Goal: Task Accomplishment & Management: Manage account settings

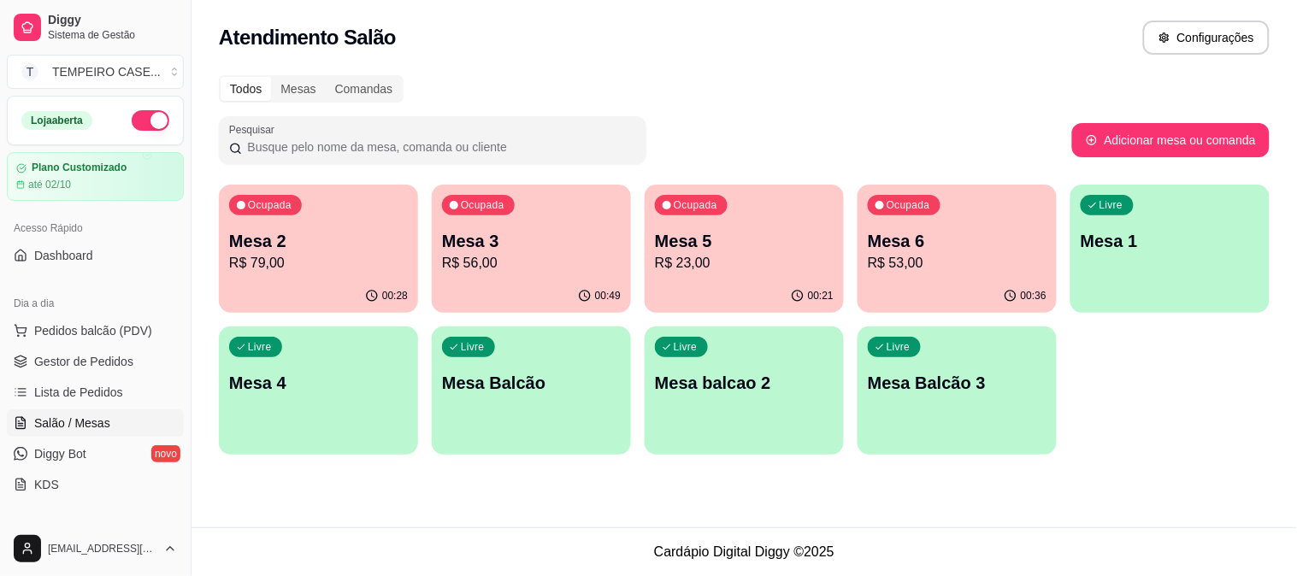
click at [740, 253] on p "R$ 23,00" at bounding box center [744, 263] width 179 height 21
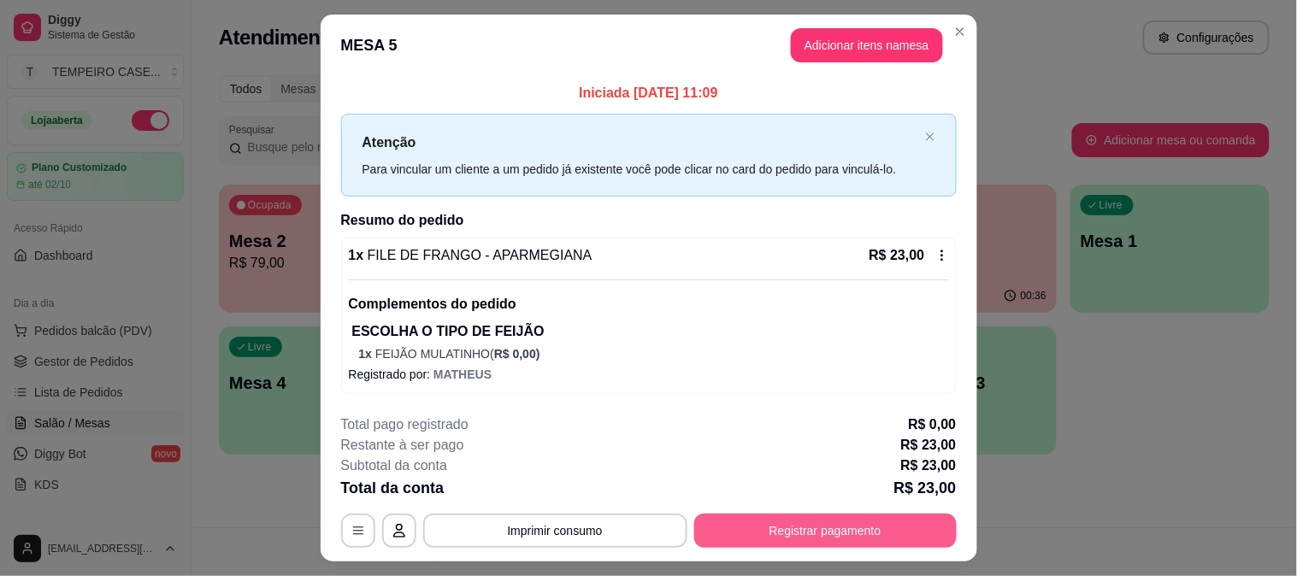
click at [770, 525] on button "Registrar pagamento" at bounding box center [825, 531] width 262 height 34
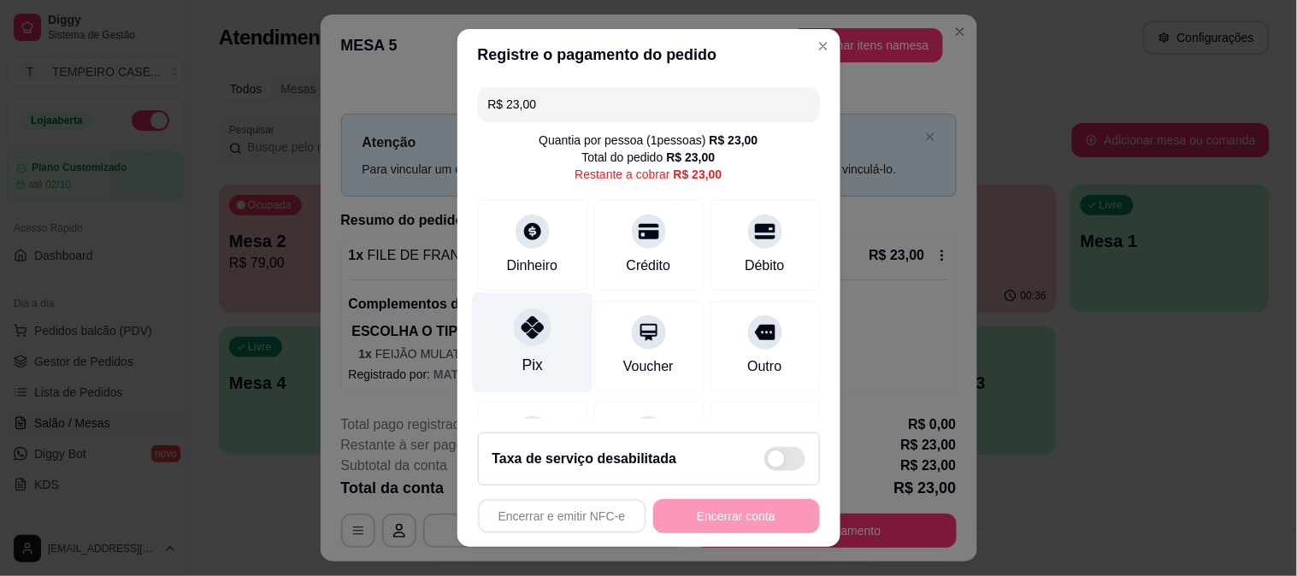
click at [528, 322] on icon at bounding box center [532, 327] width 22 height 22
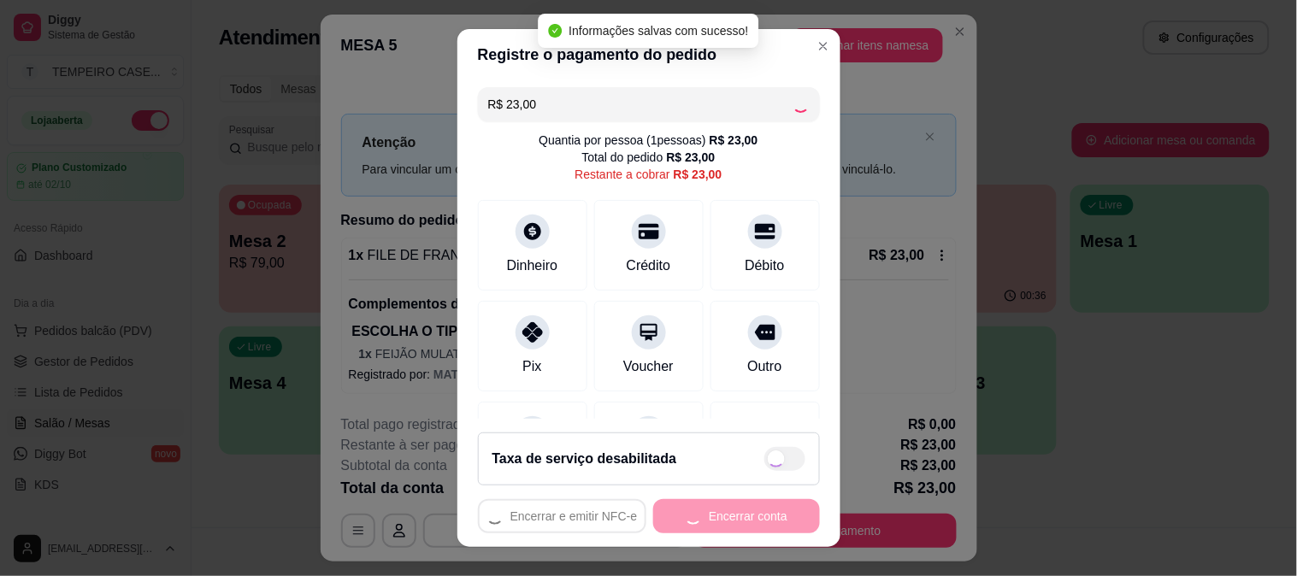
type input "R$ 0,00"
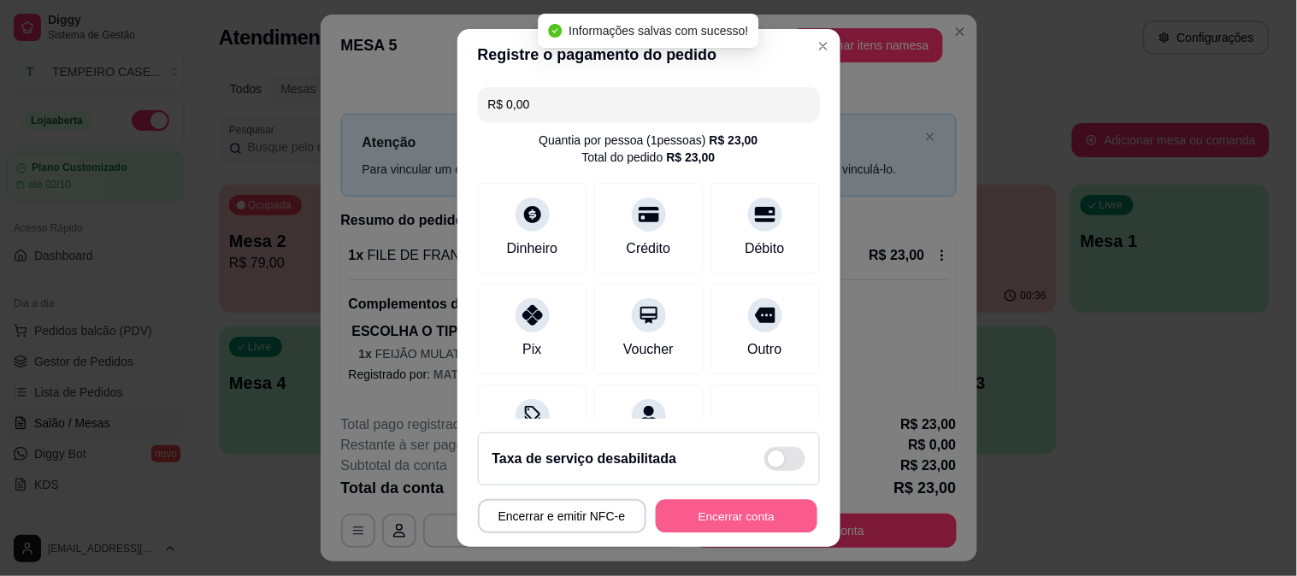
click at [716, 511] on button "Encerrar conta" at bounding box center [737, 516] width 162 height 33
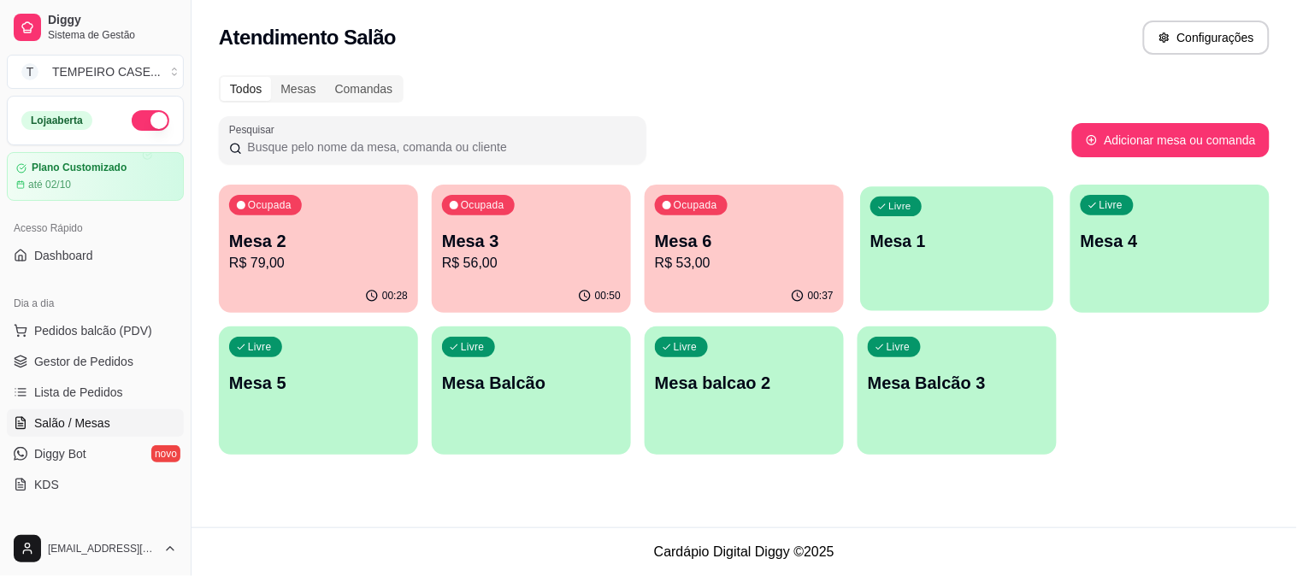
click at [904, 230] on p "Mesa 1" at bounding box center [957, 241] width 174 height 23
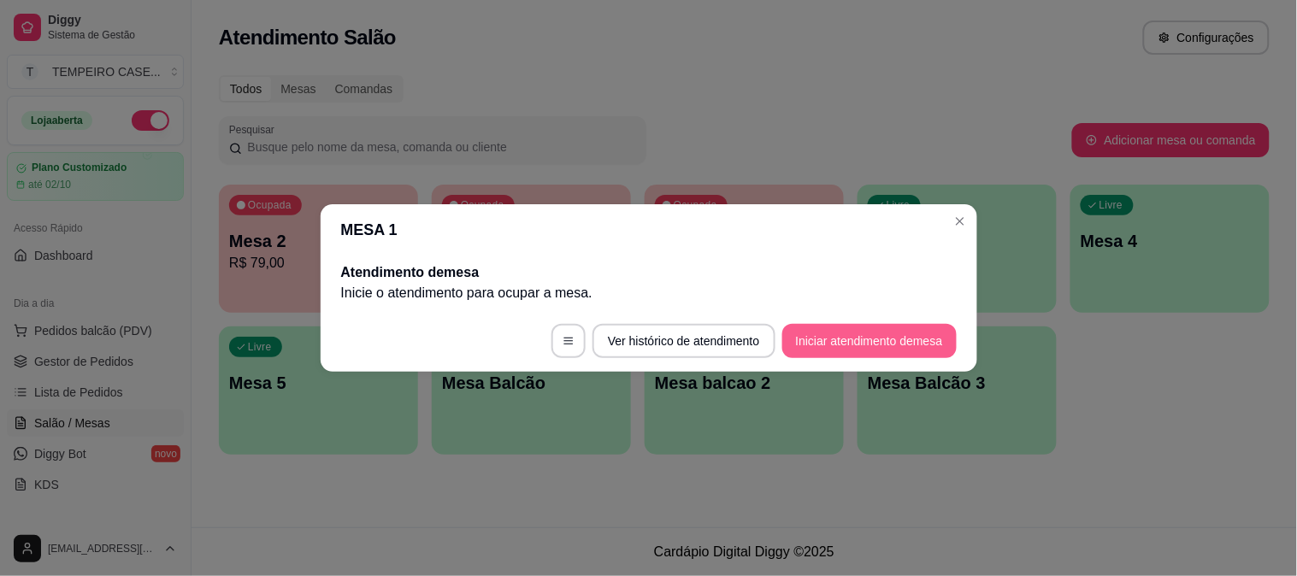
click at [840, 333] on button "Iniciar atendimento de mesa" at bounding box center [869, 341] width 174 height 34
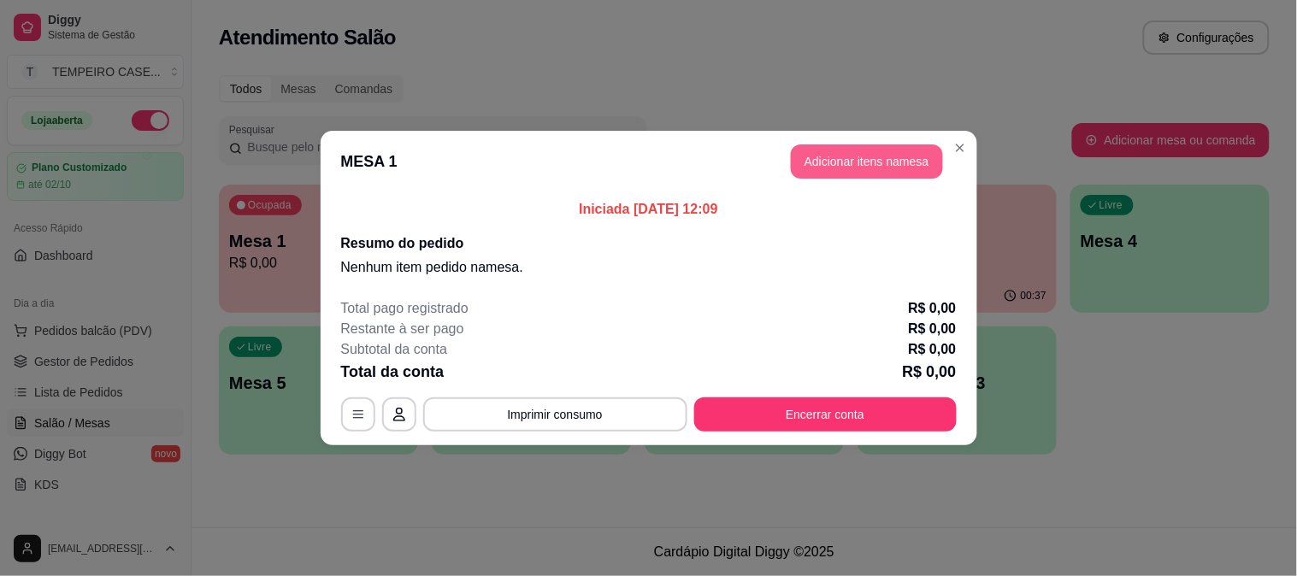
click at [850, 162] on button "Adicionar itens na mesa" at bounding box center [867, 161] width 152 height 34
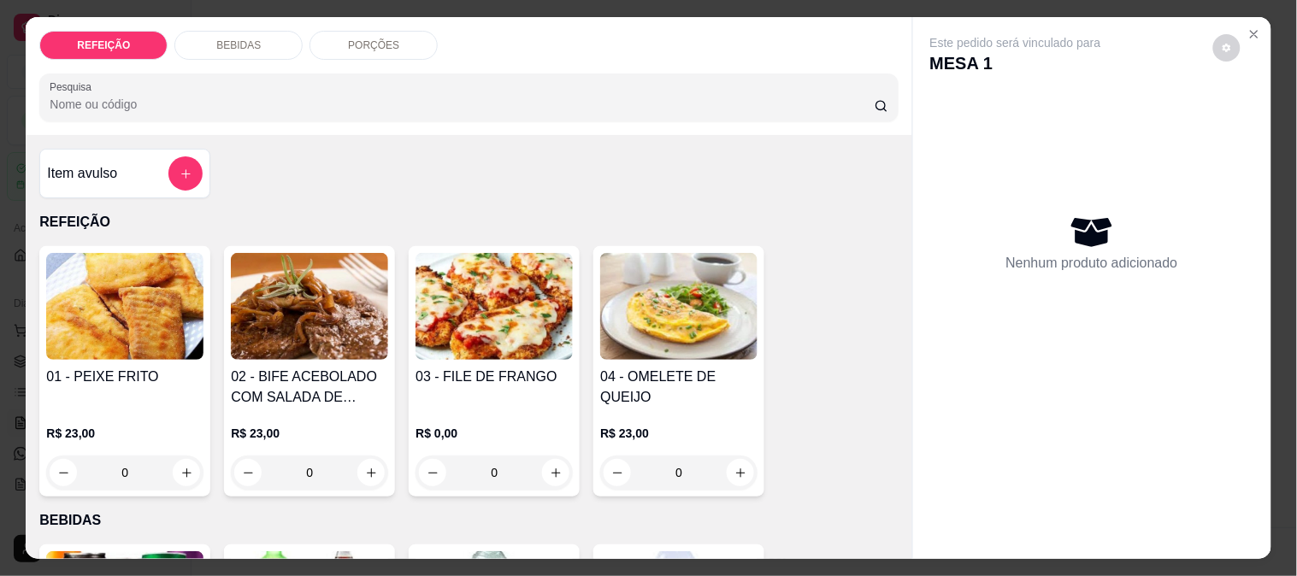
click at [492, 334] on img at bounding box center [494, 306] width 157 height 107
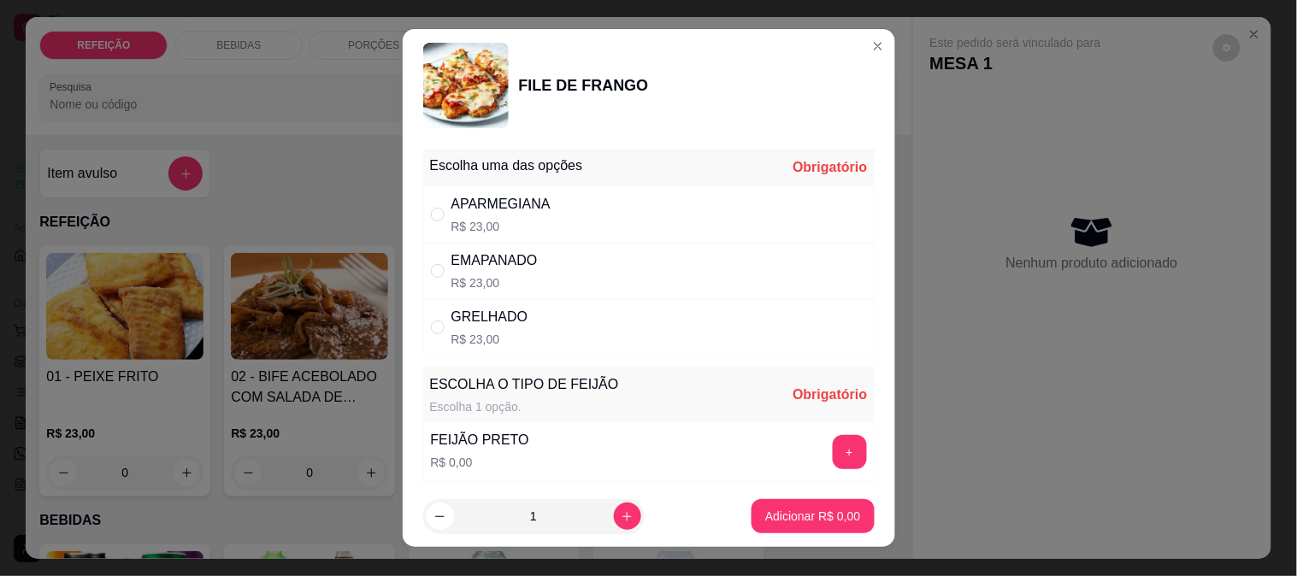
click at [501, 280] on p "R$ 23,00" at bounding box center [494, 282] width 86 height 17
radio input "true"
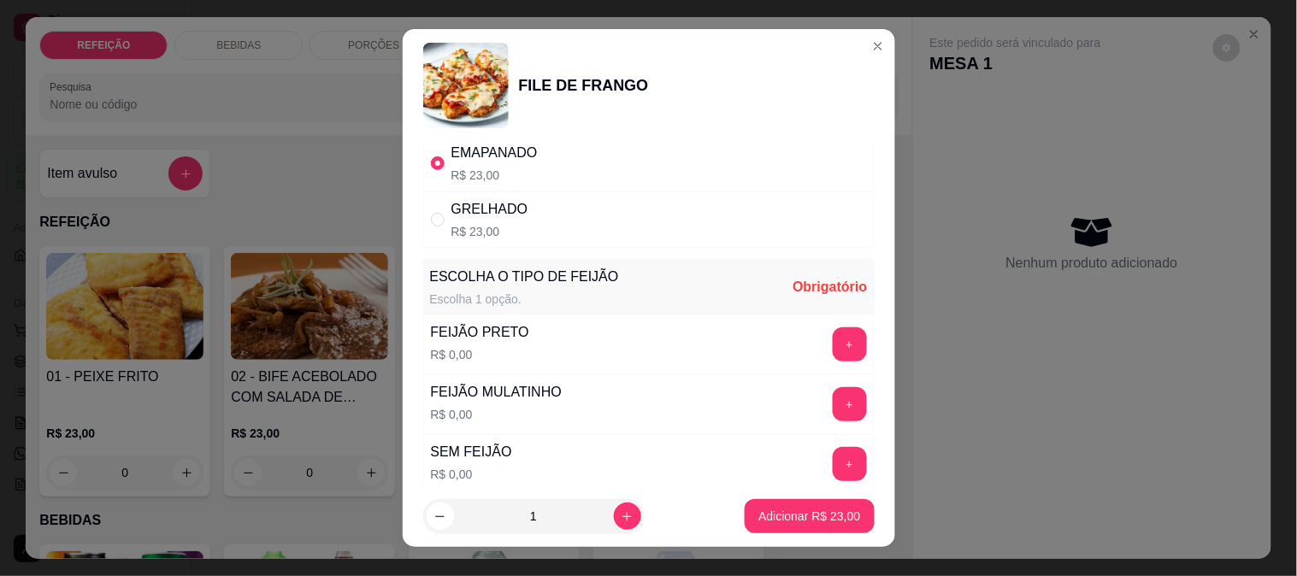
scroll to position [245, 0]
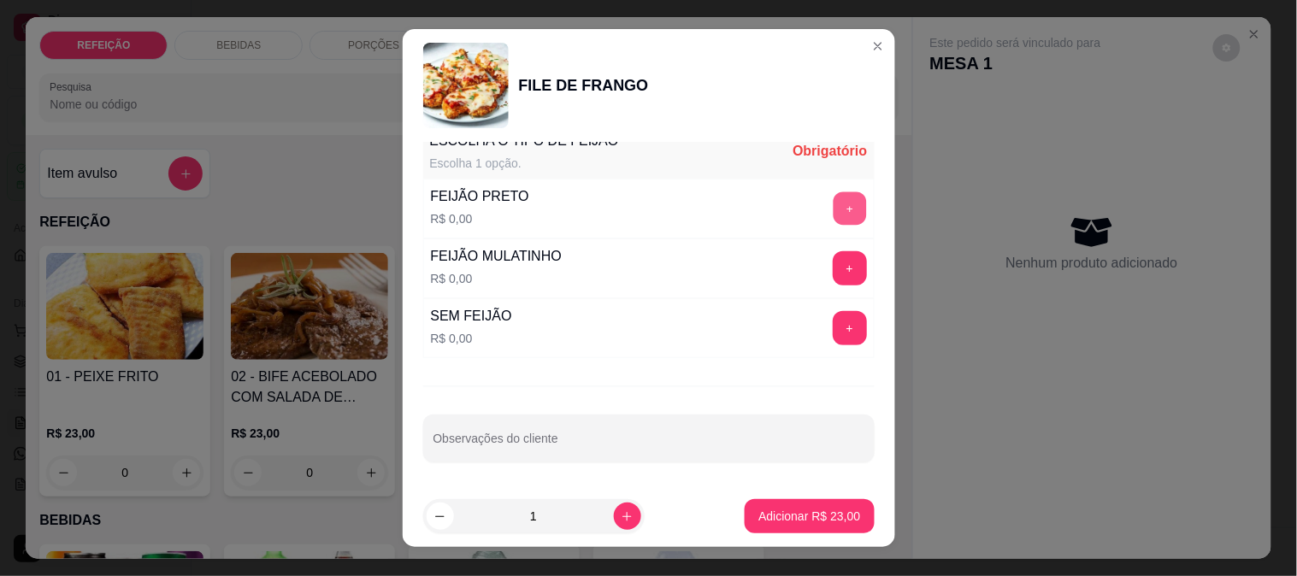
click at [833, 218] on button "+" at bounding box center [849, 208] width 33 height 33
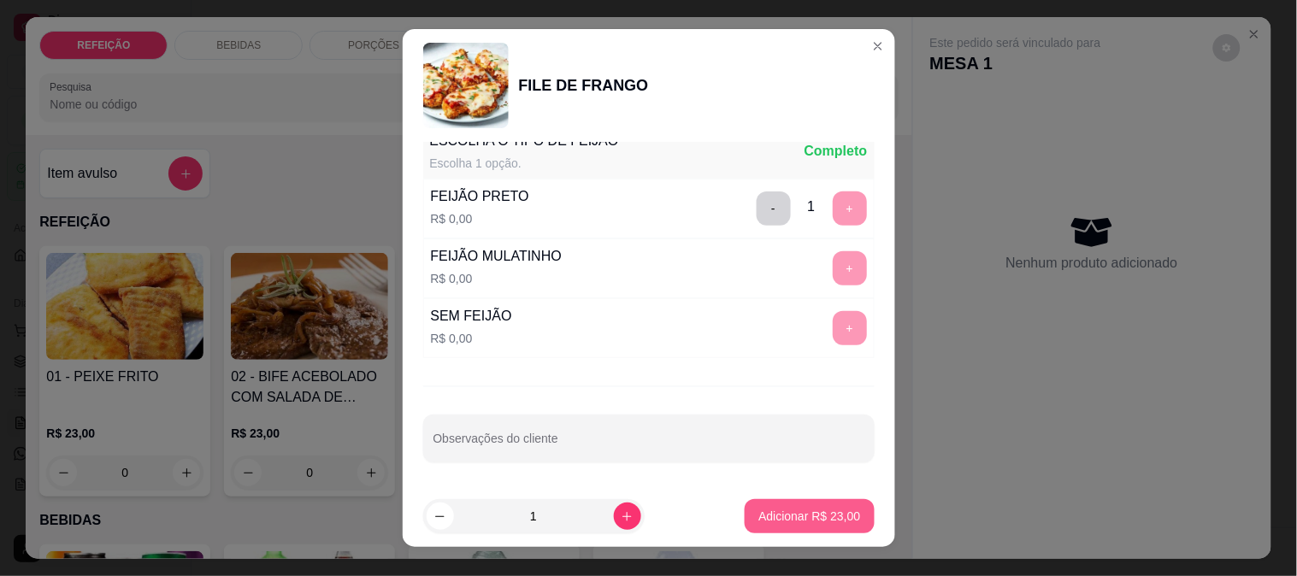
click at [783, 508] on p "Adicionar R$ 23,00" at bounding box center [809, 516] width 102 height 17
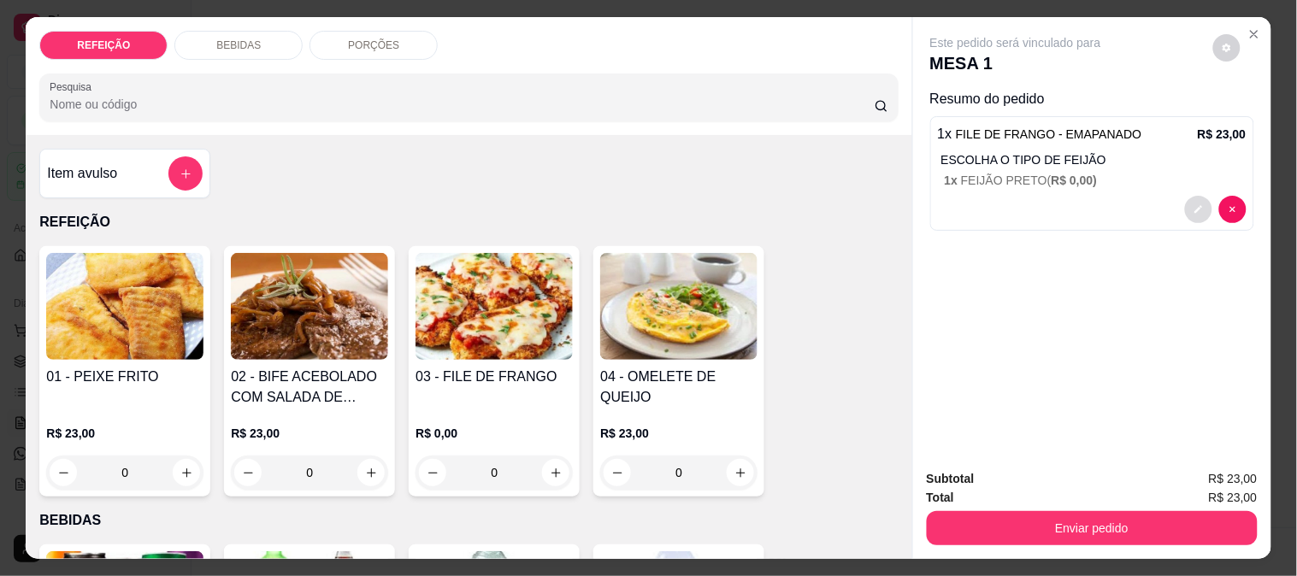
click at [1185, 198] on button "decrease-product-quantity" at bounding box center [1198, 209] width 27 height 27
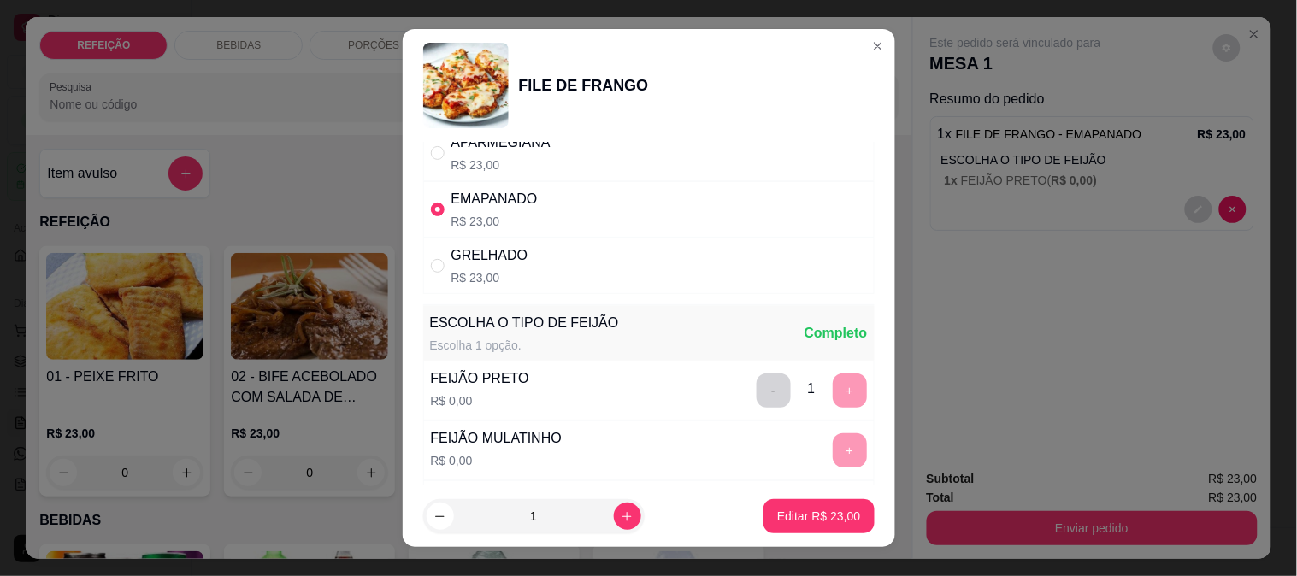
scroll to position [95, 0]
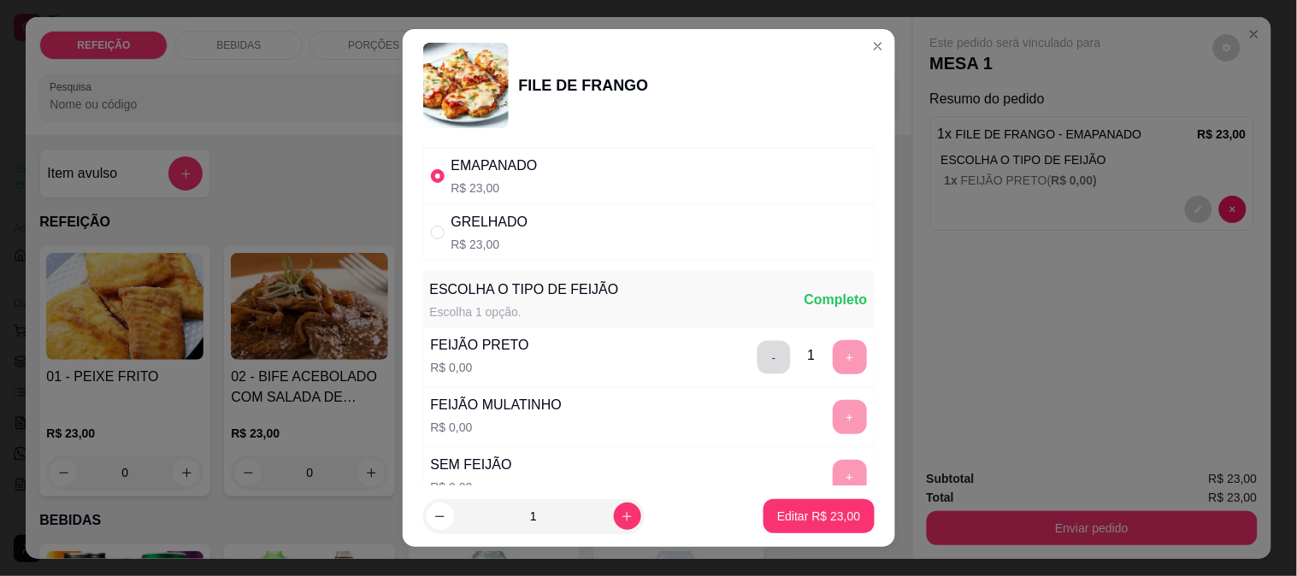
click at [757, 351] on button "-" at bounding box center [773, 356] width 33 height 33
click at [833, 412] on button "+" at bounding box center [850, 417] width 34 height 34
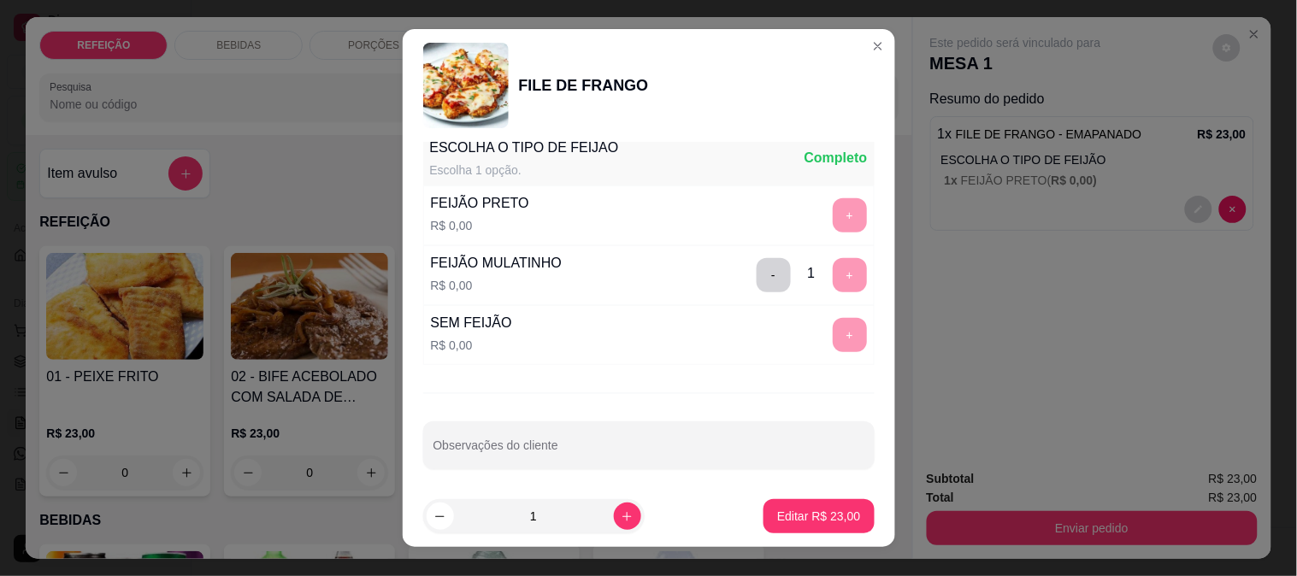
scroll to position [245, 0]
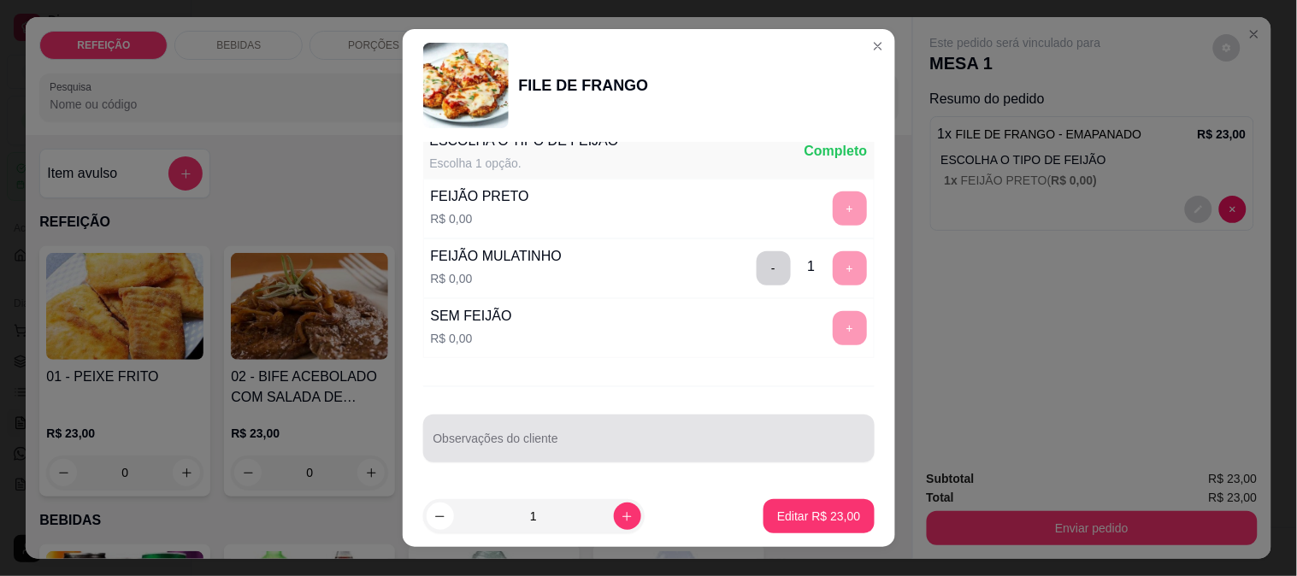
click at [573, 442] on input "Observações do cliente" at bounding box center [648, 445] width 431 height 17
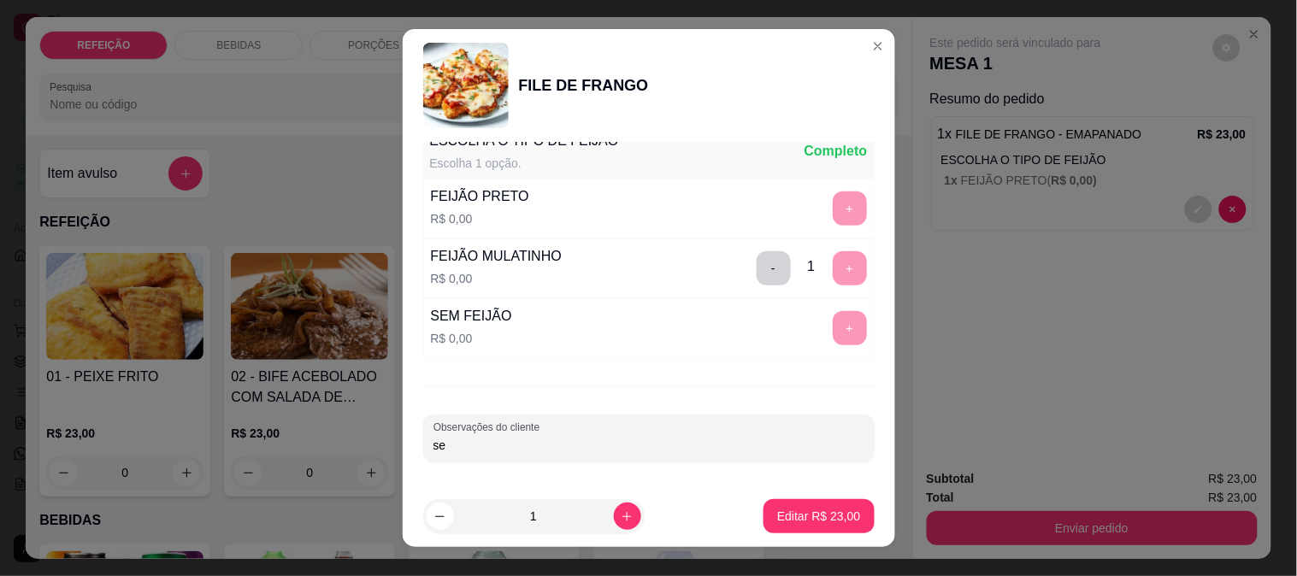
type input "s"
type input "feijão com pouco caldo"
click at [831, 522] on p "Editar R$ 23,00" at bounding box center [818, 516] width 83 height 17
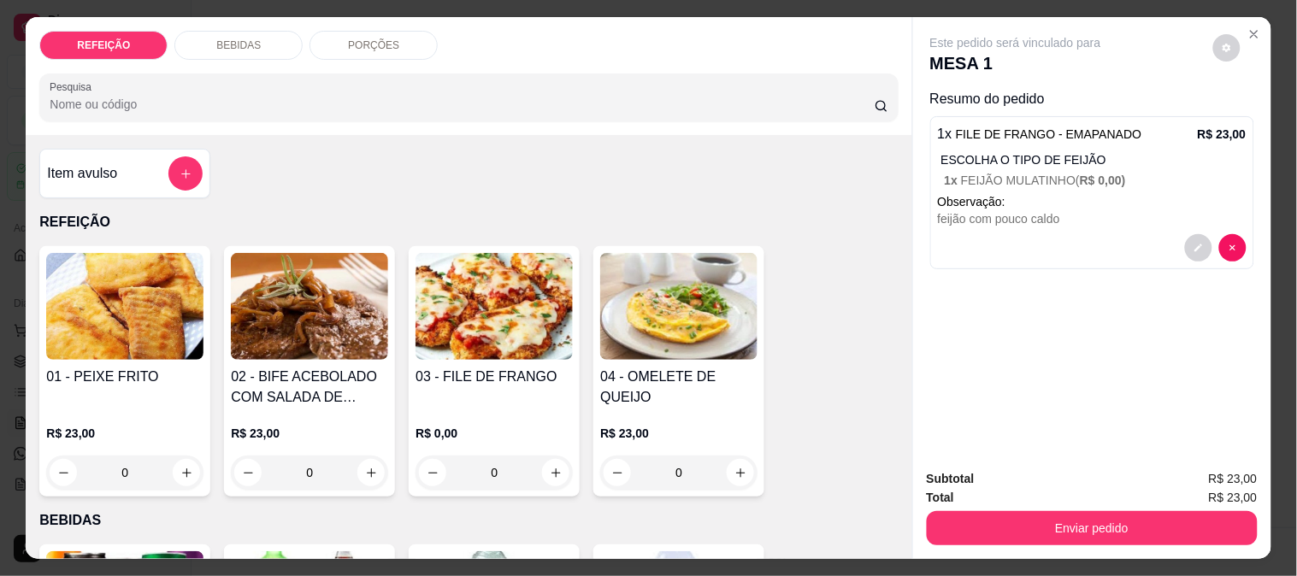
click at [217, 56] on div "REFEIÇÃO BEBIDAS PORÇÕES Pesquisa" at bounding box center [469, 76] width 886 height 118
click at [248, 21] on div "REFEIÇÃO BEBIDAS PORÇÕES Pesquisa" at bounding box center [469, 76] width 886 height 118
click at [250, 38] on p "BEBIDAS" at bounding box center [238, 45] width 44 height 14
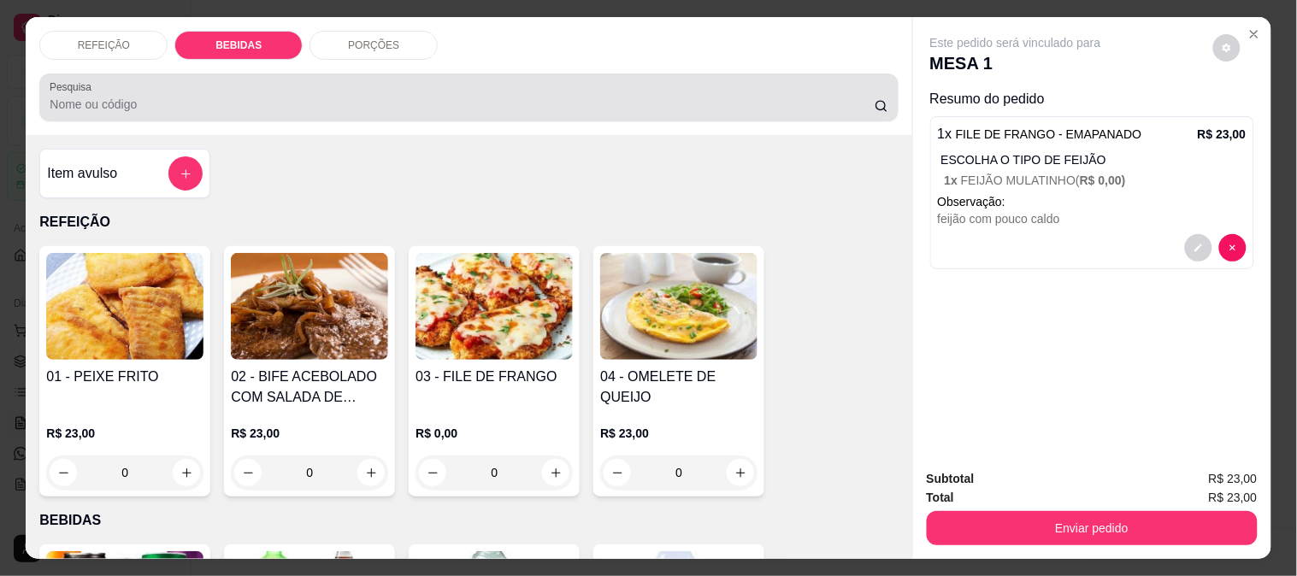
scroll to position [44, 0]
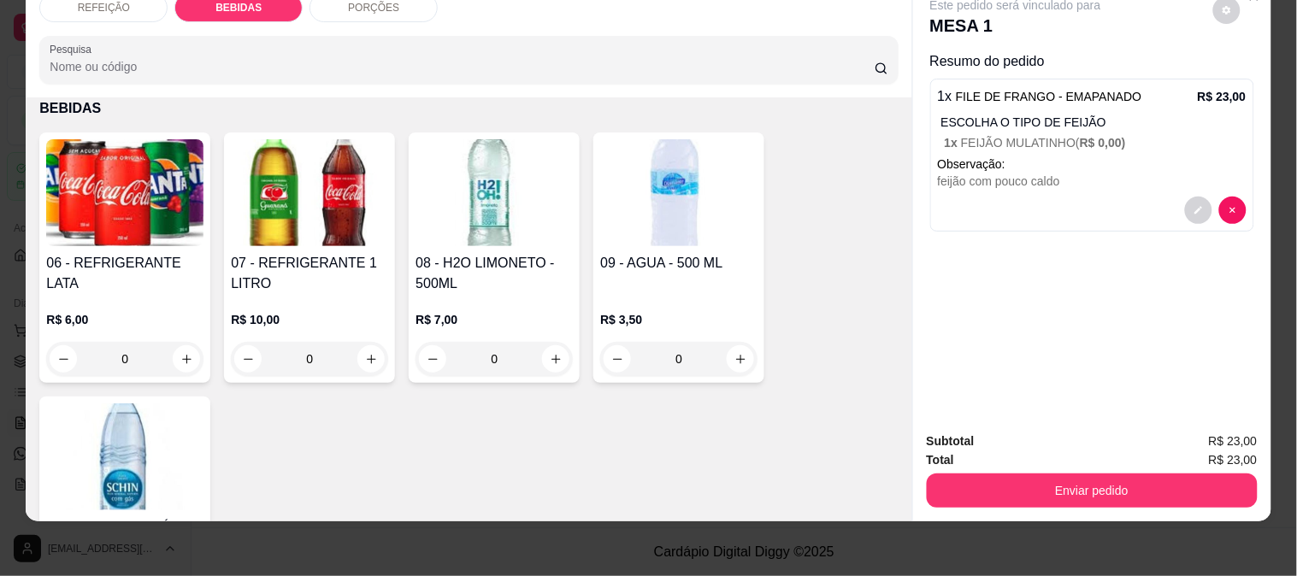
click at [117, 184] on img at bounding box center [124, 192] width 157 height 107
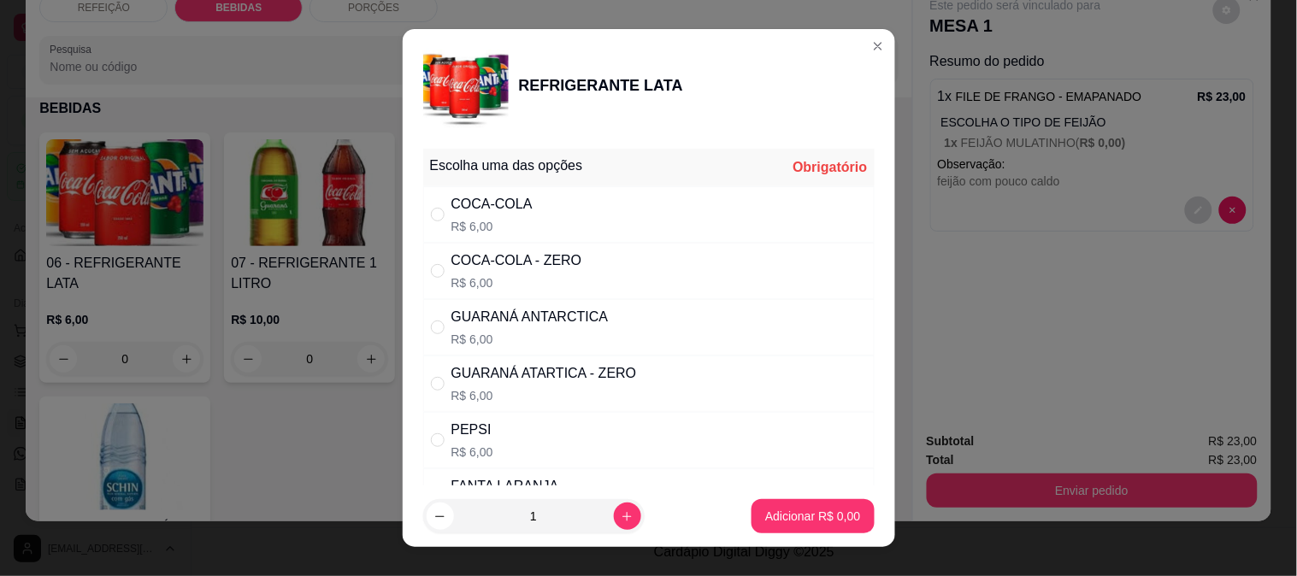
click at [497, 198] on div "COCA-COLA" at bounding box center [491, 204] width 81 height 21
radio input "true"
click at [790, 519] on p "Adicionar R$ 6,00" at bounding box center [813, 517] width 92 height 16
type input "1"
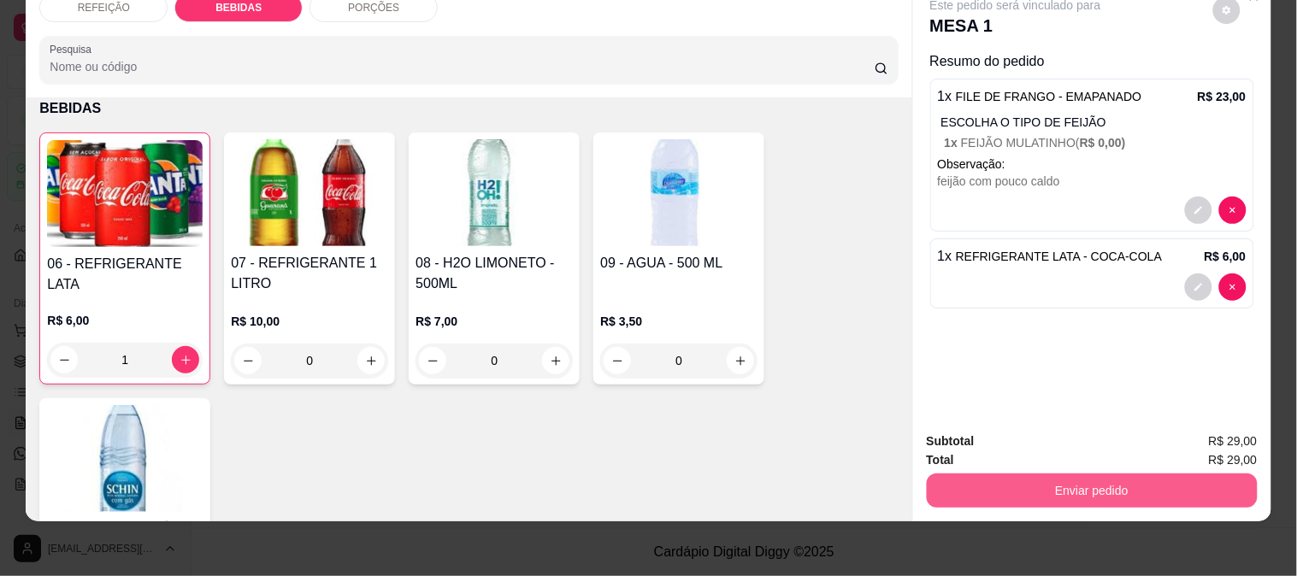
click at [992, 487] on button "Enviar pedido" at bounding box center [1092, 491] width 331 height 34
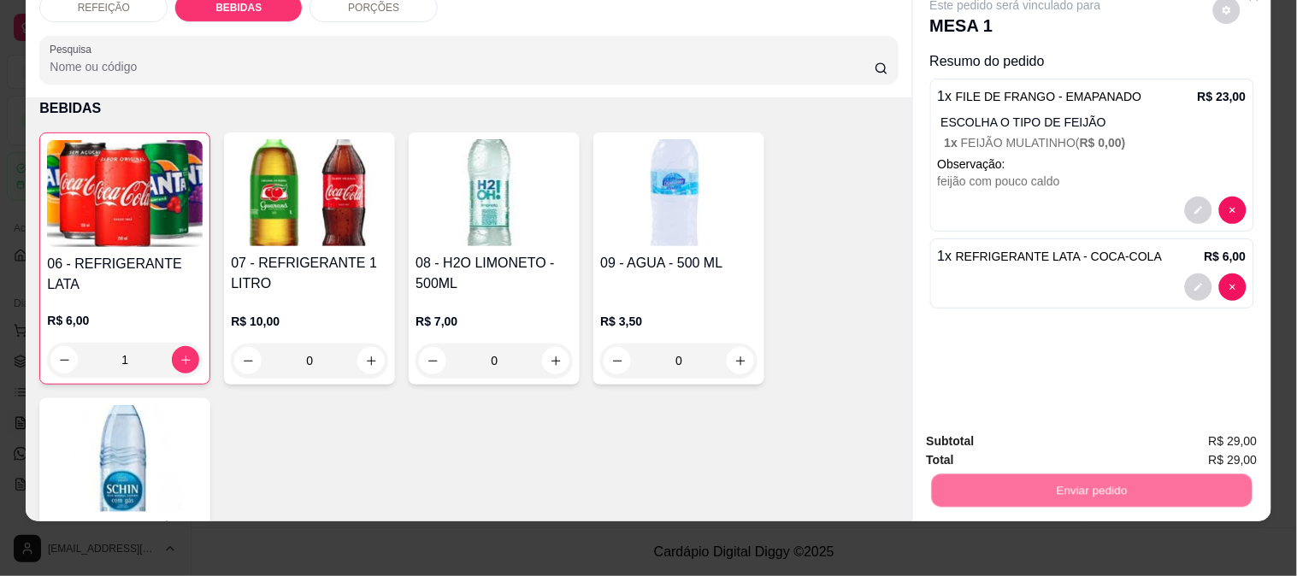
click at [985, 442] on button "Não registrar e enviar pedido" at bounding box center [1035, 434] width 178 height 32
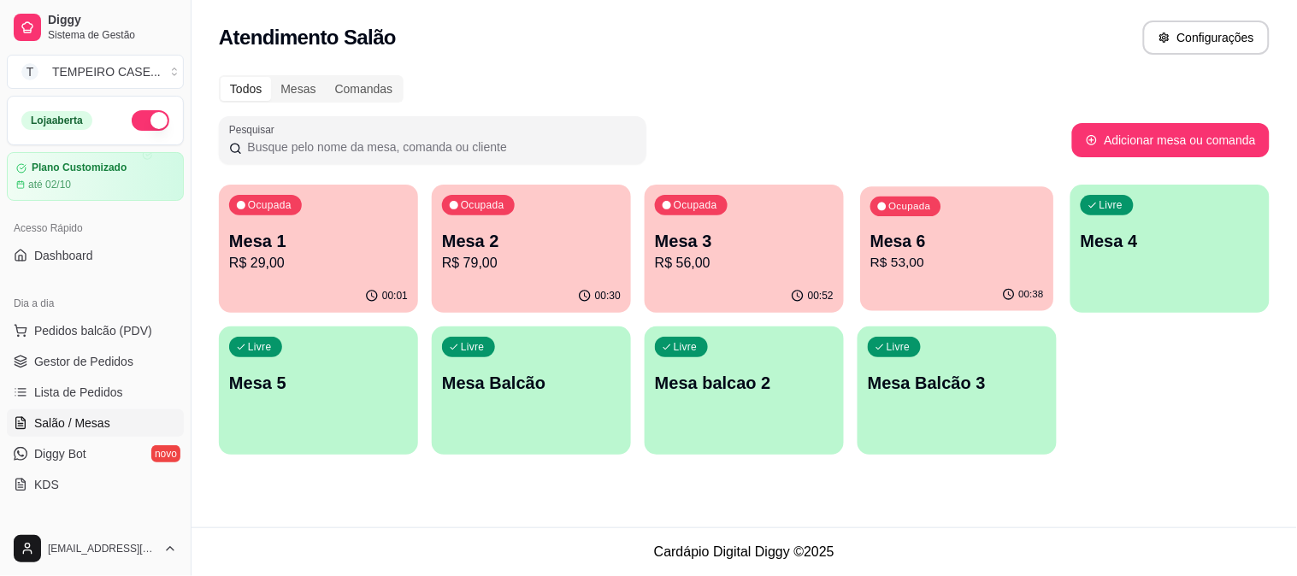
click at [898, 246] on p "Mesa 6" at bounding box center [957, 241] width 174 height 23
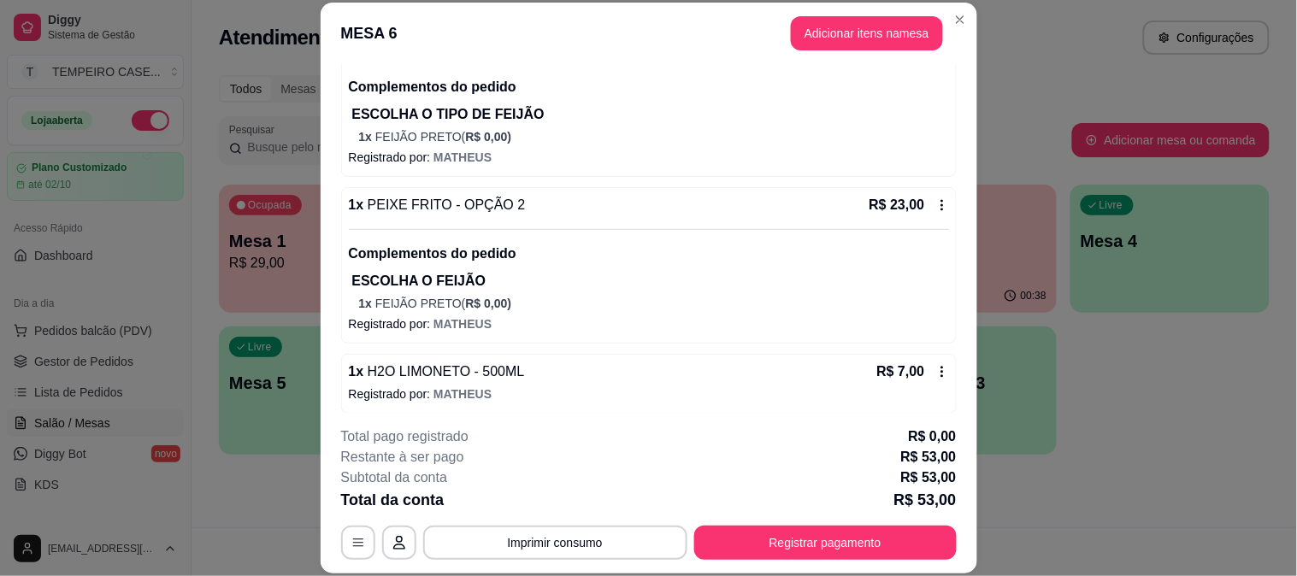
scroll to position [214, 0]
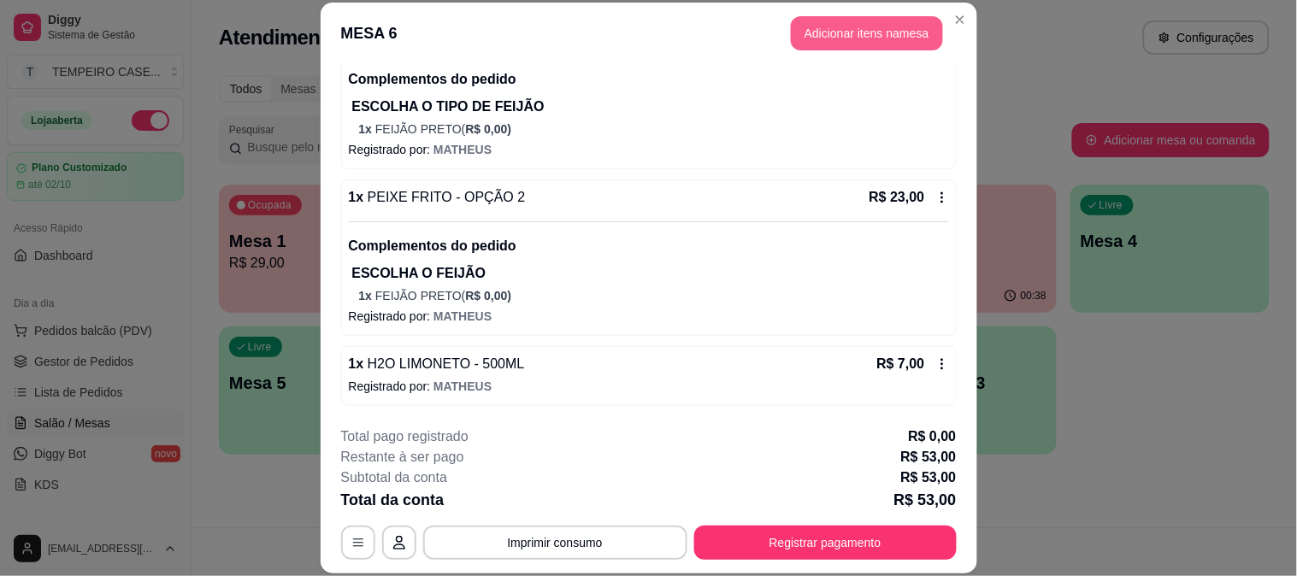
click at [860, 37] on button "Adicionar itens na mesa" at bounding box center [867, 33] width 152 height 34
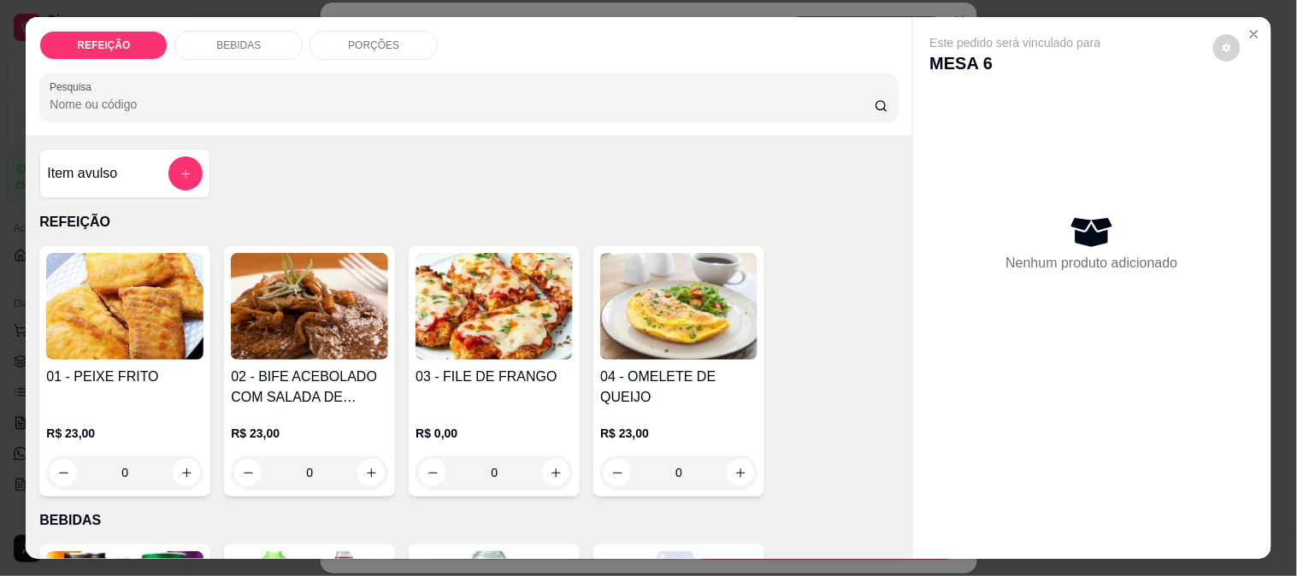
click at [262, 46] on div "BEBIDAS" at bounding box center [238, 45] width 128 height 29
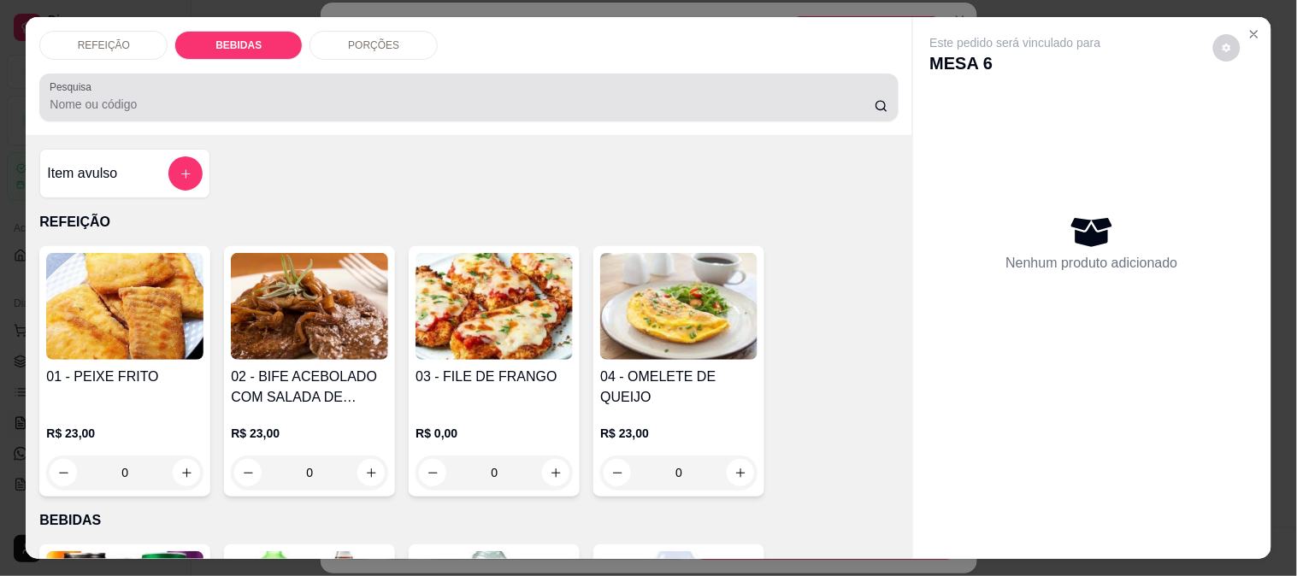
scroll to position [44, 0]
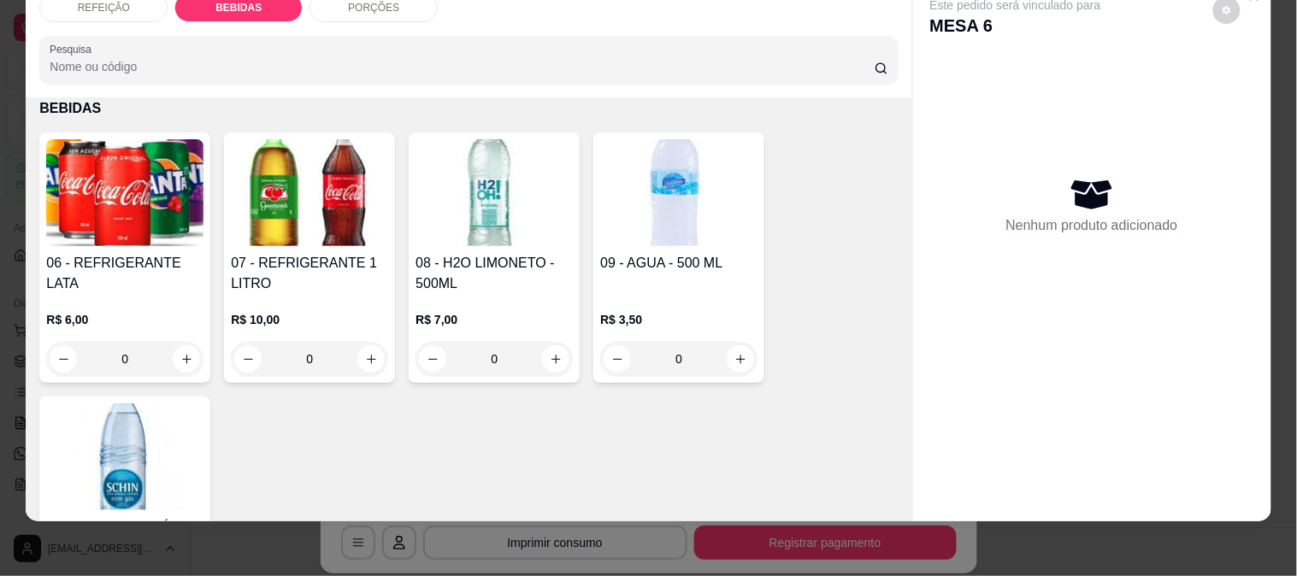
click at [160, 228] on img at bounding box center [124, 192] width 157 height 107
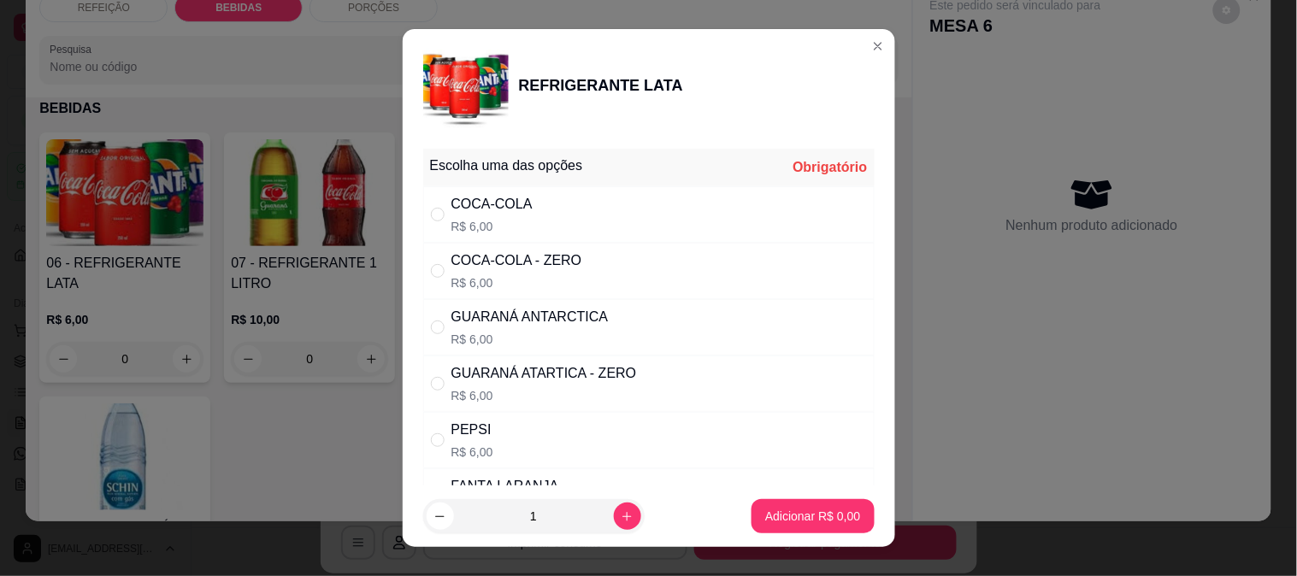
click at [491, 215] on div "COCA-COLA R$ 6,00" at bounding box center [491, 214] width 81 height 41
radio input "true"
click at [805, 508] on p "Adicionar R$ 6,00" at bounding box center [812, 516] width 95 height 17
type input "1"
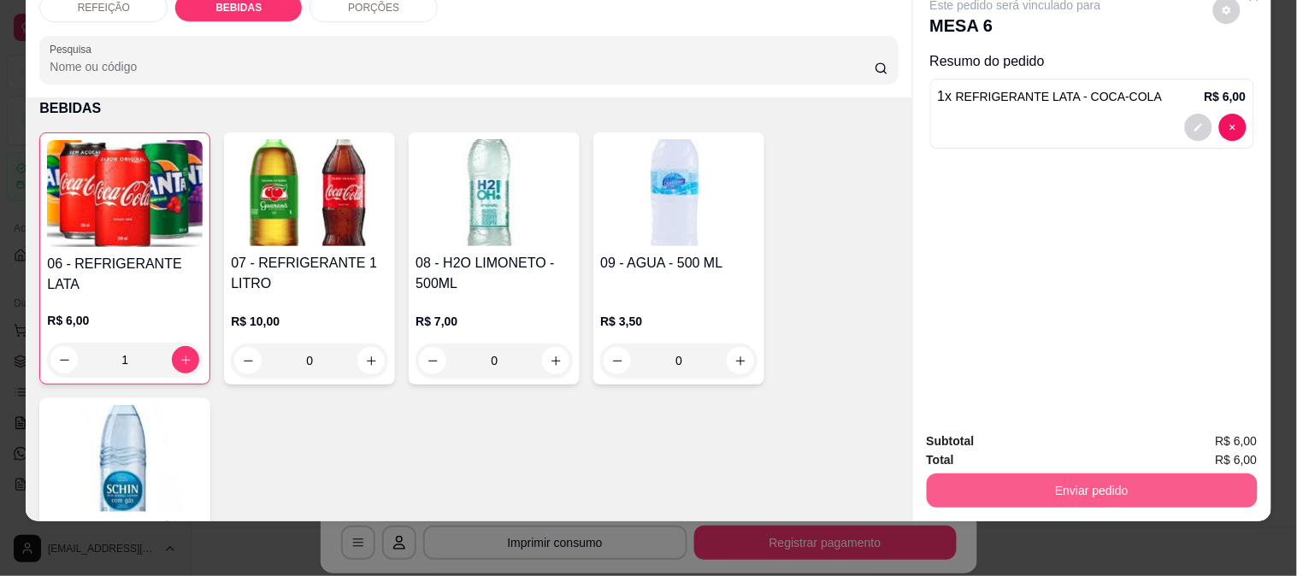
click at [1031, 488] on button "Enviar pedido" at bounding box center [1092, 491] width 331 height 34
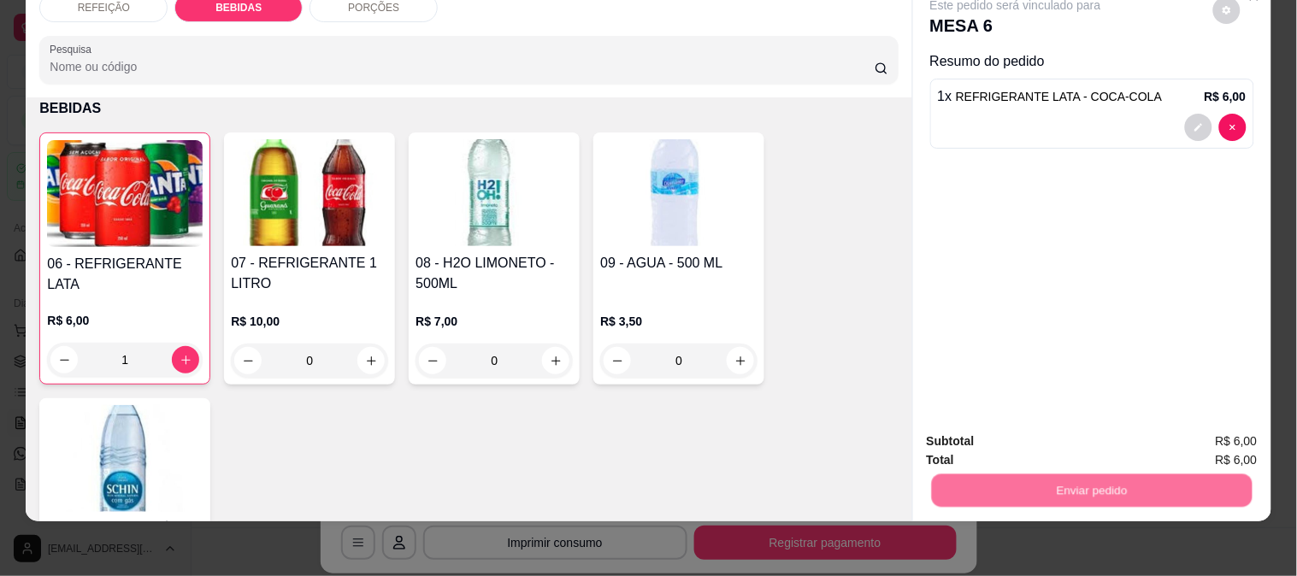
click at [967, 422] on button "Não registrar e enviar pedido" at bounding box center [1035, 434] width 178 height 32
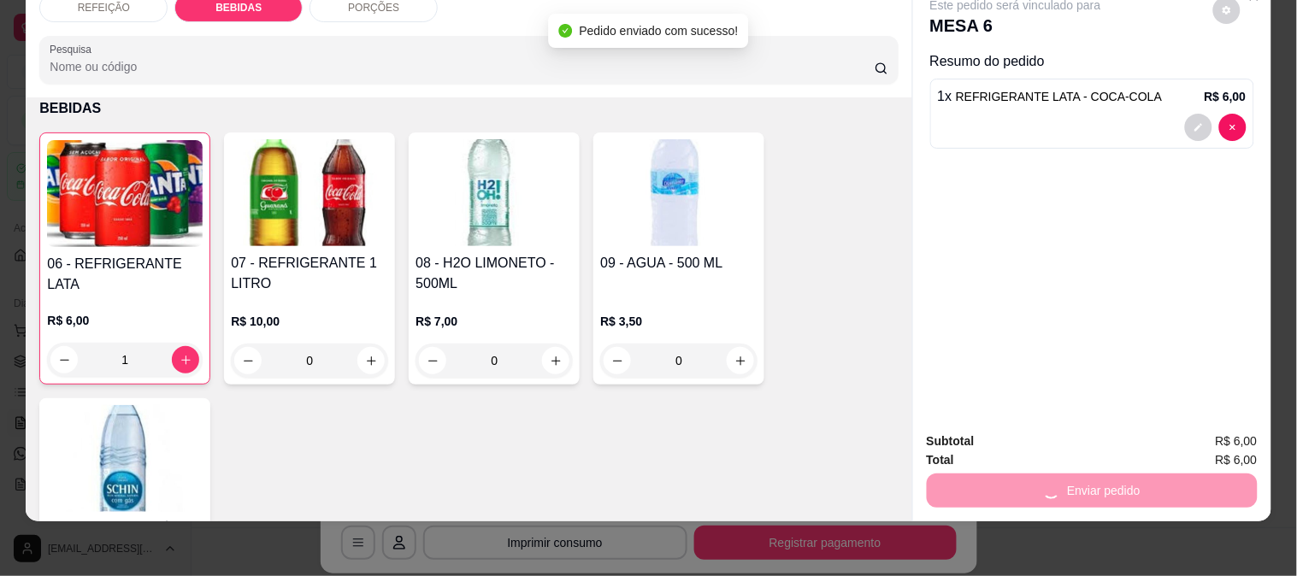
click at [1014, 545] on div "REFEIÇÃO BEBIDAS PORÇÕES Pesquisa Item avulso REFEIÇÃO 01 - PEIXE FRITO R$ 23,0…" at bounding box center [648, 288] width 1297 height 576
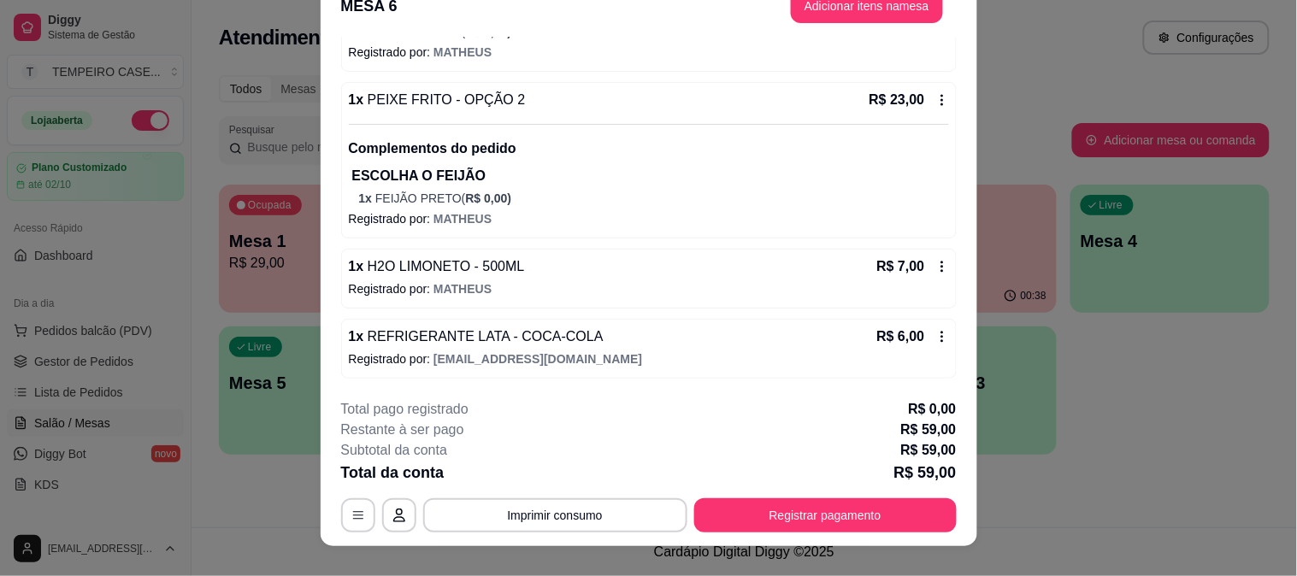
scroll to position [52, 0]
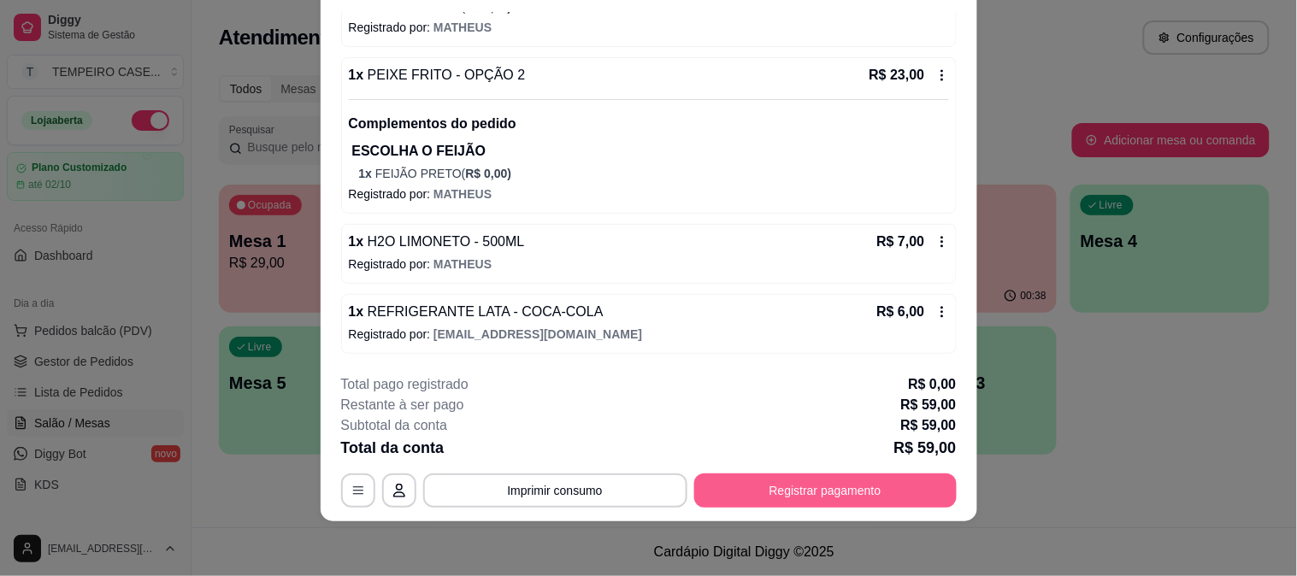
click at [796, 489] on button "Registrar pagamento" at bounding box center [825, 491] width 262 height 34
click at [746, 240] on div at bounding box center [765, 227] width 38 height 38
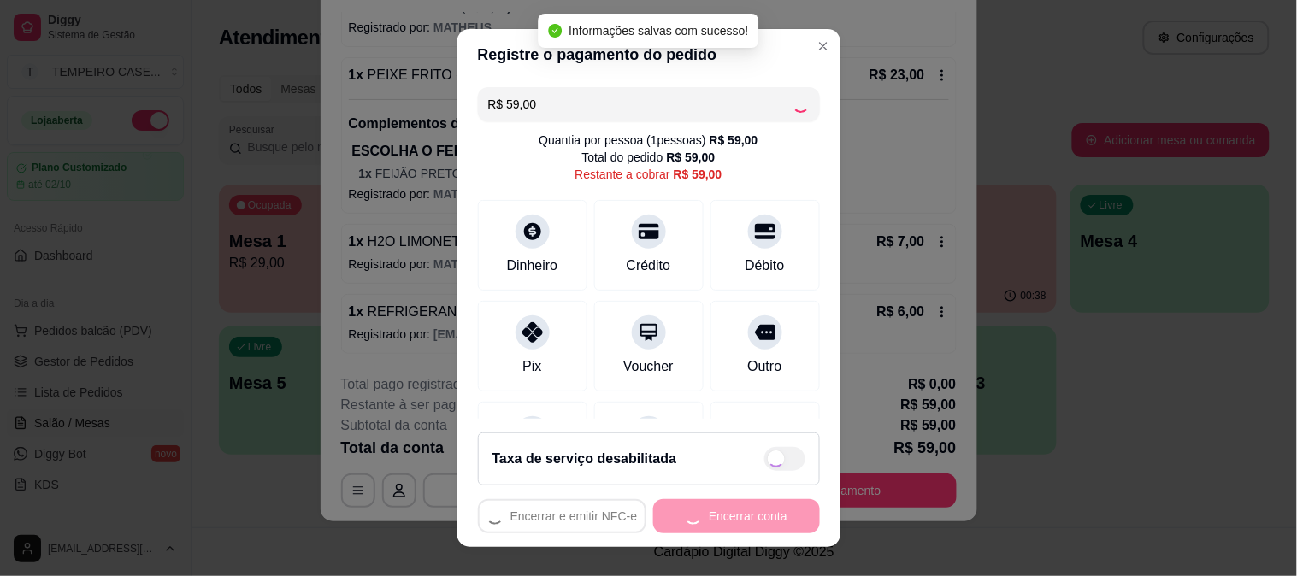
type input "R$ 0,00"
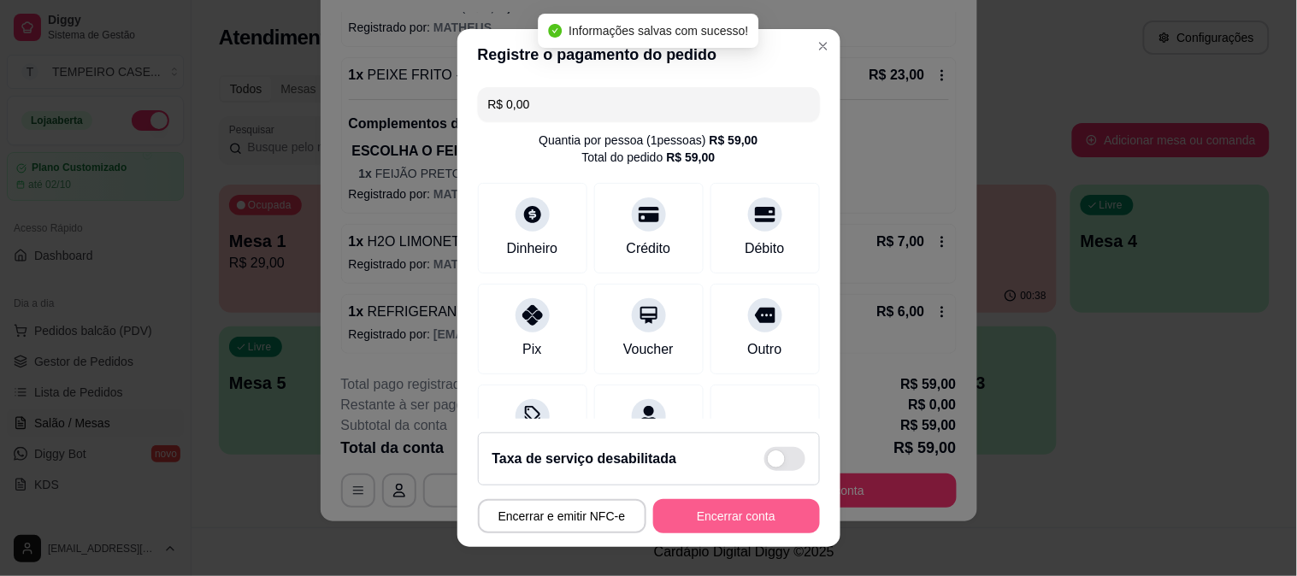
click at [752, 515] on button "Encerrar conta" at bounding box center [736, 516] width 167 height 34
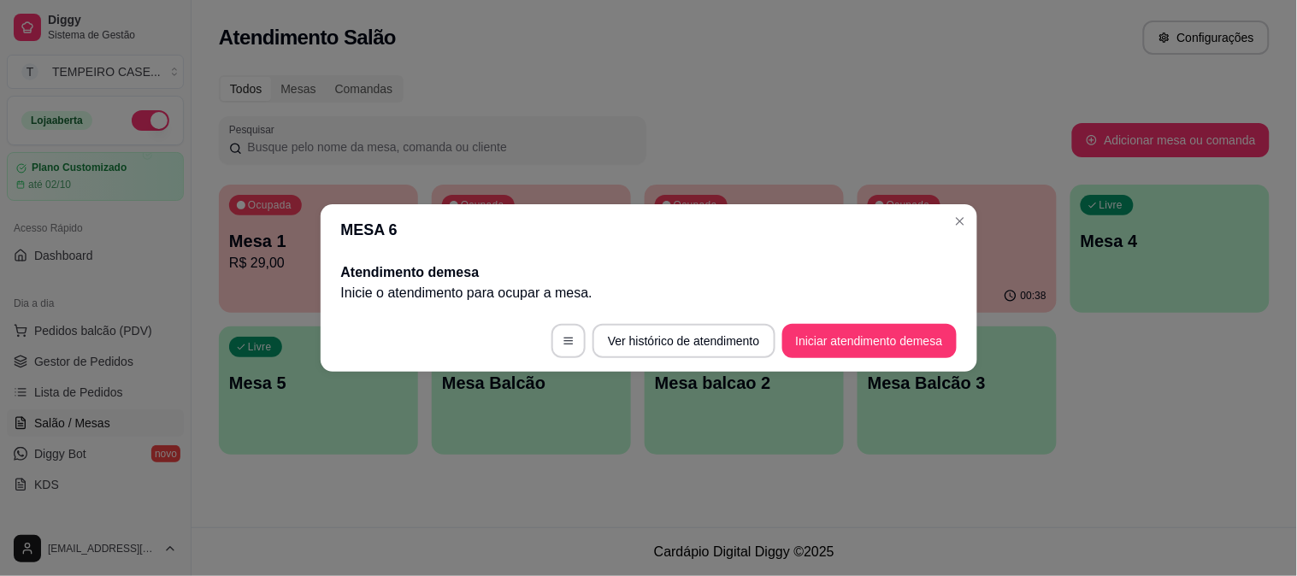
scroll to position [0, 0]
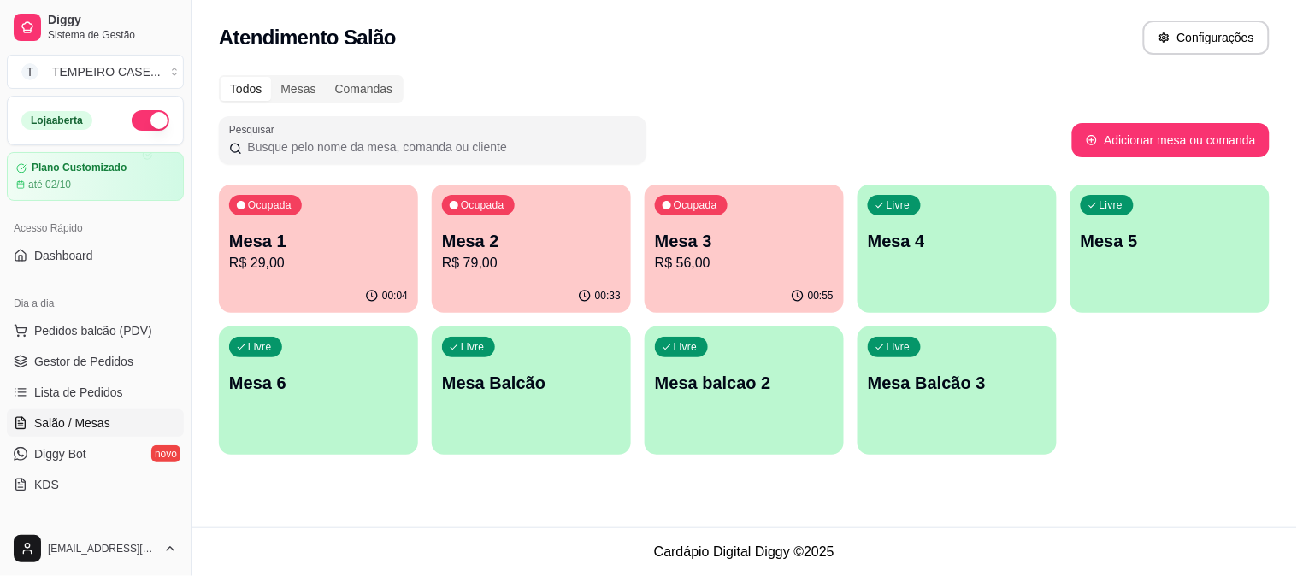
click at [949, 251] on p "Mesa 4" at bounding box center [957, 241] width 179 height 24
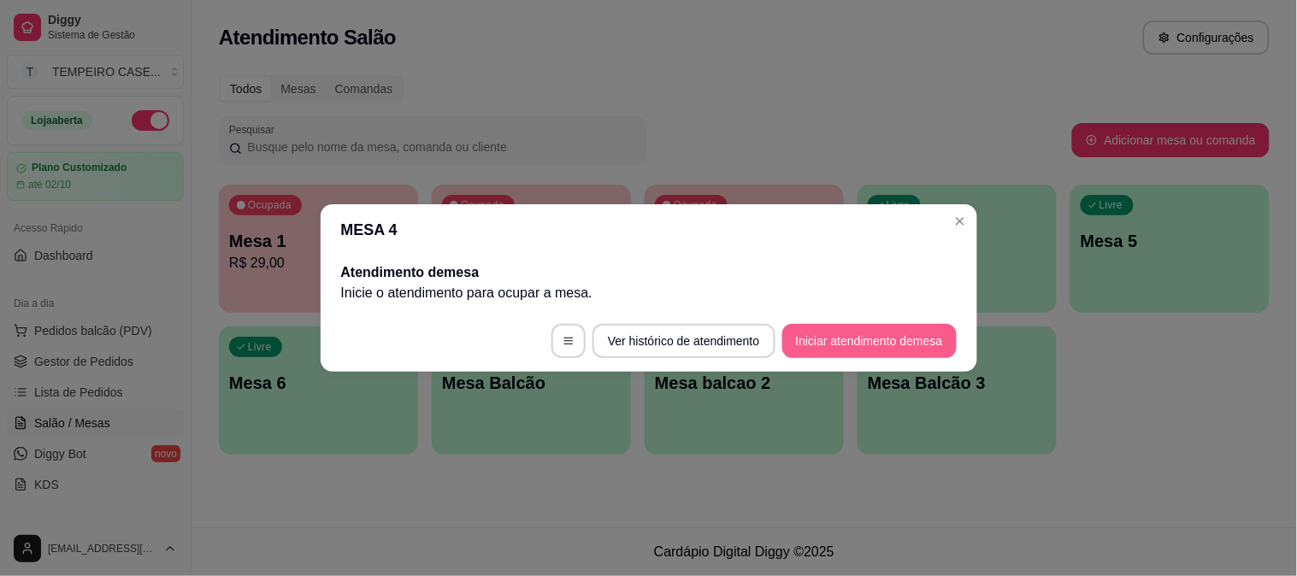
click at [857, 347] on button "Iniciar atendimento de mesa" at bounding box center [869, 341] width 174 height 34
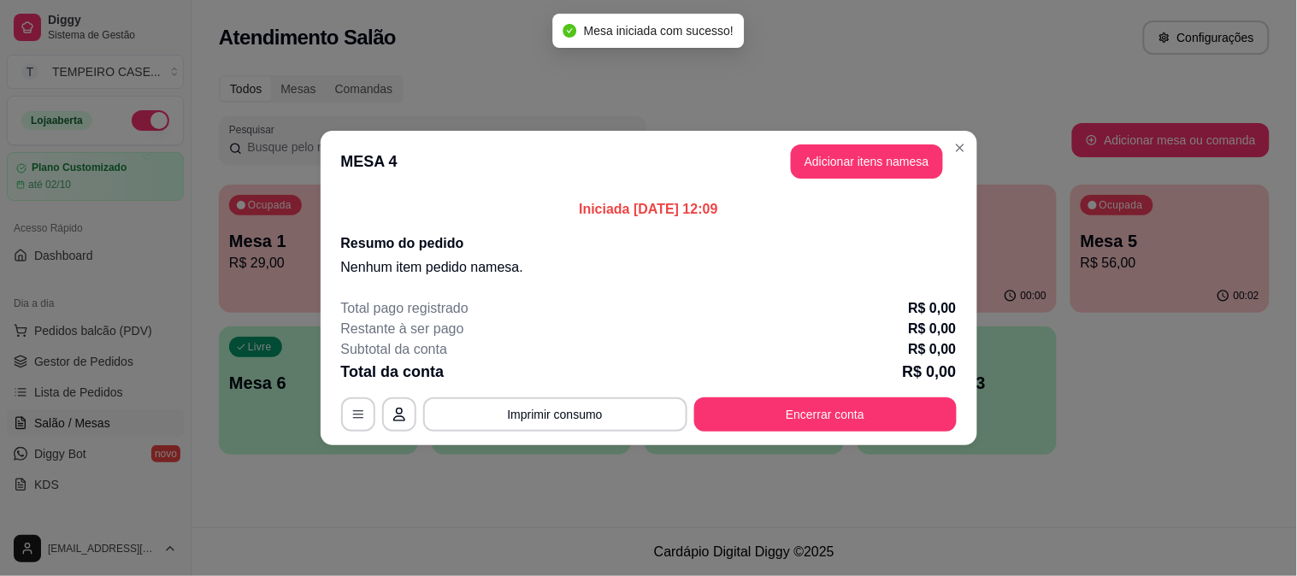
click at [824, 149] on button "Adicionar itens na mesa" at bounding box center [867, 161] width 152 height 34
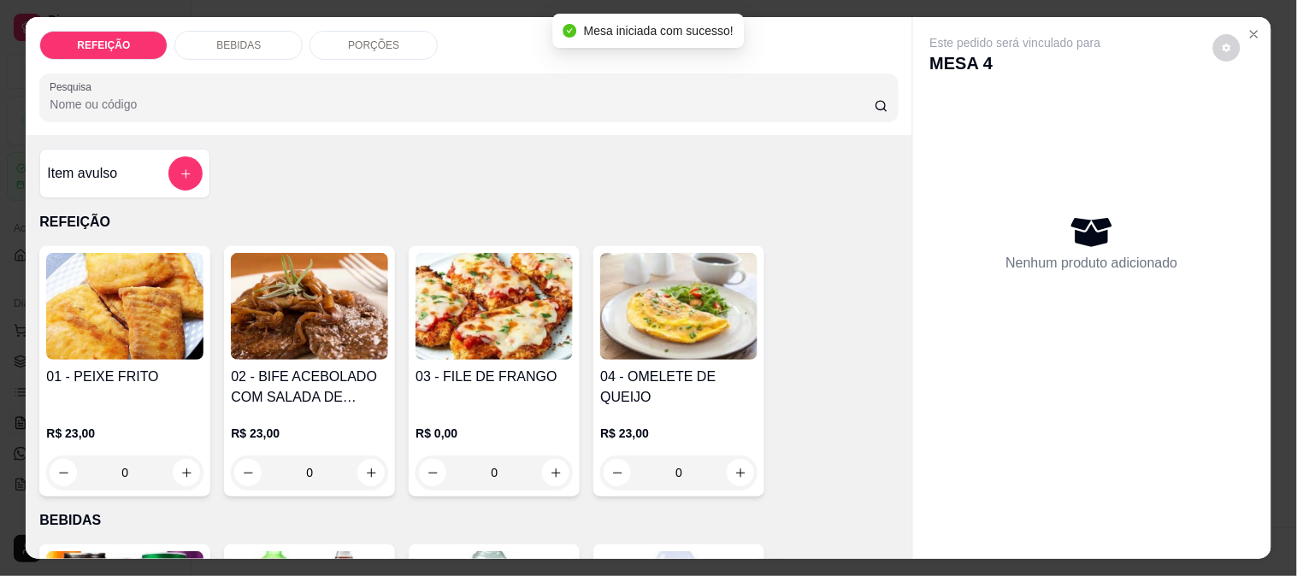
click at [416, 312] on img at bounding box center [494, 306] width 157 height 107
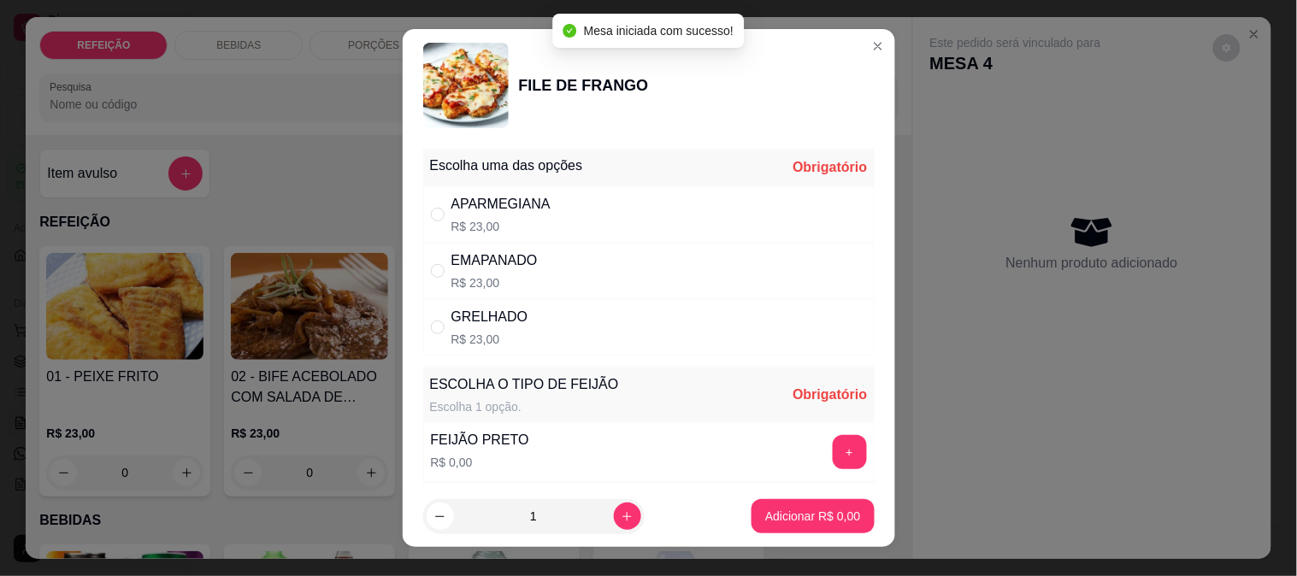
click at [563, 197] on div "APARMEGIANA R$ 23,00" at bounding box center [648, 214] width 451 height 56
radio input "true"
click at [833, 458] on button "+" at bounding box center [850, 452] width 34 height 34
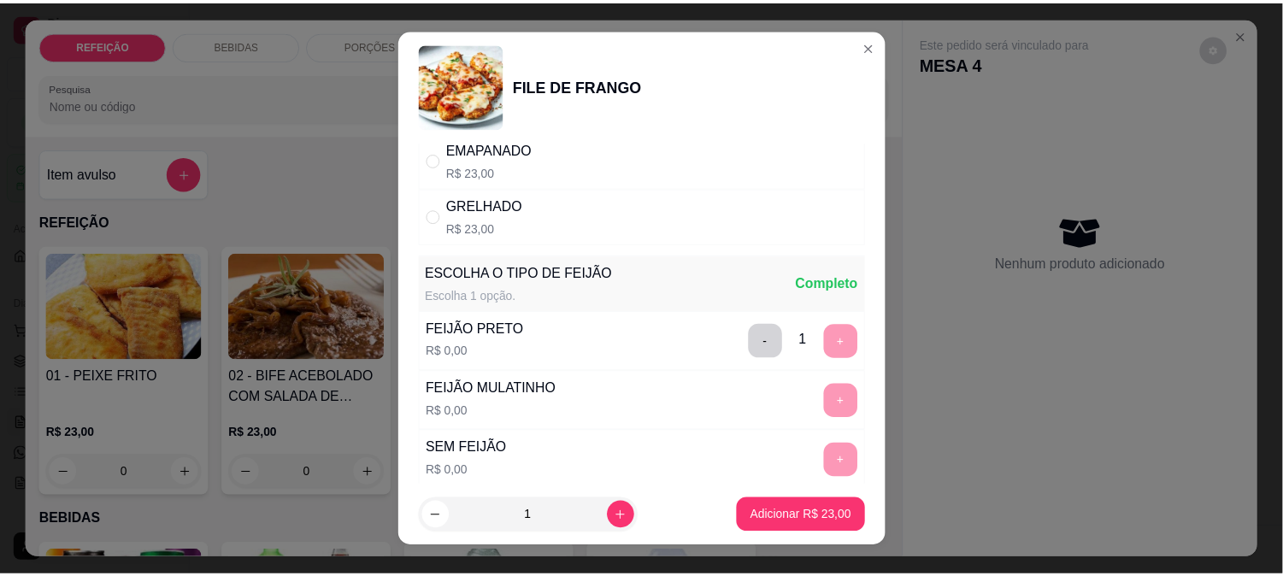
scroll to position [245, 0]
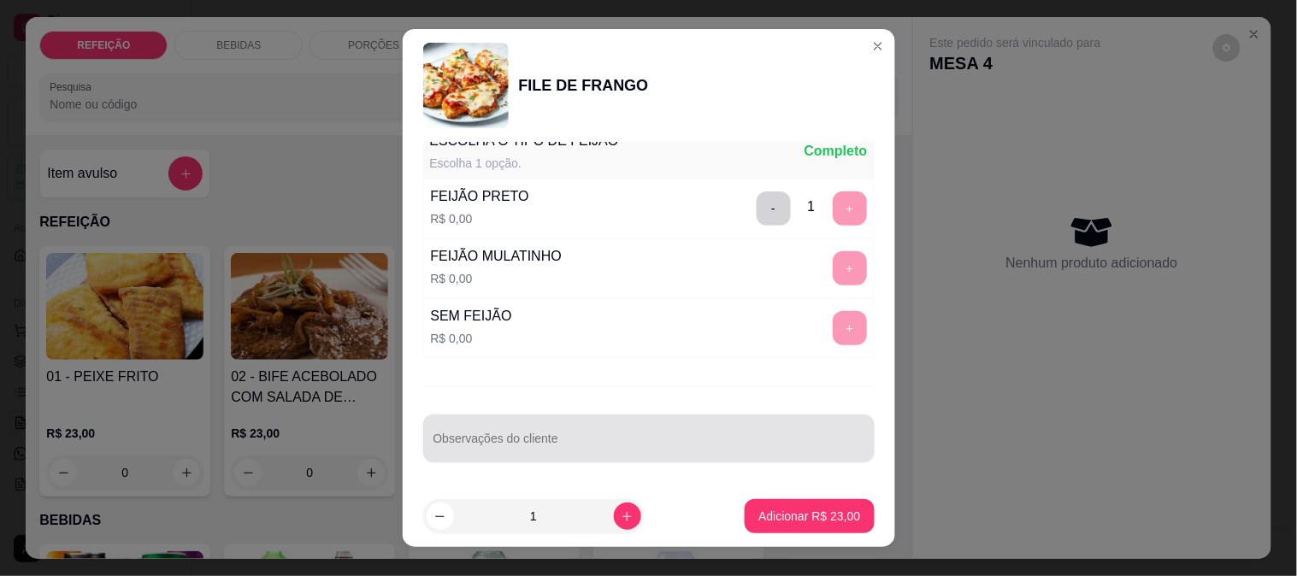
click at [627, 453] on input "Observações do cliente" at bounding box center [648, 445] width 431 height 17
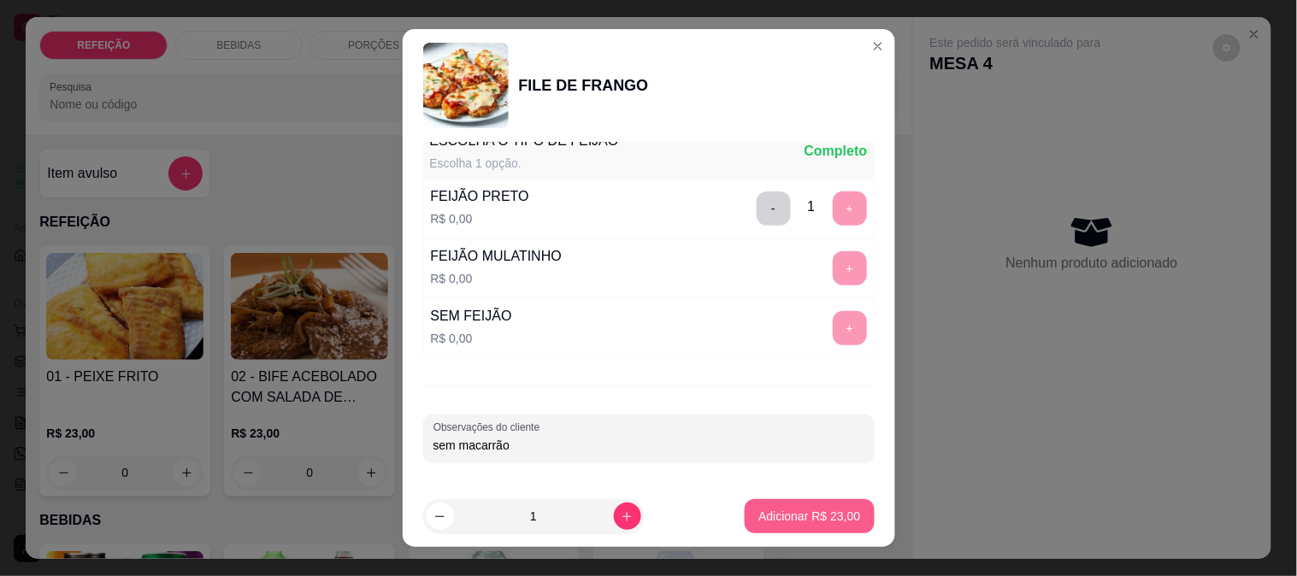
type input "sem macarrão"
click at [817, 523] on p "Adicionar R$ 23,00" at bounding box center [809, 516] width 102 height 17
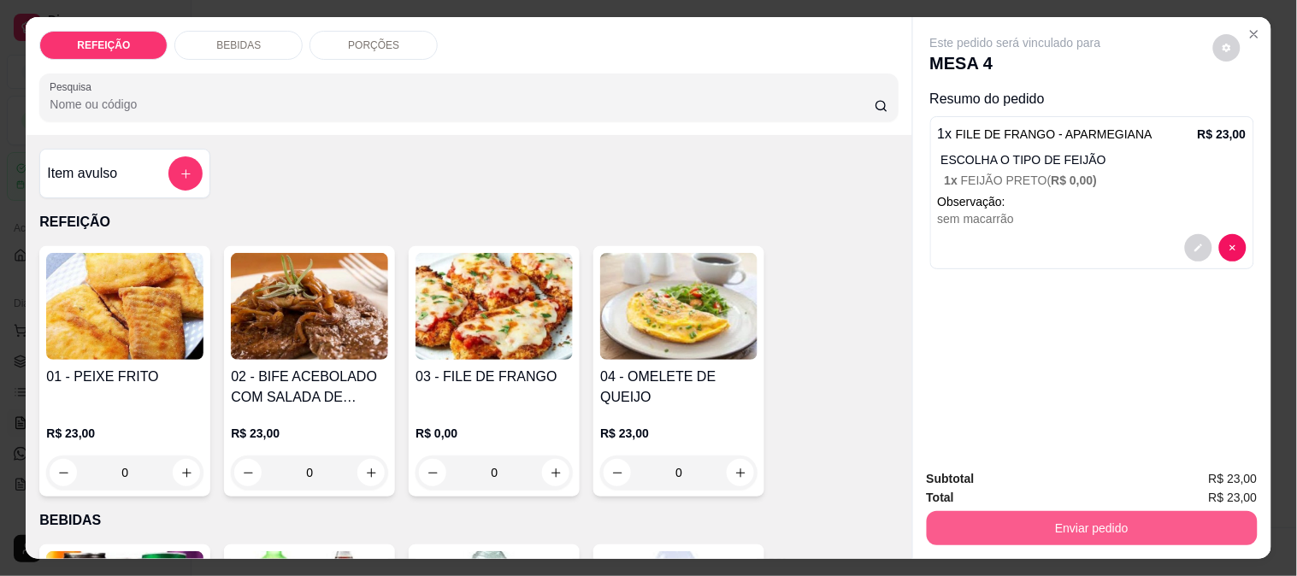
click at [1019, 511] on button "Enviar pedido" at bounding box center [1092, 528] width 331 height 34
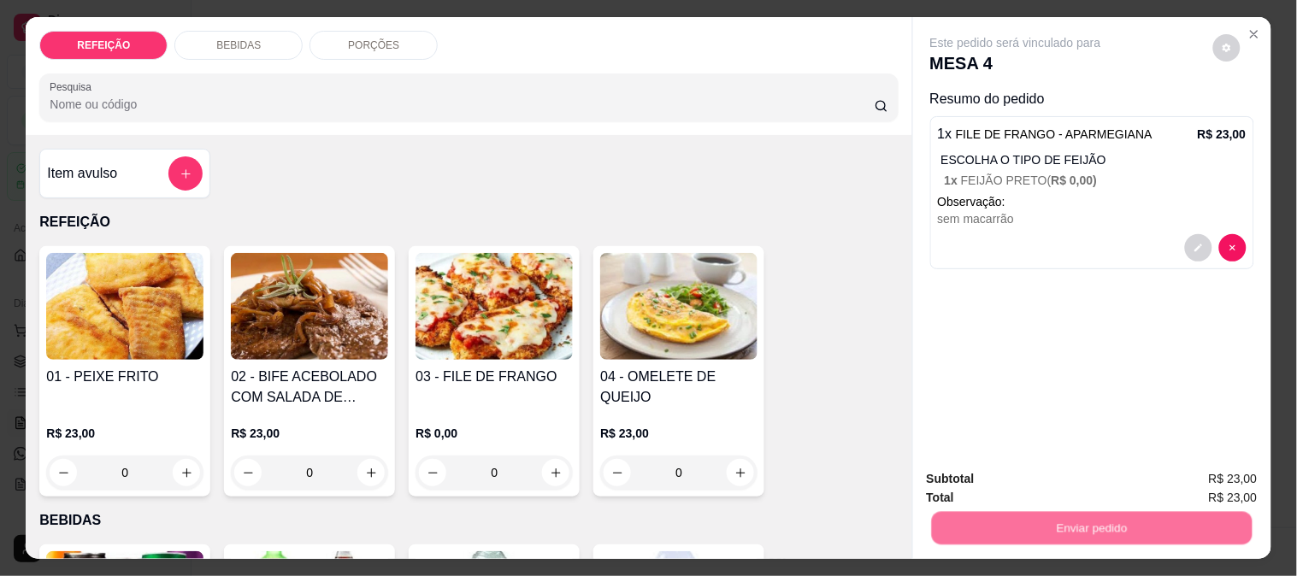
click at [1026, 477] on button "Não registrar e enviar pedido" at bounding box center [1035, 479] width 173 height 32
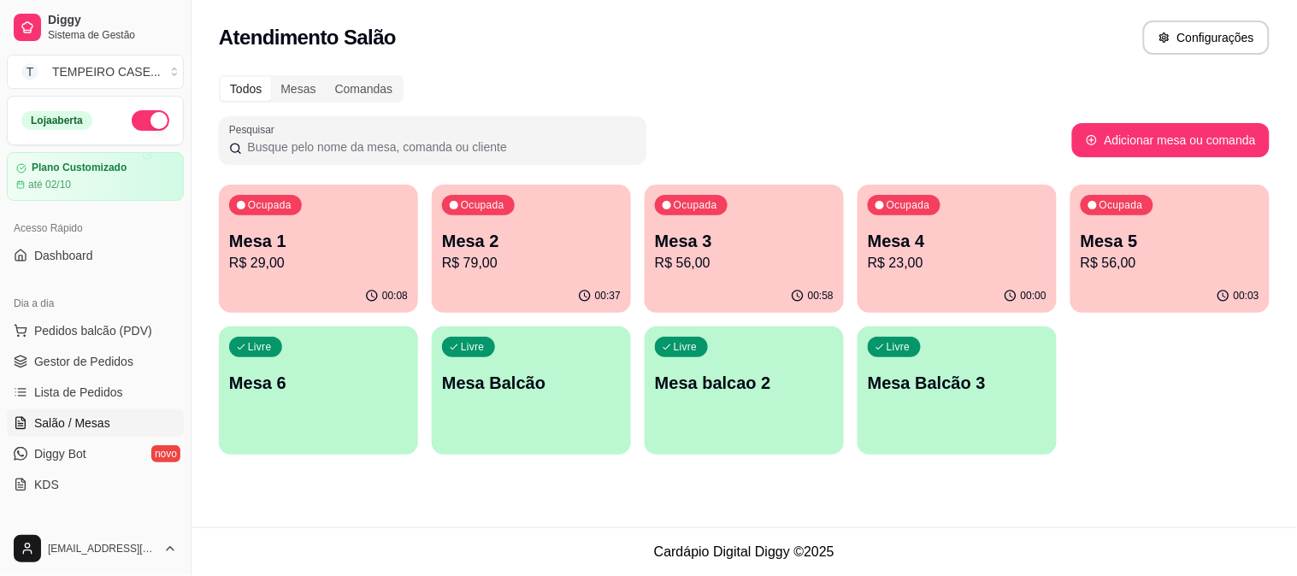
click at [270, 369] on div "Livre Mesa 6" at bounding box center [318, 381] width 199 height 108
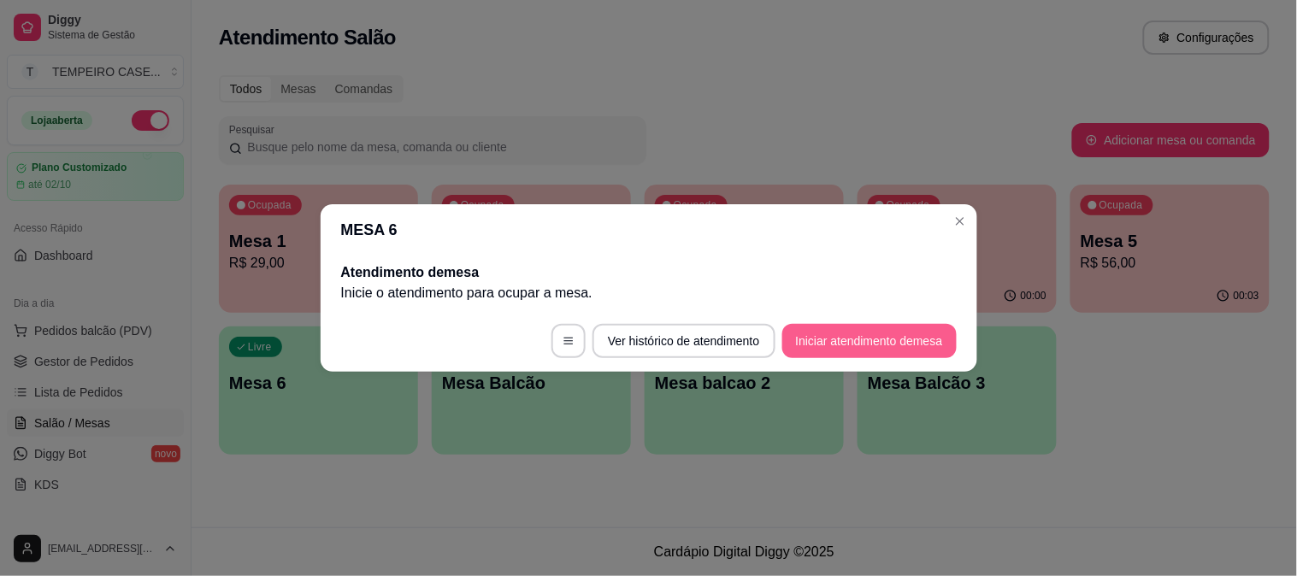
click at [840, 338] on button "Iniciar atendimento de mesa" at bounding box center [869, 341] width 174 height 34
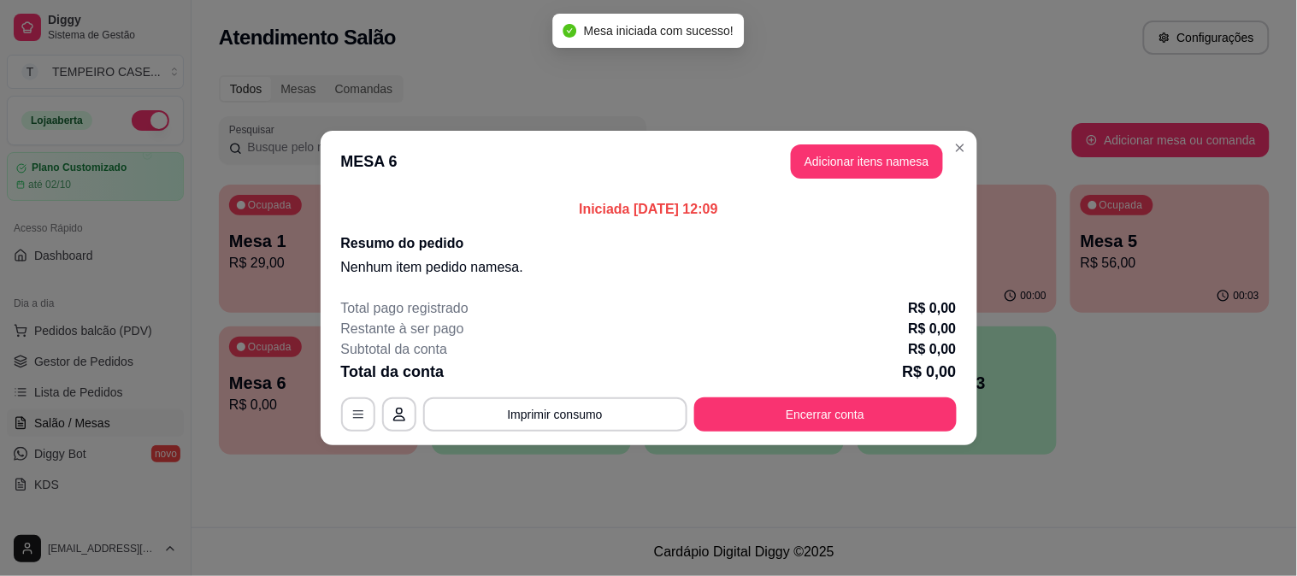
click at [833, 173] on button "Adicionar itens na mesa" at bounding box center [867, 161] width 152 height 34
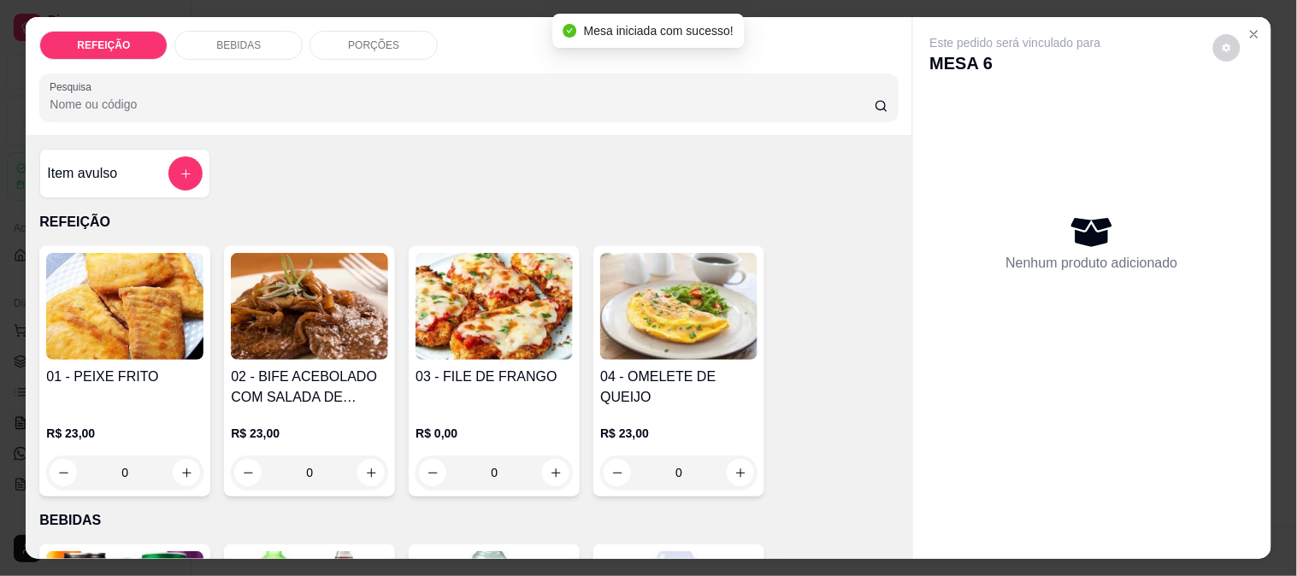
click at [79, 322] on img at bounding box center [124, 306] width 157 height 107
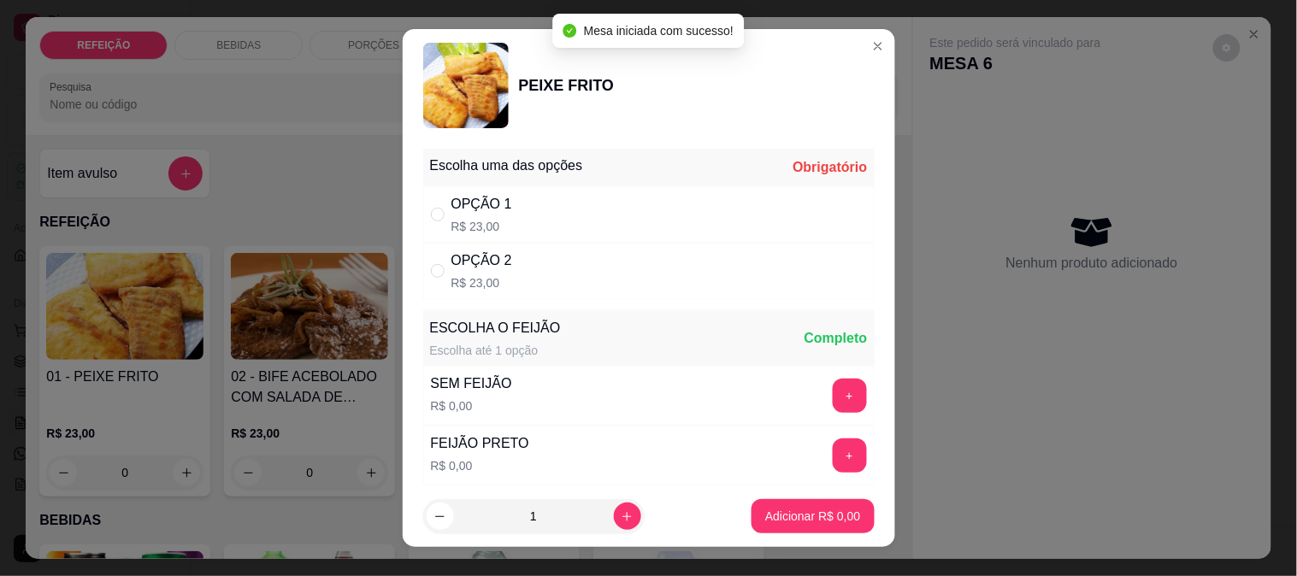
click at [528, 226] on div "OPÇÃO 1 R$ 23,00" at bounding box center [648, 214] width 451 height 56
radio input "true"
click at [823, 514] on p "Adicionar R$ 23,00" at bounding box center [809, 516] width 102 height 17
type input "1"
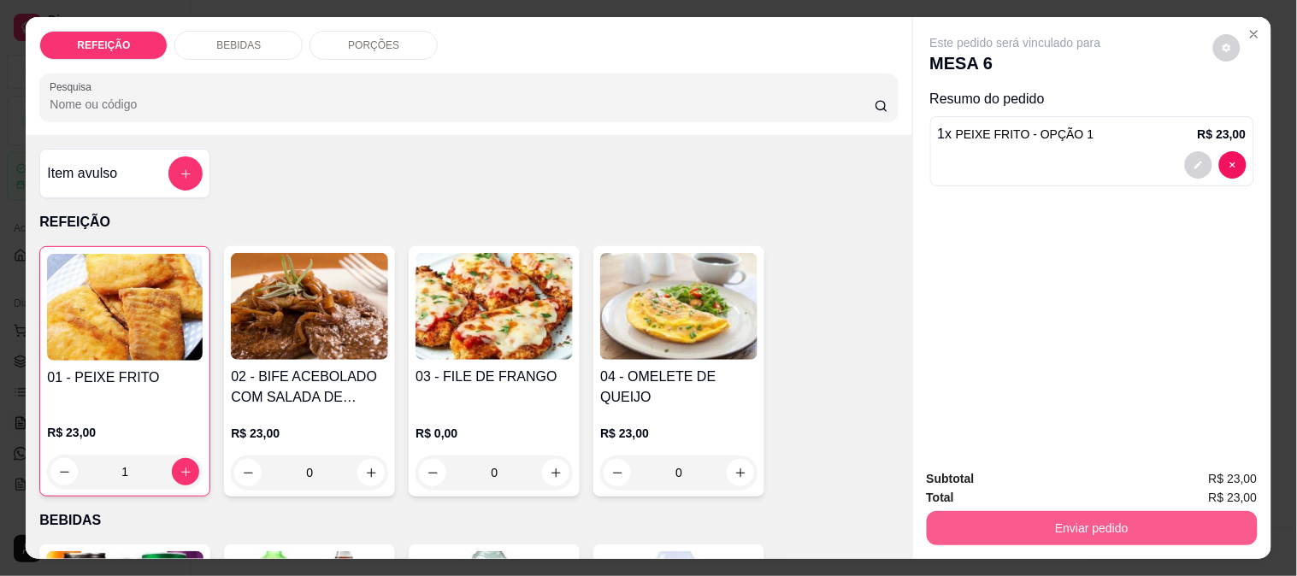
click at [1187, 515] on button "Enviar pedido" at bounding box center [1092, 528] width 331 height 34
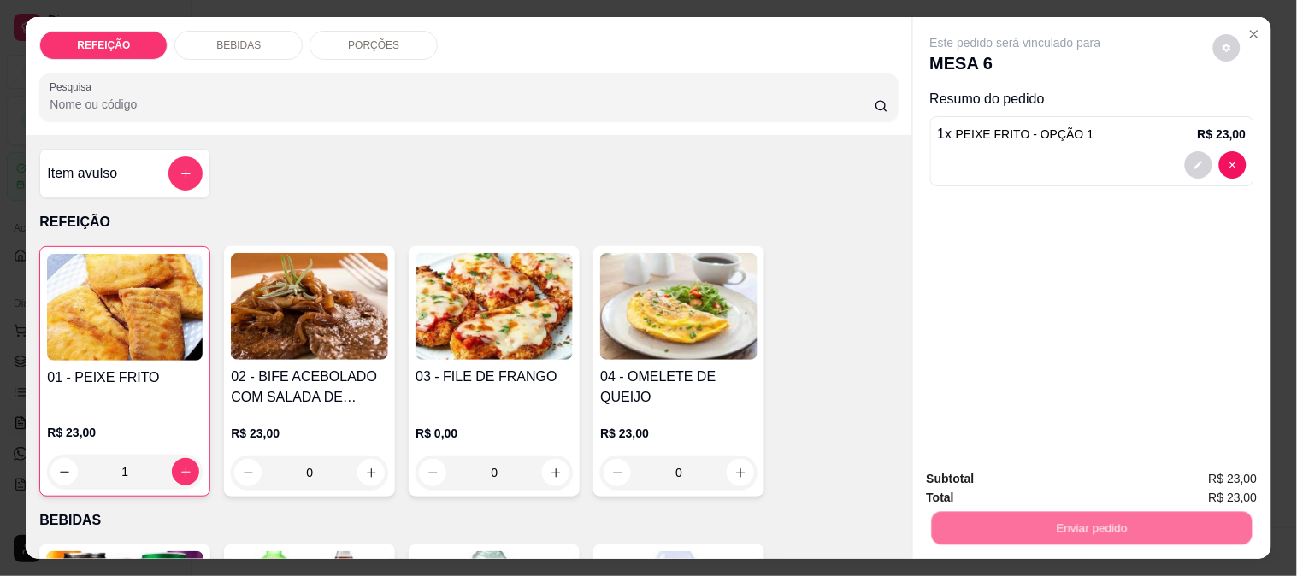
click at [1100, 484] on button "Não registrar e enviar pedido" at bounding box center [1035, 479] width 178 height 32
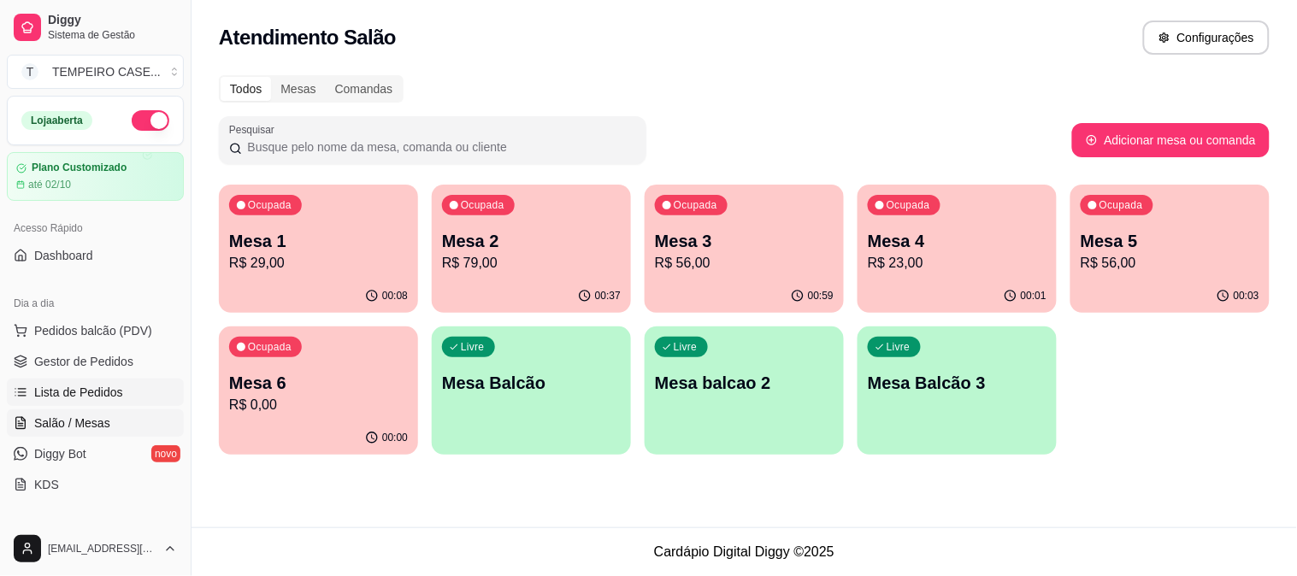
click at [61, 393] on span "Lista de Pedidos" at bounding box center [78, 392] width 89 height 17
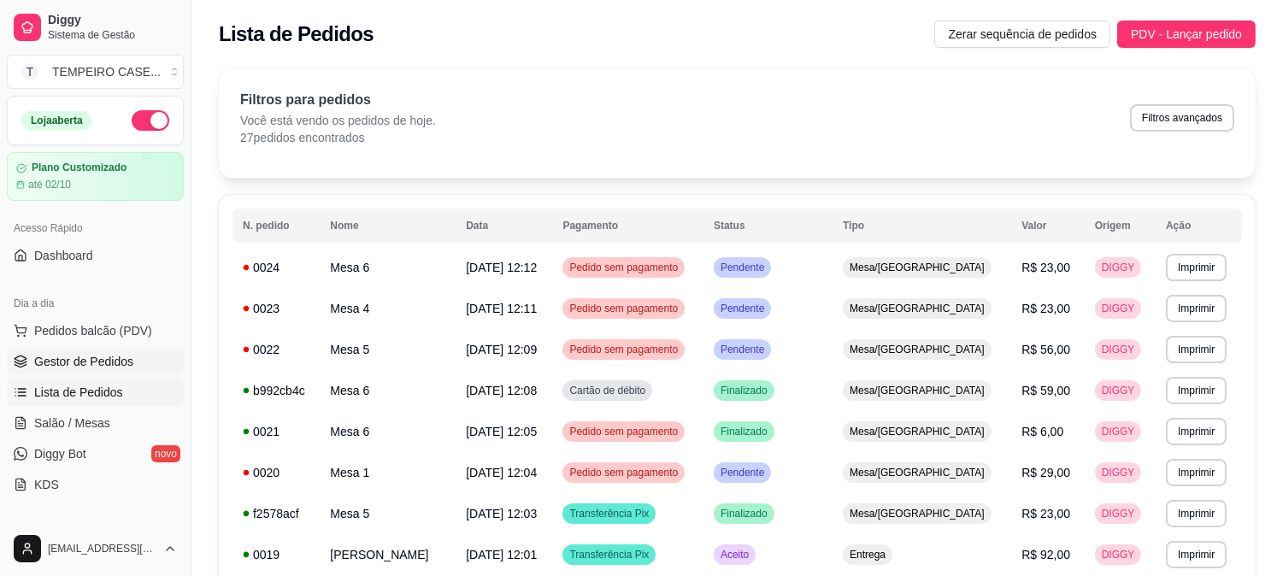
click at [65, 371] on link "Gestor de Pedidos" at bounding box center [95, 361] width 177 height 27
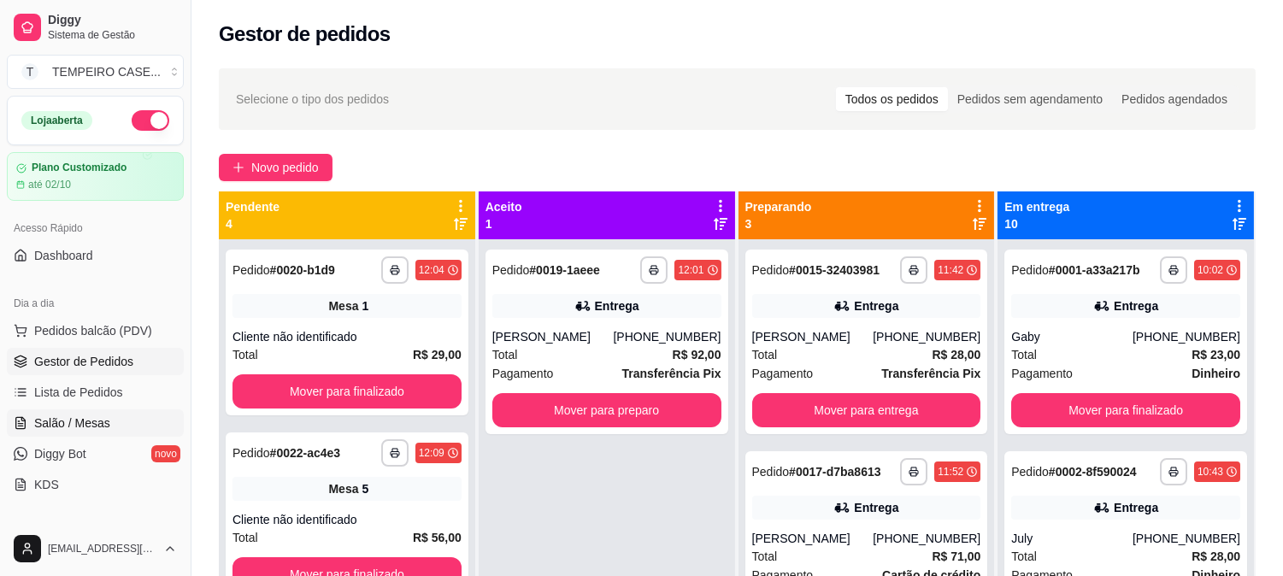
click at [57, 427] on span "Salão / Mesas" at bounding box center [72, 423] width 76 height 17
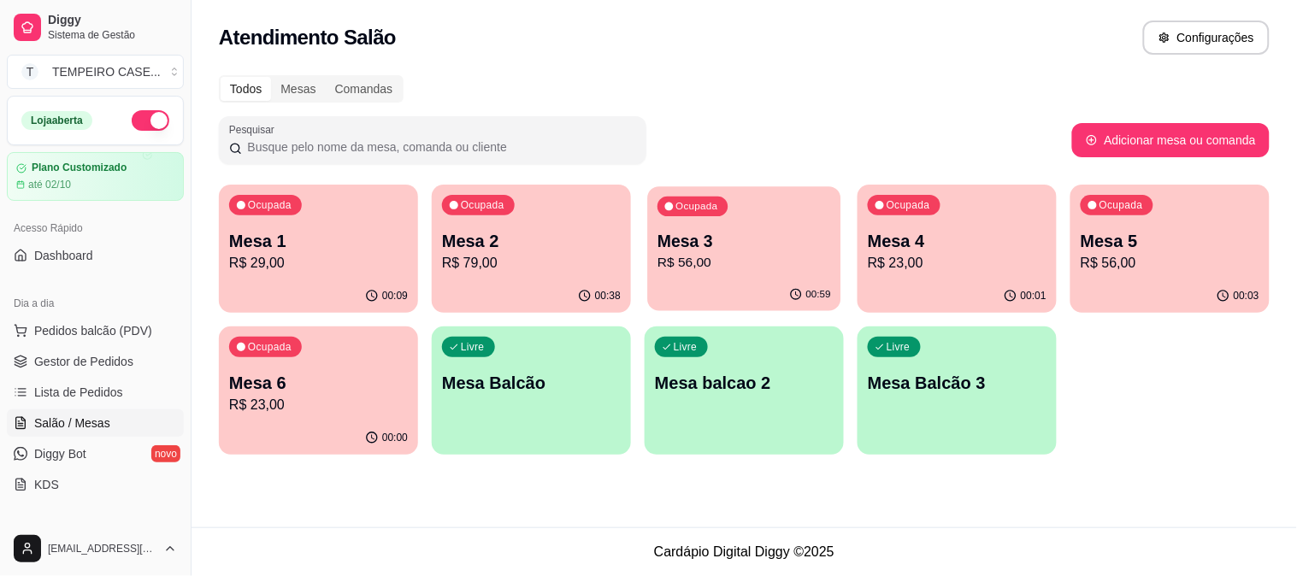
click at [697, 282] on div "00:59" at bounding box center [743, 295] width 193 height 32
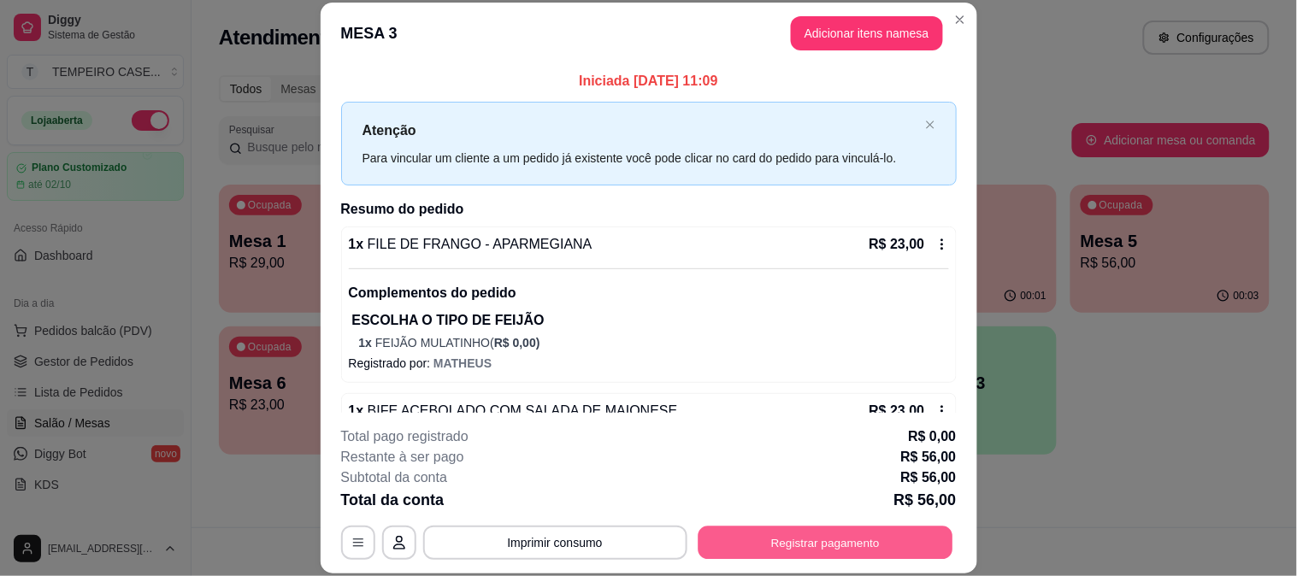
click at [852, 545] on button "Registrar pagamento" at bounding box center [825, 542] width 255 height 33
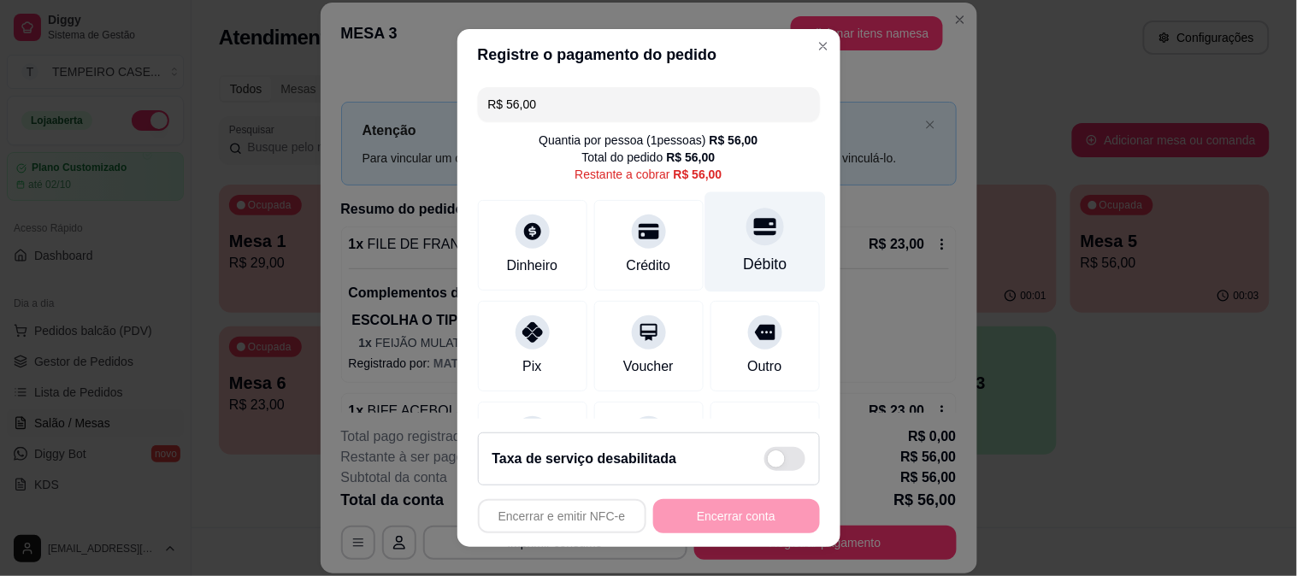
click at [749, 262] on div "Débito" at bounding box center [765, 264] width 44 height 22
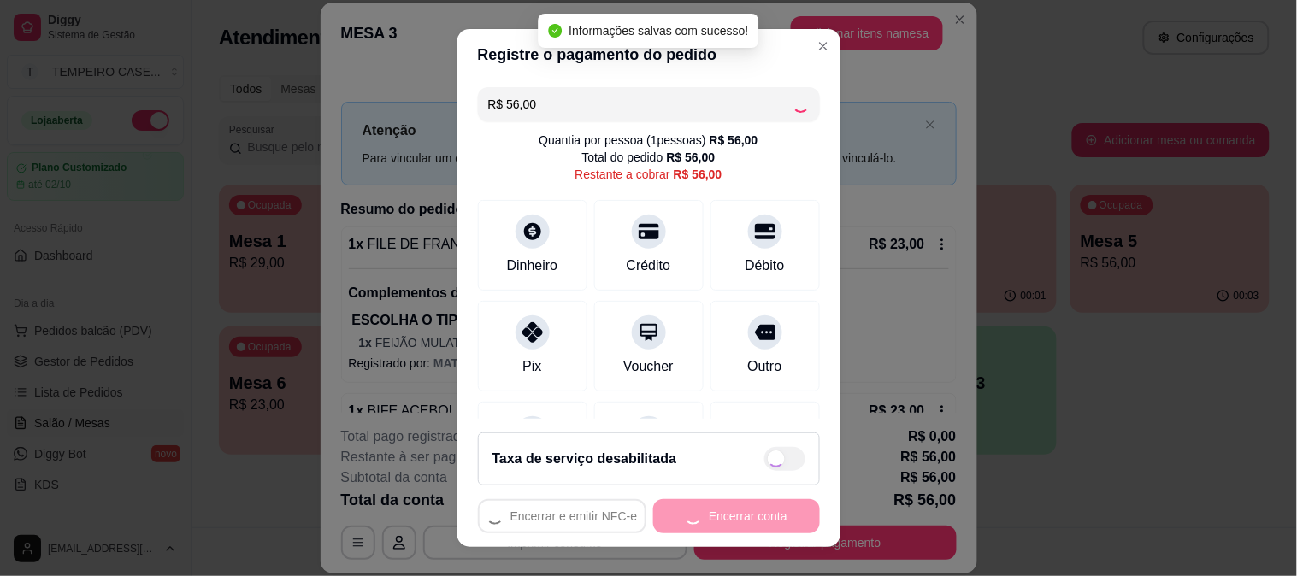
type input "R$ 0,00"
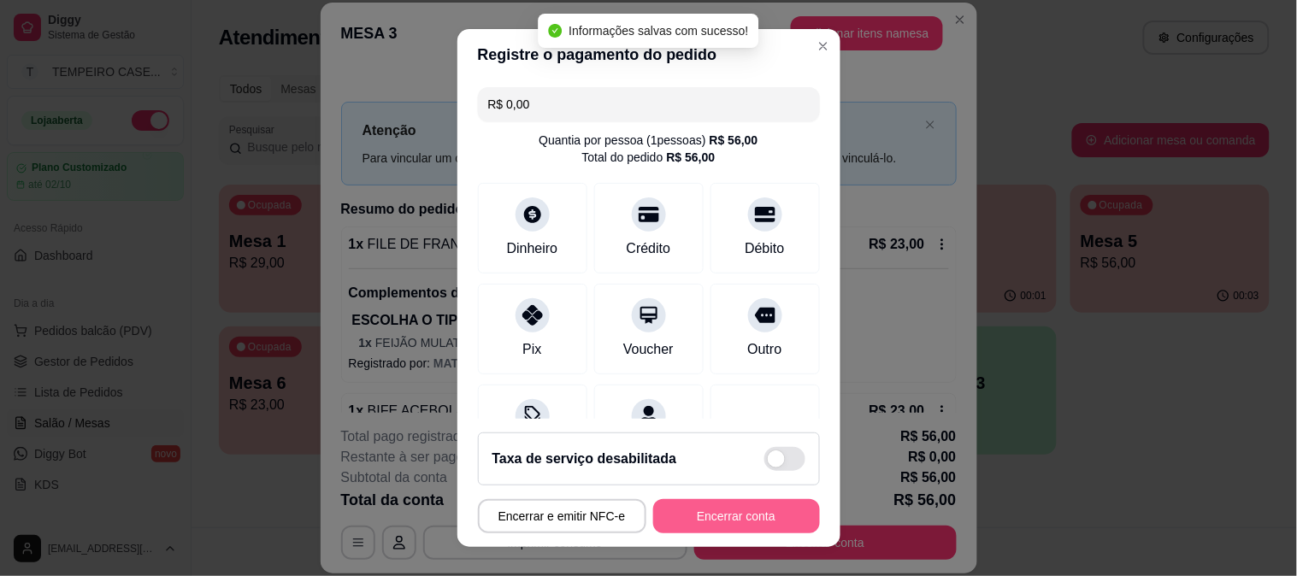
click at [739, 514] on button "Encerrar conta" at bounding box center [736, 516] width 167 height 34
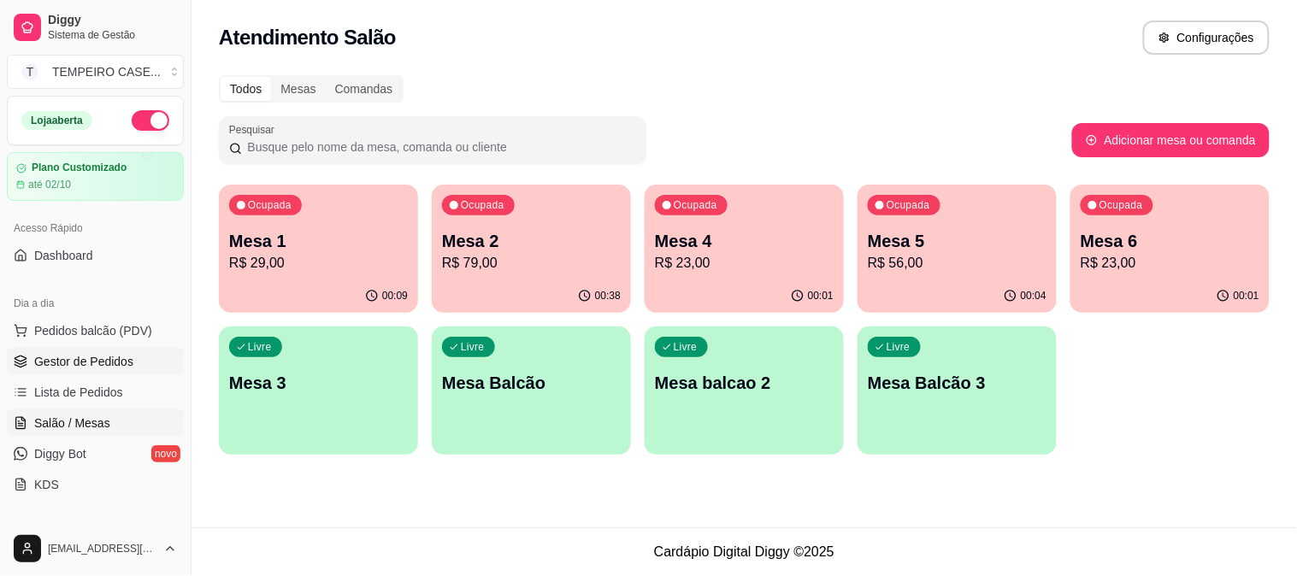
click at [62, 360] on span "Gestor de Pedidos" at bounding box center [83, 361] width 99 height 17
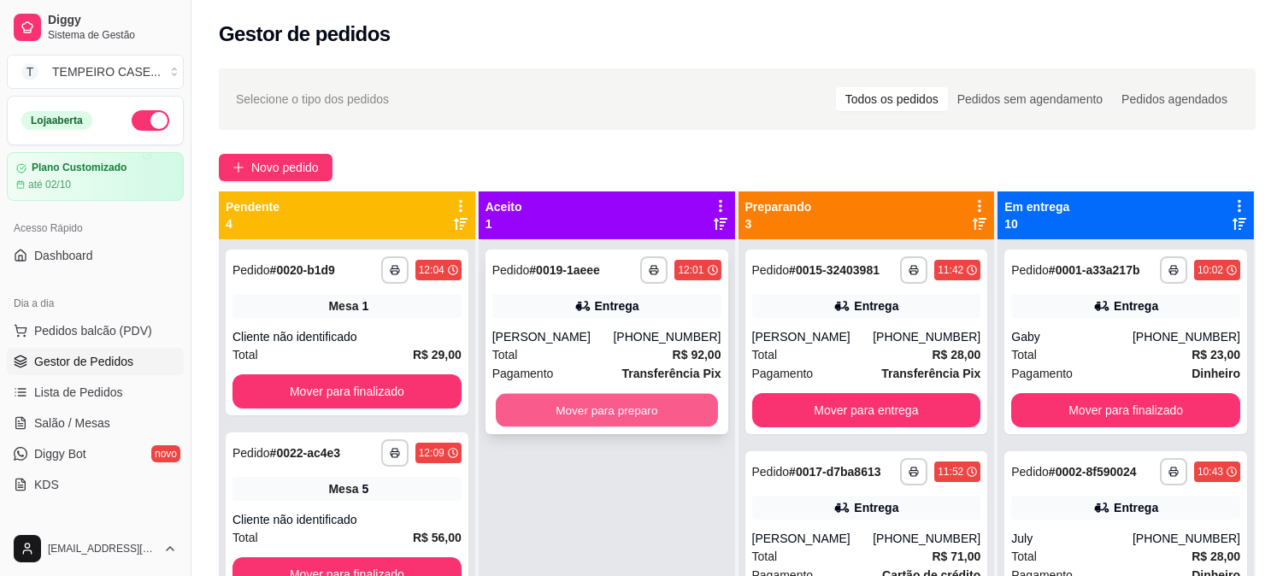
click at [620, 414] on button "Mover para preparo" at bounding box center [607, 410] width 222 height 33
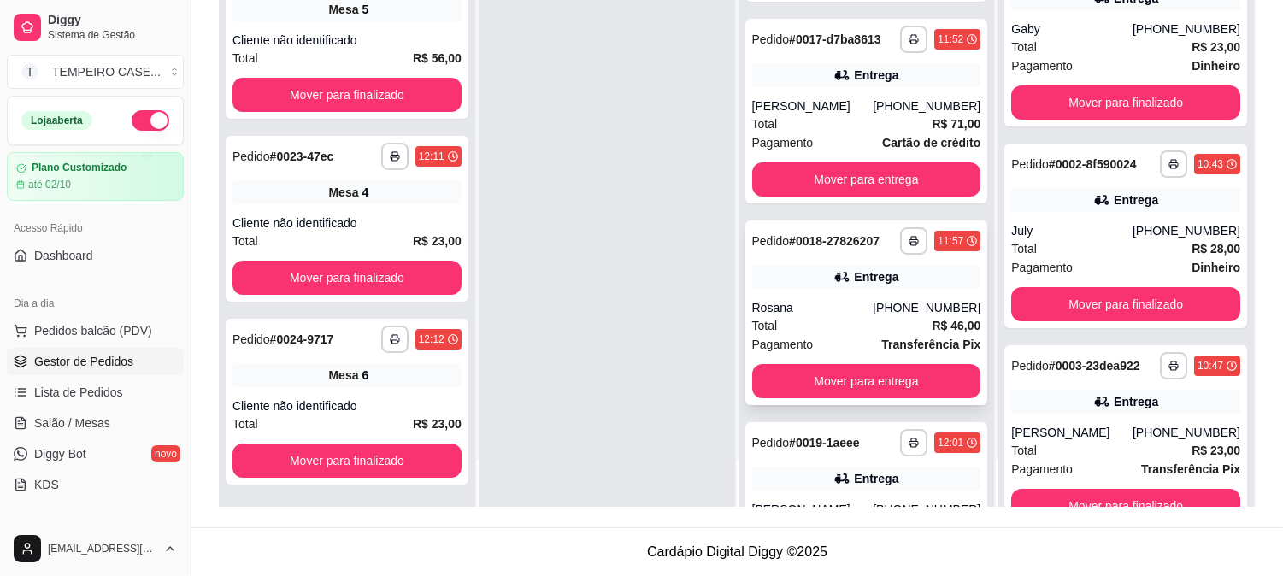
scroll to position [246, 0]
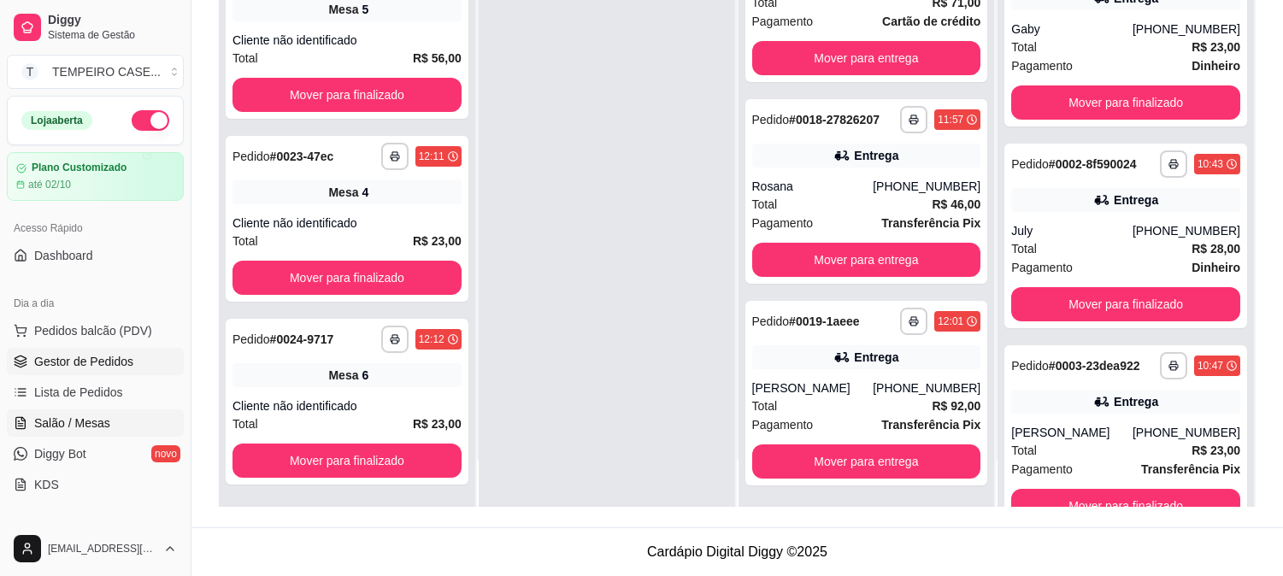
click at [70, 422] on span "Salão / Mesas" at bounding box center [72, 423] width 76 height 17
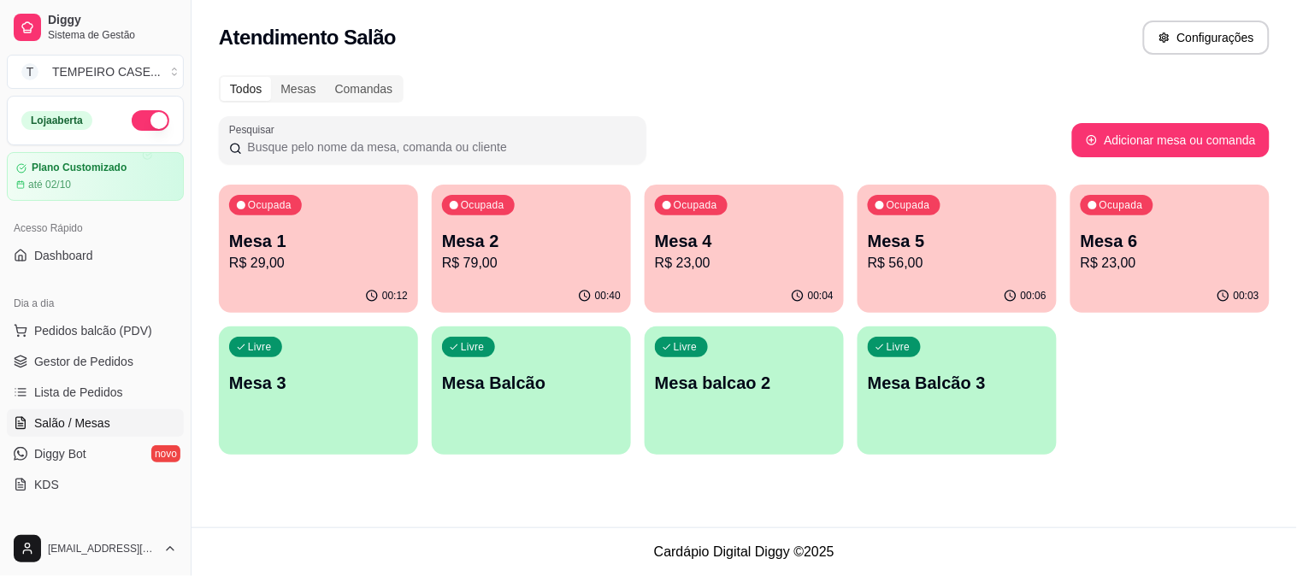
click at [575, 267] on p "R$ 79,00" at bounding box center [531, 263] width 179 height 21
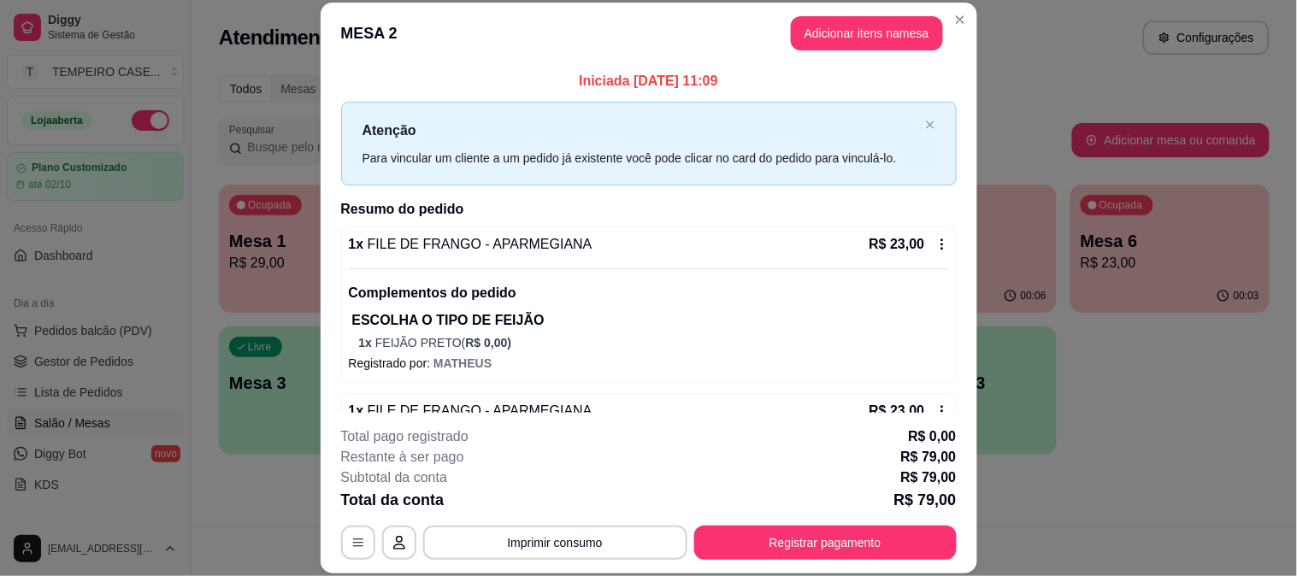
scroll to position [380, 0]
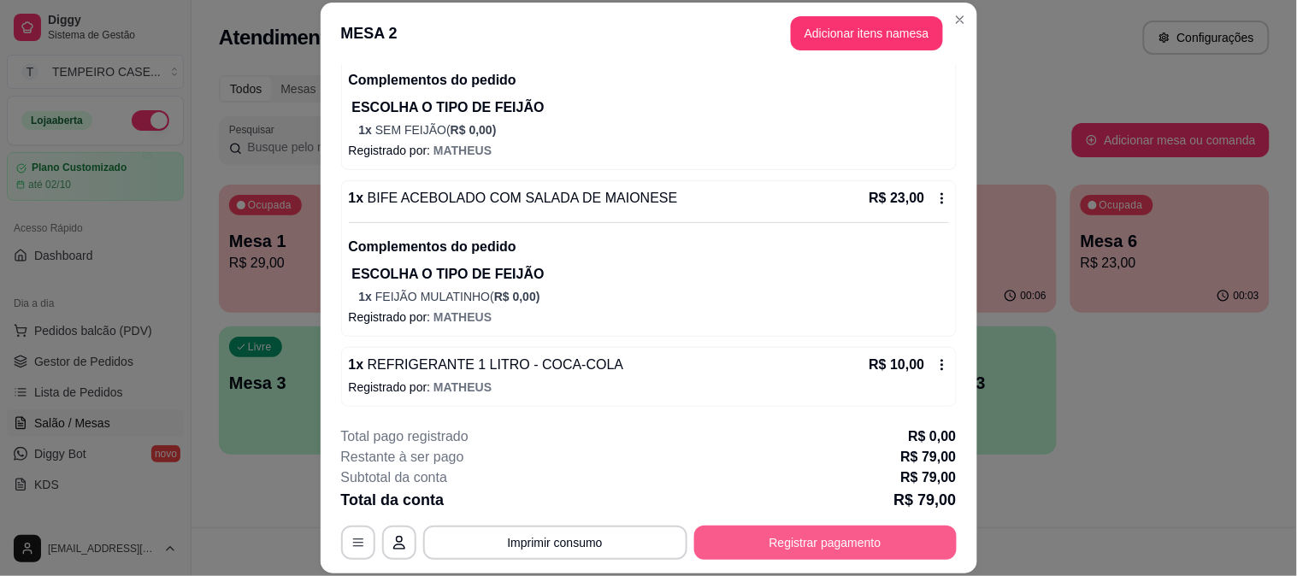
click at [838, 530] on button "Registrar pagamento" at bounding box center [825, 543] width 262 height 34
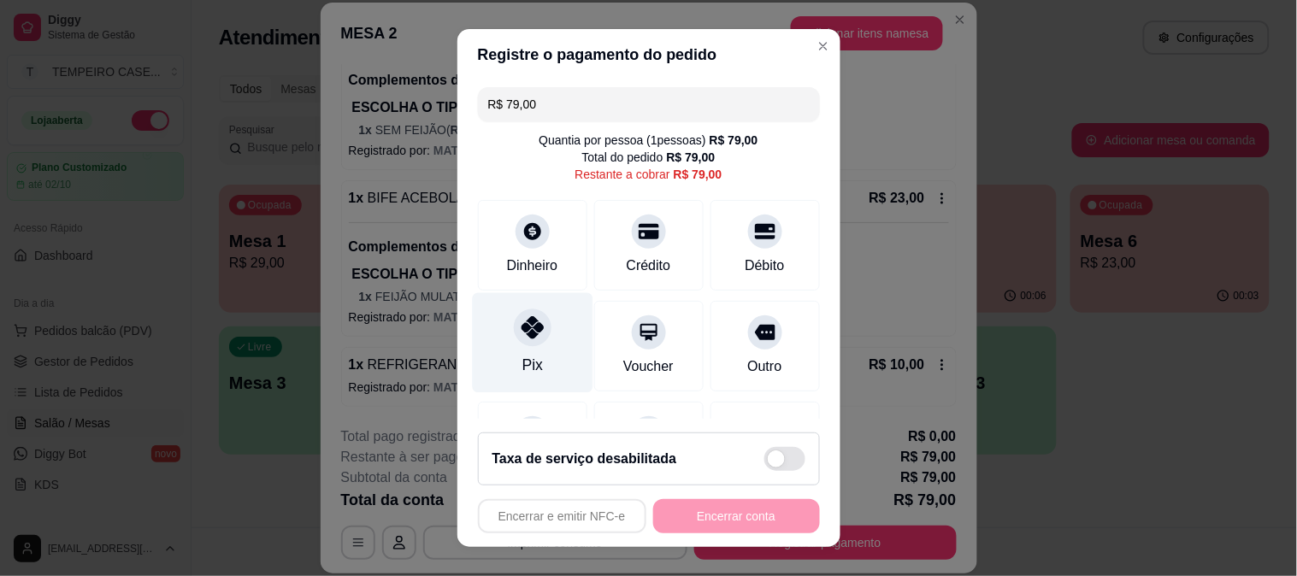
click at [498, 342] on div "Pix" at bounding box center [532, 342] width 121 height 100
type input "R$ 0,00"
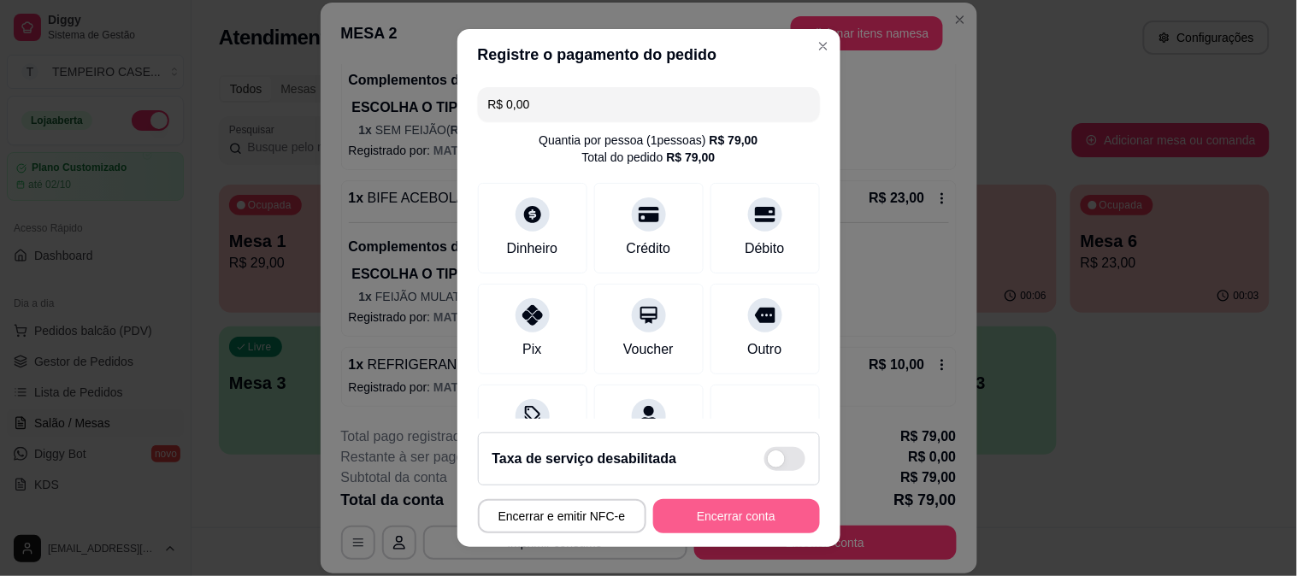
click at [715, 522] on button "Encerrar conta" at bounding box center [736, 516] width 167 height 34
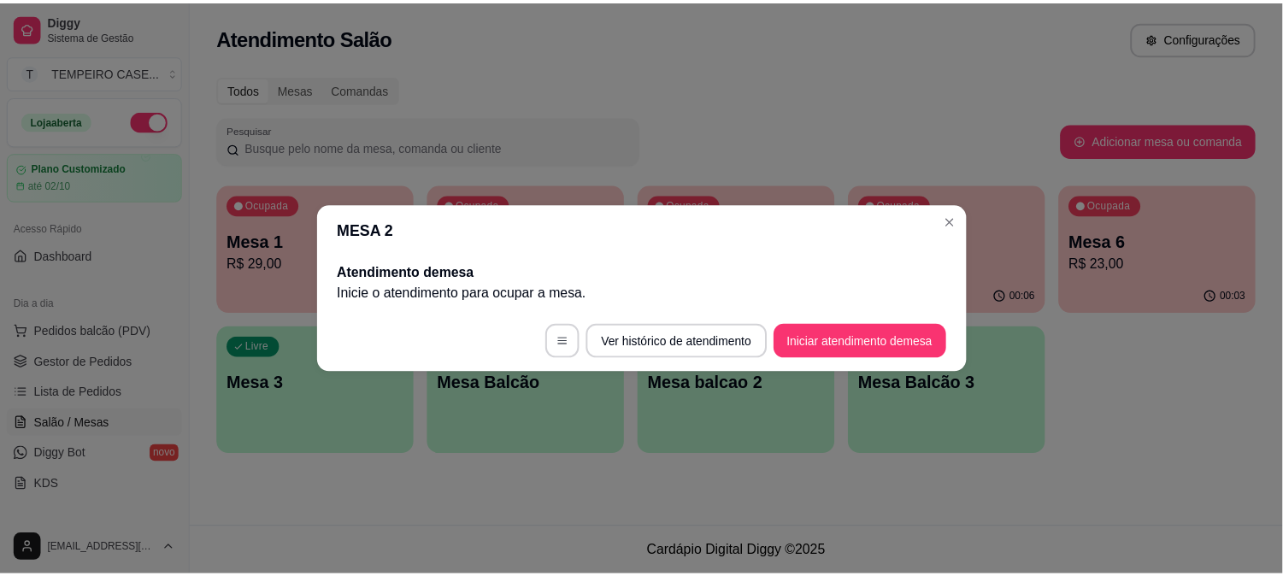
scroll to position [0, 0]
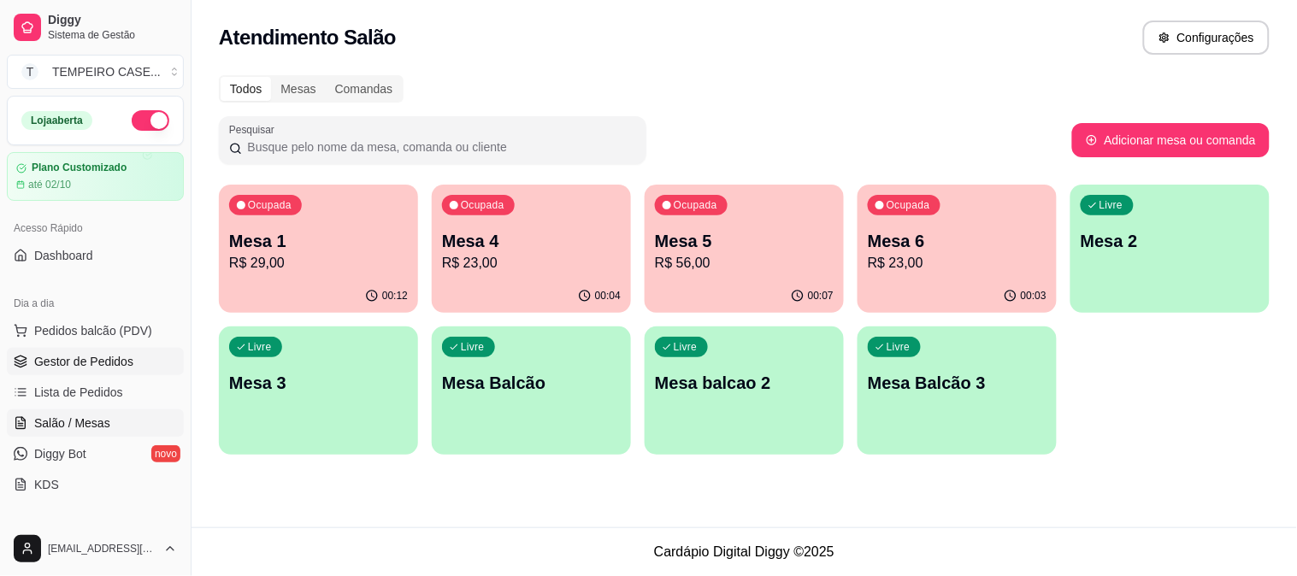
click at [105, 357] on span "Gestor de Pedidos" at bounding box center [83, 361] width 99 height 17
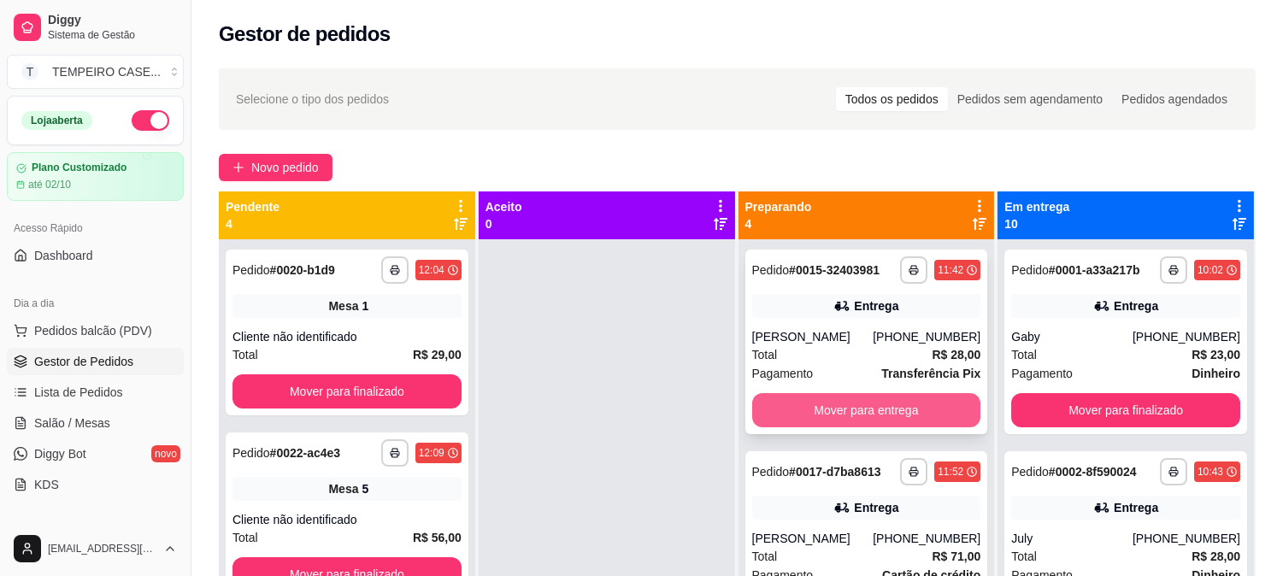
click at [853, 416] on button "Mover para entrega" at bounding box center [866, 410] width 229 height 34
click at [889, 409] on button "Mover para entrega" at bounding box center [867, 410] width 222 height 33
click at [869, 409] on button "Mover para entrega" at bounding box center [866, 410] width 229 height 34
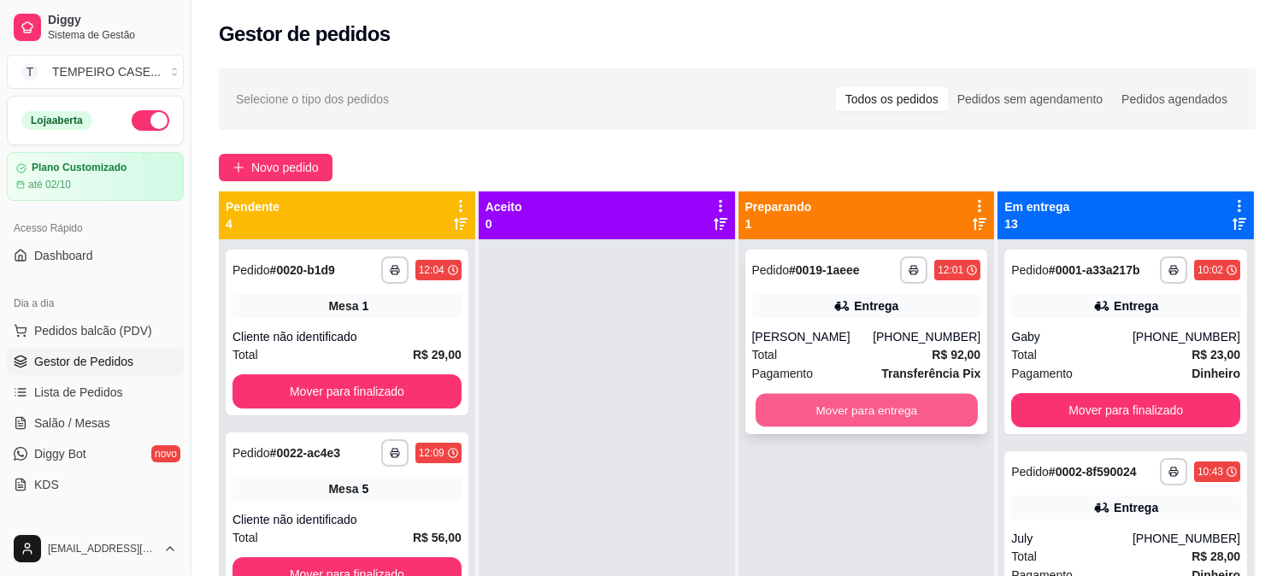
click at [840, 408] on button "Mover para entrega" at bounding box center [867, 410] width 222 height 33
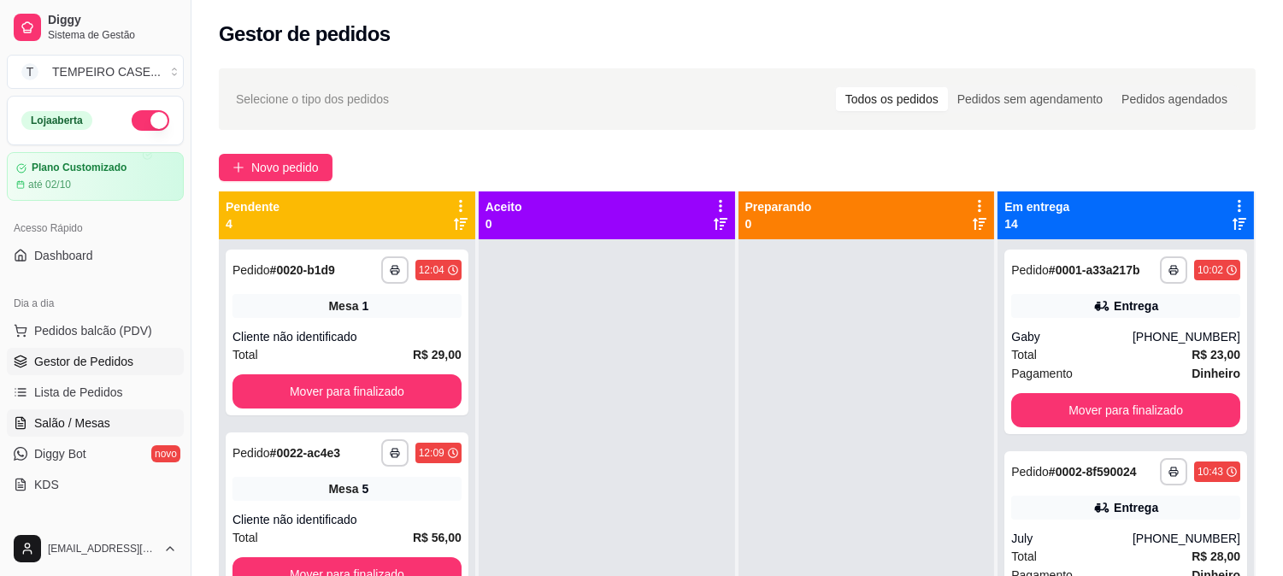
click at [65, 413] on link "Salão / Mesas" at bounding box center [95, 423] width 177 height 27
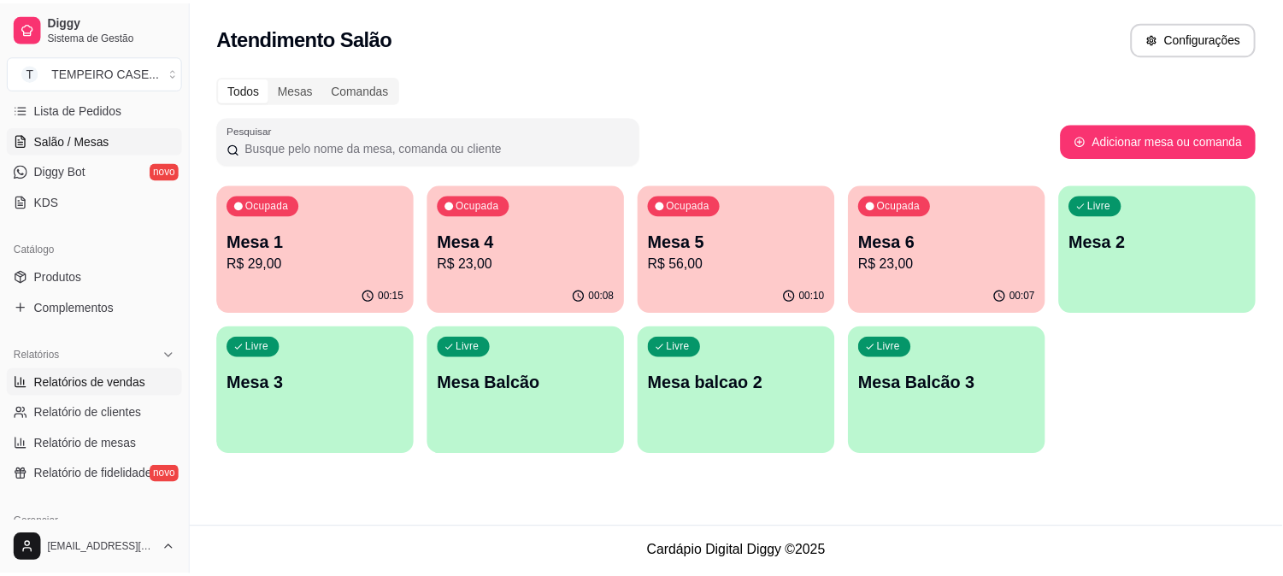
scroll to position [285, 0]
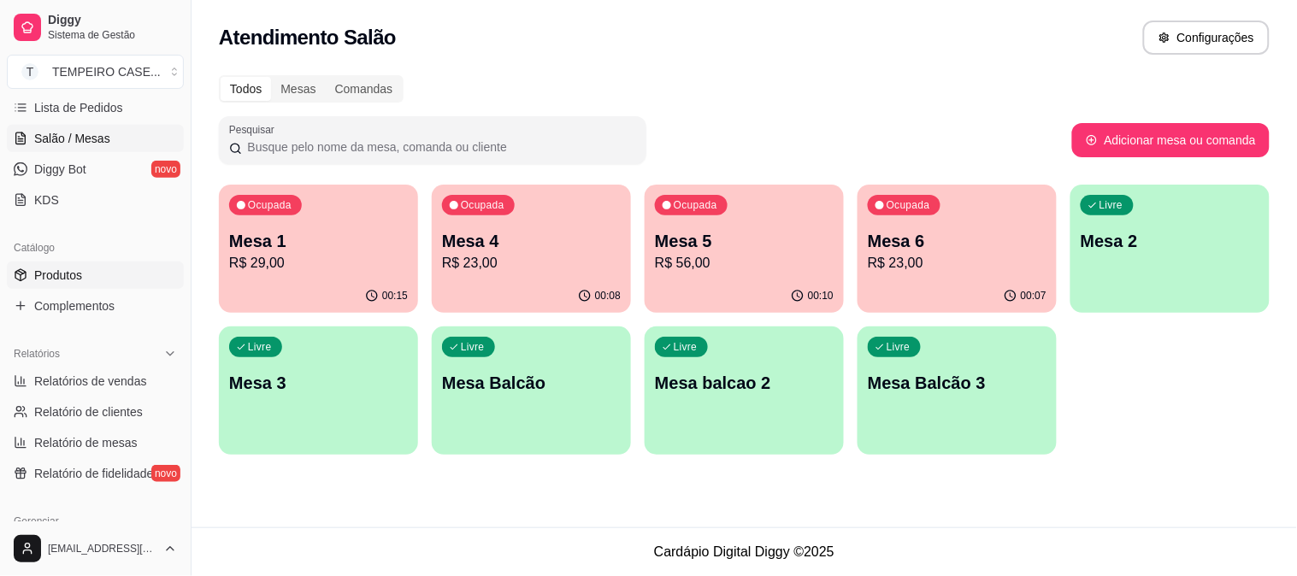
click at [64, 268] on span "Produtos" at bounding box center [58, 275] width 48 height 17
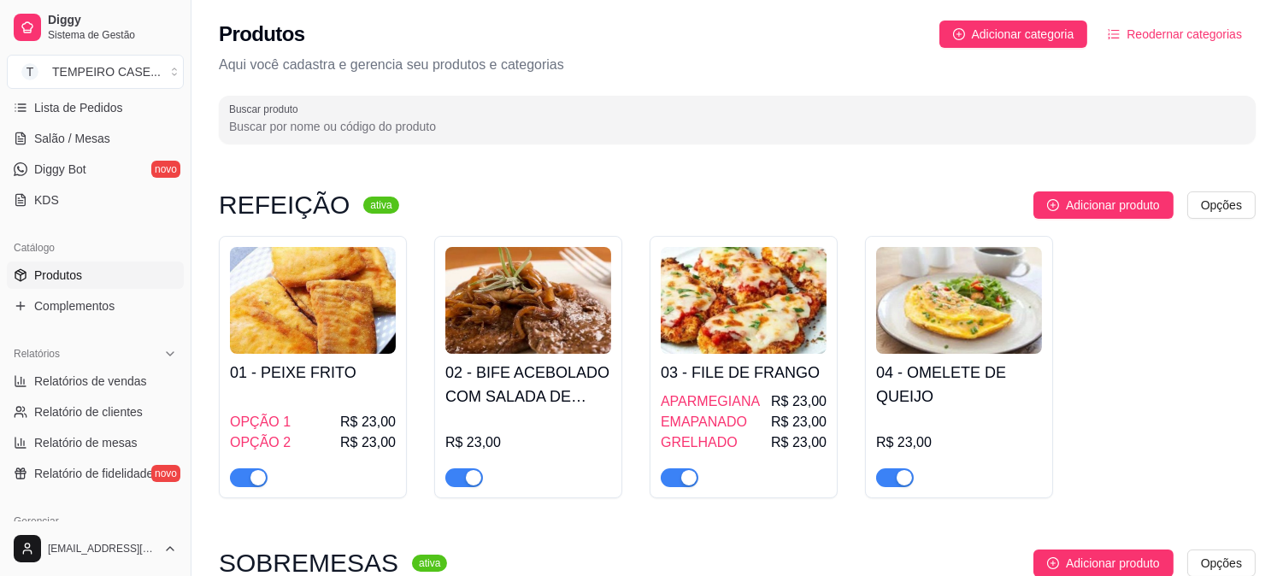
click at [366, 380] on h4 "01 - PEIXE FRITO" at bounding box center [313, 373] width 166 height 24
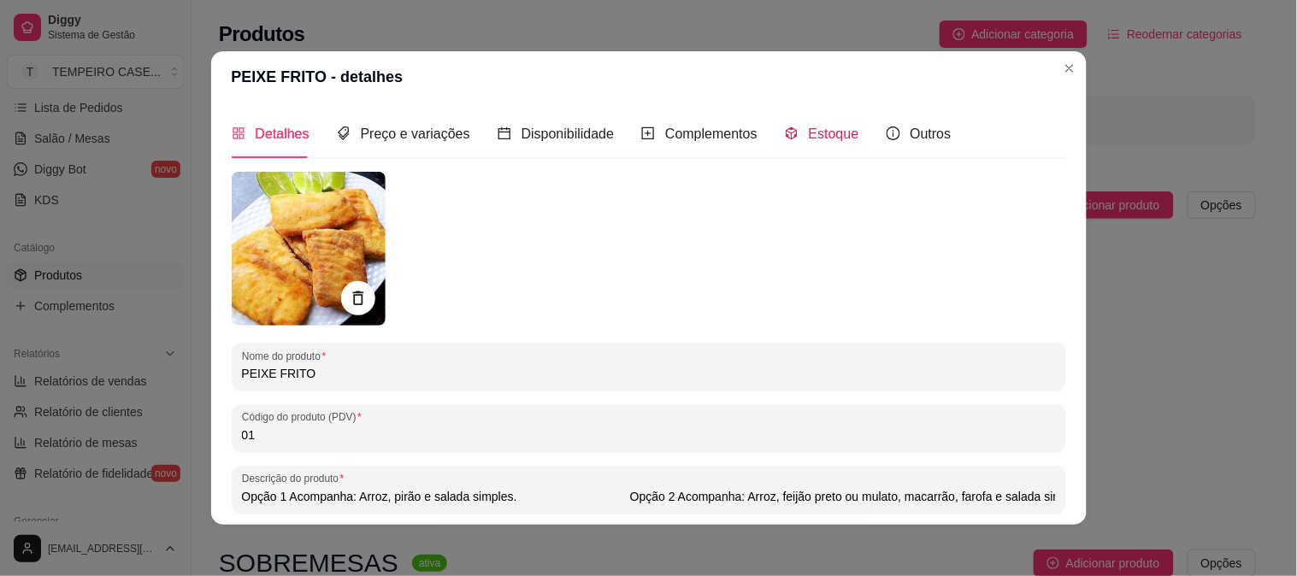
click at [812, 131] on span "Estoque" at bounding box center [834, 134] width 50 height 15
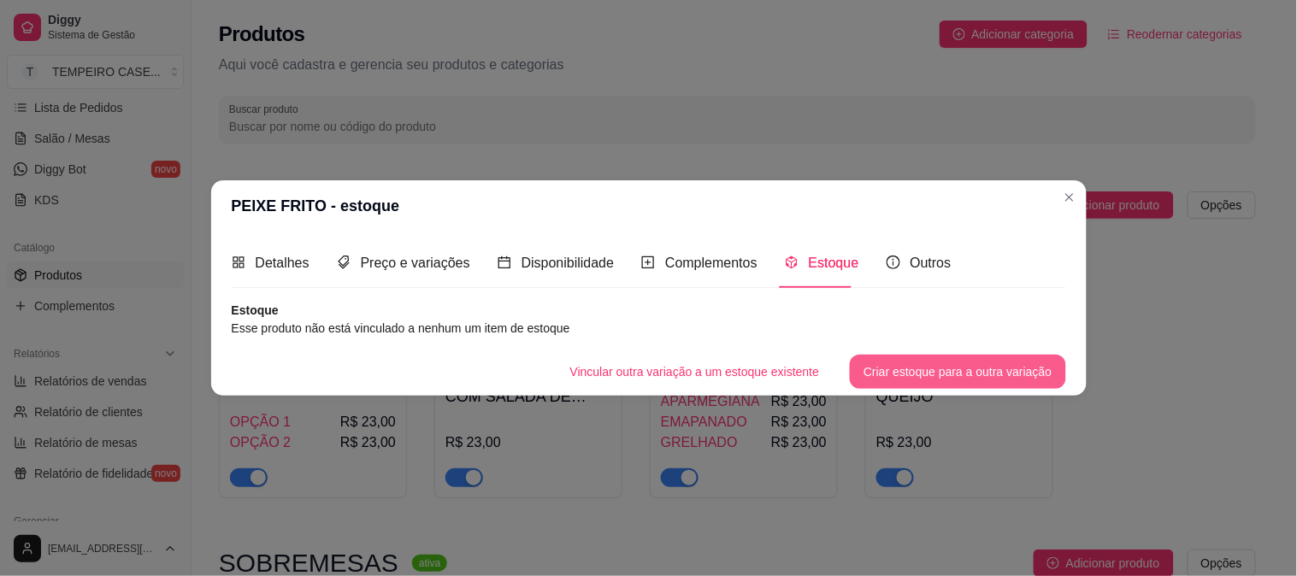
click at [909, 368] on button "Criar estoque para a outra variação" at bounding box center [957, 372] width 215 height 34
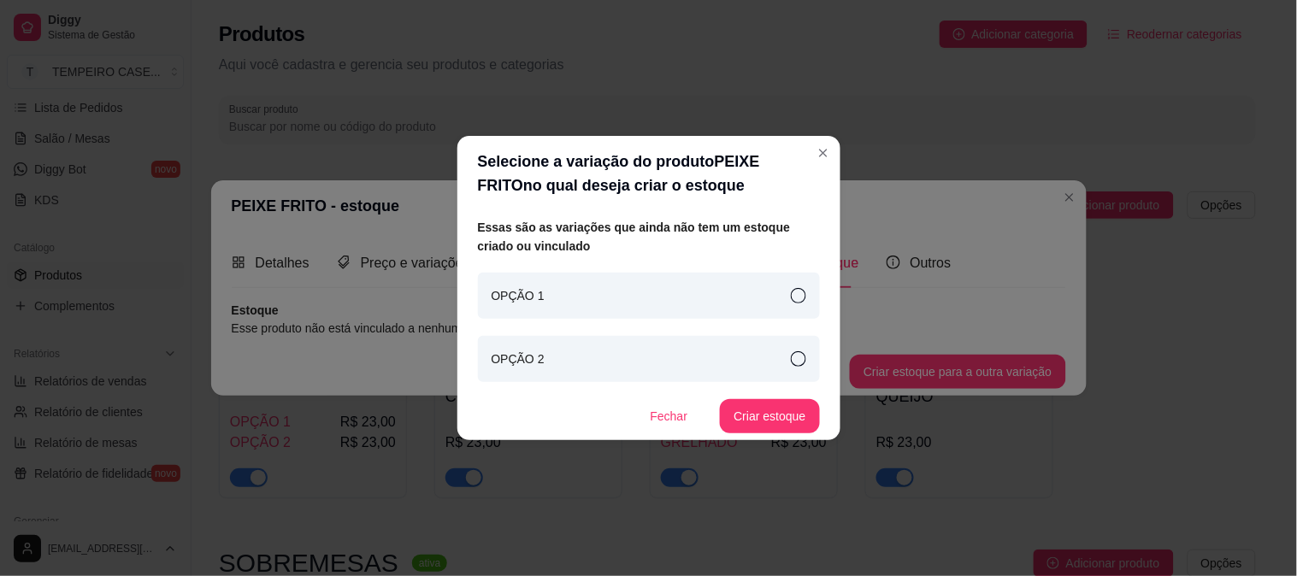
click at [782, 293] on div "OPÇÃO 1" at bounding box center [649, 296] width 342 height 46
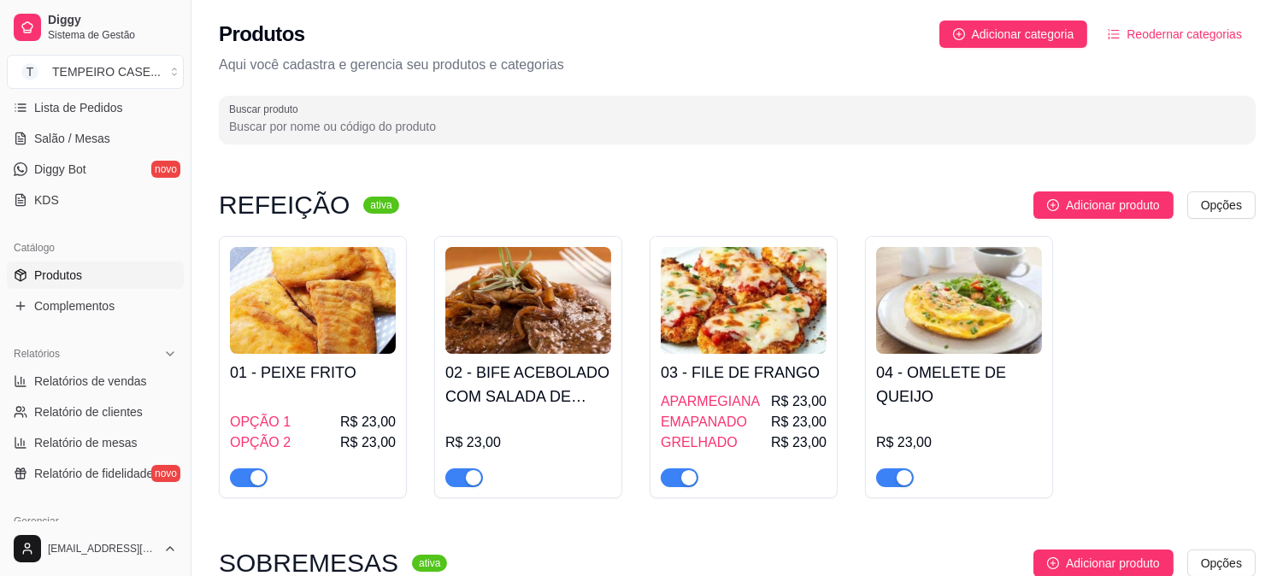
click at [312, 370] on h4 "01 - PEIXE FRITO" at bounding box center [313, 373] width 166 height 24
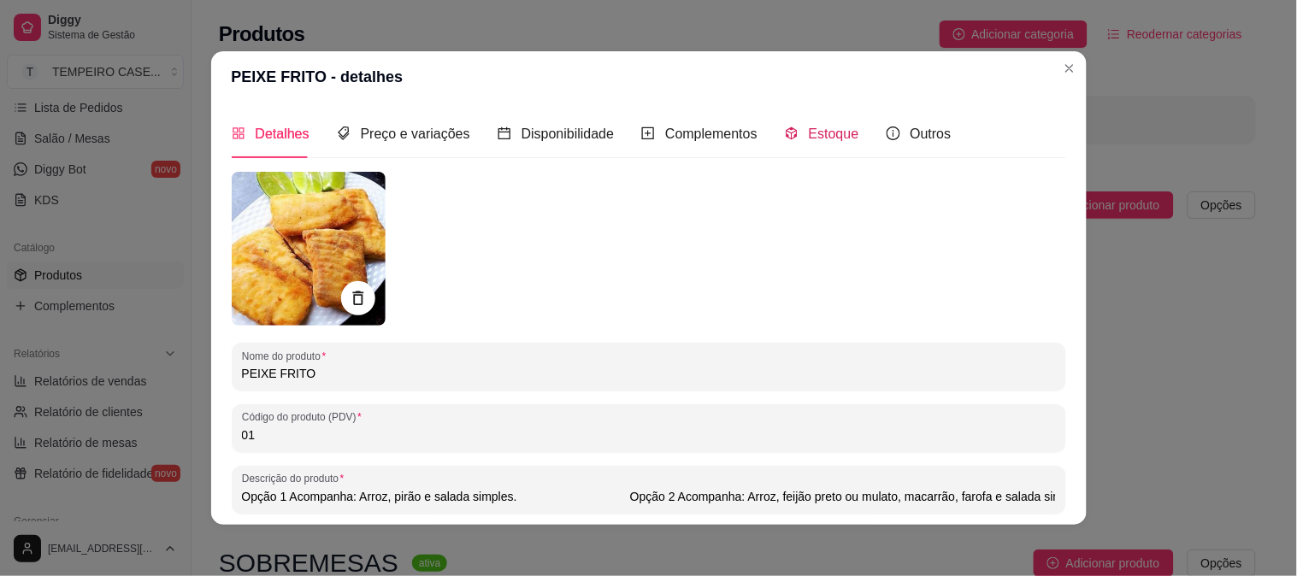
click at [819, 130] on span "Estoque" at bounding box center [834, 134] width 50 height 15
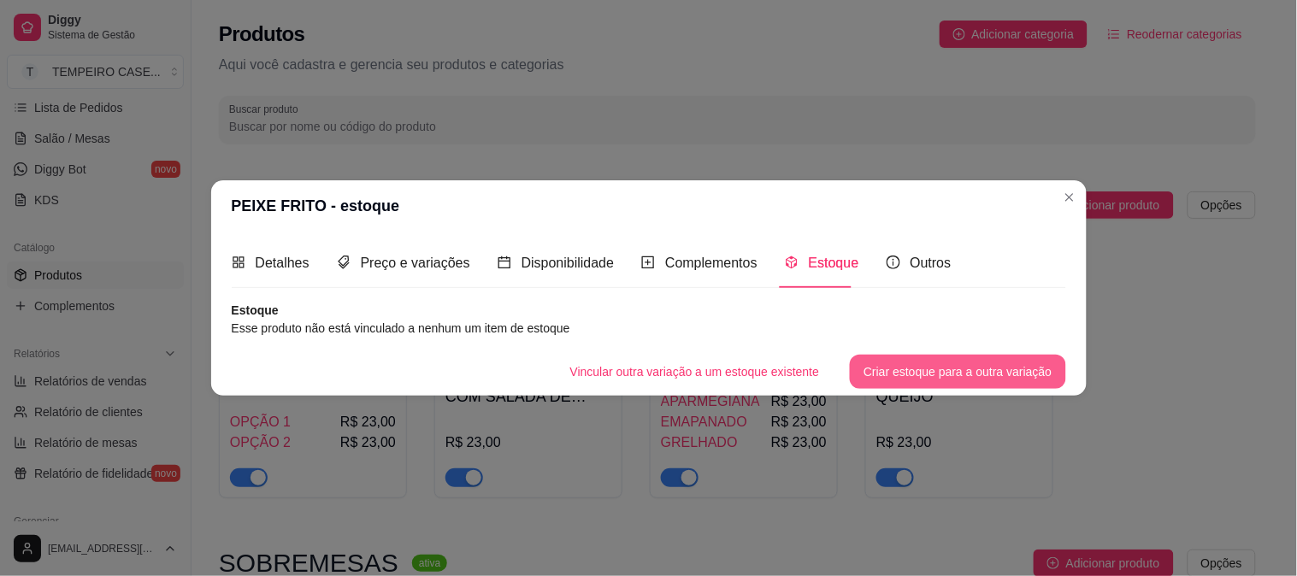
click at [881, 369] on button "Criar estoque para a outra variação" at bounding box center [957, 372] width 215 height 34
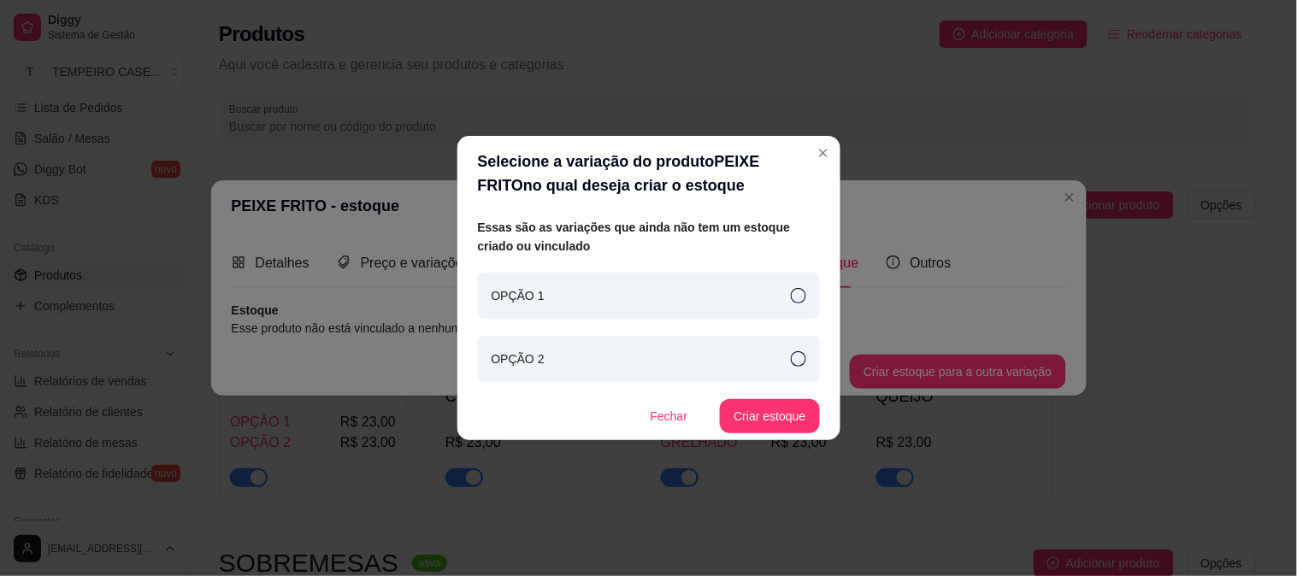
click at [693, 300] on div "OPÇÃO 1" at bounding box center [649, 296] width 342 height 46
click at [797, 410] on button "Criar estoque" at bounding box center [770, 416] width 97 height 33
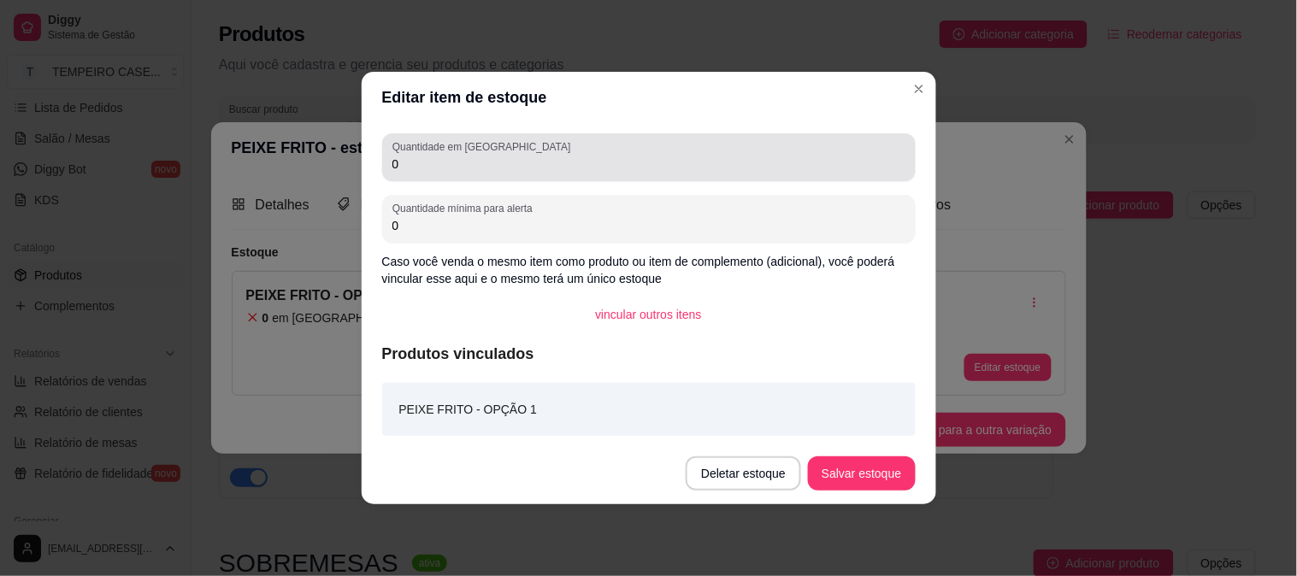
click at [489, 149] on label "Quantidade em [GEOGRAPHIC_DATA]" at bounding box center [484, 146] width 184 height 15
click at [489, 156] on input "0" at bounding box center [648, 164] width 513 height 17
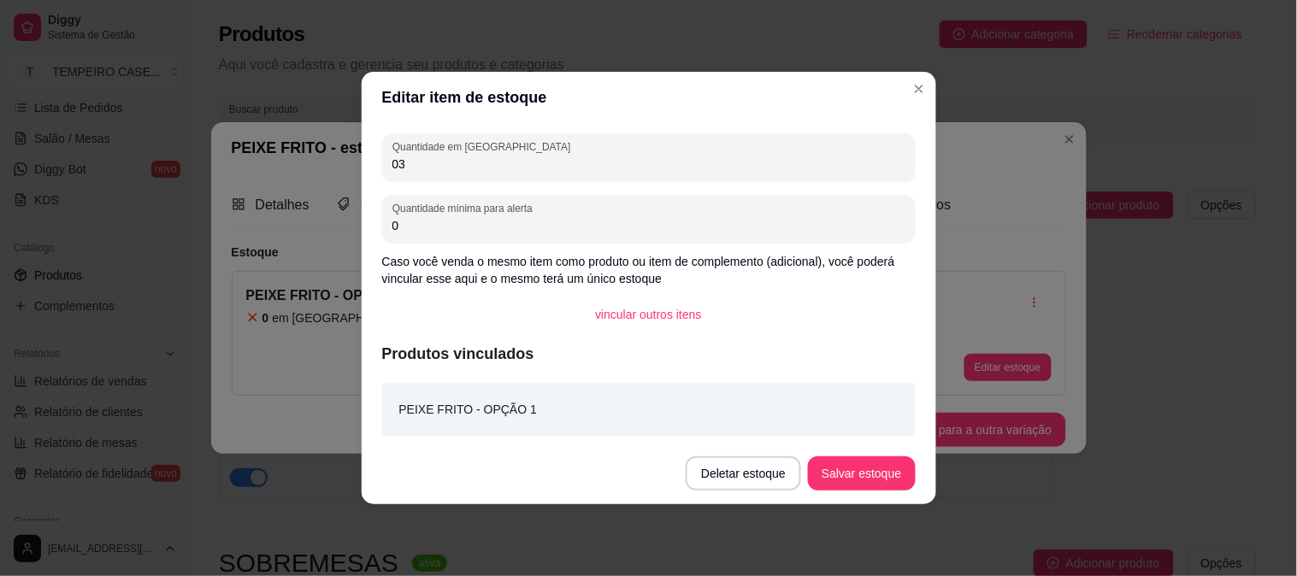
drag, startPoint x: 484, startPoint y: 156, endPoint x: 378, endPoint y: 171, distance: 107.1
click at [378, 171] on div "Quantidade em estoque 03 Quantidade mínima para alerta 0 Caso você venda o mesm…" at bounding box center [649, 283] width 575 height 320
type input "3"
click at [864, 472] on button "Salvar estoque" at bounding box center [862, 473] width 104 height 33
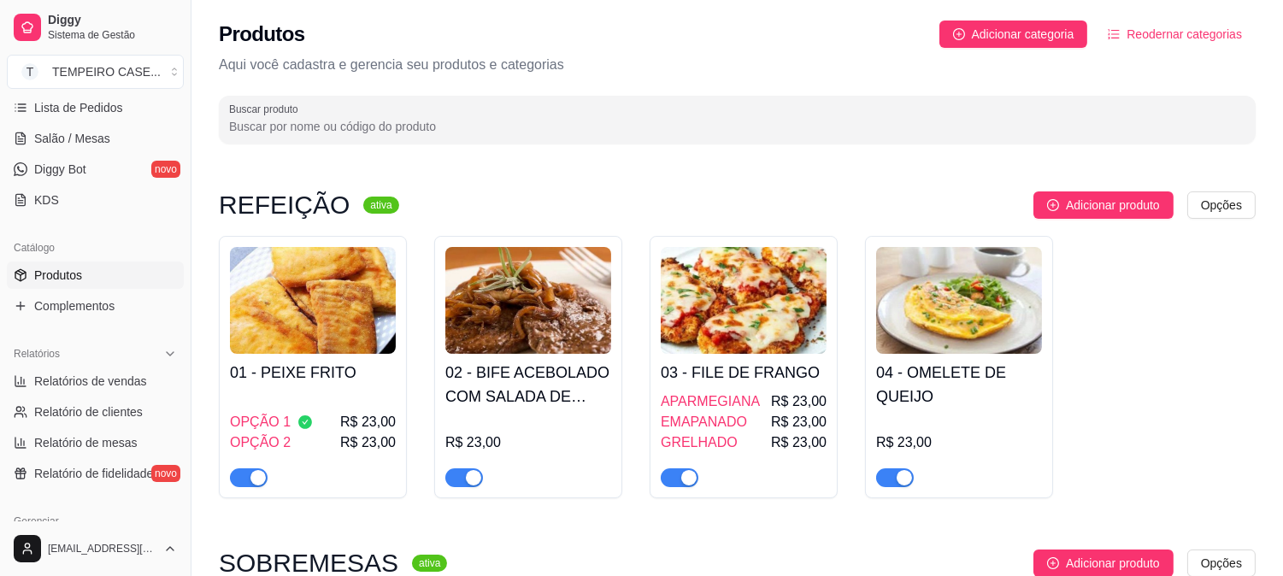
click at [349, 378] on h4 "01 - PEIXE FRITO" at bounding box center [313, 373] width 166 height 24
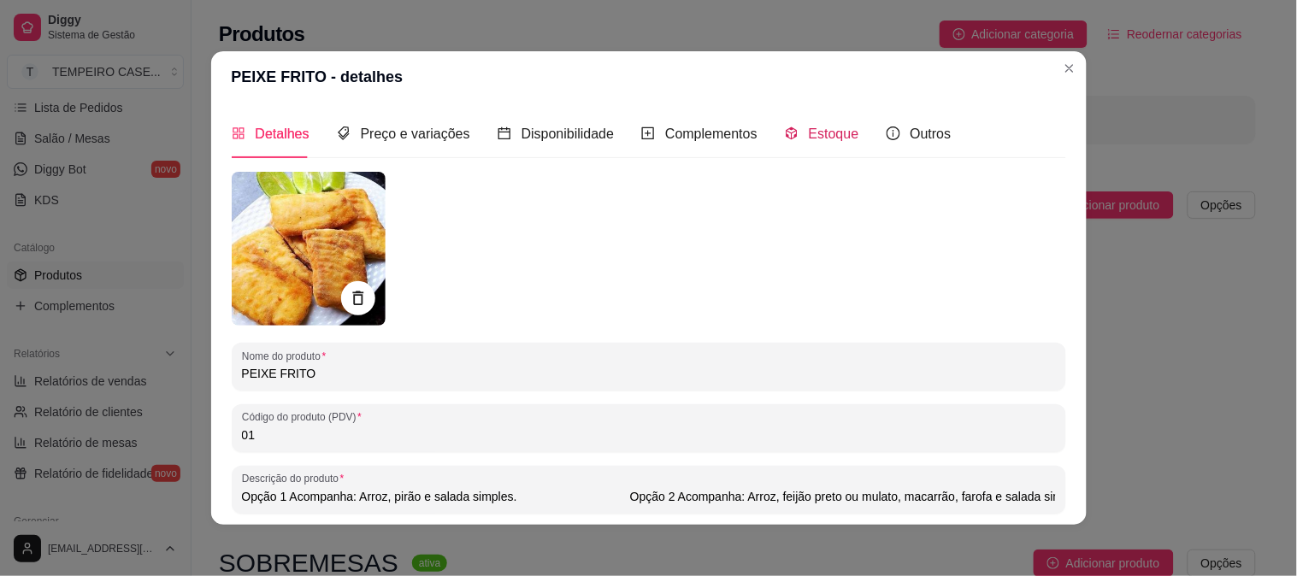
click at [795, 133] on div "Estoque" at bounding box center [822, 133] width 74 height 21
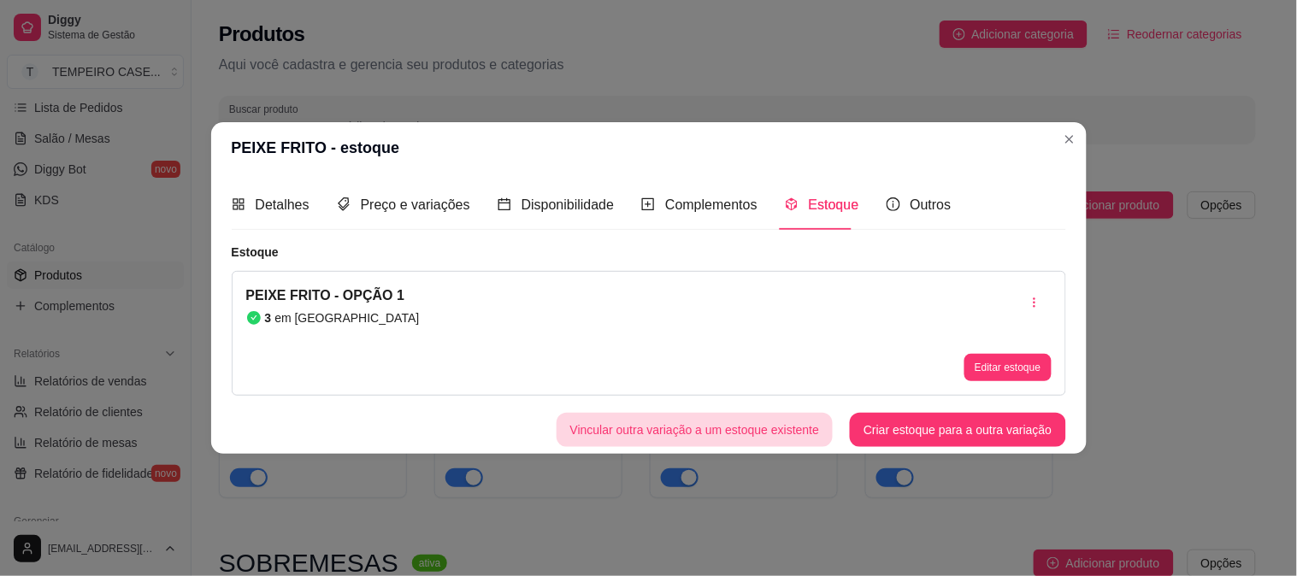
click at [728, 427] on button "Vincular outra variação a um estoque existente" at bounding box center [695, 430] width 277 height 34
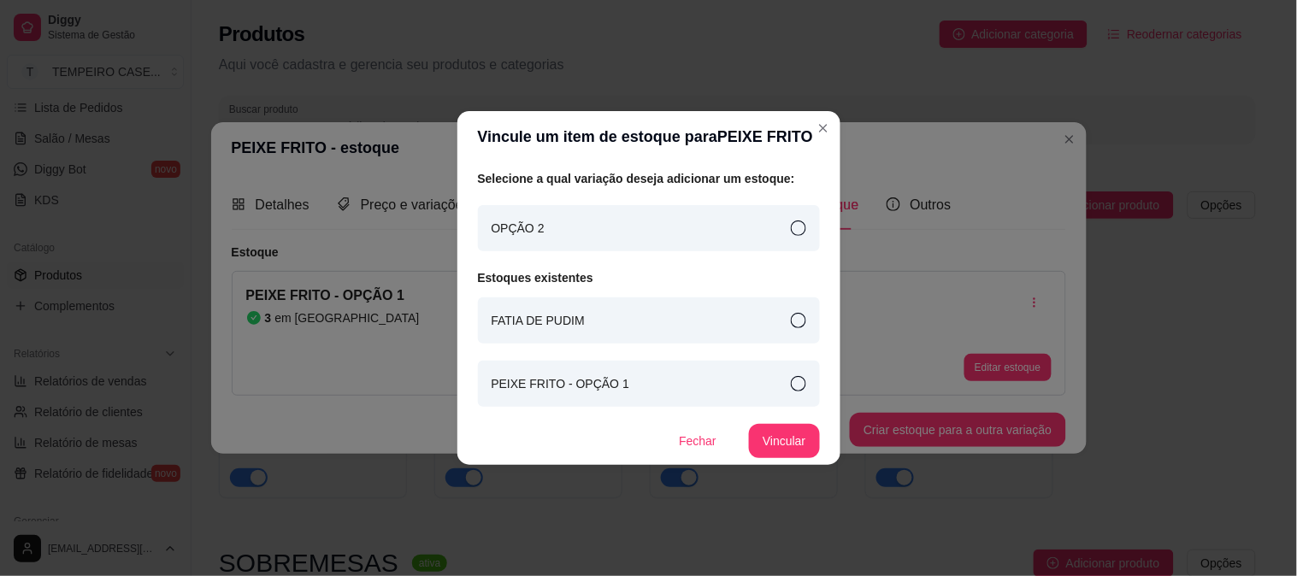
click at [639, 237] on div "OPÇÃO 2" at bounding box center [649, 228] width 342 height 46
click at [795, 389] on icon at bounding box center [798, 383] width 15 height 15
click at [792, 439] on button "Vincular" at bounding box center [784, 441] width 68 height 33
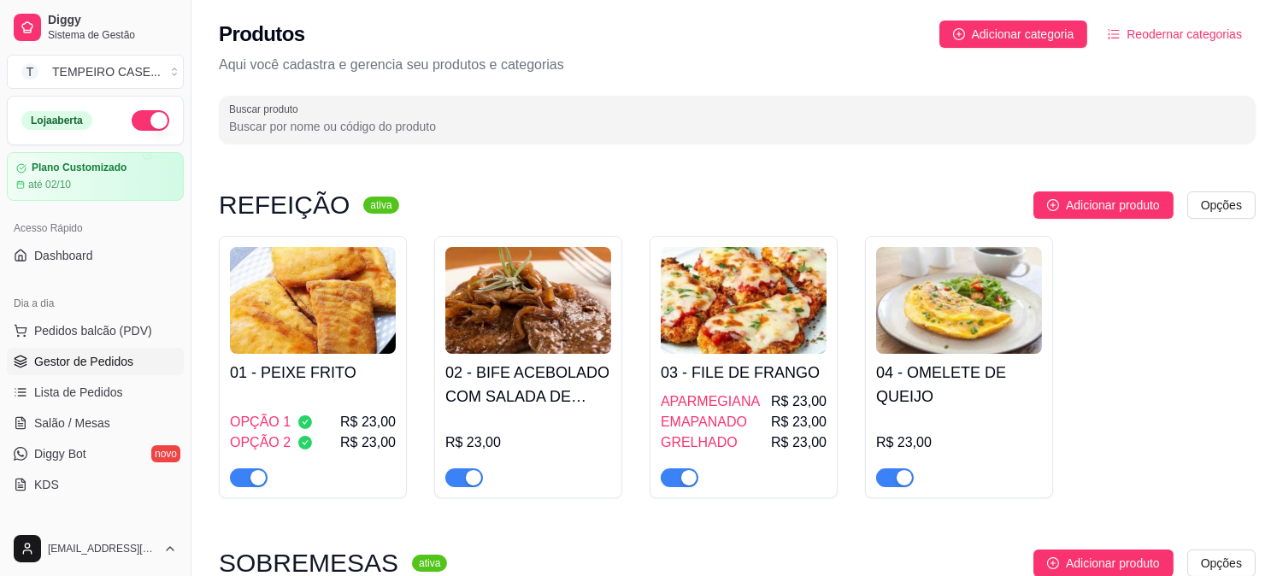
click at [52, 353] on span "Gestor de Pedidos" at bounding box center [83, 361] width 99 height 17
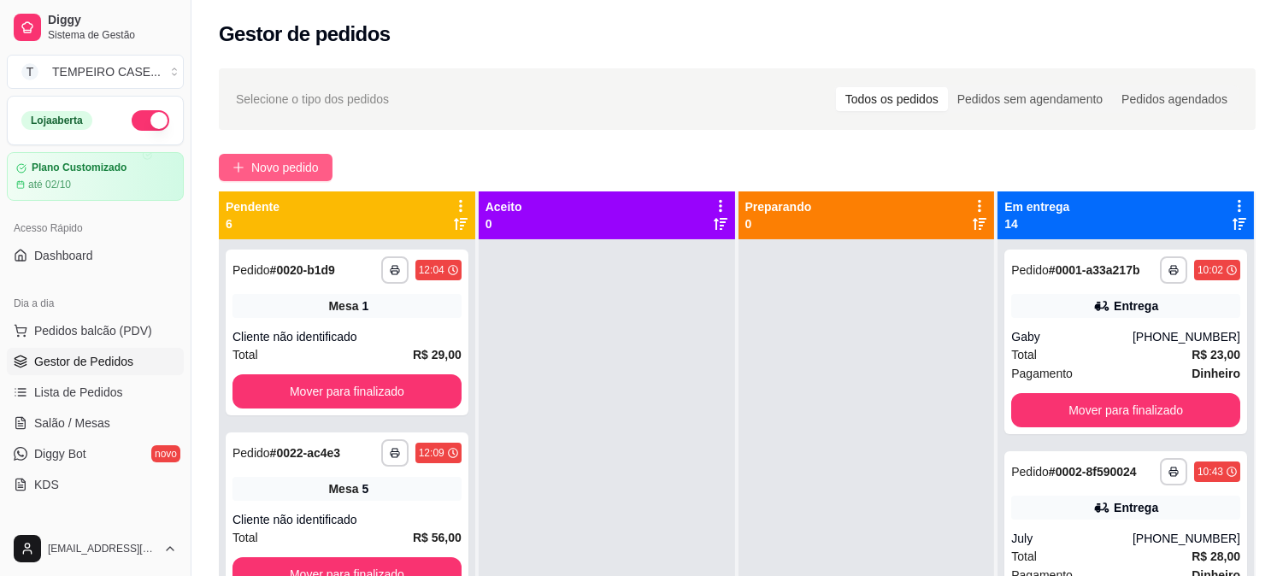
click at [268, 169] on span "Novo pedido" at bounding box center [285, 167] width 68 height 19
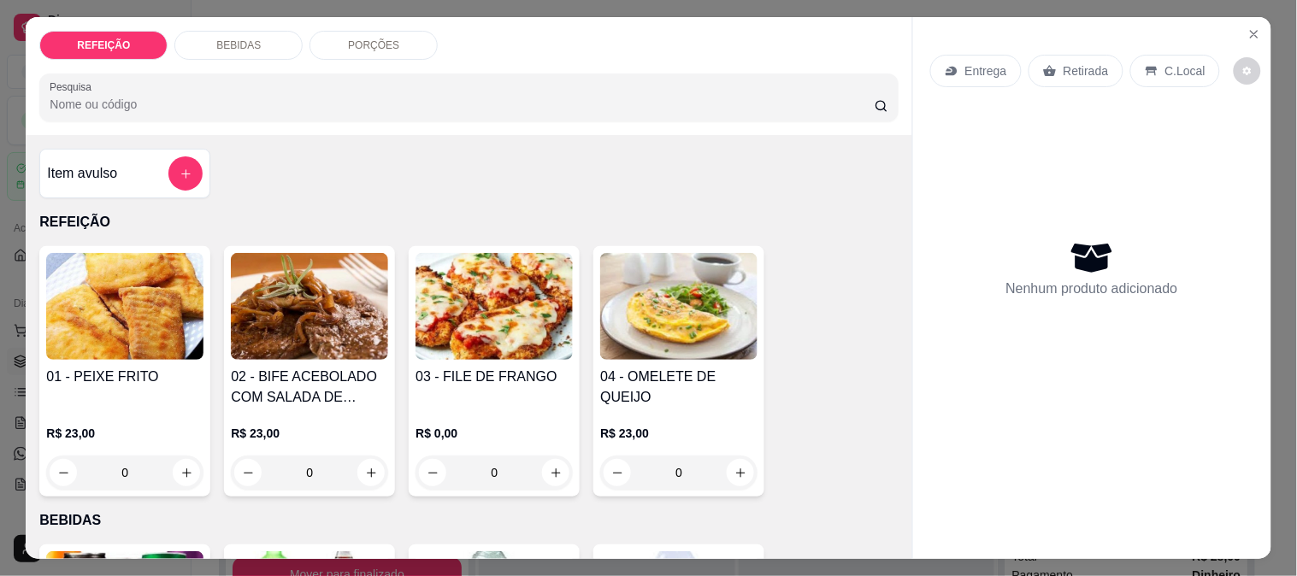
click at [486, 338] on img at bounding box center [494, 306] width 157 height 107
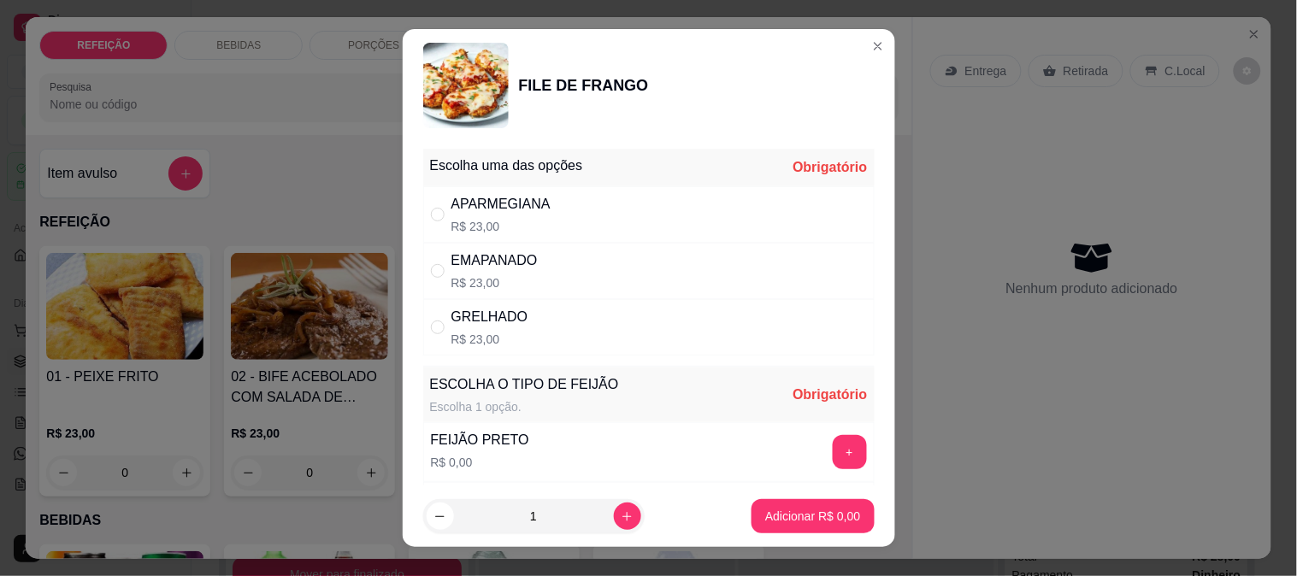
click at [551, 221] on div "APARMEGIANA R$ 23,00" at bounding box center [648, 214] width 451 height 56
radio input "true"
click at [833, 441] on button "+" at bounding box center [850, 452] width 34 height 34
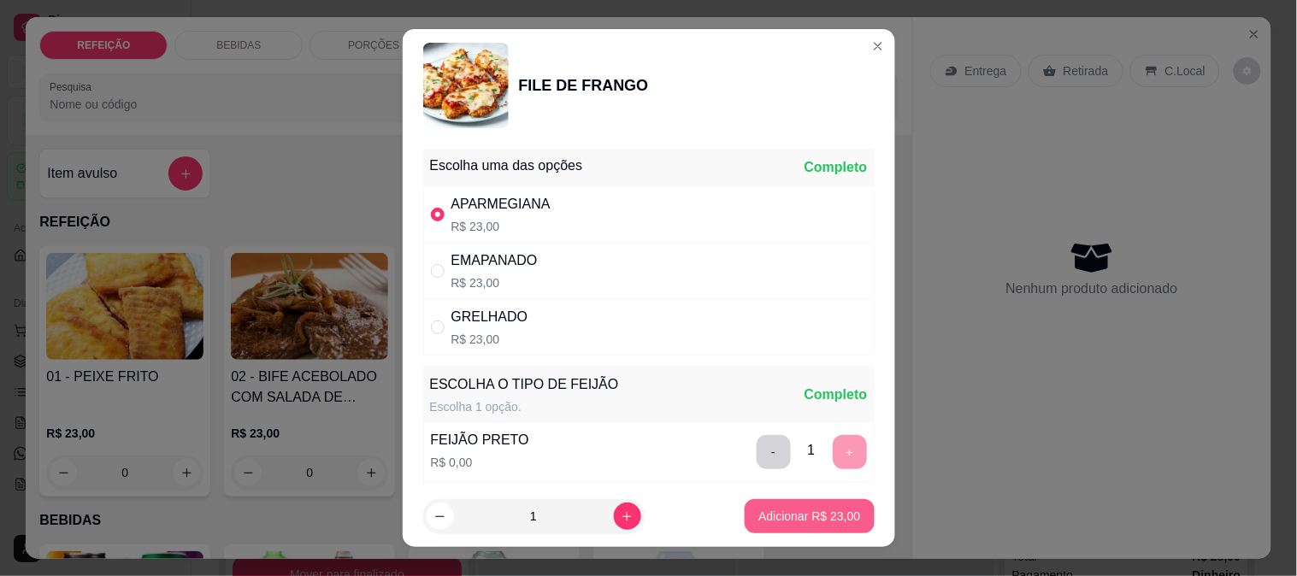
click at [807, 508] on p "Adicionar R$ 23,00" at bounding box center [809, 516] width 102 height 17
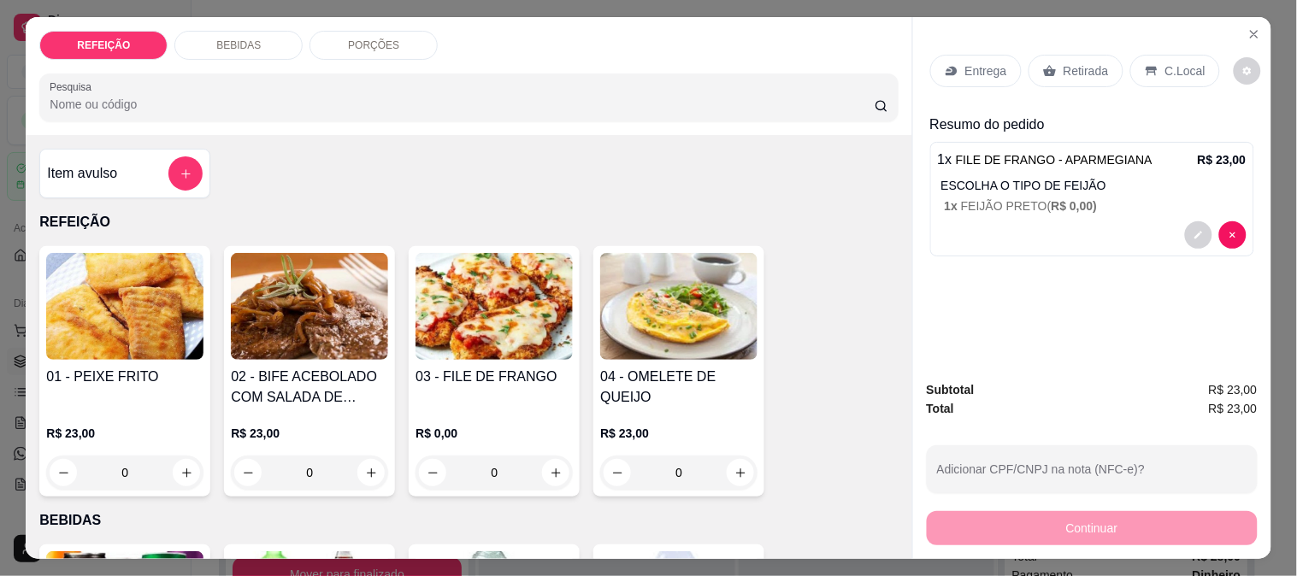
click at [238, 38] on p "BEBIDAS" at bounding box center [238, 45] width 44 height 14
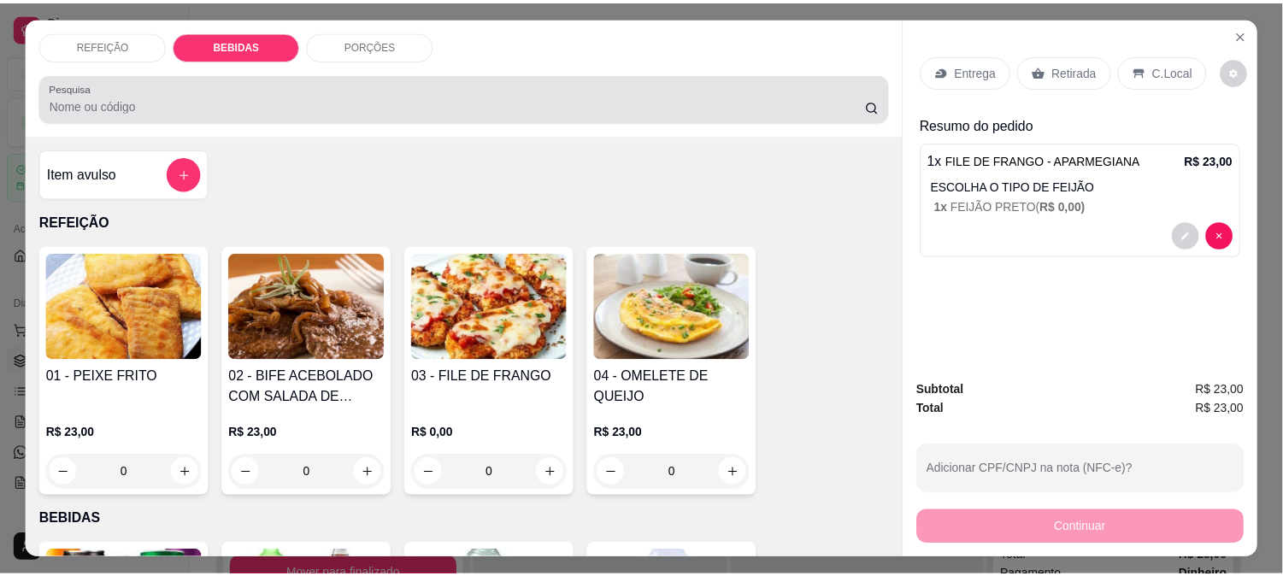
scroll to position [44, 0]
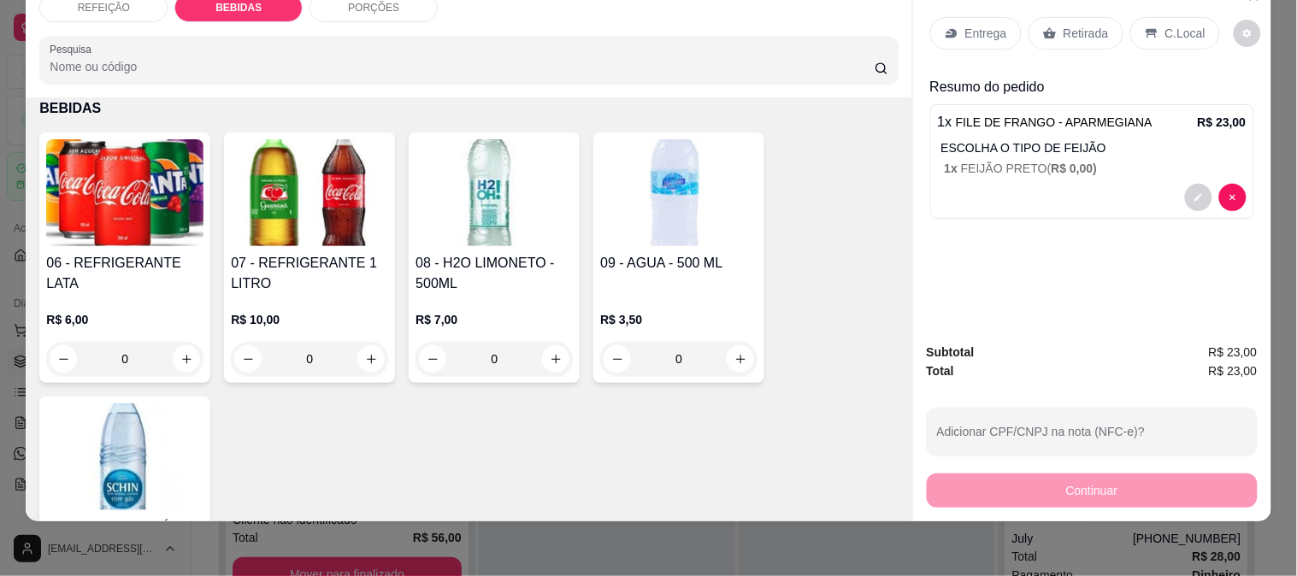
click at [445, 216] on img at bounding box center [494, 192] width 157 height 107
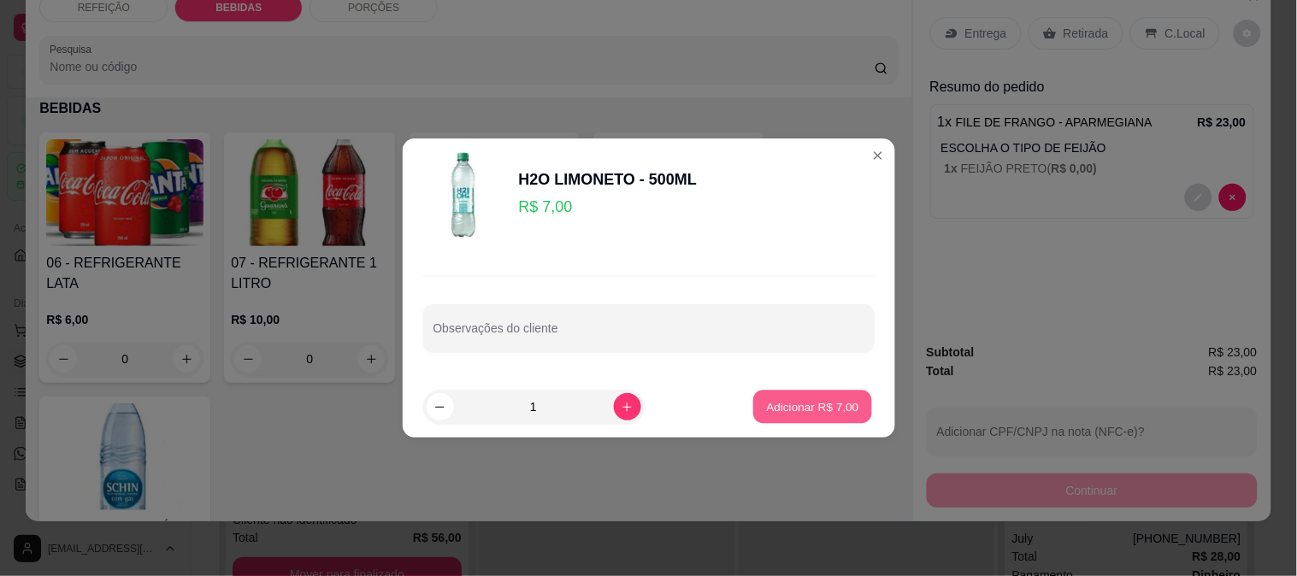
click at [796, 411] on p "Adicionar R$ 7,00" at bounding box center [813, 406] width 92 height 16
type input "1"
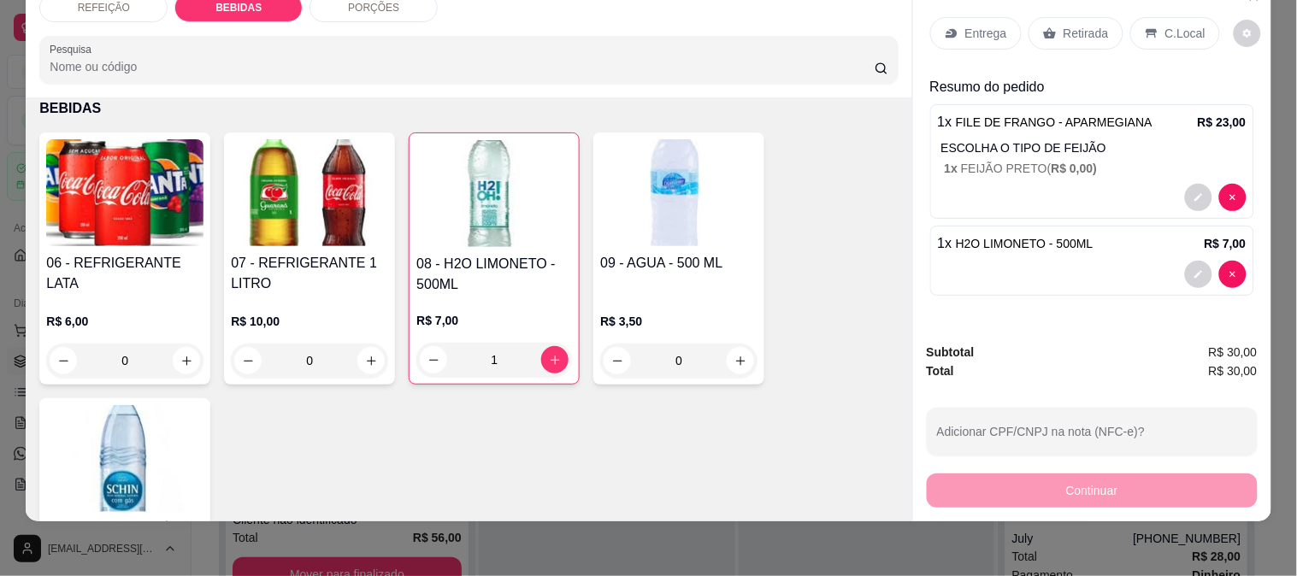
click at [1045, 28] on icon at bounding box center [1049, 33] width 13 height 11
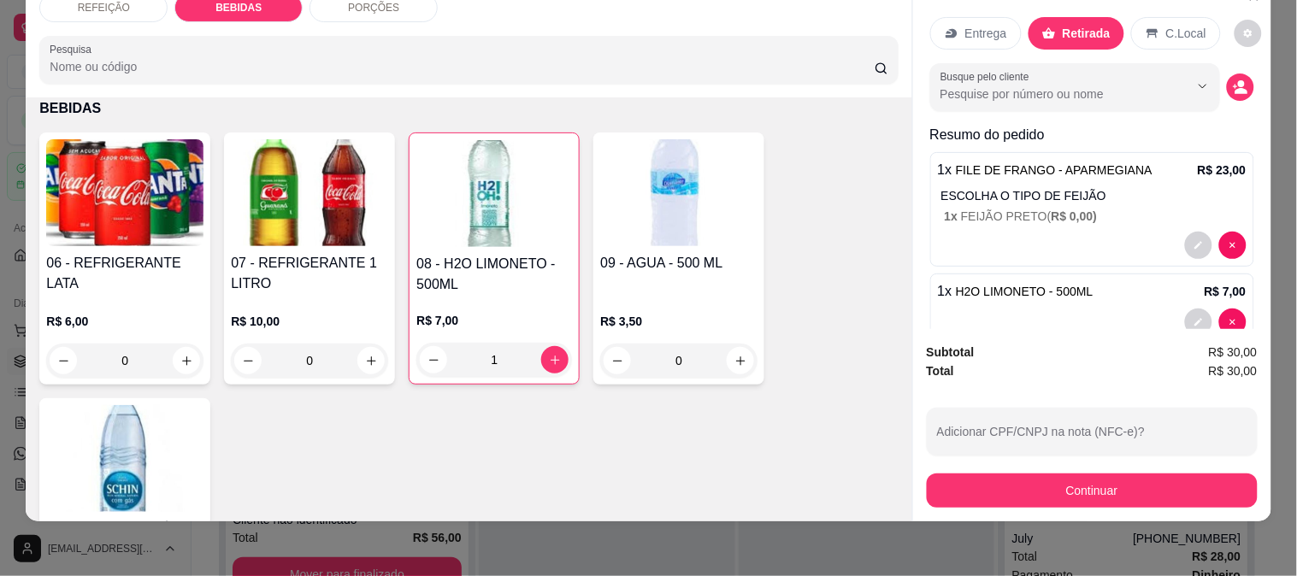
click at [1005, 488] on button "Continuar" at bounding box center [1092, 491] width 331 height 34
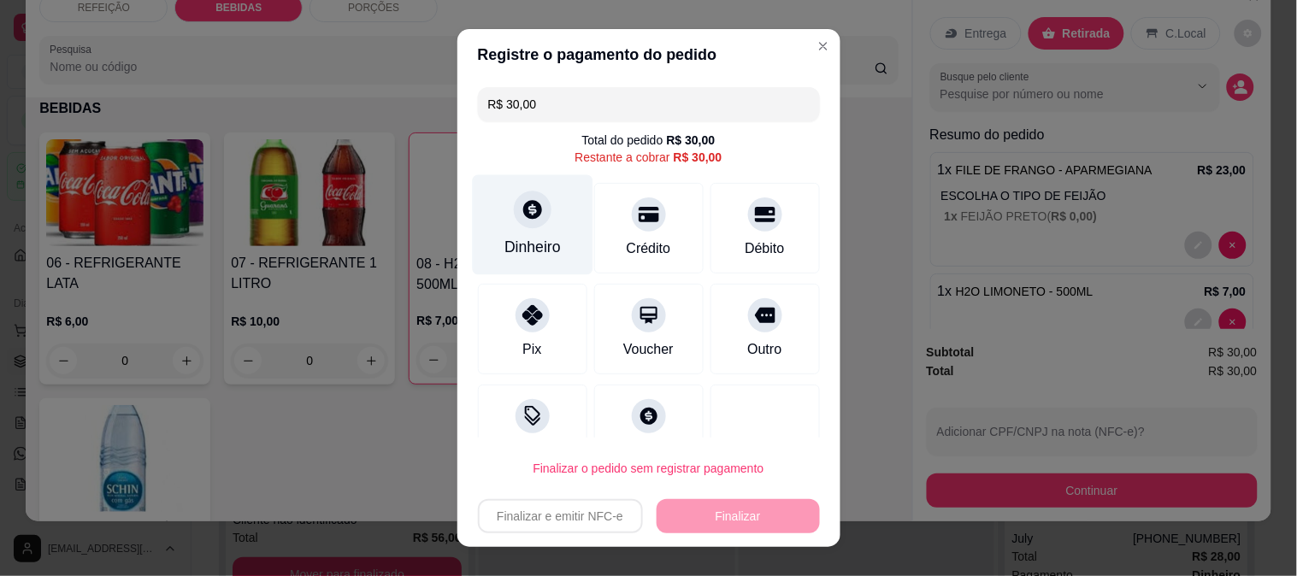
click at [518, 233] on div "Dinheiro" at bounding box center [532, 224] width 121 height 100
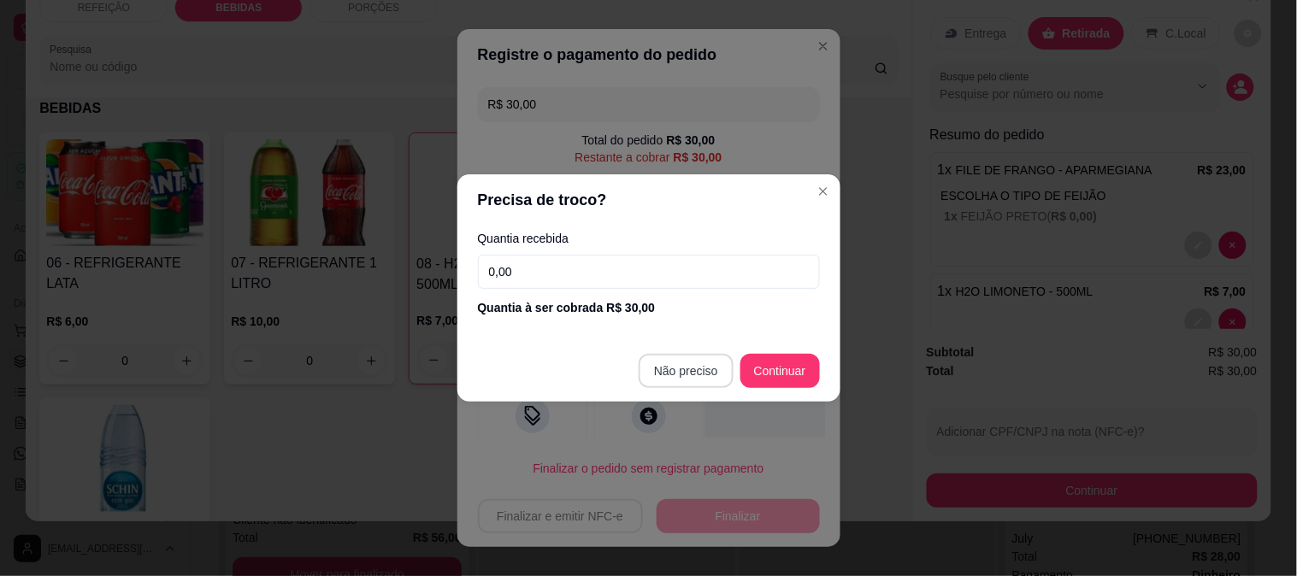
type input "R$ 0,00"
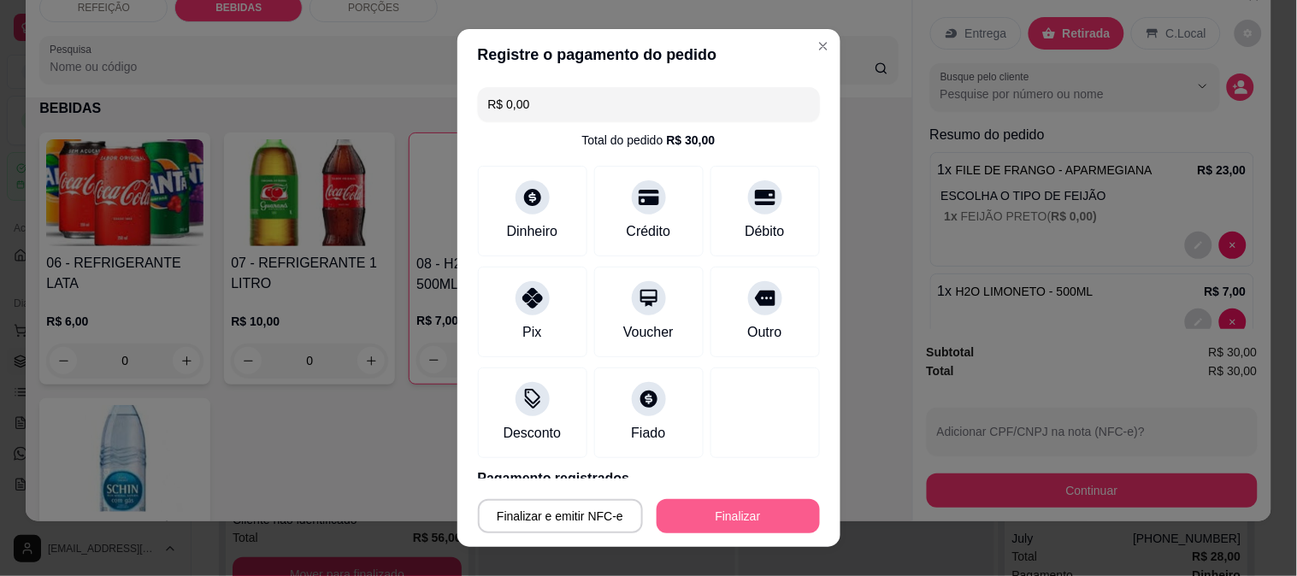
click at [731, 506] on button "Finalizar" at bounding box center [738, 516] width 163 height 34
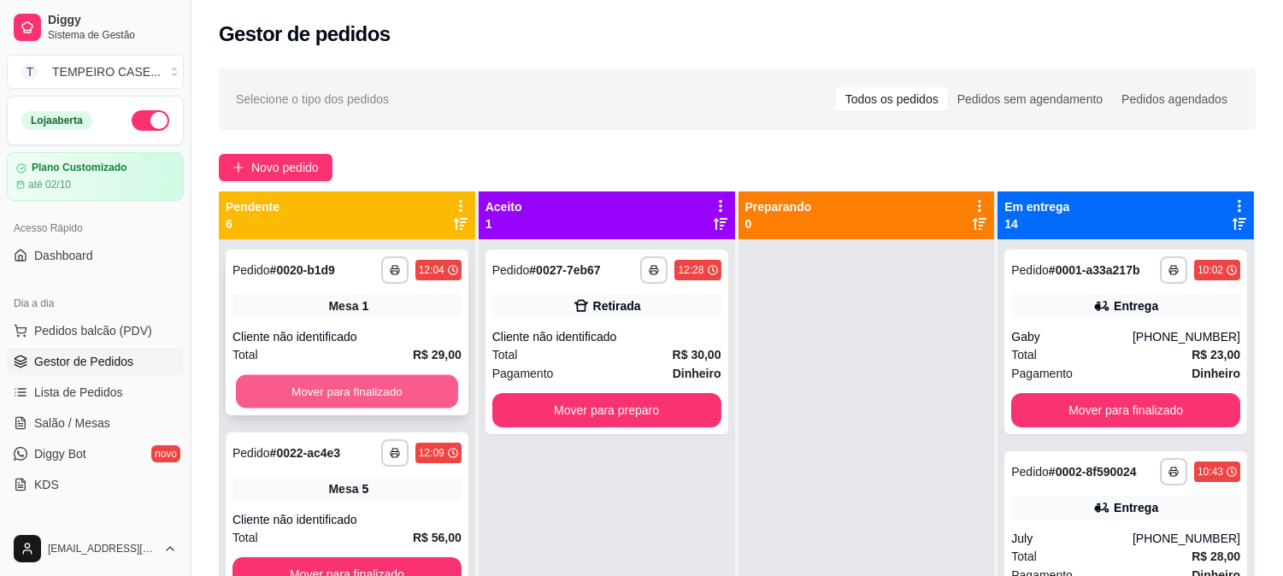
click at [372, 407] on button "Mover para finalizado" at bounding box center [347, 391] width 222 height 33
click at [373, 406] on button "Mover para finalizado" at bounding box center [347, 391] width 222 height 33
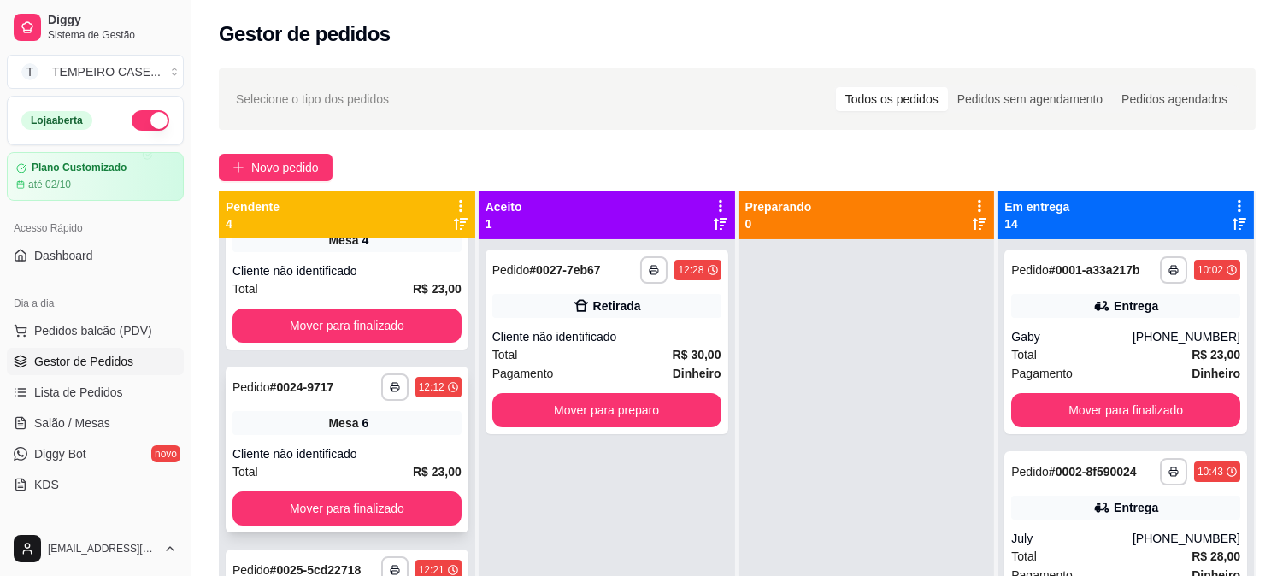
scroll to position [95, 0]
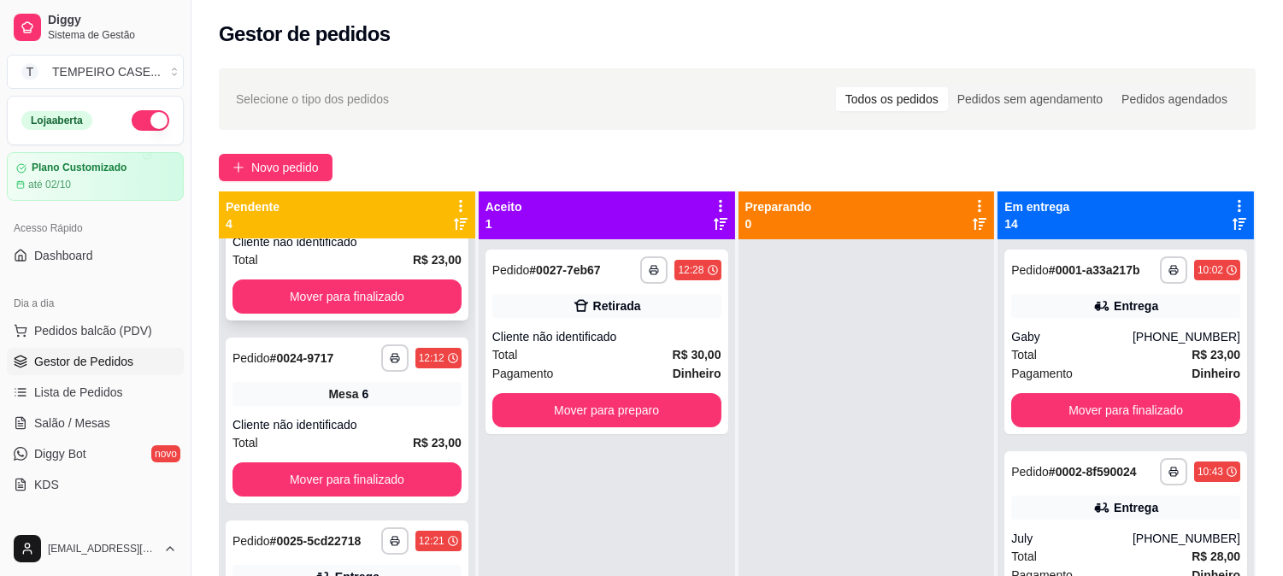
click at [362, 300] on button "Mover para finalizado" at bounding box center [347, 297] width 229 height 34
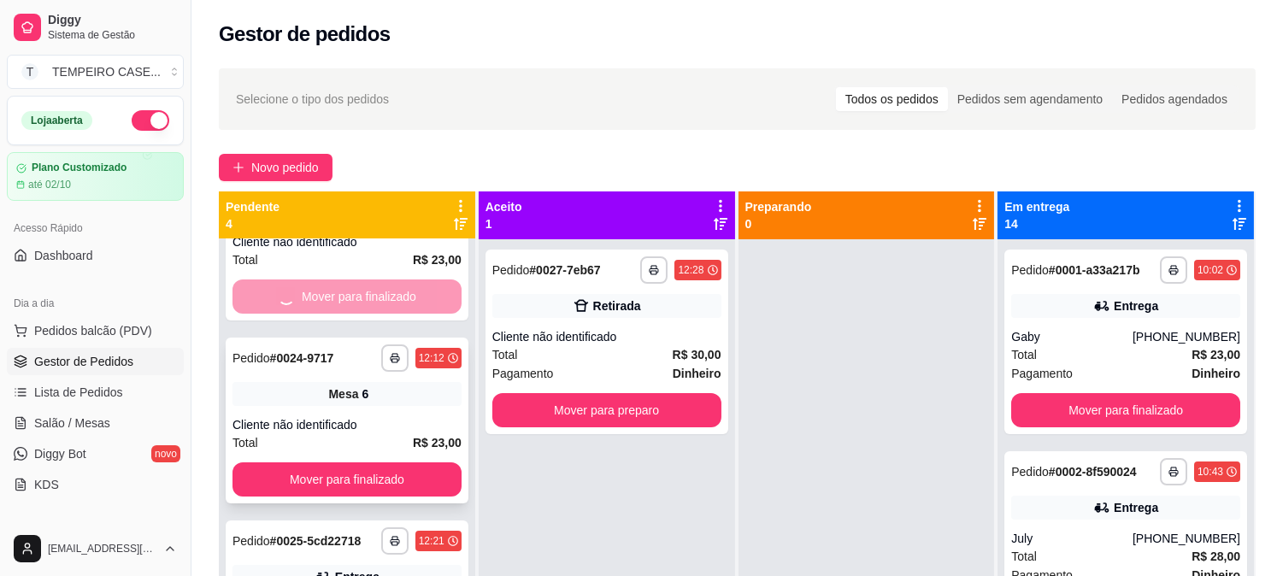
scroll to position [0, 0]
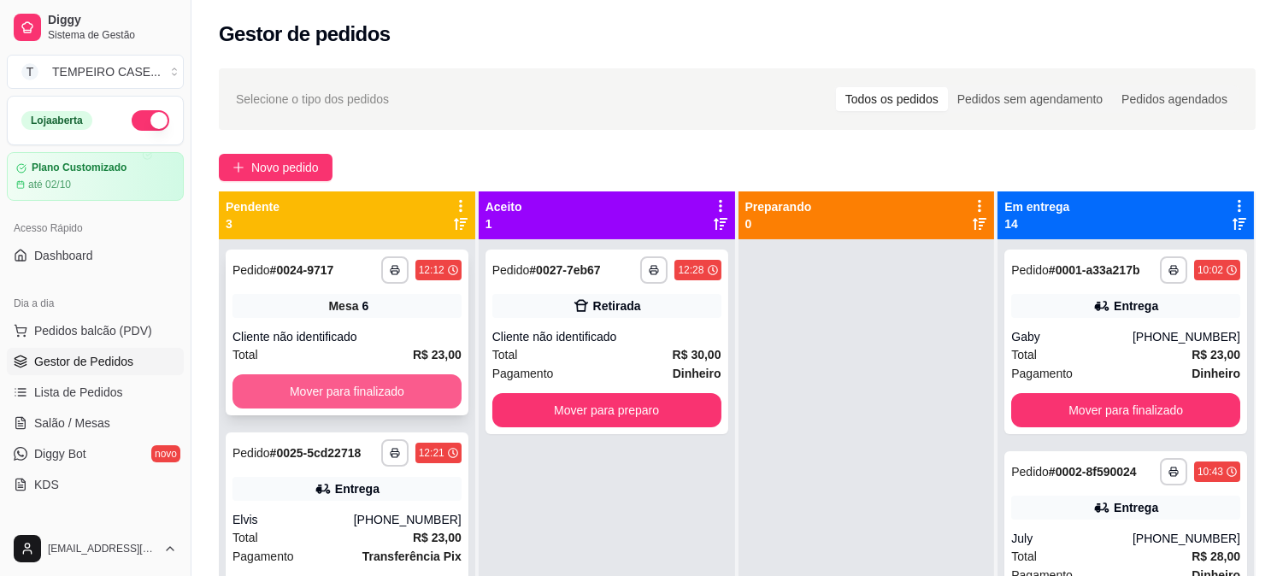
click at [343, 390] on button "Mover para finalizado" at bounding box center [347, 391] width 229 height 34
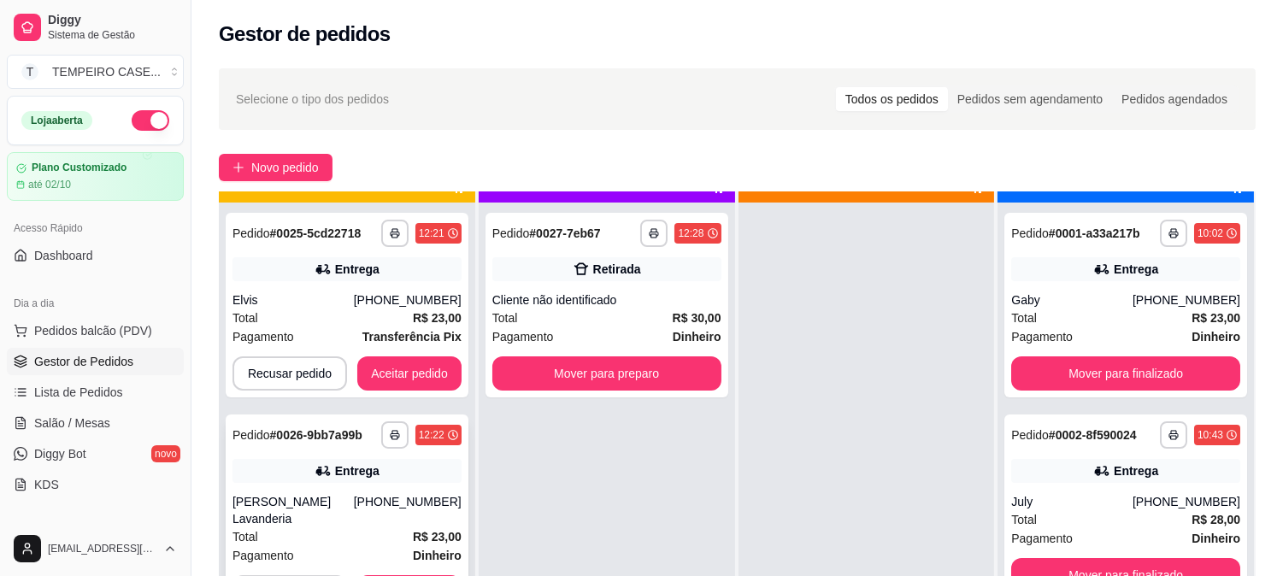
scroll to position [47, 0]
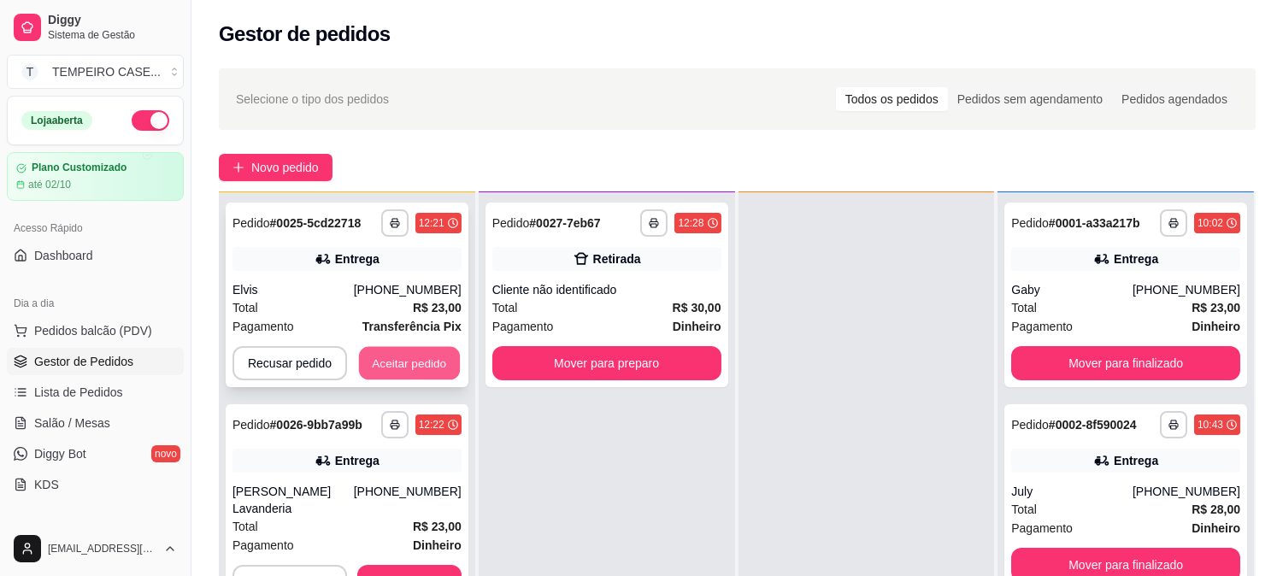
click at [408, 369] on button "Aceitar pedido" at bounding box center [409, 363] width 101 height 33
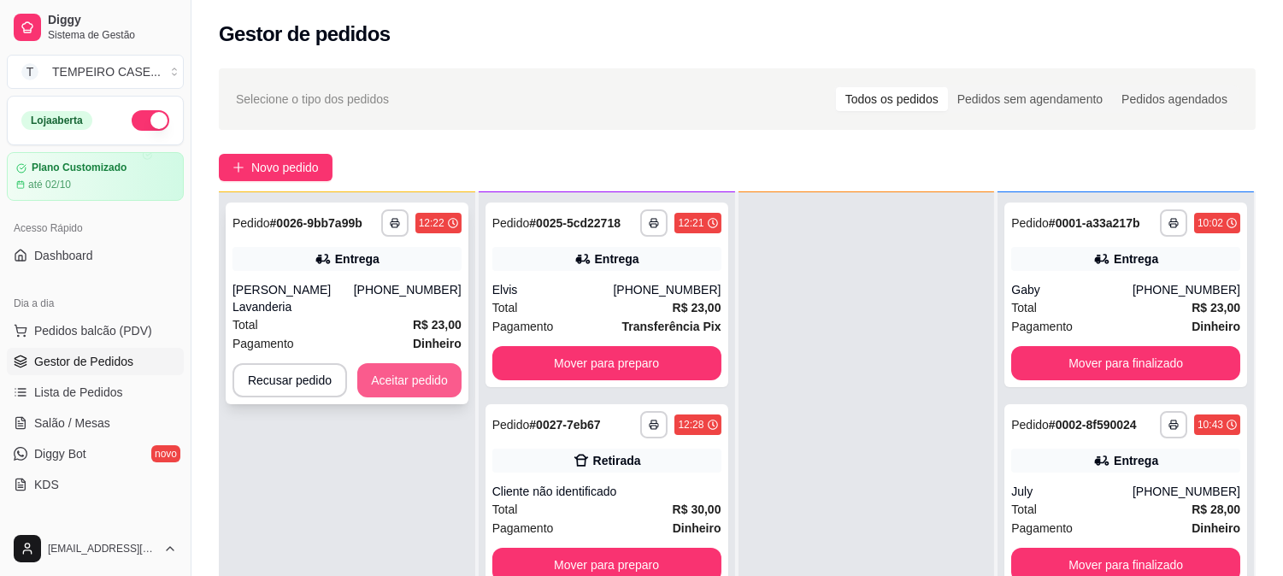
click at [430, 369] on button "Aceitar pedido" at bounding box center [409, 380] width 104 height 34
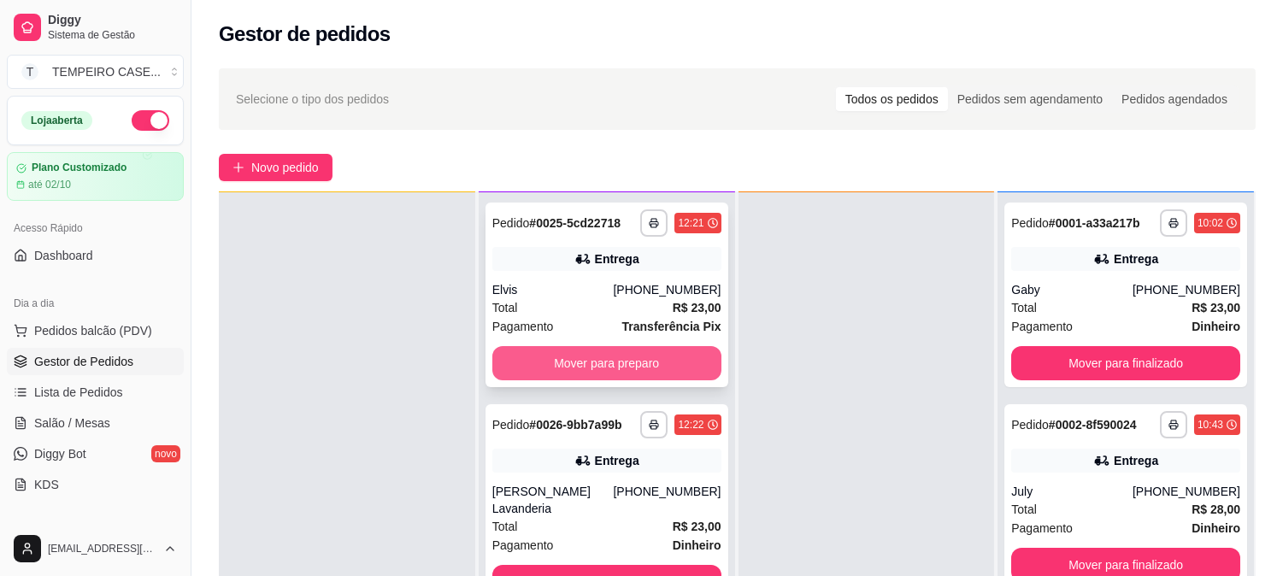
click at [637, 363] on button "Mover para preparo" at bounding box center [606, 363] width 229 height 34
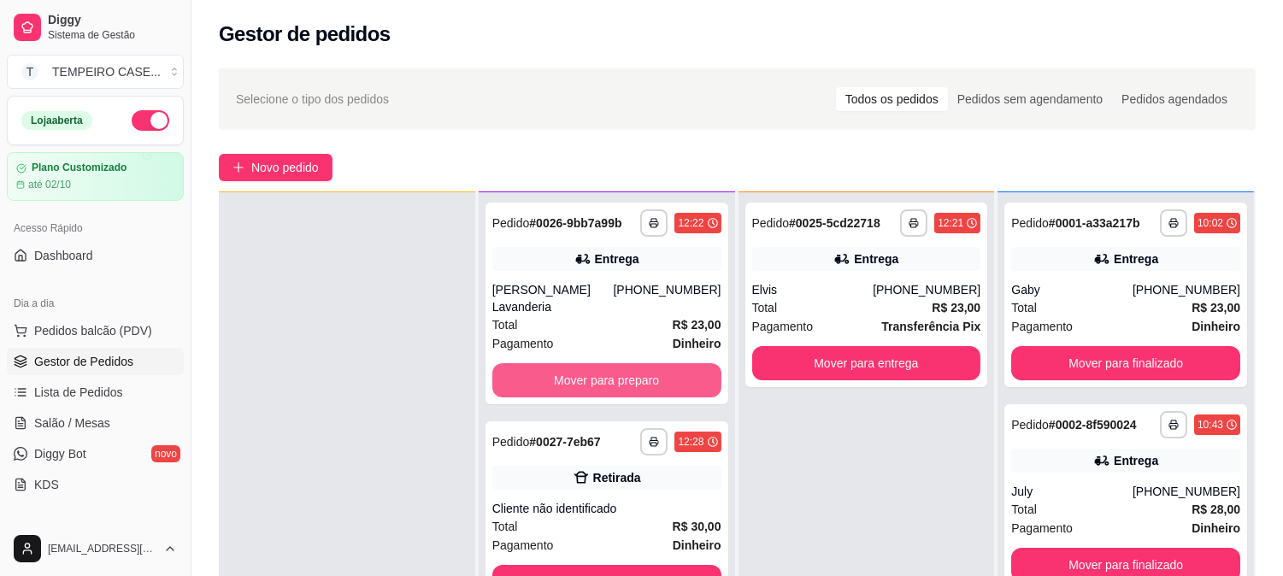
click at [637, 363] on button "Mover para preparo" at bounding box center [606, 380] width 229 height 34
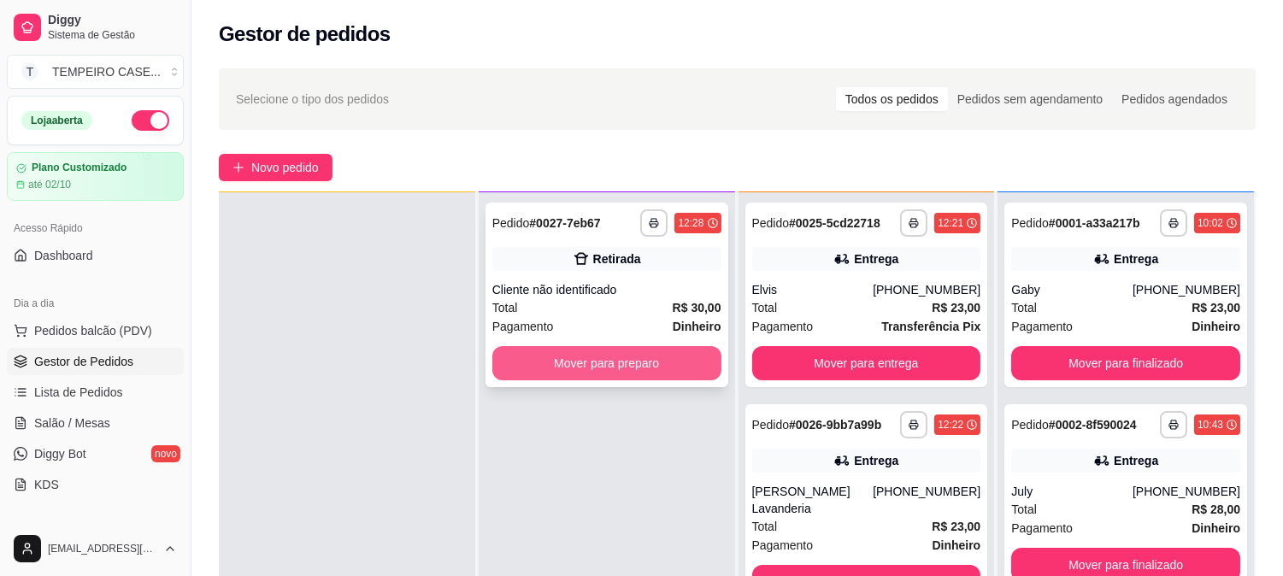
click at [573, 354] on button "Mover para preparo" at bounding box center [606, 363] width 229 height 34
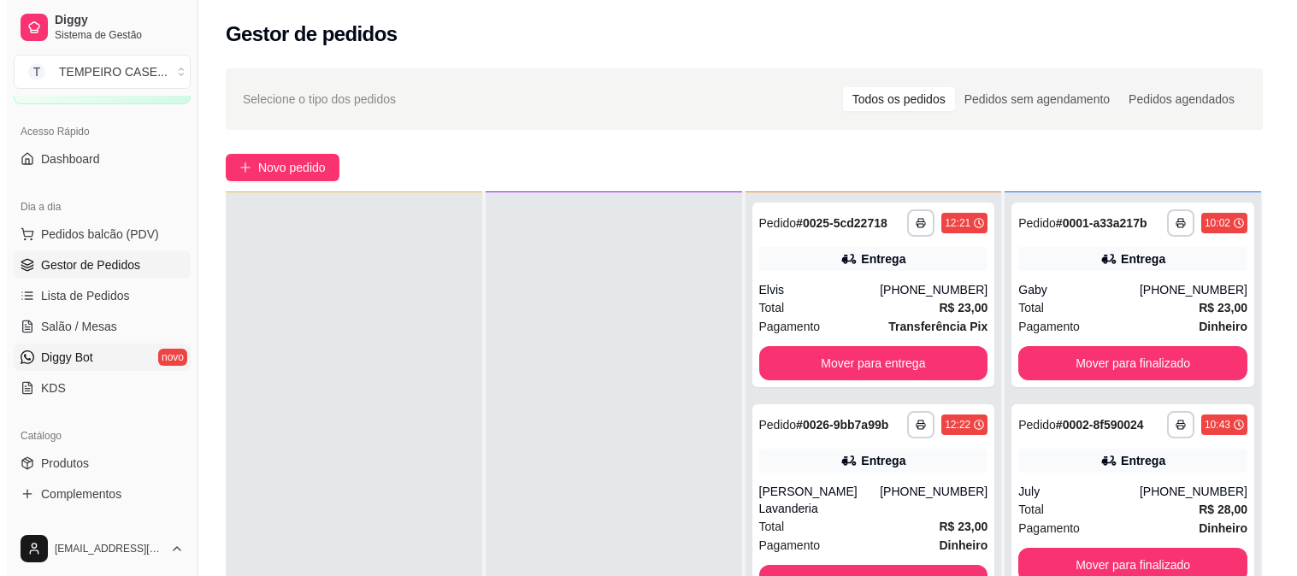
scroll to position [95, 0]
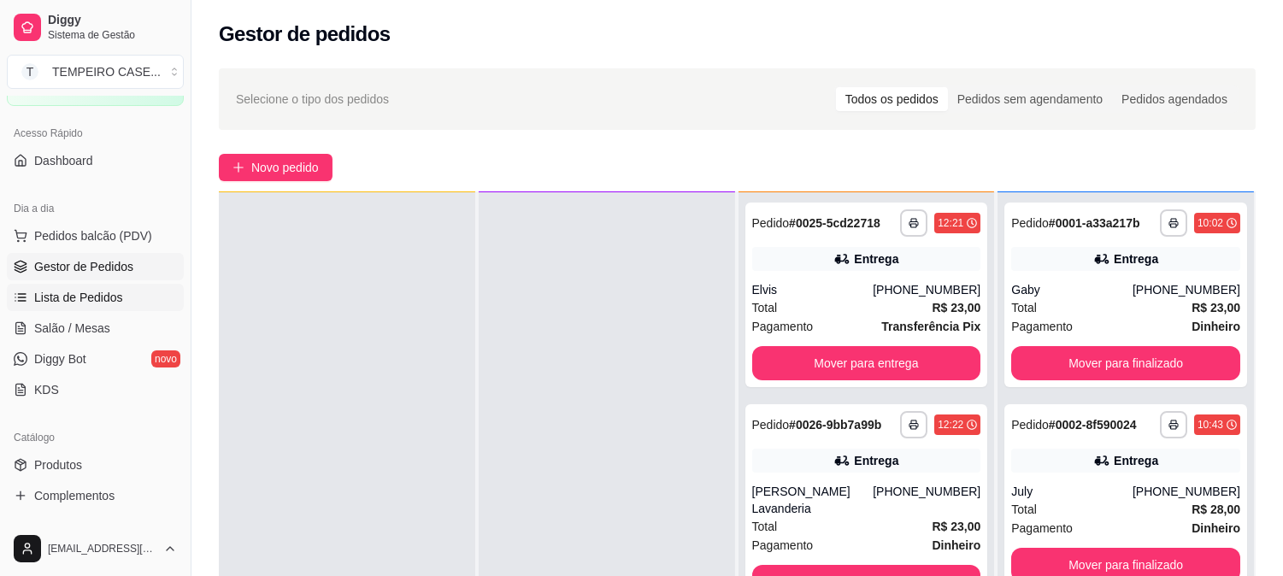
click at [124, 303] on link "Lista de Pedidos" at bounding box center [95, 297] width 177 height 27
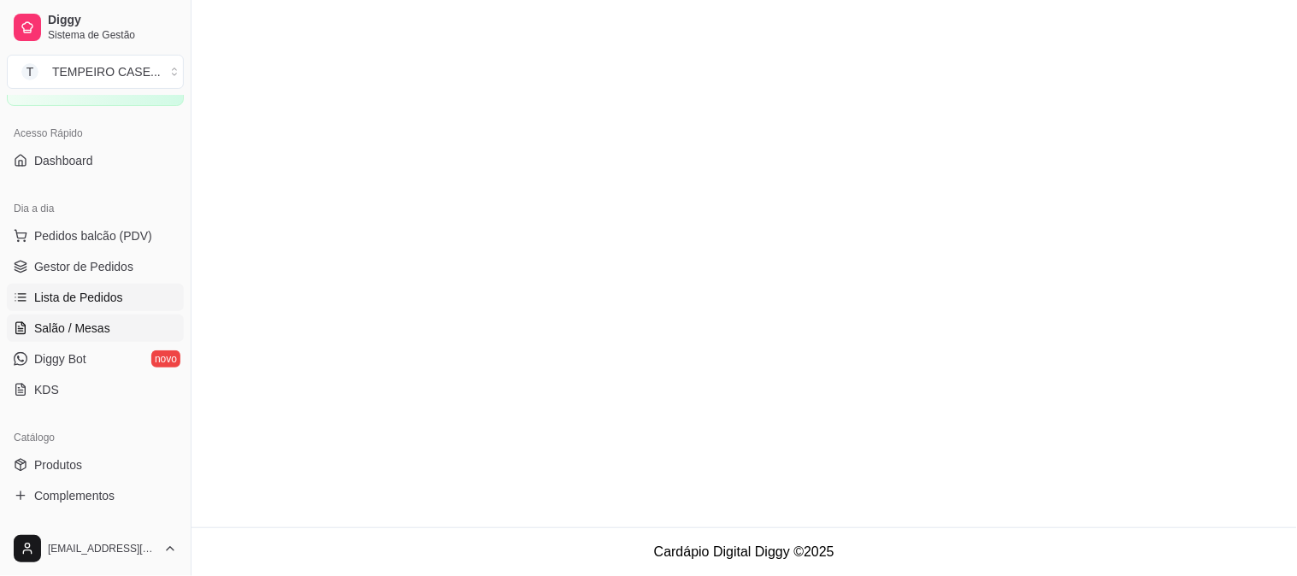
click at [111, 326] on link "Salão / Mesas" at bounding box center [95, 328] width 177 height 27
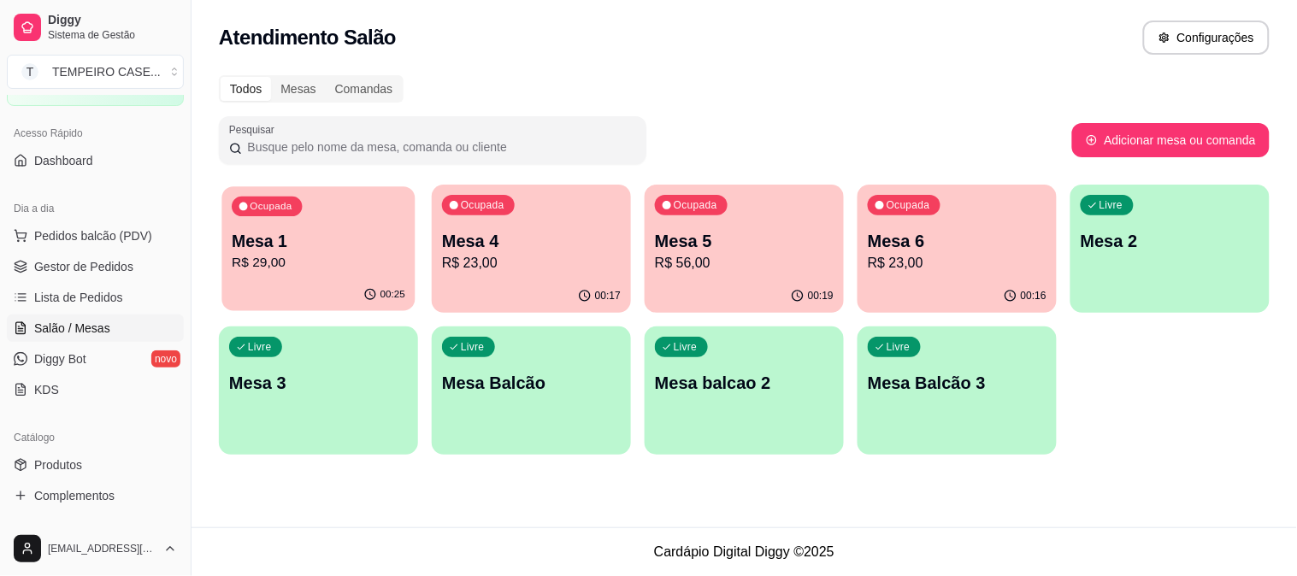
click at [339, 292] on div "00:25" at bounding box center [317, 295] width 193 height 32
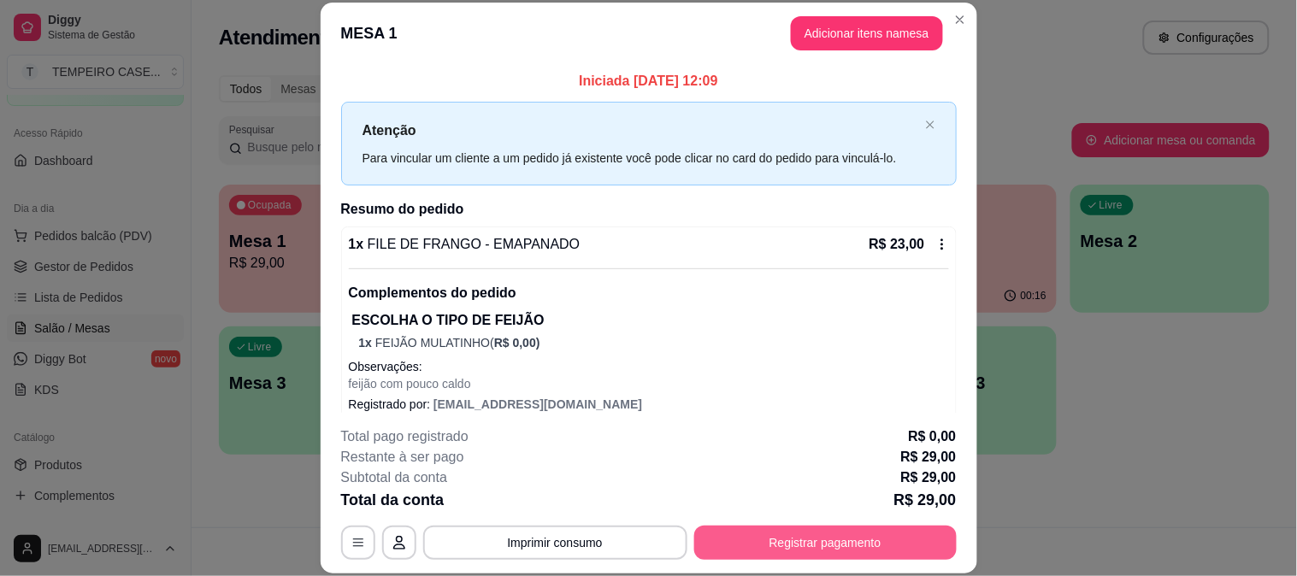
click at [779, 551] on button "Registrar pagamento" at bounding box center [825, 543] width 262 height 34
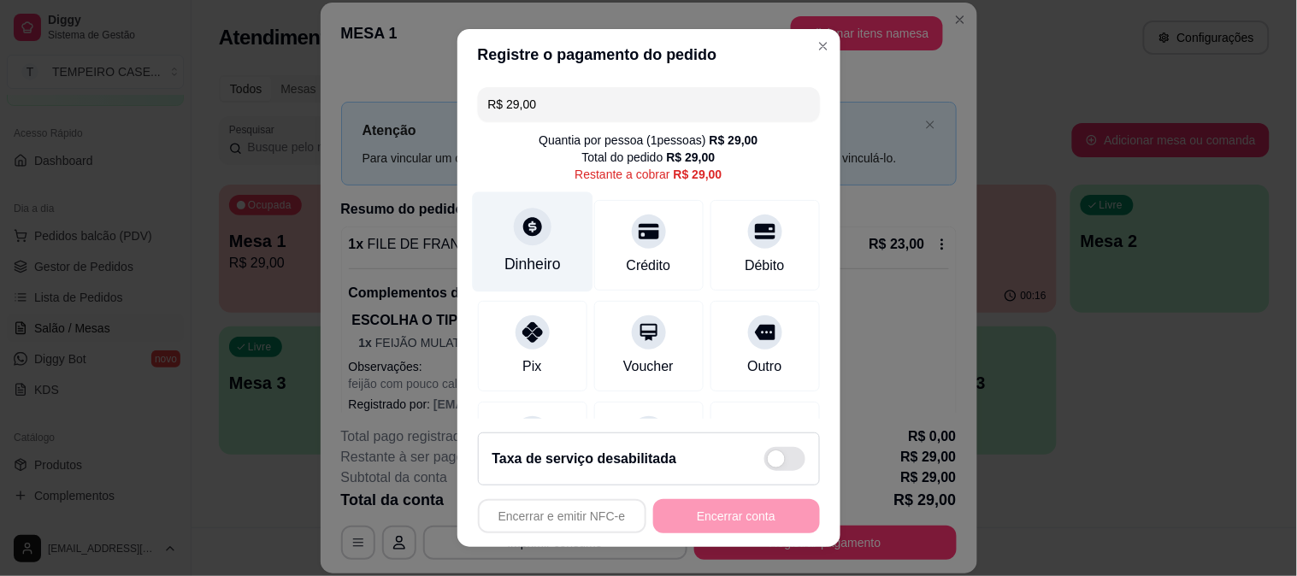
click at [492, 262] on div "Dinheiro" at bounding box center [532, 242] width 121 height 100
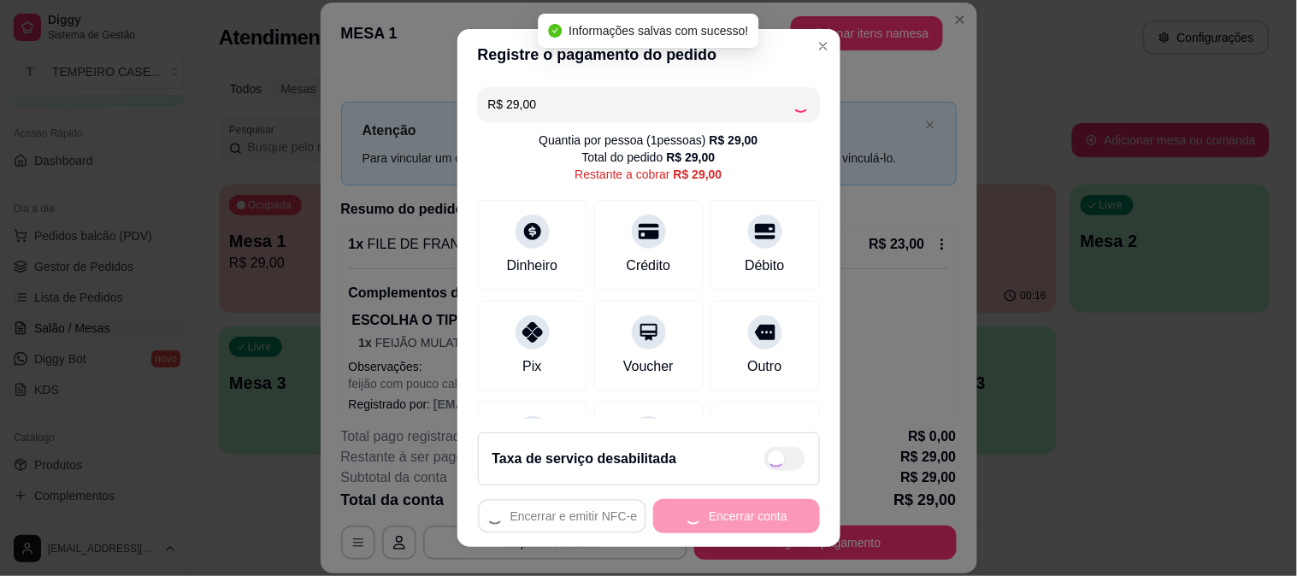
type input "R$ 0,00"
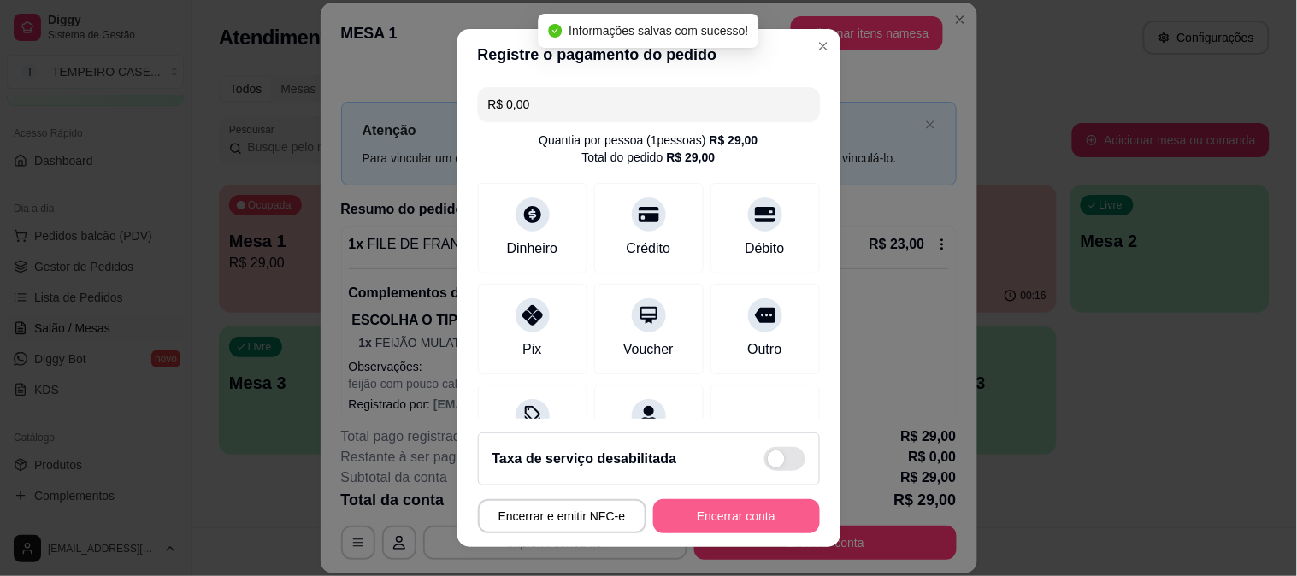
click at [714, 517] on button "Encerrar conta" at bounding box center [736, 516] width 167 height 34
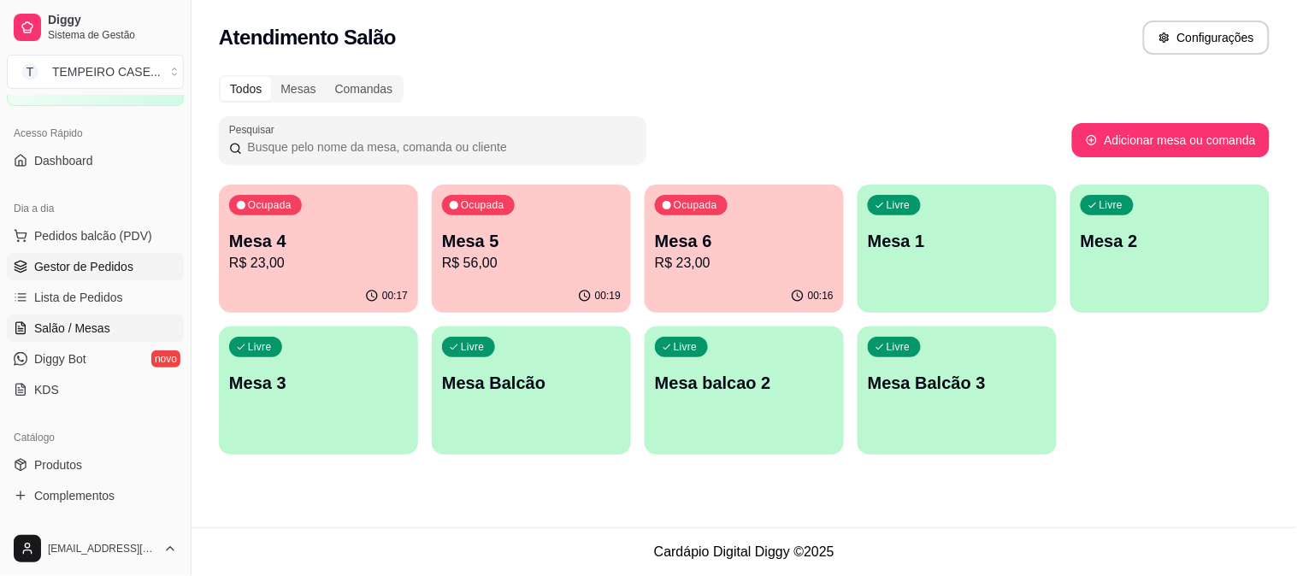
click at [97, 274] on span "Gestor de Pedidos" at bounding box center [83, 266] width 99 height 17
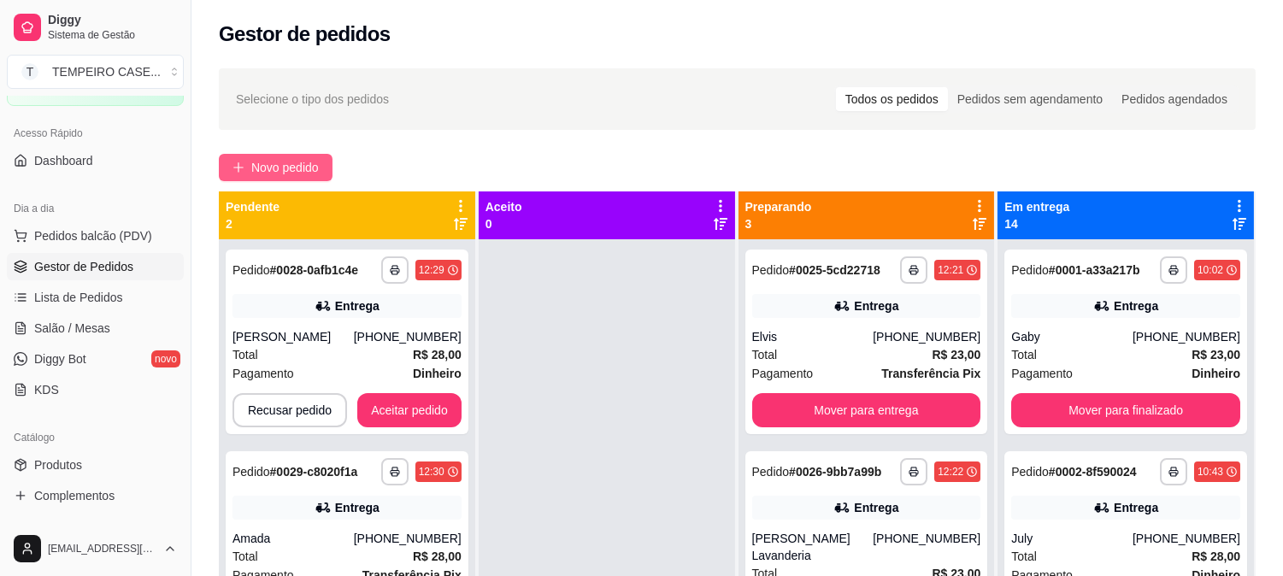
click at [304, 168] on span "Novo pedido" at bounding box center [285, 167] width 68 height 19
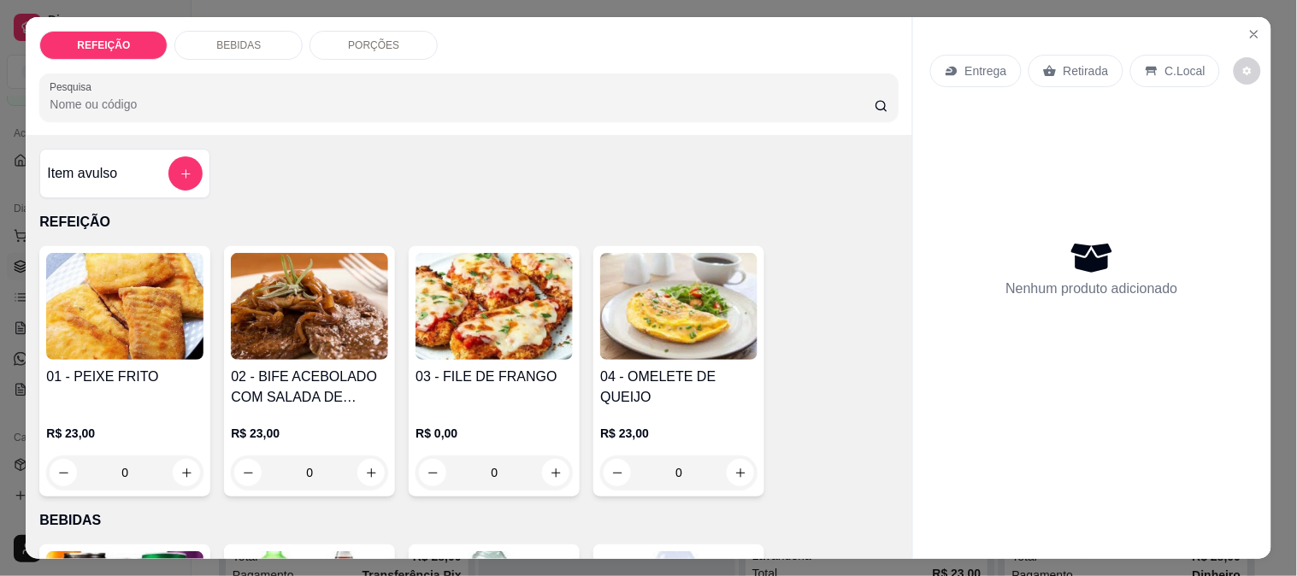
click at [316, 309] on img at bounding box center [309, 306] width 157 height 107
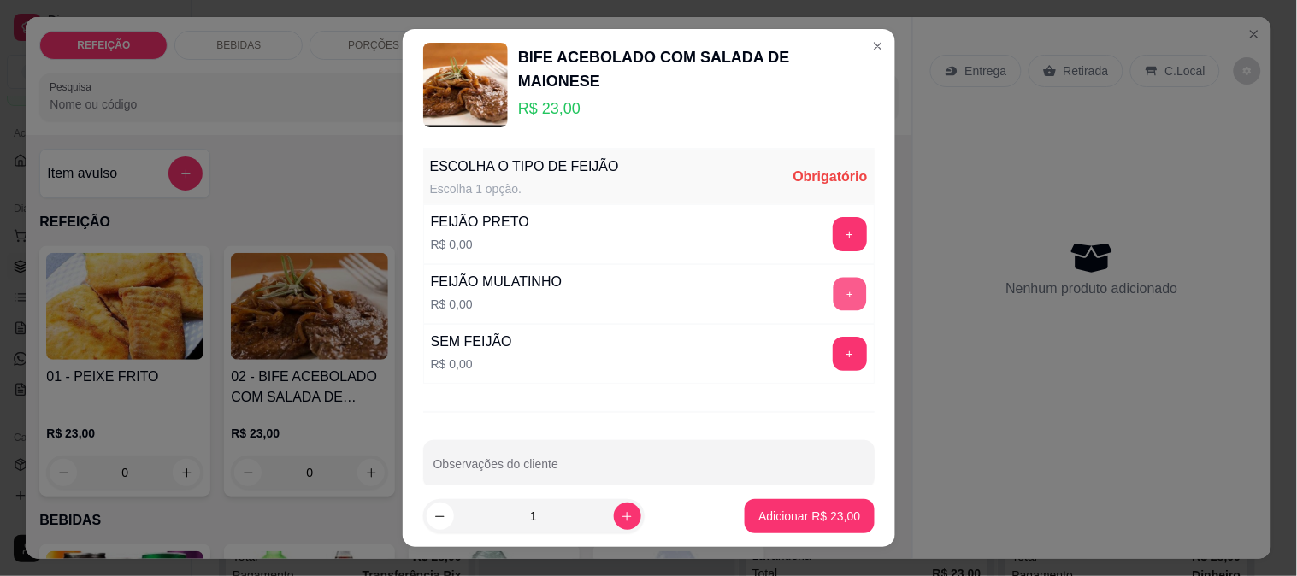
click at [833, 286] on button "+" at bounding box center [849, 294] width 33 height 33
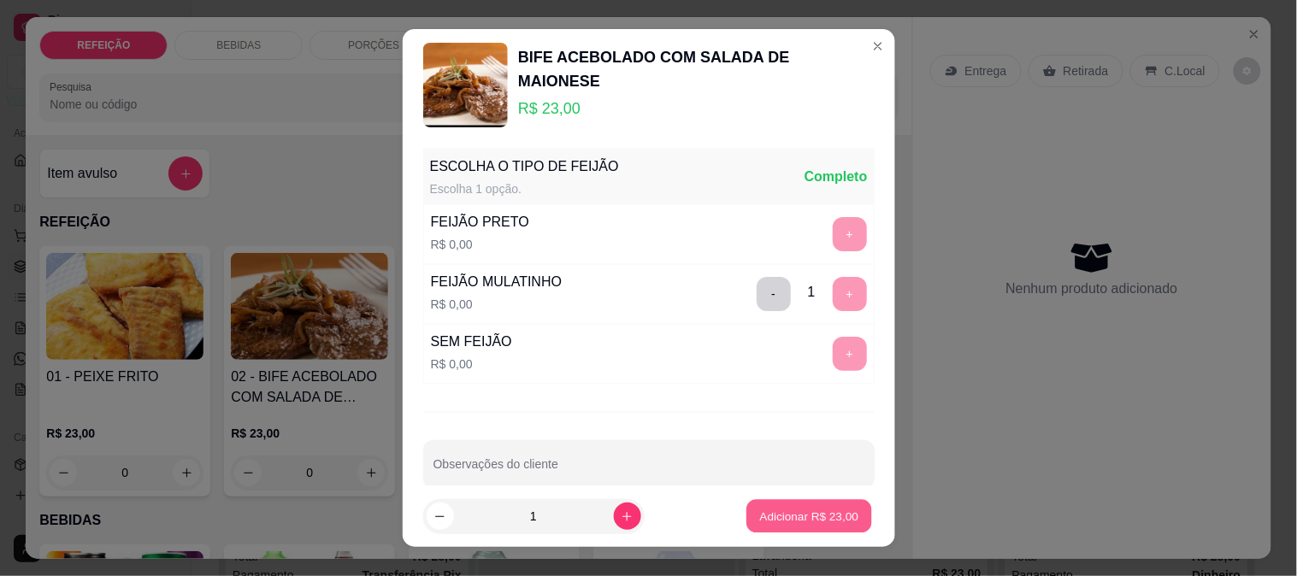
click at [778, 518] on p "Adicionar R$ 23,00" at bounding box center [809, 517] width 99 height 16
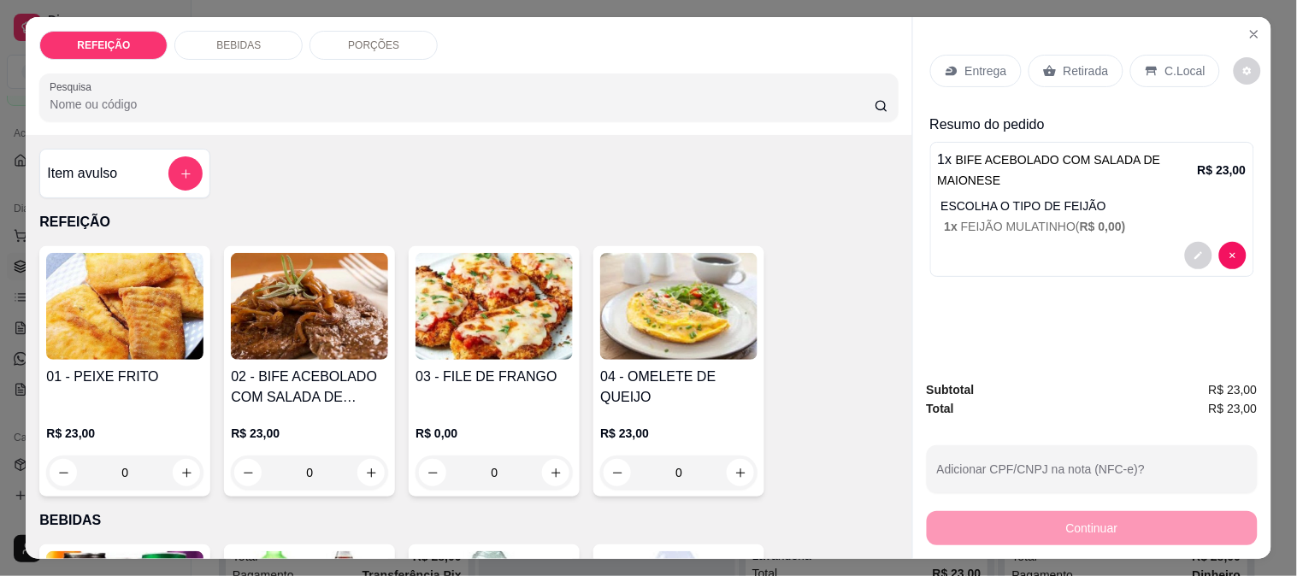
click at [568, 368] on div "03 - FILE DE FRANGO R$ 0,00 0" at bounding box center [494, 371] width 171 height 251
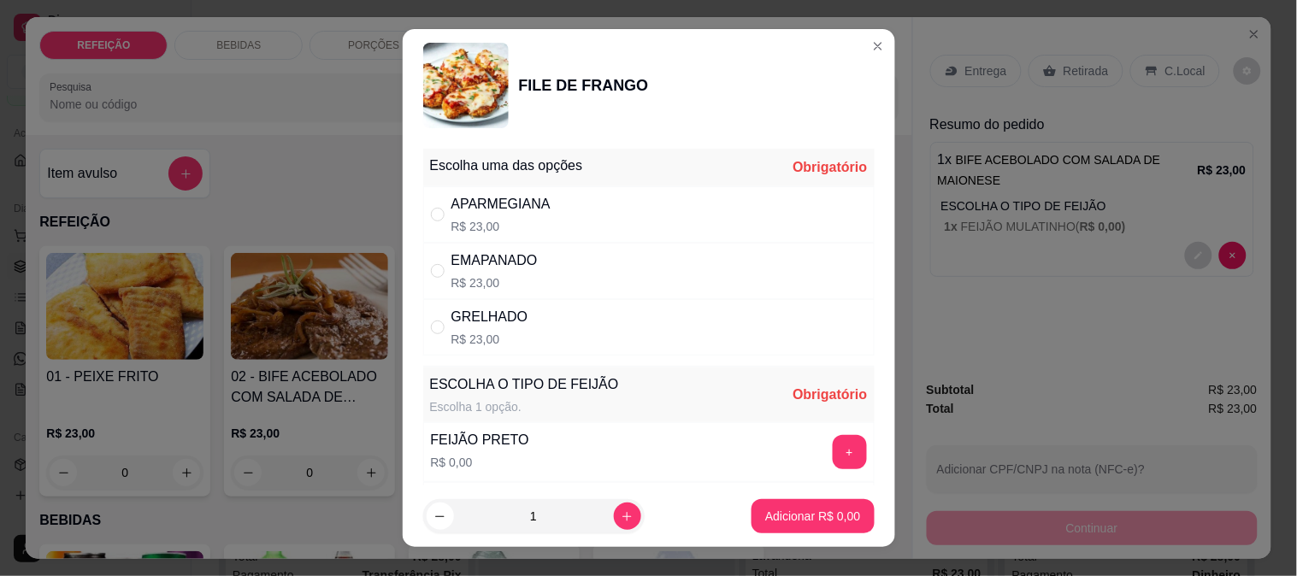
click at [605, 222] on div "APARMEGIANA R$ 23,00" at bounding box center [648, 214] width 451 height 56
radio input "true"
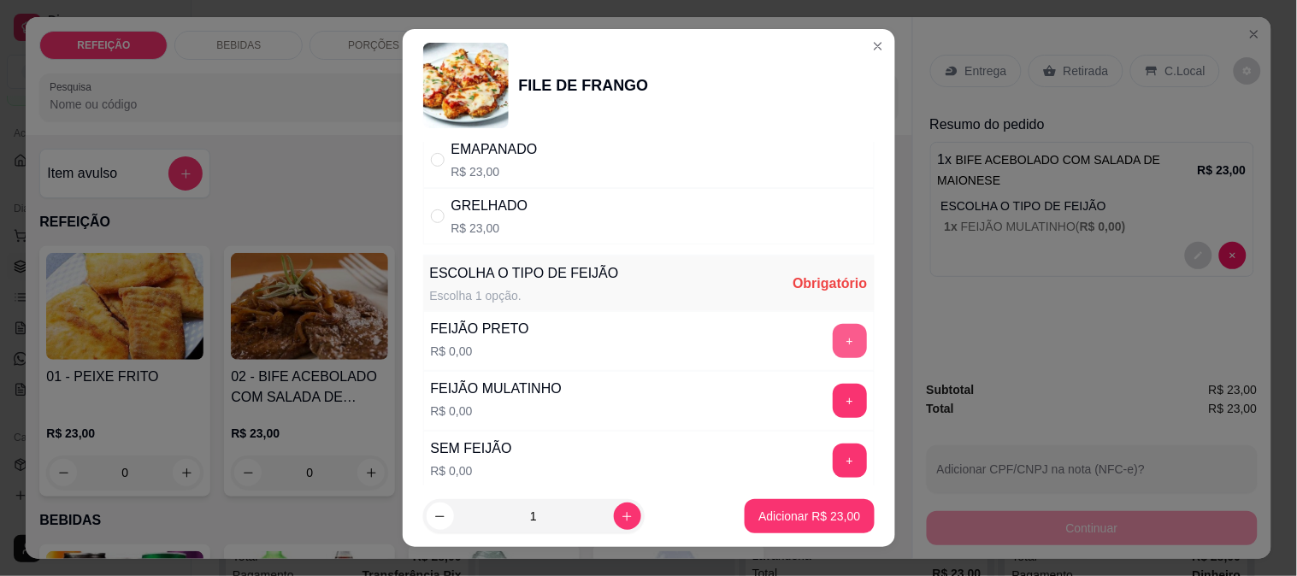
scroll to position [245, 0]
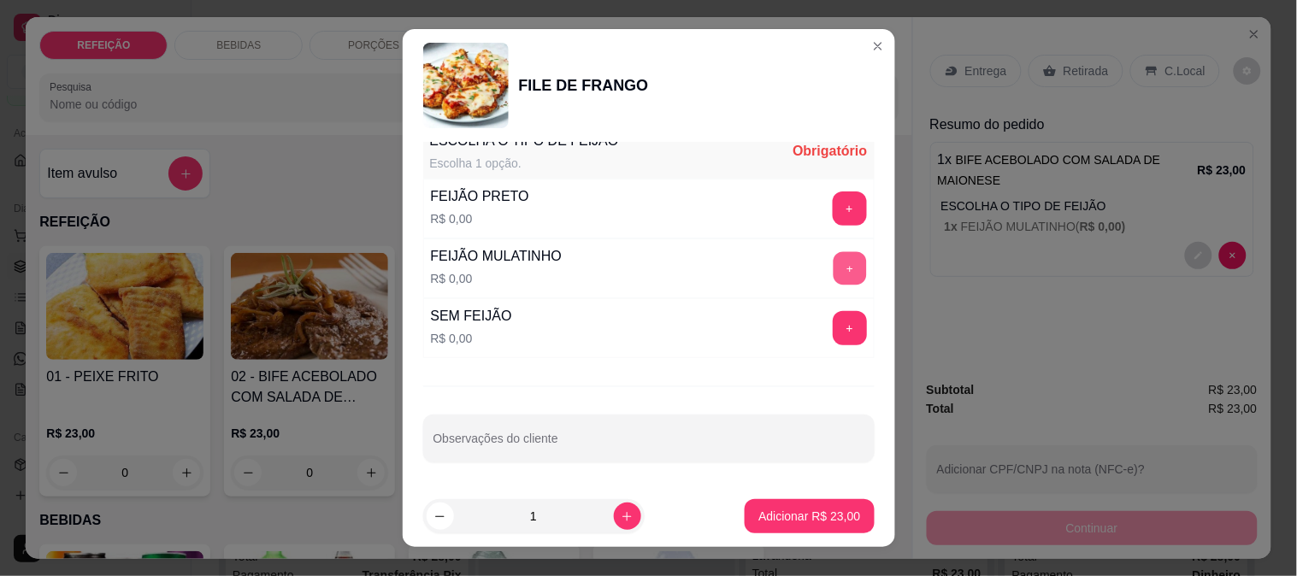
click at [833, 268] on button "+" at bounding box center [849, 267] width 33 height 33
click at [791, 515] on p "Adicionar R$ 23,00" at bounding box center [809, 516] width 102 height 17
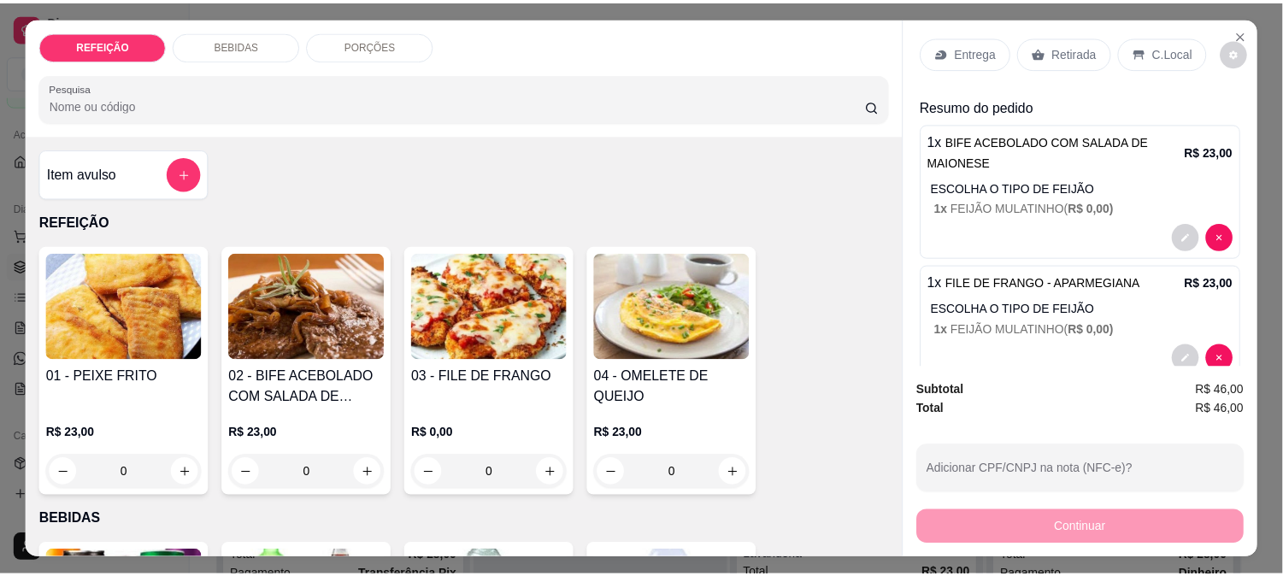
scroll to position [0, 0]
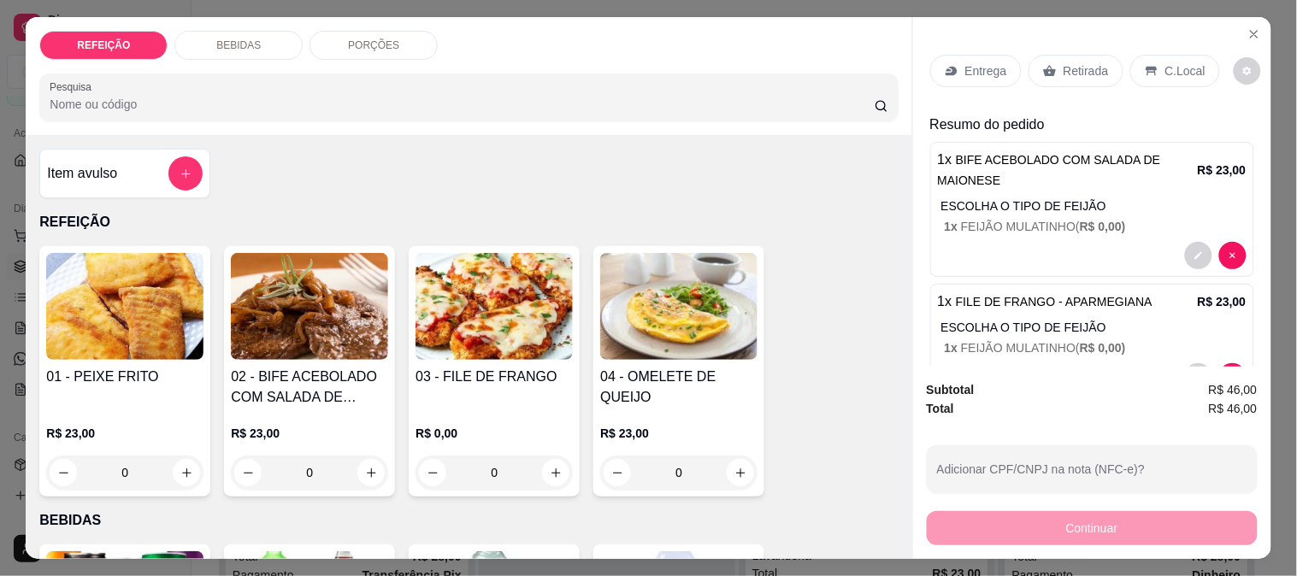
click at [1065, 72] on p "Retirada" at bounding box center [1086, 70] width 45 height 17
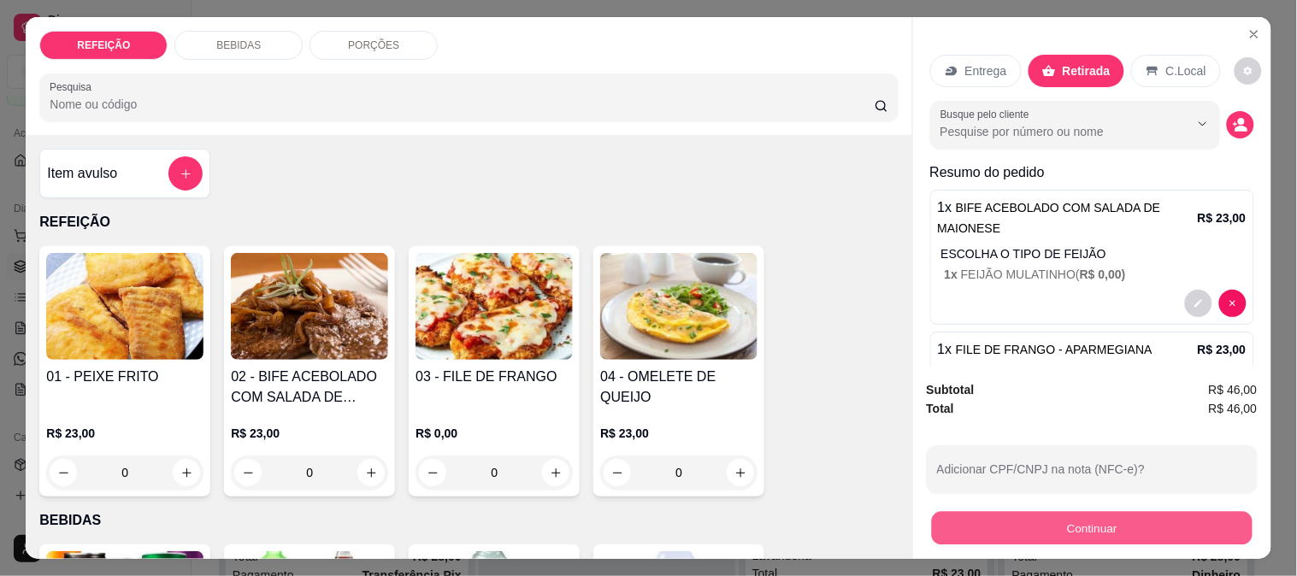
click at [1022, 513] on button "Continuar" at bounding box center [1091, 527] width 321 height 33
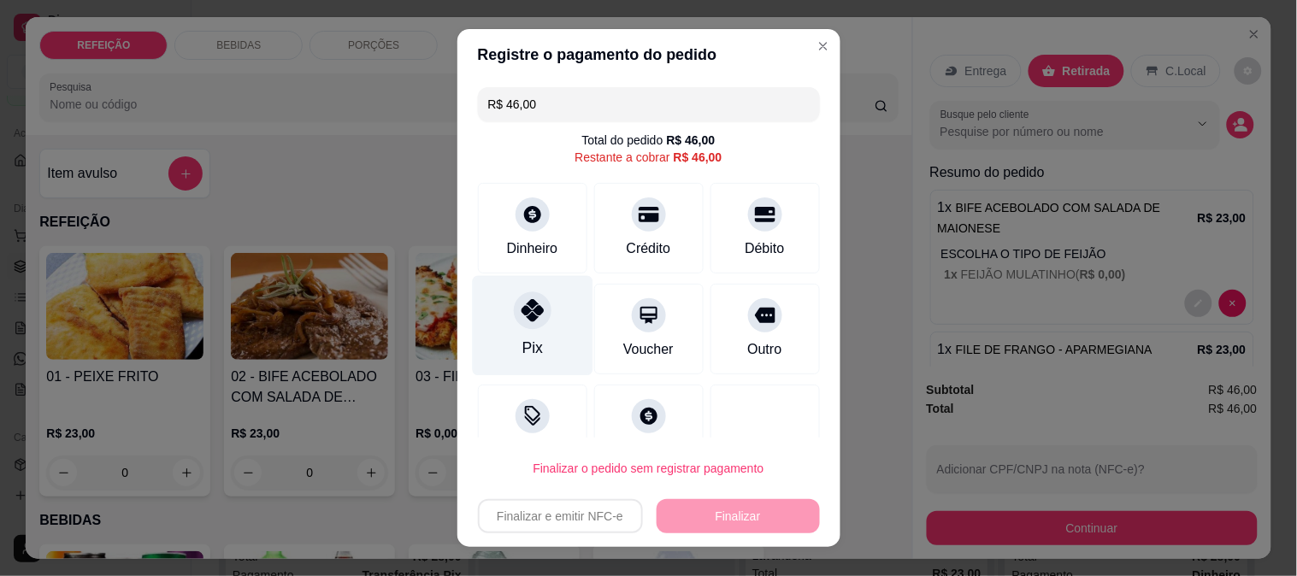
click at [531, 322] on div at bounding box center [533, 311] width 38 height 38
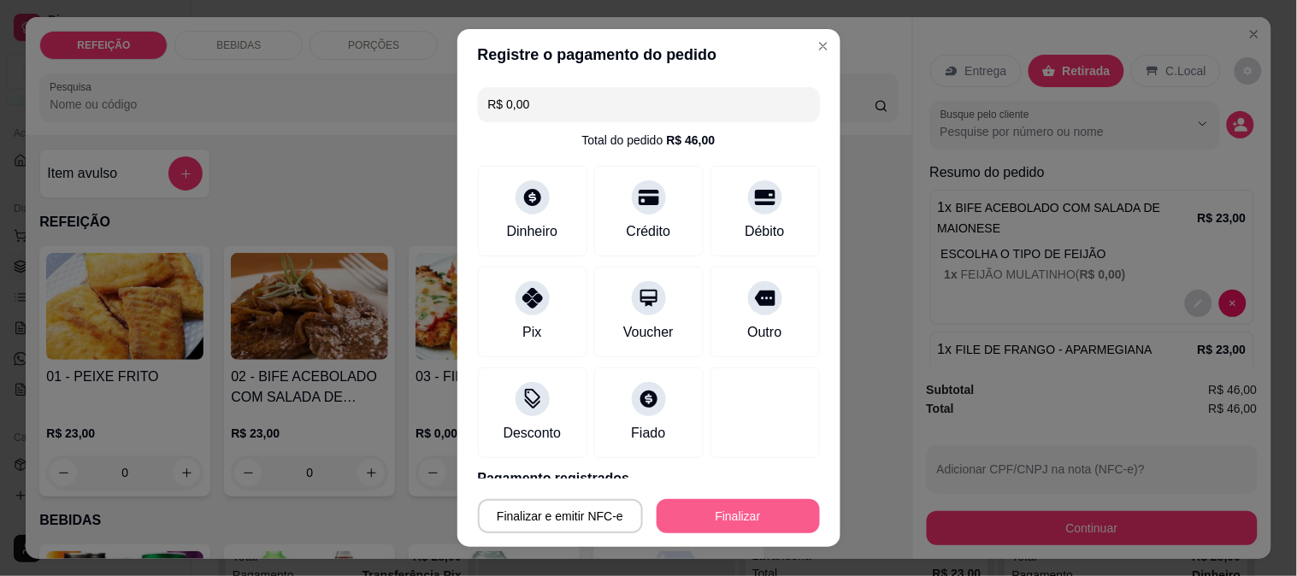
click at [705, 509] on button "Finalizar" at bounding box center [738, 516] width 163 height 34
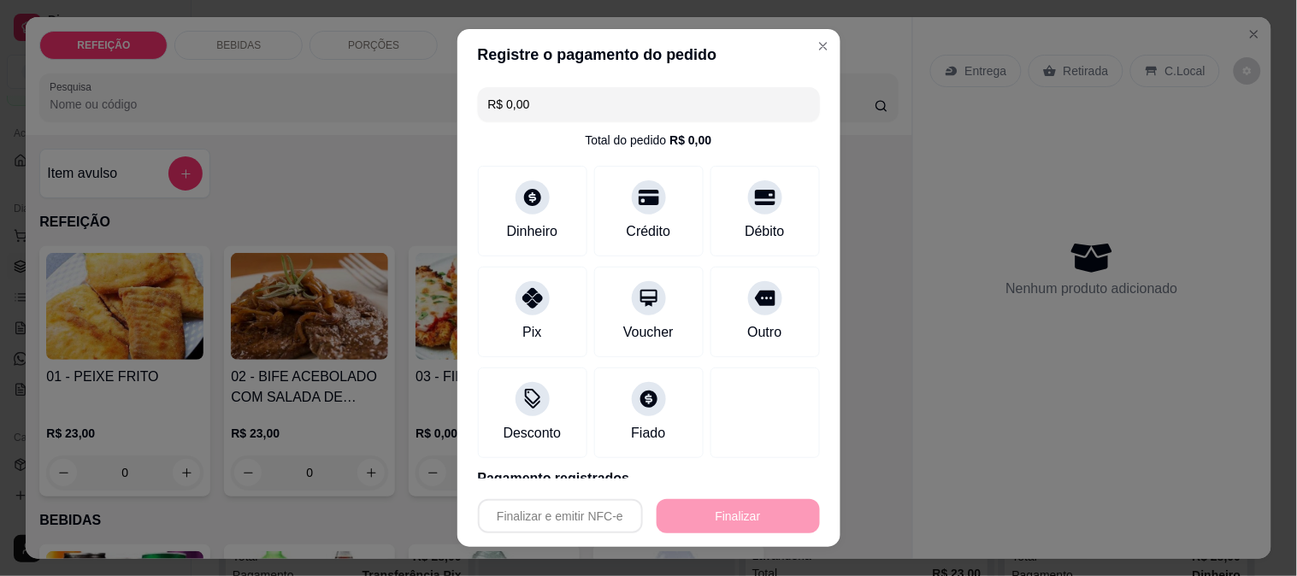
type input "-R$ 46,00"
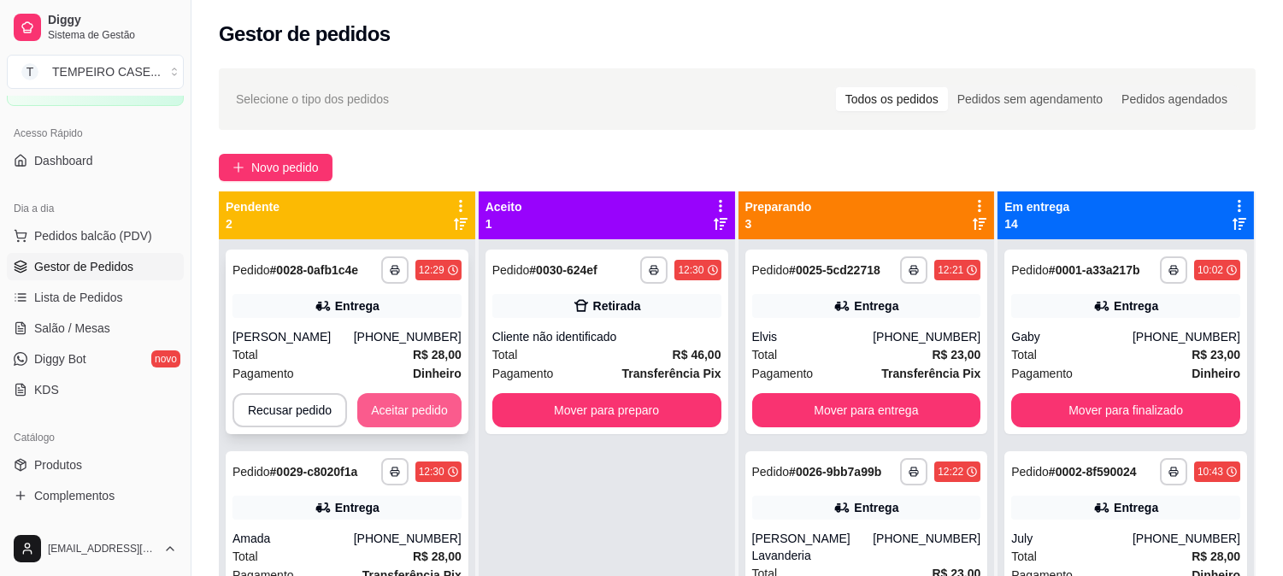
click at [422, 410] on button "Aceitar pedido" at bounding box center [409, 410] width 104 height 34
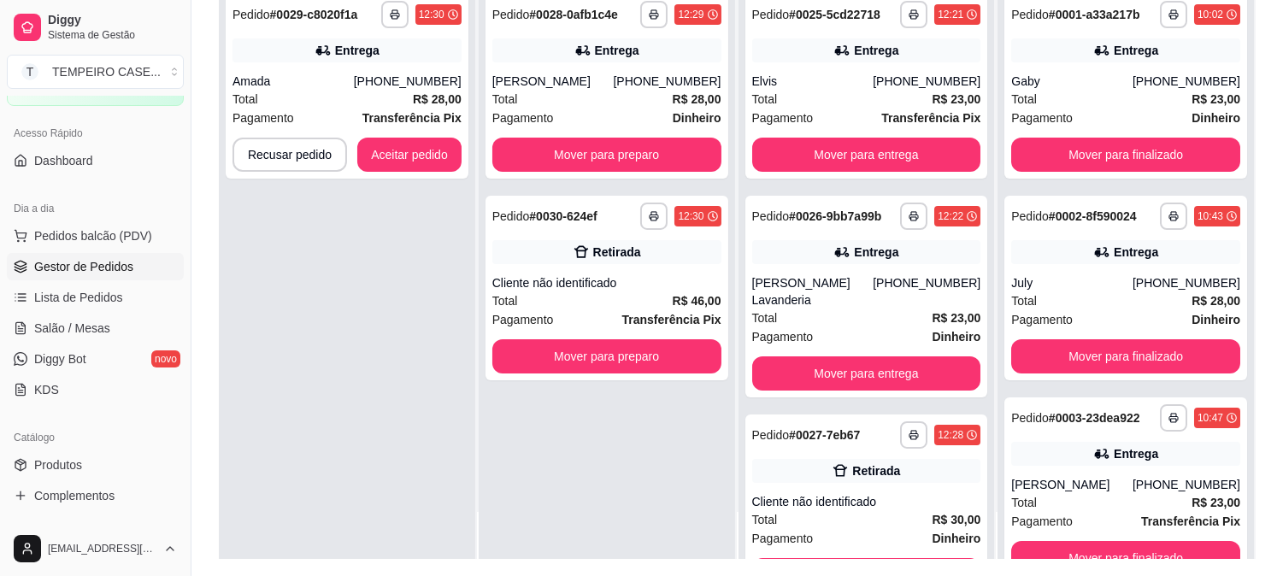
scroll to position [261, 0]
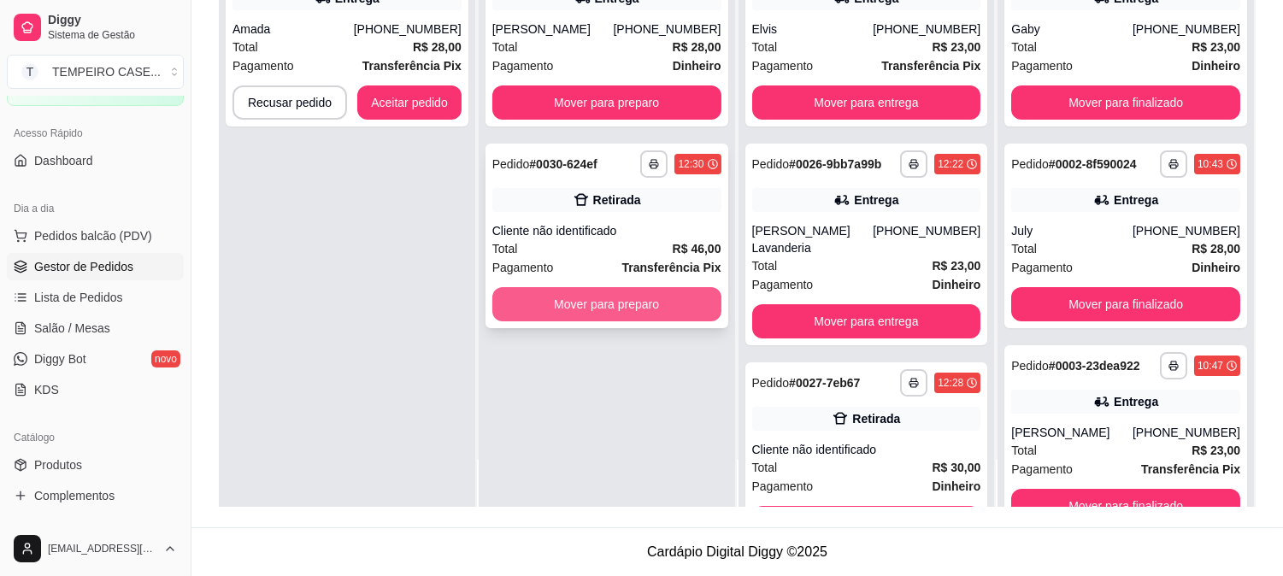
click at [578, 301] on button "Mover para preparo" at bounding box center [606, 304] width 229 height 34
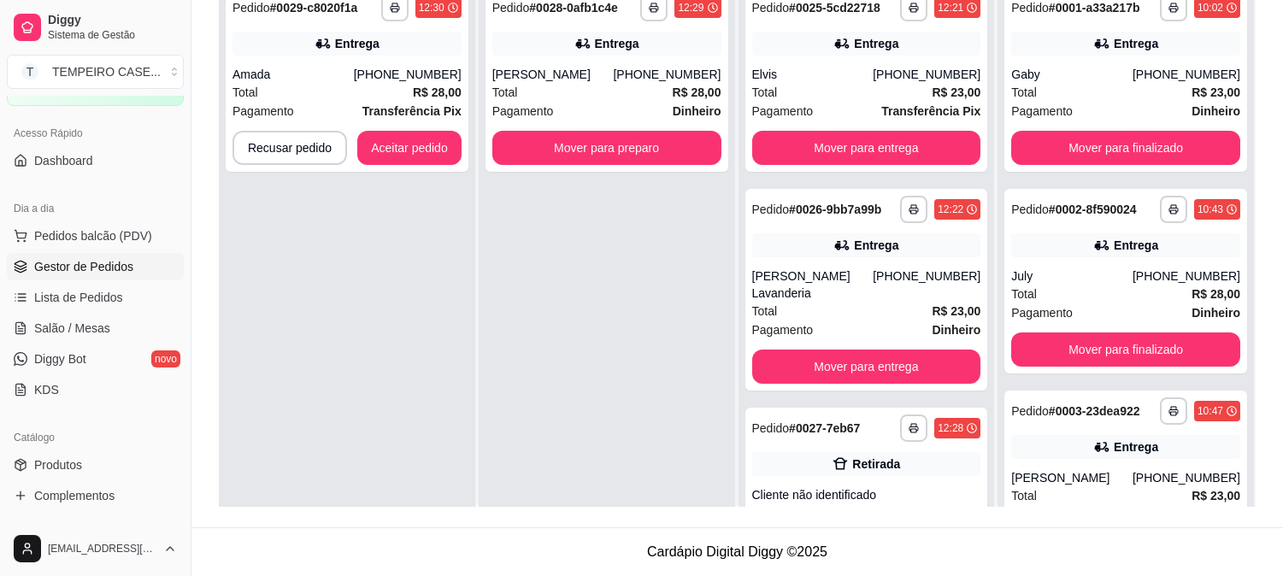
scroll to position [0, 0]
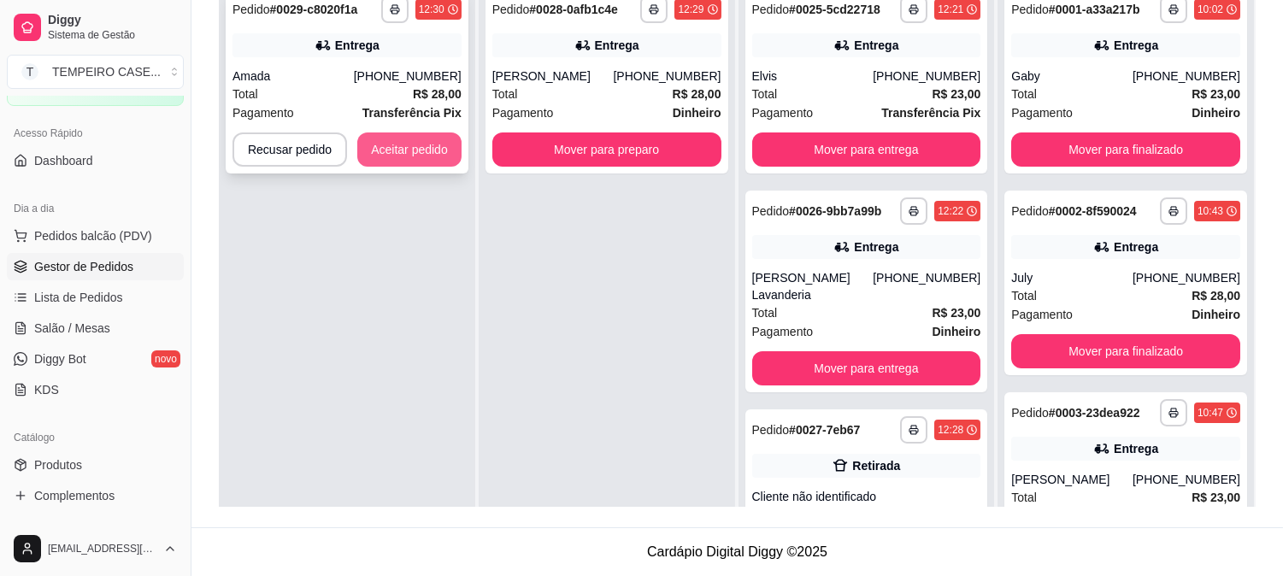
click at [427, 150] on button "Aceitar pedido" at bounding box center [409, 150] width 104 height 34
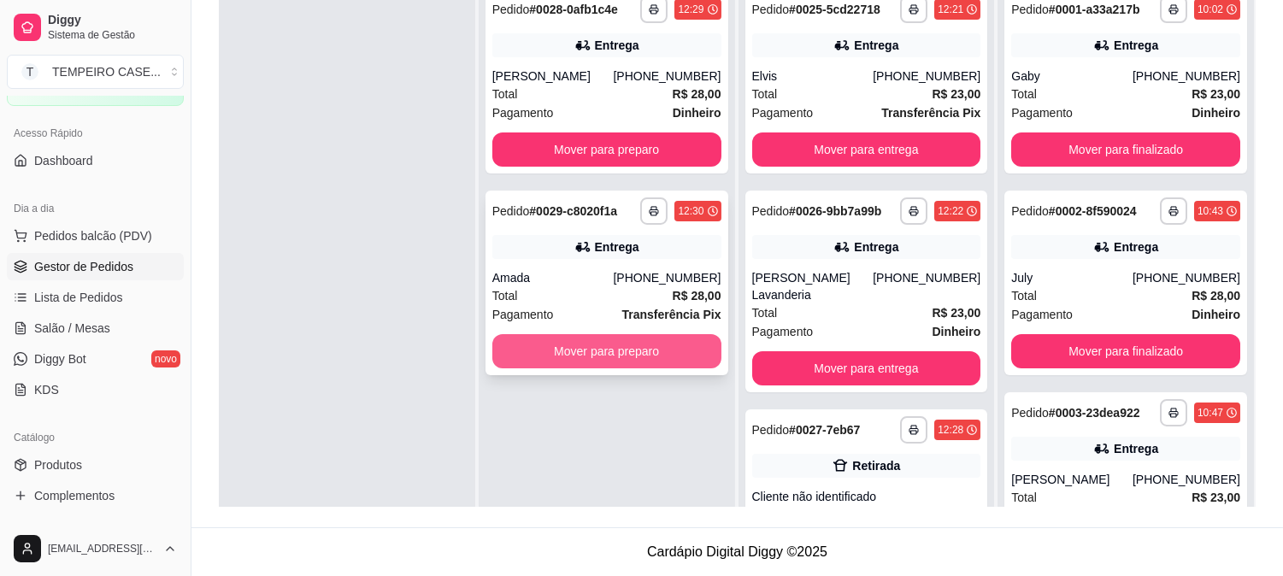
click at [588, 342] on button "Mover para preparo" at bounding box center [606, 351] width 229 height 34
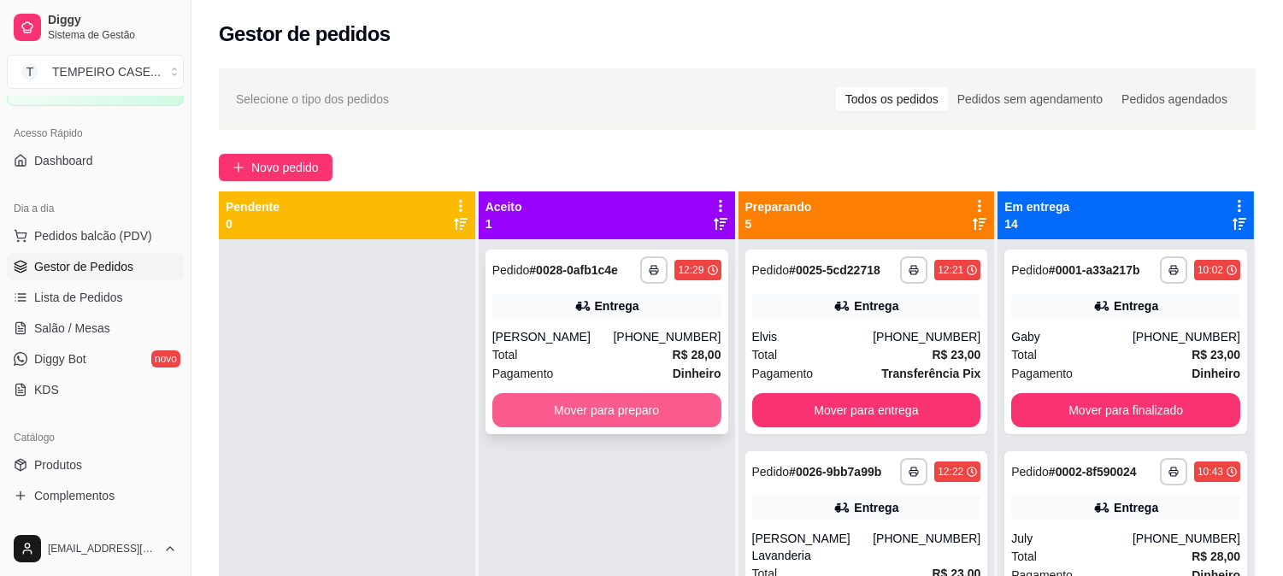
click at [640, 395] on button "Mover para preparo" at bounding box center [606, 410] width 229 height 34
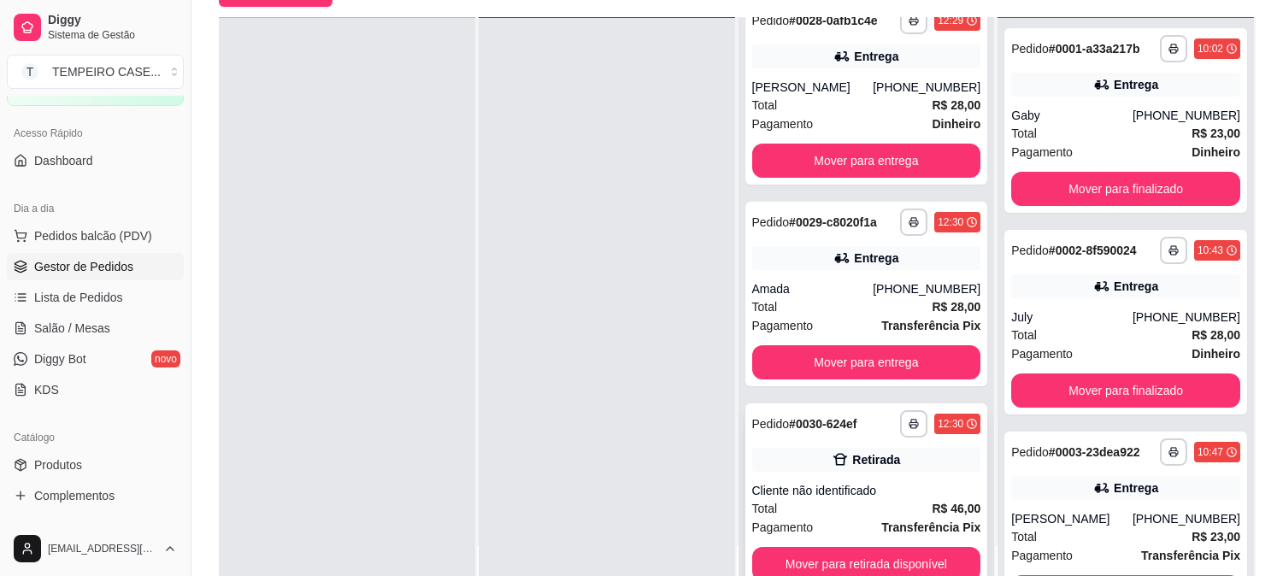
scroll to position [261, 0]
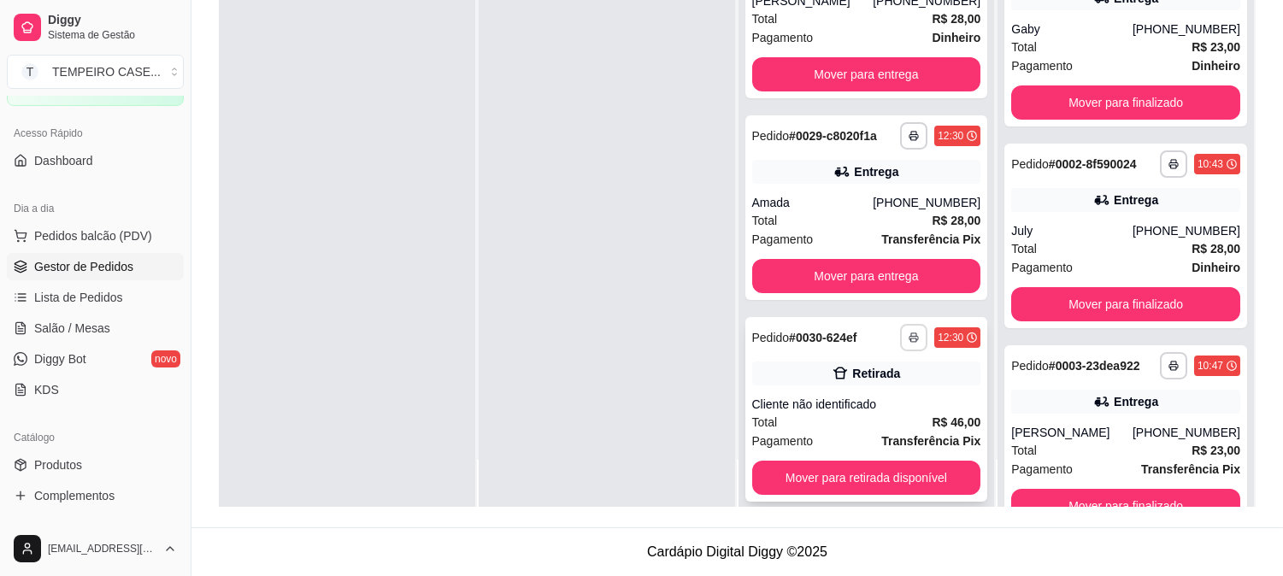
click at [911, 339] on rect "button" at bounding box center [913, 340] width 5 height 3
click at [825, 411] on button "IMPRESSORA COZINHA" at bounding box center [837, 413] width 141 height 27
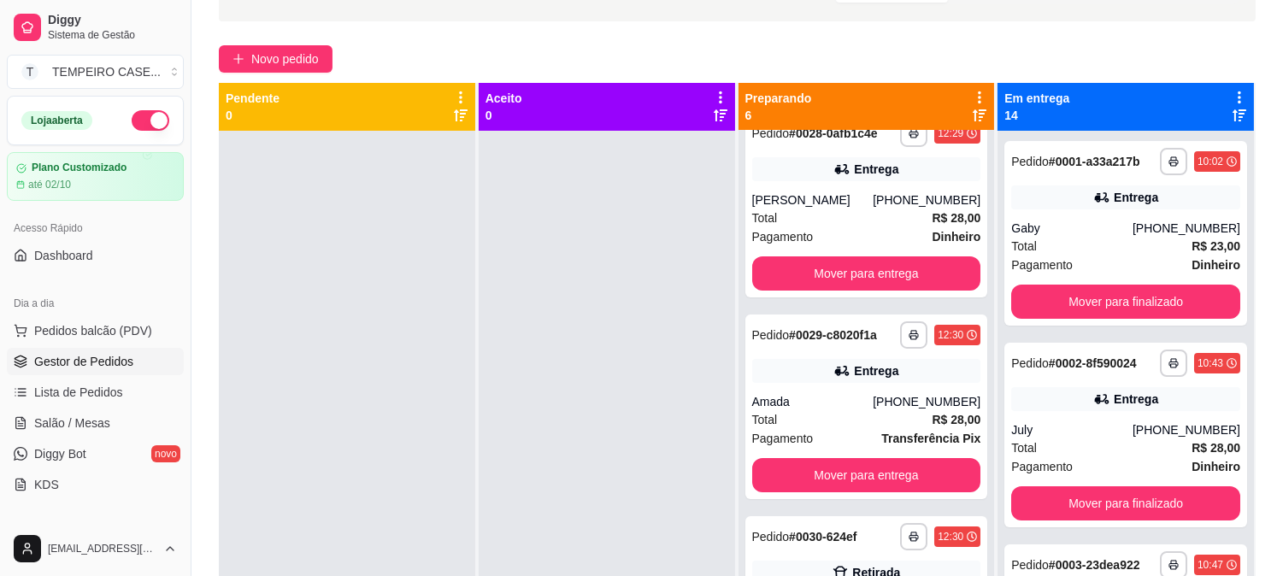
scroll to position [0, 0]
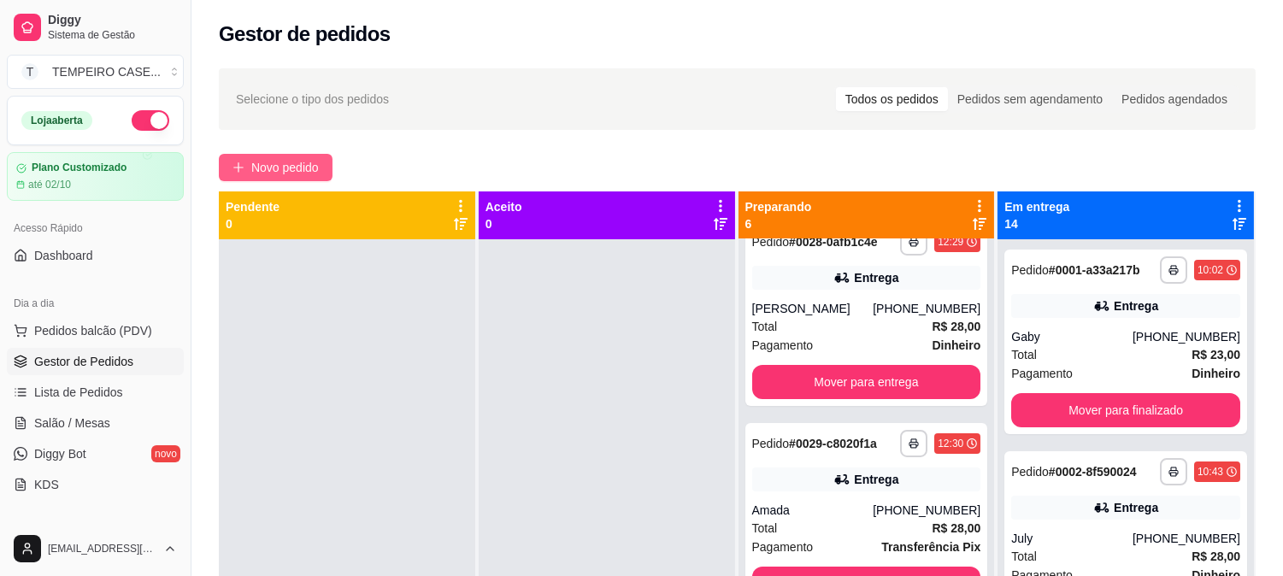
click at [289, 178] on button "Novo pedido" at bounding box center [276, 167] width 114 height 27
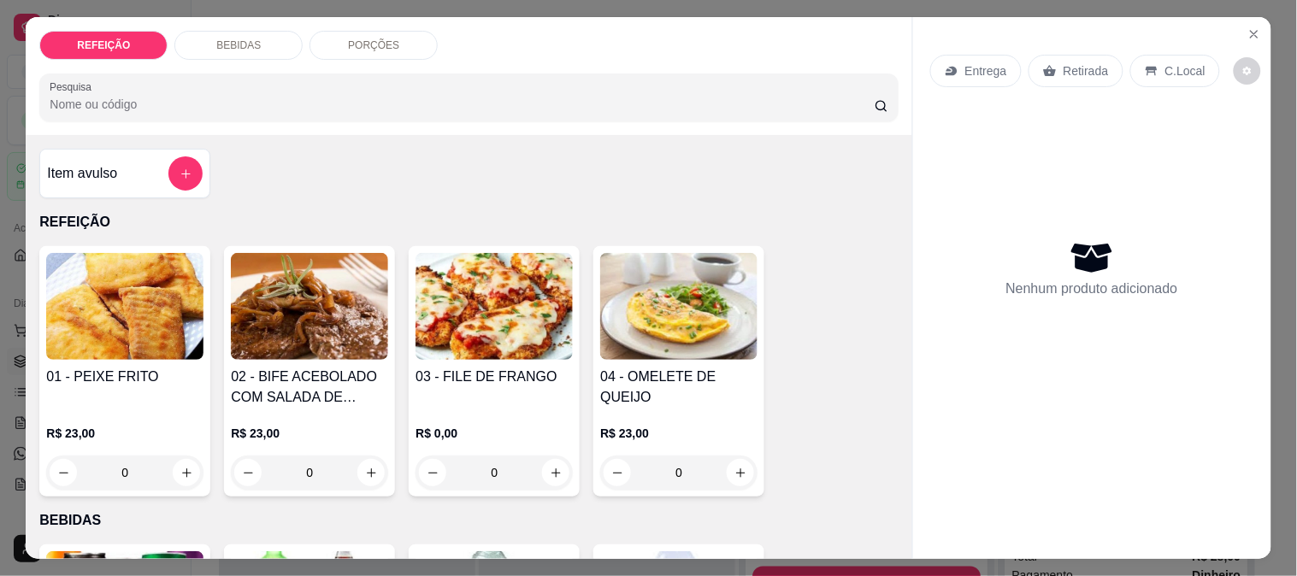
click at [274, 291] on img at bounding box center [309, 306] width 157 height 107
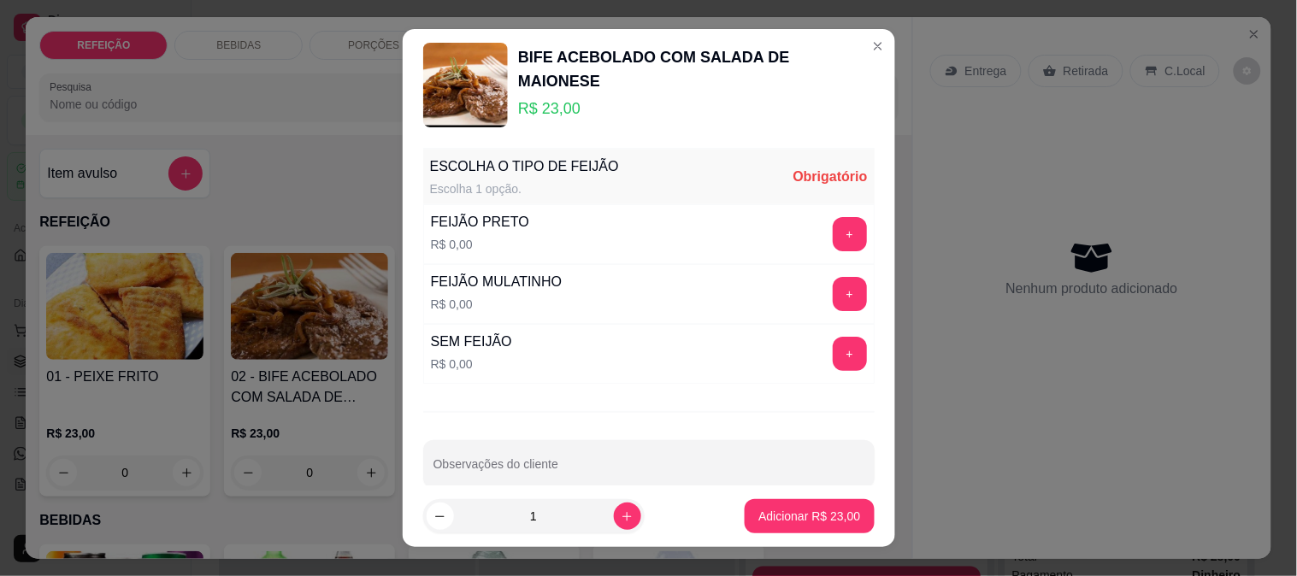
drag, startPoint x: 531, startPoint y: 244, endPoint x: 601, endPoint y: 243, distance: 70.1
click at [601, 243] on div "FEIJÃO PRETO R$ 0,00 +" at bounding box center [648, 234] width 451 height 60
click at [833, 234] on div "+" at bounding box center [850, 234] width 48 height 34
click at [833, 229] on button "+" at bounding box center [850, 234] width 34 height 34
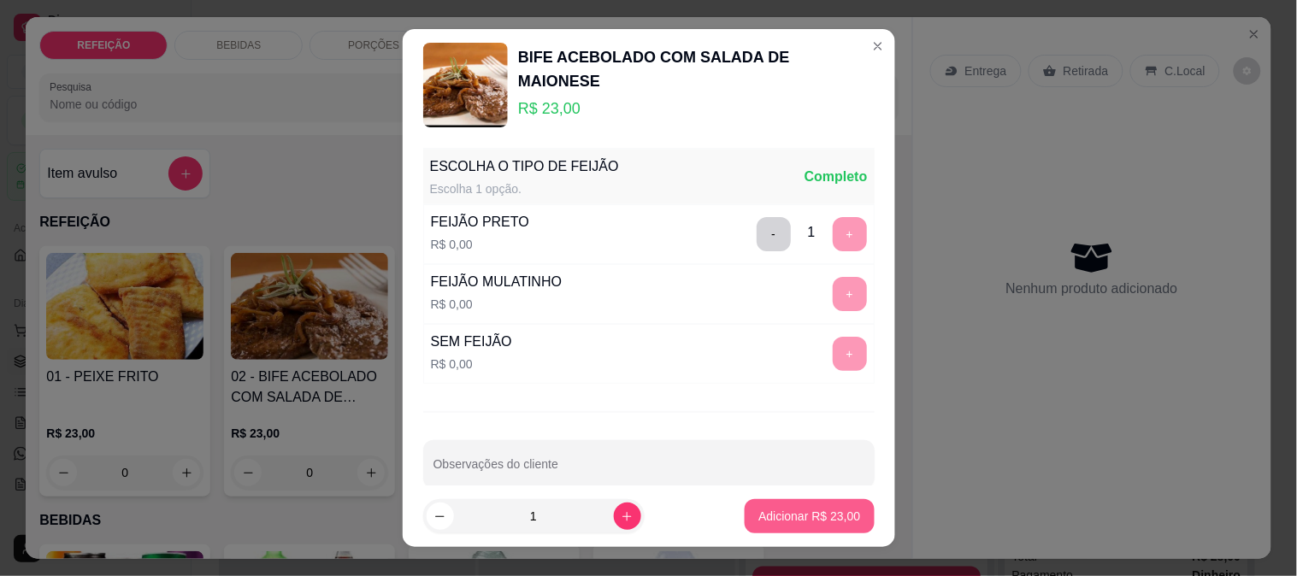
click at [789, 524] on p "Adicionar R$ 23,00" at bounding box center [809, 516] width 102 height 17
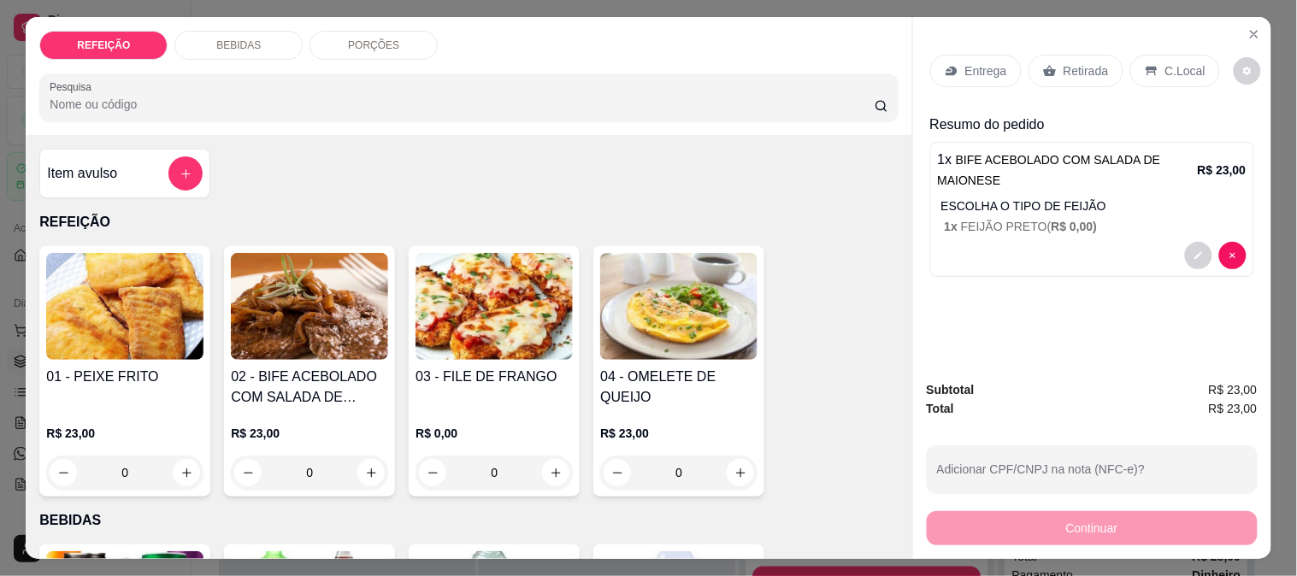
click at [1064, 64] on p "Retirada" at bounding box center [1086, 70] width 45 height 17
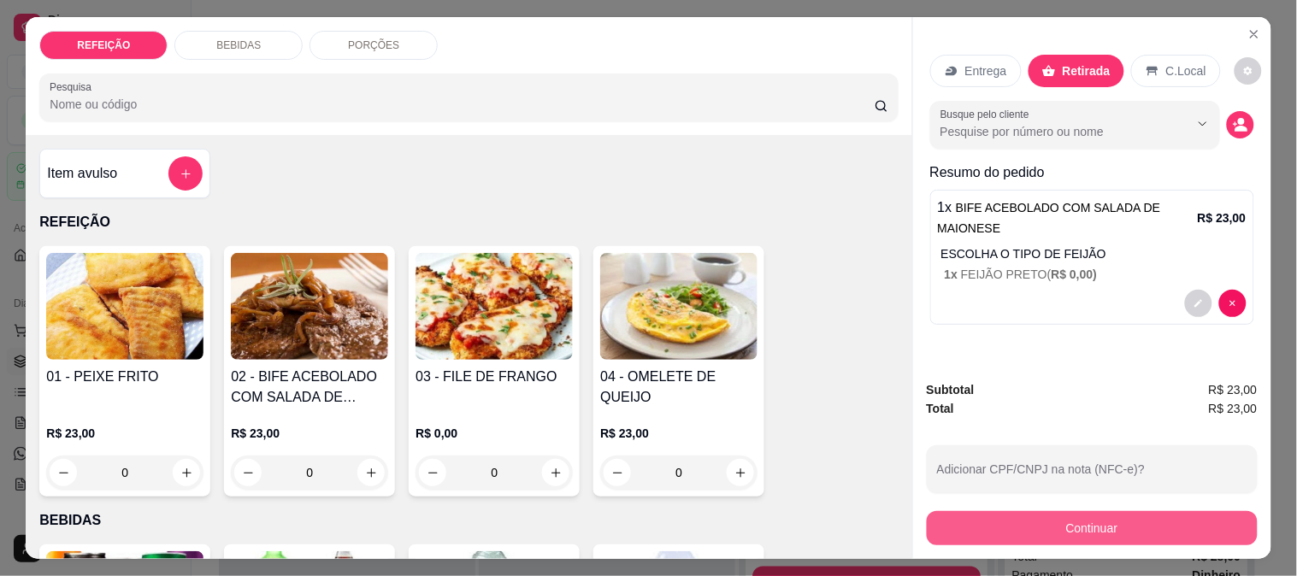
click at [1053, 532] on button "Continuar" at bounding box center [1092, 528] width 331 height 34
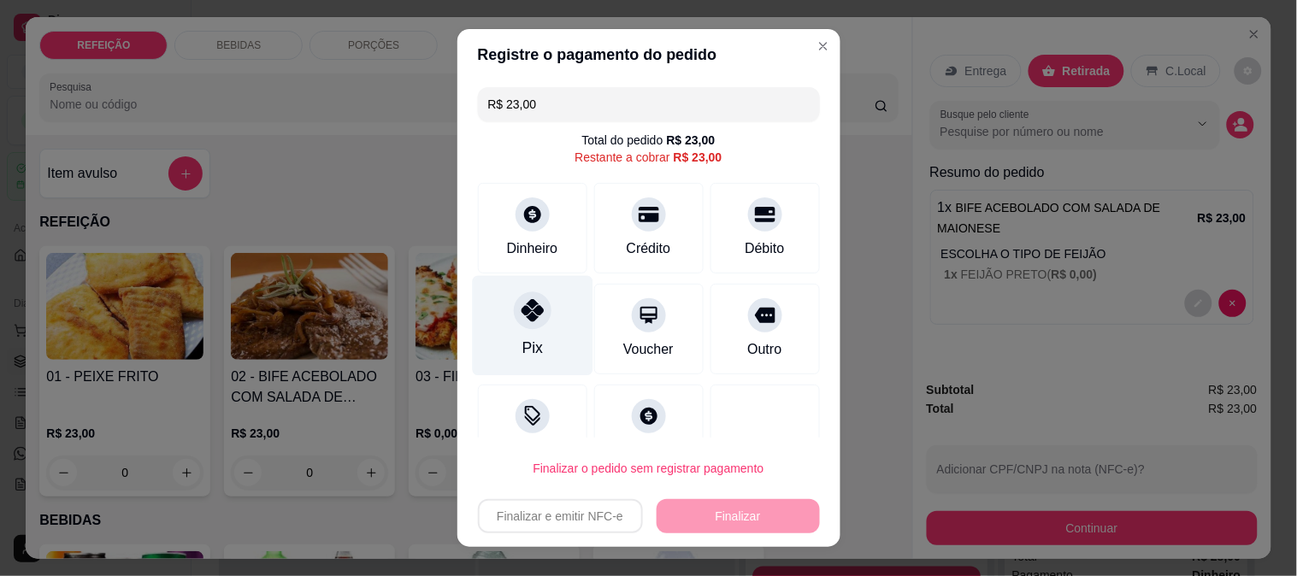
click at [527, 335] on div "Pix" at bounding box center [532, 325] width 121 height 100
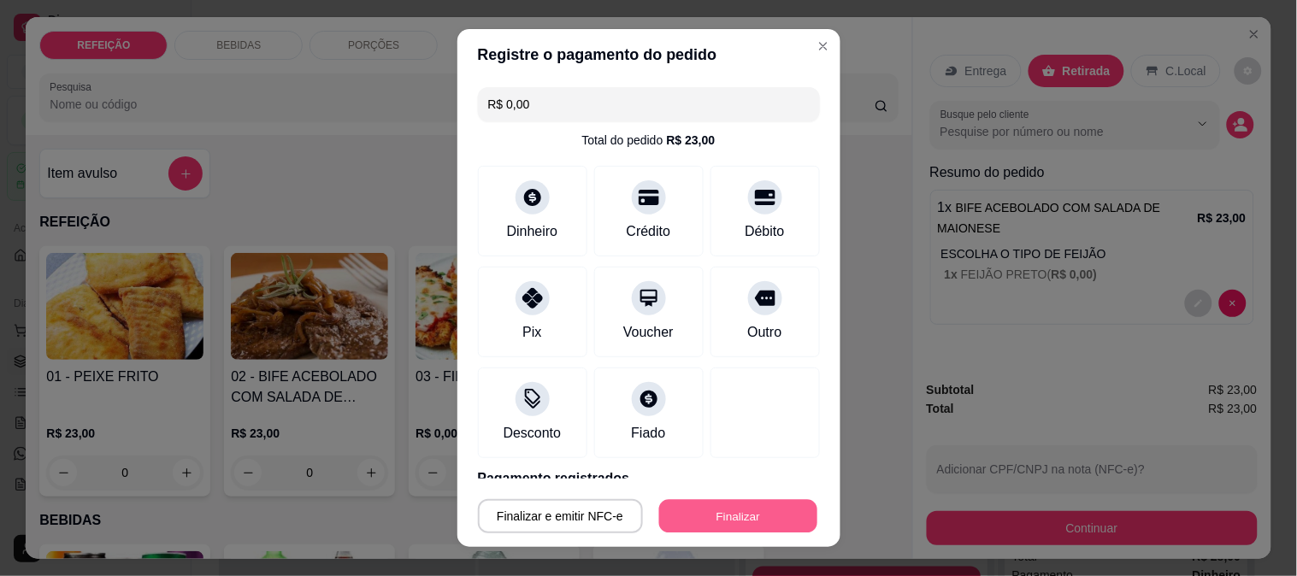
click at [702, 524] on button "Finalizar" at bounding box center [738, 516] width 158 height 33
type input "-R$ 23,00"
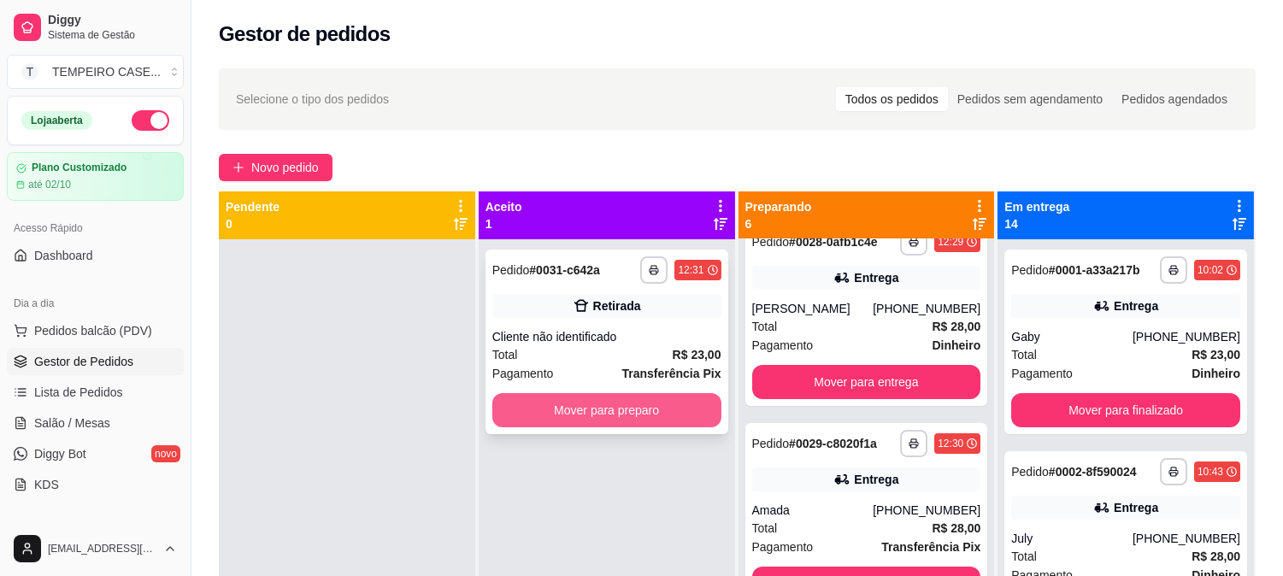
click at [646, 397] on button "Mover para preparo" at bounding box center [606, 410] width 229 height 34
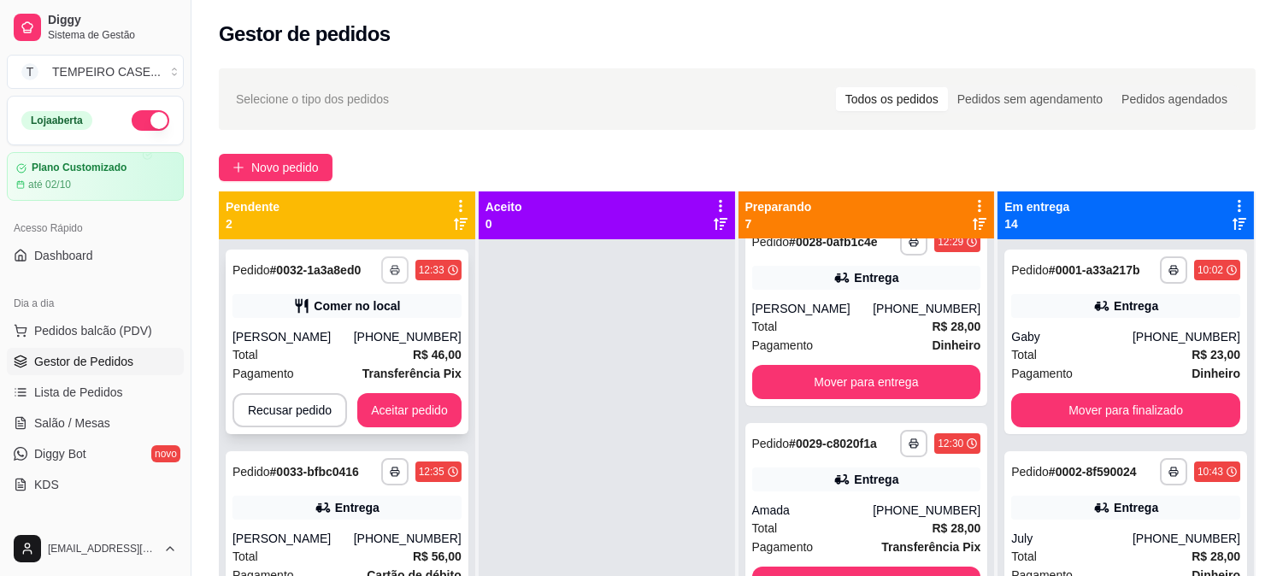
click at [394, 269] on icon "button" at bounding box center [395, 271] width 9 height 4
click at [541, 362] on div at bounding box center [607, 527] width 256 height 576
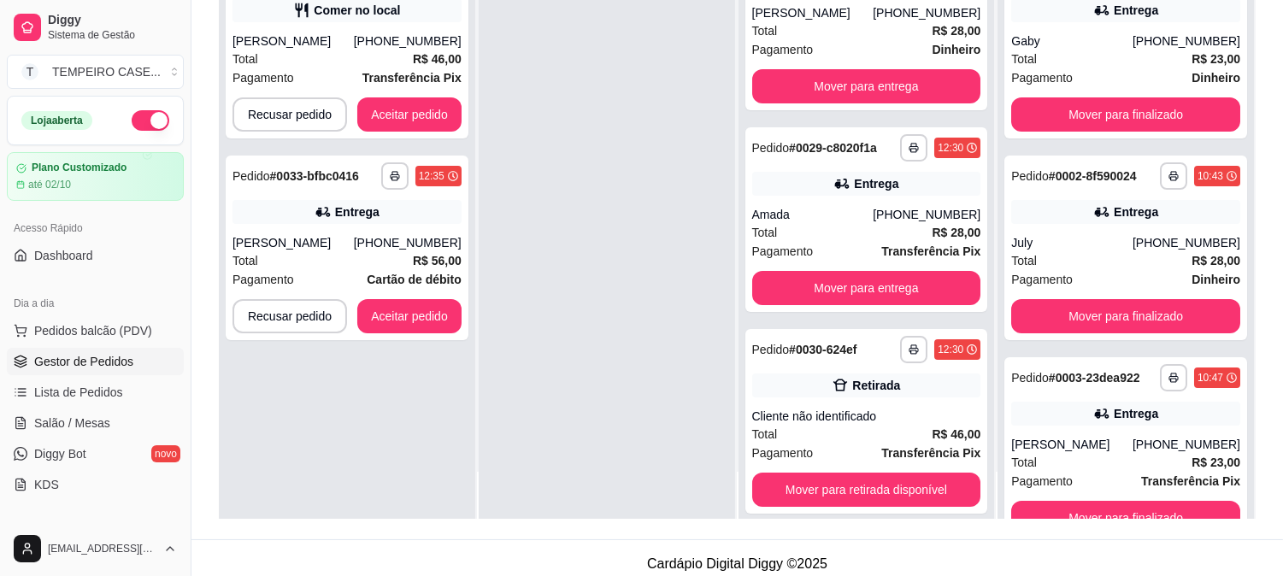
scroll to position [261, 0]
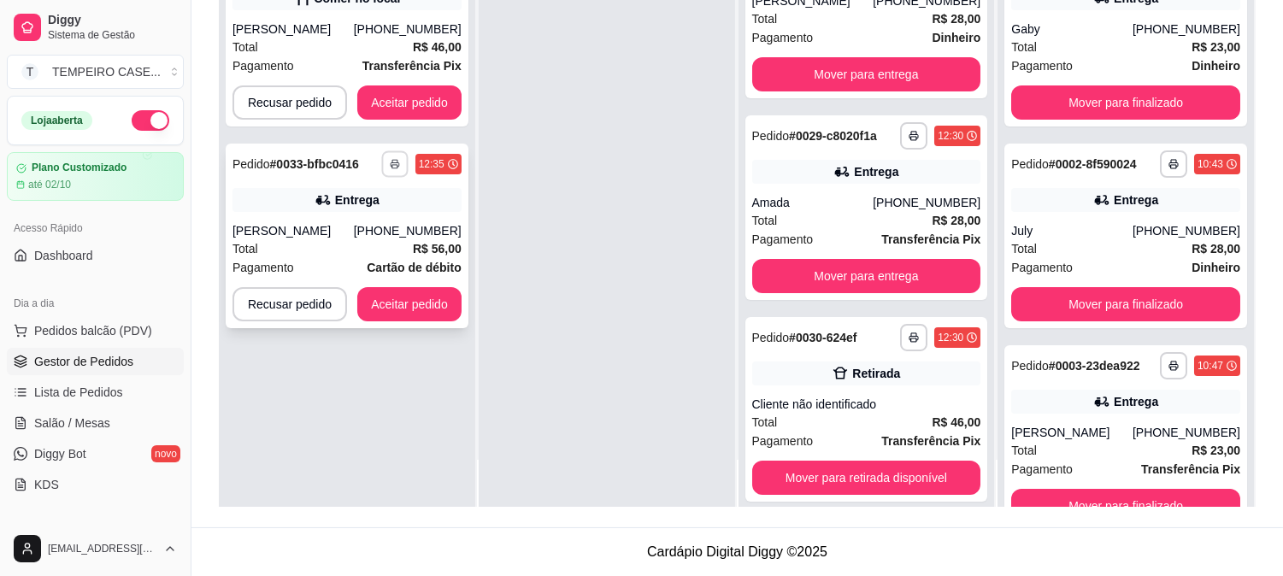
click at [395, 166] on icon "button" at bounding box center [395, 164] width 10 height 10
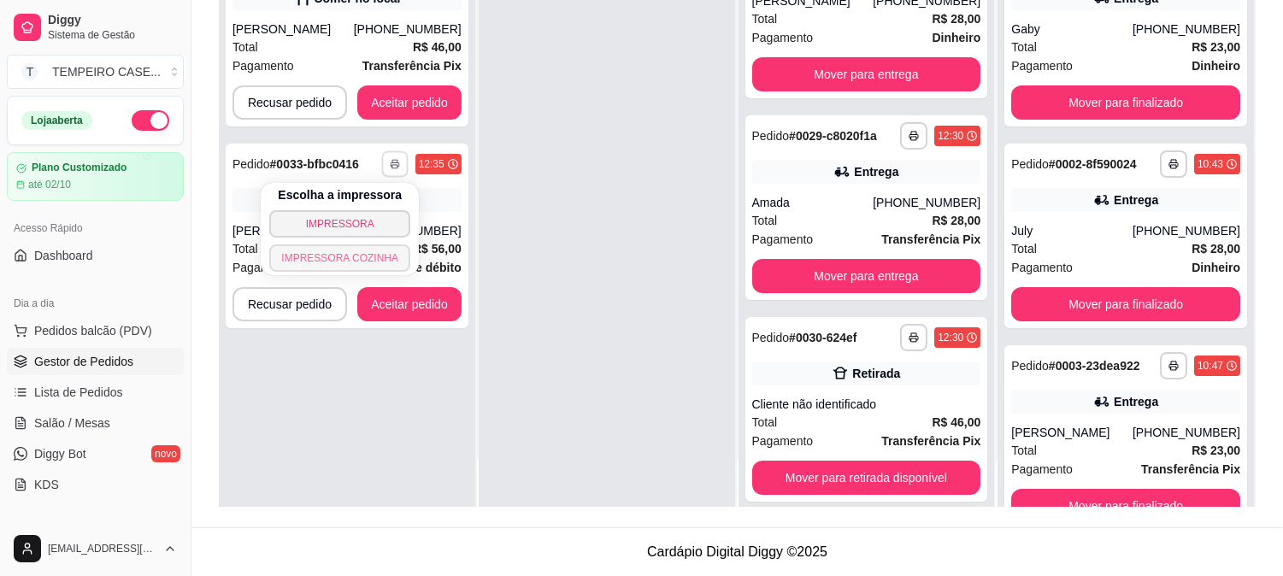
click at [372, 266] on button "IMPRESSORA COZINHA" at bounding box center [339, 258] width 141 height 27
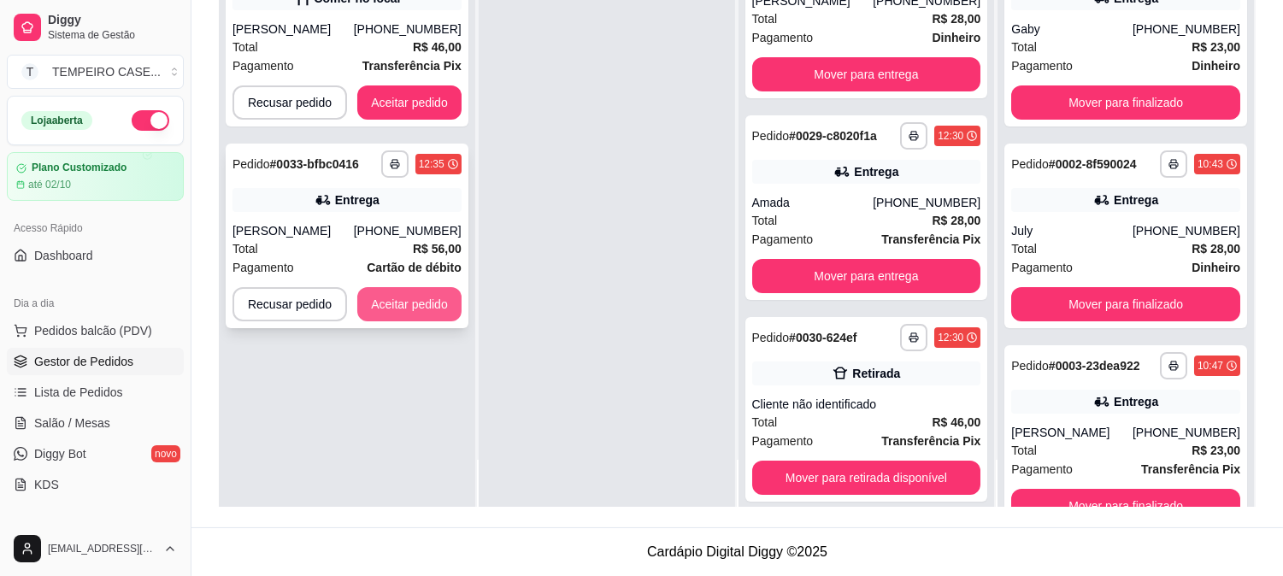
click at [380, 289] on button "Aceitar pedido" at bounding box center [409, 304] width 104 height 34
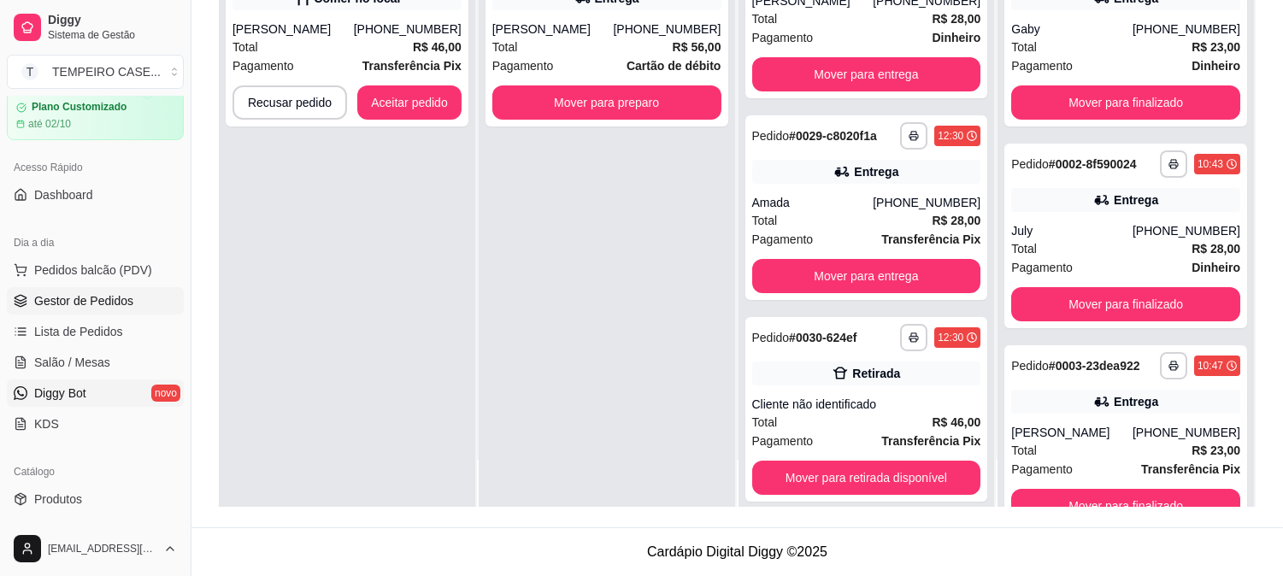
scroll to position [190, 0]
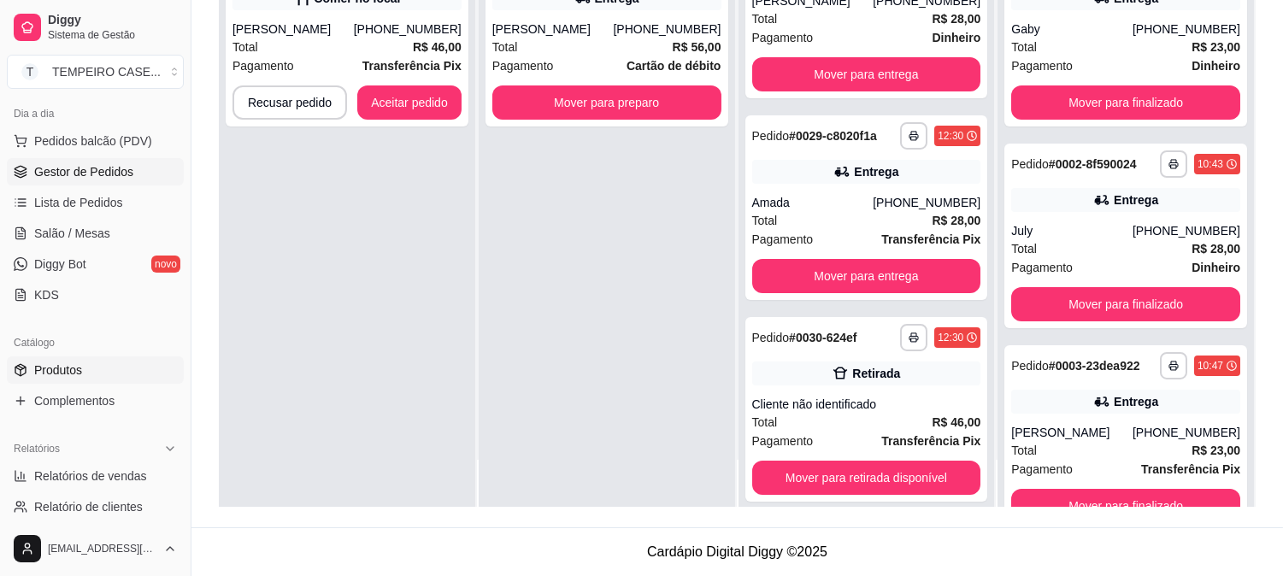
click at [81, 378] on span "Produtos" at bounding box center [58, 370] width 48 height 17
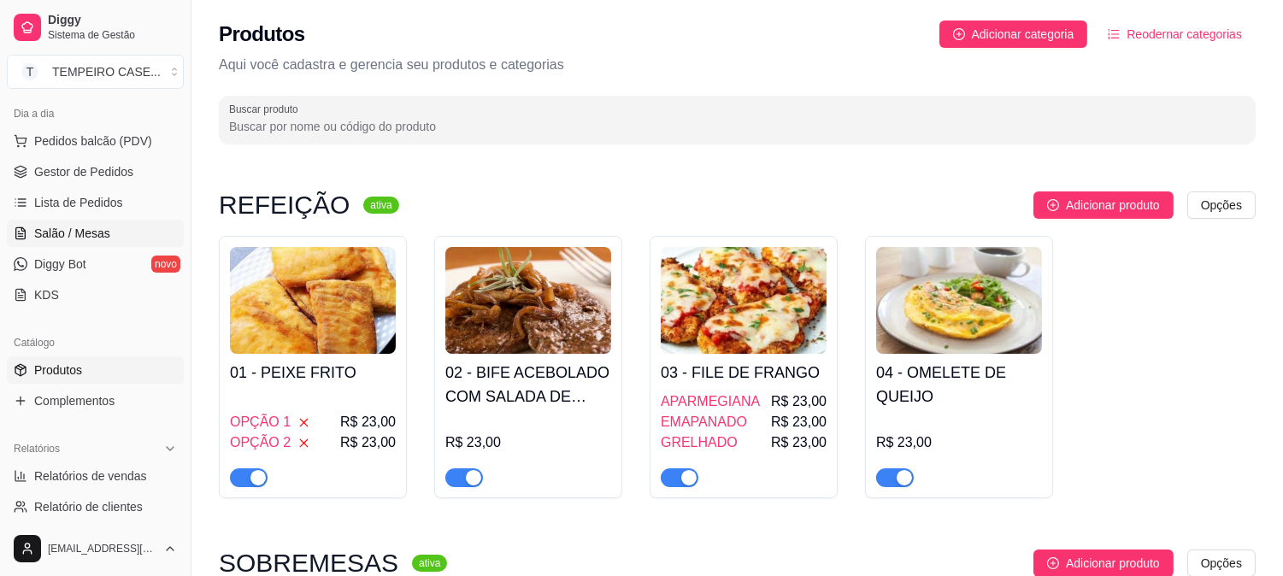
click at [56, 239] on span "Salão / Mesas" at bounding box center [72, 233] width 76 height 17
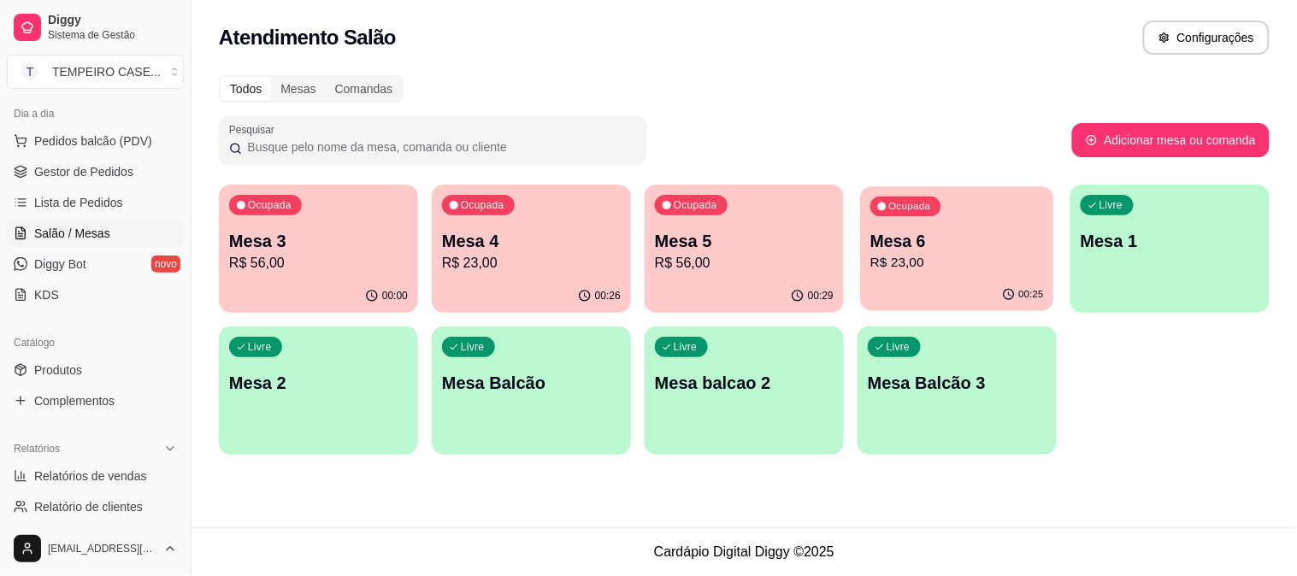
click at [923, 235] on p "Mesa 6" at bounding box center [957, 241] width 174 height 23
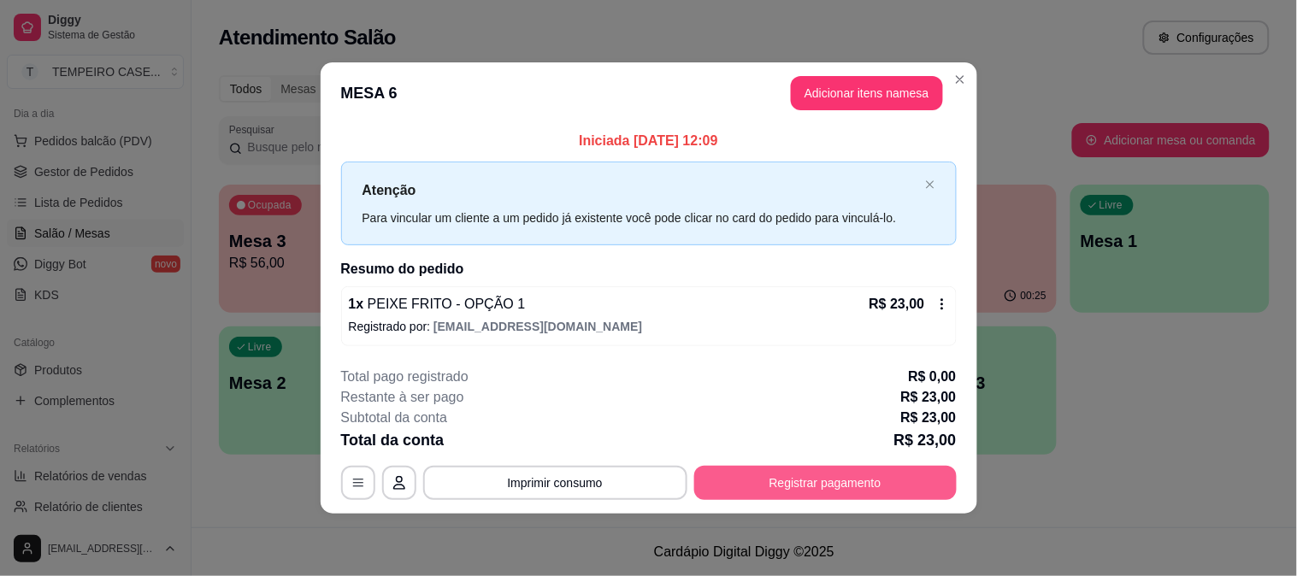
click at [798, 484] on button "Registrar pagamento" at bounding box center [825, 483] width 262 height 34
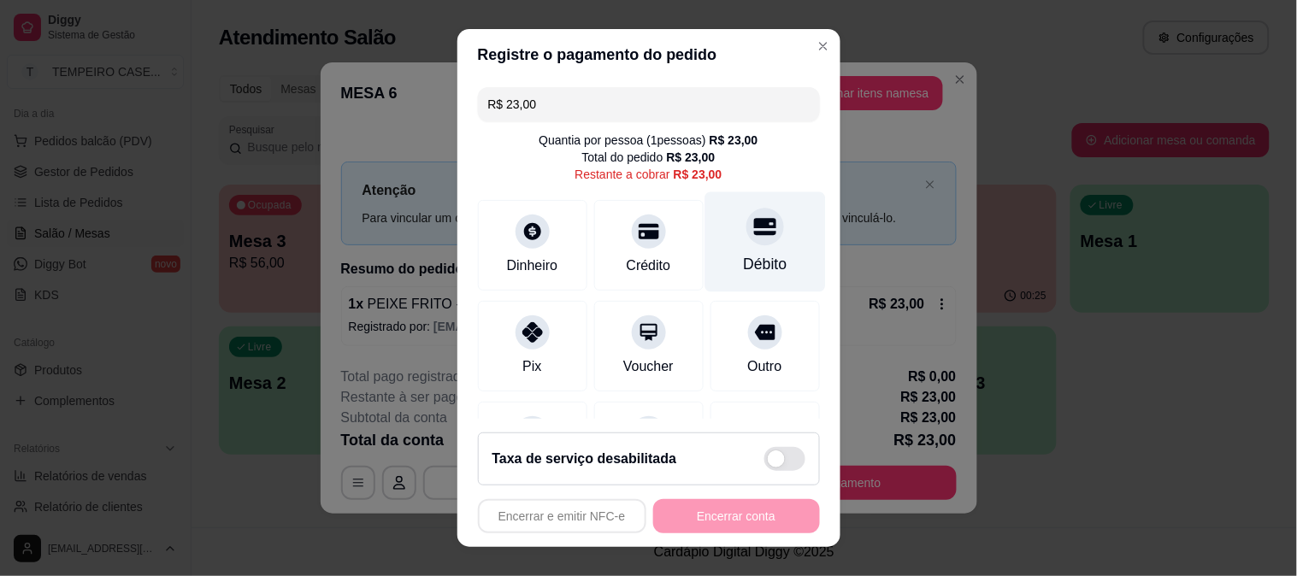
click at [746, 243] on div at bounding box center [765, 227] width 38 height 38
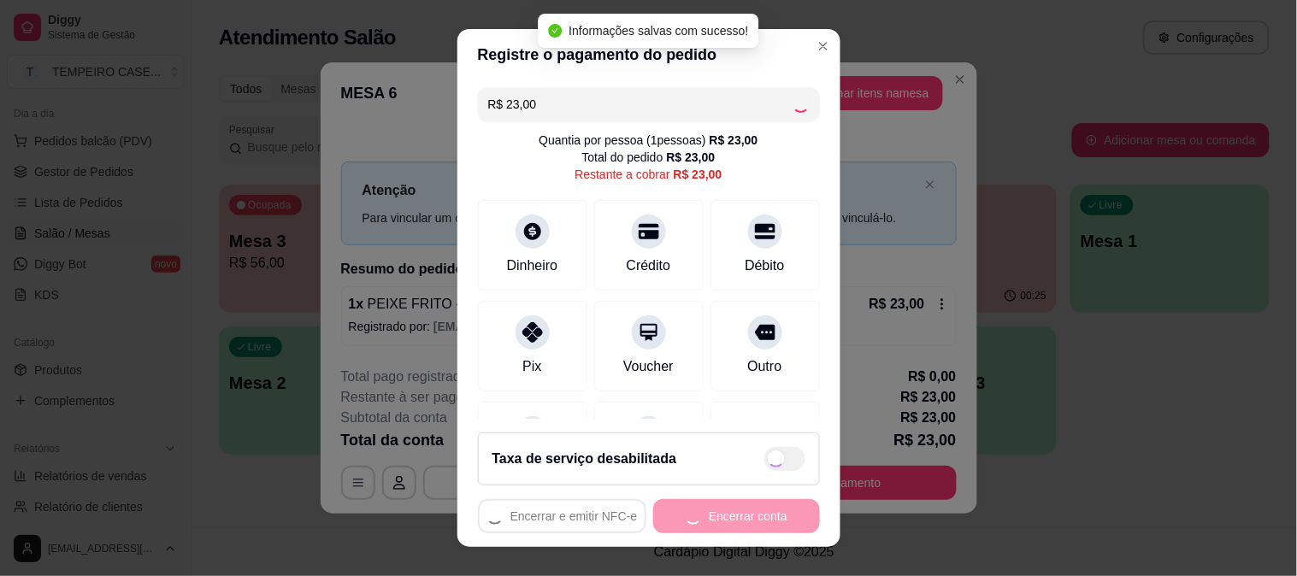
type input "R$ 0,00"
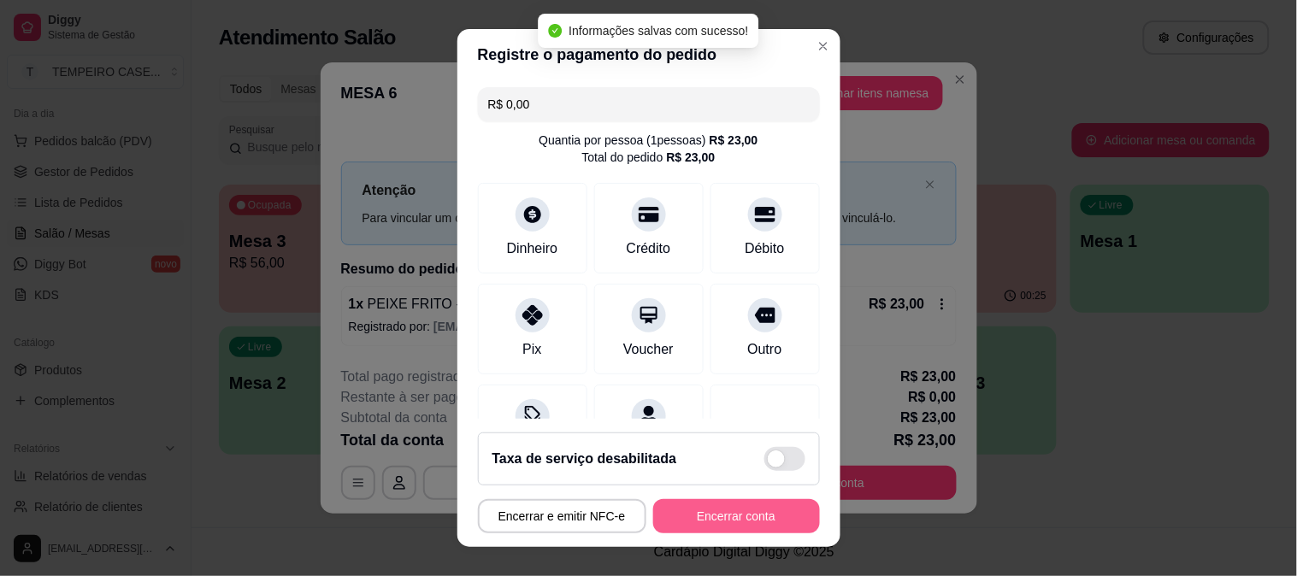
click at [712, 509] on button "Encerrar conta" at bounding box center [736, 516] width 167 height 34
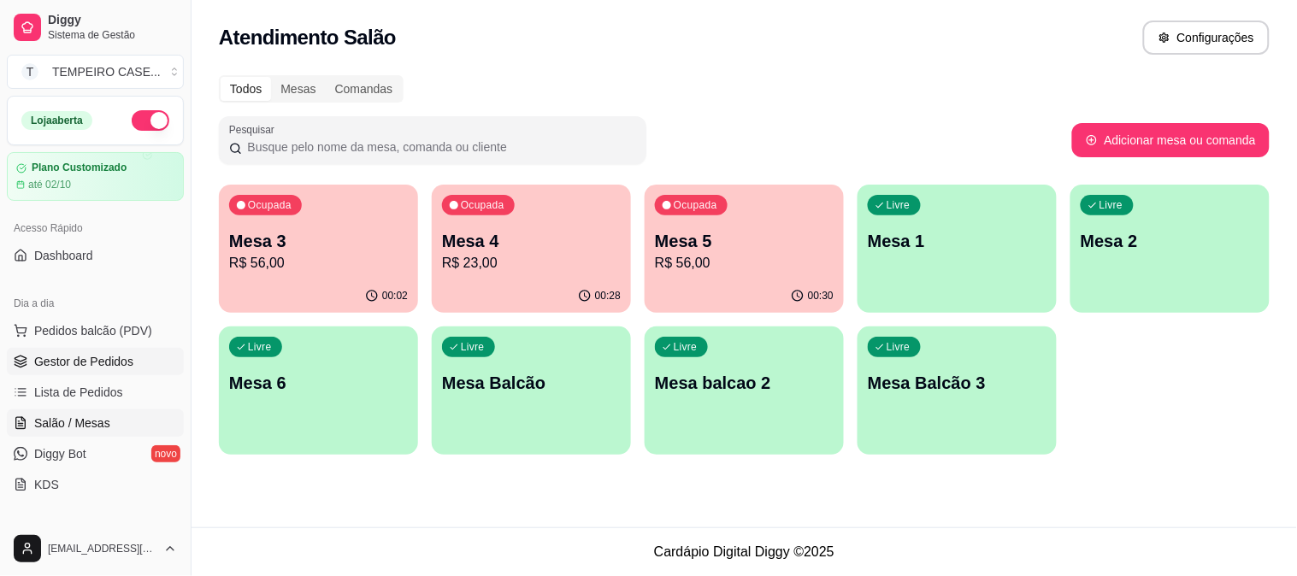
click at [72, 369] on span "Gestor de Pedidos" at bounding box center [83, 361] width 99 height 17
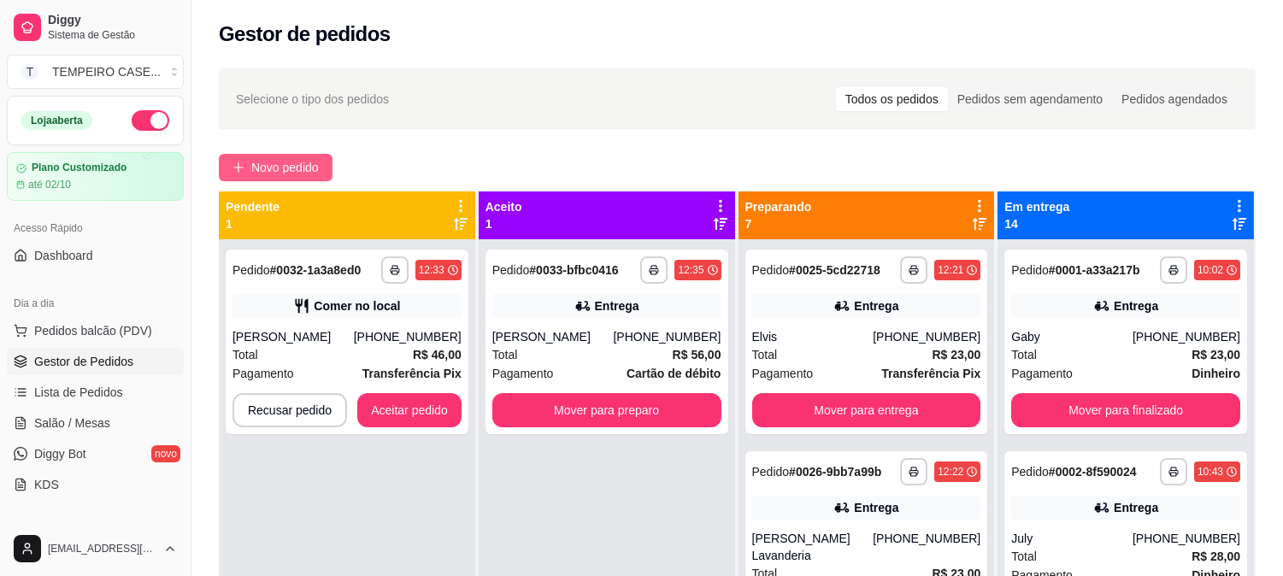
click at [279, 166] on span "Novo pedido" at bounding box center [285, 167] width 68 height 19
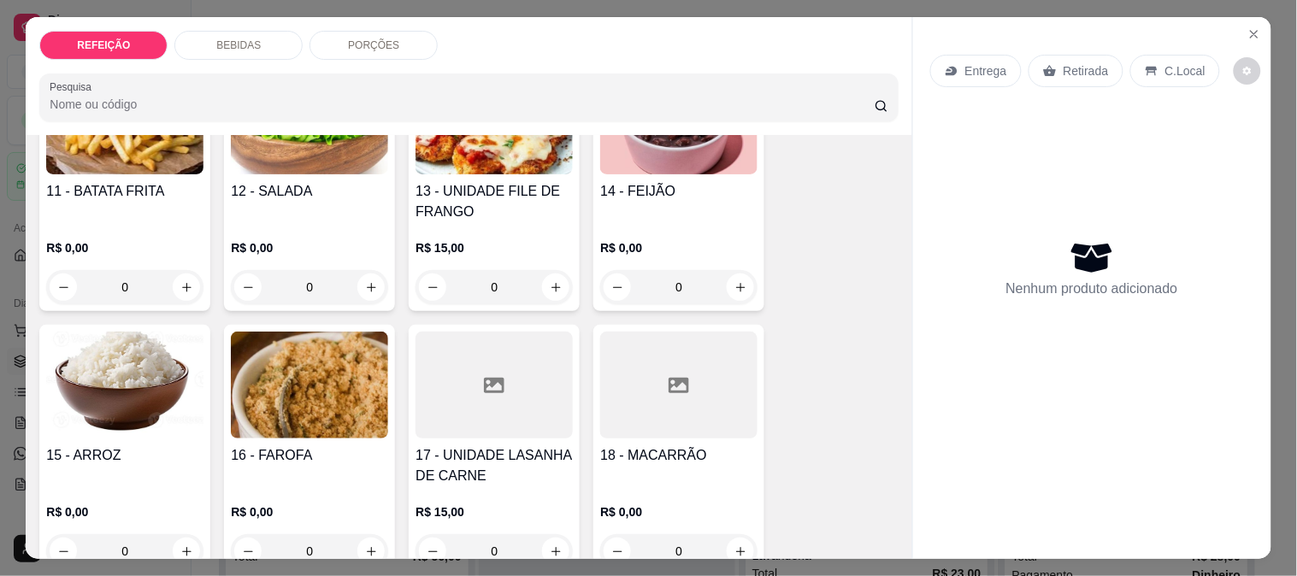
scroll to position [1045, 0]
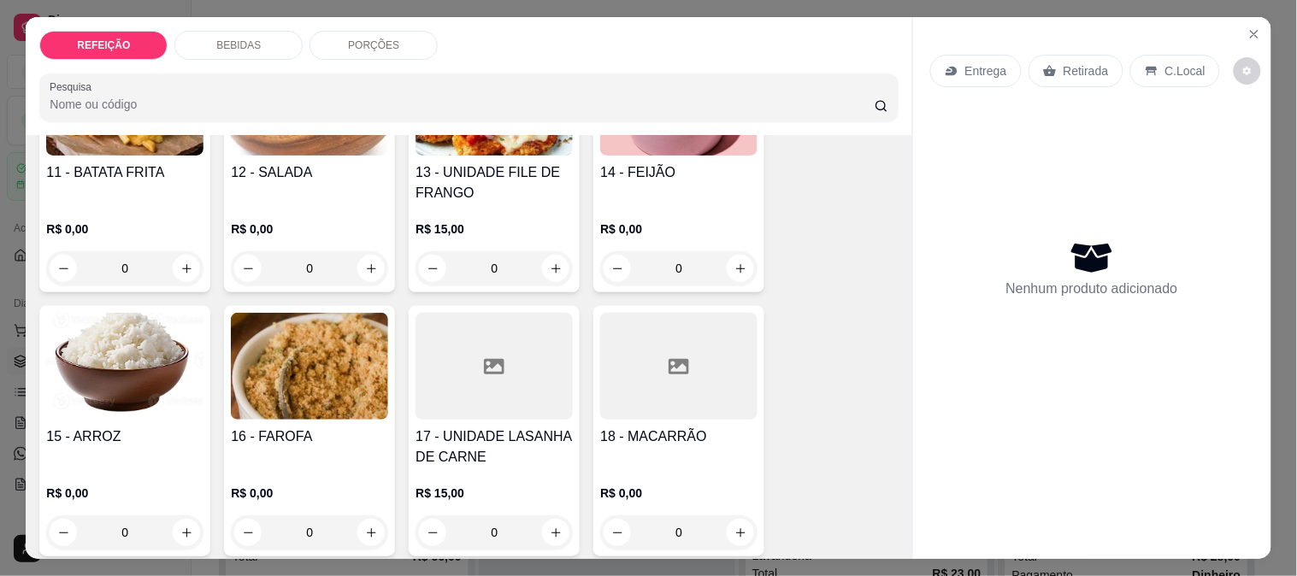
click at [460, 203] on div "R$ 15,00 0" at bounding box center [494, 244] width 157 height 82
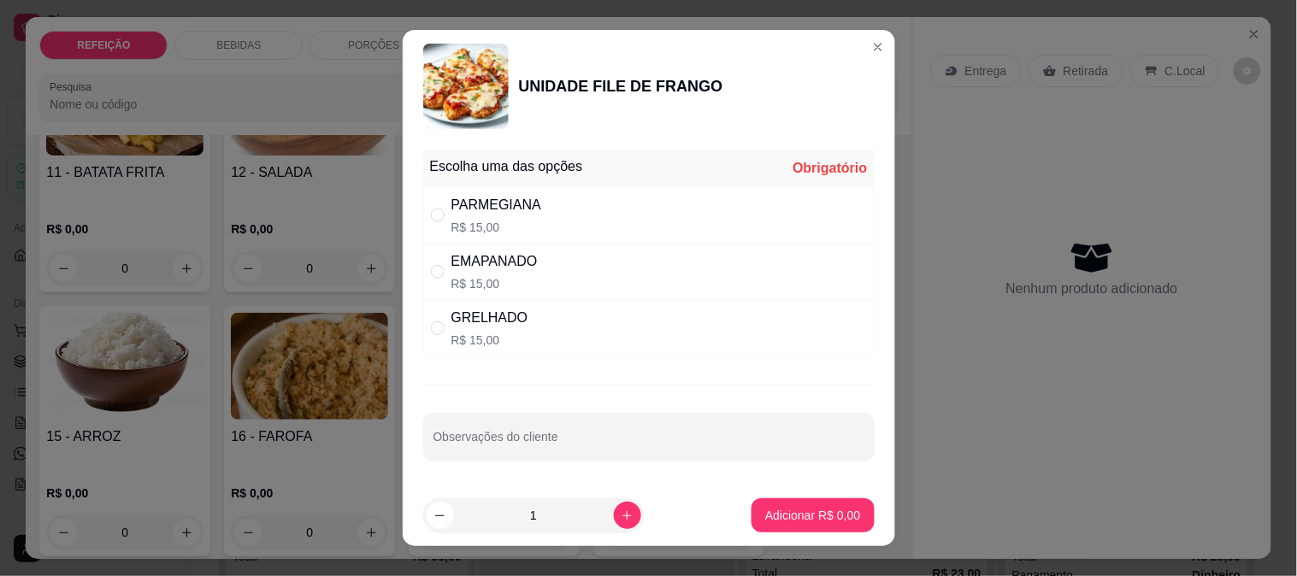
click at [506, 257] on div "EMAPANADO" at bounding box center [494, 261] width 86 height 21
radio input "true"
click at [805, 520] on p "Adicionar R$ 15,00" at bounding box center [809, 515] width 99 height 16
type input "1"
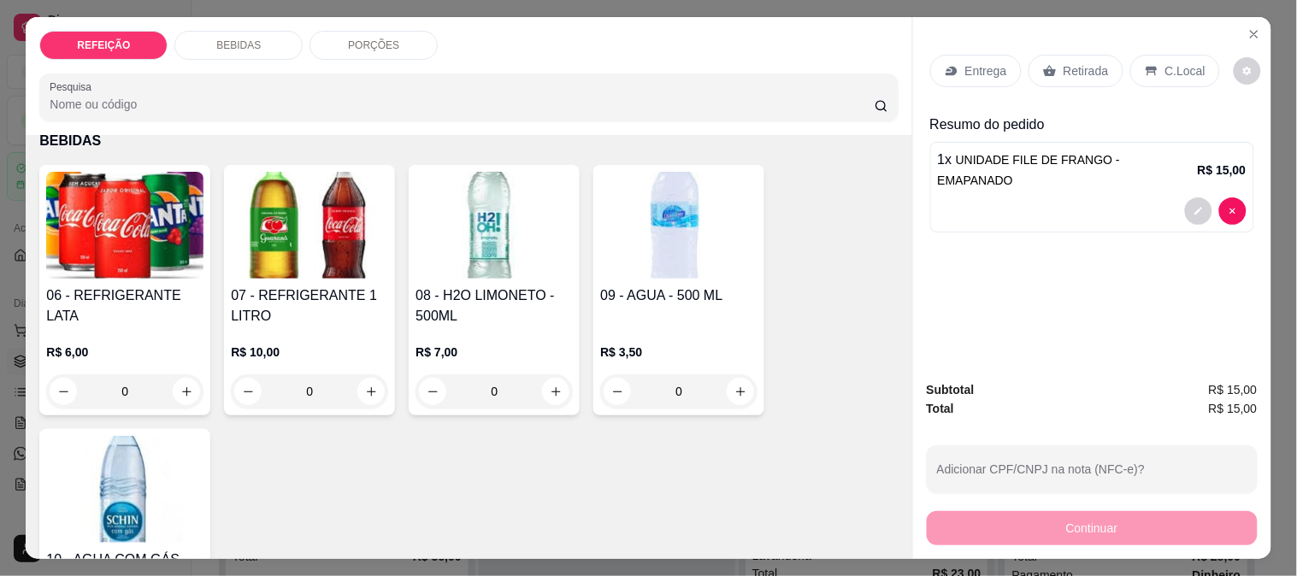
scroll to position [0, 0]
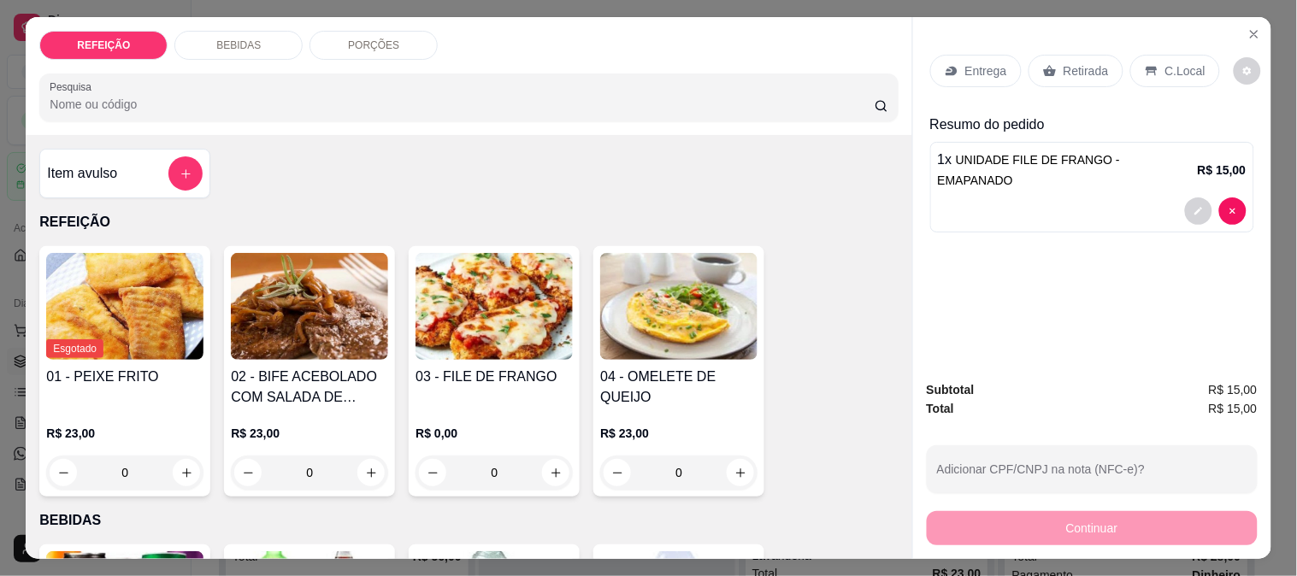
click at [465, 330] on img at bounding box center [494, 306] width 157 height 107
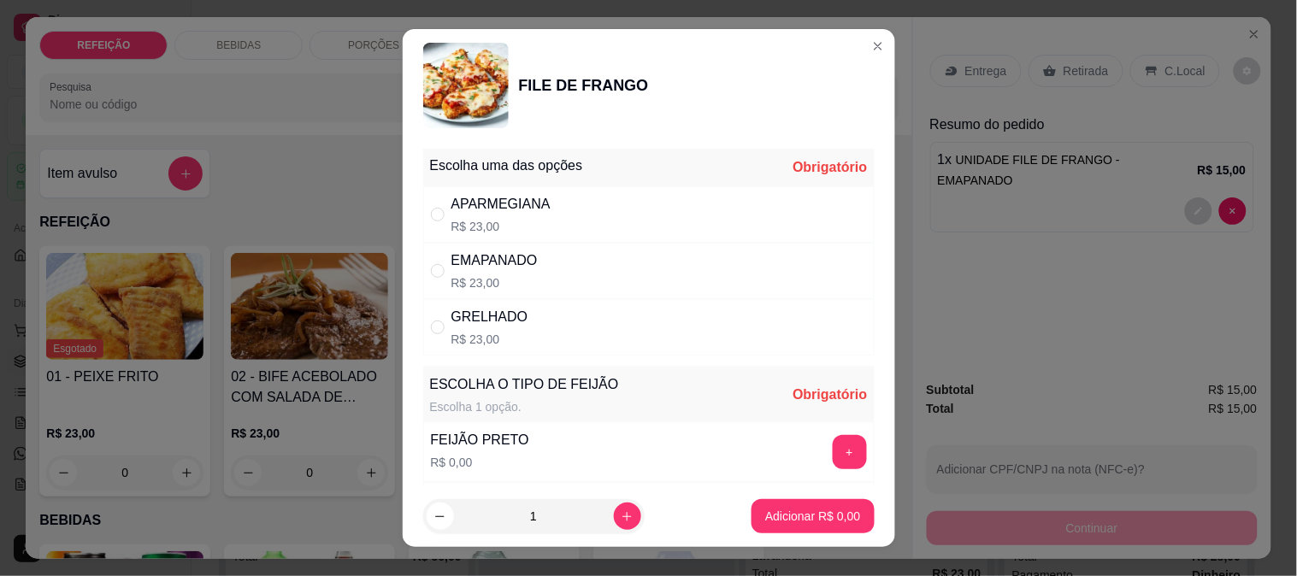
click at [541, 200] on div "APARMEGIANA R$ 23,00" at bounding box center [648, 214] width 451 height 56
radio input "true"
click at [833, 455] on button "+" at bounding box center [850, 452] width 34 height 34
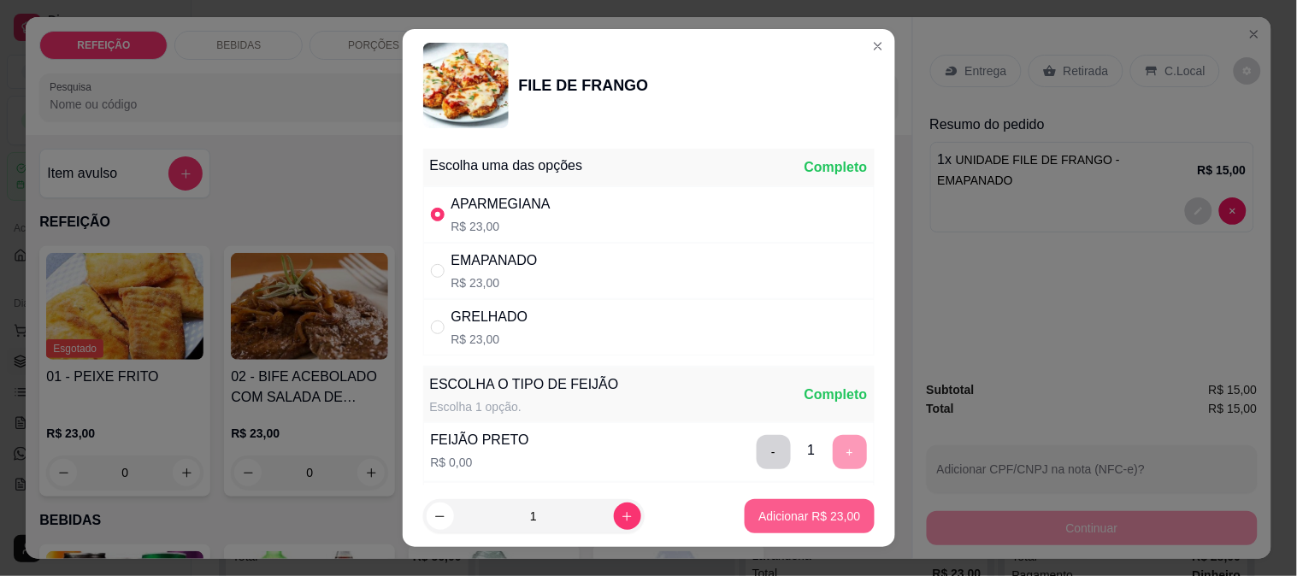
click at [802, 516] on p "Adicionar R$ 23,00" at bounding box center [809, 516] width 102 height 17
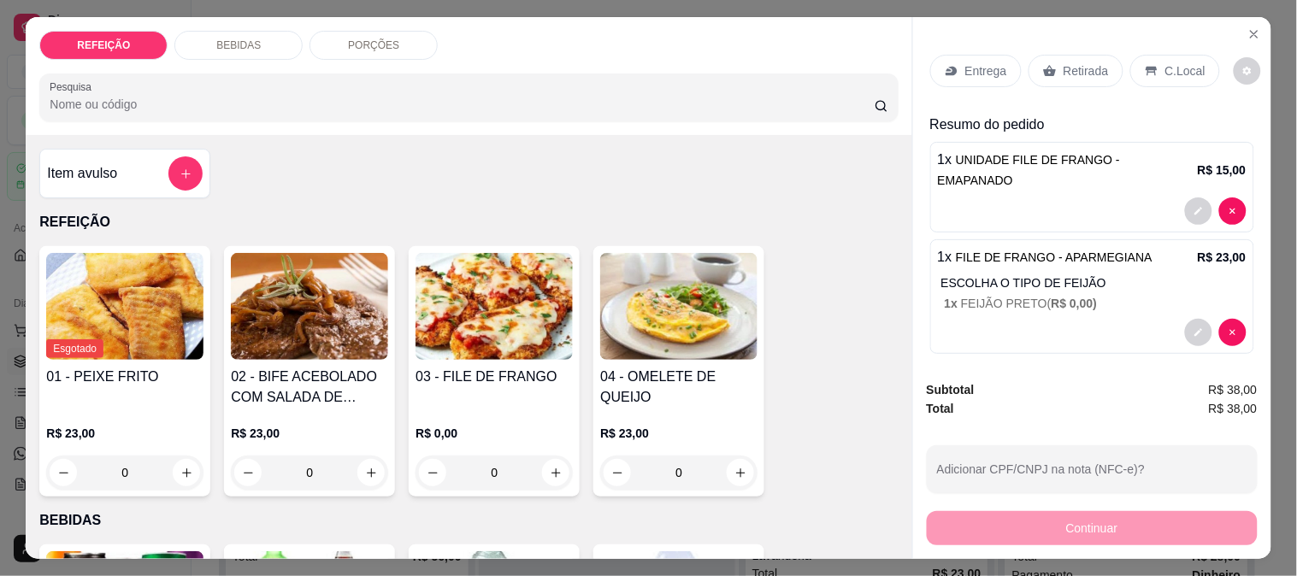
click at [355, 288] on img at bounding box center [309, 306] width 157 height 107
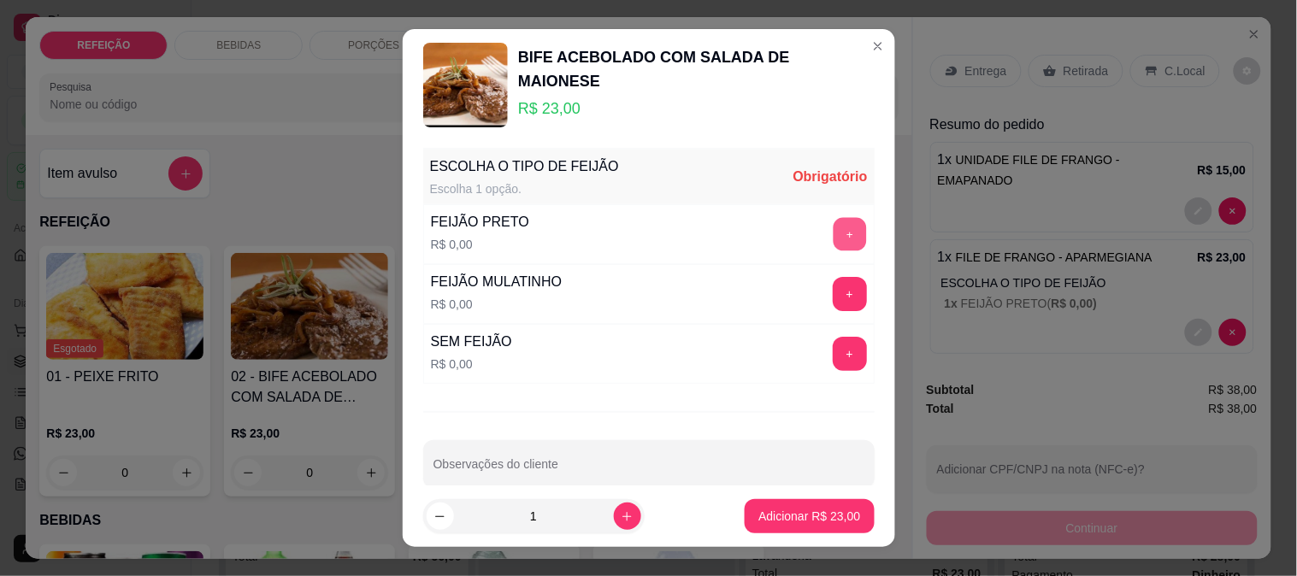
click at [833, 226] on button "+" at bounding box center [849, 234] width 33 height 33
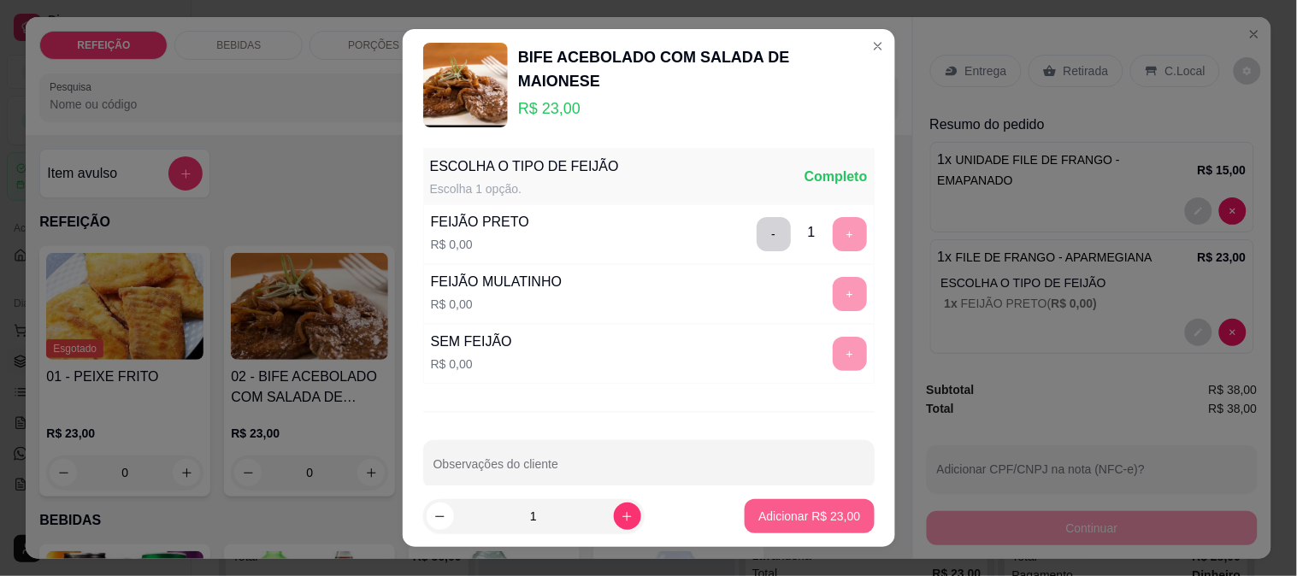
click at [814, 514] on p "Adicionar R$ 23,00" at bounding box center [809, 516] width 102 height 17
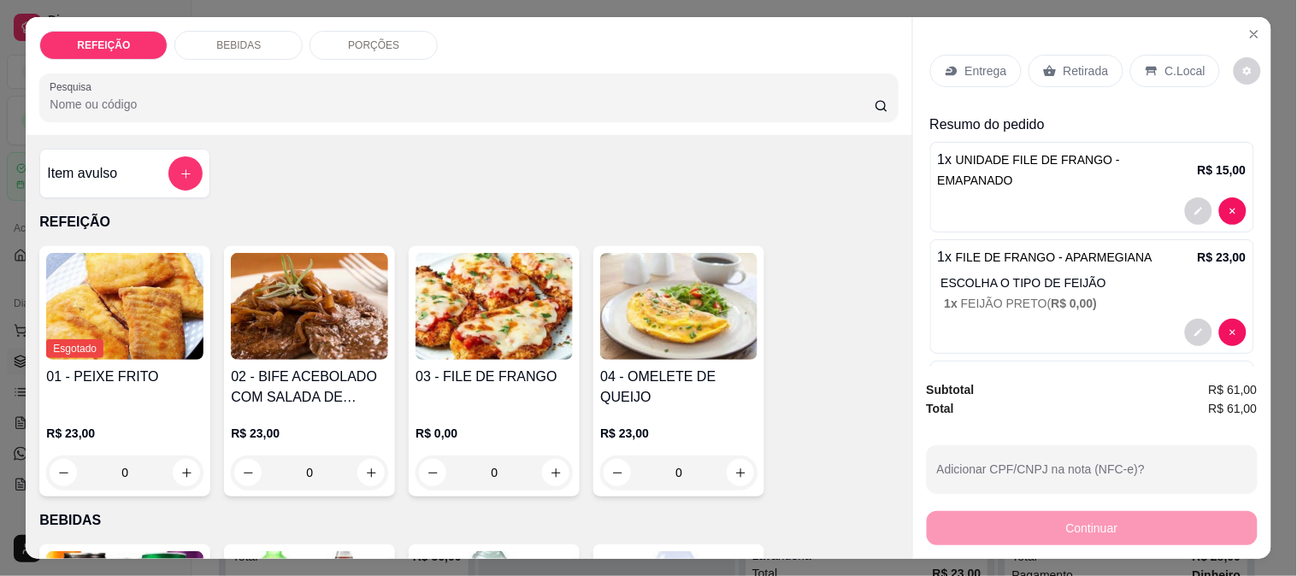
click at [1064, 78] on div "Retirada" at bounding box center [1076, 71] width 95 height 32
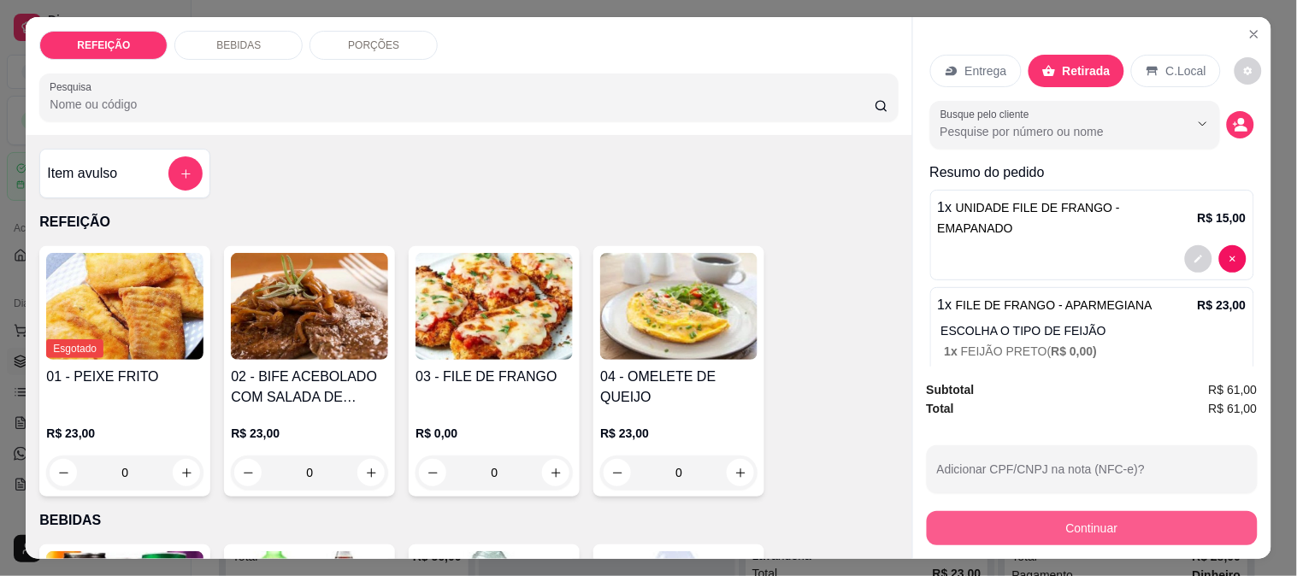
click at [1018, 518] on button "Continuar" at bounding box center [1092, 528] width 331 height 34
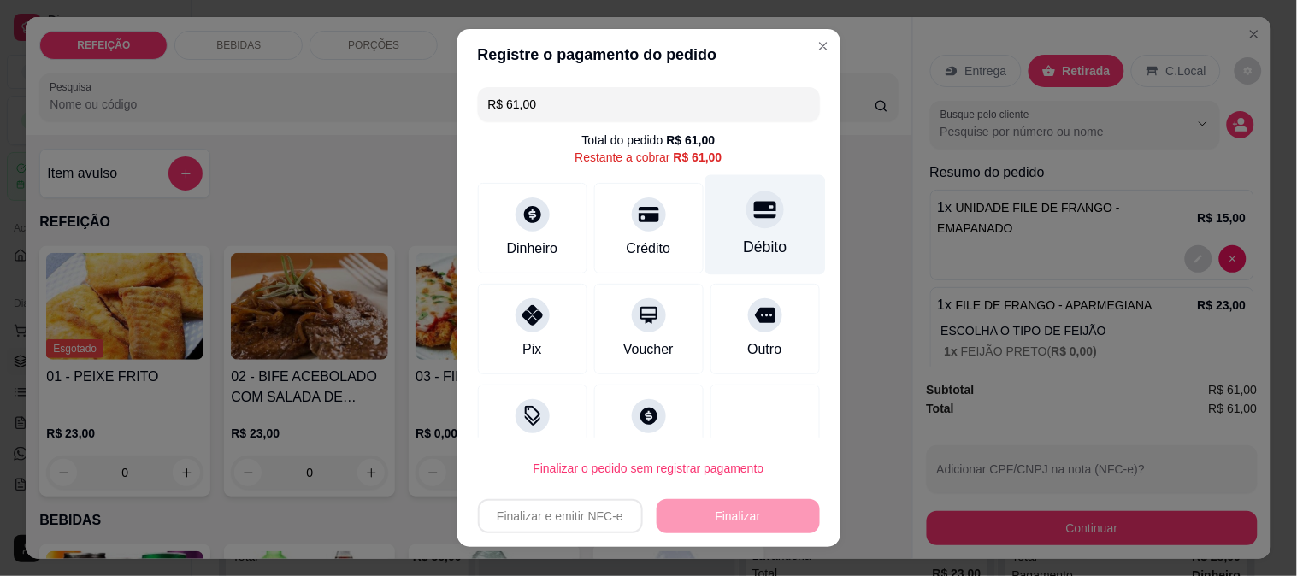
click at [746, 223] on div at bounding box center [765, 210] width 38 height 38
type input "R$ 0,00"
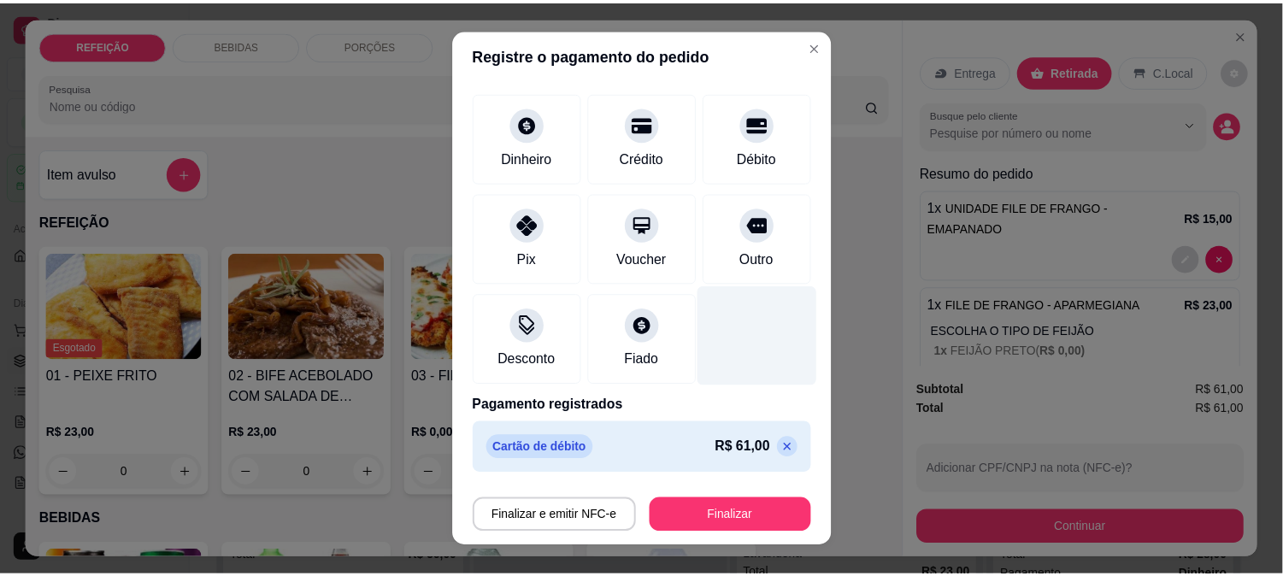
scroll to position [26, 0]
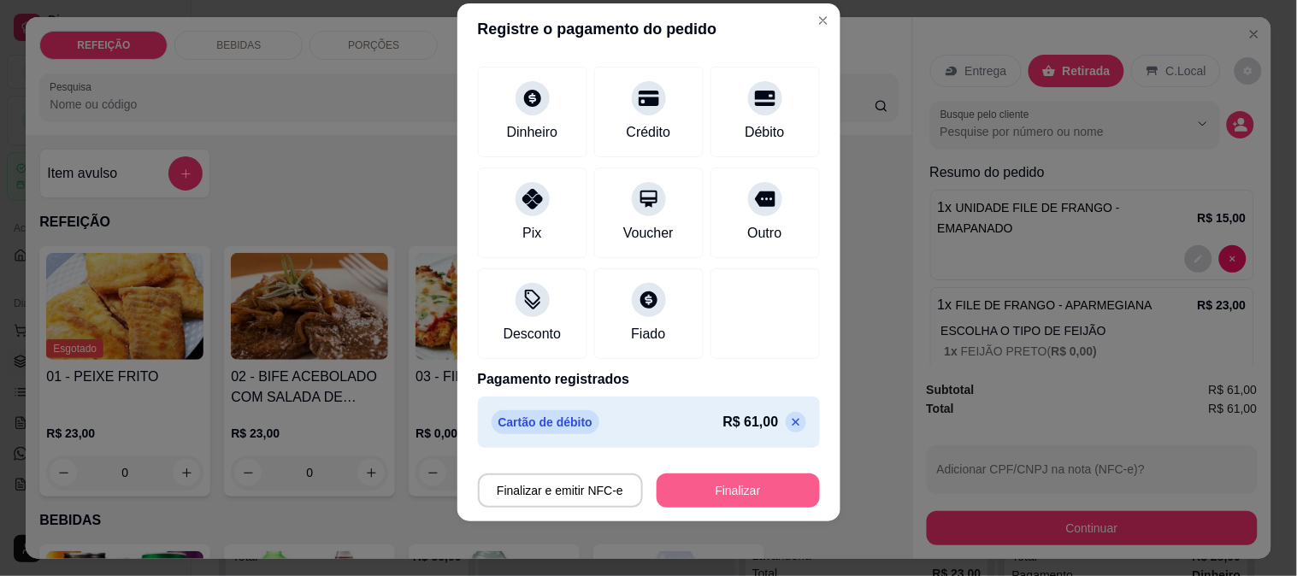
click at [724, 481] on button "Finalizar" at bounding box center [738, 491] width 163 height 34
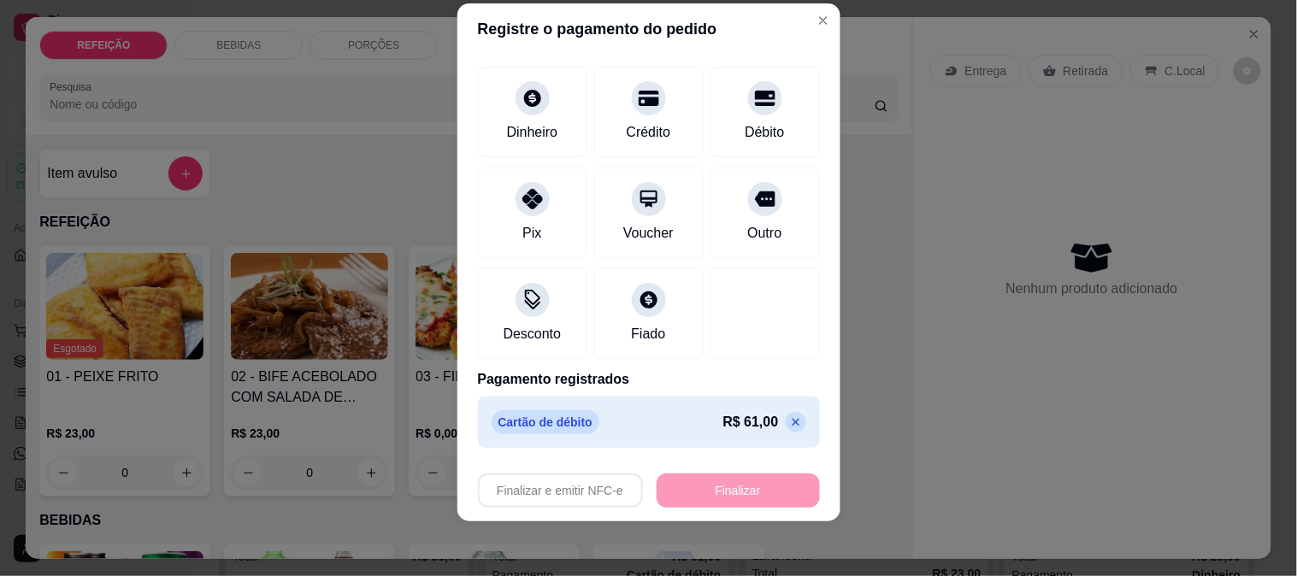
type input "0"
type input "-R$ 61,00"
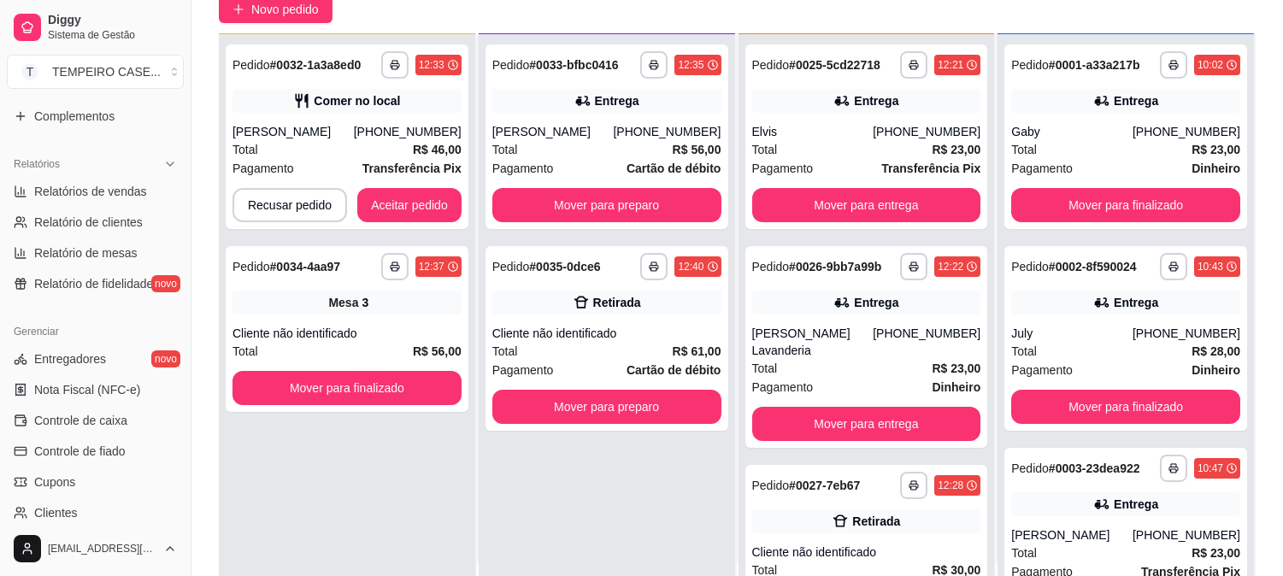
scroll to position [261, 0]
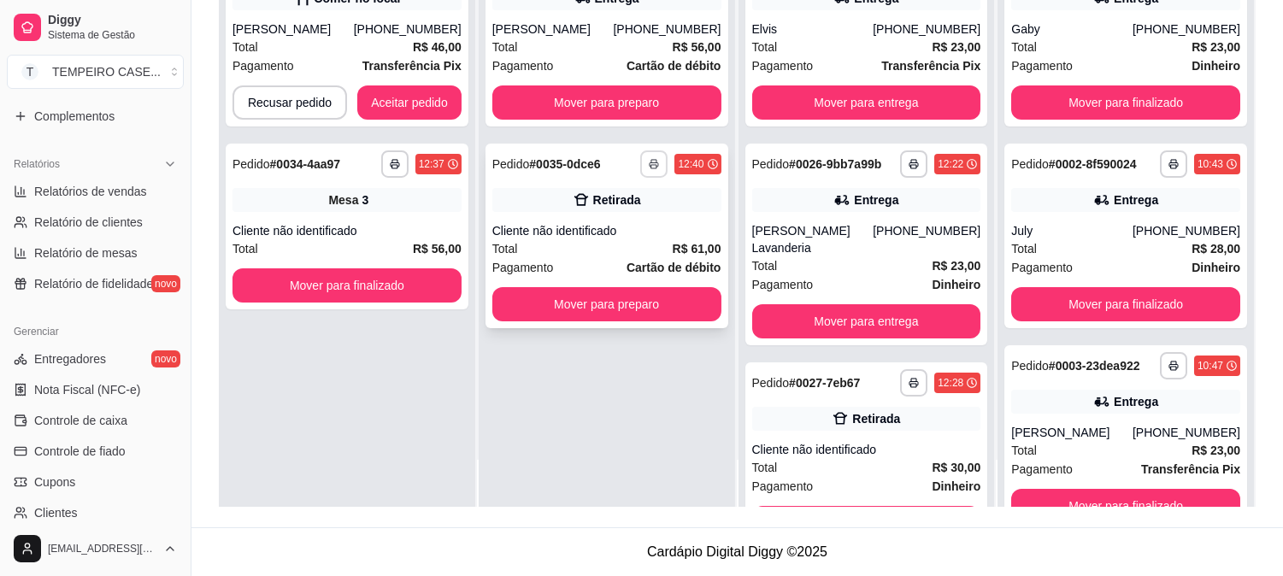
click at [654, 164] on icon "button" at bounding box center [654, 165] width 9 height 4
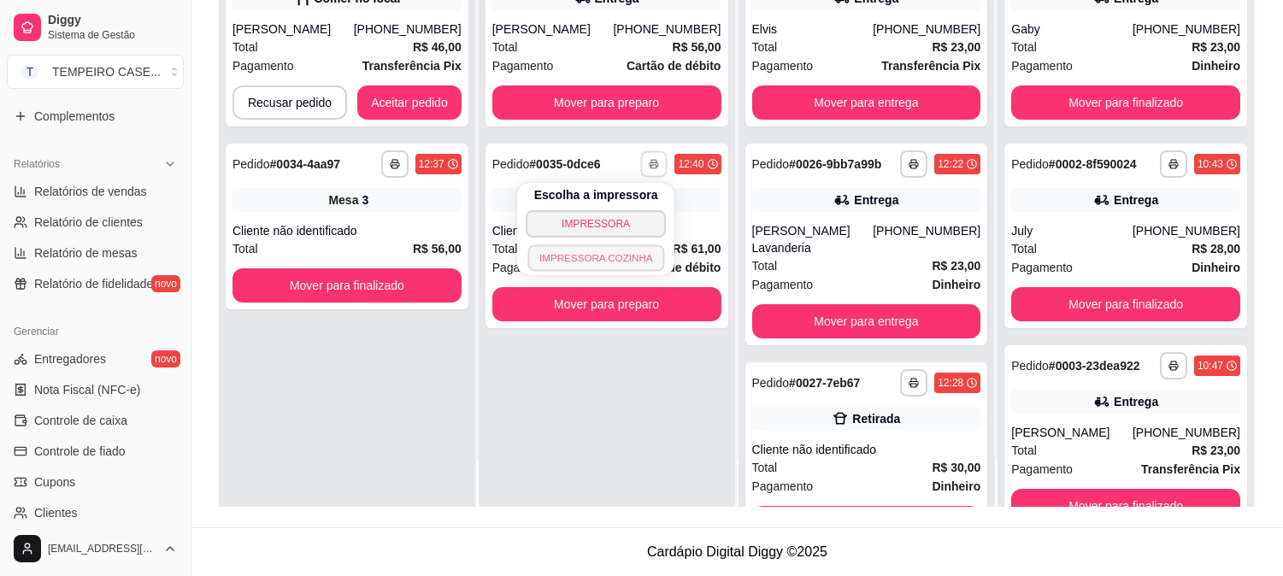
click at [619, 257] on button "IMPRESSORA COZINHA" at bounding box center [596, 258] width 137 height 27
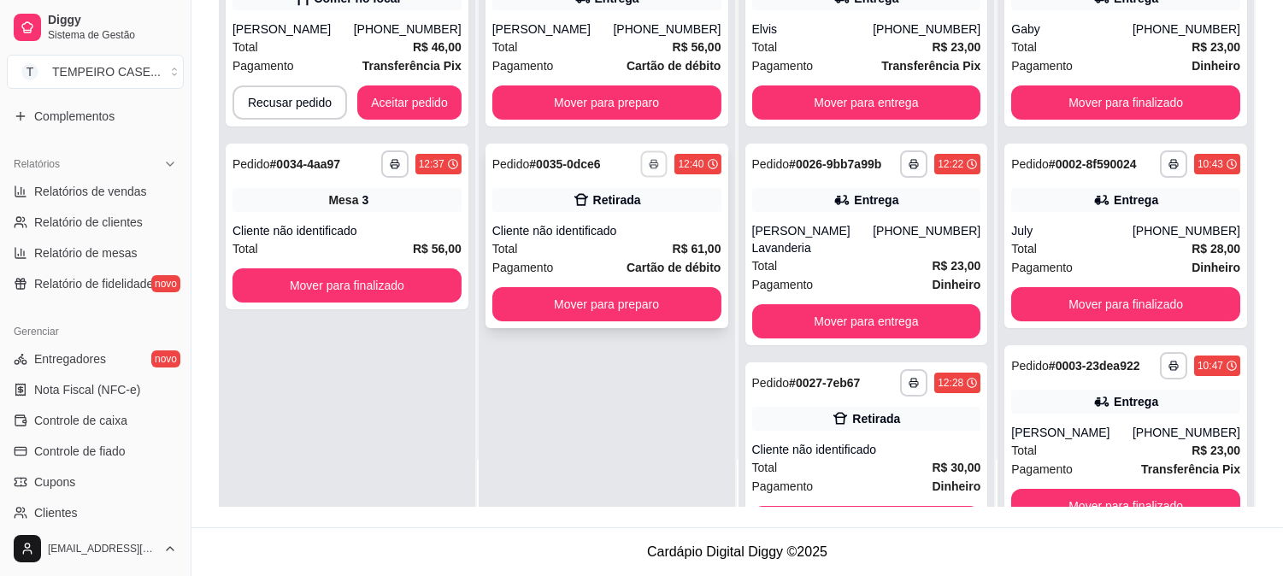
click at [650, 159] on icon "button" at bounding box center [655, 164] width 10 height 10
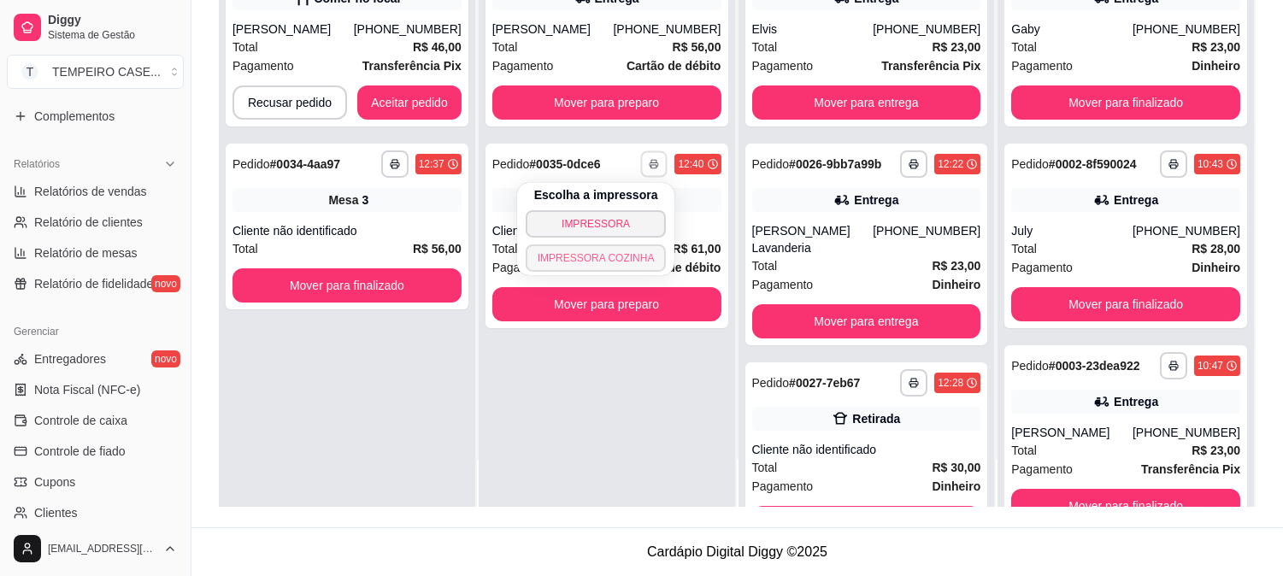
click at [629, 262] on button "IMPRESSORA COZINHA" at bounding box center [596, 258] width 141 height 27
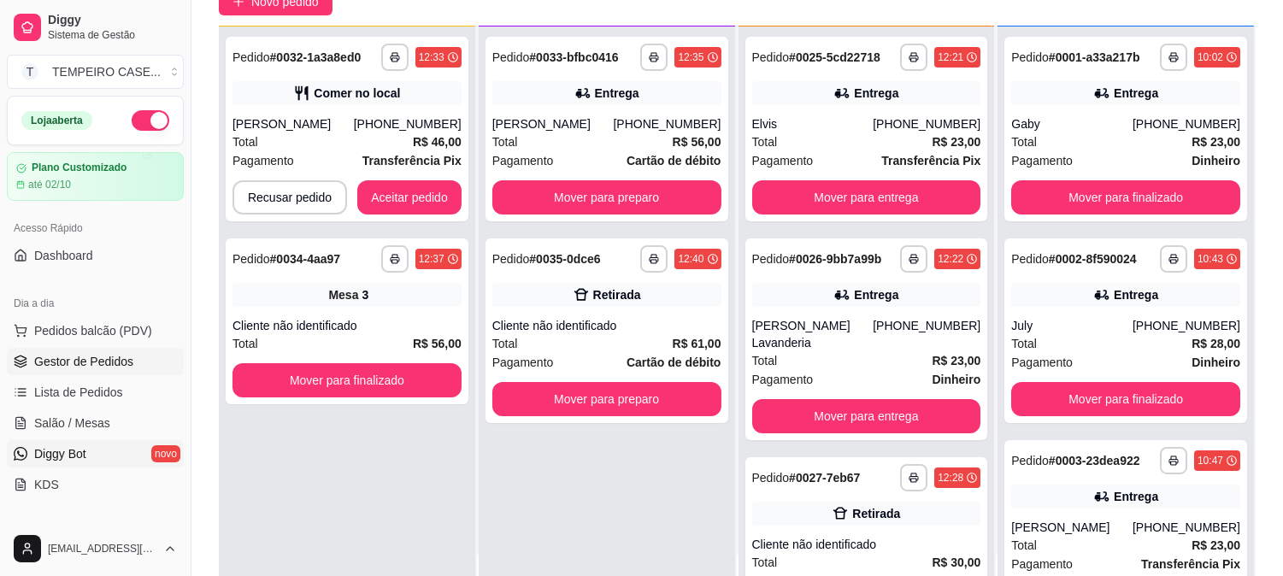
scroll to position [190, 0]
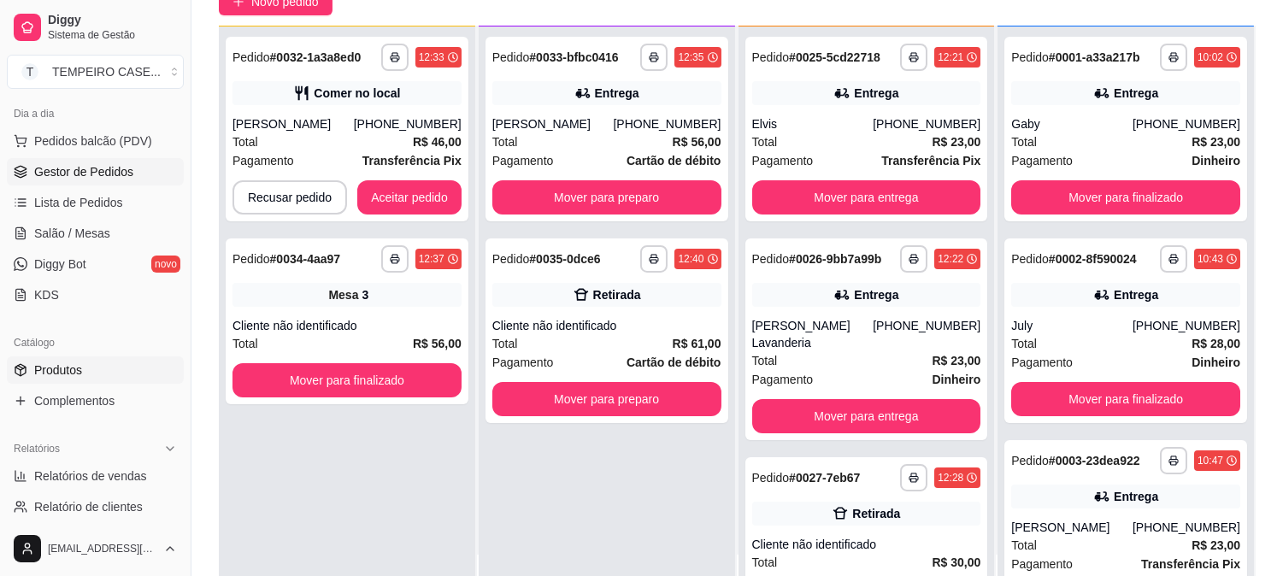
click at [94, 373] on link "Produtos" at bounding box center [95, 370] width 177 height 27
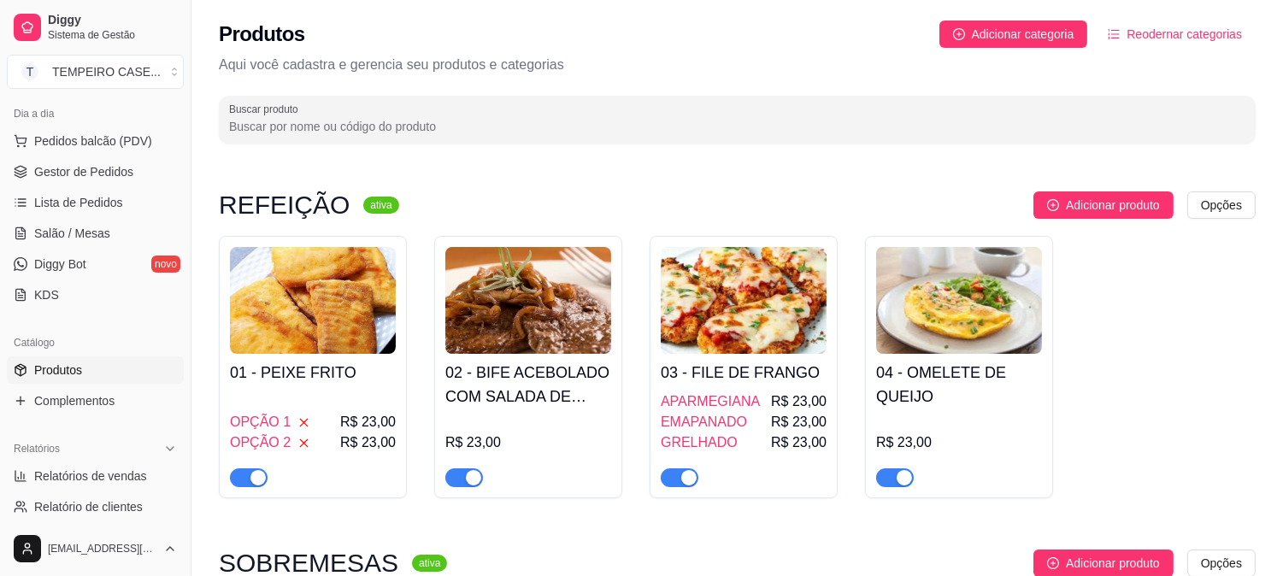
click at [510, 402] on h4 "02 - BIFE ACEBOLADO COM SALADA DE MAIONESE" at bounding box center [528, 385] width 166 height 48
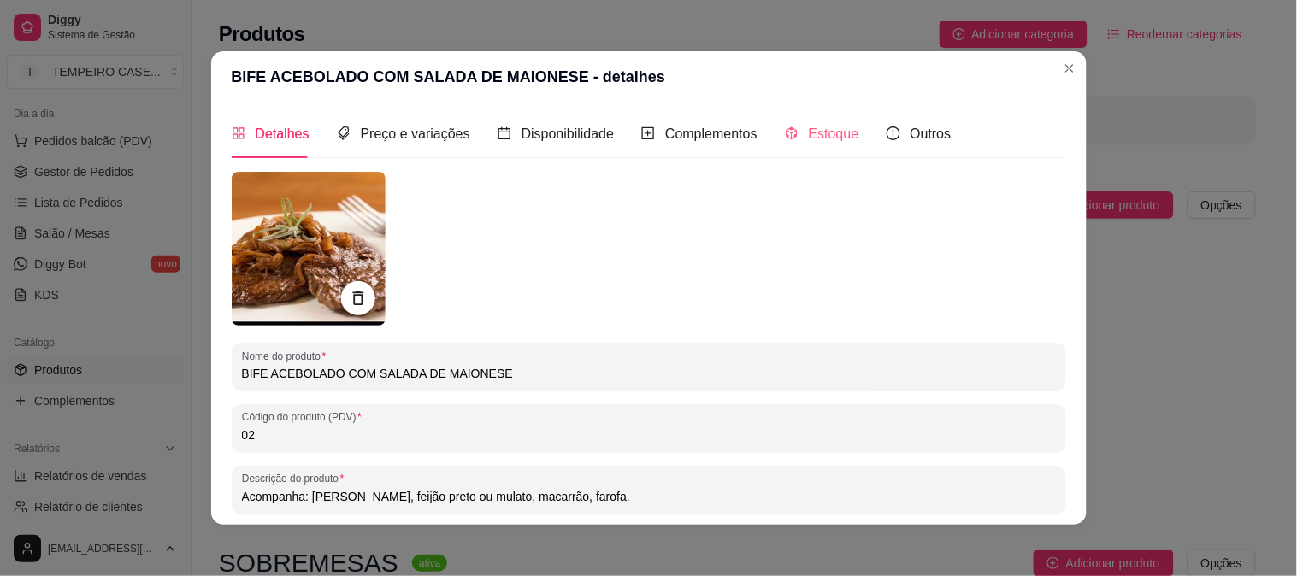
click at [793, 121] on div "Estoque" at bounding box center [822, 133] width 74 height 49
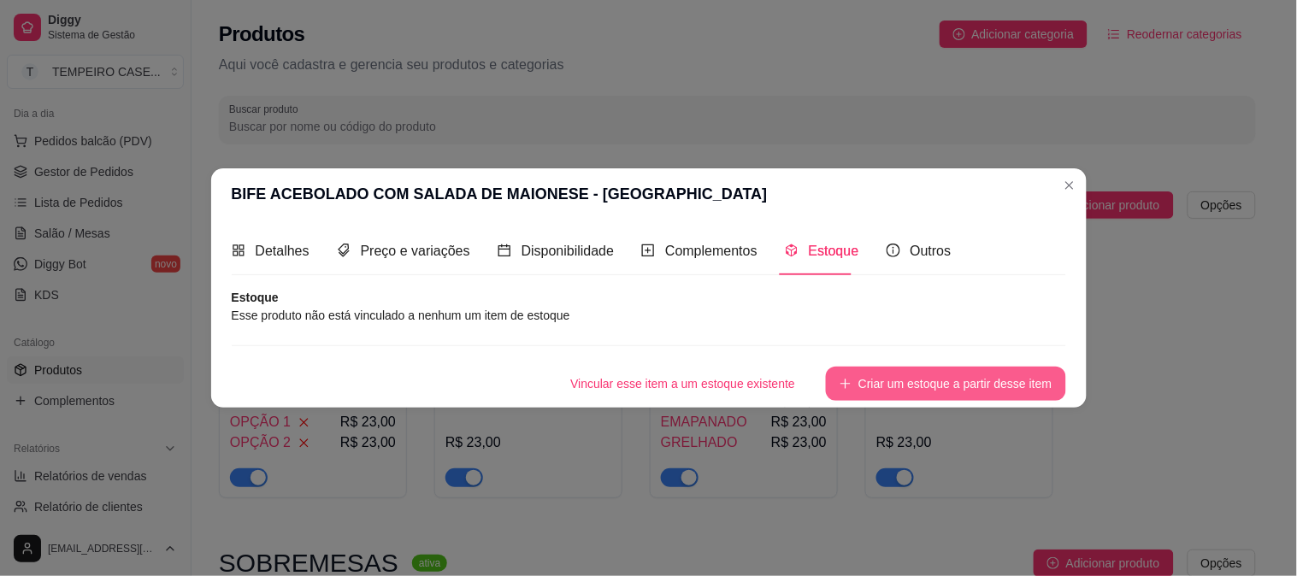
click at [887, 393] on button "Criar um estoque a partir desse item" at bounding box center [945, 384] width 239 height 34
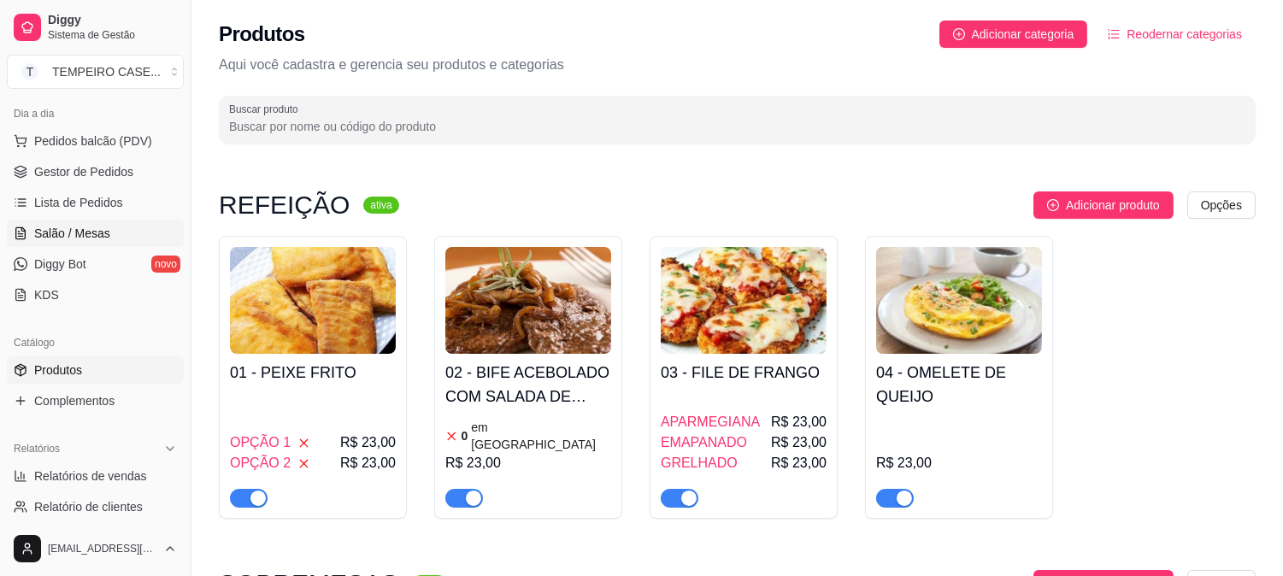
click at [71, 222] on link "Salão / Mesas" at bounding box center [95, 233] width 177 height 27
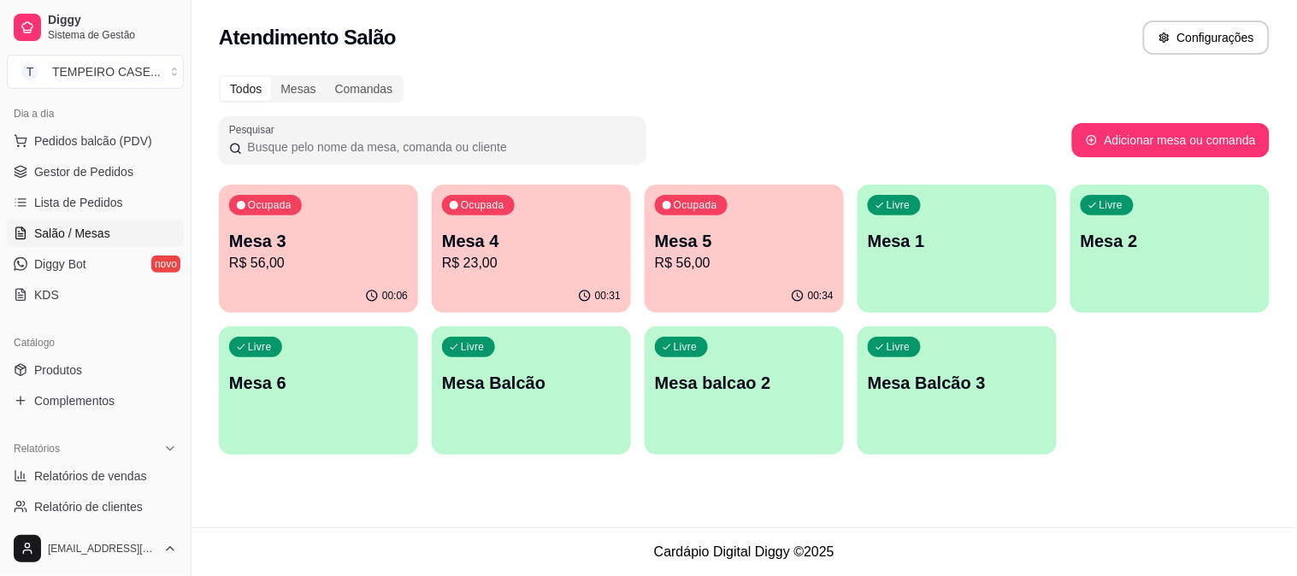
click at [703, 286] on div "00:34" at bounding box center [744, 296] width 199 height 33
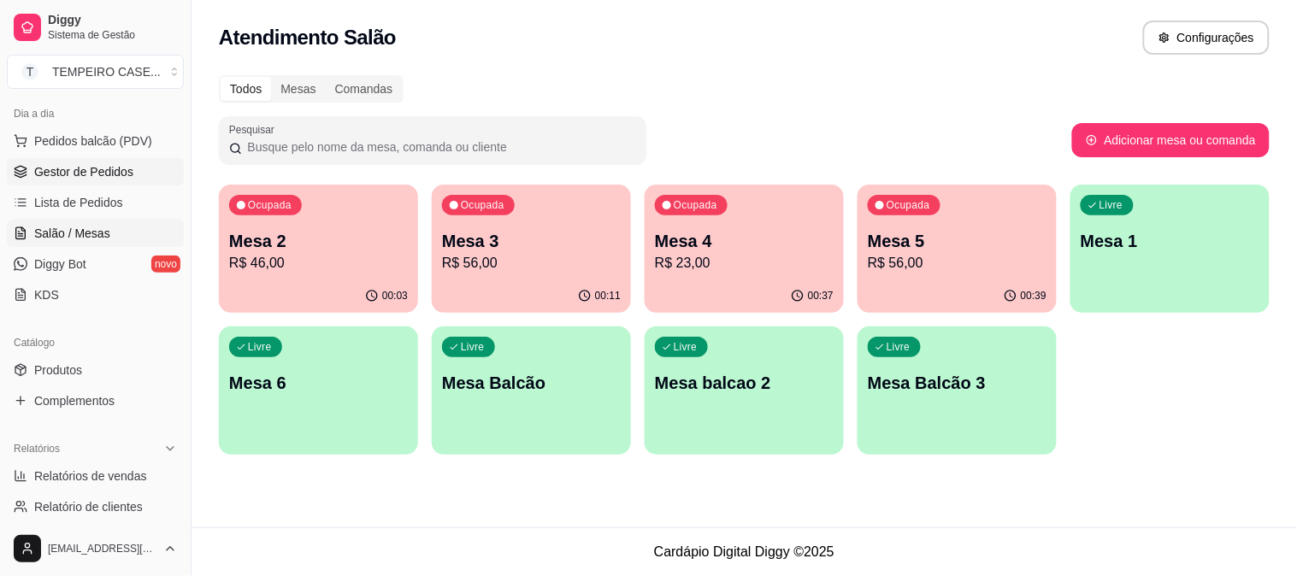
click at [73, 174] on span "Gestor de Pedidos" at bounding box center [83, 171] width 99 height 17
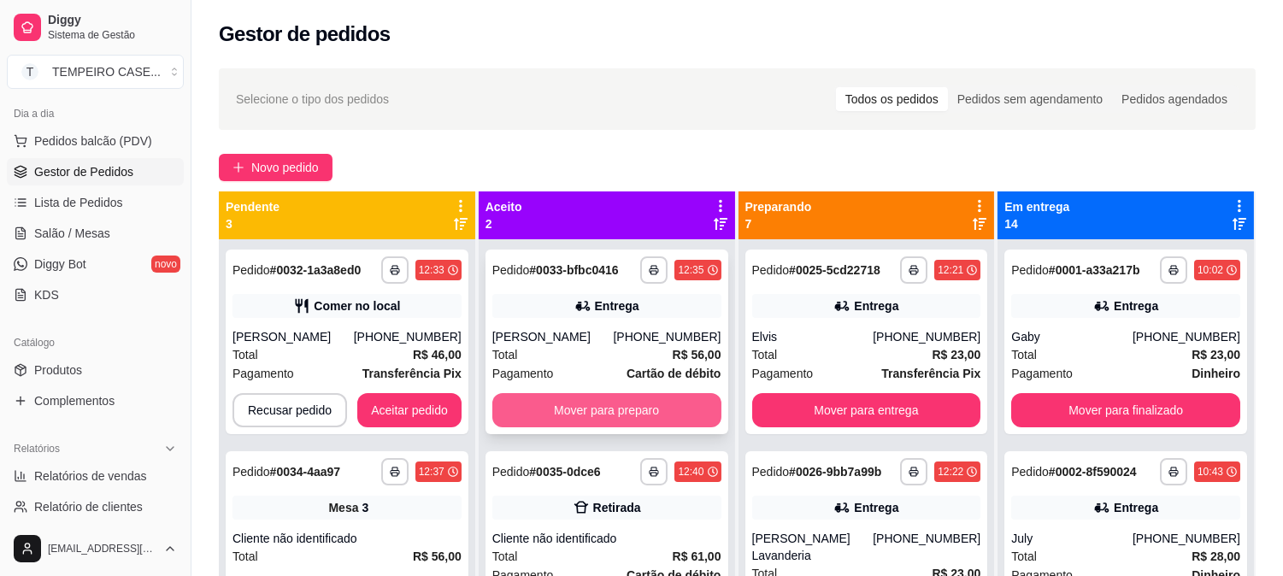
click at [591, 414] on button "Mover para preparo" at bounding box center [606, 410] width 229 height 34
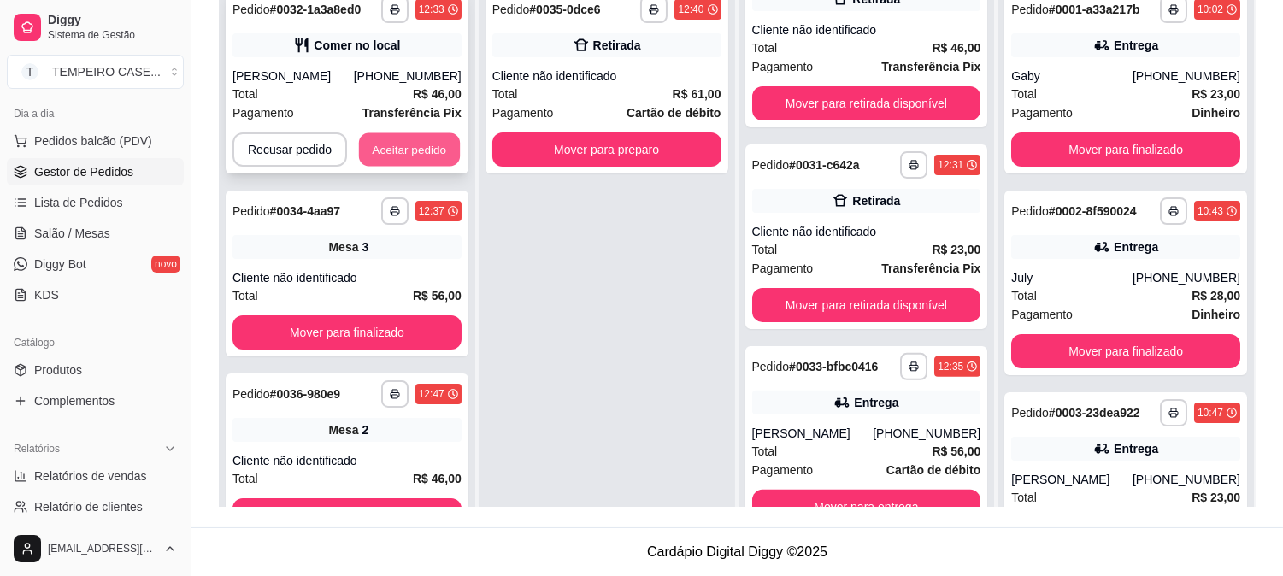
click at [377, 150] on button "Aceitar pedido" at bounding box center [409, 149] width 101 height 33
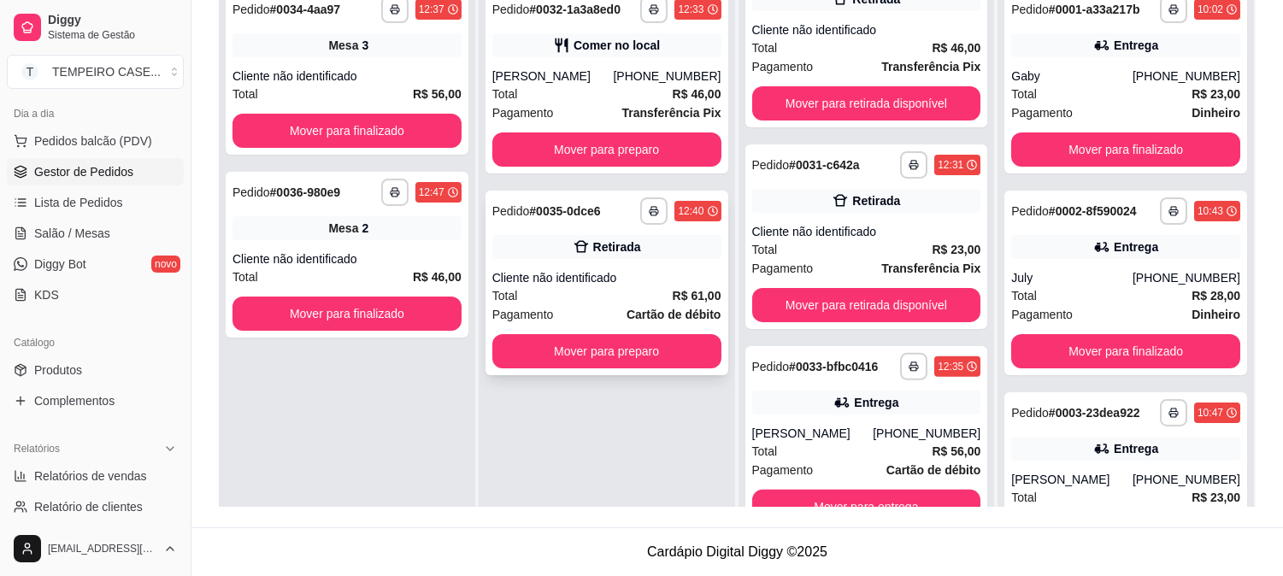
scroll to position [1053, 0]
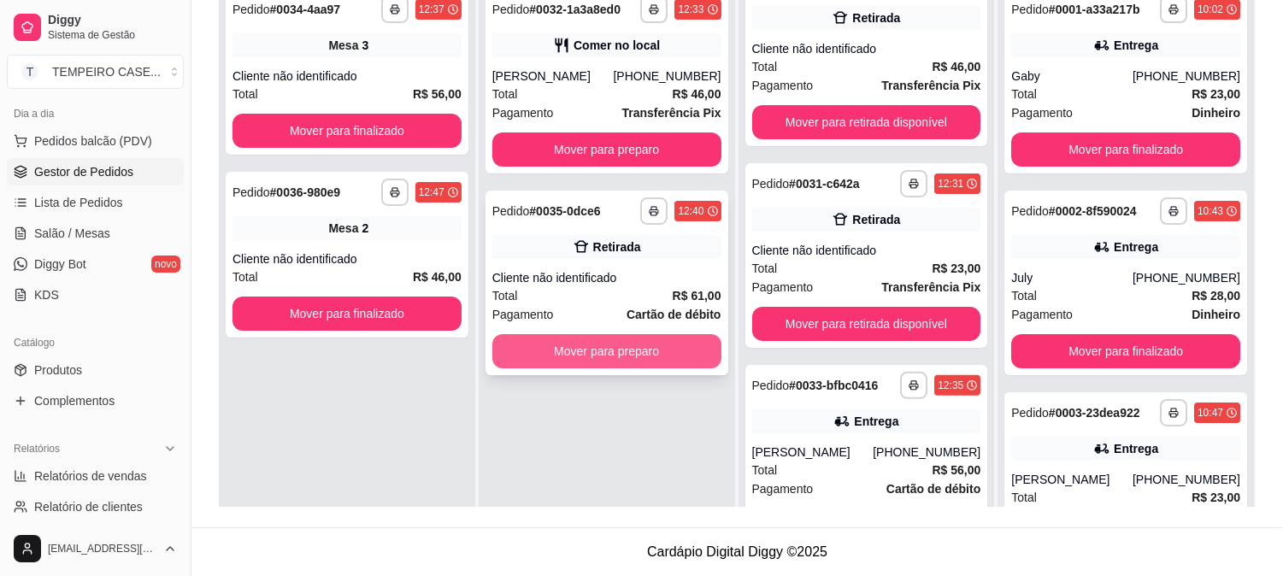
click at [613, 345] on button "Mover para preparo" at bounding box center [606, 351] width 229 height 34
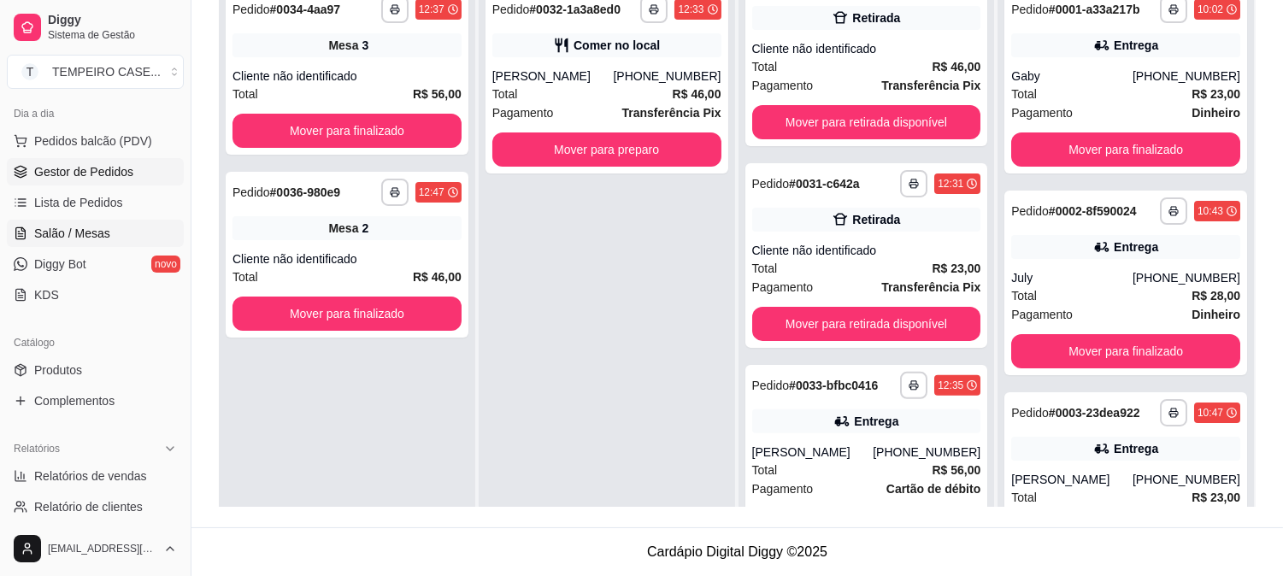
click at [66, 227] on span "Salão / Mesas" at bounding box center [72, 233] width 76 height 17
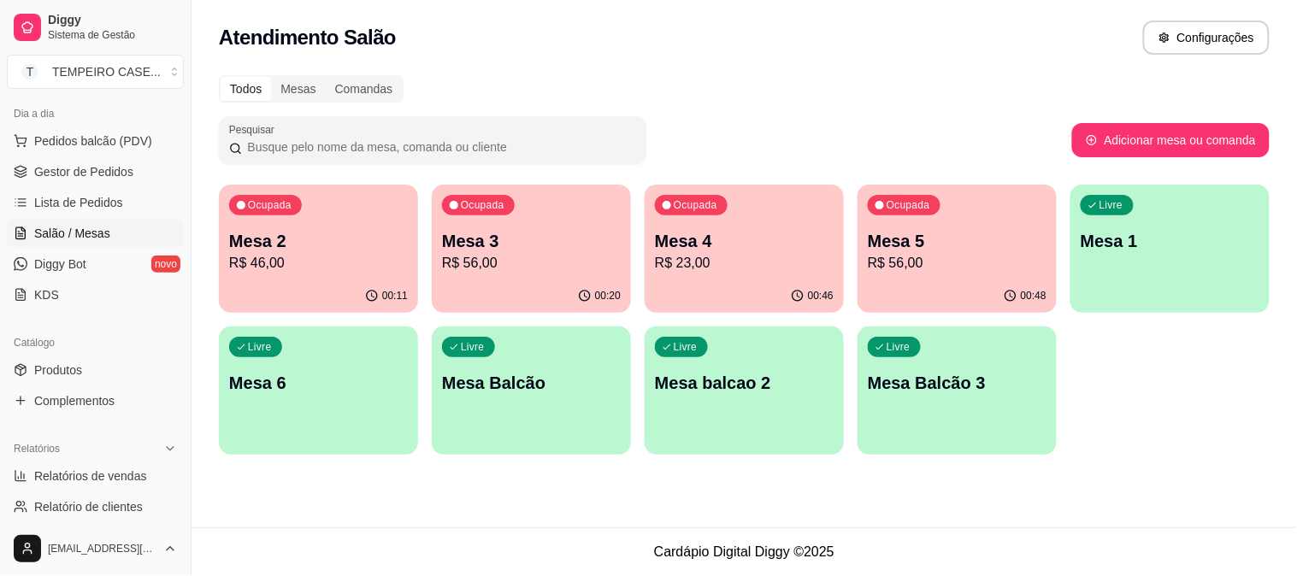
click at [936, 253] on p "R$ 56,00" at bounding box center [957, 263] width 179 height 21
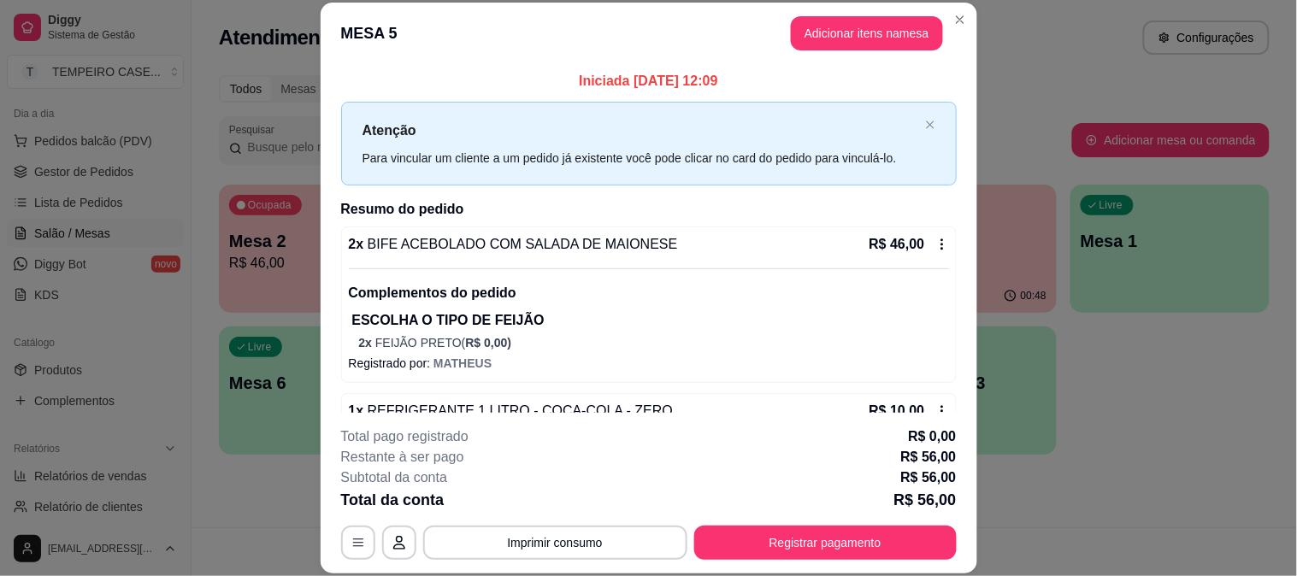
drag, startPoint x: 829, startPoint y: 524, endPoint x: 769, endPoint y: 545, distance: 63.6
click at [826, 528] on div "**********" at bounding box center [649, 493] width 616 height 133
click at [769, 545] on button "Registrar pagamento" at bounding box center [825, 543] width 262 height 34
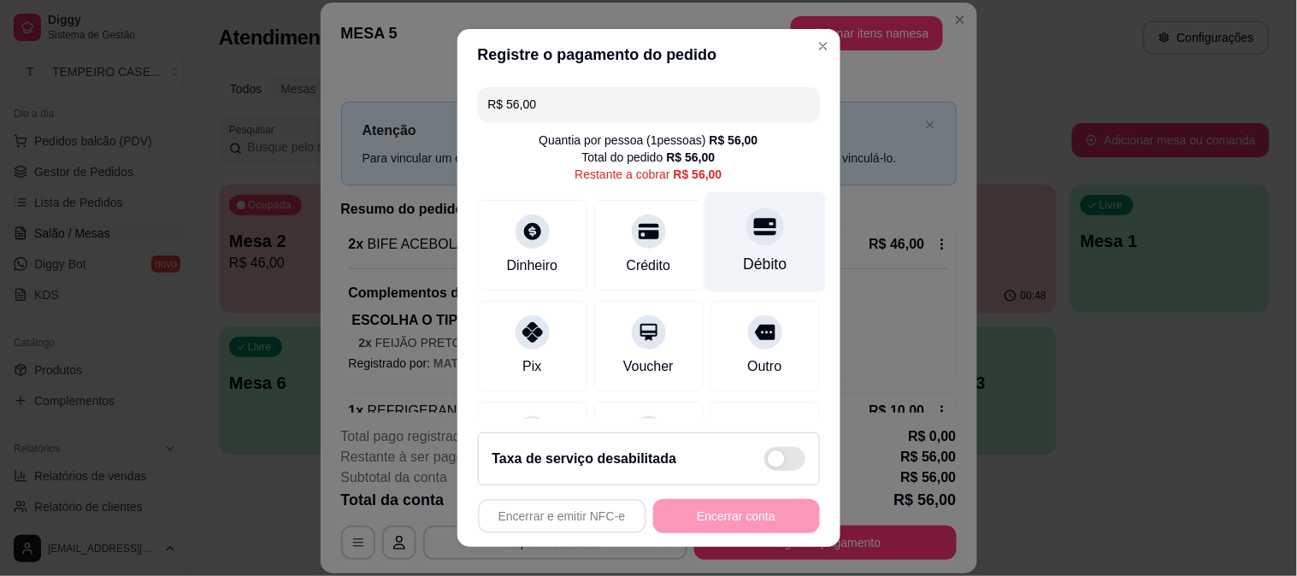
click at [745, 248] on div "Débito" at bounding box center [765, 242] width 121 height 100
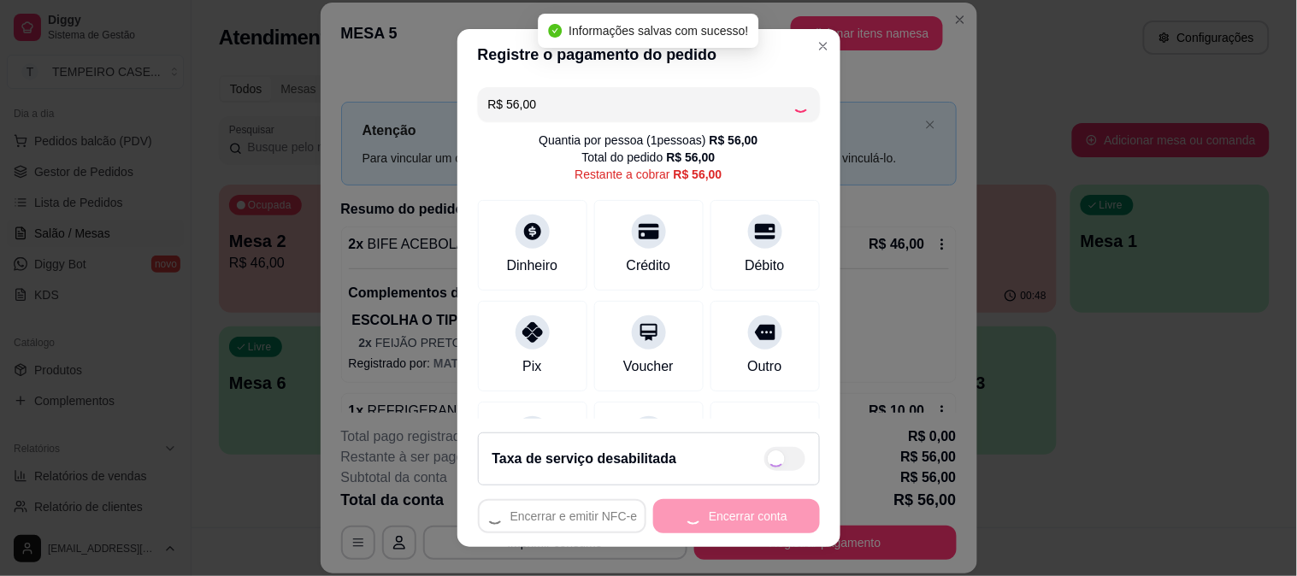
type input "R$ 0,00"
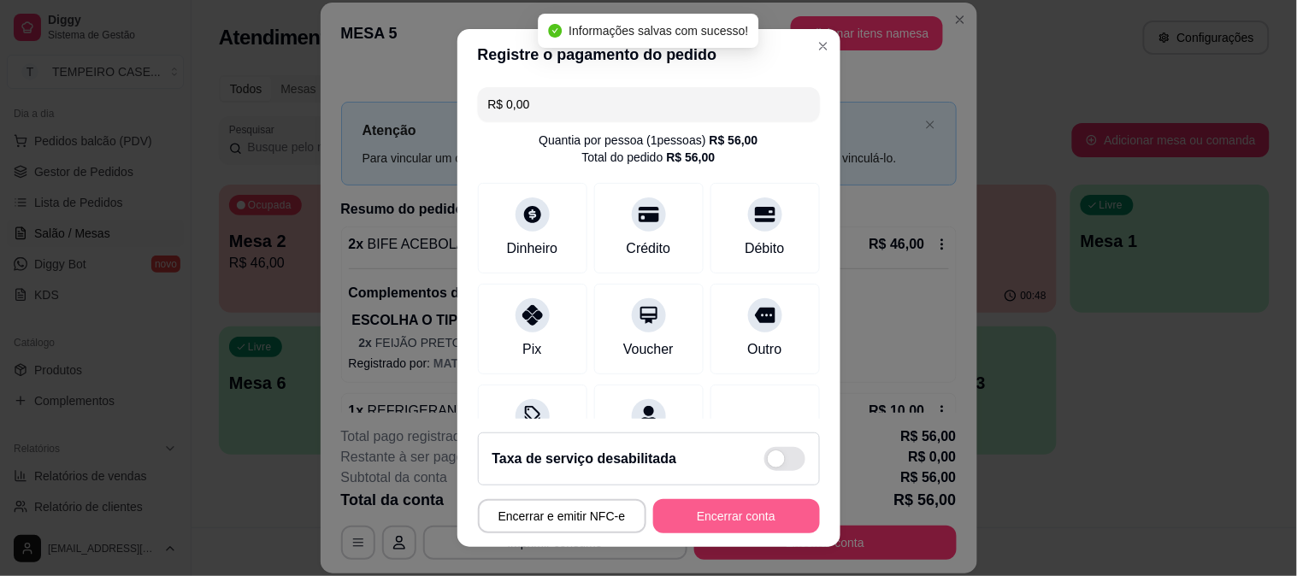
click at [732, 519] on button "Encerrar conta" at bounding box center [736, 516] width 167 height 34
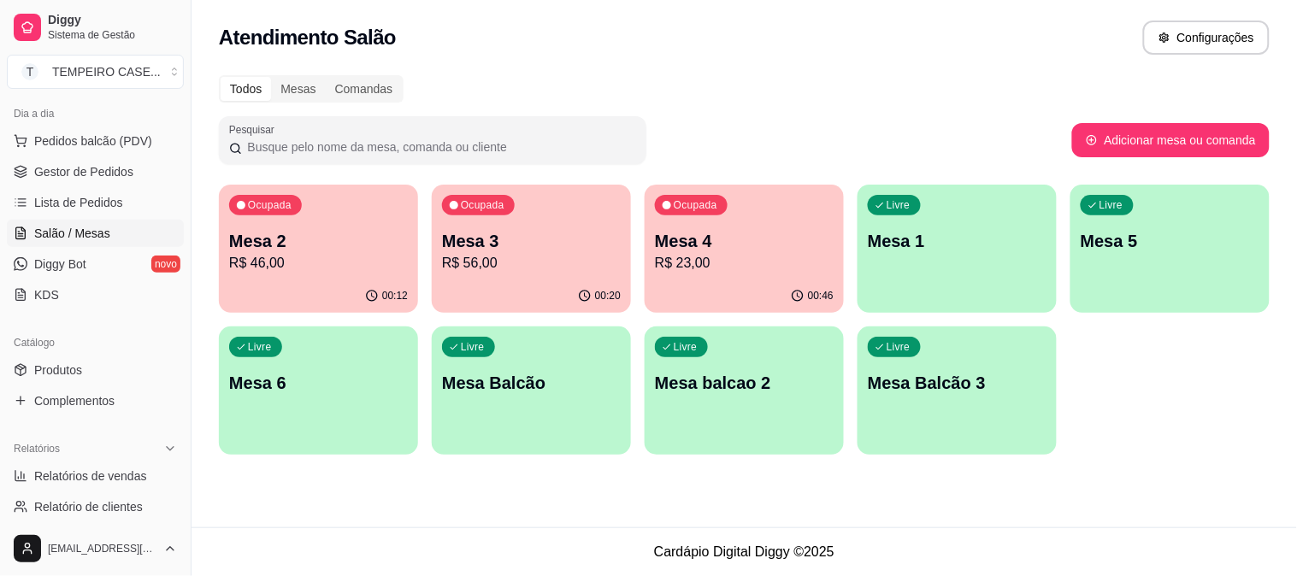
click at [933, 252] on div "Livre Mesa 1" at bounding box center [957, 239] width 199 height 108
click at [1124, 227] on div "Livre Mesa 5" at bounding box center [1169, 239] width 199 height 108
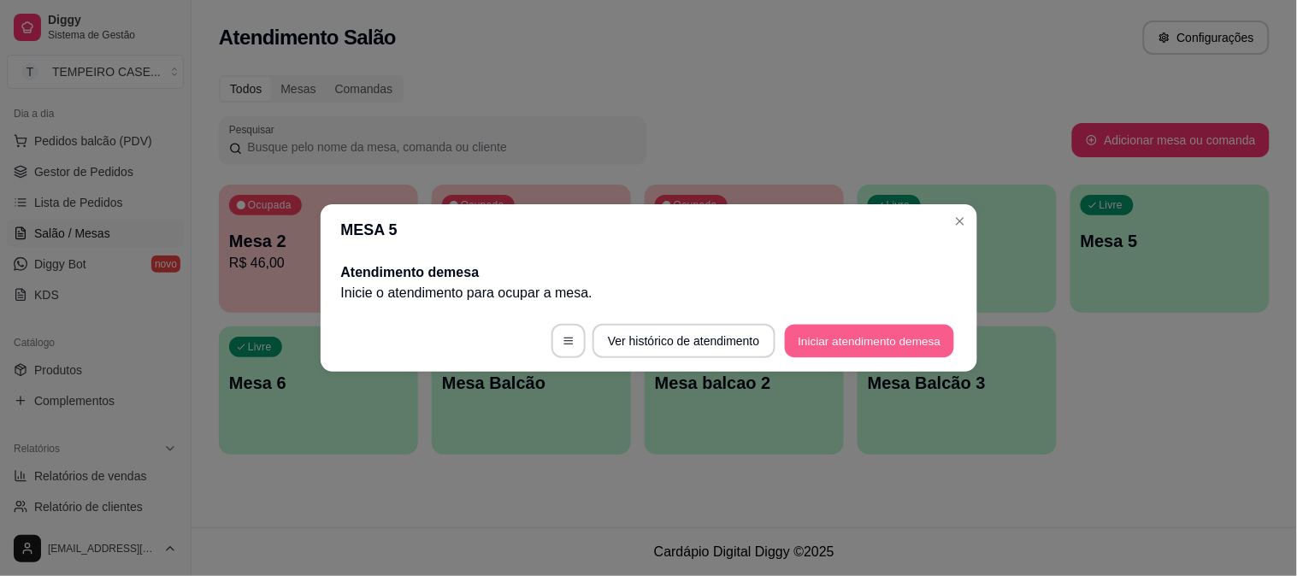
click at [867, 338] on button "Iniciar atendimento de mesa" at bounding box center [869, 341] width 169 height 33
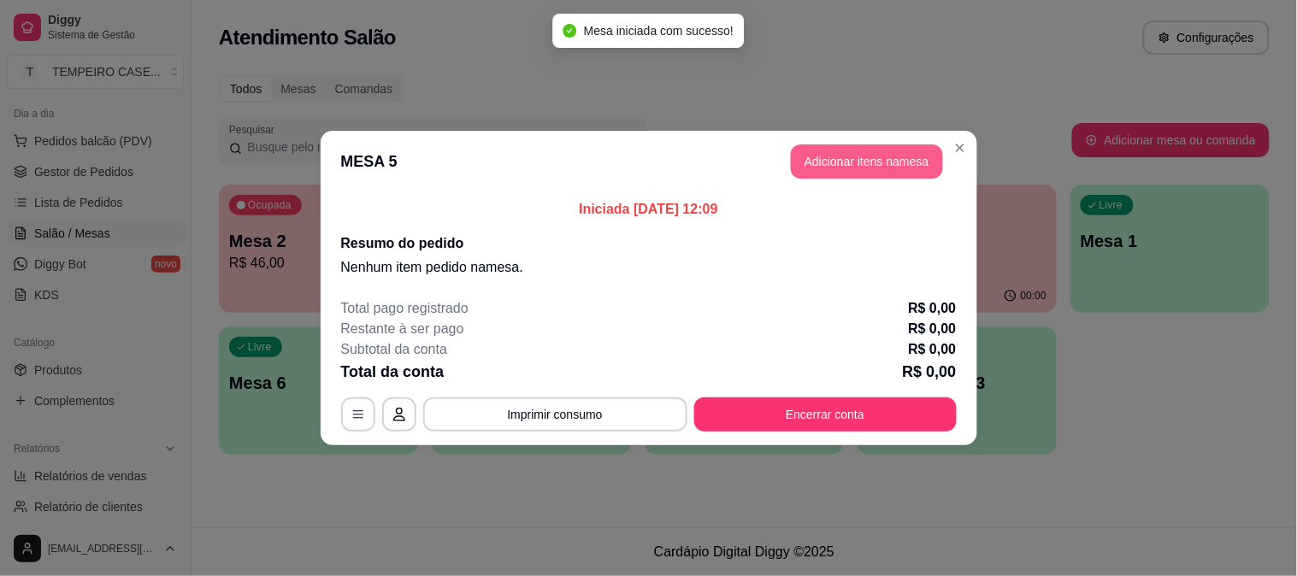
click at [850, 155] on button "Adicionar itens na mesa" at bounding box center [867, 161] width 152 height 34
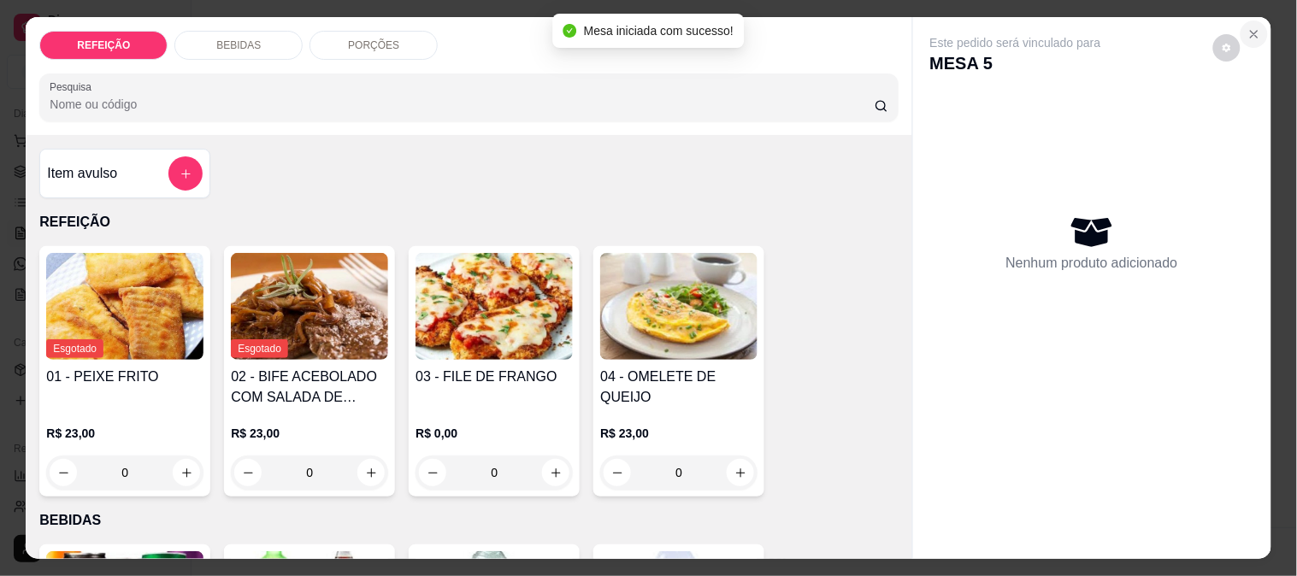
click at [1249, 35] on button "Close" at bounding box center [1254, 34] width 27 height 27
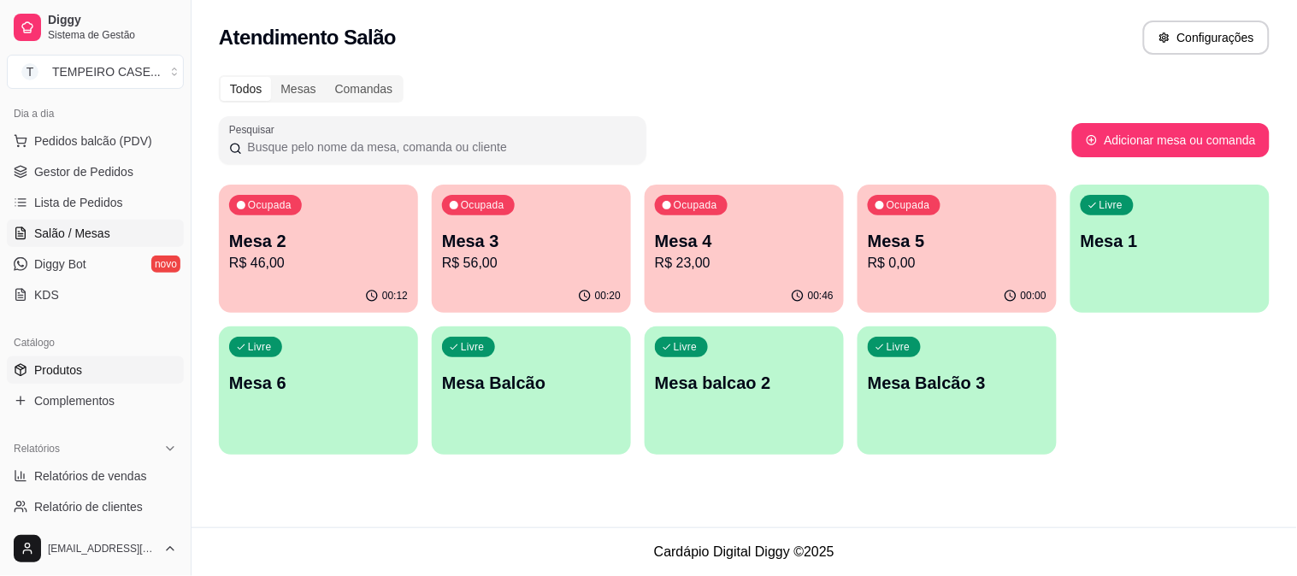
click at [77, 359] on link "Produtos" at bounding box center [95, 370] width 177 height 27
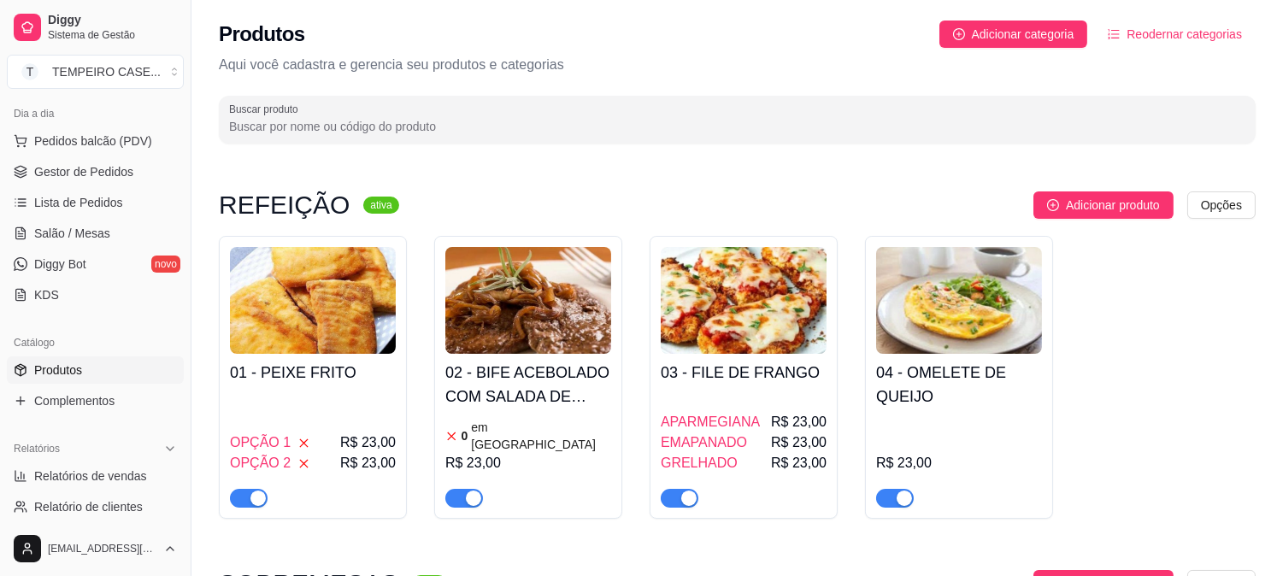
click at [366, 412] on div "OPÇÃO 1 R$ 23,00 OPÇÃO 2 R$ 23,00" at bounding box center [313, 450] width 166 height 116
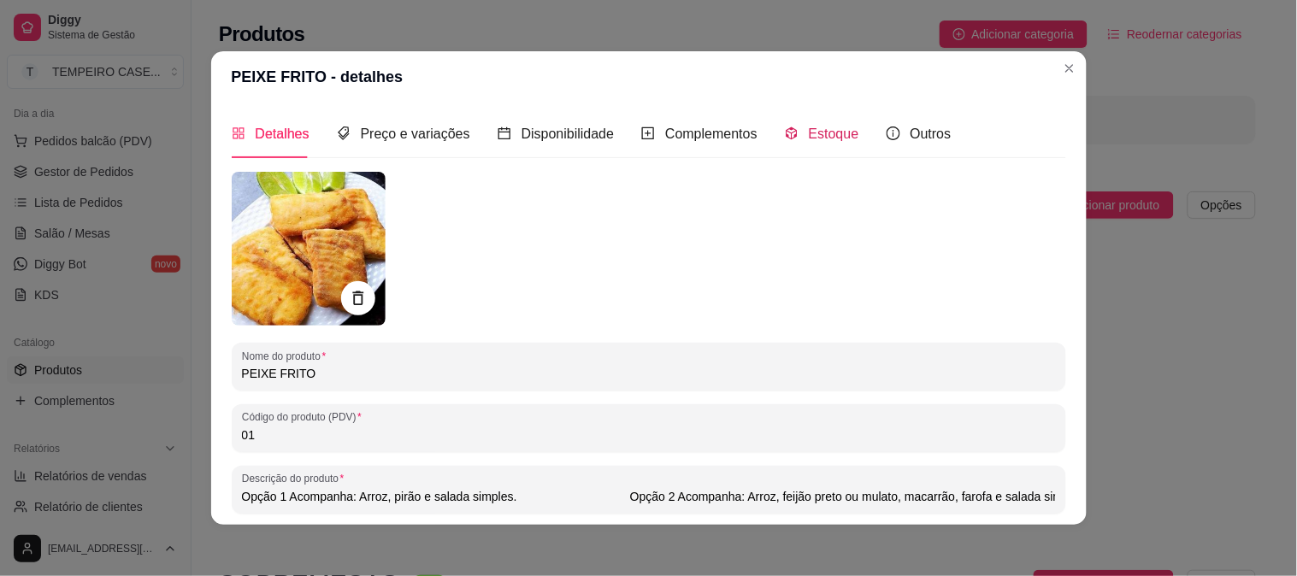
click at [843, 135] on span "Estoque" at bounding box center [834, 134] width 50 height 15
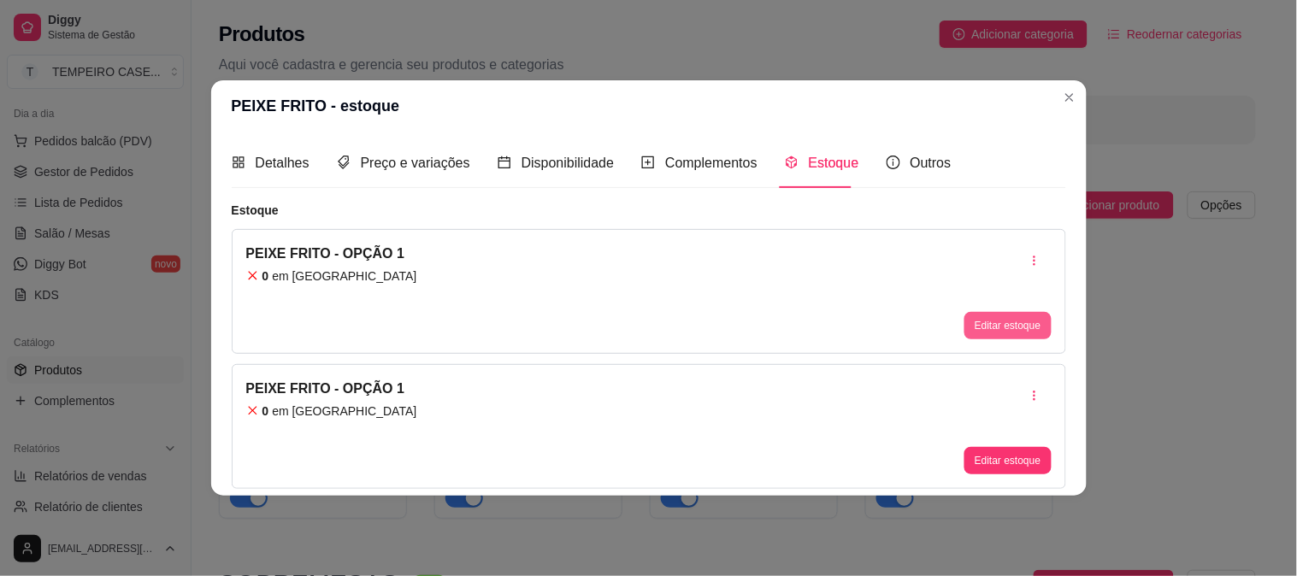
click at [1032, 327] on button "Editar estoque" at bounding box center [1007, 325] width 86 height 27
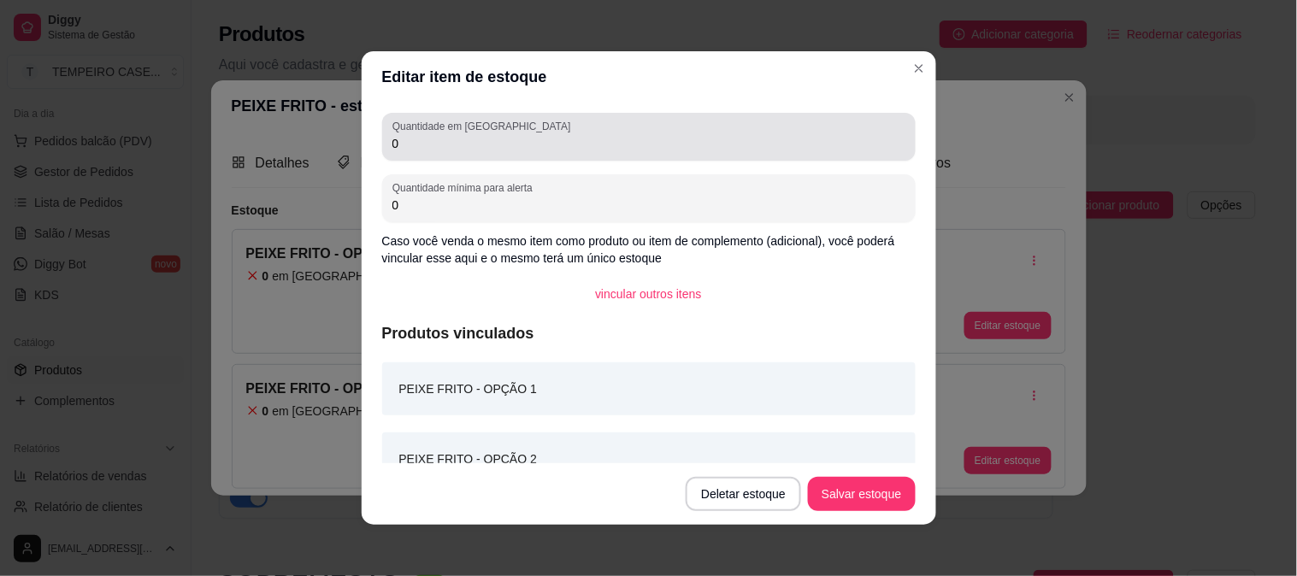
drag, startPoint x: 465, startPoint y: 161, endPoint x: 404, endPoint y: 149, distance: 62.7
click at [404, 149] on div "Quantidade em estoque 0 Quantidade mínima para alerta 0 Caso você venda o mesmo…" at bounding box center [649, 283] width 575 height 361
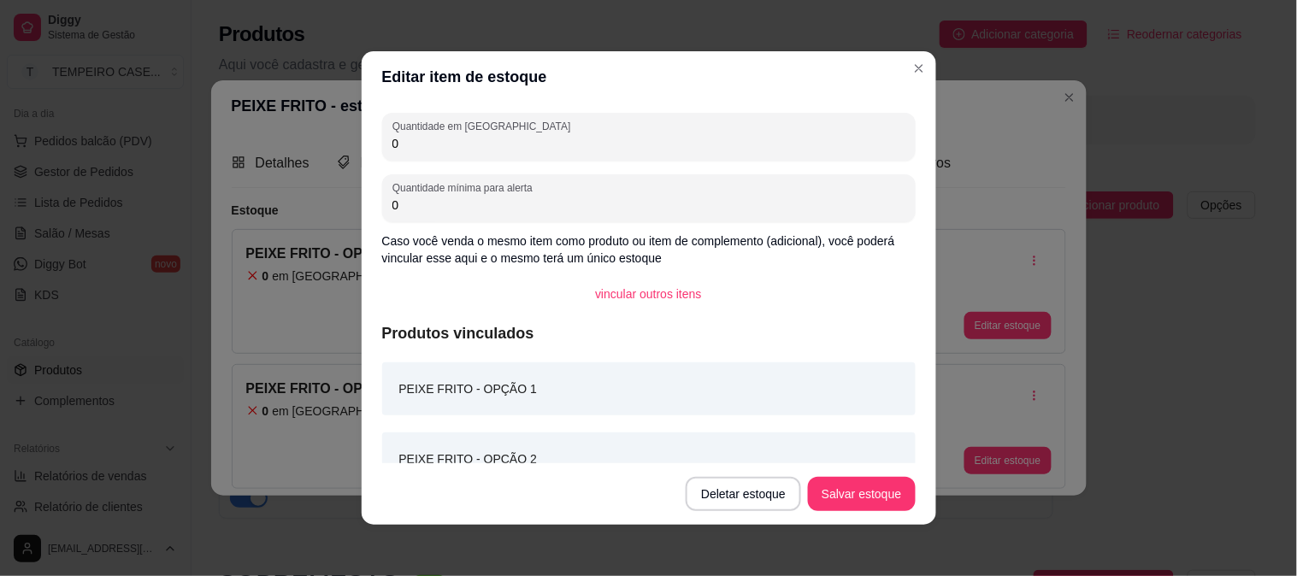
drag, startPoint x: 404, startPoint y: 147, endPoint x: 385, endPoint y: 149, distance: 18.9
click at [392, 149] on input "0" at bounding box center [648, 143] width 513 height 17
type input "3"
click at [890, 500] on button "Salvar estoque" at bounding box center [862, 494] width 104 height 33
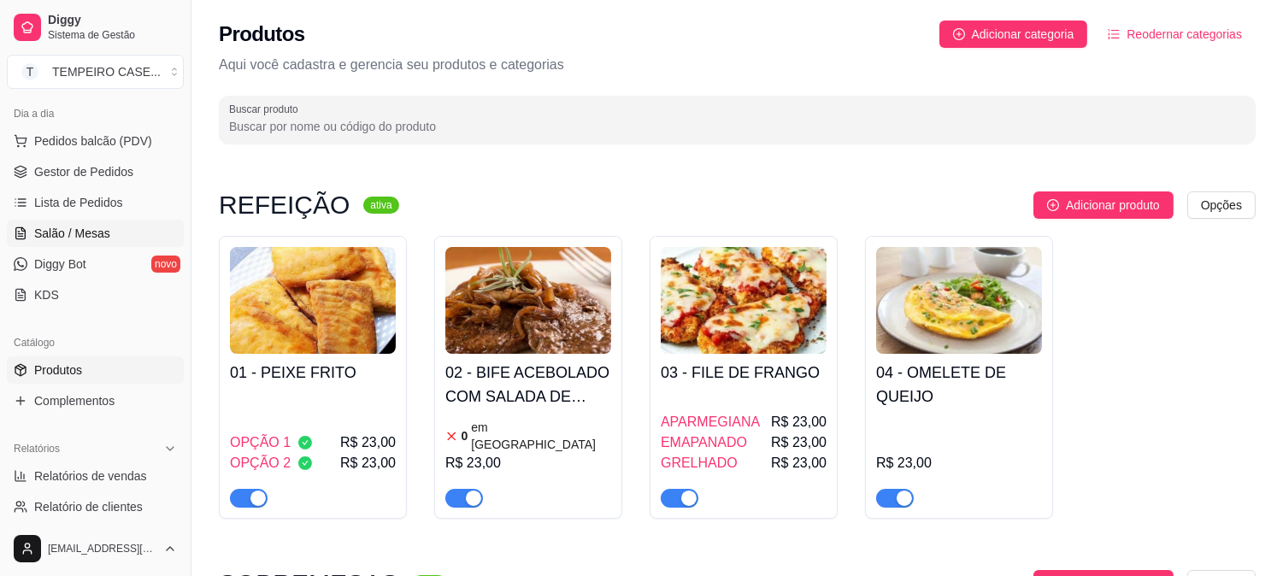
click at [83, 227] on span "Salão / Mesas" at bounding box center [72, 233] width 76 height 17
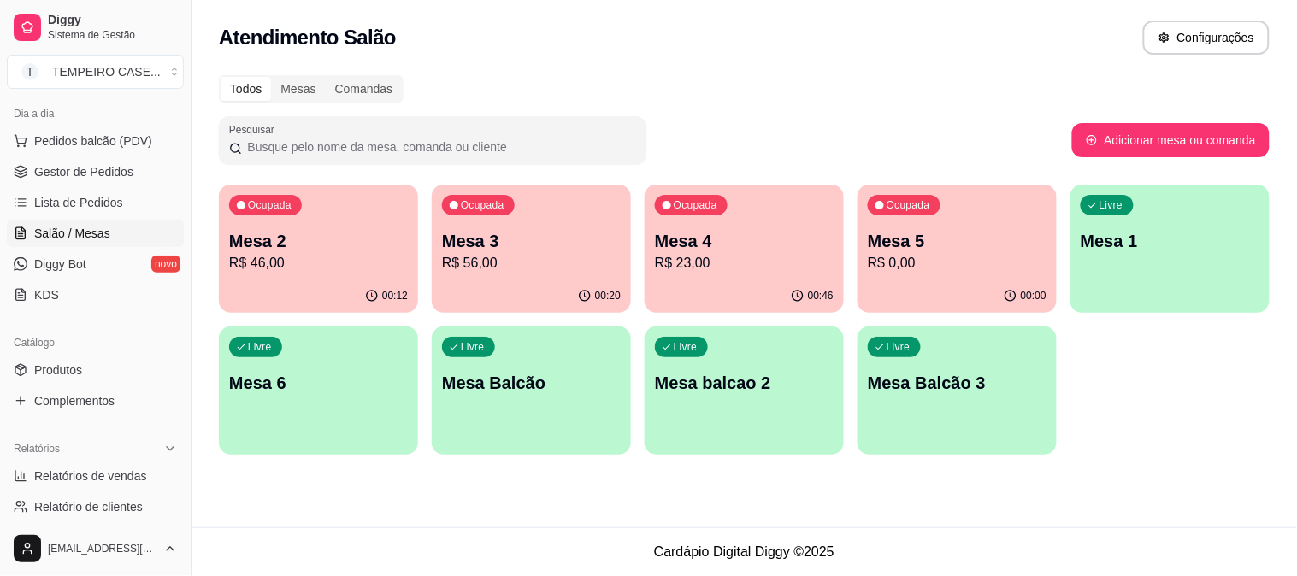
click at [971, 251] on div "Mesa 5 R$ 0,00" at bounding box center [957, 251] width 179 height 44
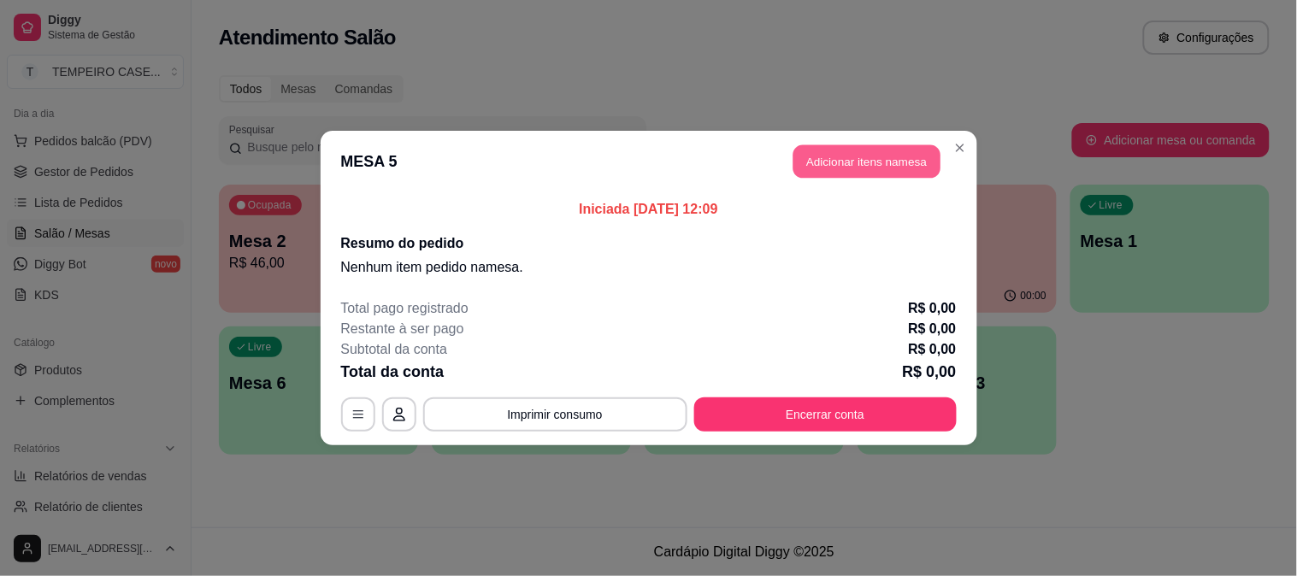
click at [855, 149] on button "Adicionar itens na mesa" at bounding box center [866, 161] width 147 height 33
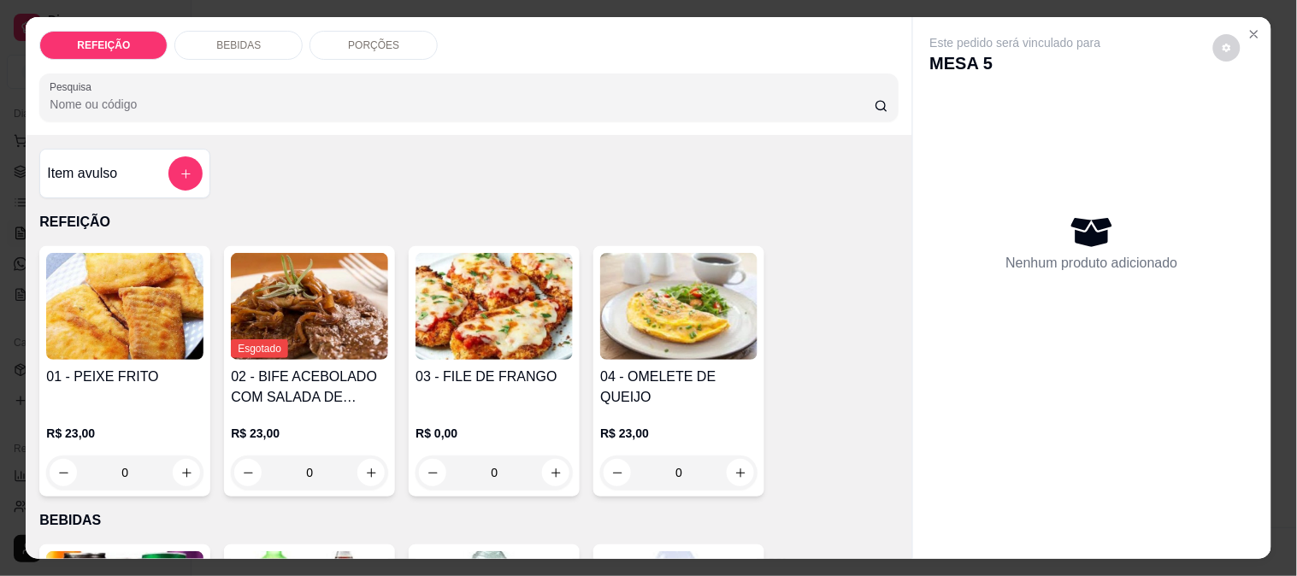
click at [139, 266] on img at bounding box center [124, 306] width 157 height 107
click at [596, 203] on div "OPÇÃO 1 R$ 23,00" at bounding box center [647, 214] width 451 height 56
radio input "true"
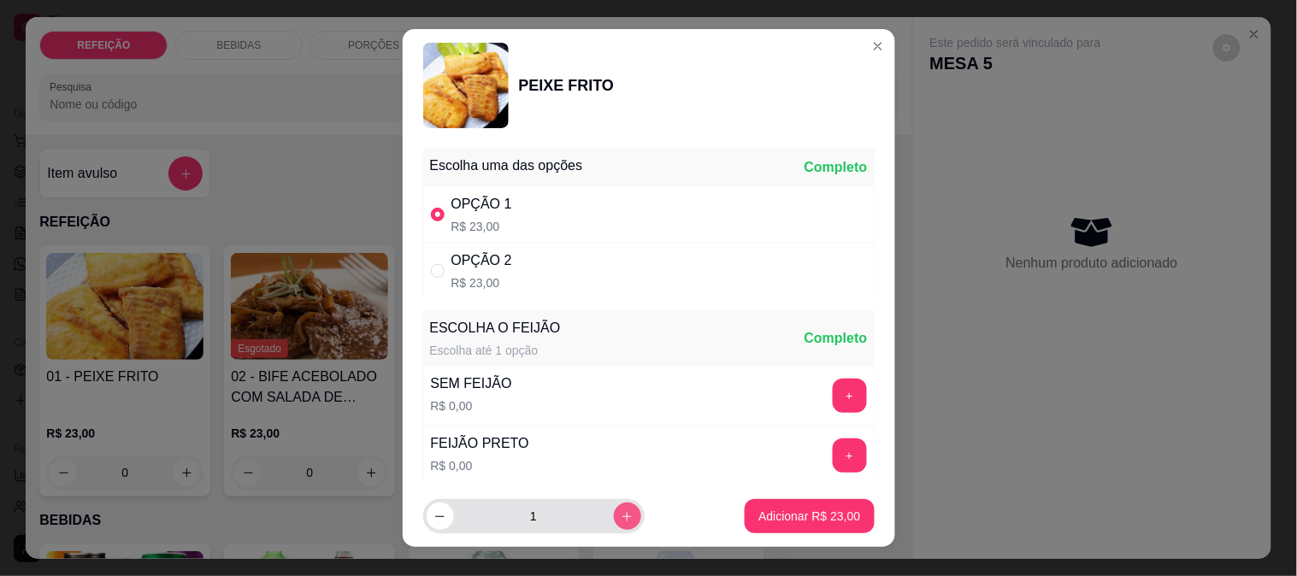
click at [614, 508] on button "increase-product-quantity" at bounding box center [627, 516] width 27 height 27
click at [614, 508] on button "increase-product-quantity" at bounding box center [627, 517] width 27 height 27
type input "3"
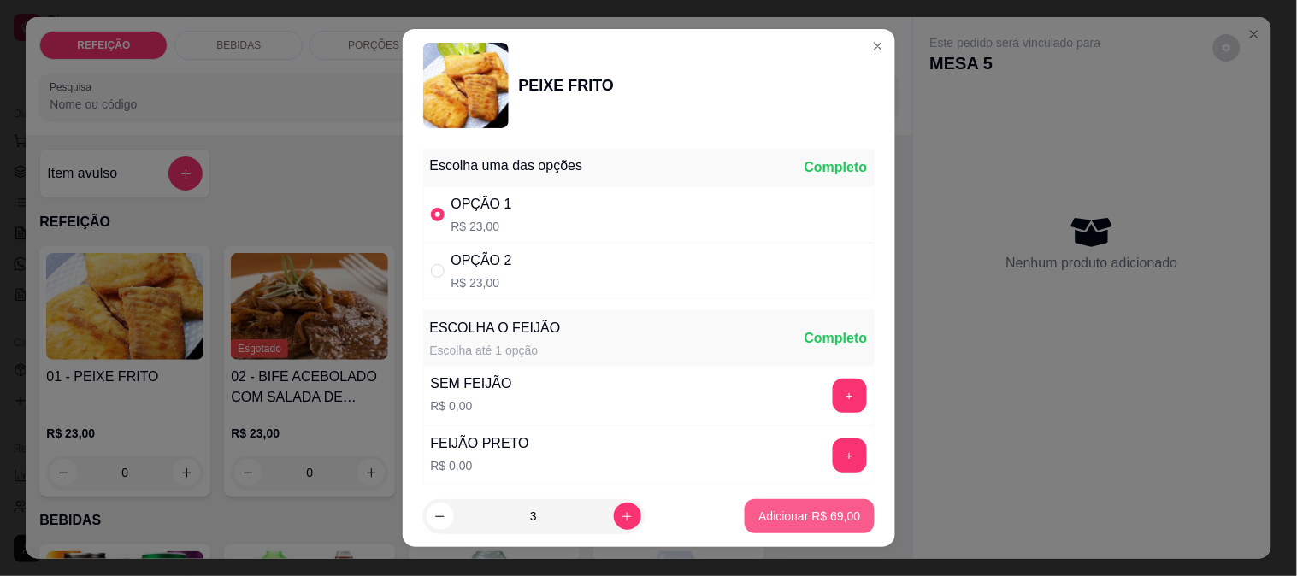
click at [780, 523] on p "Adicionar R$ 69,00" at bounding box center [809, 516] width 102 height 17
type input "3"
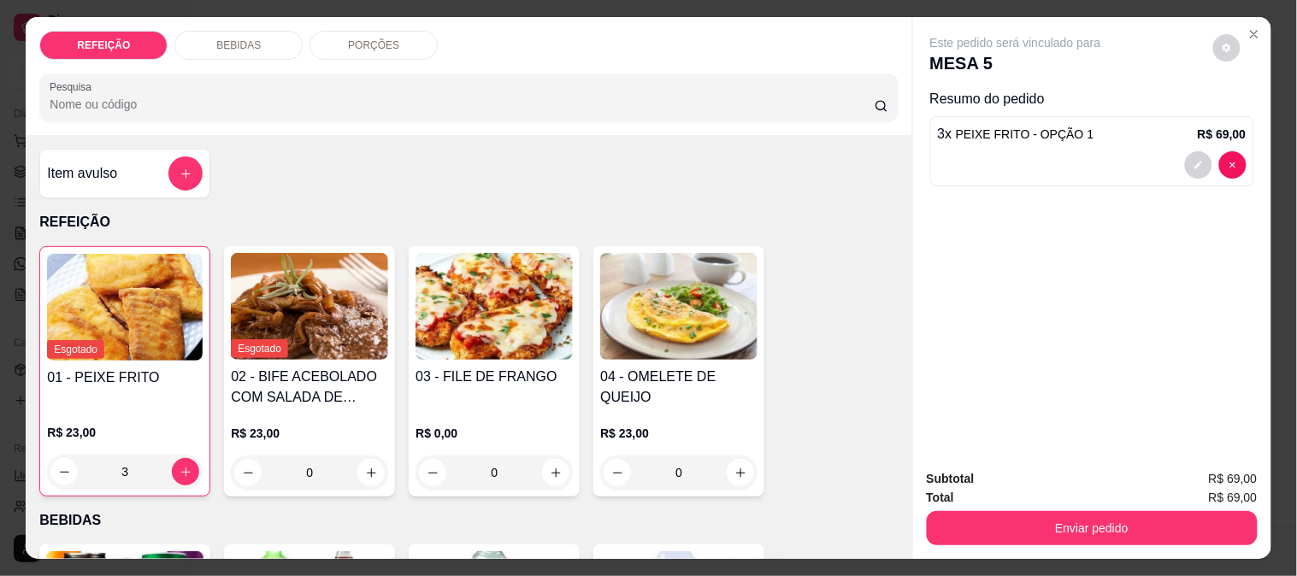
click at [1104, 520] on button "Enviar pedido" at bounding box center [1092, 528] width 331 height 34
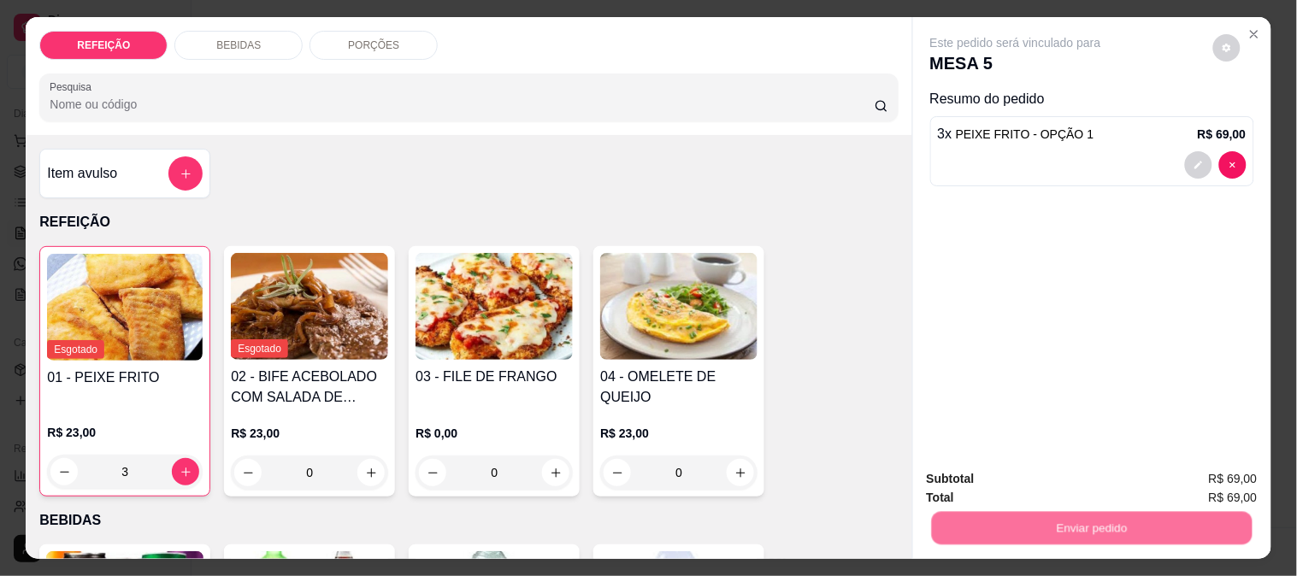
click at [1035, 487] on button "Não registrar e enviar pedido" at bounding box center [1035, 479] width 178 height 32
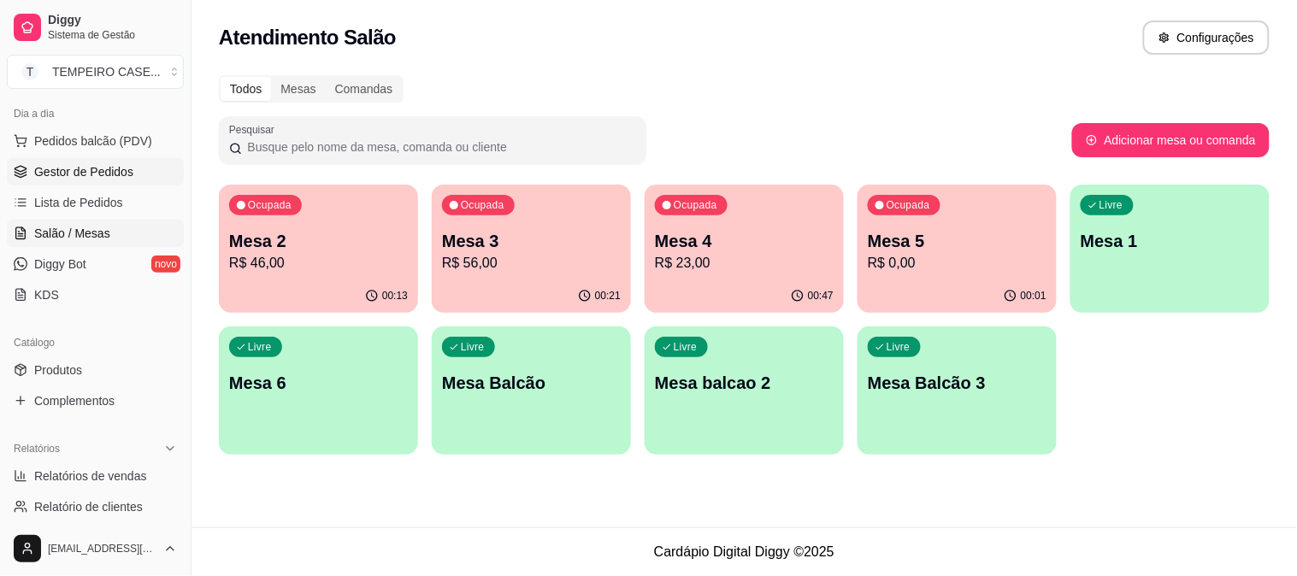
click at [49, 174] on span "Gestor de Pedidos" at bounding box center [83, 171] width 99 height 17
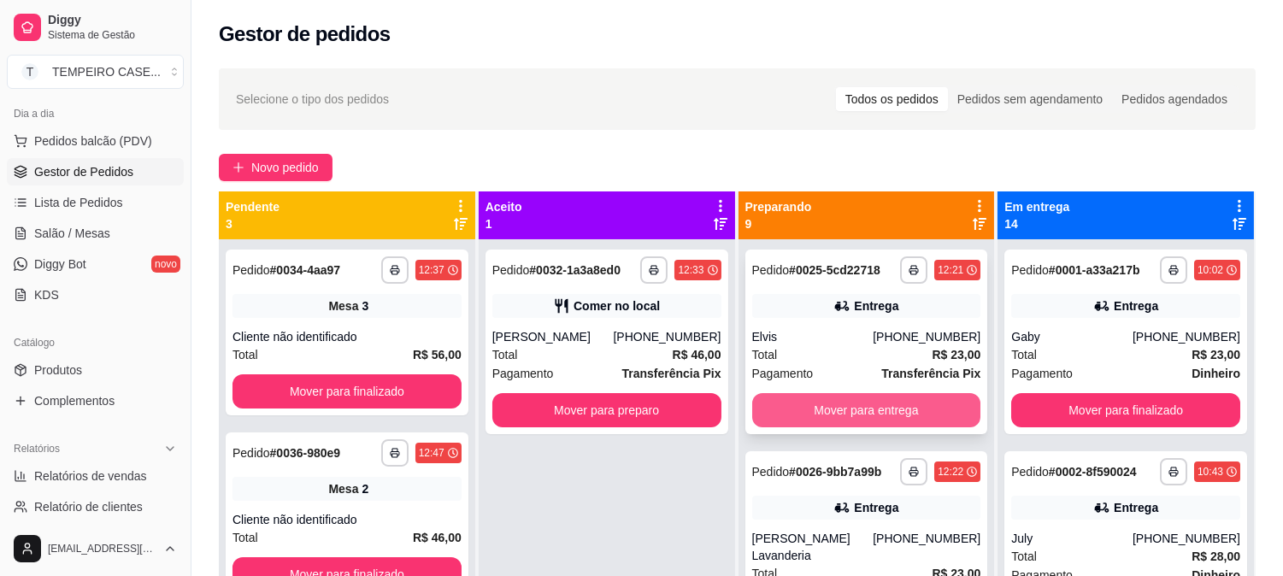
click at [819, 416] on button "Mover para entrega" at bounding box center [866, 410] width 229 height 34
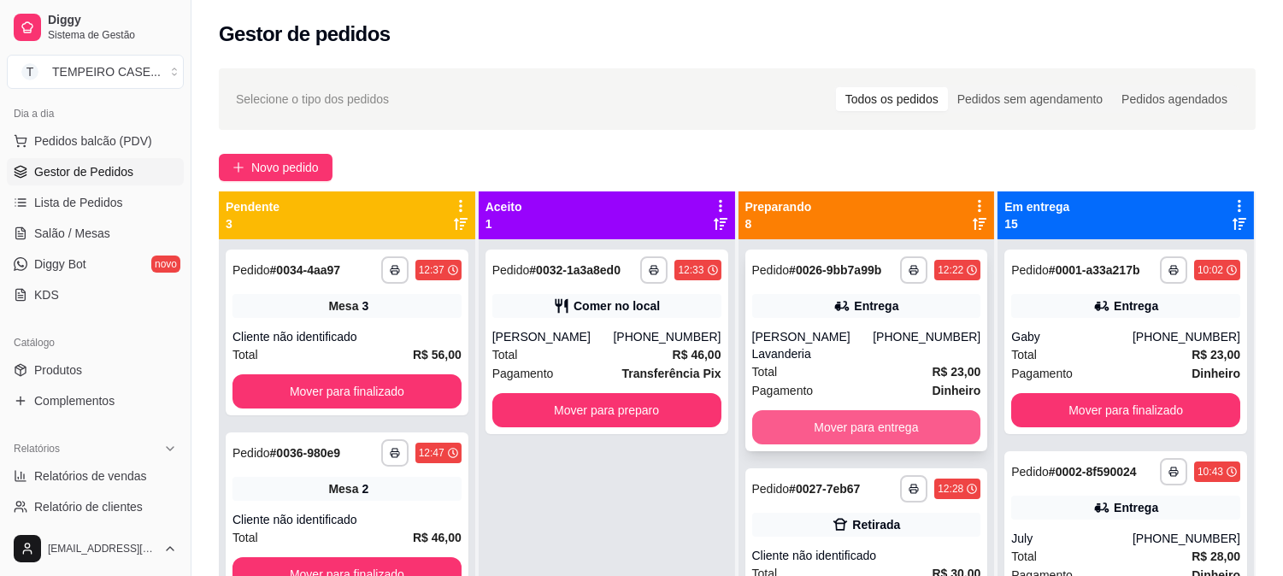
click at [825, 415] on button "Mover para entrega" at bounding box center [866, 427] width 229 height 34
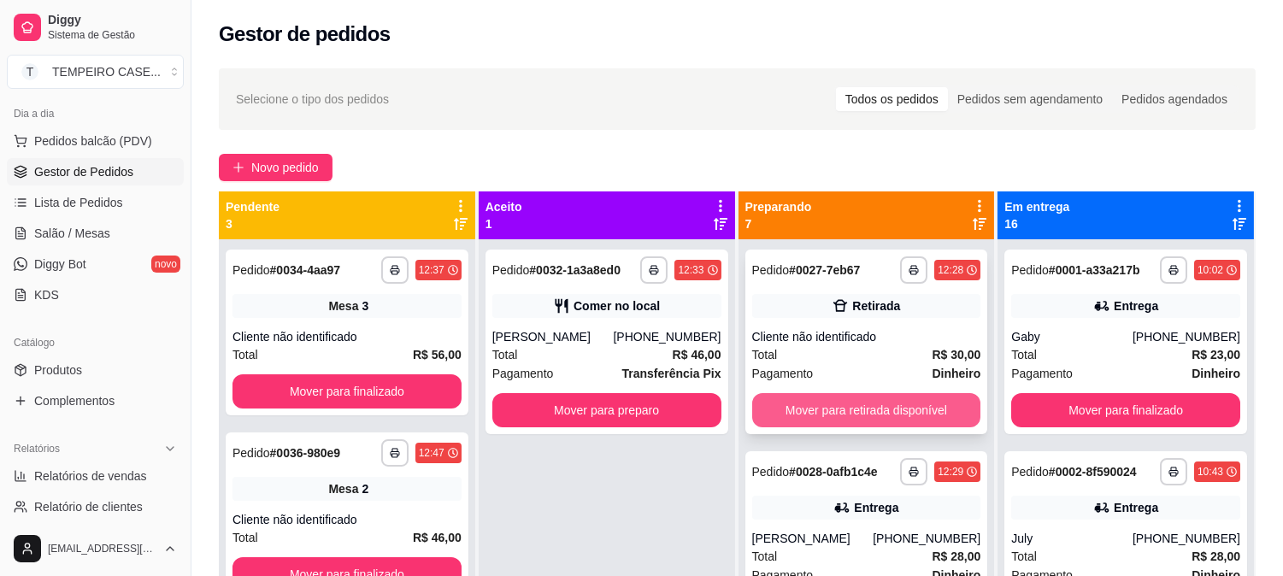
click at [835, 409] on button "Mover para retirada disponível" at bounding box center [866, 410] width 229 height 34
click at [845, 399] on button "Mover para entrega" at bounding box center [866, 410] width 229 height 34
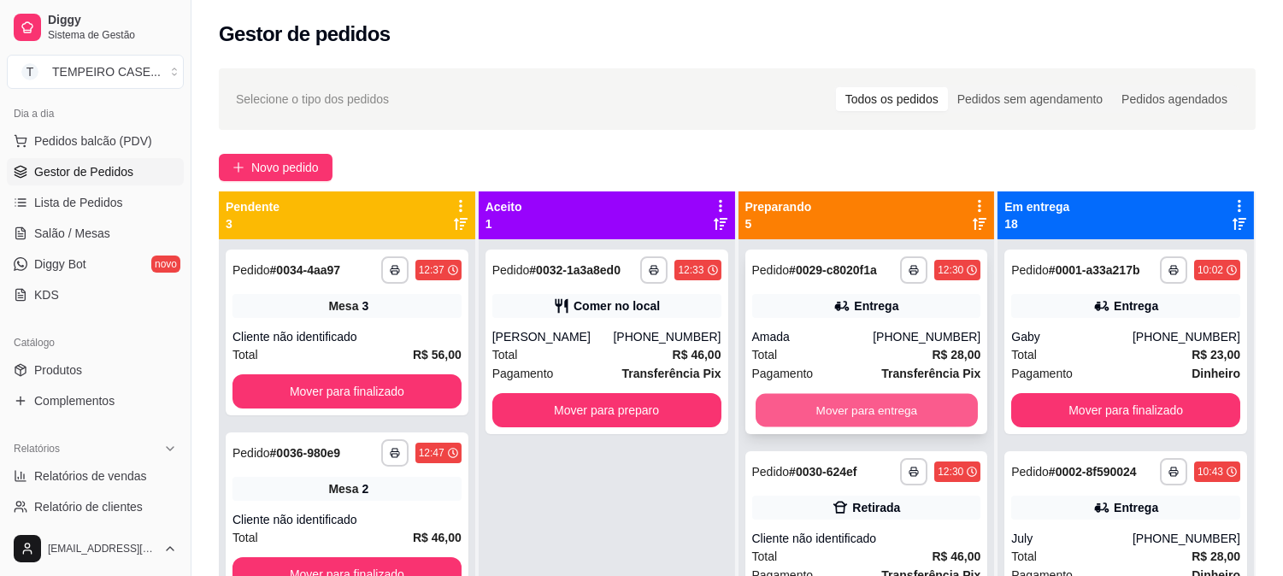
click at [836, 404] on button "Mover para entrega" at bounding box center [867, 410] width 222 height 33
click at [840, 405] on button "Mover para retirada disponível" at bounding box center [866, 410] width 229 height 34
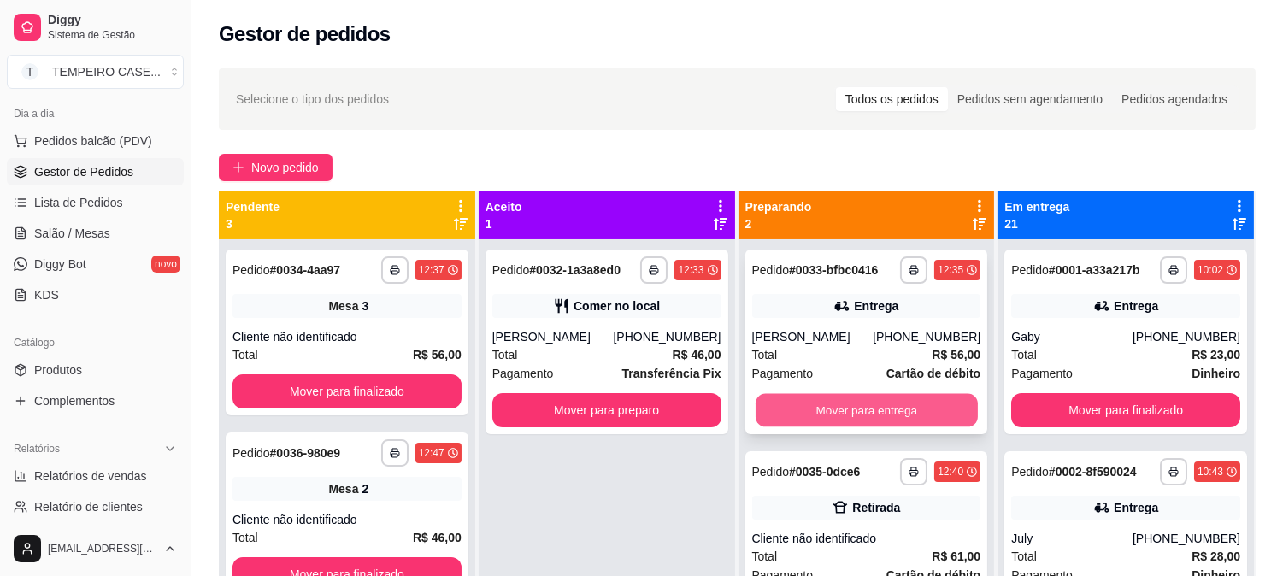
click at [856, 408] on button "Mover para entrega" at bounding box center [867, 410] width 222 height 33
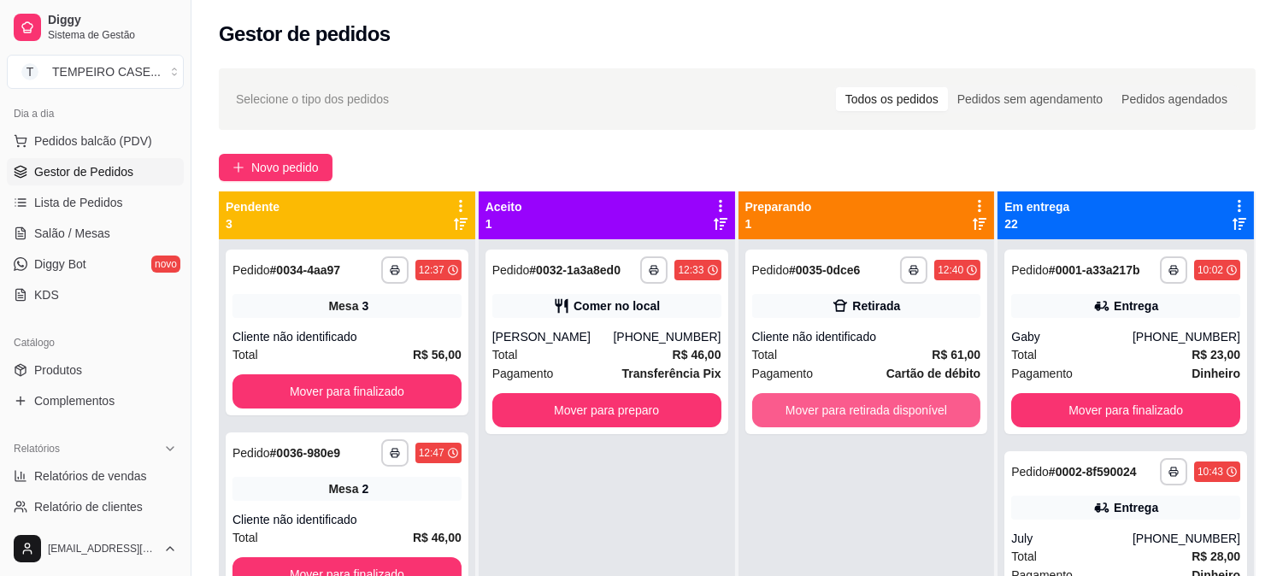
click at [858, 408] on button "Mover para retirada disponível" at bounding box center [866, 410] width 229 height 34
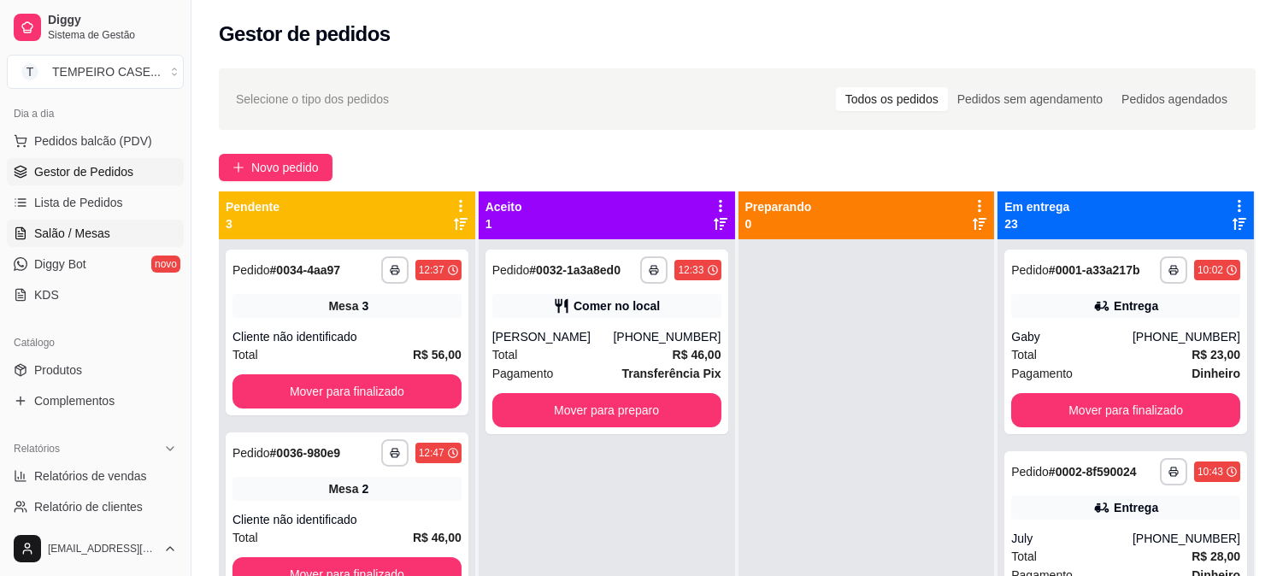
click at [107, 238] on link "Salão / Mesas" at bounding box center [95, 233] width 177 height 27
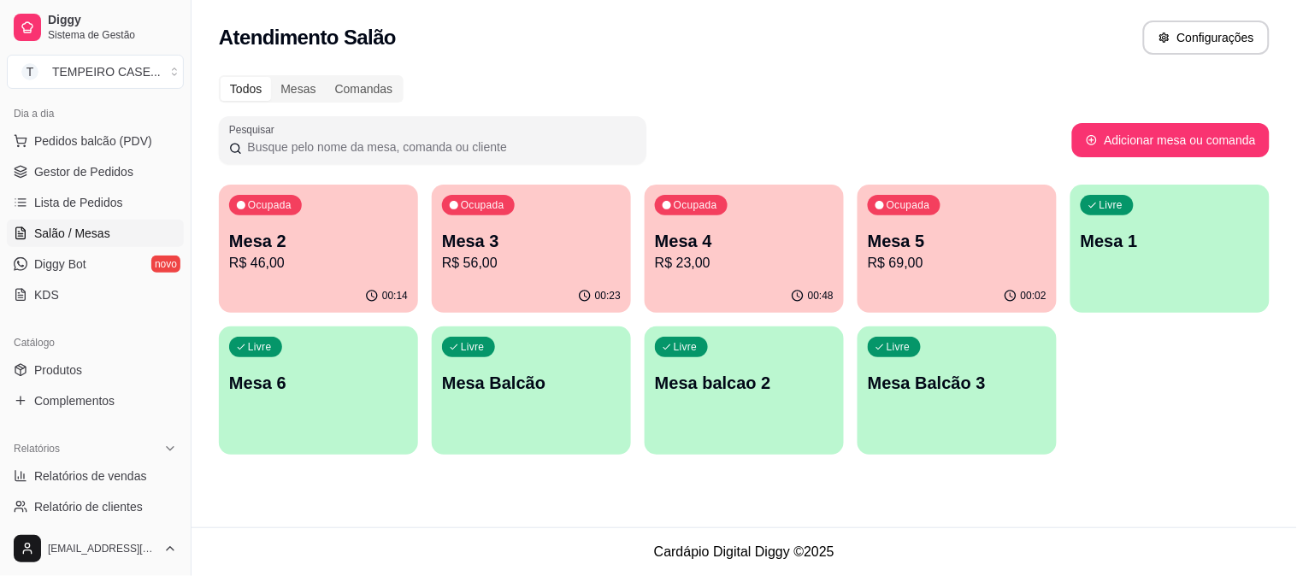
click at [242, 397] on div "Livre Mesa 6" at bounding box center [318, 381] width 199 height 108
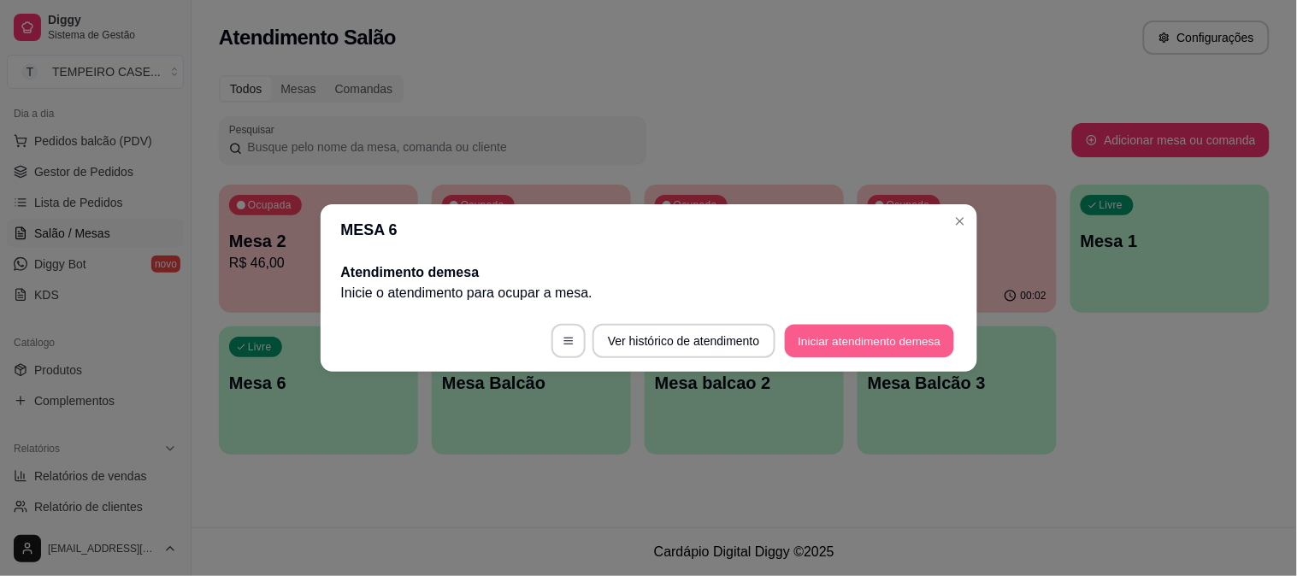
click at [811, 343] on button "Iniciar atendimento de mesa" at bounding box center [869, 341] width 169 height 33
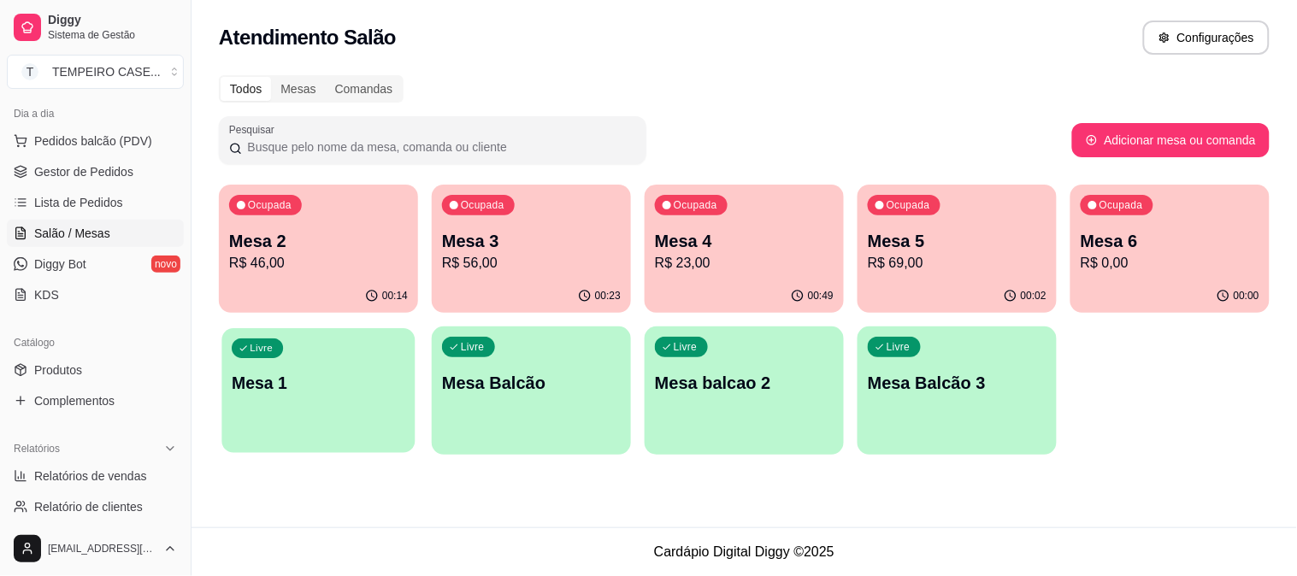
click at [340, 394] on p "Mesa 1" at bounding box center [319, 383] width 174 height 23
click at [679, 268] on p "R$ 23,00" at bounding box center [744, 263] width 174 height 20
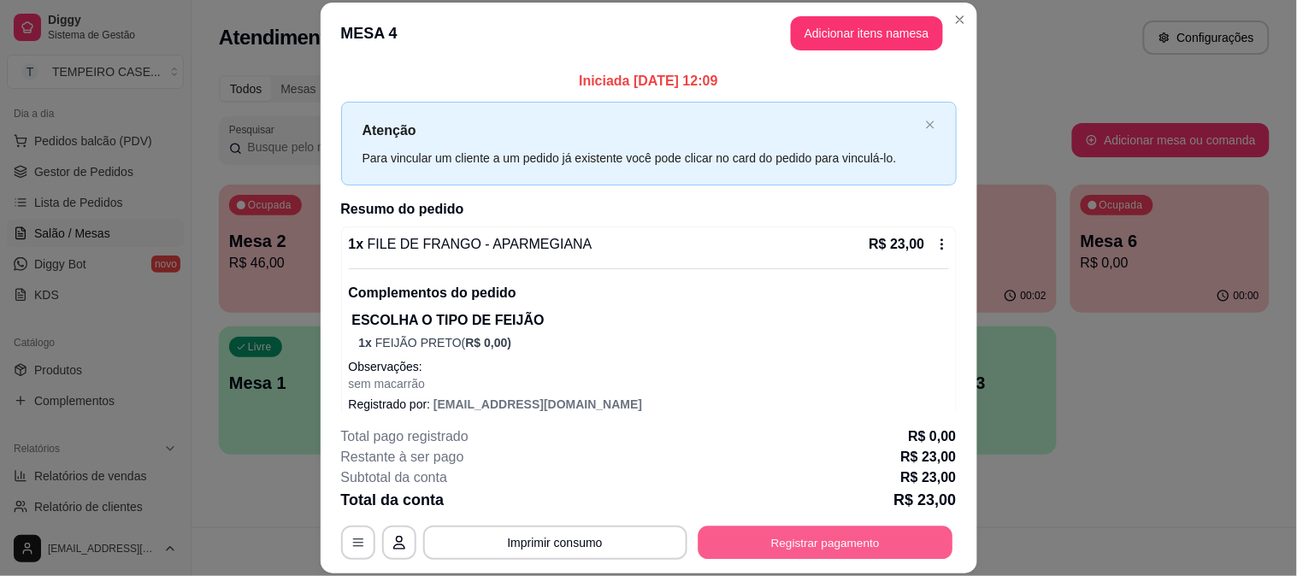
click at [815, 541] on button "Registrar pagamento" at bounding box center [825, 542] width 255 height 33
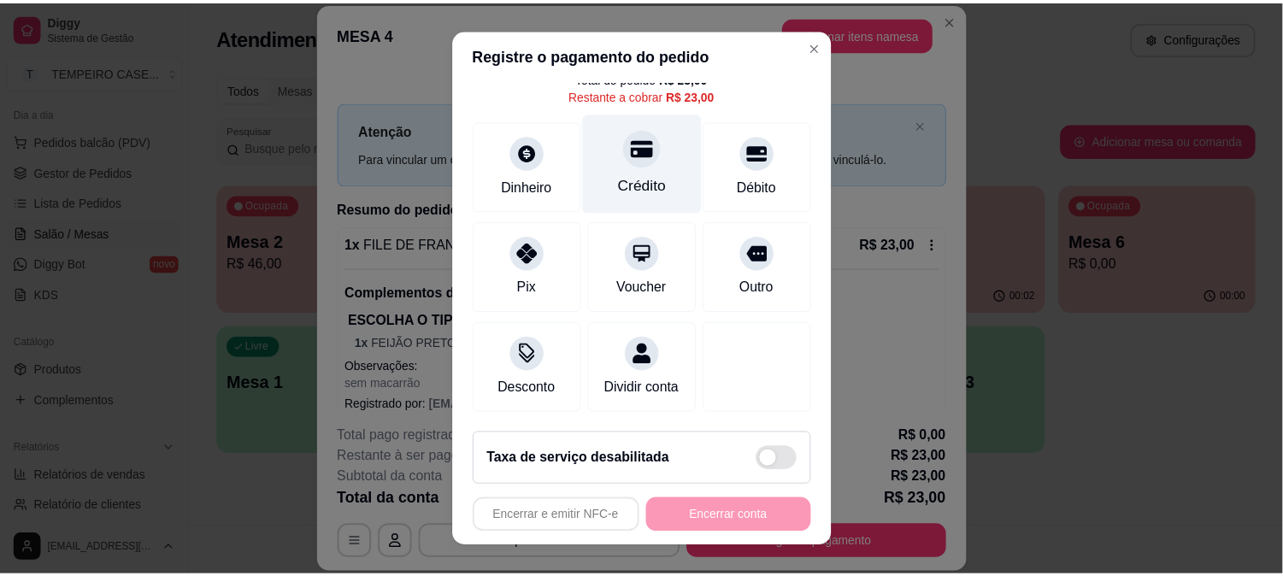
scroll to position [99, 0]
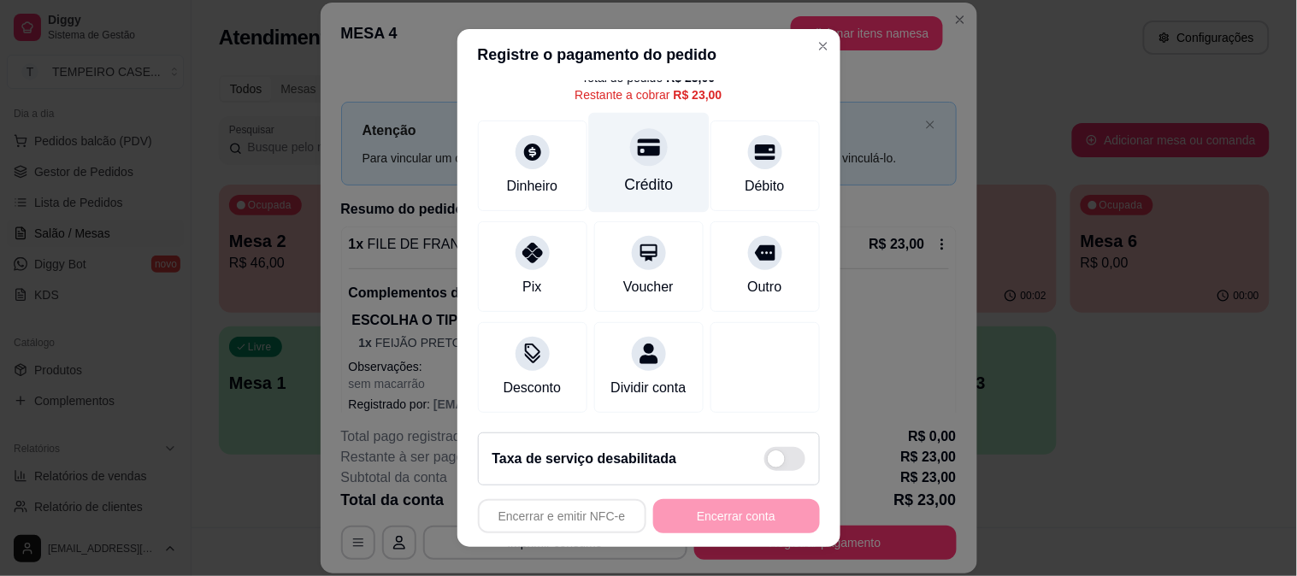
click at [608, 115] on div "Crédito" at bounding box center [648, 162] width 121 height 100
type input "R$ 0,00"
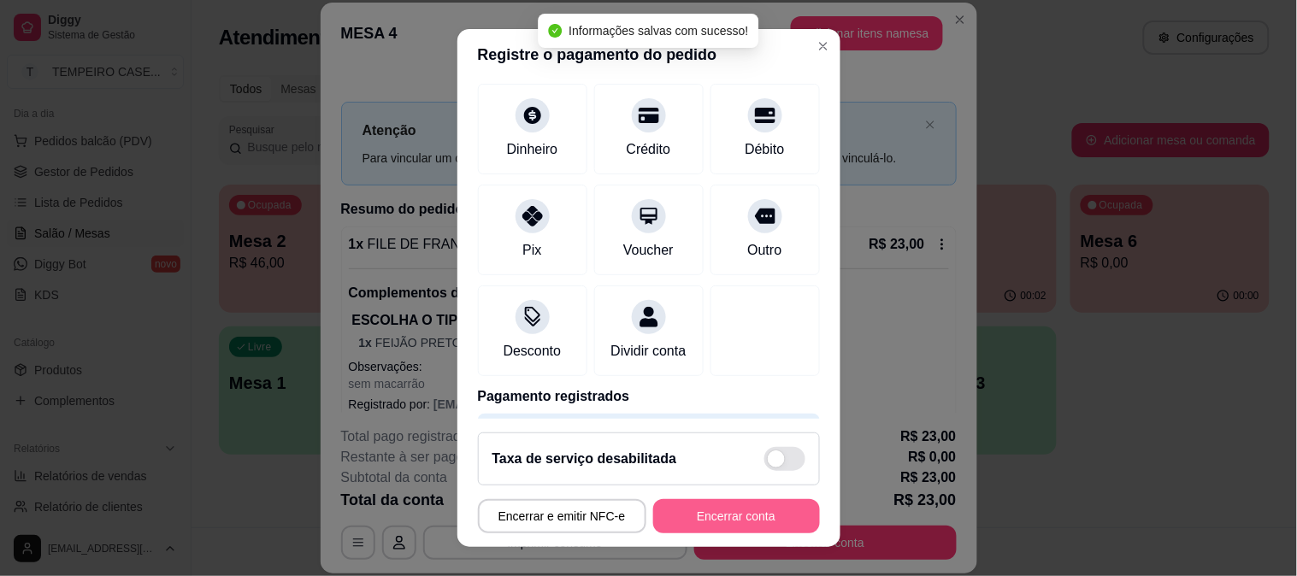
click at [704, 513] on button "Encerrar conta" at bounding box center [736, 516] width 167 height 34
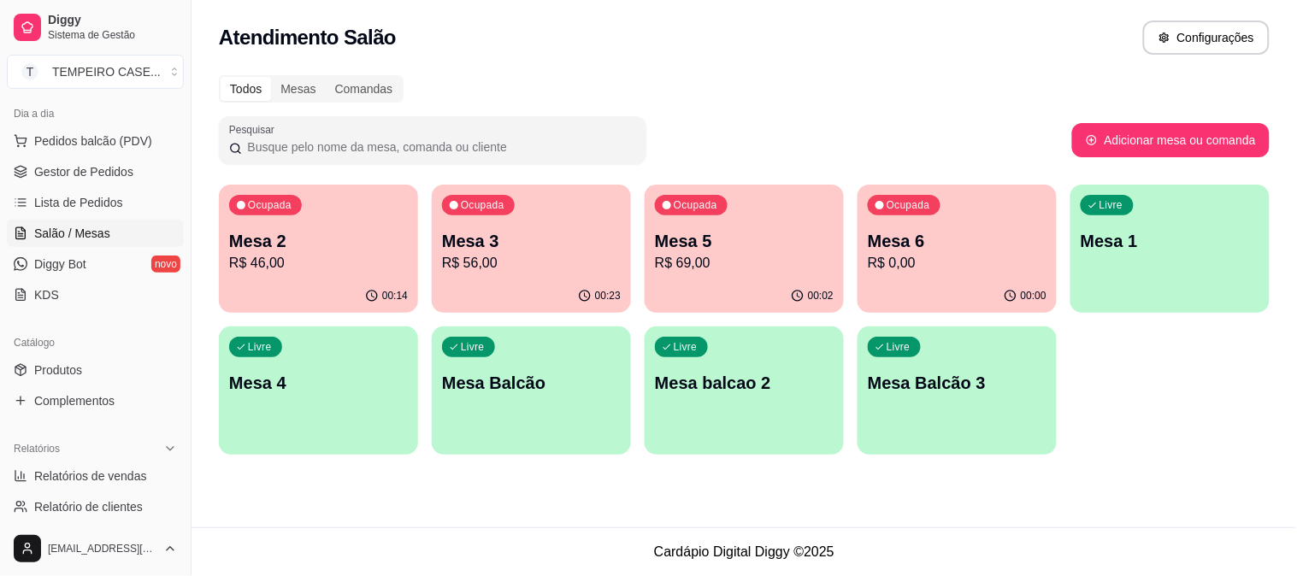
click at [954, 263] on p "R$ 0,00" at bounding box center [957, 263] width 179 height 21
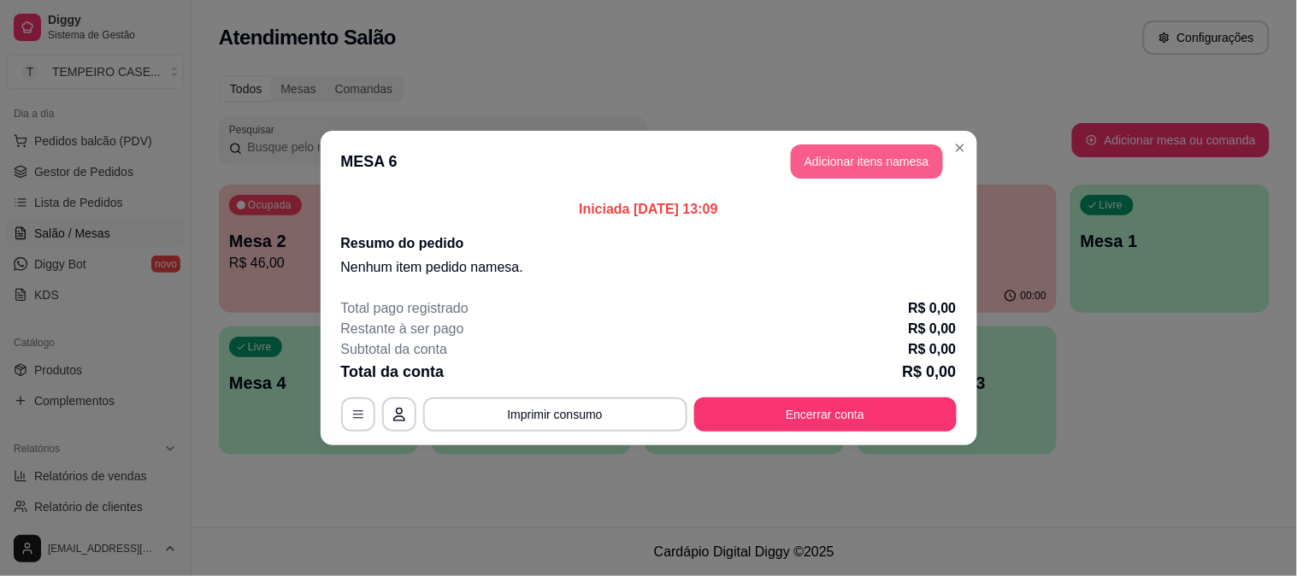
click at [894, 165] on button "Adicionar itens na mesa" at bounding box center [867, 161] width 152 height 34
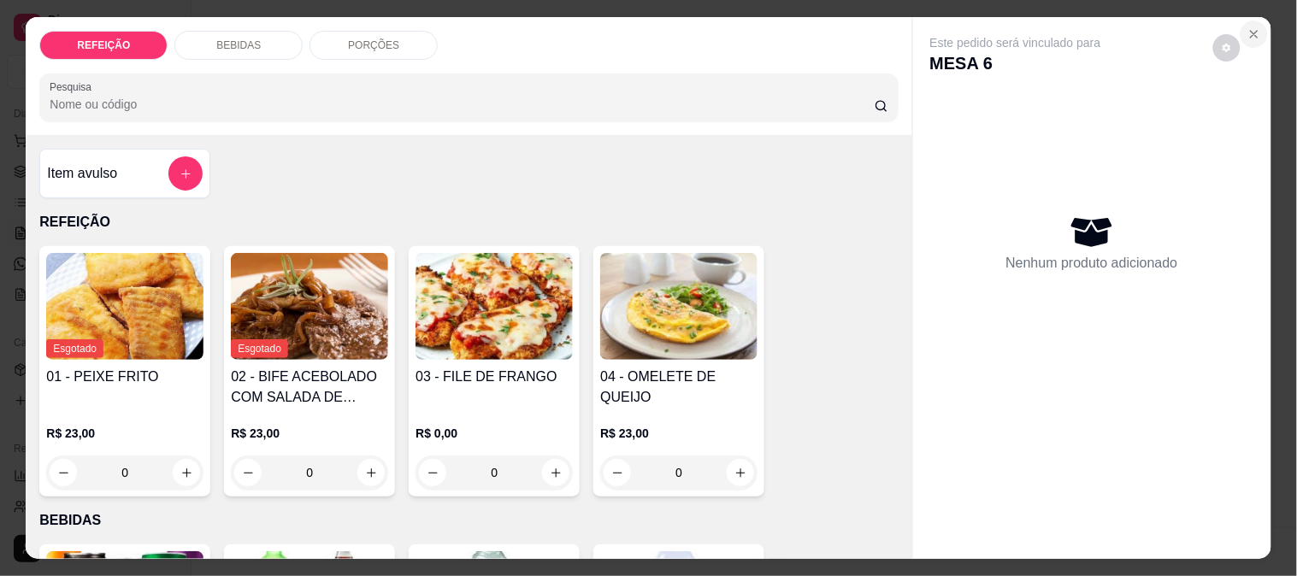
click at [1251, 31] on icon "Close" at bounding box center [1254, 34] width 7 height 7
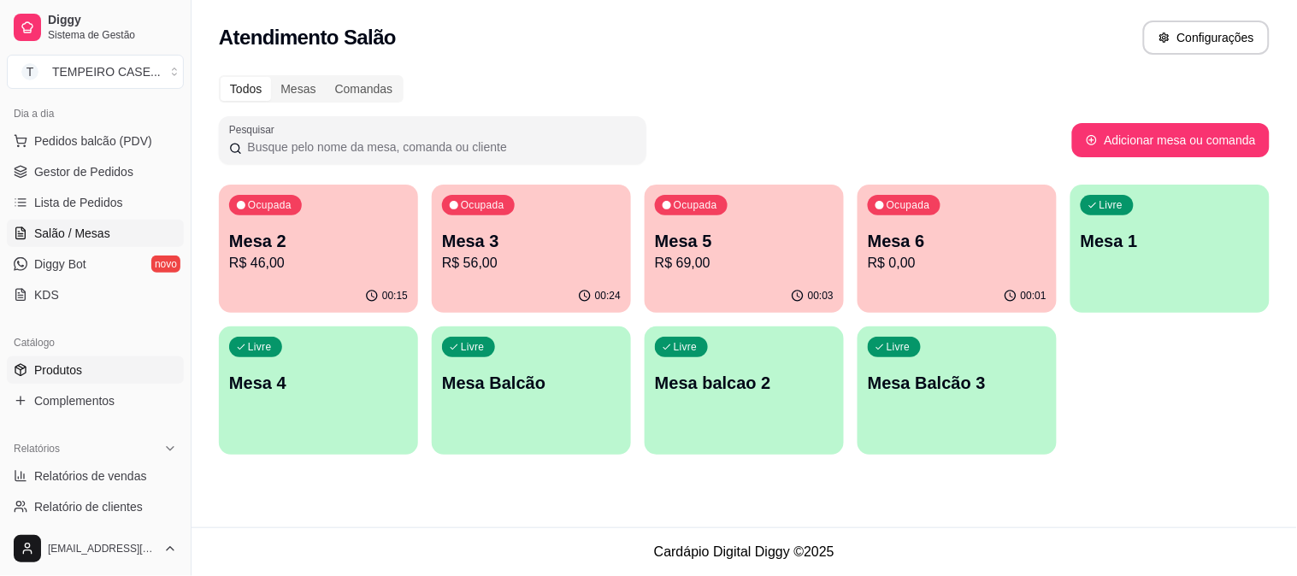
click at [80, 380] on link "Produtos" at bounding box center [95, 370] width 177 height 27
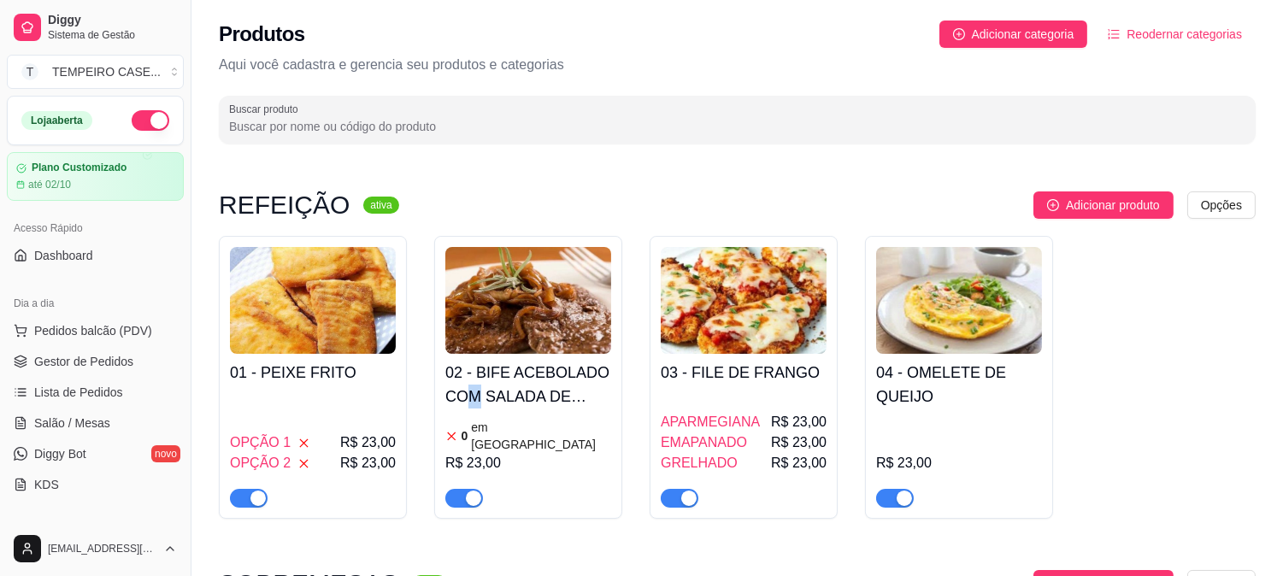
click at [474, 404] on h4 "02 - BIFE ACEBOLADO COM SALADA DE MAIONESE" at bounding box center [528, 385] width 166 height 48
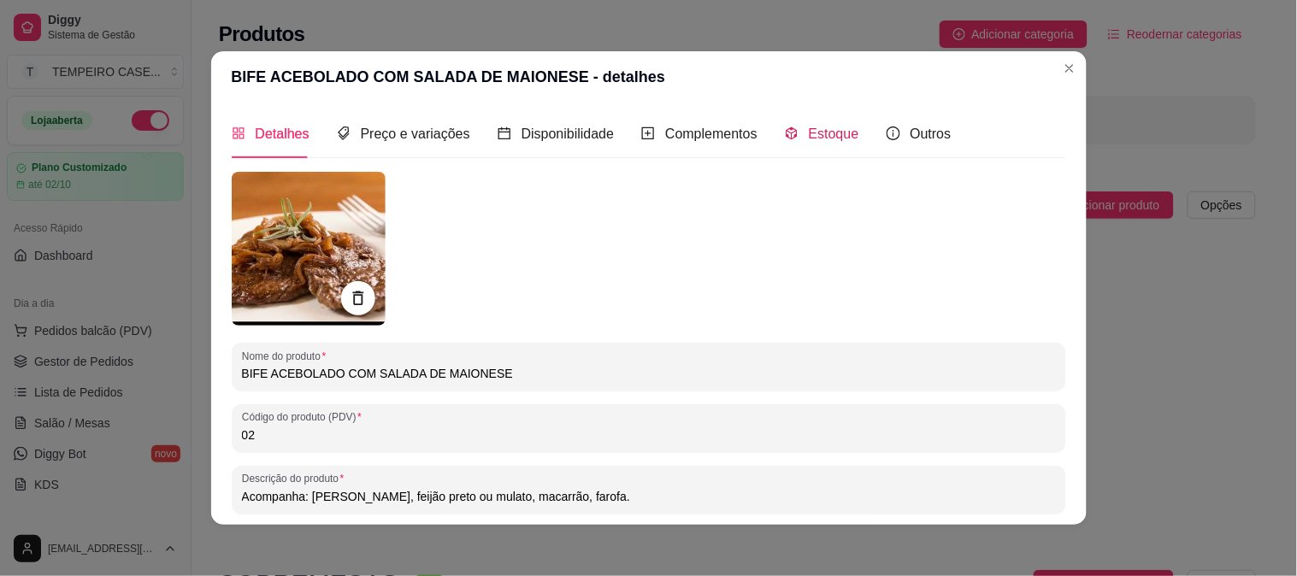
click at [810, 138] on span "Estoque" at bounding box center [834, 134] width 50 height 15
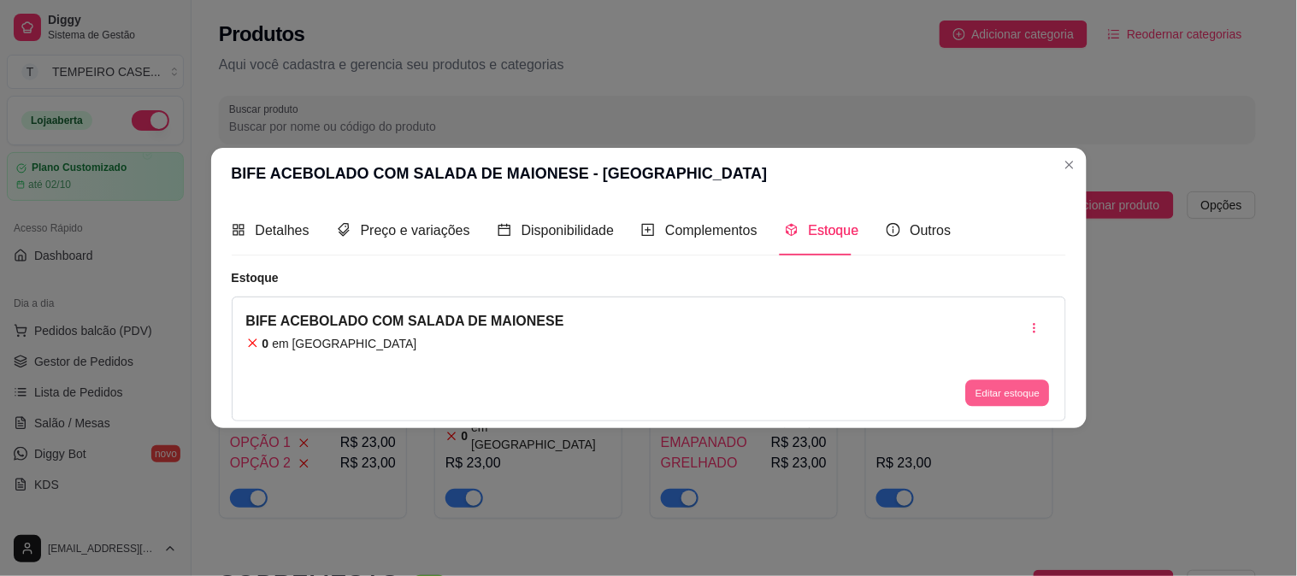
click at [1021, 406] on div "Editar estoque" at bounding box center [1007, 393] width 86 height 27
click at [1020, 397] on button "Editar estoque" at bounding box center [1007, 393] width 86 height 27
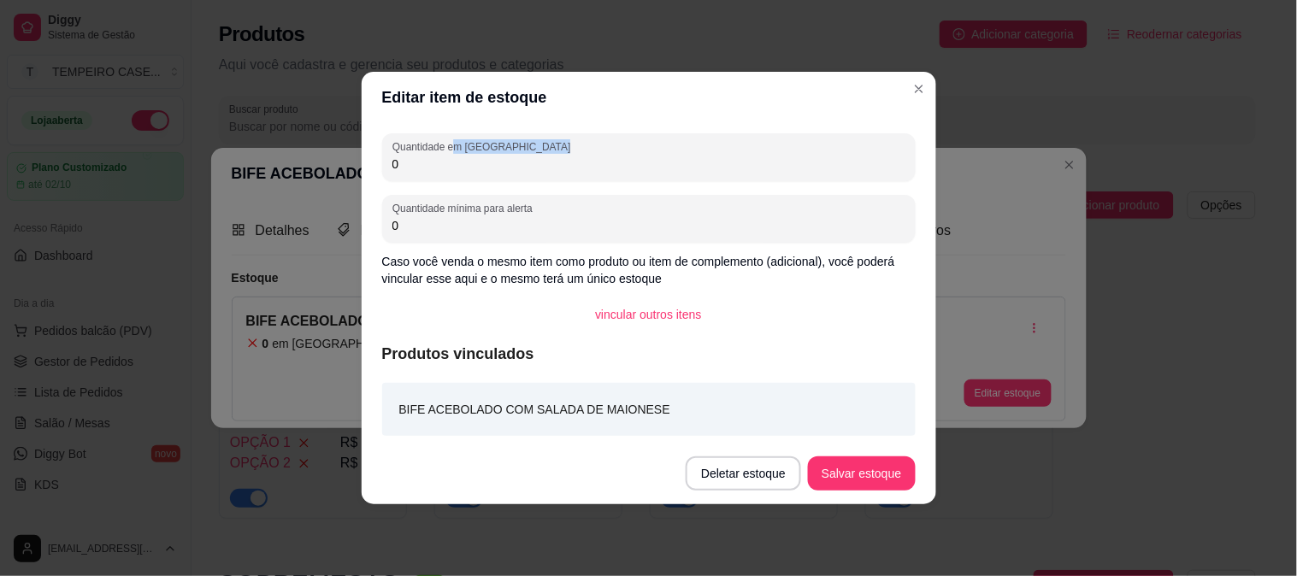
drag, startPoint x: 457, startPoint y: 150, endPoint x: 265, endPoint y: 168, distance: 192.4
click at [265, 168] on div "Editar item de estoque Quantidade em estoque 0 Quantidade mínima para alerta 0 …" at bounding box center [648, 288] width 1297 height 576
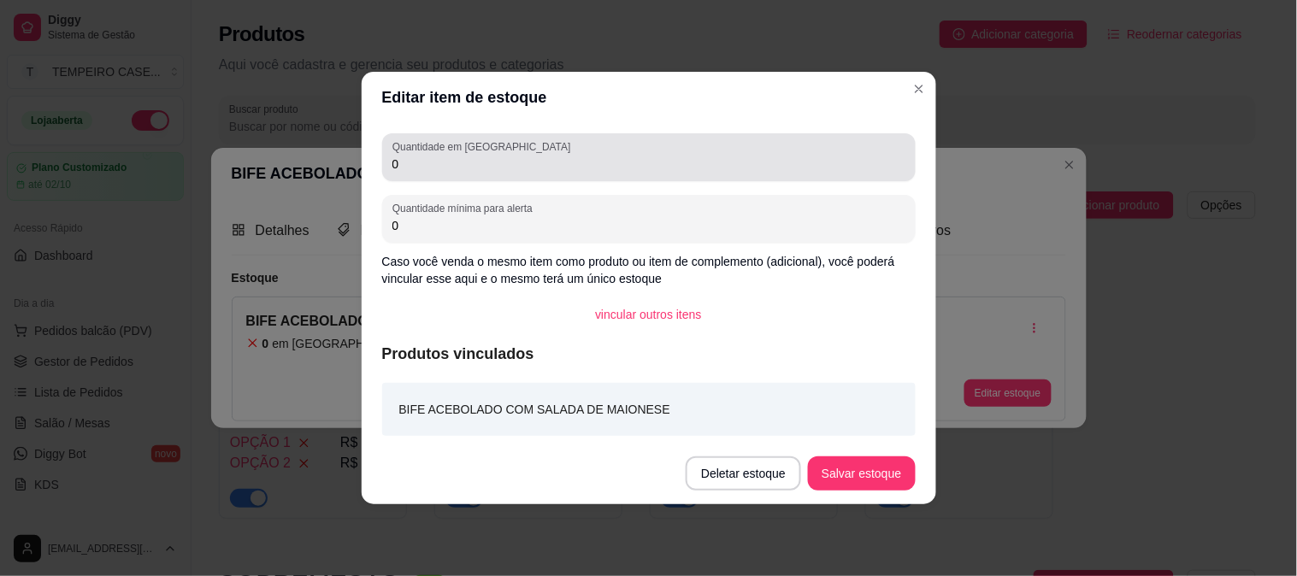
click at [407, 162] on input "0" at bounding box center [648, 164] width 513 height 17
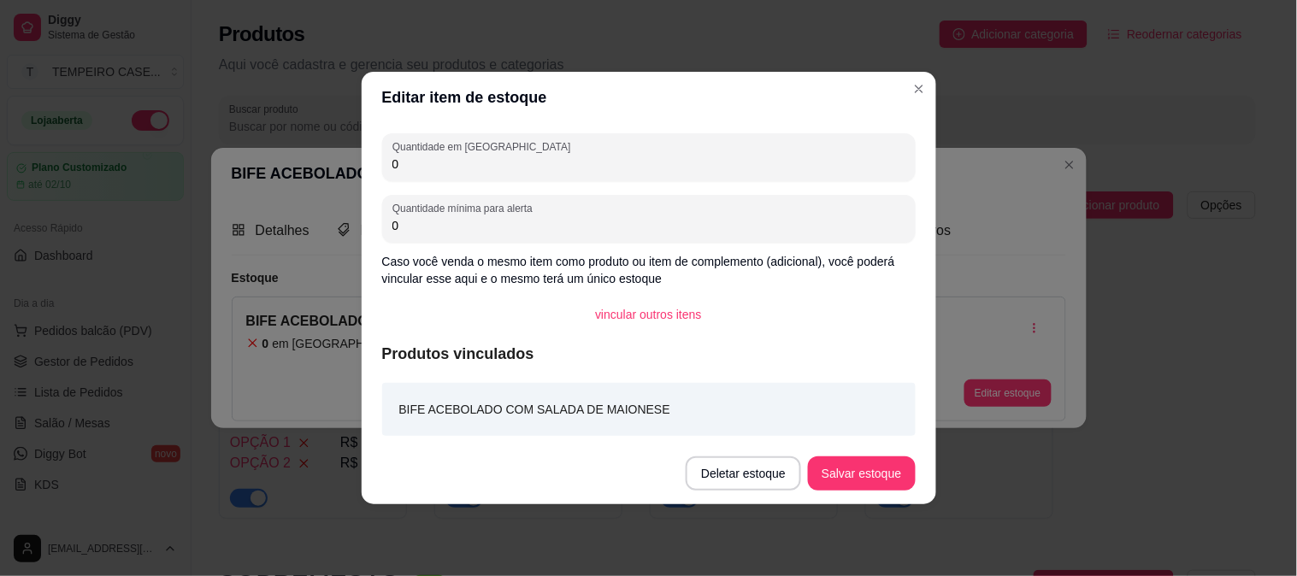
click at [407, 162] on input "0" at bounding box center [648, 164] width 513 height 17
type input "1"
click at [896, 469] on button "Salvar estoque" at bounding box center [861, 474] width 107 height 34
click at [846, 460] on button "Salvar estoque" at bounding box center [861, 474] width 107 height 34
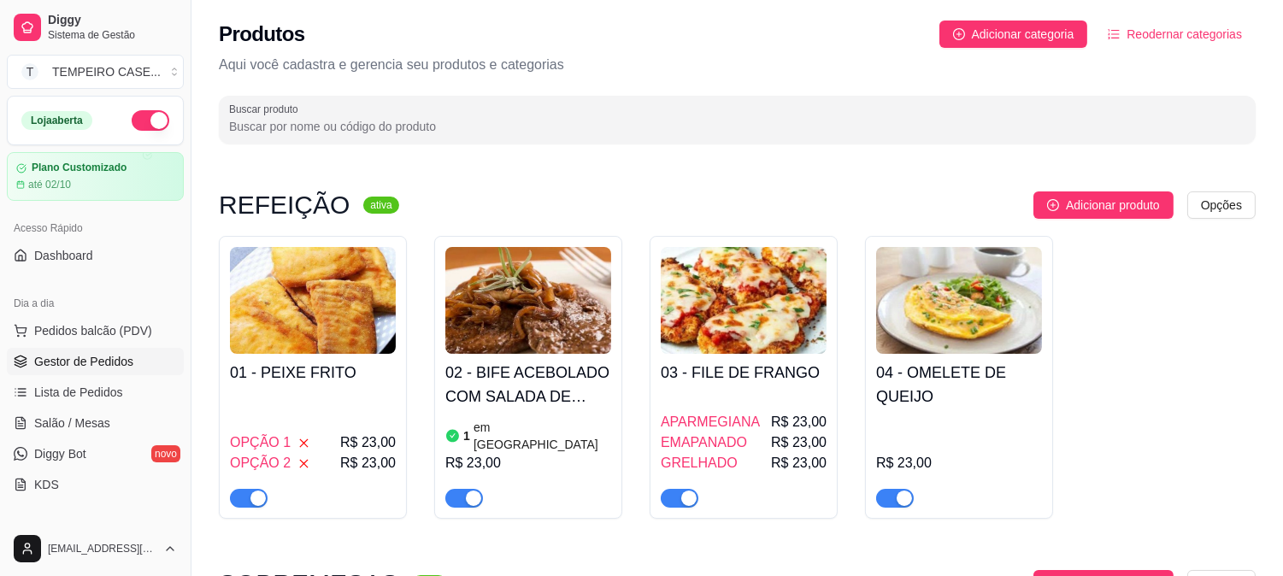
click at [60, 370] on link "Gestor de Pedidos" at bounding box center [95, 361] width 177 height 27
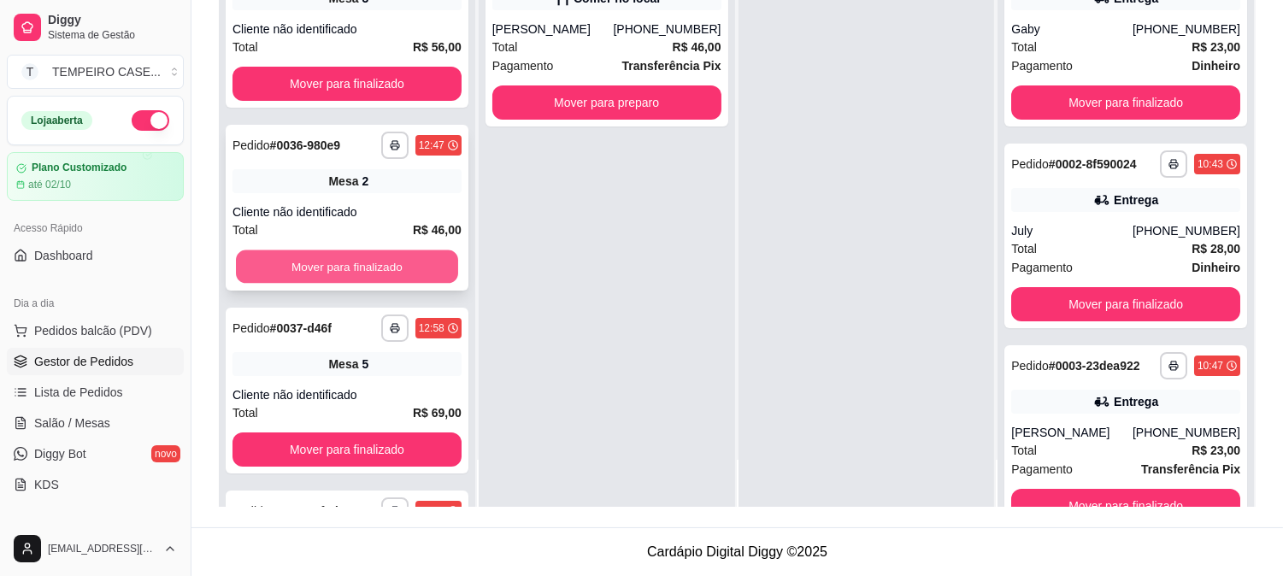
click at [327, 265] on button "Mover para finalizado" at bounding box center [347, 267] width 222 height 33
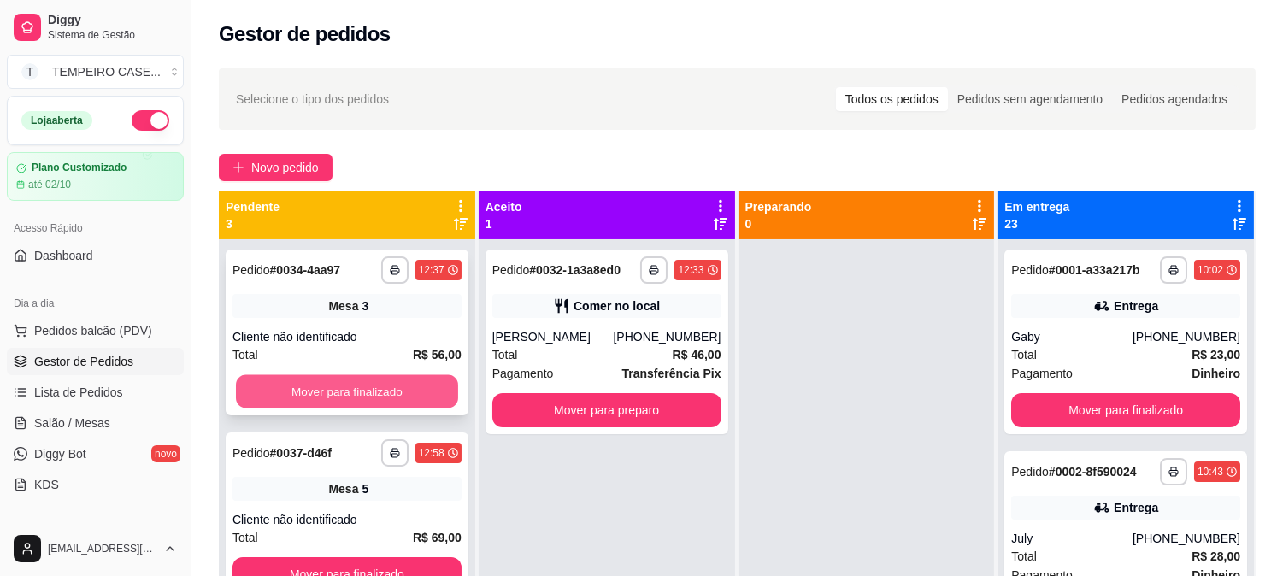
click at [322, 394] on button "Mover para finalizado" at bounding box center [347, 391] width 222 height 33
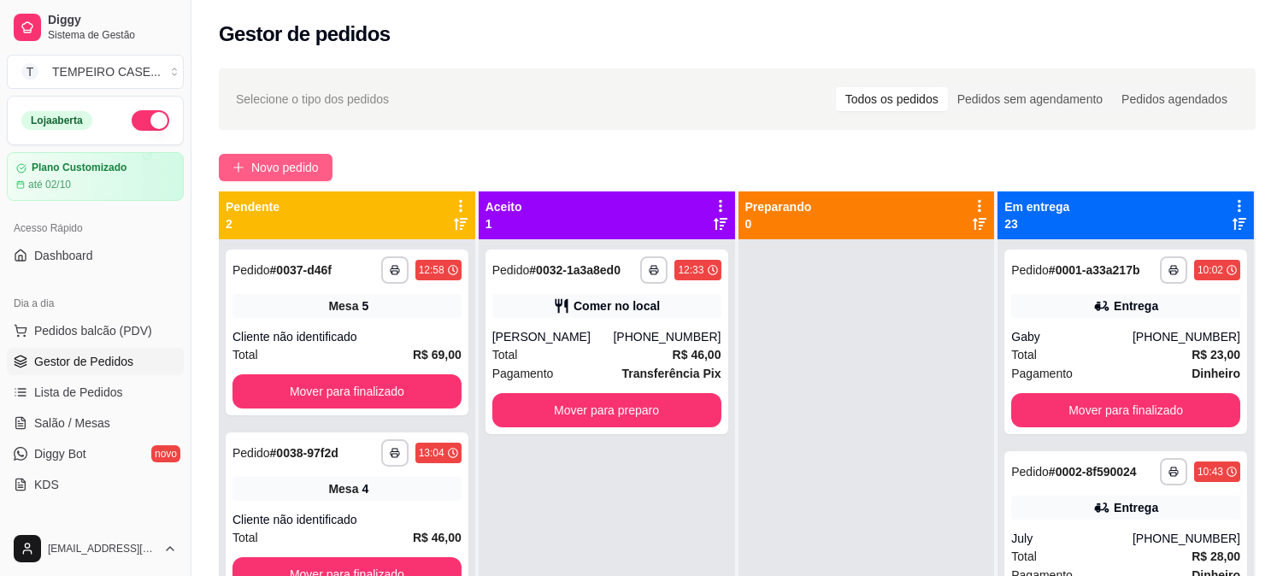
click at [292, 156] on button "Novo pedido" at bounding box center [276, 167] width 114 height 27
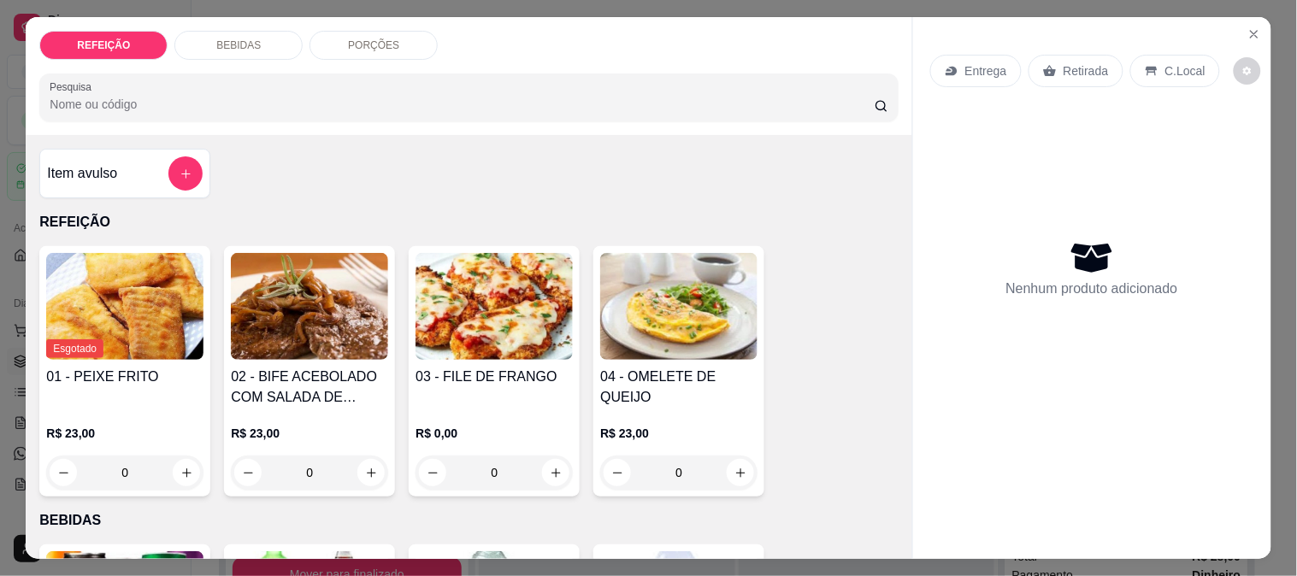
click at [458, 354] on div "03 - FILE DE FRANGO R$ 0,00 0" at bounding box center [494, 371] width 171 height 251
click at [492, 211] on div "APARMEGIANA" at bounding box center [500, 204] width 99 height 21
radio input "true"
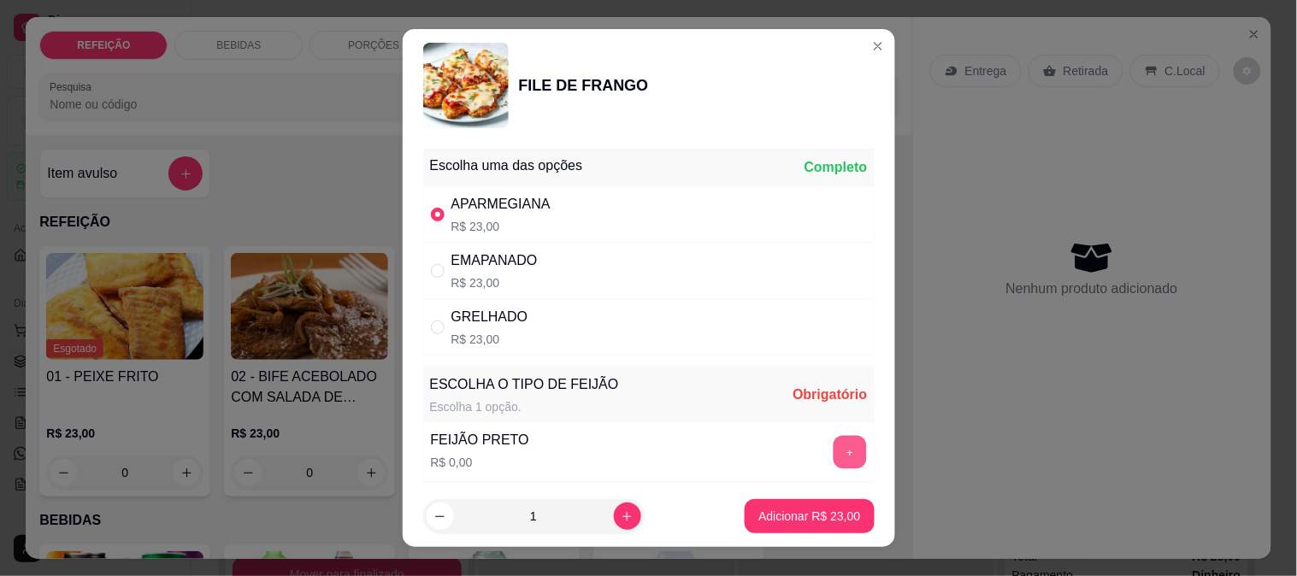
click at [833, 445] on button "+" at bounding box center [849, 451] width 33 height 33
click at [796, 520] on p "Adicionar R$ 23,00" at bounding box center [809, 517] width 99 height 16
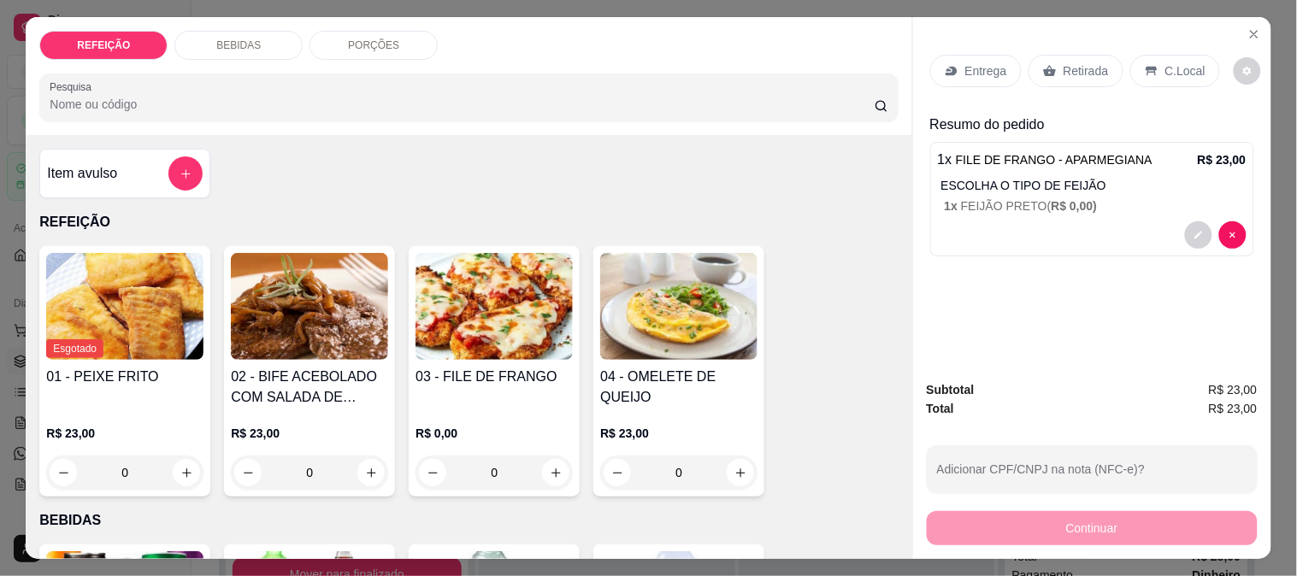
click at [1067, 69] on p "Retirada" at bounding box center [1086, 70] width 45 height 17
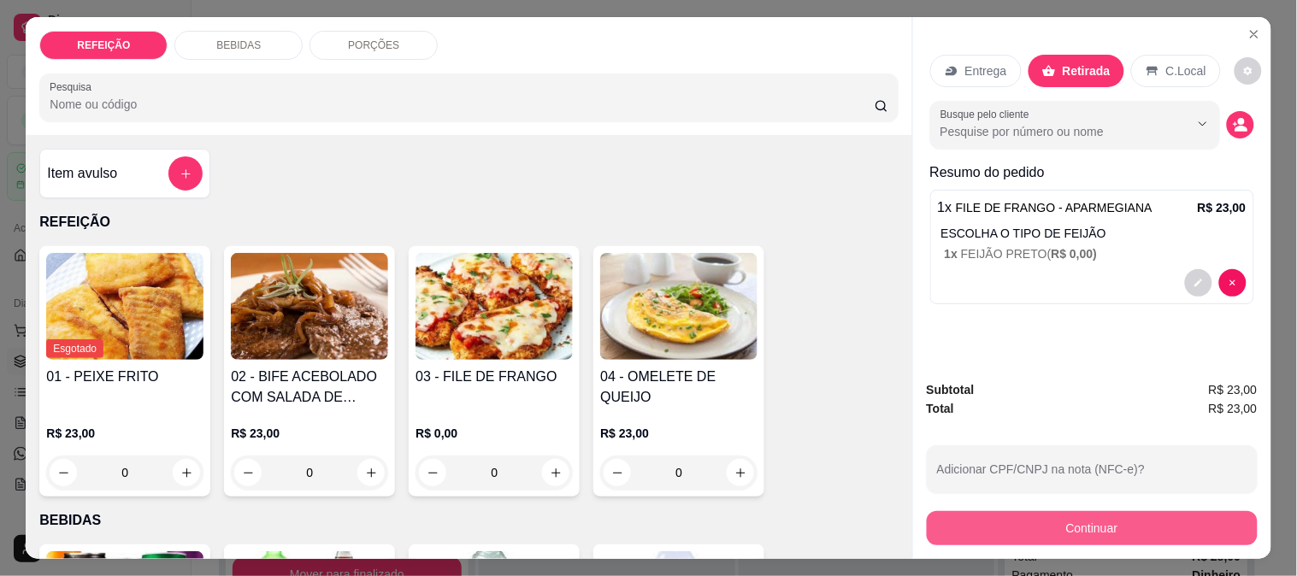
click at [1040, 514] on button "Continuar" at bounding box center [1092, 528] width 331 height 34
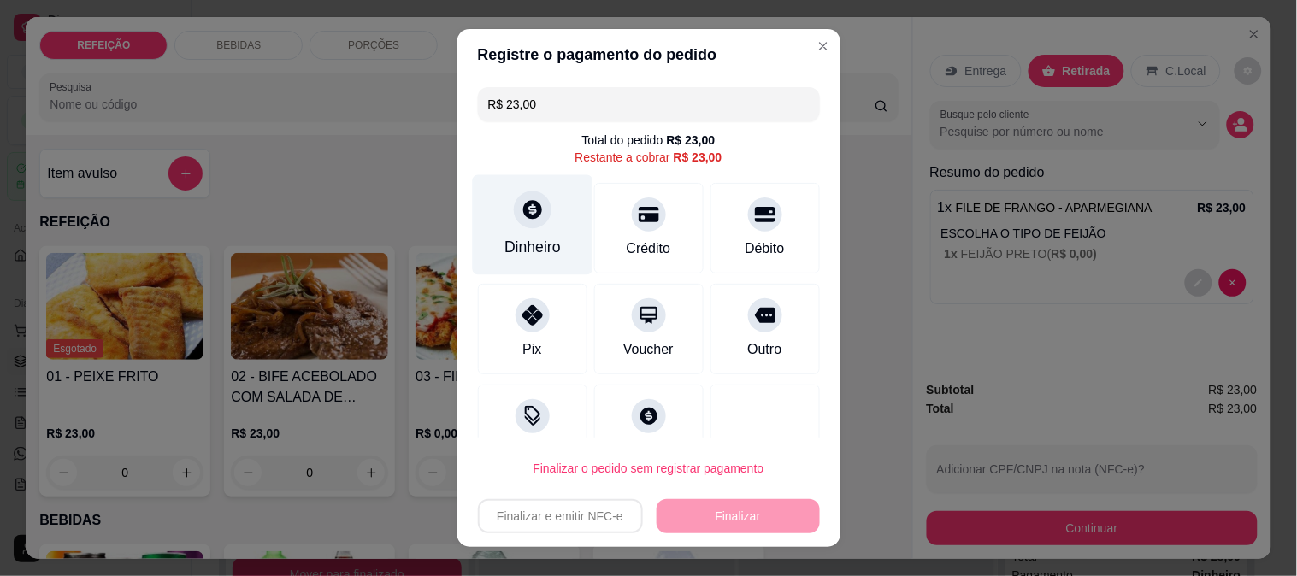
click at [548, 232] on div "Dinheiro" at bounding box center [532, 224] width 121 height 100
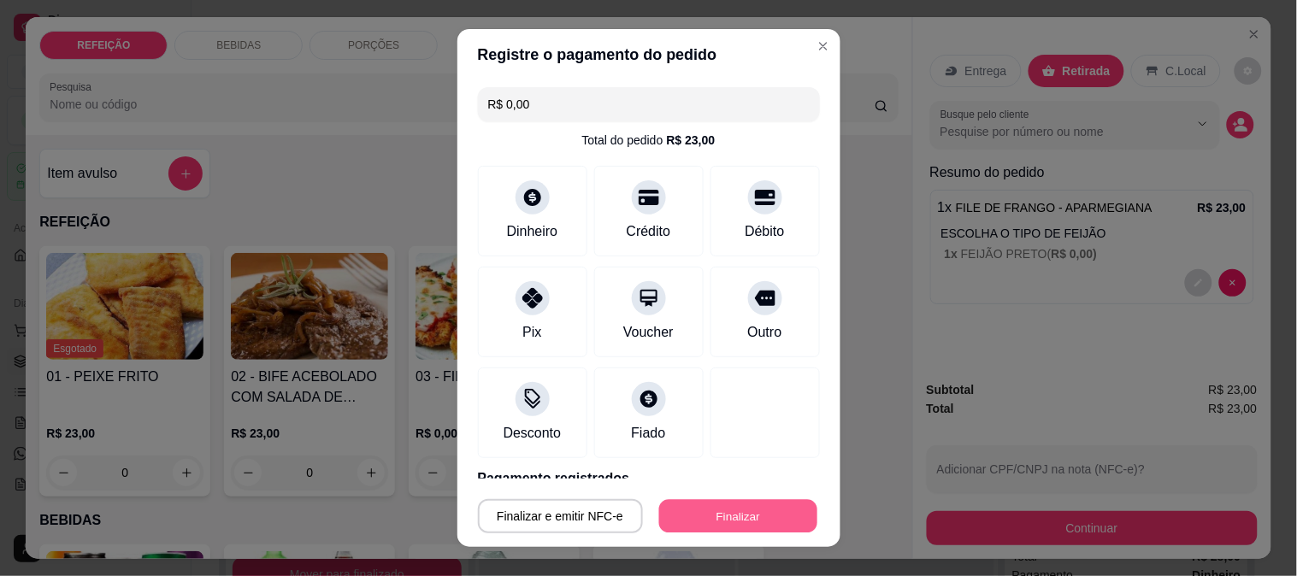
click at [697, 516] on button "Finalizar" at bounding box center [738, 516] width 158 height 33
type input "-R$ 23,00"
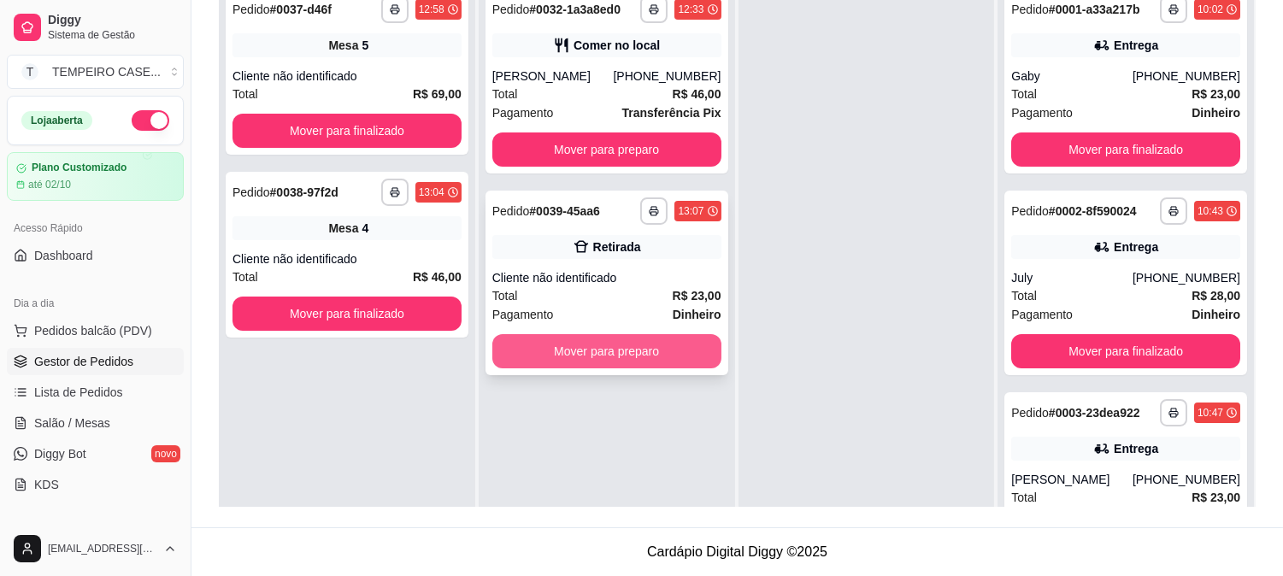
click at [603, 360] on button "Mover para preparo" at bounding box center [606, 351] width 229 height 34
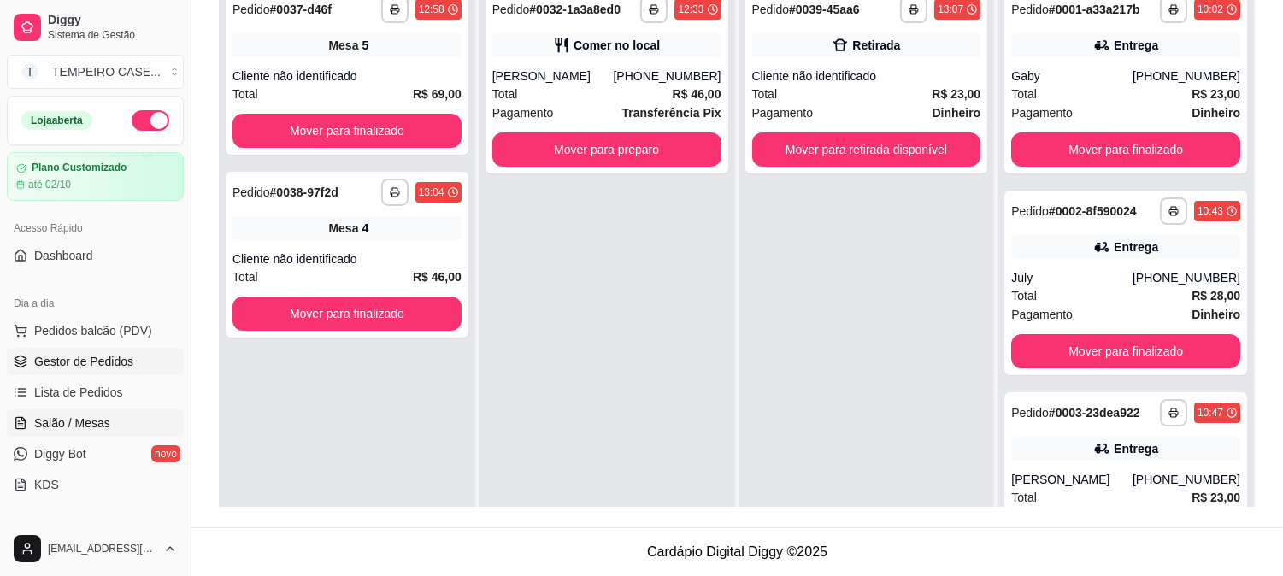
click at [86, 431] on span "Salão / Mesas" at bounding box center [72, 423] width 76 height 17
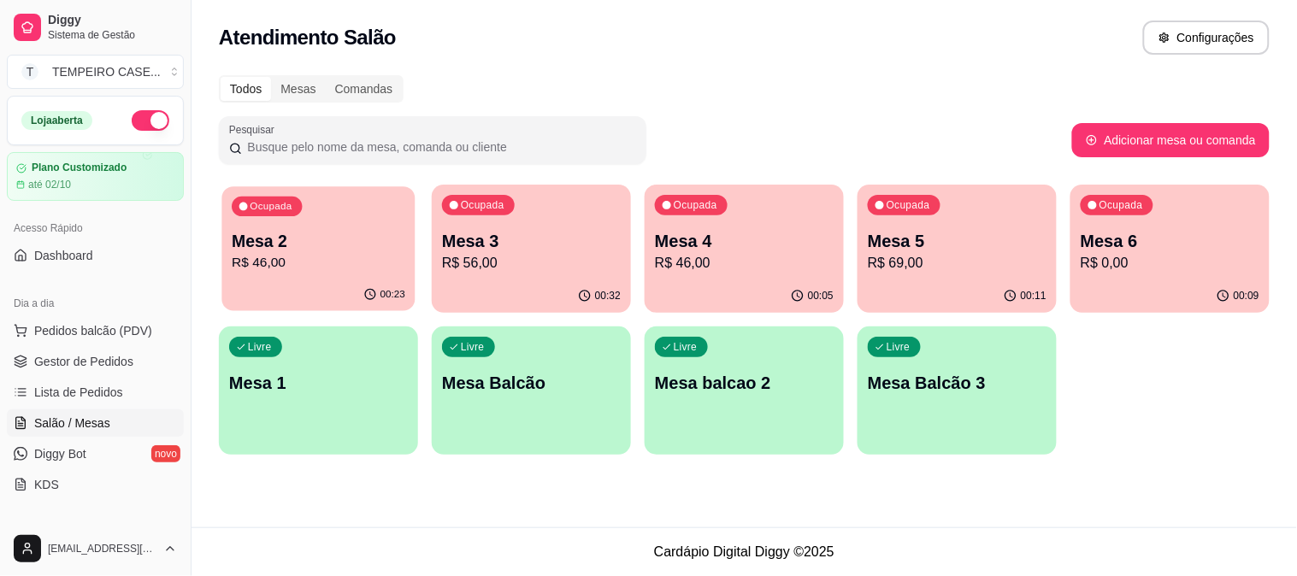
click at [310, 220] on div "Ocupada Mesa 2 R$ 46,00" at bounding box center [317, 232] width 193 height 92
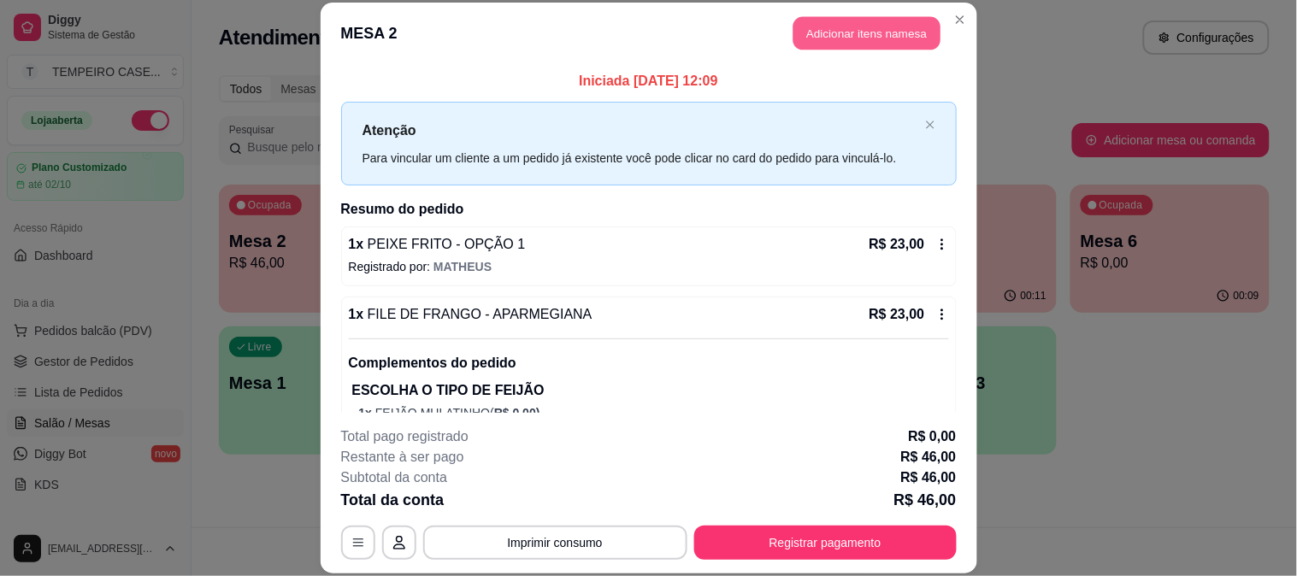
click at [813, 39] on button "Adicionar itens na mesa" at bounding box center [866, 33] width 147 height 33
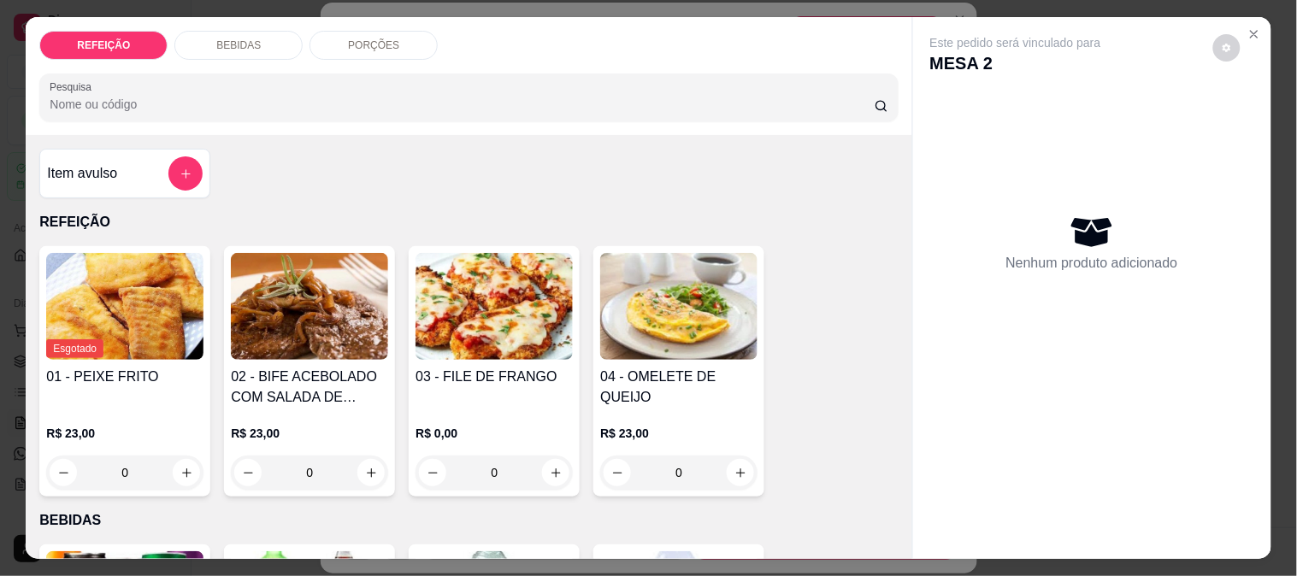
click at [279, 36] on div "BEBIDAS" at bounding box center [238, 45] width 128 height 29
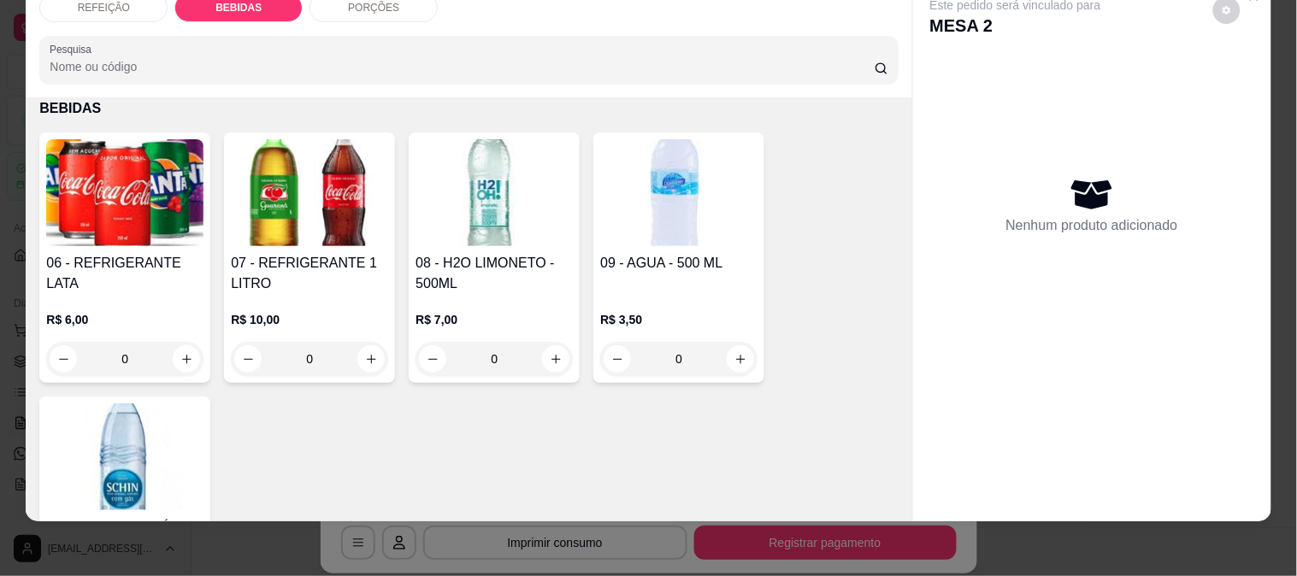
click at [260, 205] on img at bounding box center [309, 192] width 157 height 107
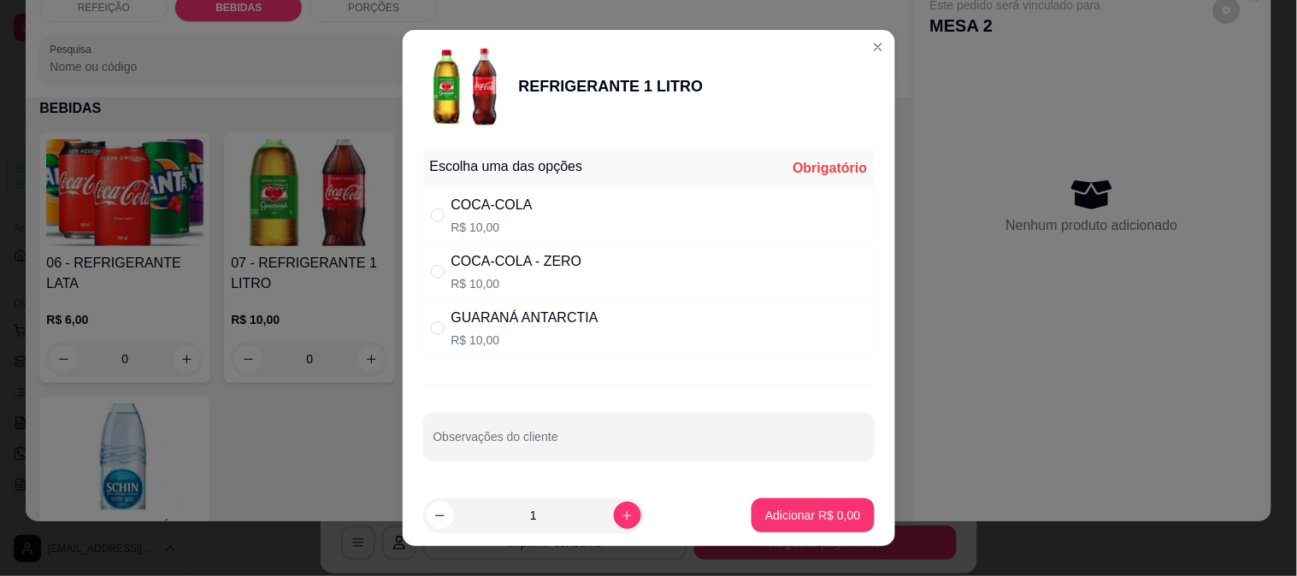
click at [457, 258] on div "COCA-COLA - ZERO" at bounding box center [516, 261] width 131 height 21
radio input "true"
click at [787, 510] on p "Adicionar R$ 10,00" at bounding box center [809, 515] width 102 height 17
type input "1"
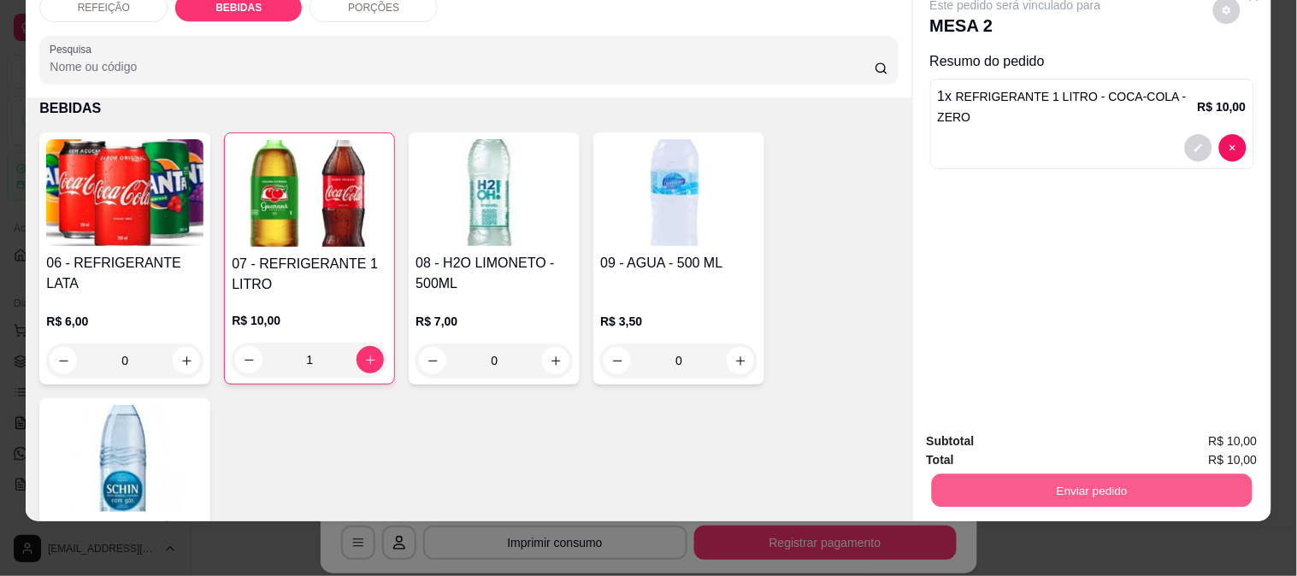
click at [1086, 474] on button "Enviar pedido" at bounding box center [1091, 490] width 321 height 33
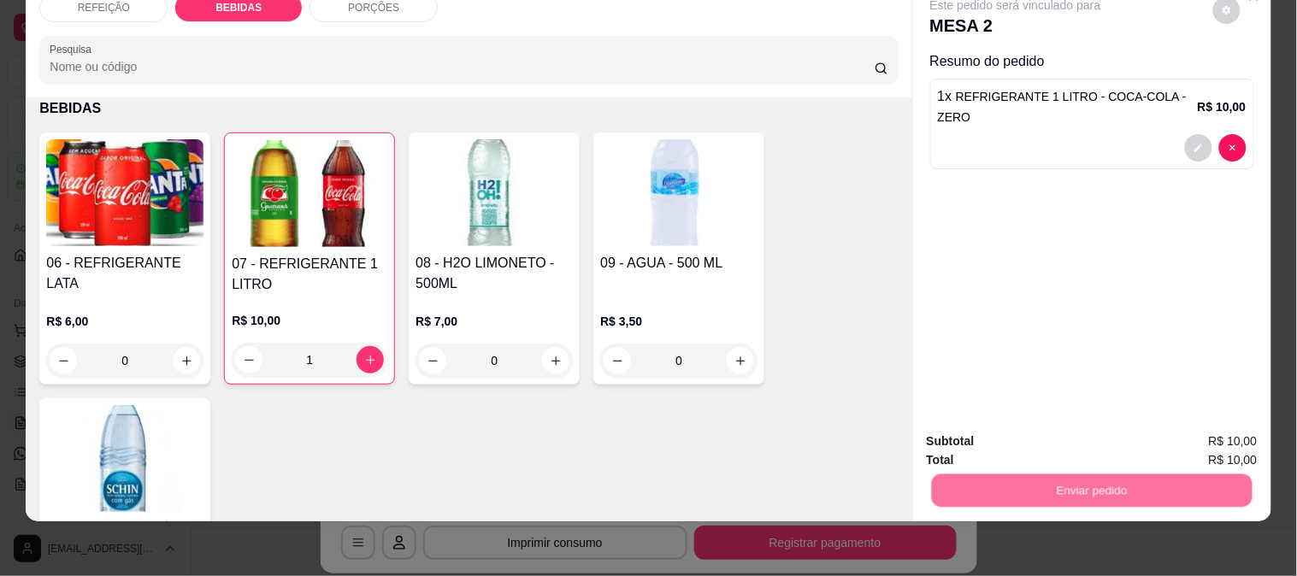
click at [1000, 421] on button "Não registrar e enviar pedido" at bounding box center [1035, 435] width 178 height 32
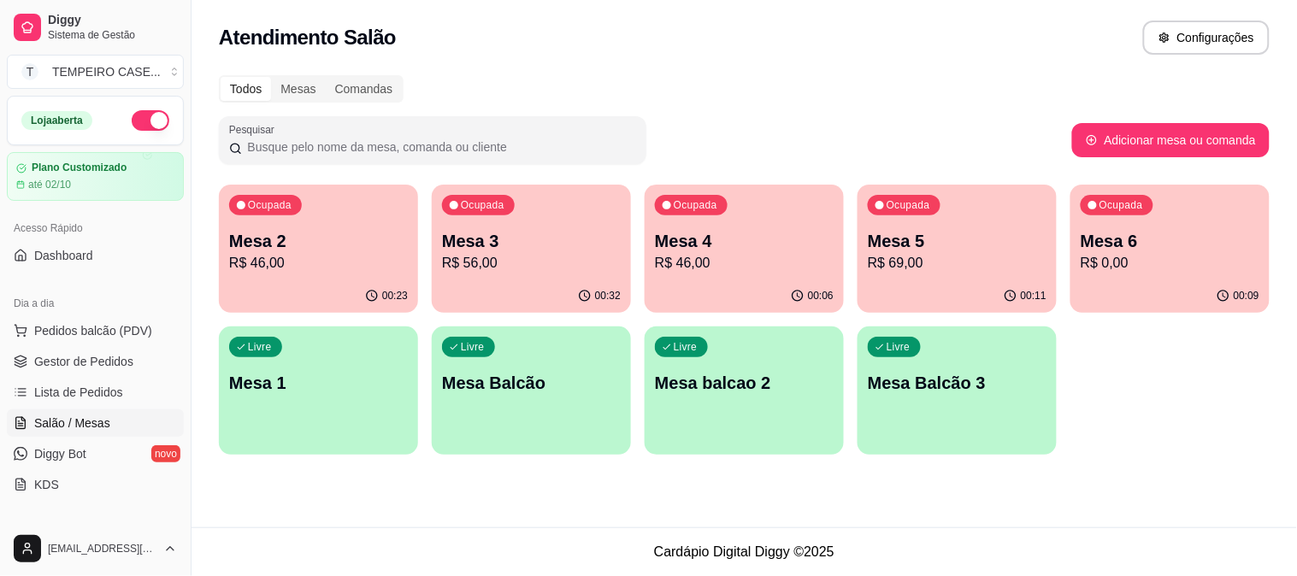
drag, startPoint x: 771, startPoint y: 234, endPoint x: 600, endPoint y: 92, distance: 222.2
click at [62, 368] on span "Gestor de Pedidos" at bounding box center [83, 361] width 99 height 17
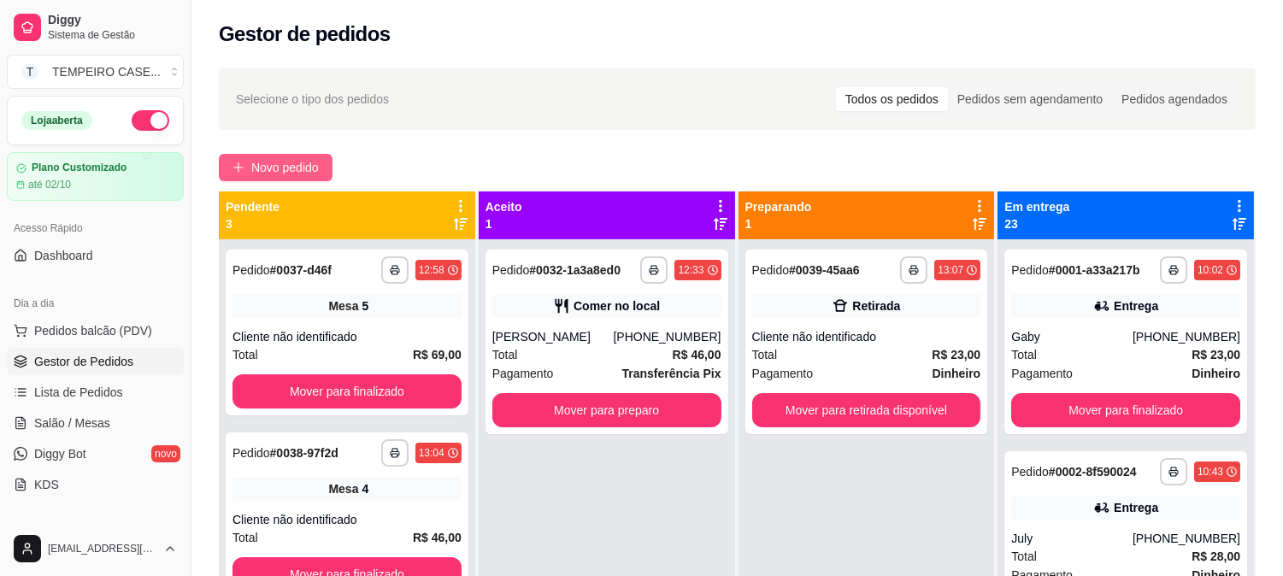
click at [302, 167] on span "Novo pedido" at bounding box center [285, 167] width 68 height 19
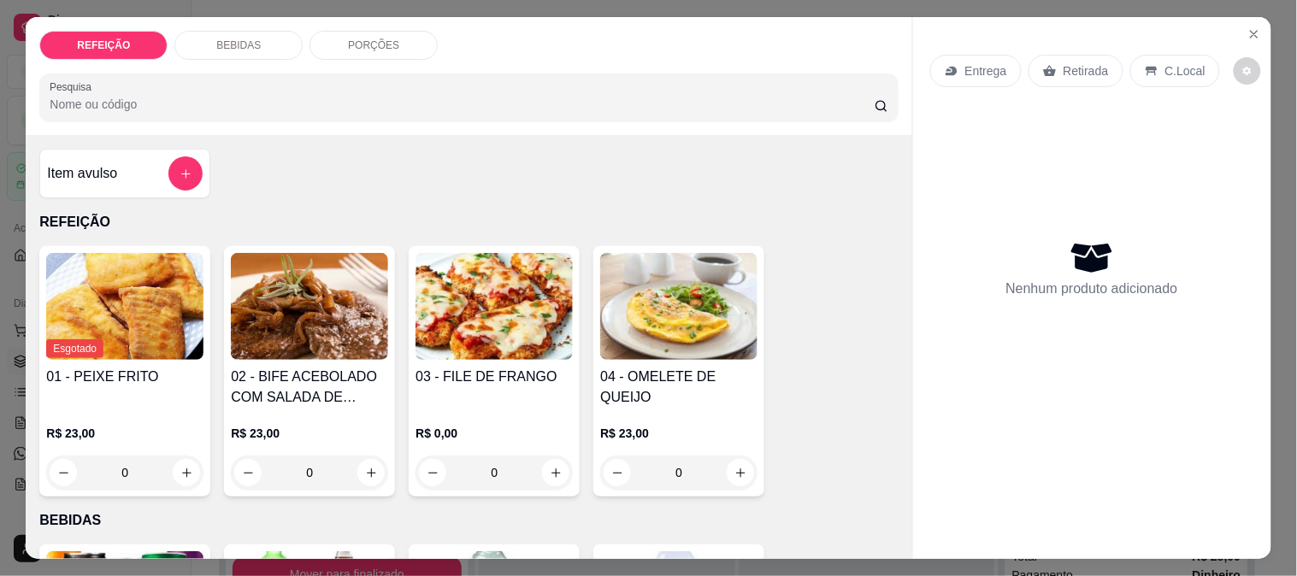
click at [261, 288] on img at bounding box center [309, 306] width 157 height 107
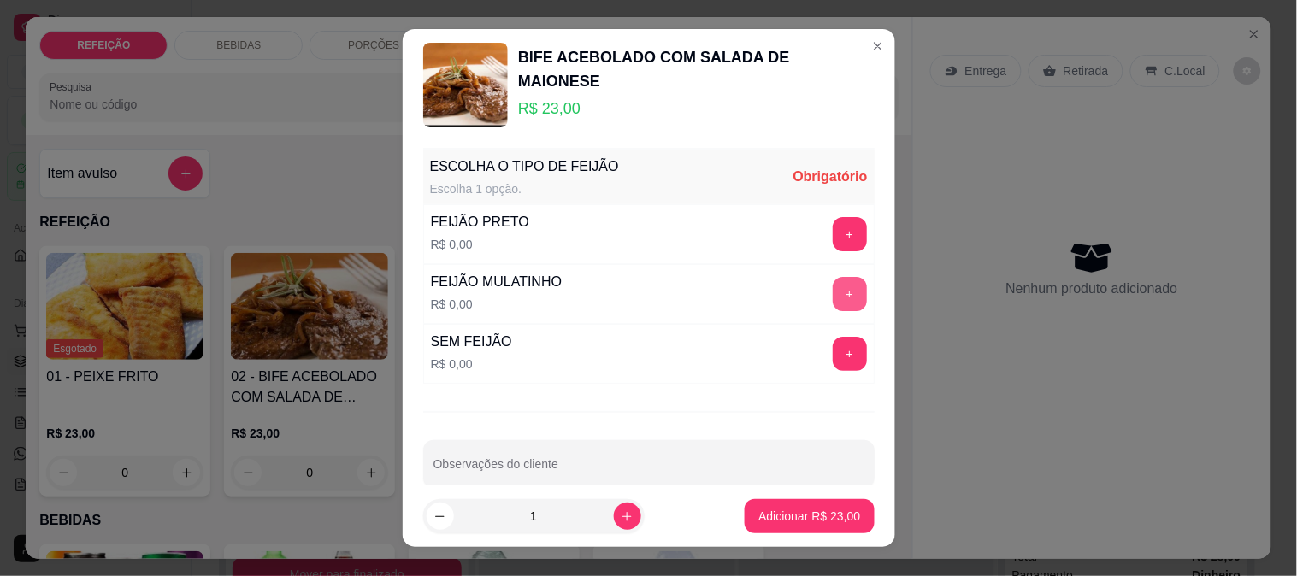
click at [833, 282] on button "+" at bounding box center [850, 294] width 34 height 34
click at [684, 456] on div at bounding box center [648, 464] width 431 height 34
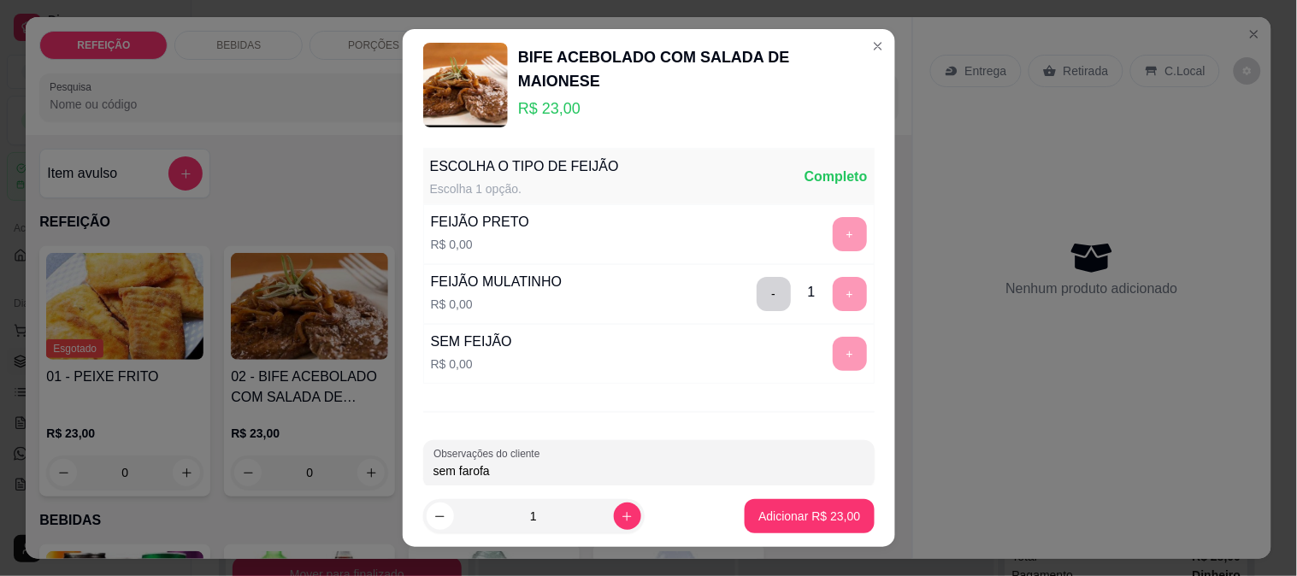
paste input "Capricha na maionese"
click at [486, 468] on input "sem farofa Capricha na maionese" at bounding box center [648, 471] width 431 height 17
type input "sem farofa - Capricha na maionese"
click at [760, 511] on p "Adicionar R$ 23,00" at bounding box center [809, 517] width 99 height 16
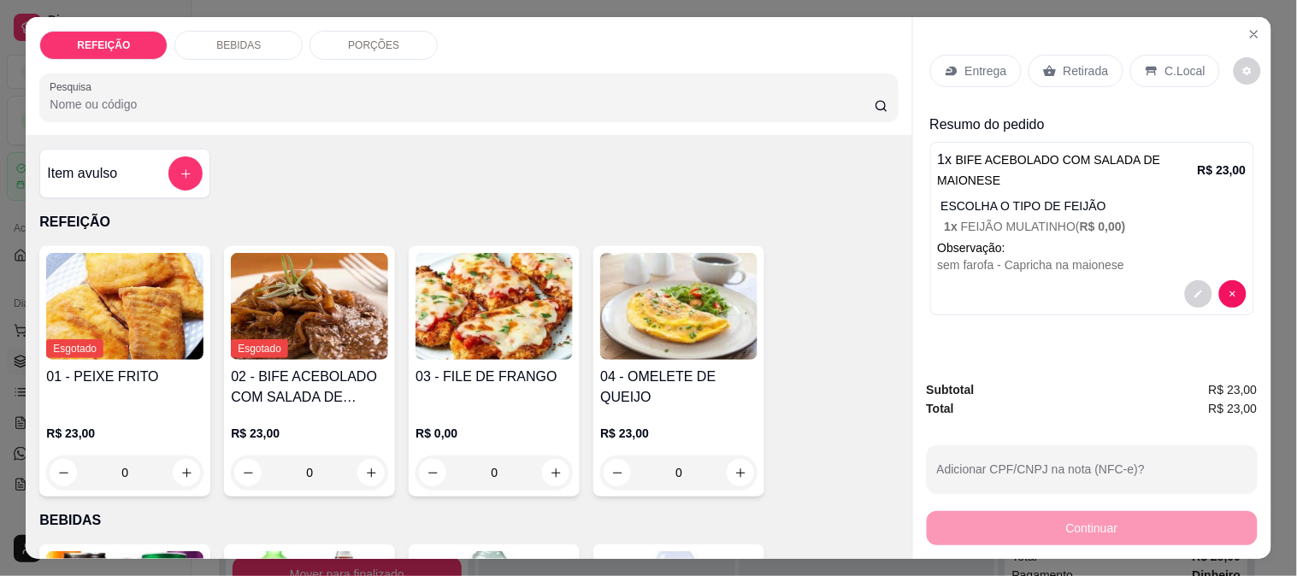
click at [1069, 64] on p "Retirada" at bounding box center [1086, 70] width 45 height 17
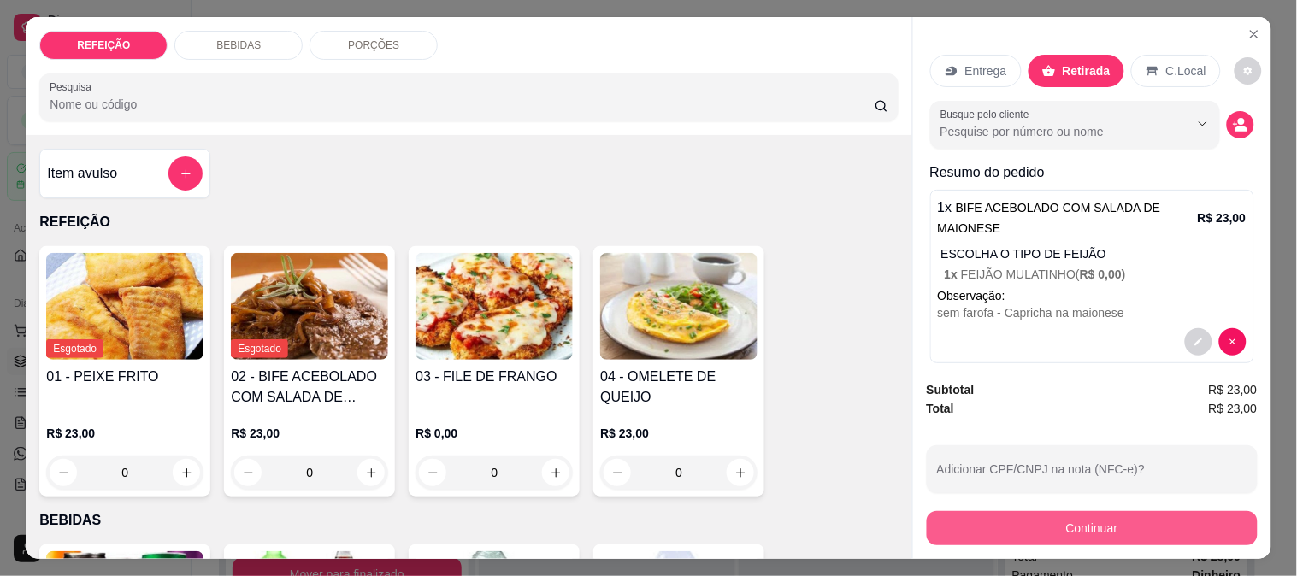
click at [1055, 520] on button "Continuar" at bounding box center [1092, 528] width 331 height 34
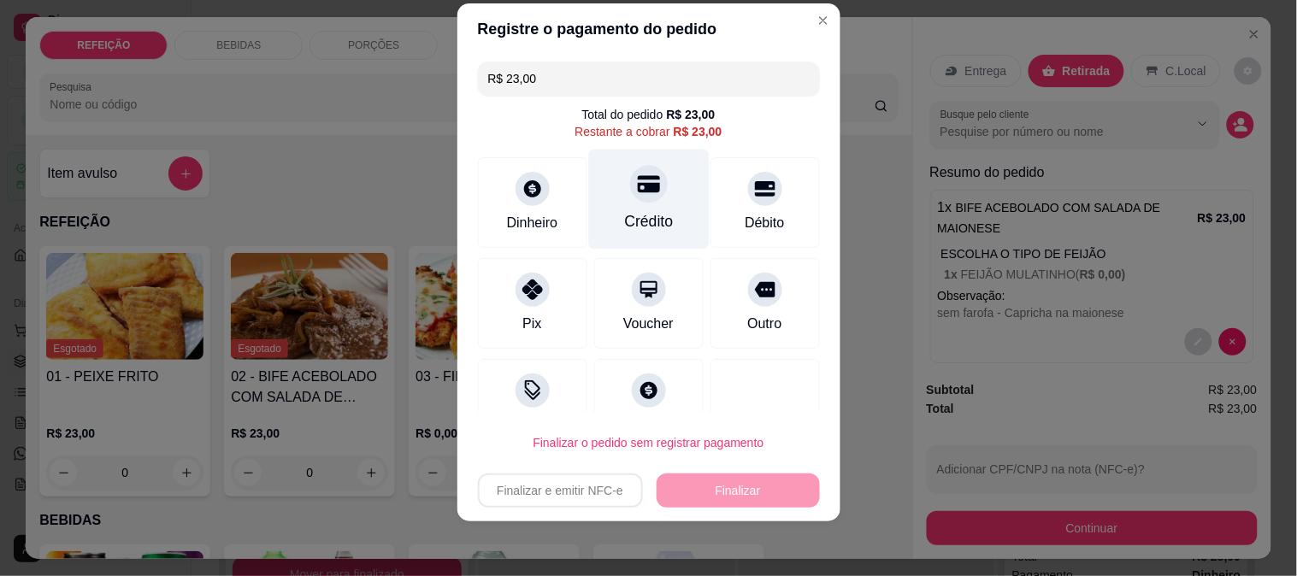
click at [659, 198] on div "Crédito" at bounding box center [648, 199] width 121 height 100
type input "R$ 0,00"
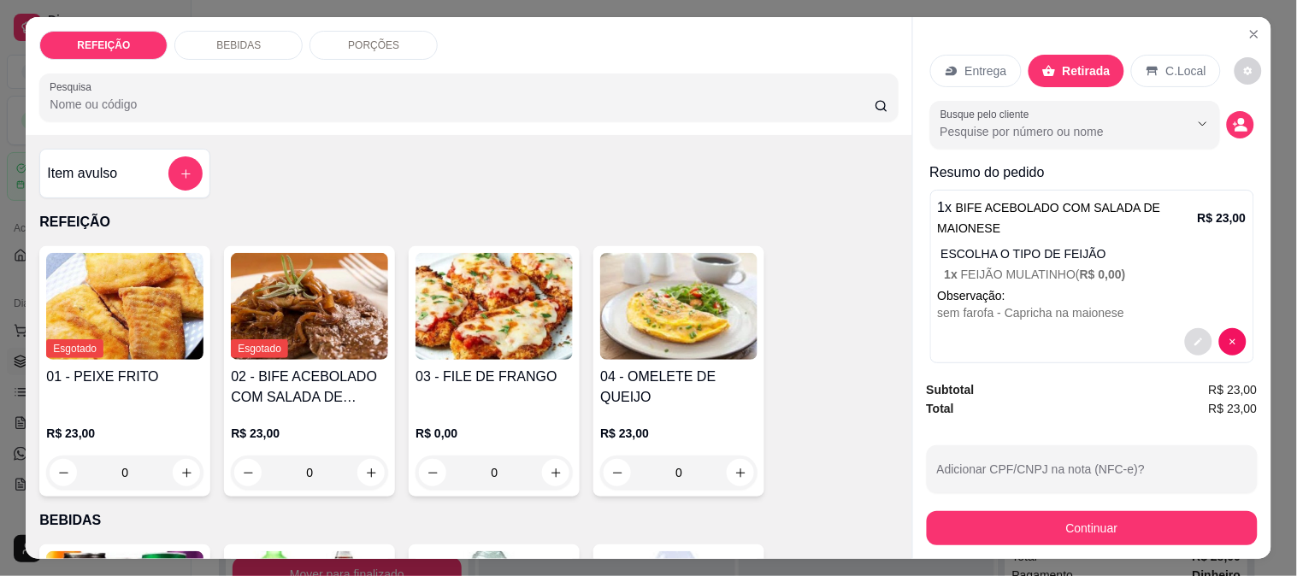
click at [1185, 328] on button "decrease-product-quantity" at bounding box center [1198, 341] width 27 height 27
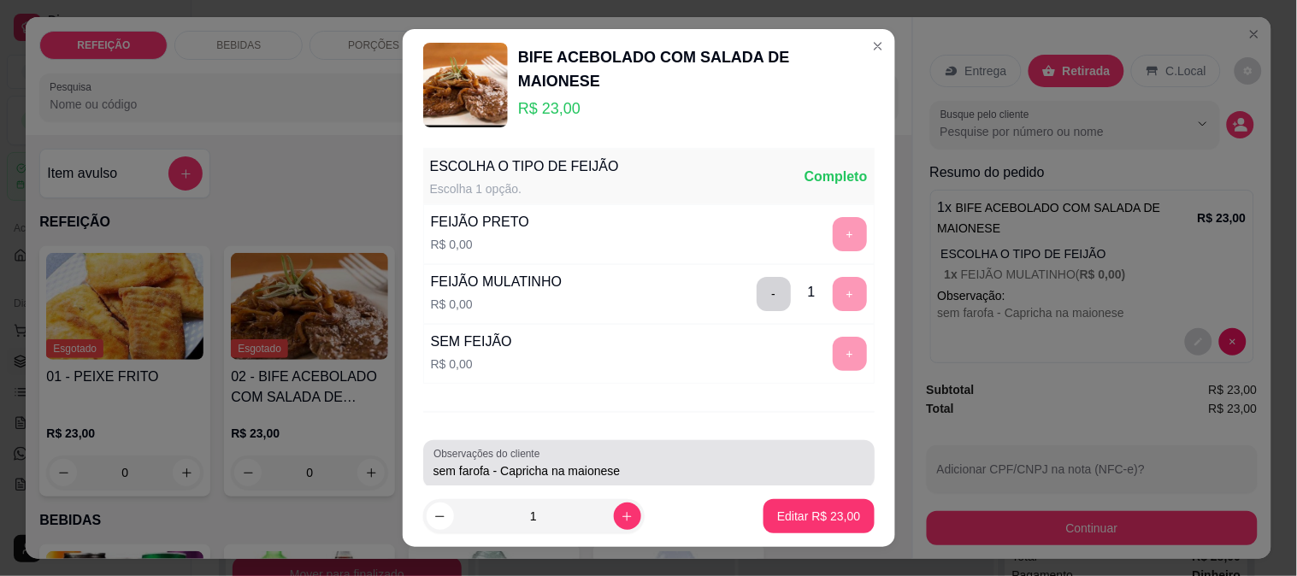
click at [720, 453] on div "sem farofa - Capricha na maionese" at bounding box center [648, 464] width 431 height 34
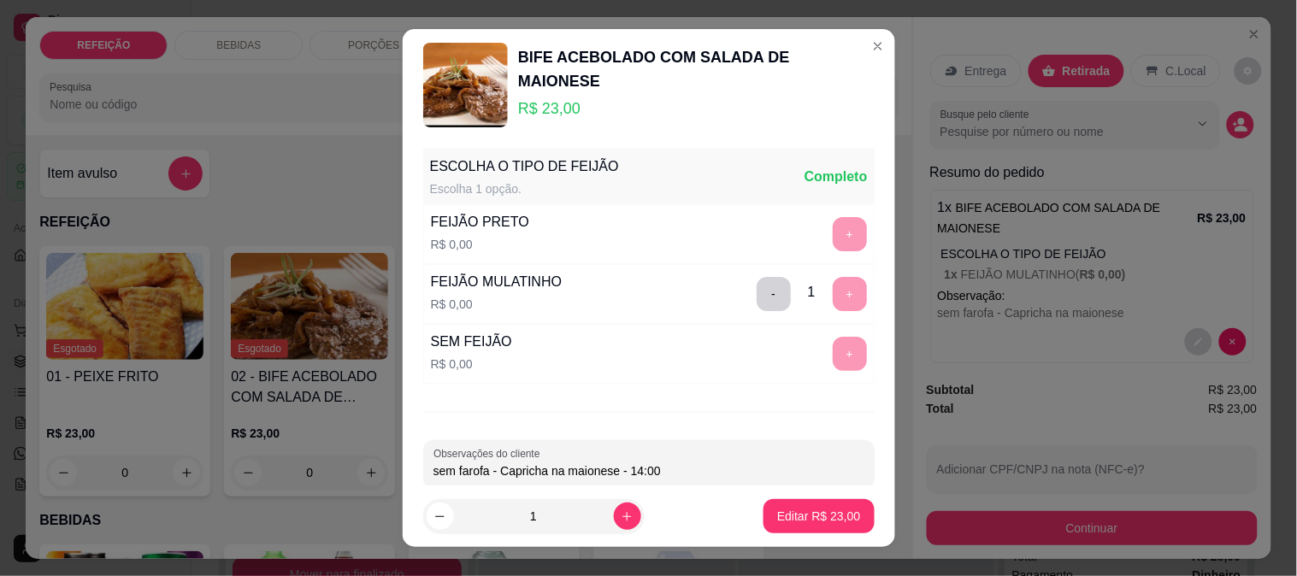
type input "sem farofa - Capricha na maionese - 14:00"
click at [815, 513] on p "Editar R$ 23,00" at bounding box center [819, 517] width 80 height 16
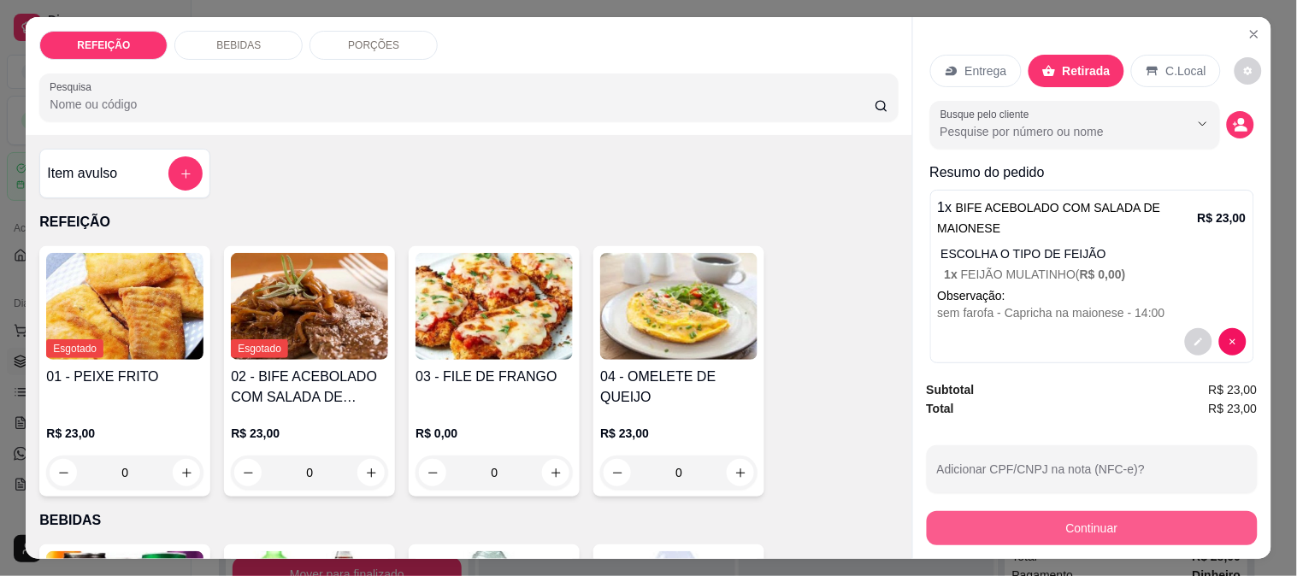
click at [1020, 511] on button "Continuar" at bounding box center [1092, 528] width 331 height 34
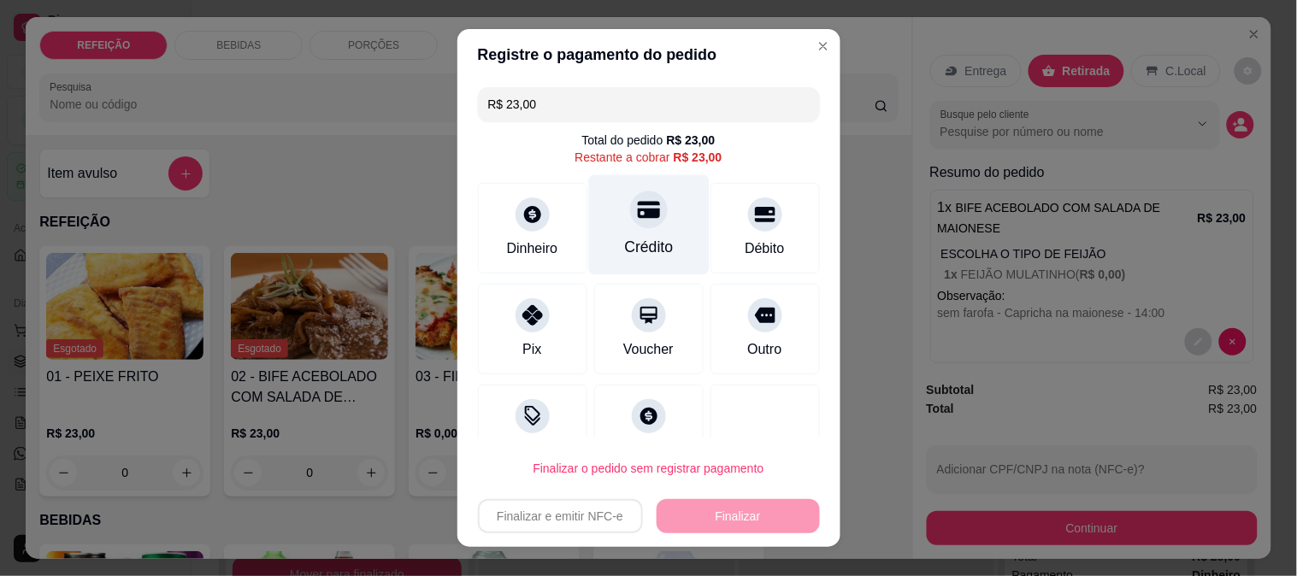
click at [630, 198] on div at bounding box center [649, 210] width 38 height 38
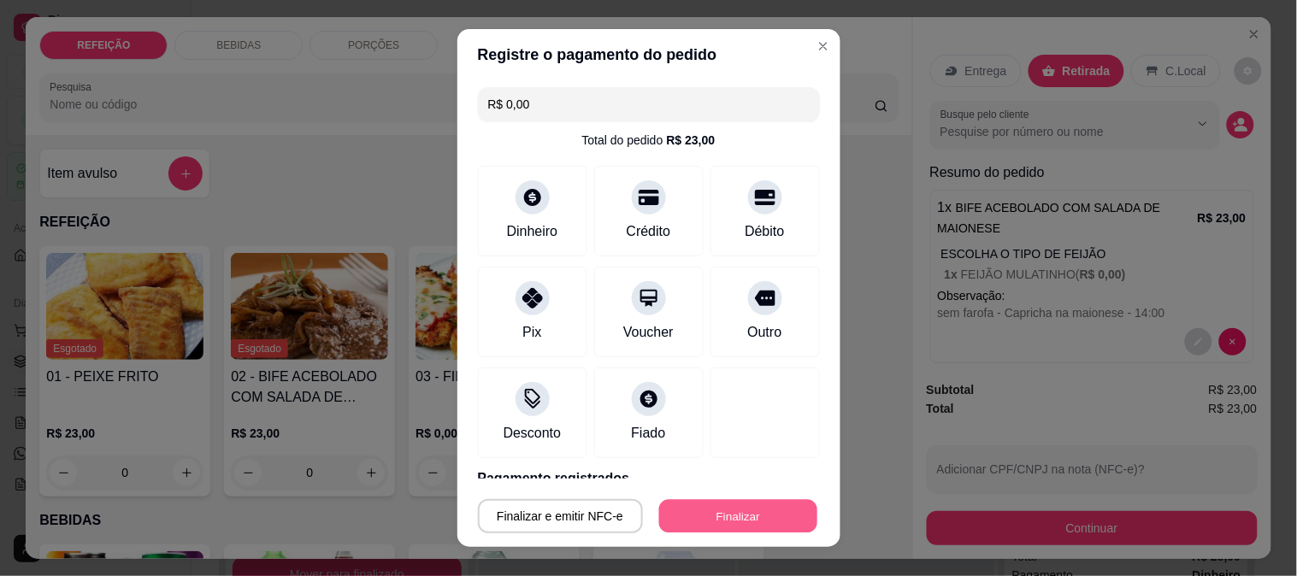
click at [680, 501] on button "Finalizar" at bounding box center [738, 516] width 158 height 33
type input "-R$ 23,00"
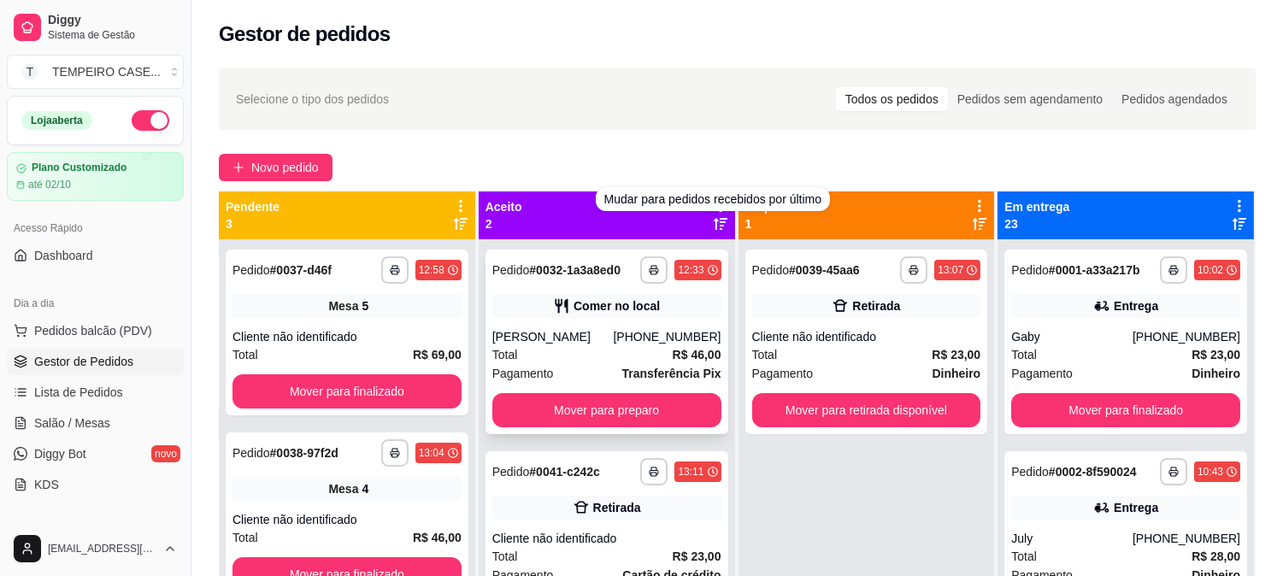
scroll to position [47, 0]
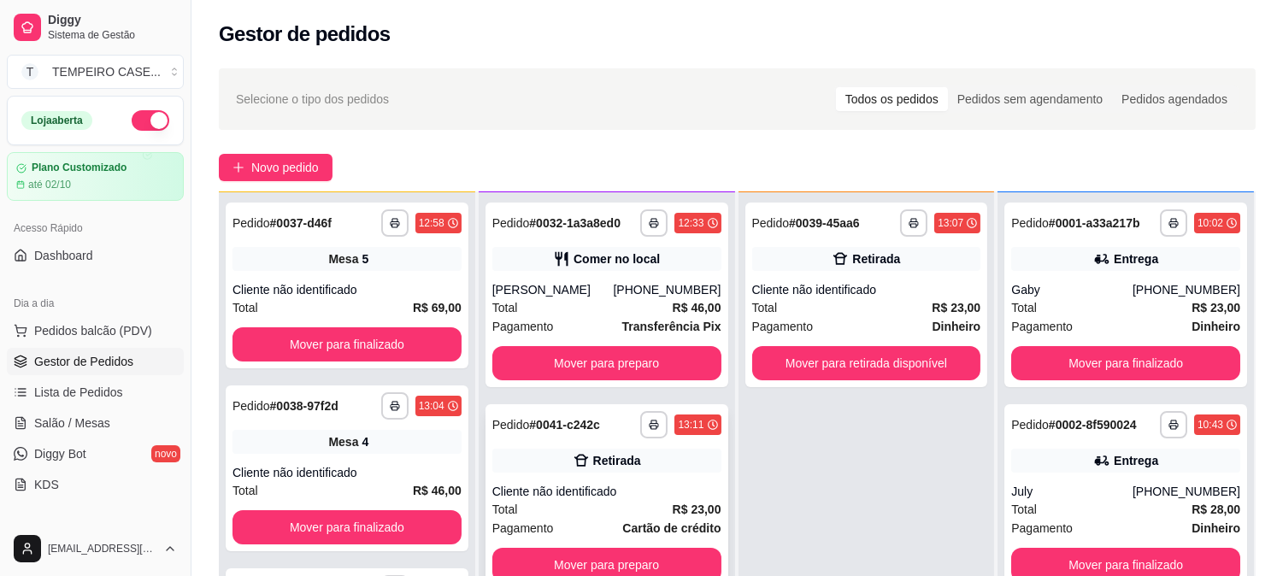
click at [584, 445] on div "**********" at bounding box center [607, 496] width 243 height 185
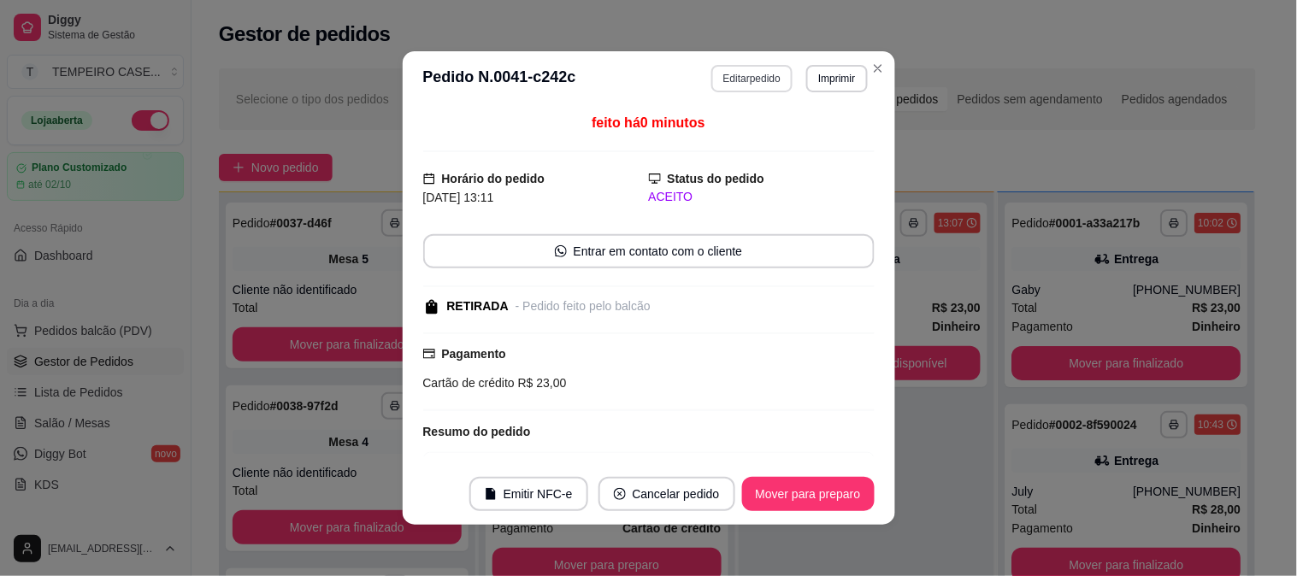
click at [752, 80] on button "Editar pedido" at bounding box center [751, 78] width 81 height 27
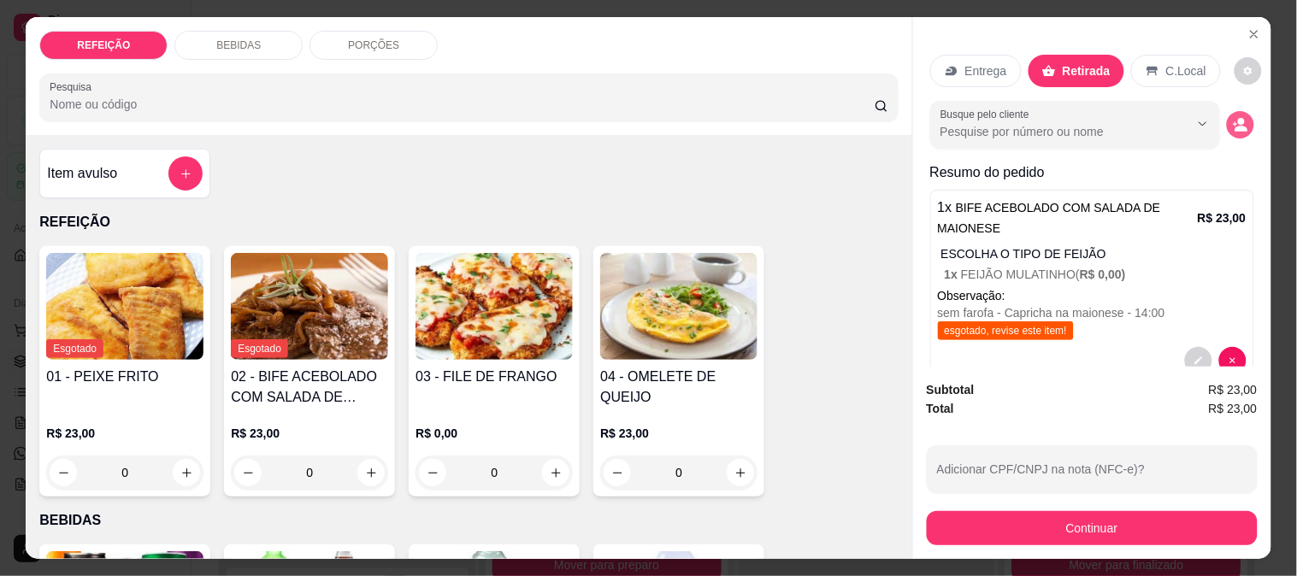
click at [1235, 126] on icon "decrease-product-quantity" at bounding box center [1241, 129] width 13 height 6
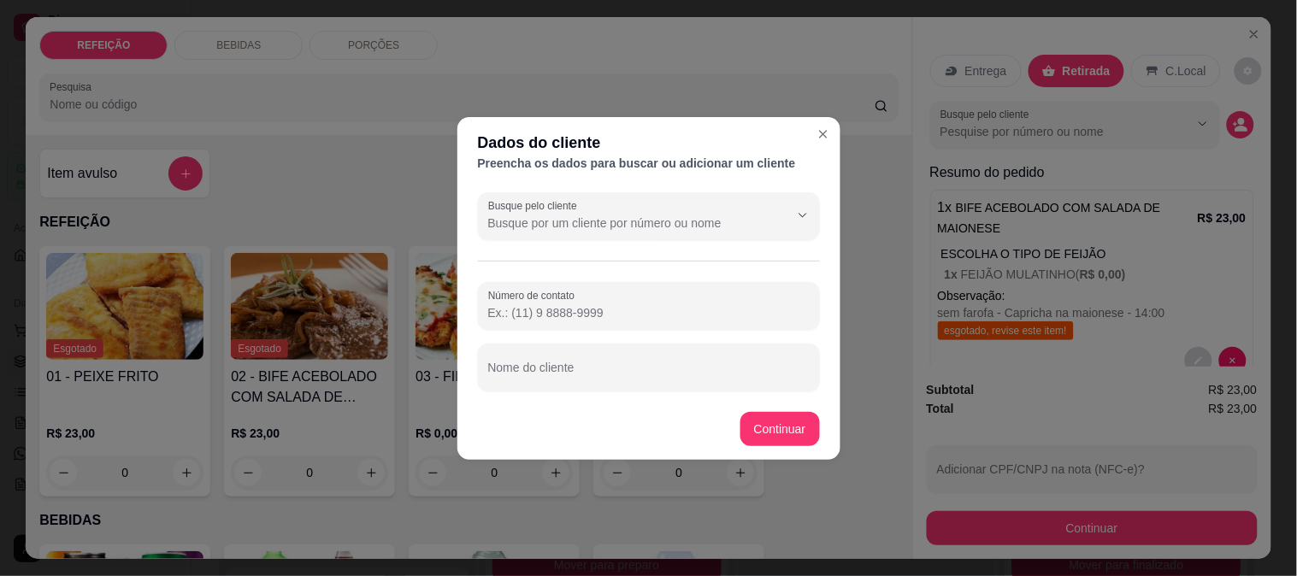
click at [517, 217] on input "Busque pelo cliente" at bounding box center [625, 223] width 274 height 17
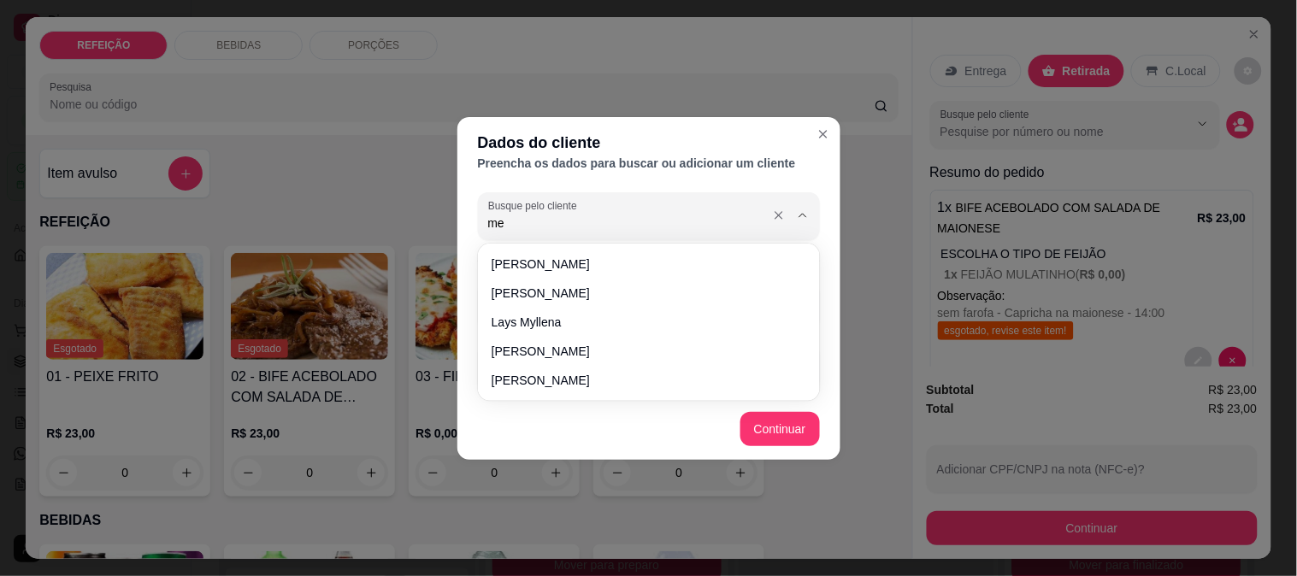
type input "mel"
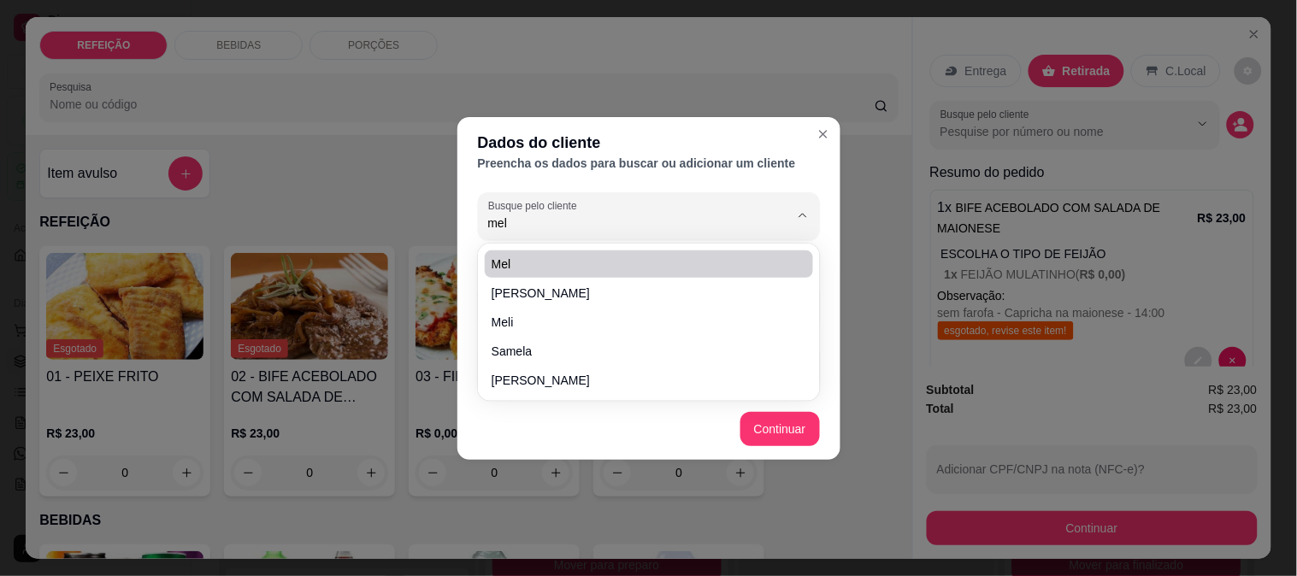
click at [571, 262] on span "mel" at bounding box center [641, 264] width 298 height 17
type input "[PHONE_NUMBER]"
type input "mel"
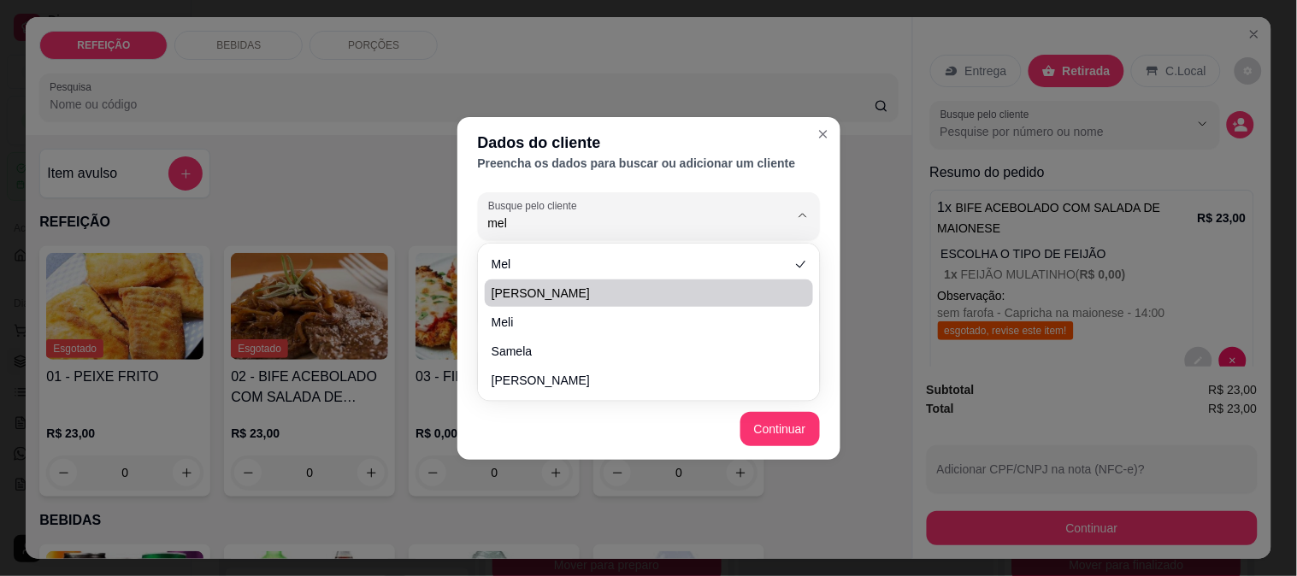
click at [586, 278] on ul "[PERSON_NAME] [PERSON_NAME]" at bounding box center [649, 323] width 328 height 144
click at [569, 291] on span "[PERSON_NAME]" at bounding box center [641, 293] width 298 height 17
type input "[PERSON_NAME]"
type input "[PHONE_NUMBER]"
type input "[PERSON_NAME]"
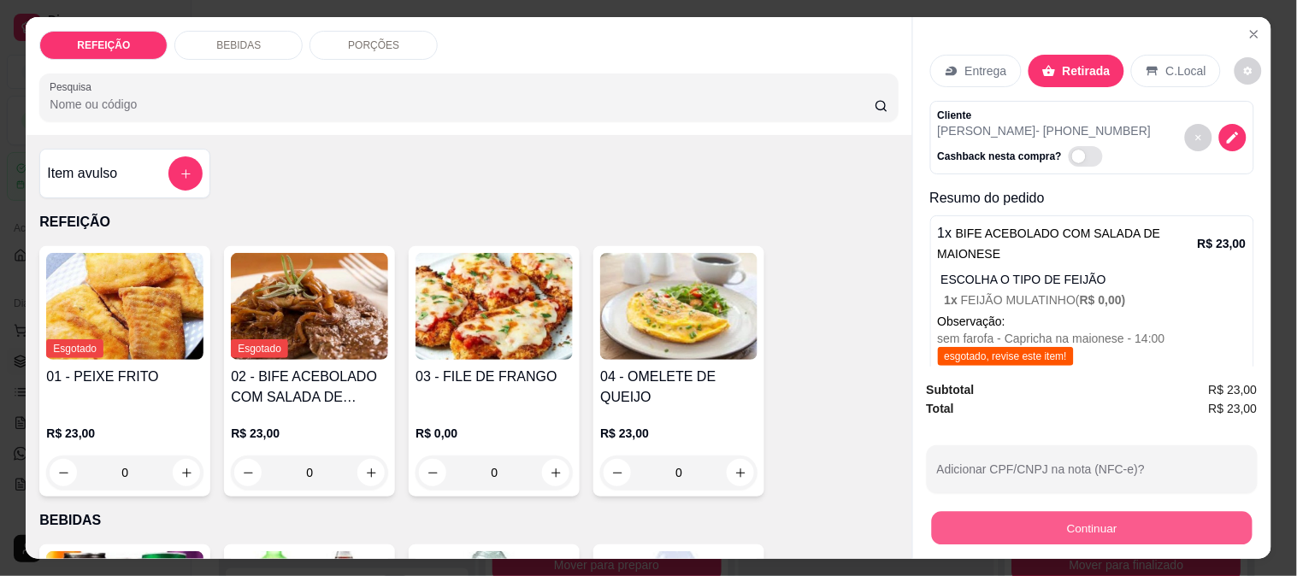
click at [1035, 534] on button "Continuar" at bounding box center [1091, 527] width 321 height 33
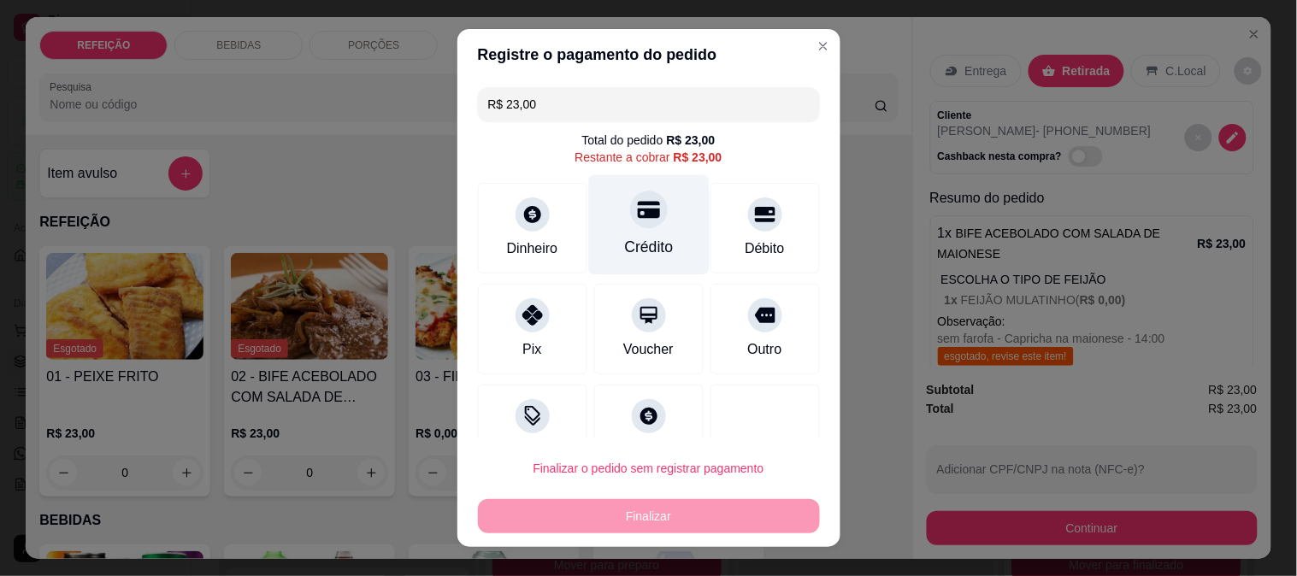
click at [630, 224] on div at bounding box center [649, 210] width 38 height 38
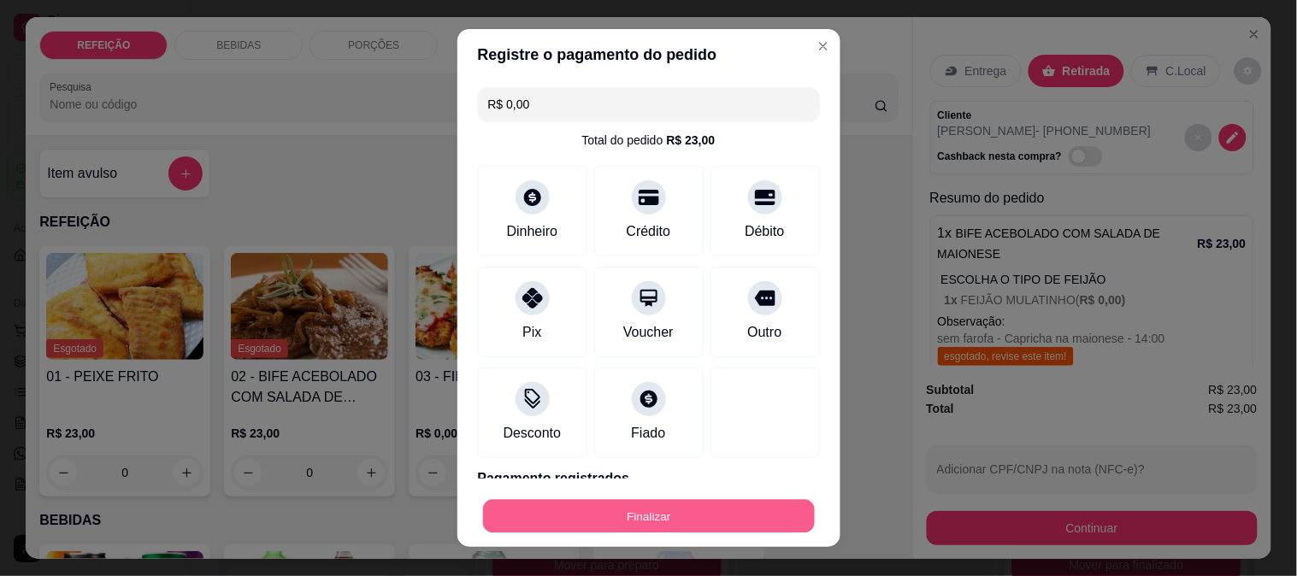
click at [634, 522] on button "Finalizar" at bounding box center [649, 516] width 332 height 33
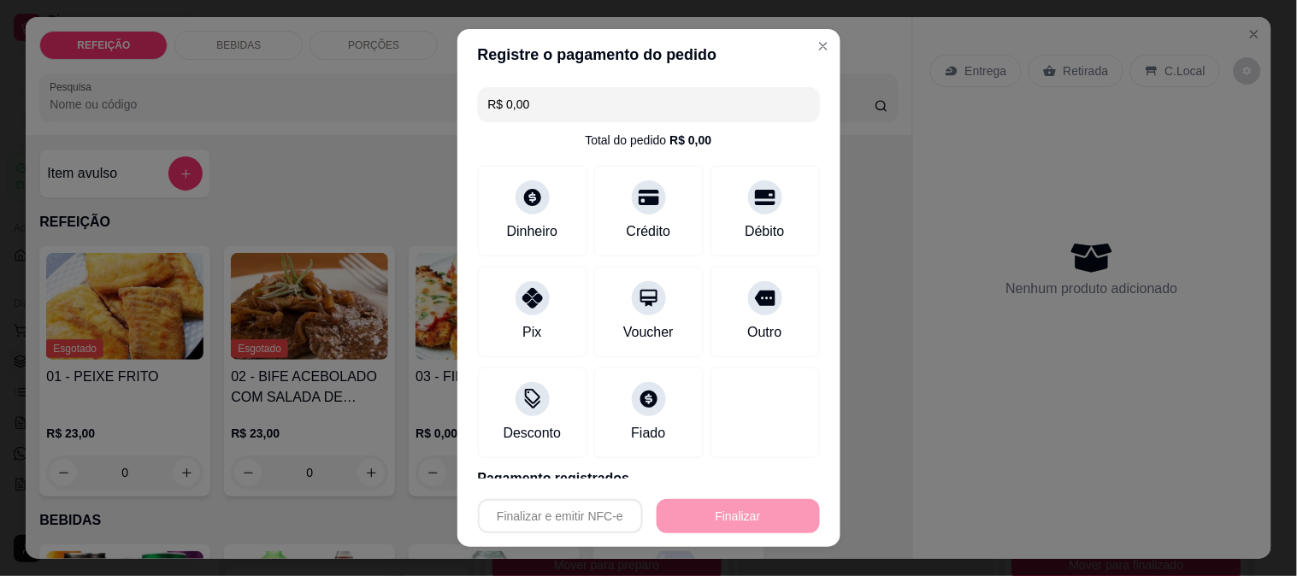
type input "-R$ 23,00"
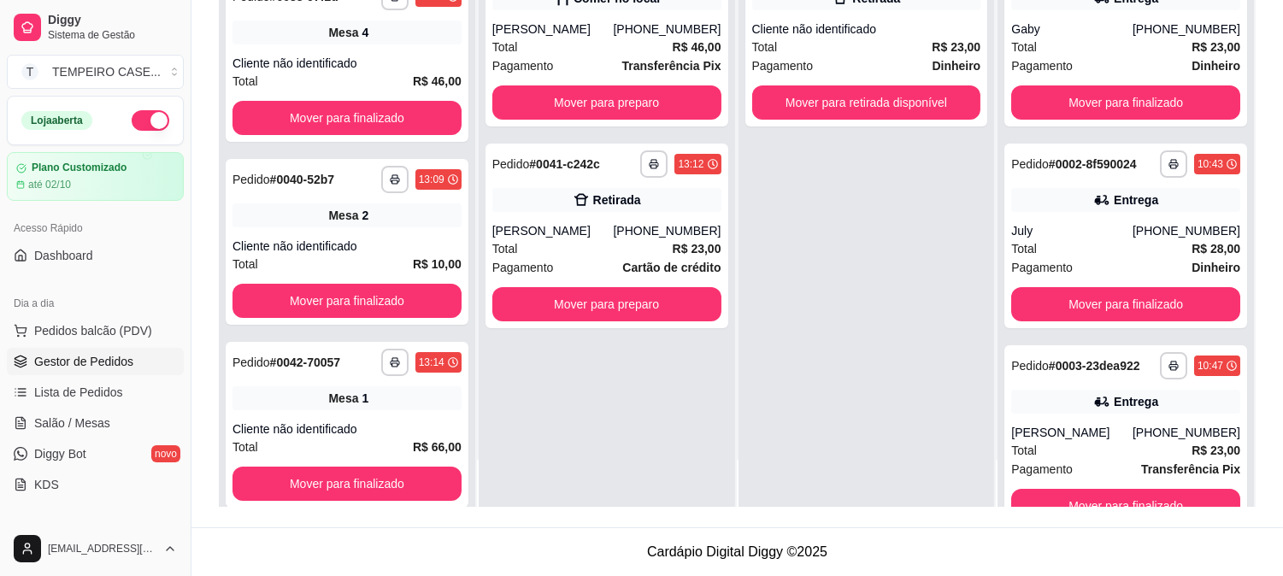
scroll to position [172, 0]
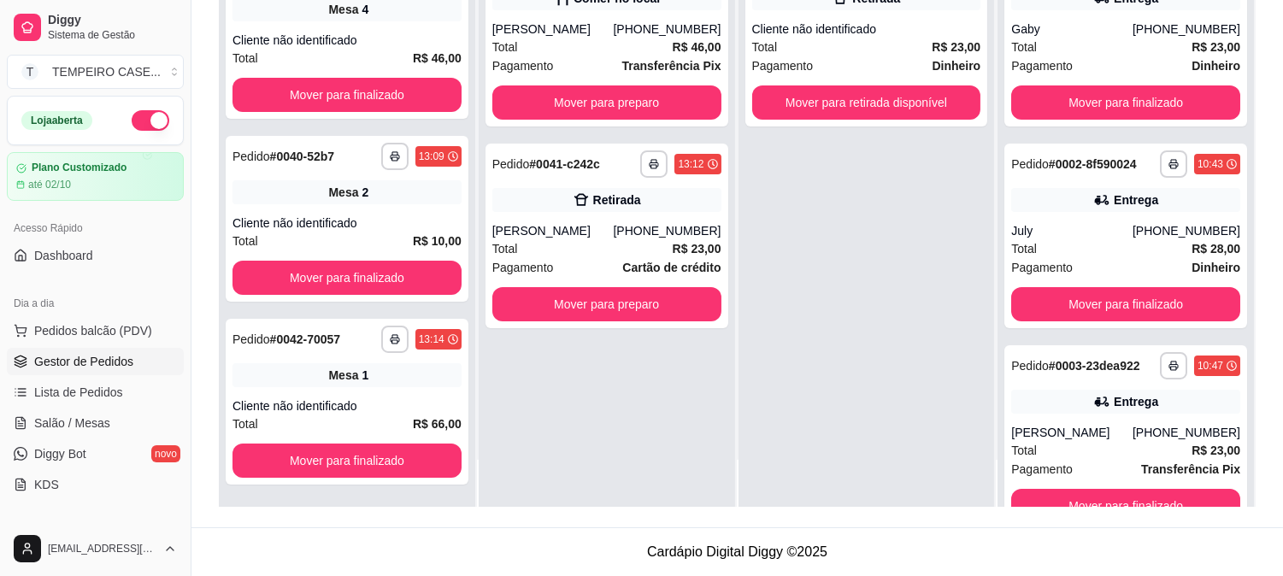
click at [68, 355] on span "Gestor de Pedidos" at bounding box center [83, 361] width 99 height 17
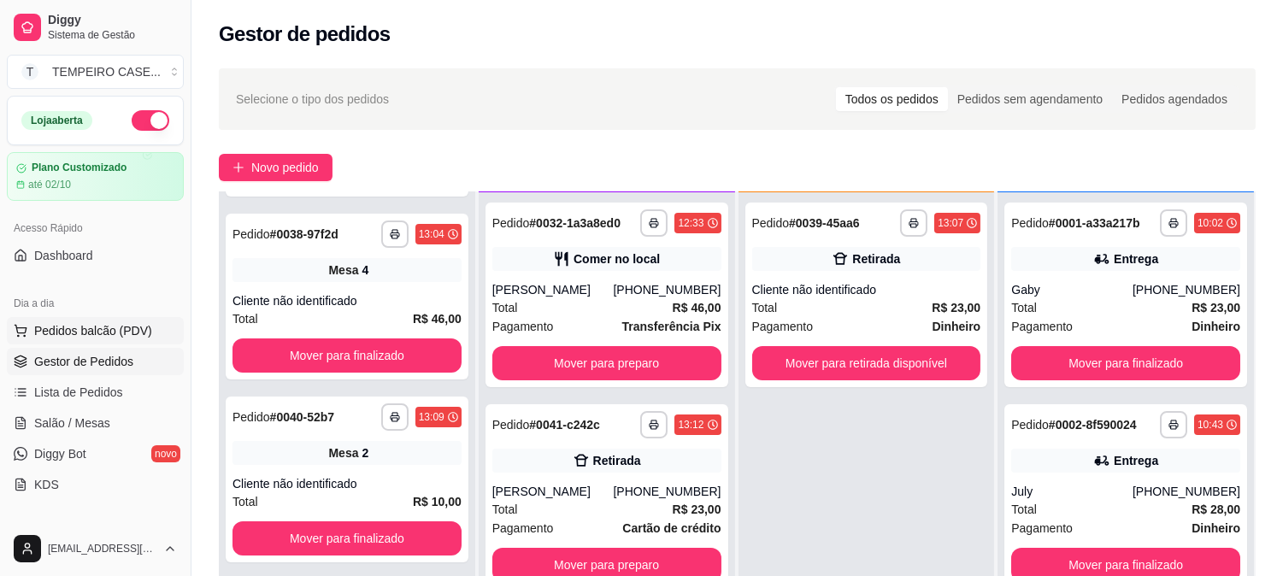
click at [60, 336] on span "Pedidos balcão (PDV)" at bounding box center [93, 330] width 118 height 17
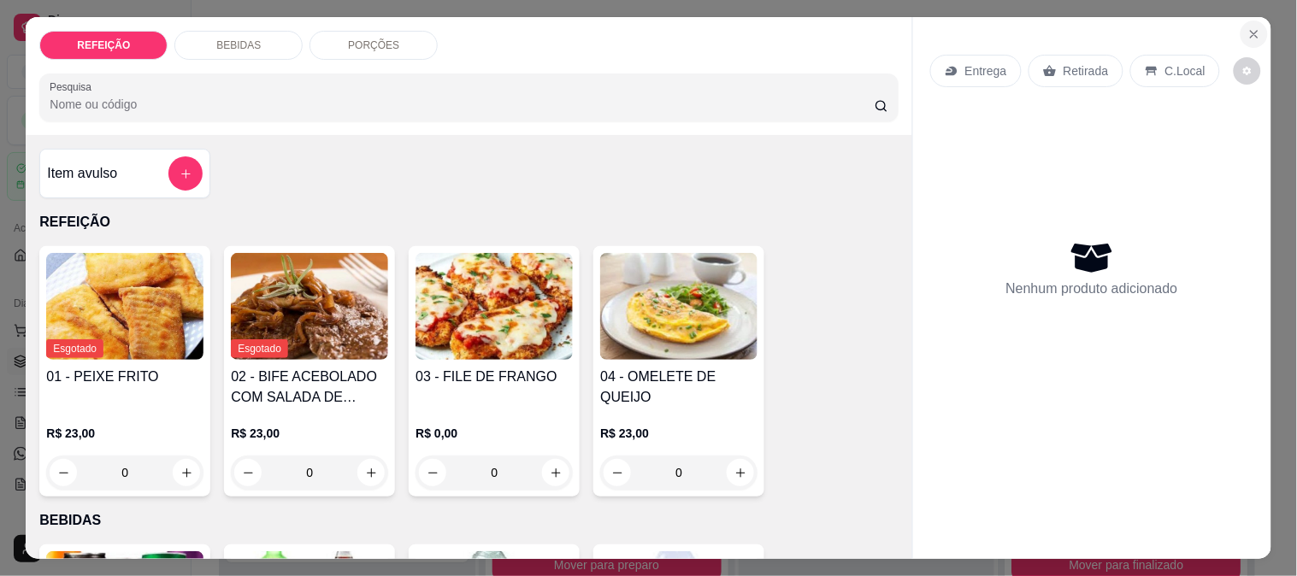
click at [1251, 31] on icon "Close" at bounding box center [1254, 34] width 7 height 7
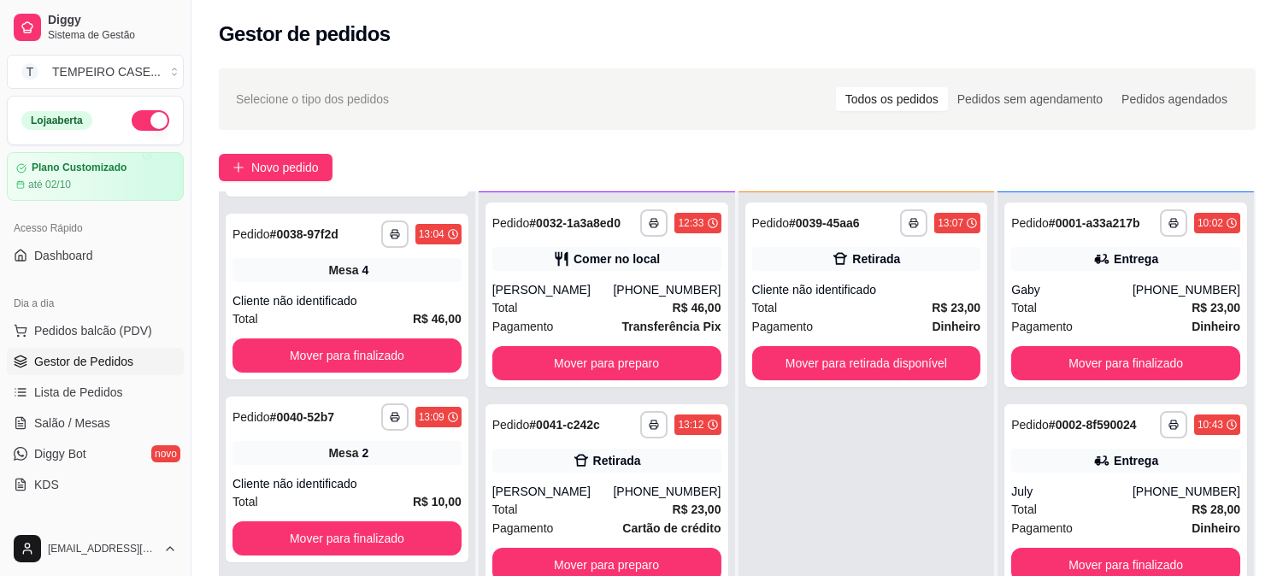
click at [1244, 24] on div "Gestor de pedidos" at bounding box center [737, 34] width 1037 height 27
click at [97, 422] on span "Salão / Mesas" at bounding box center [72, 423] width 76 height 17
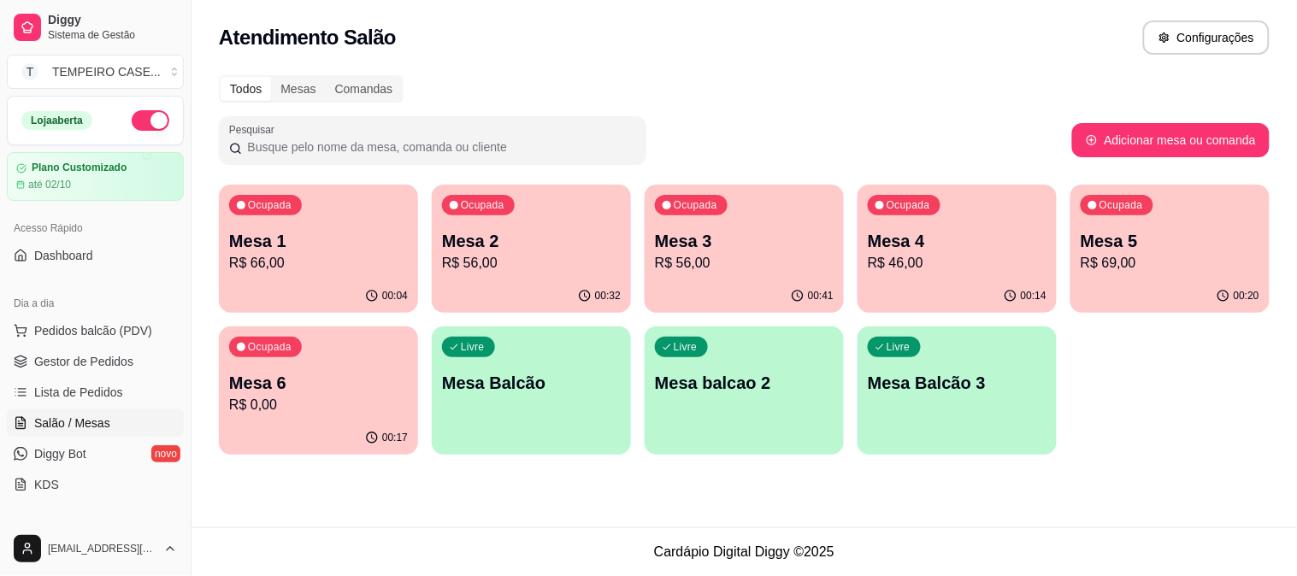
click at [721, 233] on p "Mesa 3" at bounding box center [744, 241] width 179 height 24
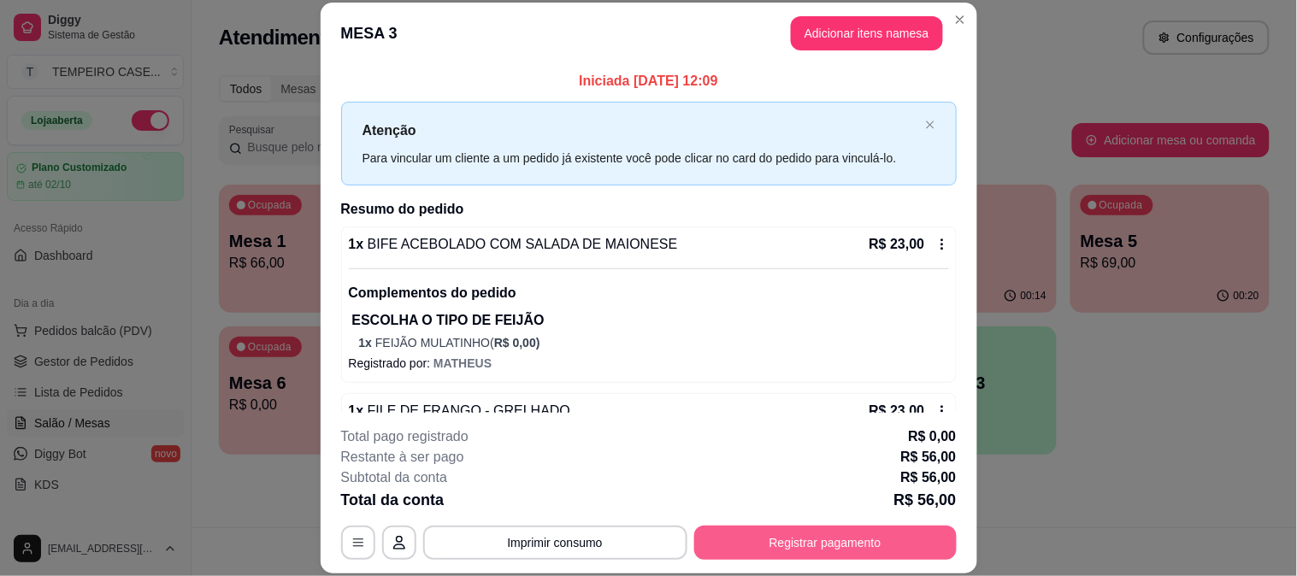
click at [817, 545] on button "Registrar pagamento" at bounding box center [825, 543] width 262 height 34
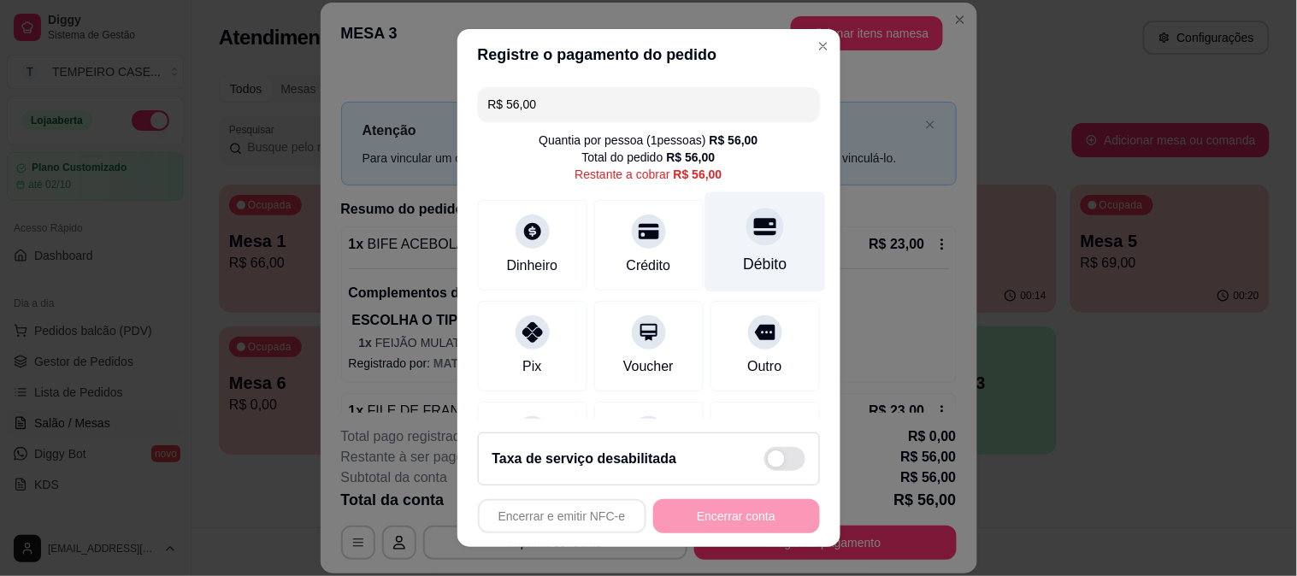
click at [743, 269] on div "Débito" at bounding box center [765, 264] width 44 height 22
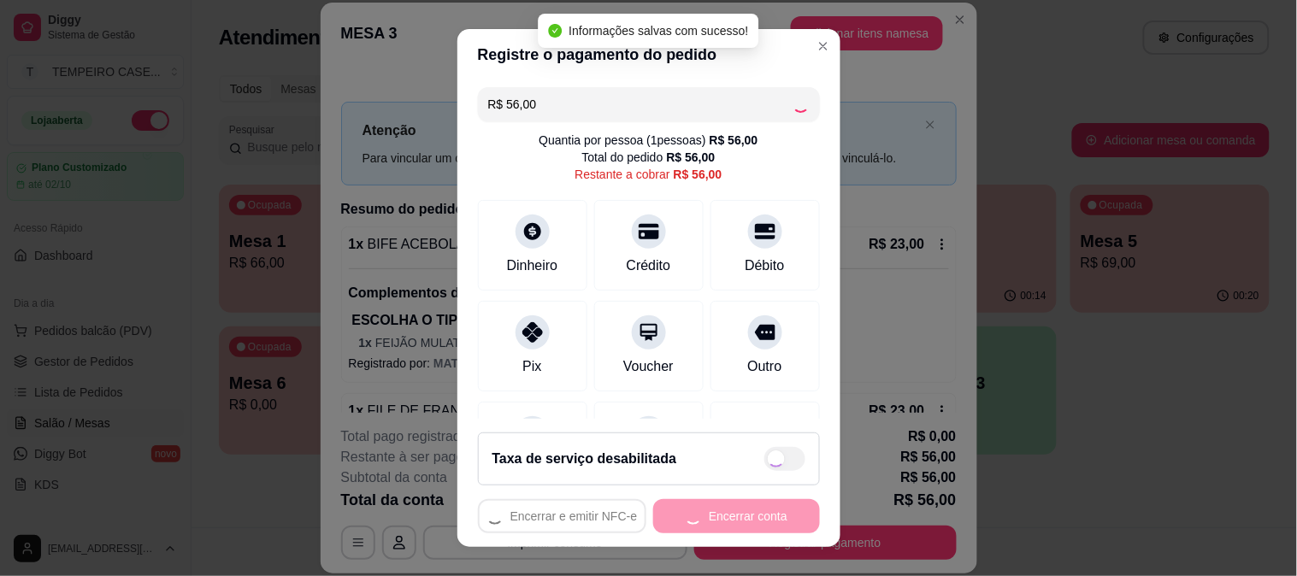
type input "R$ 0,00"
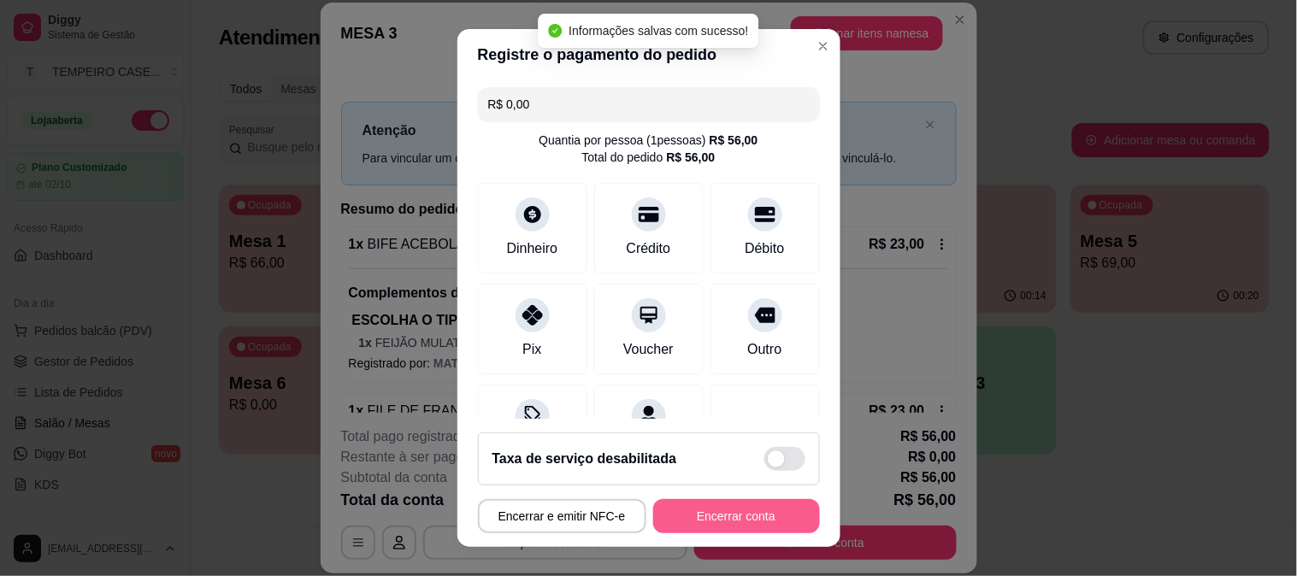
click at [723, 514] on button "Encerrar conta" at bounding box center [736, 516] width 167 height 34
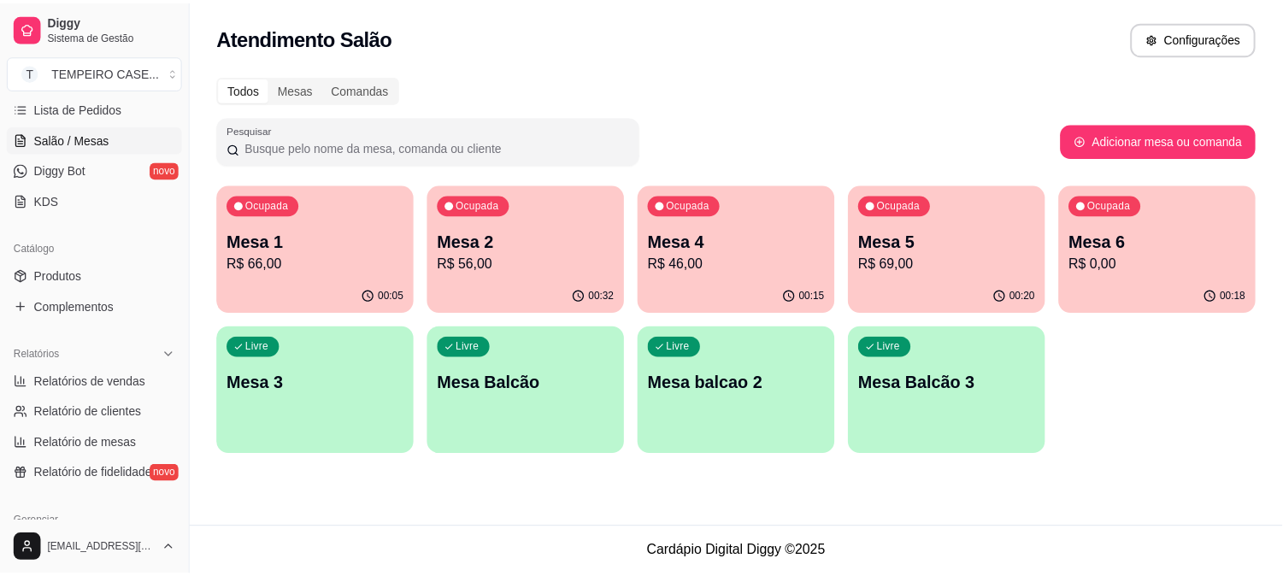
scroll to position [285, 0]
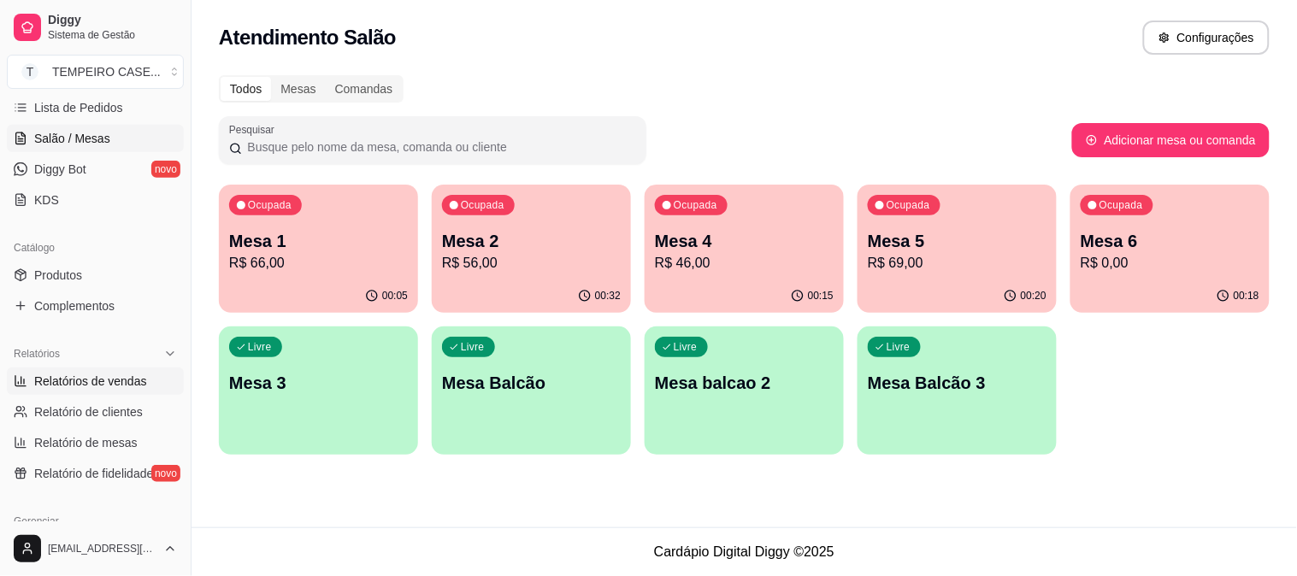
click at [99, 389] on span "Relatórios de vendas" at bounding box center [90, 381] width 113 height 17
select select "ALL"
select select "0"
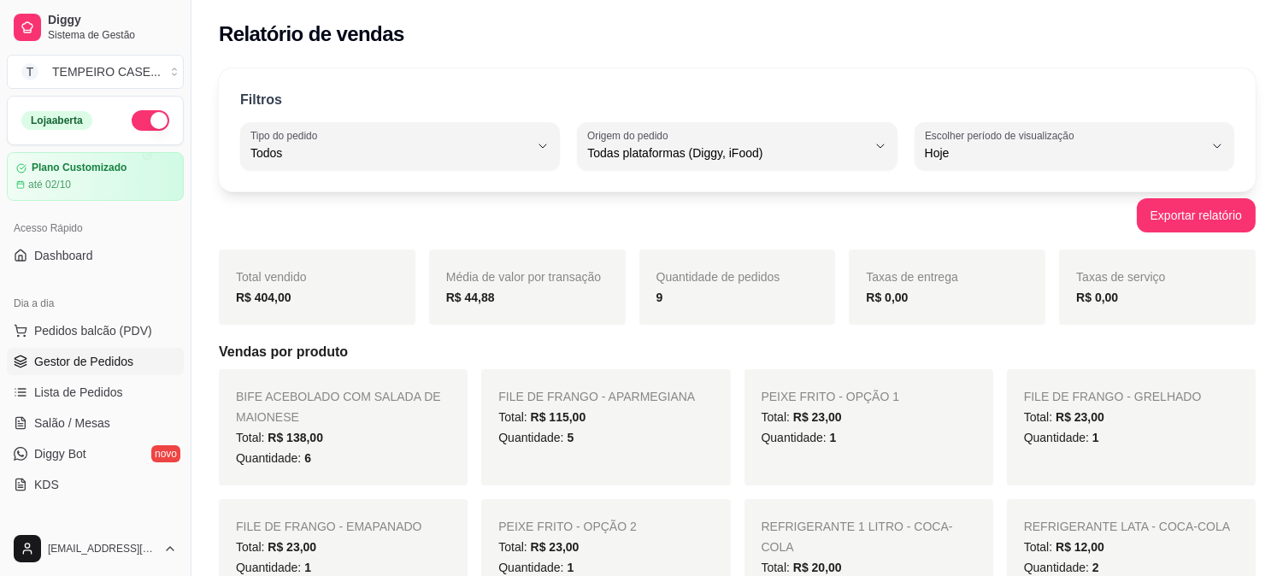
click at [73, 356] on span "Gestor de Pedidos" at bounding box center [83, 361] width 99 height 17
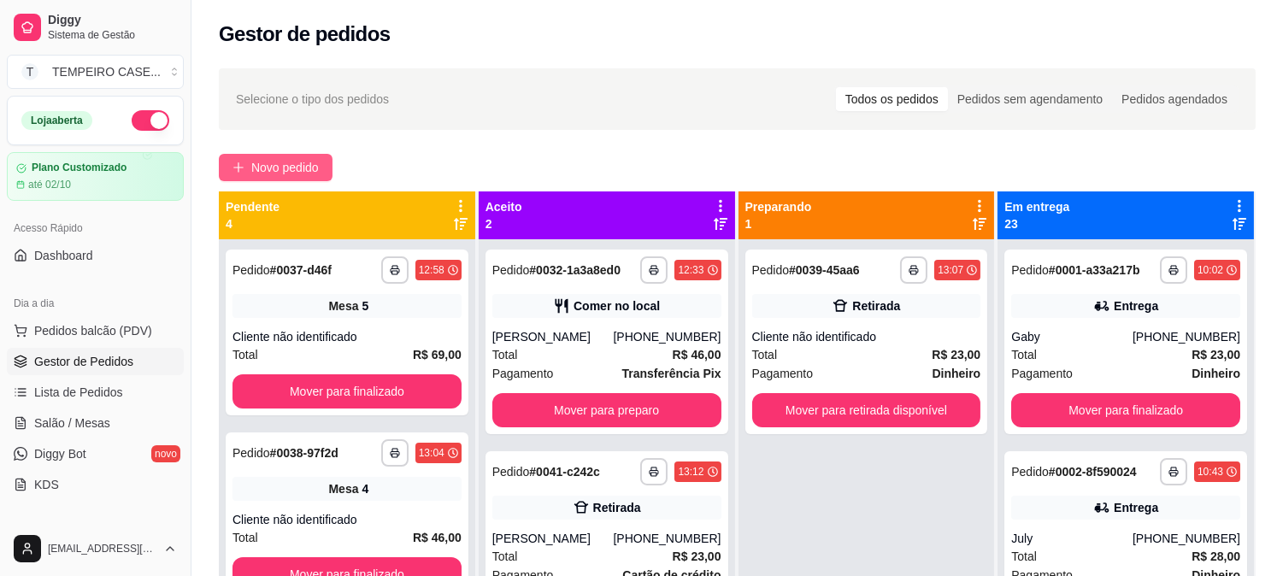
click at [283, 164] on span "Novo pedido" at bounding box center [285, 167] width 68 height 19
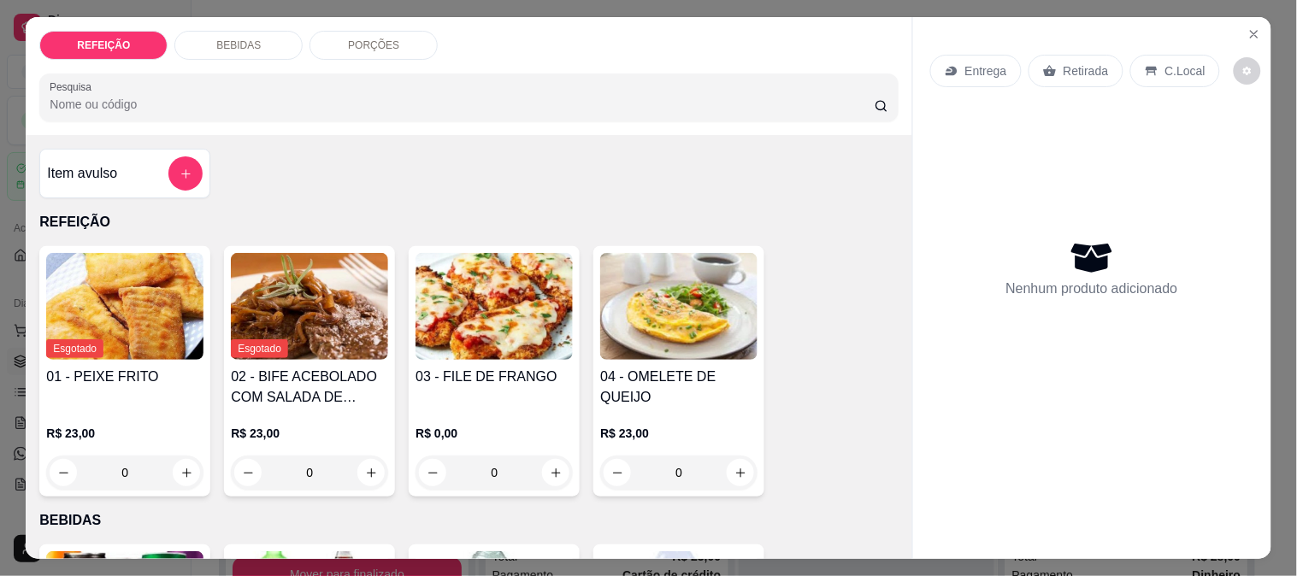
click at [485, 336] on img at bounding box center [494, 306] width 157 height 107
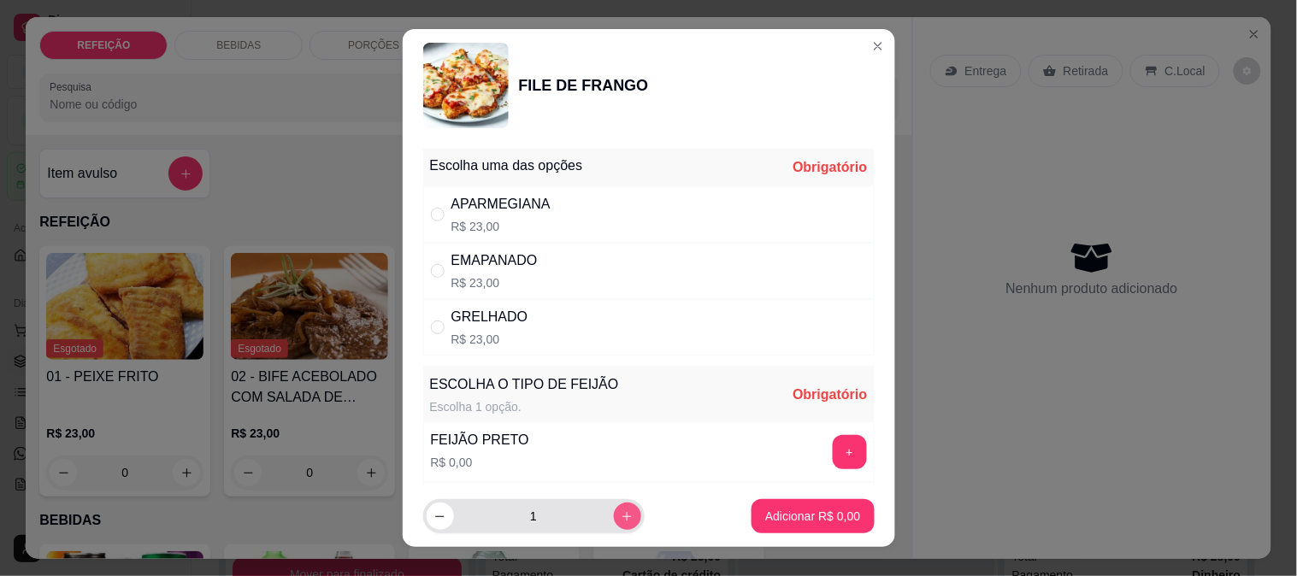
click at [617, 516] on button "increase-product-quantity" at bounding box center [627, 516] width 27 height 27
type input "2"
click at [533, 198] on div "APARMEGIANA" at bounding box center [500, 204] width 99 height 21
radio input "true"
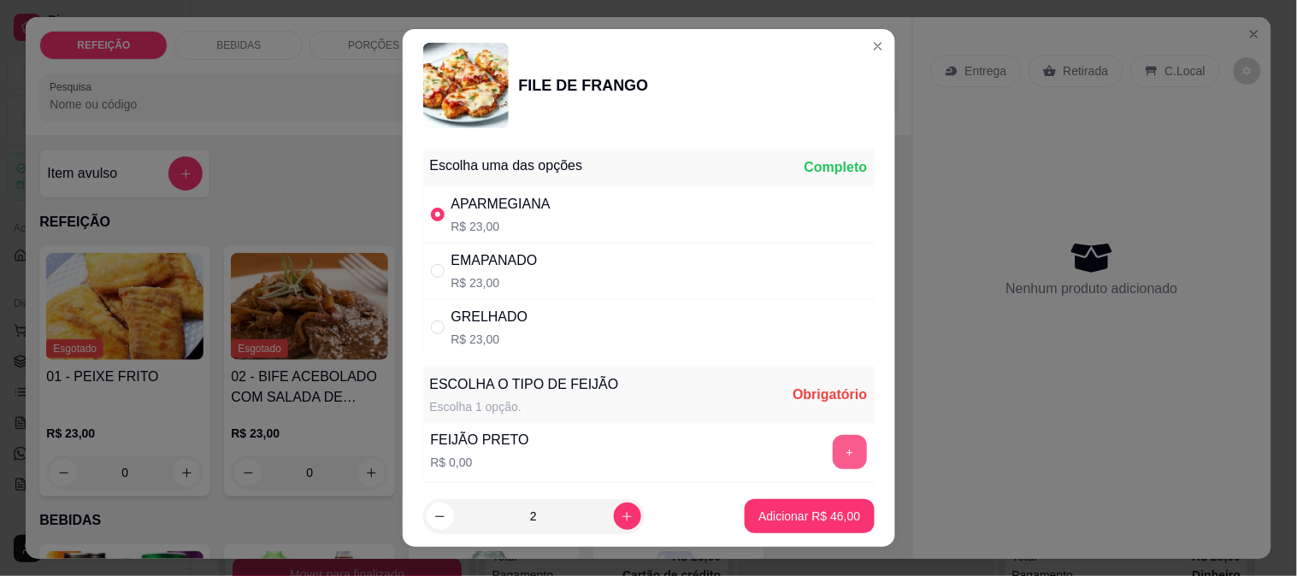
click at [833, 463] on button "+" at bounding box center [850, 452] width 34 height 34
click at [621, 516] on icon "increase-product-quantity" at bounding box center [627, 516] width 13 height 13
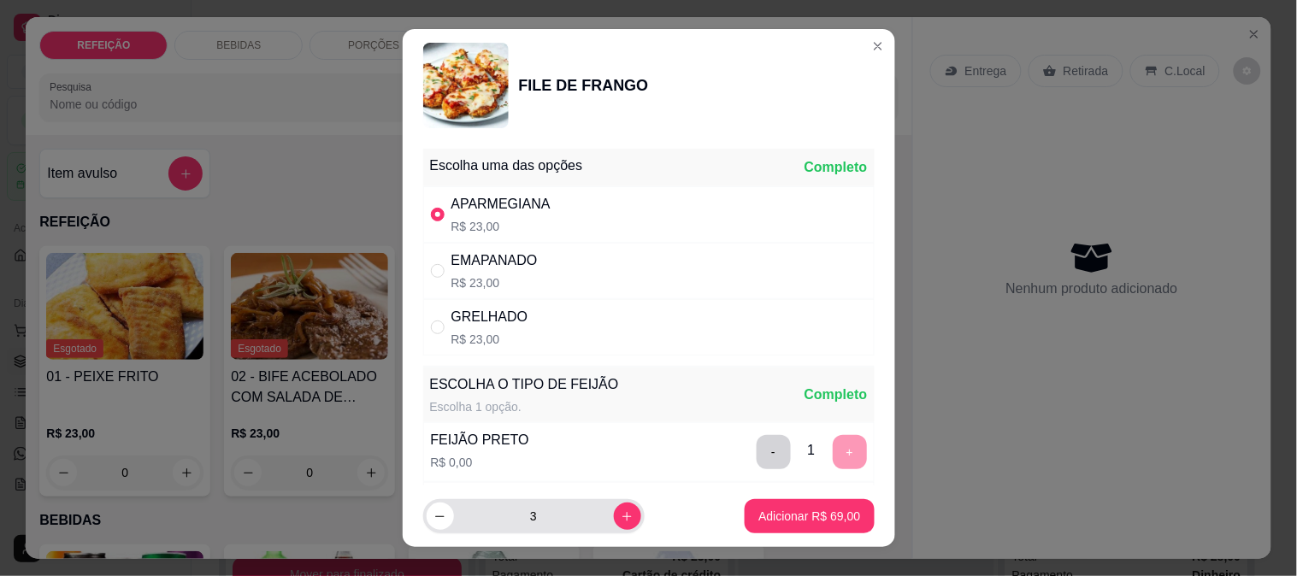
click at [434, 534] on div "3" at bounding box center [534, 516] width 215 height 34
click at [431, 527] on button "decrease-product-quantity" at bounding box center [440, 516] width 27 height 27
type input "2"
click at [783, 508] on p "Adicionar R$ 46,00" at bounding box center [809, 516] width 102 height 17
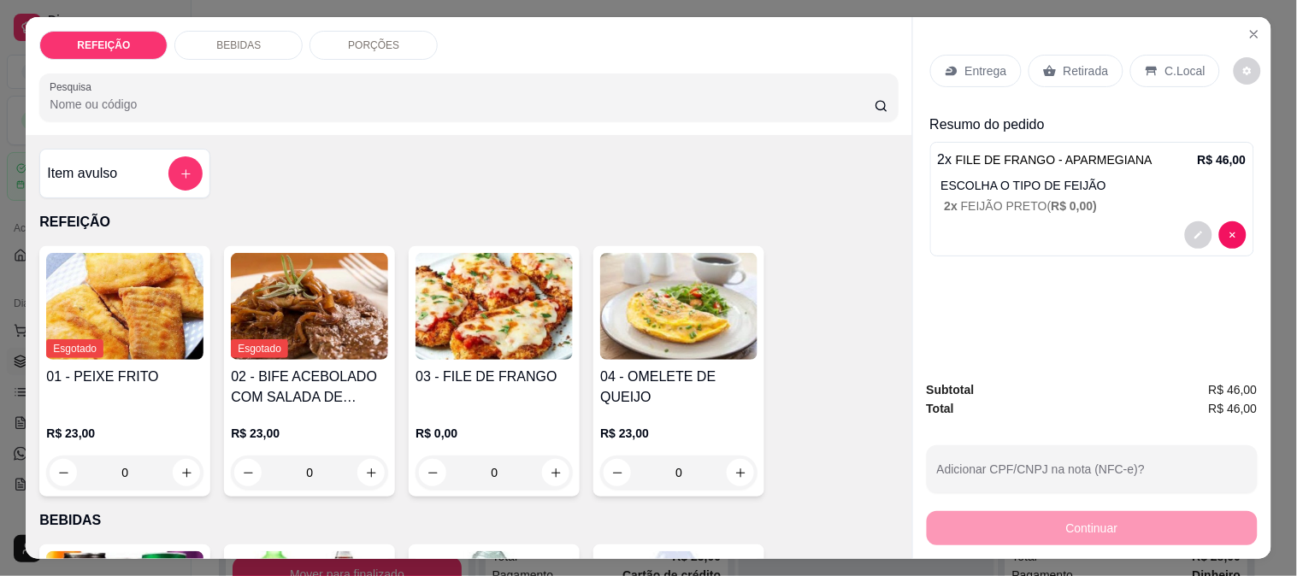
click at [219, 38] on p "BEBIDAS" at bounding box center [238, 45] width 44 height 14
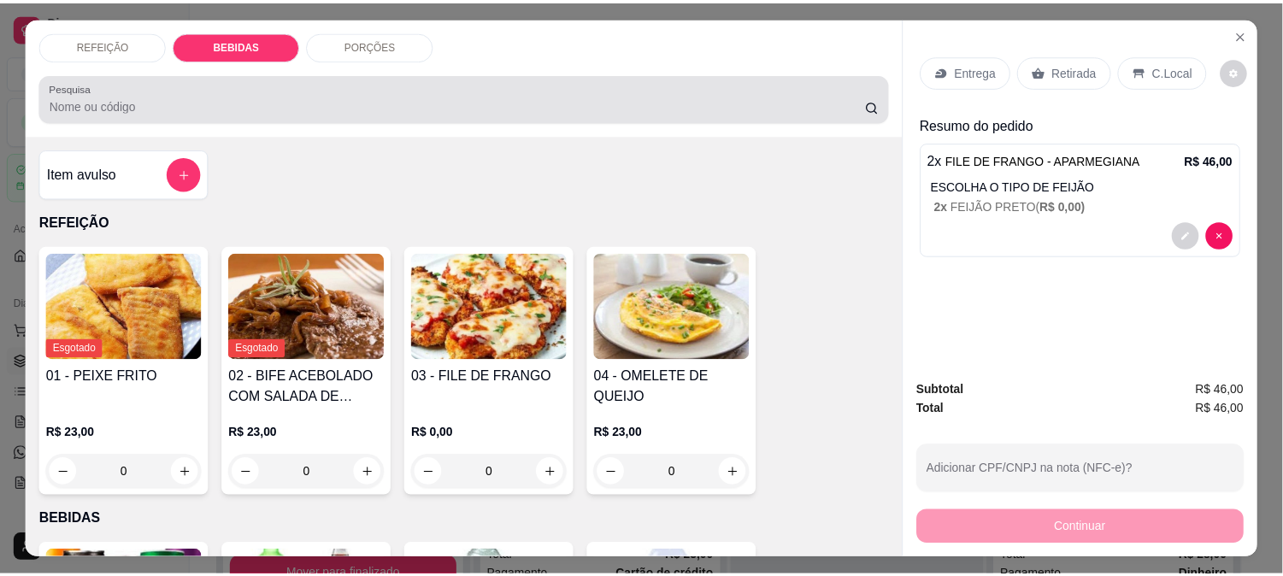
scroll to position [44, 0]
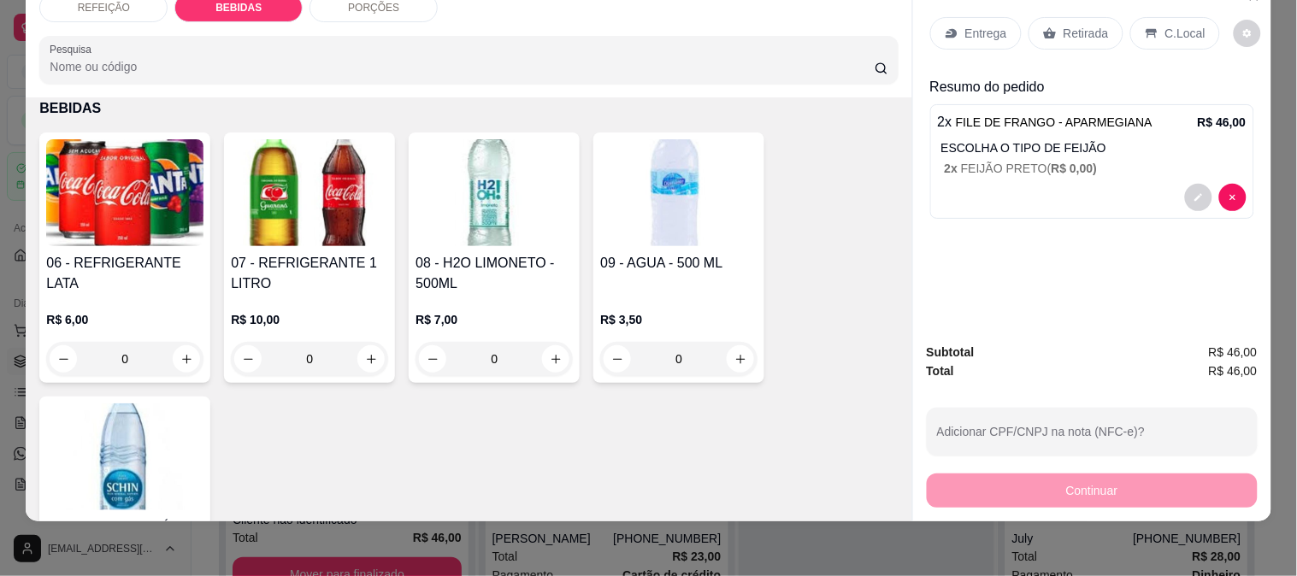
click at [300, 202] on img at bounding box center [309, 192] width 157 height 107
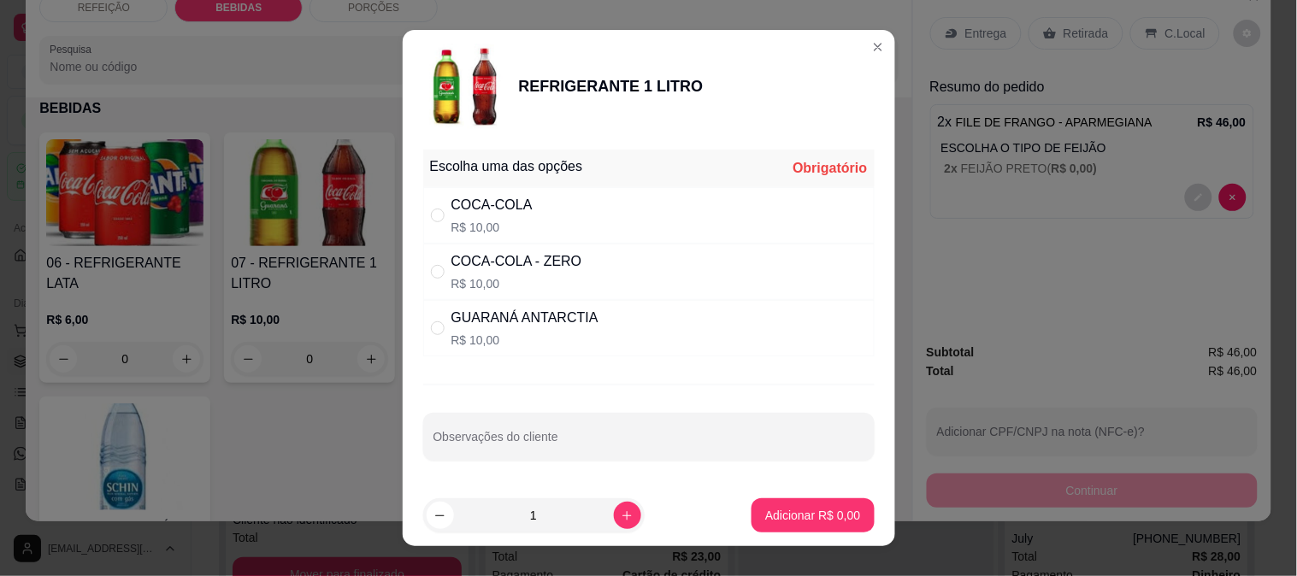
click at [516, 311] on div "GUARANÁ ANTARCTIA" at bounding box center [524, 318] width 147 height 21
radio input "true"
click at [774, 510] on p "Adicionar R$ 10,00" at bounding box center [809, 515] width 99 height 16
type input "1"
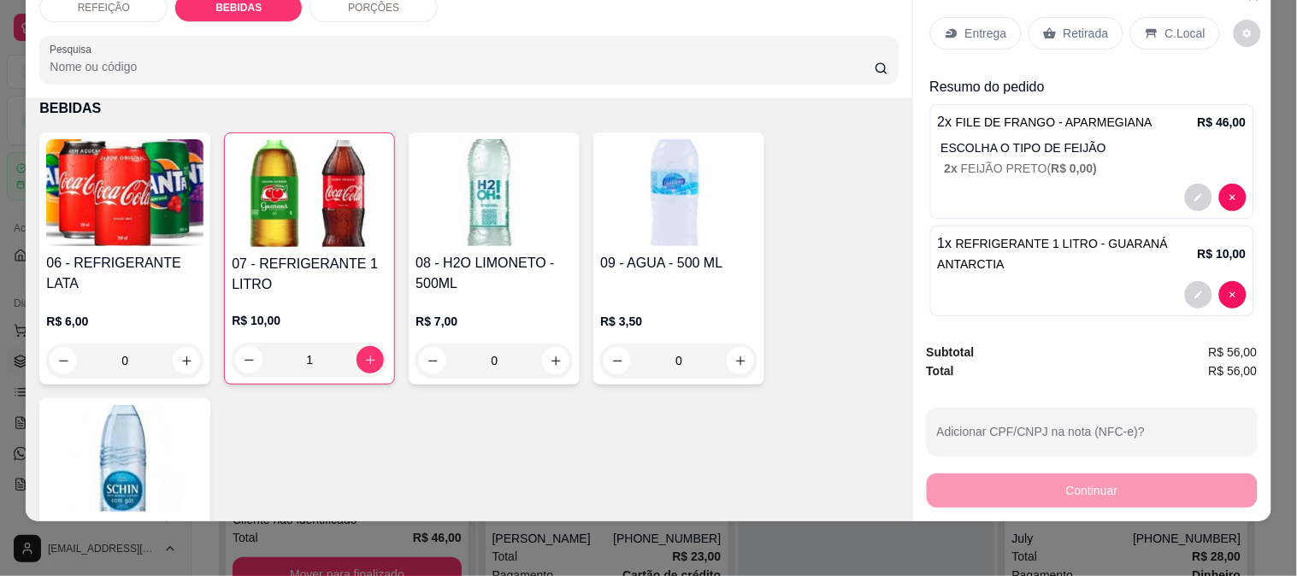
click at [978, 25] on p "Entrega" at bounding box center [986, 33] width 42 height 17
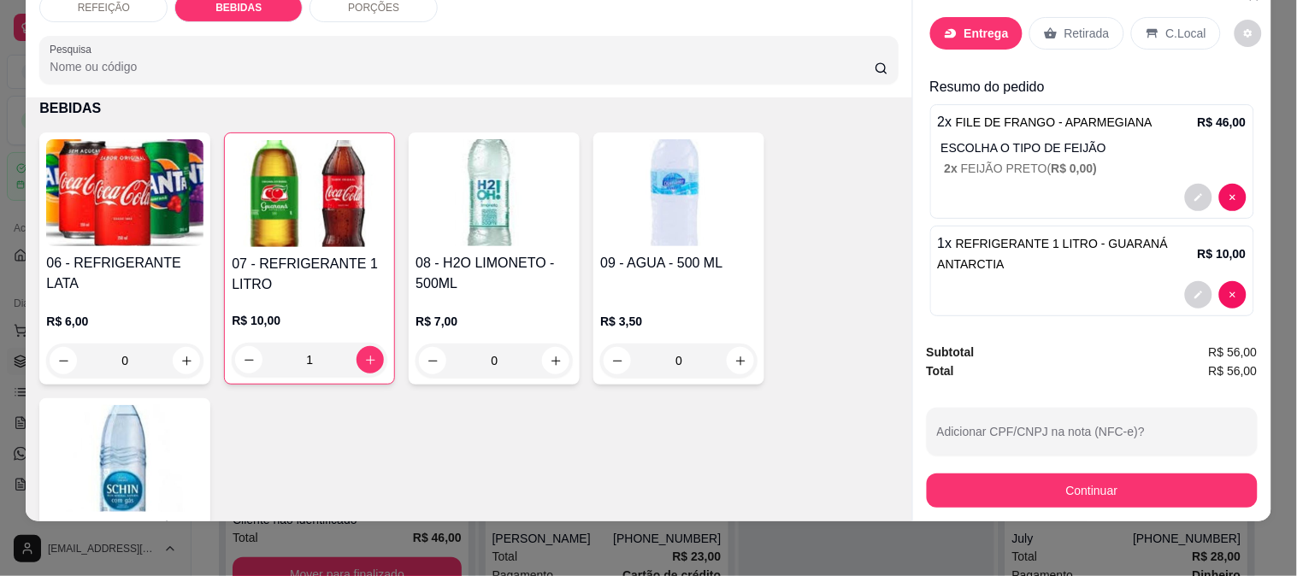
click at [689, 107] on div at bounding box center [647, 111] width 321 height 34
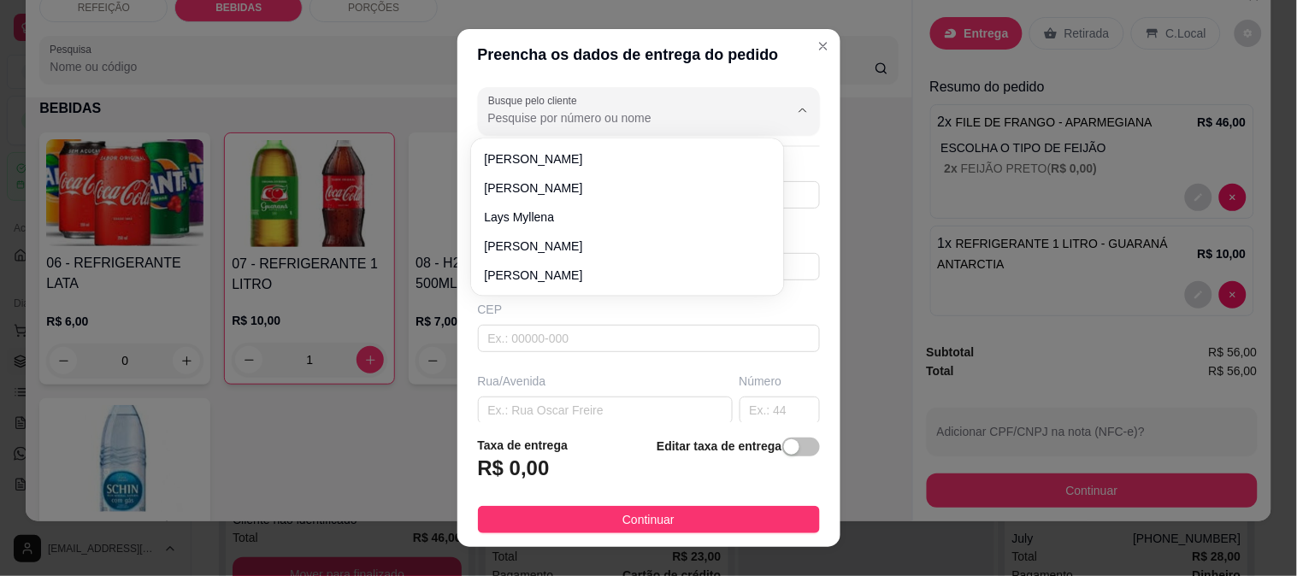
type input "~r"
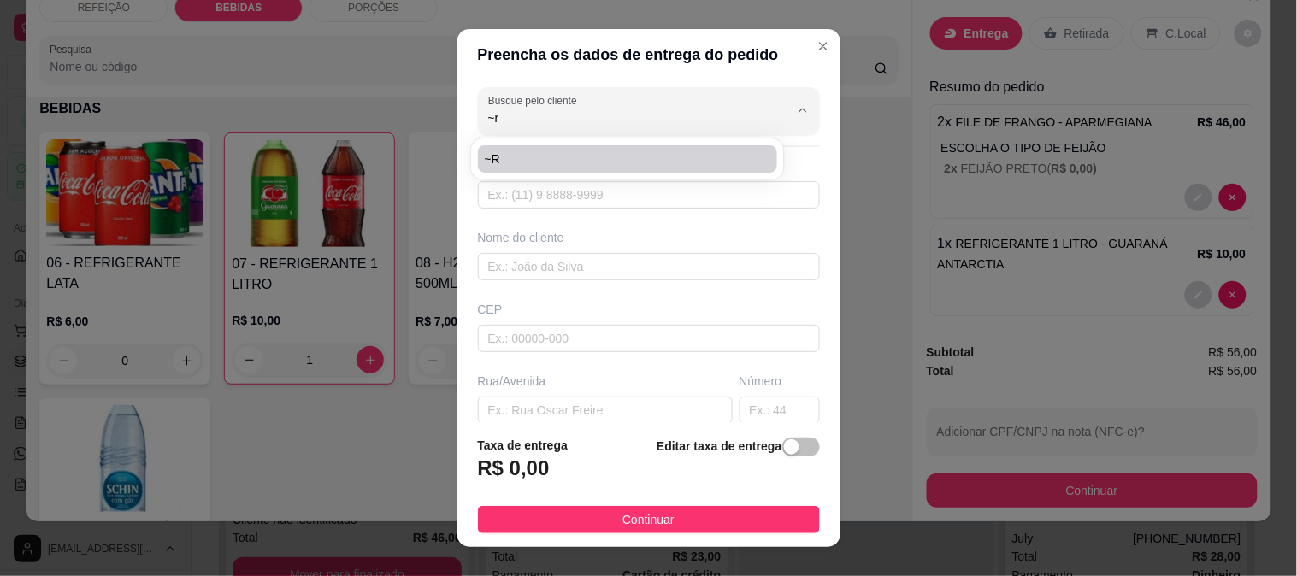
click at [541, 156] on span "~r" at bounding box center [619, 158] width 269 height 17
type input "41783176611"
type input "~r"
type input "rua [GEOGRAPHIC_DATA][PERSON_NAME] da frente de [PERSON_NAME], [GEOGRAPHIC_DATA]"
type input "63"
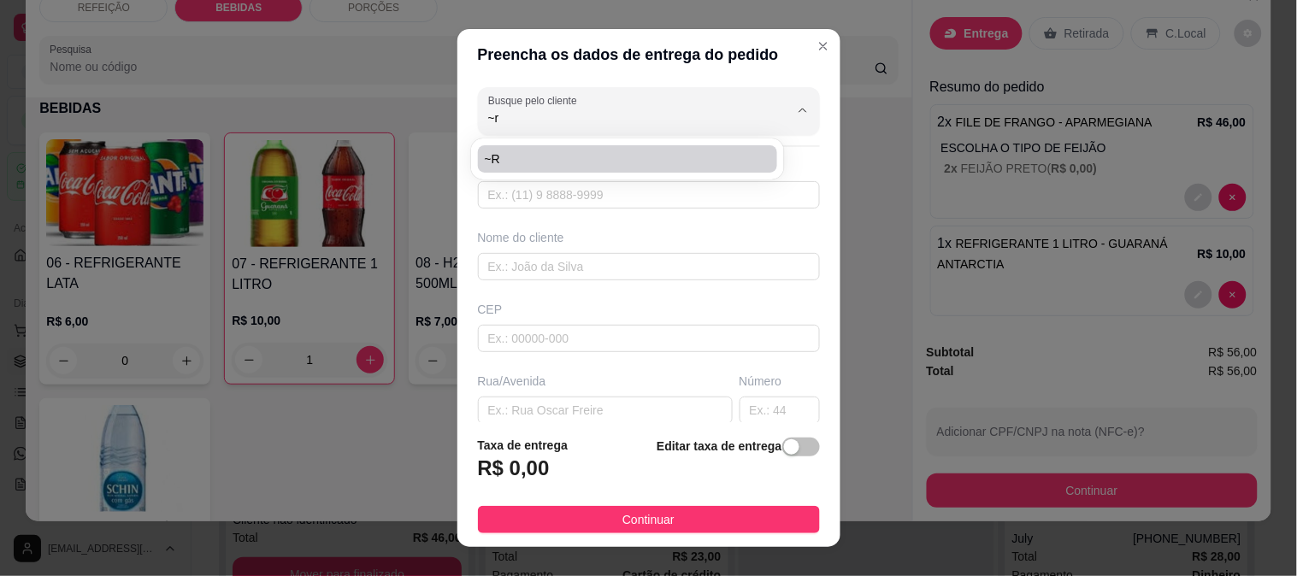
type input "IPOJUCA"
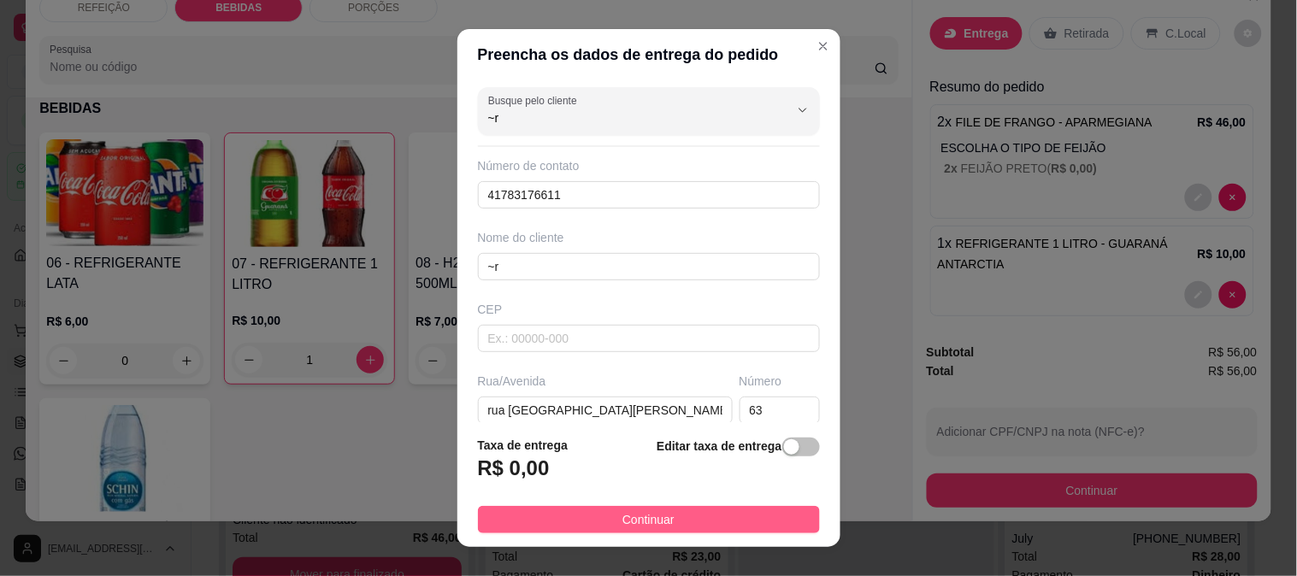
type input "~r"
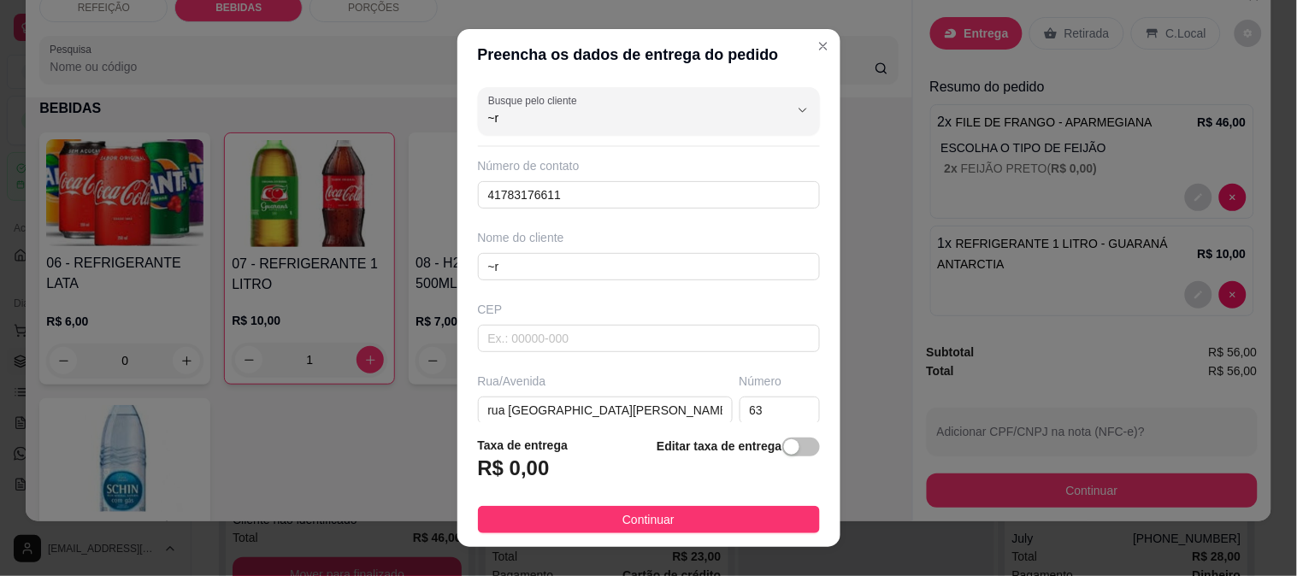
drag, startPoint x: 621, startPoint y: 530, endPoint x: 972, endPoint y: 527, distance: 351.4
click at [624, 532] on button "Continuar" at bounding box center [649, 519] width 342 height 27
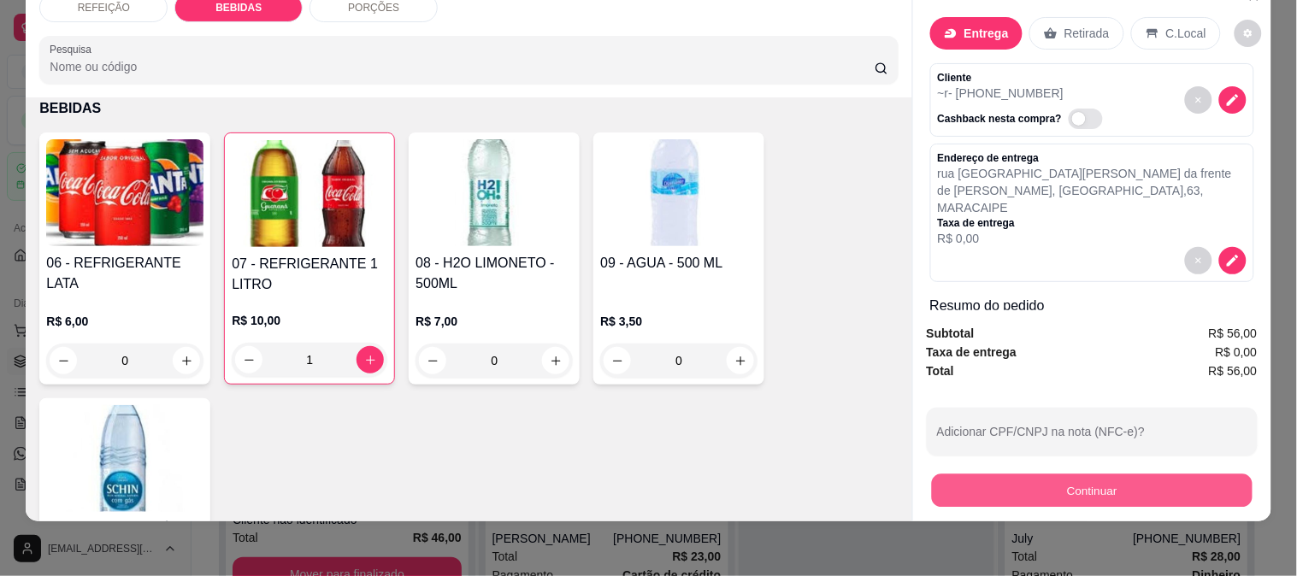
click at [1047, 485] on button "Continuar" at bounding box center [1091, 490] width 321 height 33
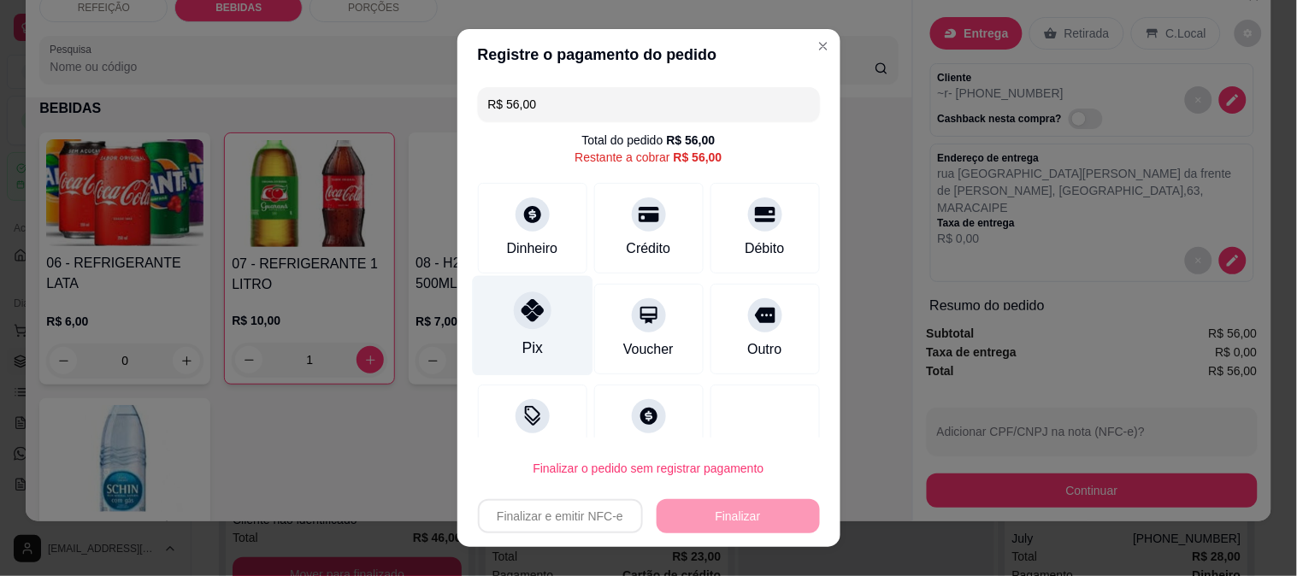
click at [534, 335] on div "Pix" at bounding box center [532, 325] width 121 height 100
type input "R$ 0,00"
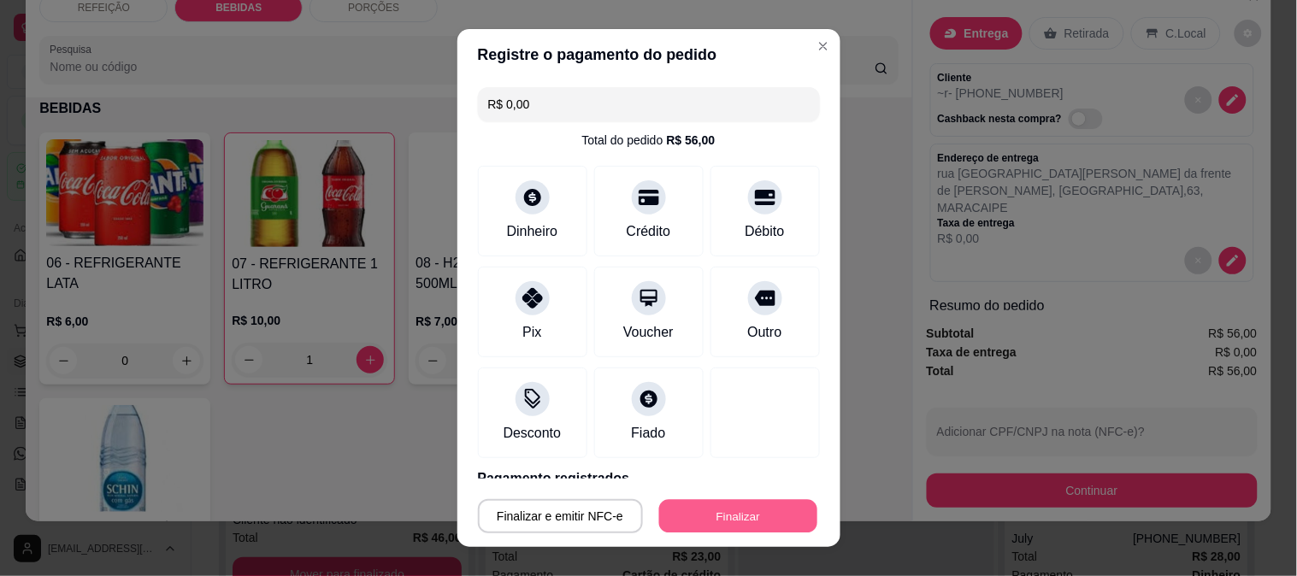
click at [708, 517] on button "Finalizar" at bounding box center [738, 516] width 158 height 33
type input "0"
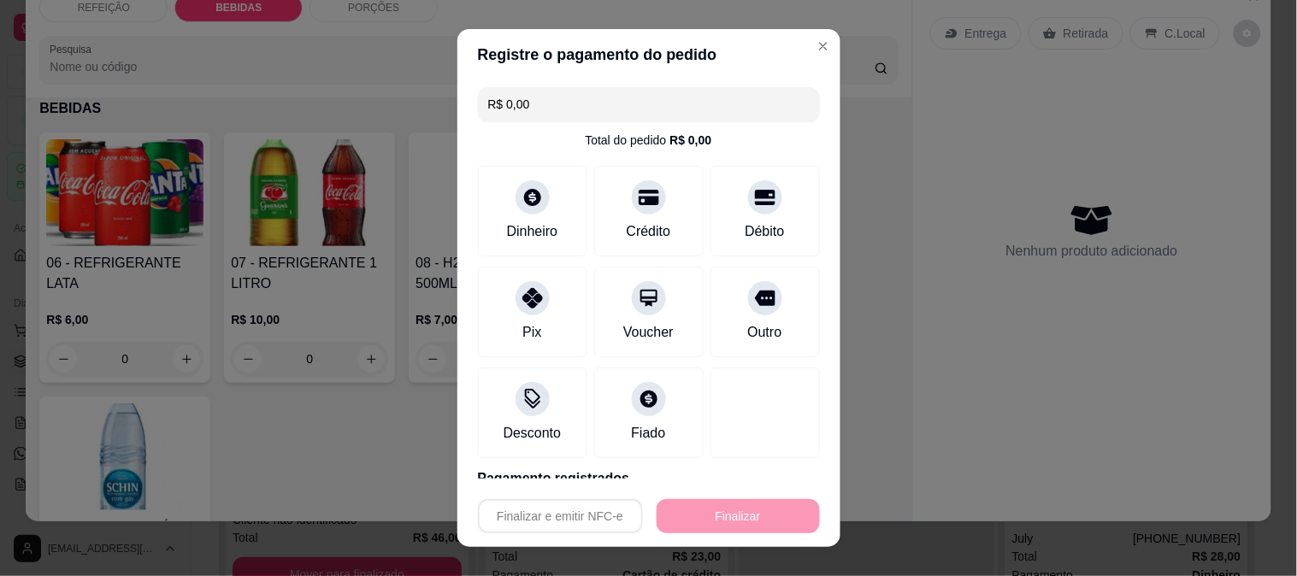
type input "-R$ 56,00"
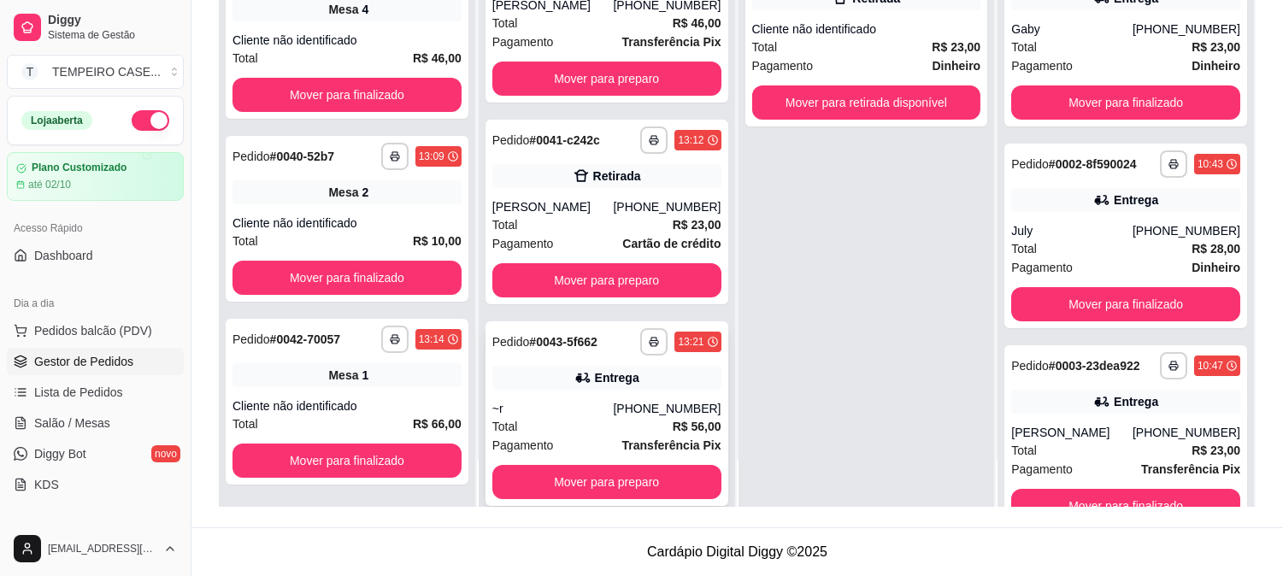
scroll to position [45, 0]
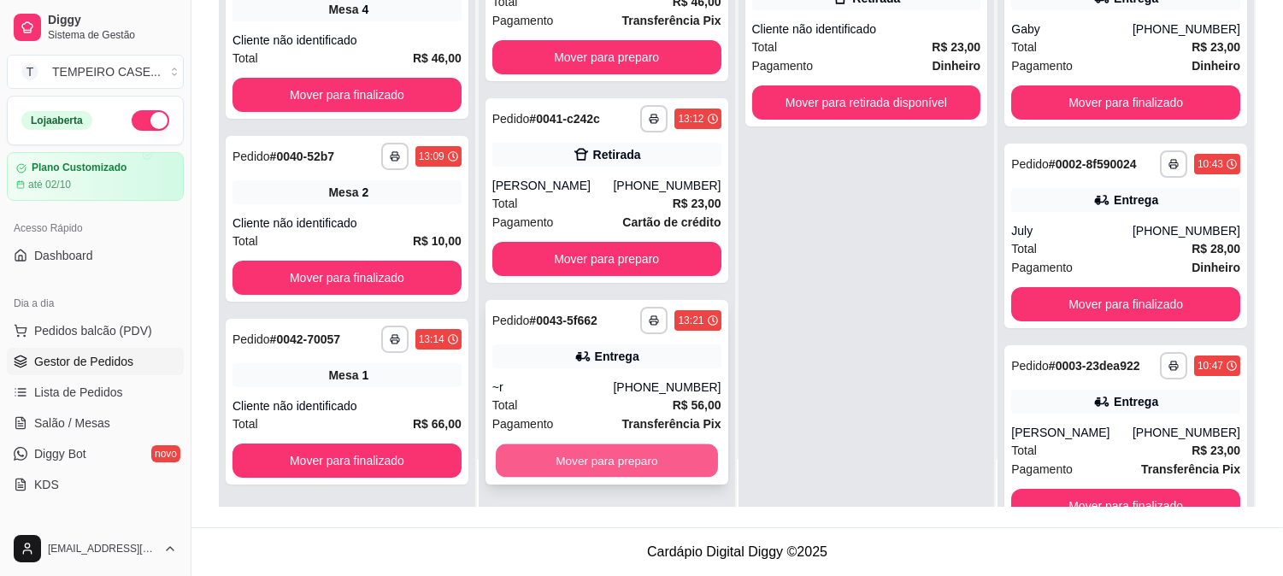
click at [595, 457] on button "Mover para preparo" at bounding box center [607, 461] width 222 height 33
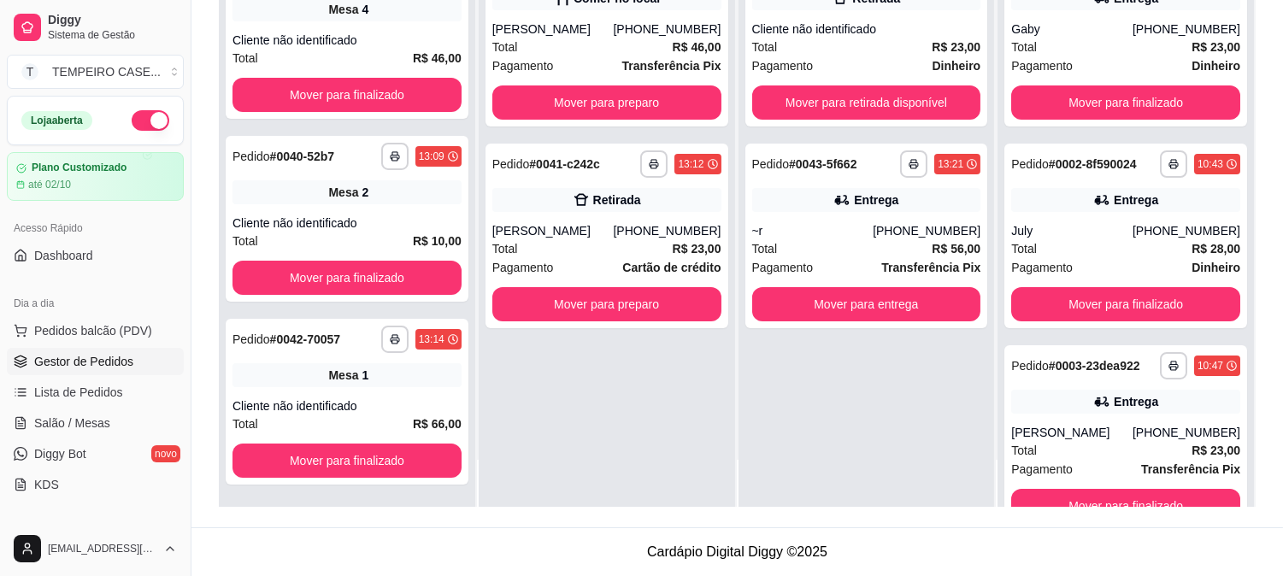
scroll to position [0, 0]
click at [900, 171] on button "button" at bounding box center [913, 163] width 27 height 27
click at [862, 255] on button "IMPRESSORA COZINHA" at bounding box center [867, 244] width 113 height 22
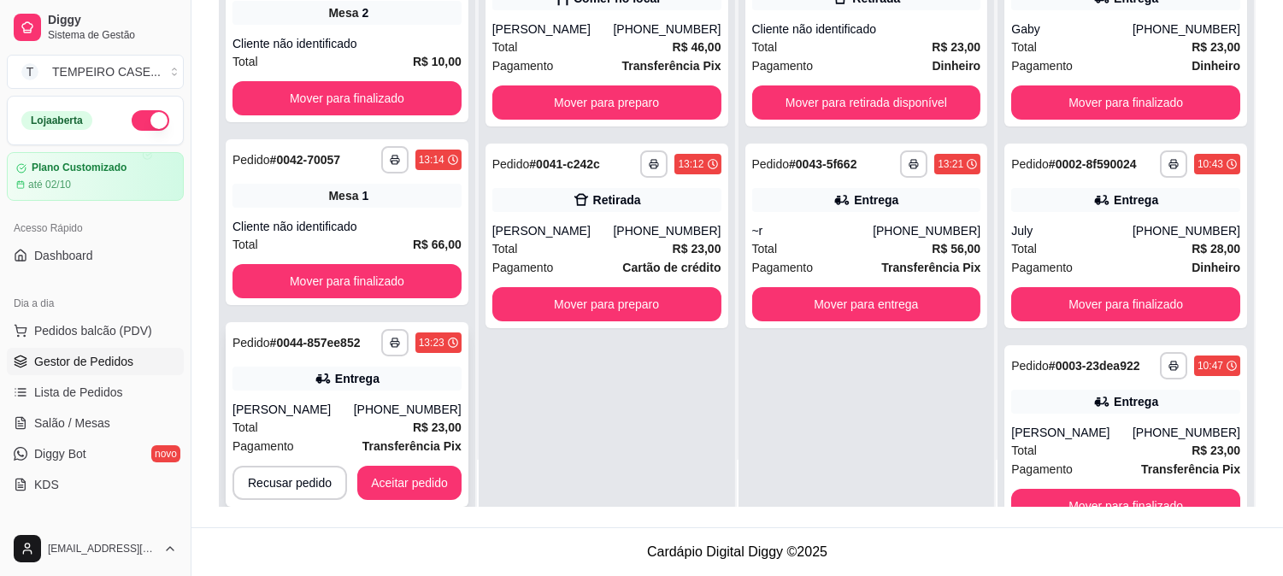
scroll to position [373, 0]
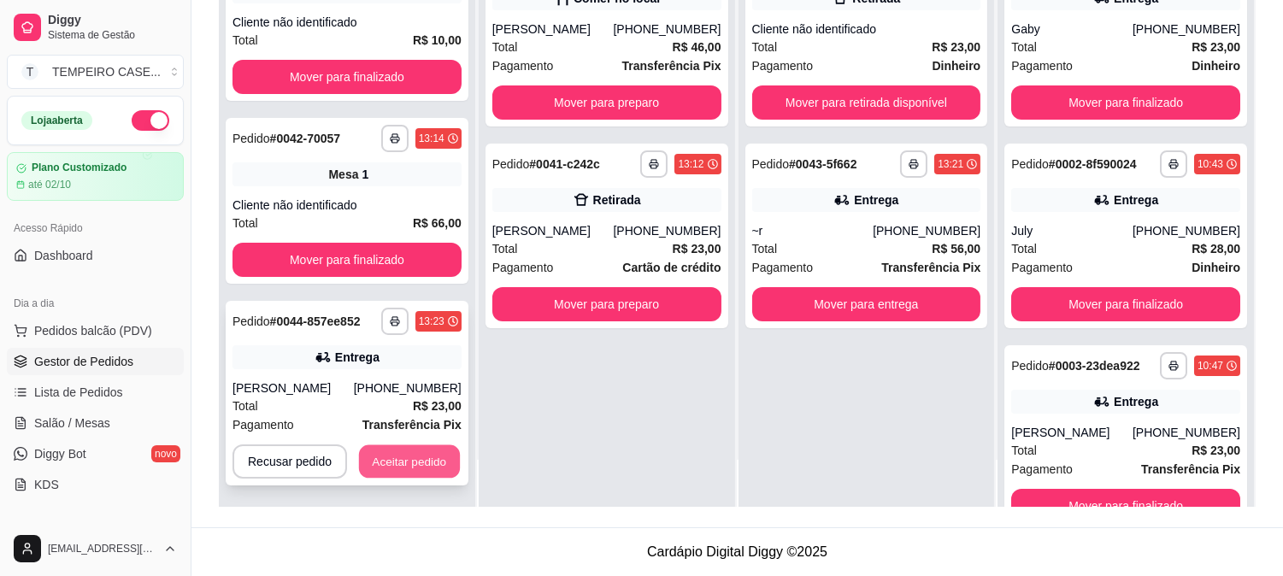
click at [433, 453] on button "Aceitar pedido" at bounding box center [409, 461] width 101 height 33
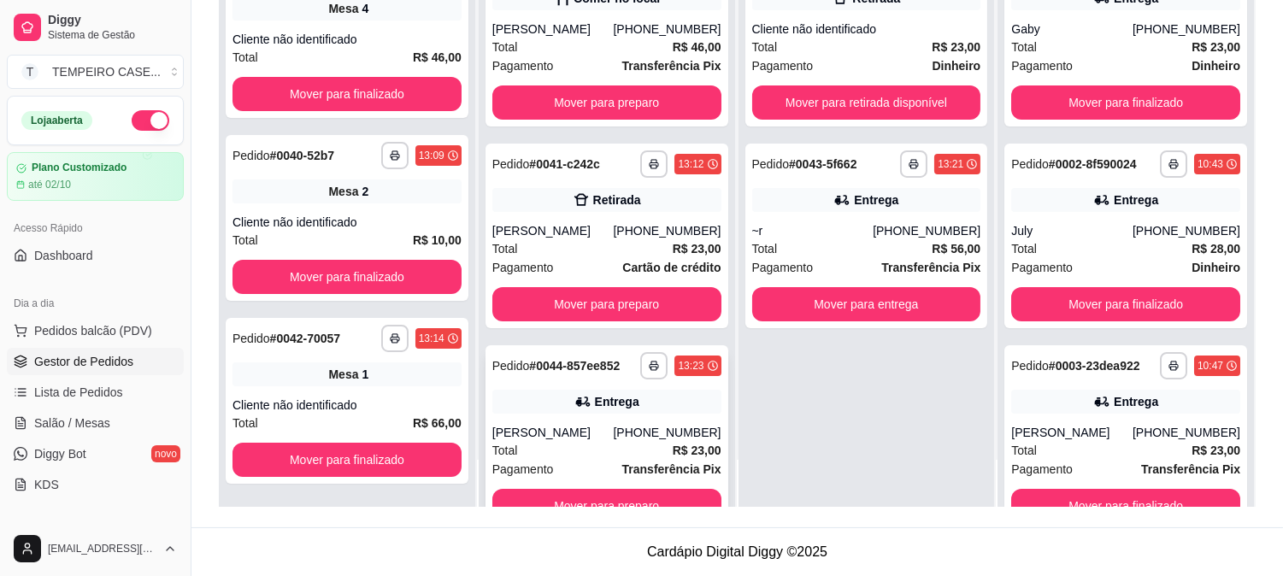
scroll to position [172, 0]
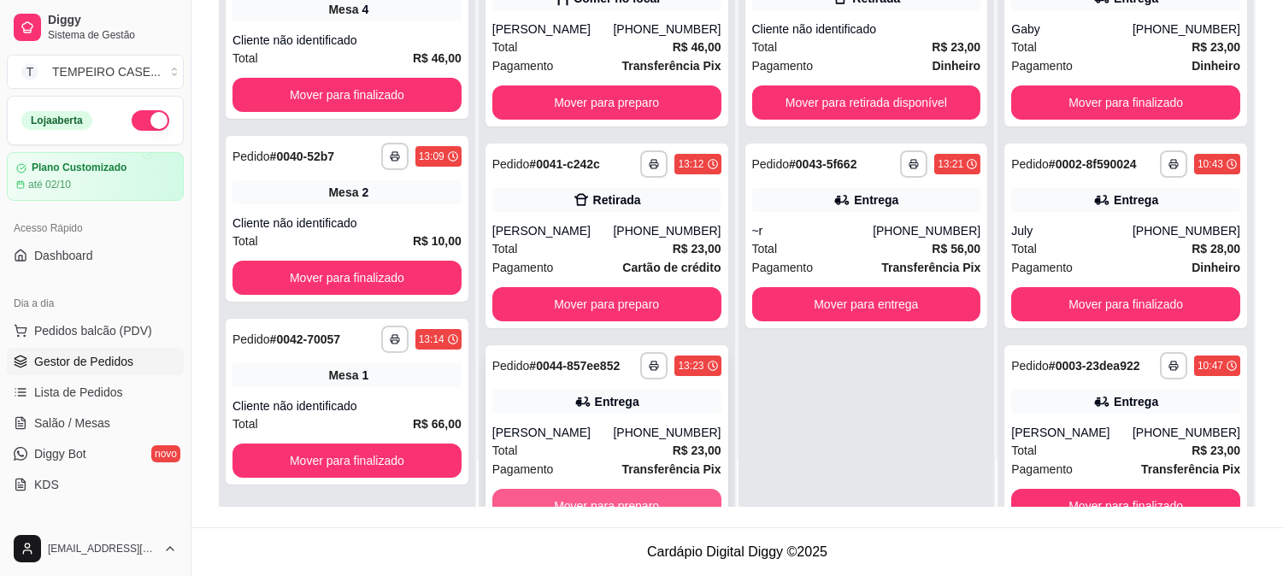
click at [624, 502] on button "Mover para preparo" at bounding box center [606, 506] width 229 height 34
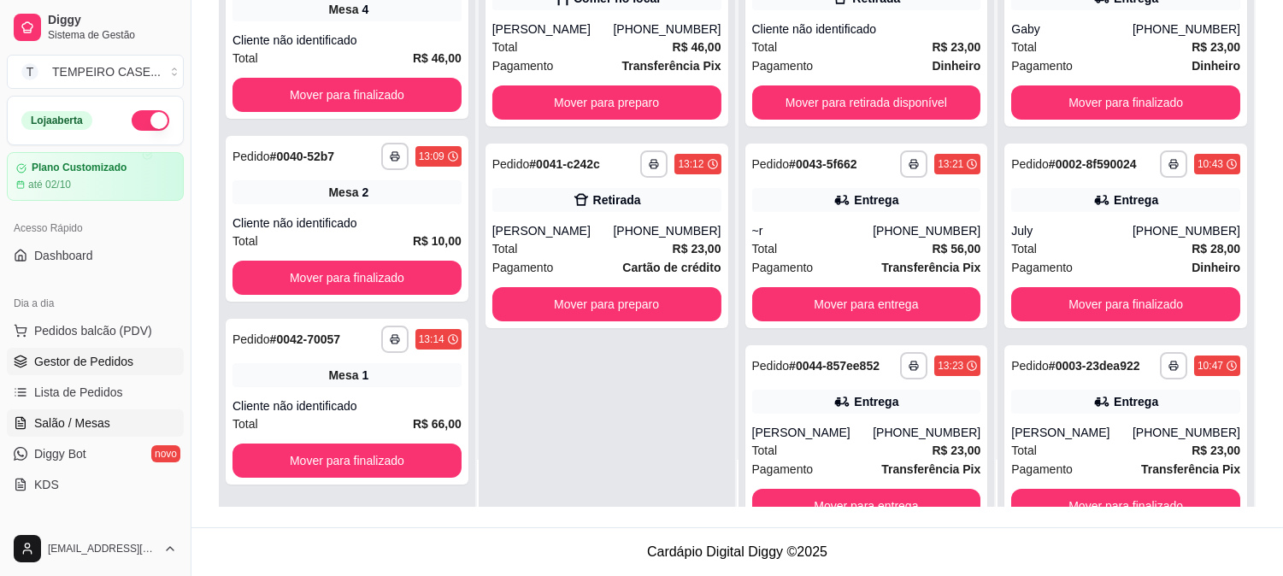
click at [87, 419] on span "Salão / Mesas" at bounding box center [72, 423] width 76 height 17
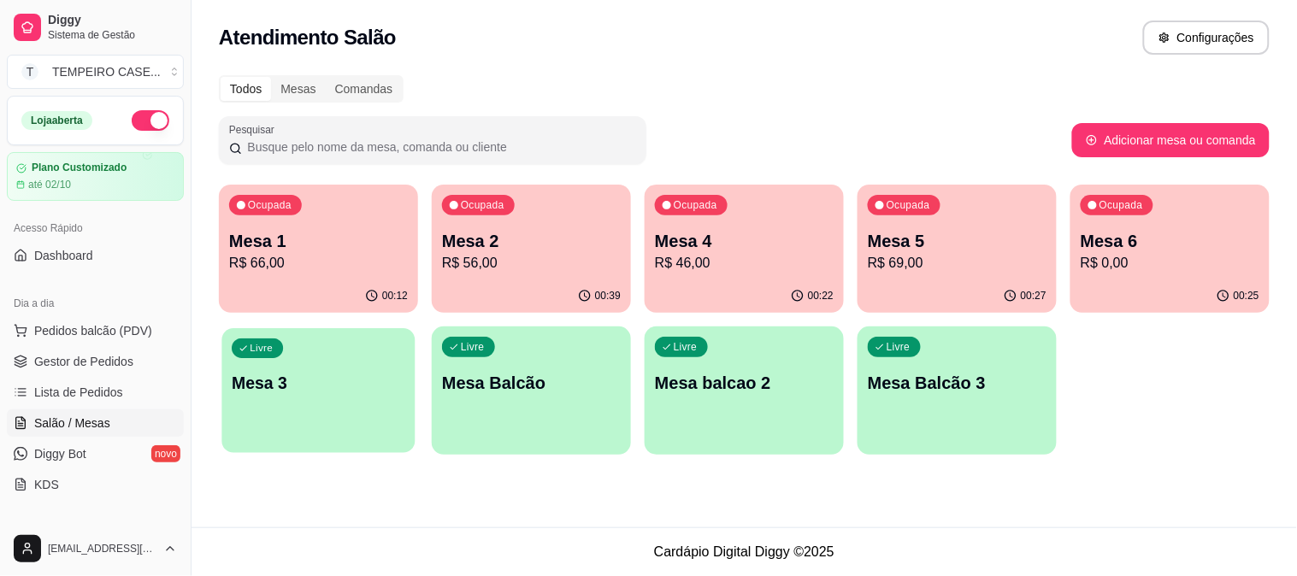
click at [306, 398] on div "Livre Mesa 3" at bounding box center [317, 380] width 193 height 104
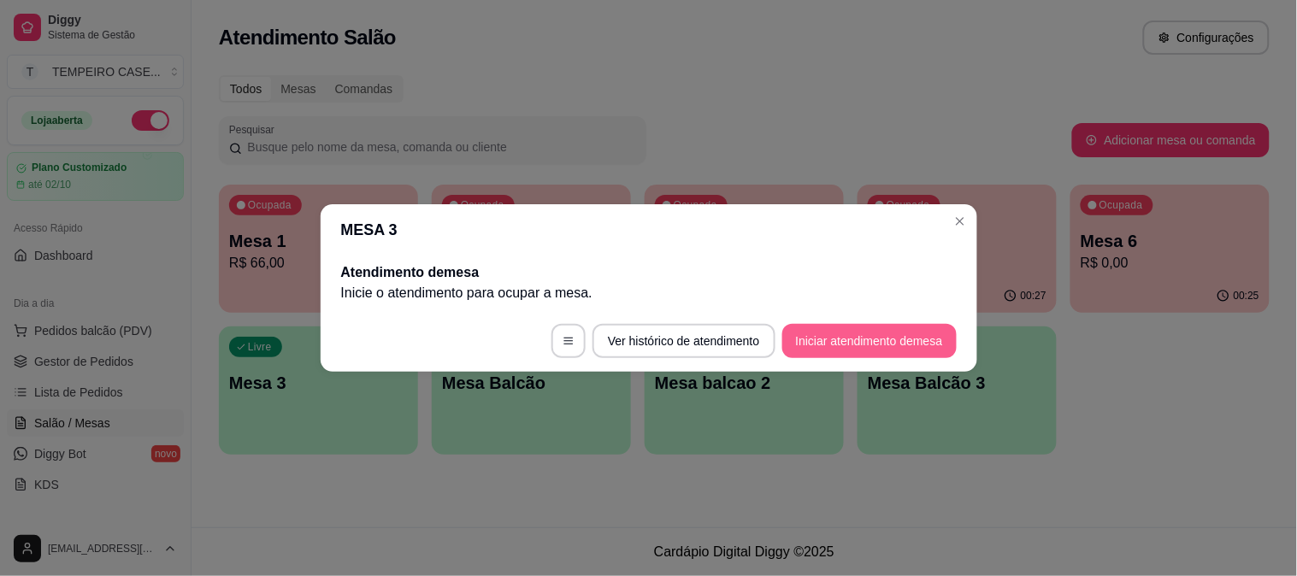
click at [918, 333] on button "Iniciar atendimento de mesa" at bounding box center [869, 341] width 174 height 34
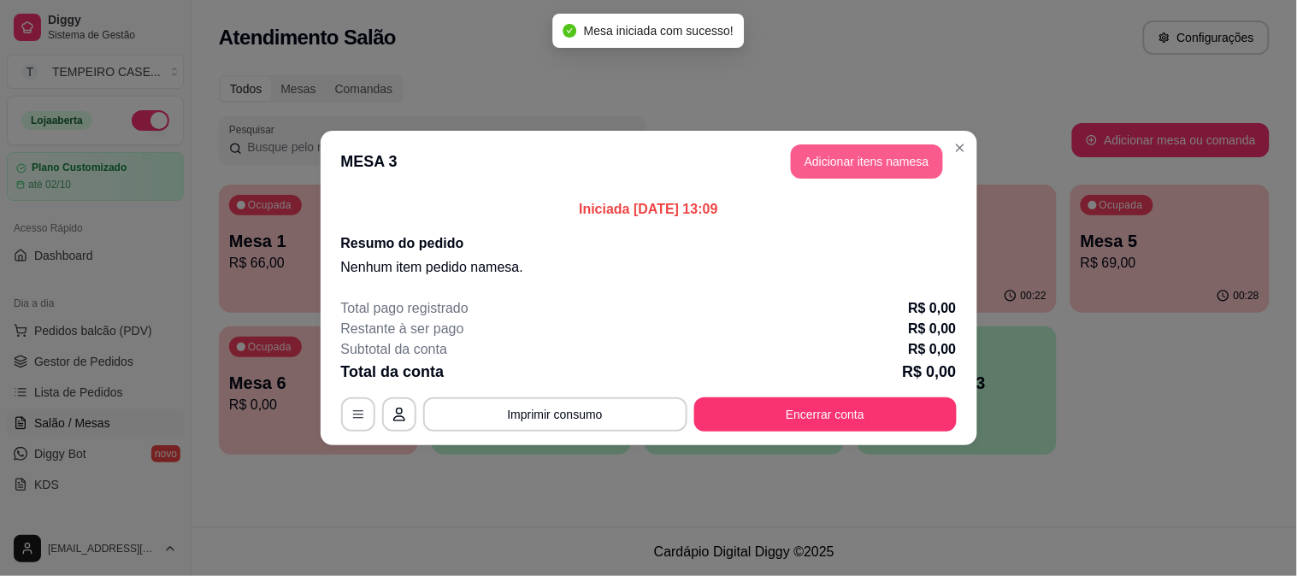
click at [816, 151] on button "Adicionar itens na mesa" at bounding box center [867, 161] width 152 height 34
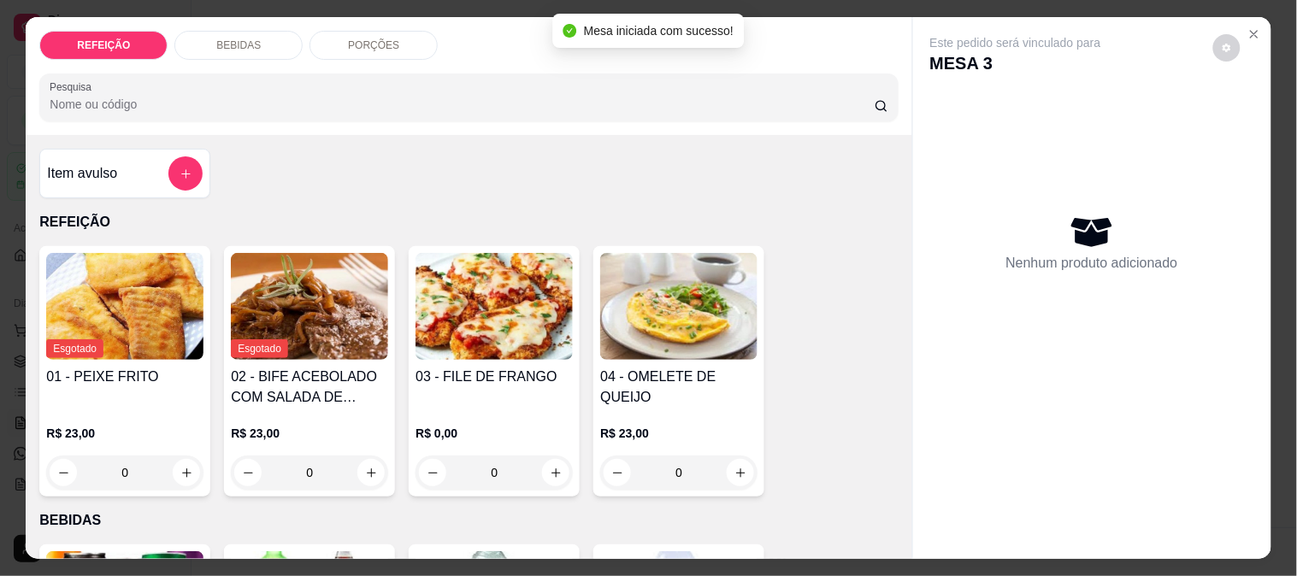
click at [445, 308] on img at bounding box center [494, 306] width 157 height 107
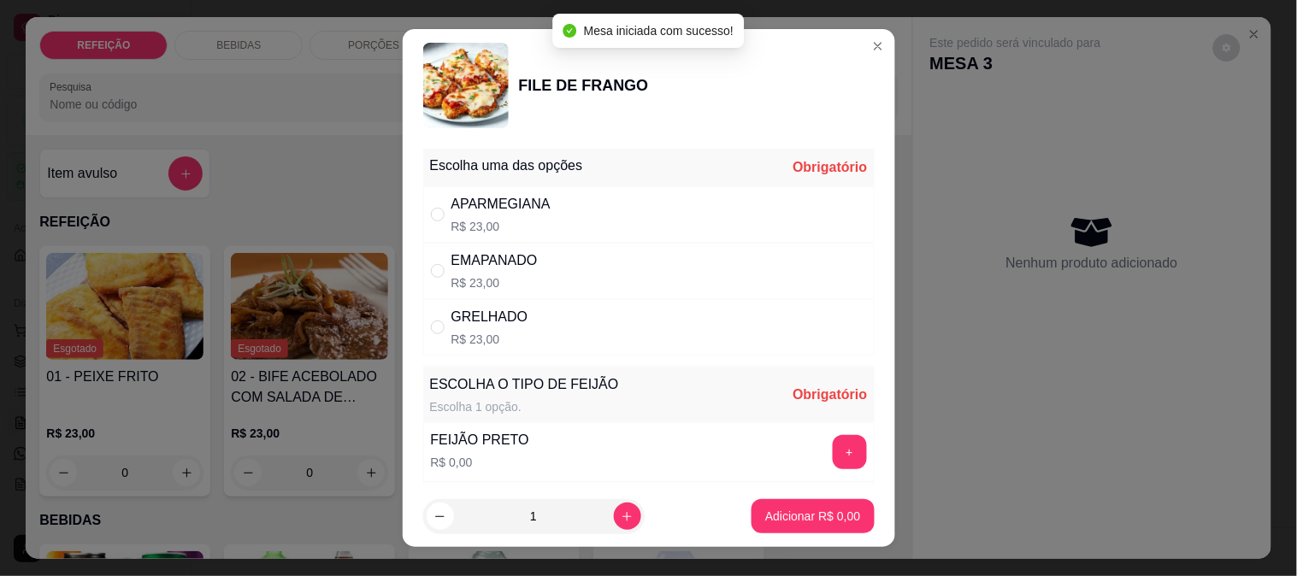
click at [585, 192] on div "APARMEGIANA R$ 23,00" at bounding box center [648, 214] width 451 height 56
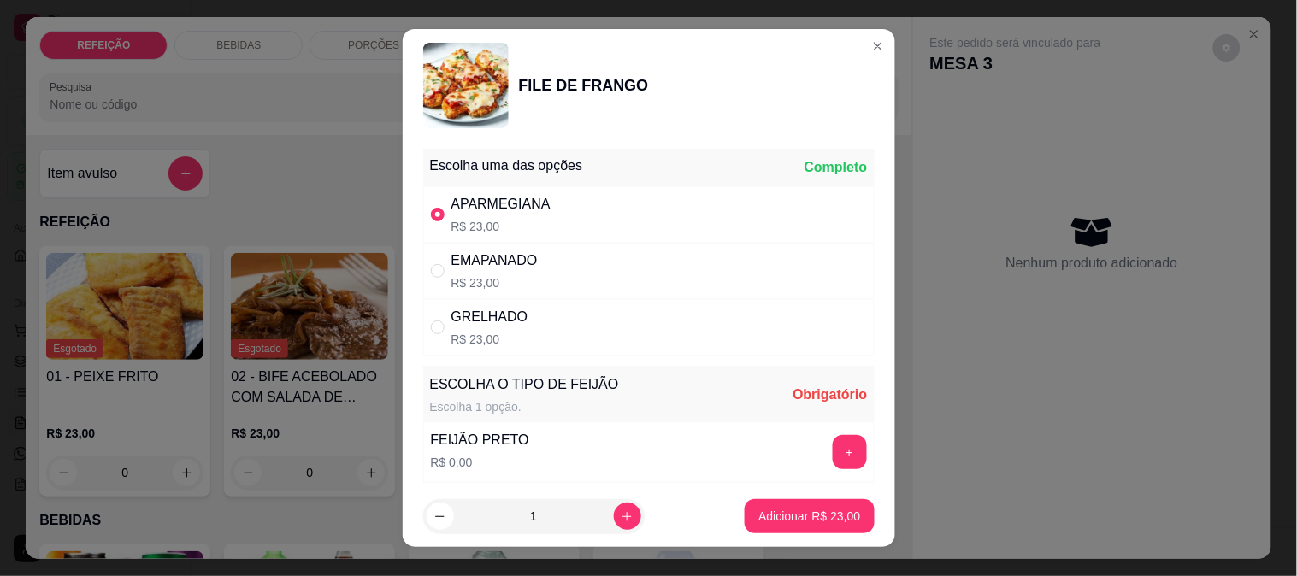
click at [537, 326] on div "GRELHADO R$ 23,00" at bounding box center [648, 327] width 451 height 56
radio input "false"
radio input "true"
click at [833, 436] on button "+" at bounding box center [850, 452] width 34 height 34
click at [773, 534] on div "Adicionar R$ 23,00" at bounding box center [809, 516] width 129 height 34
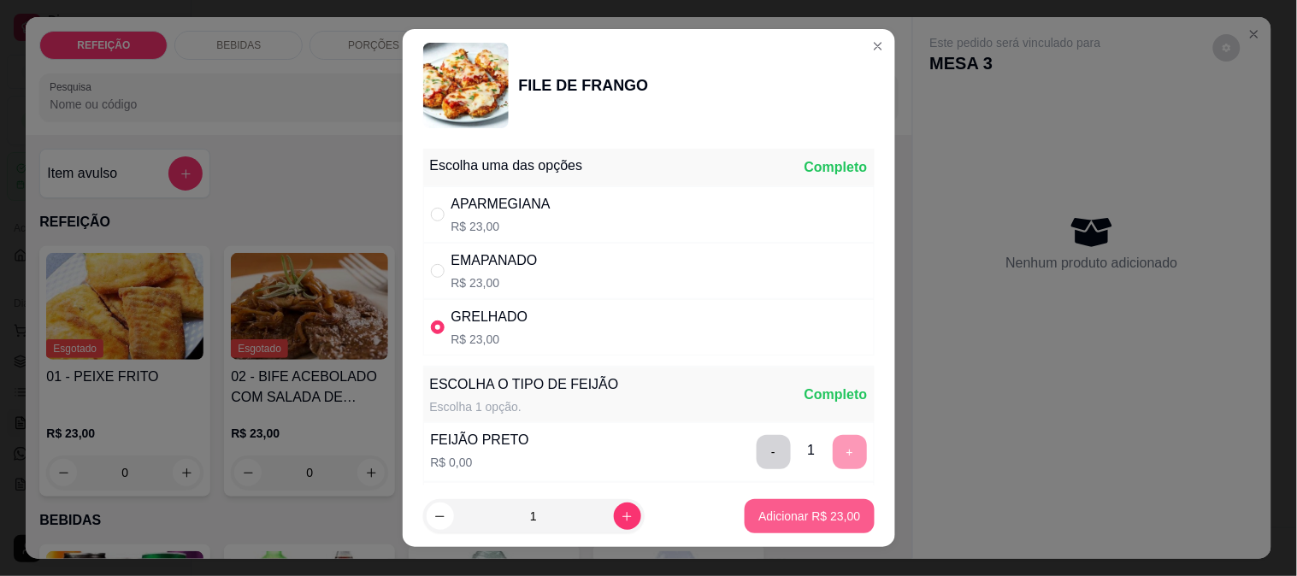
click at [764, 515] on p "Adicionar R$ 23,00" at bounding box center [809, 516] width 102 height 17
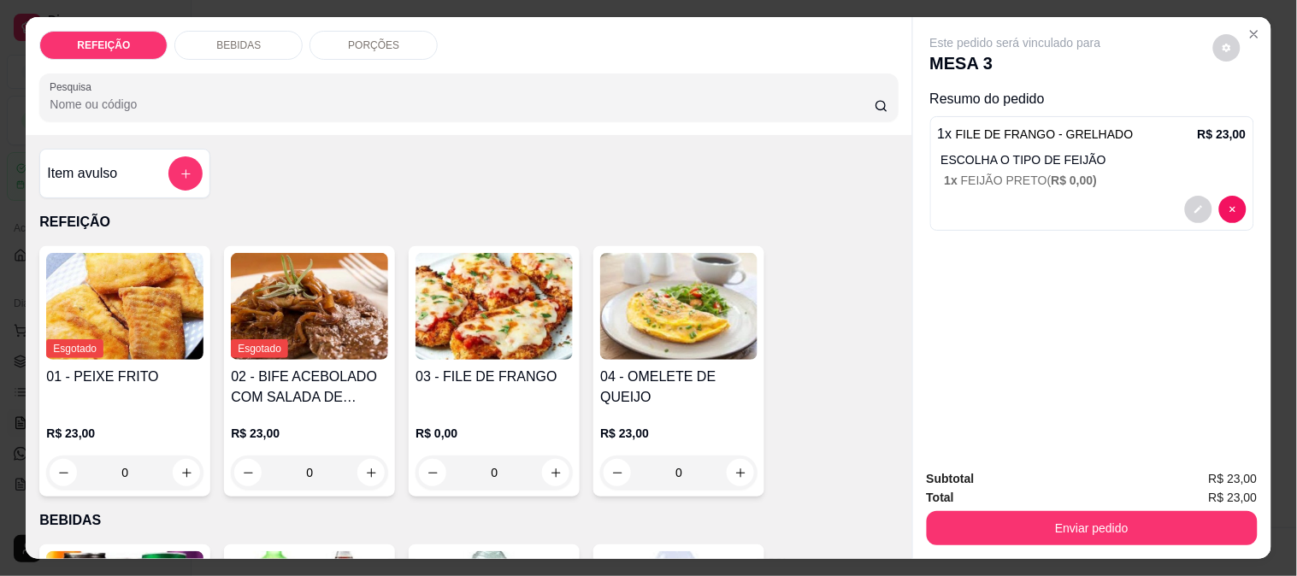
click at [248, 38] on p "BEBIDAS" at bounding box center [238, 45] width 44 height 14
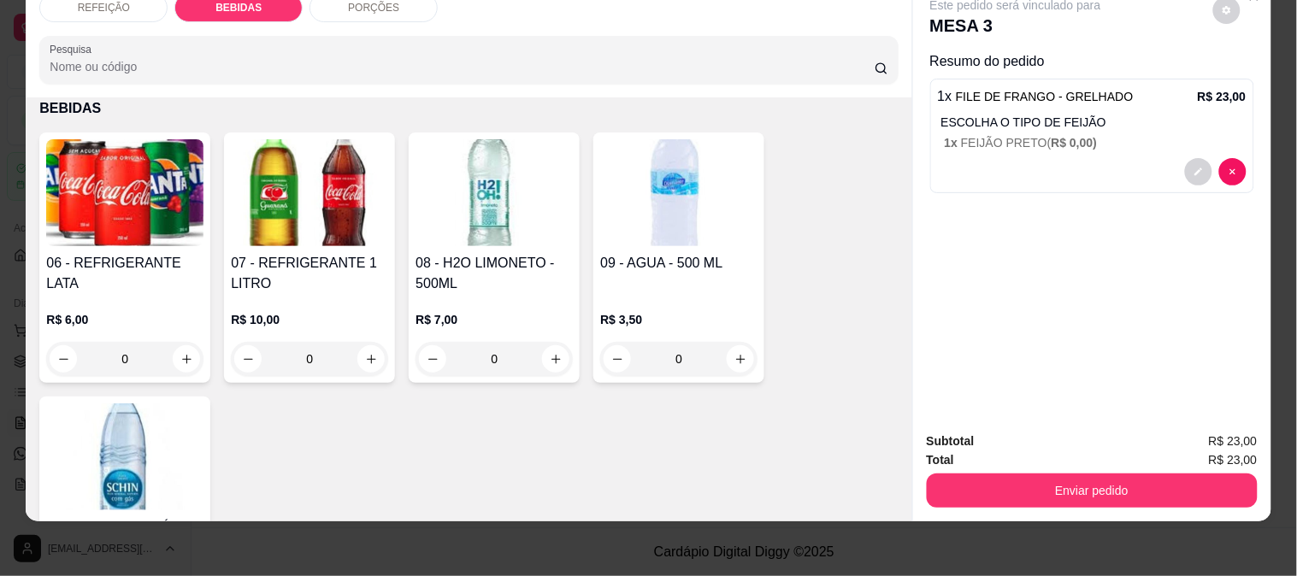
click at [168, 253] on h4 "06 - REFRIGERANTE LATA" at bounding box center [124, 273] width 157 height 41
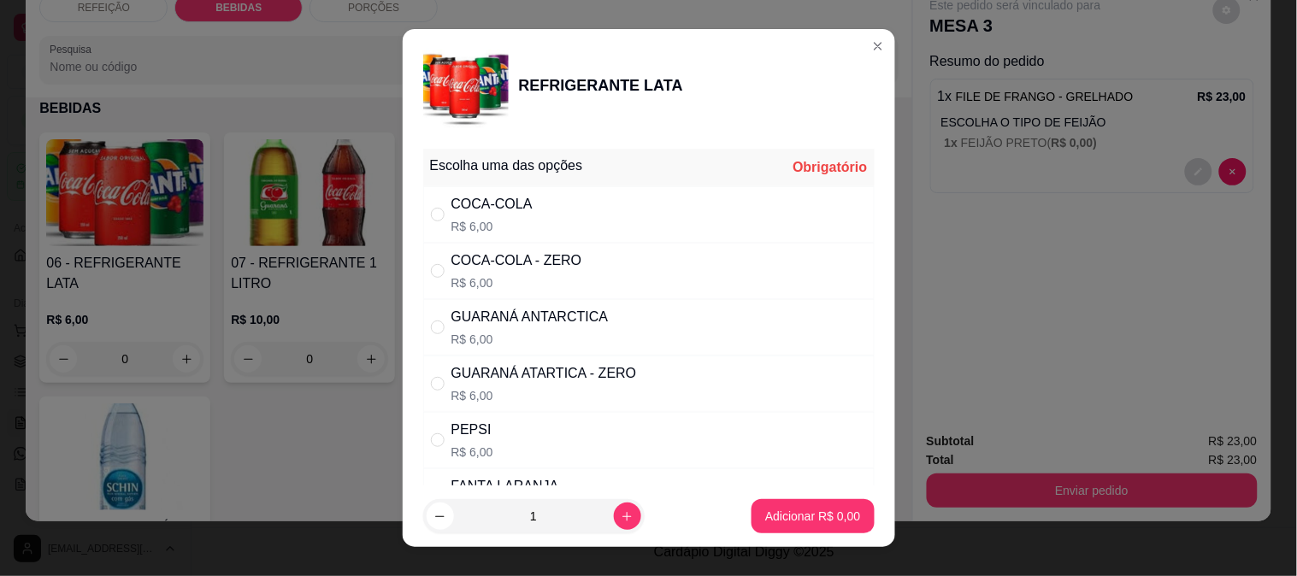
click at [510, 309] on div "GUARANÁ ANTARCTICA" at bounding box center [529, 317] width 157 height 21
radio input "true"
click at [752, 501] on button "Adicionar R$ 6,00" at bounding box center [813, 516] width 122 height 34
type input "1"
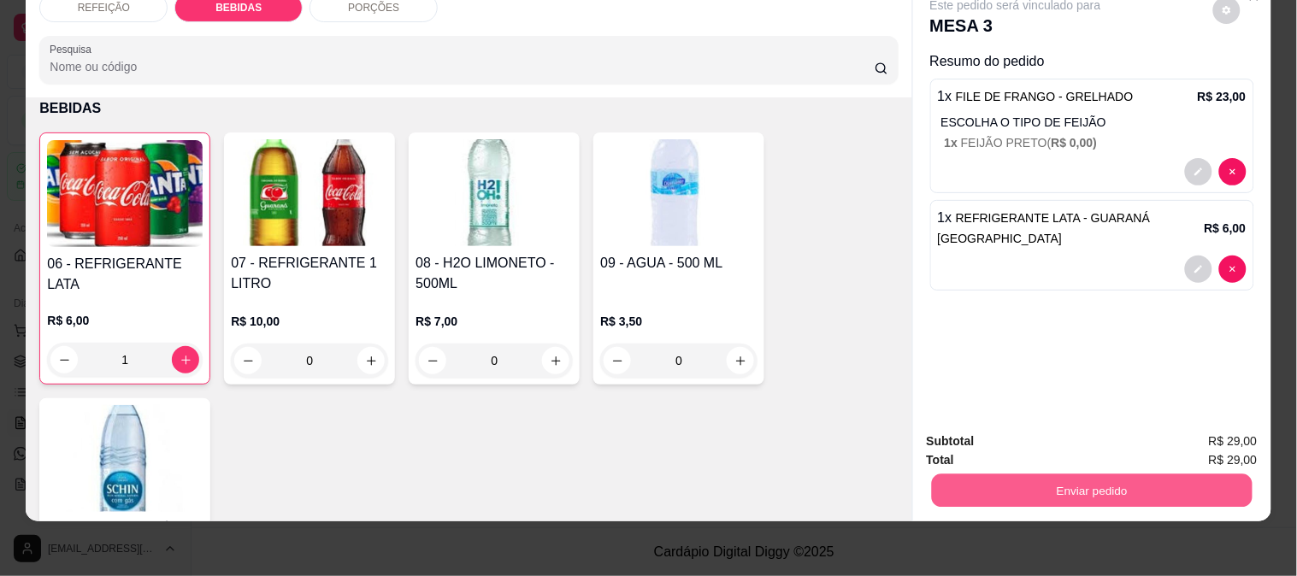
click at [960, 483] on button "Enviar pedido" at bounding box center [1091, 490] width 321 height 33
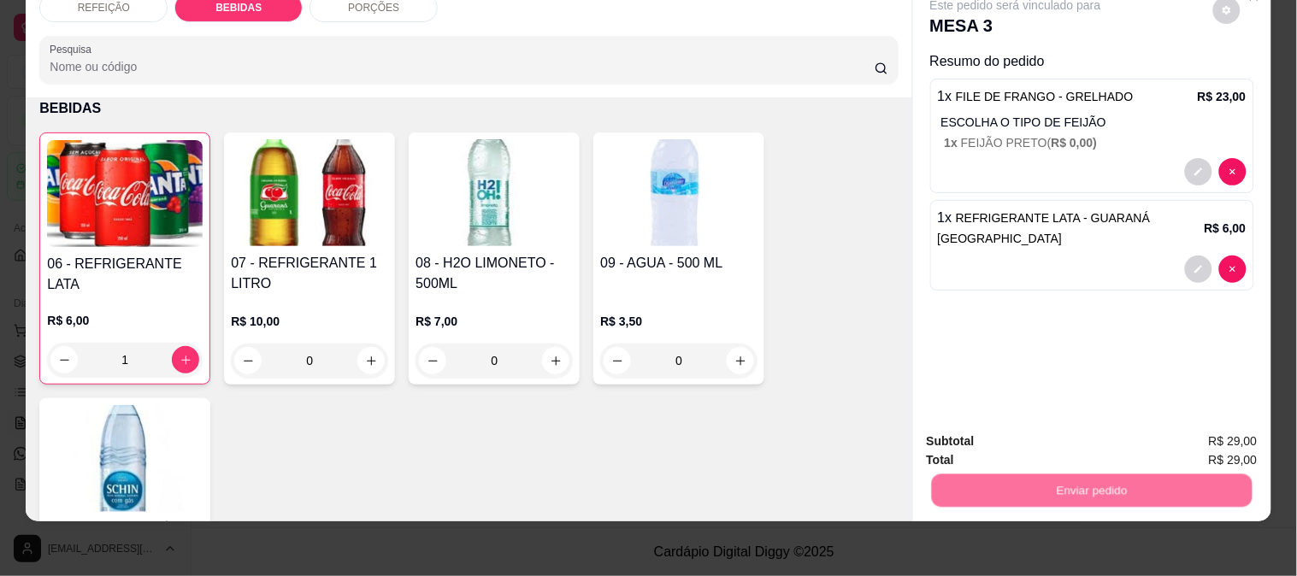
click at [964, 439] on button "Não registrar e enviar pedido" at bounding box center [1035, 435] width 178 height 32
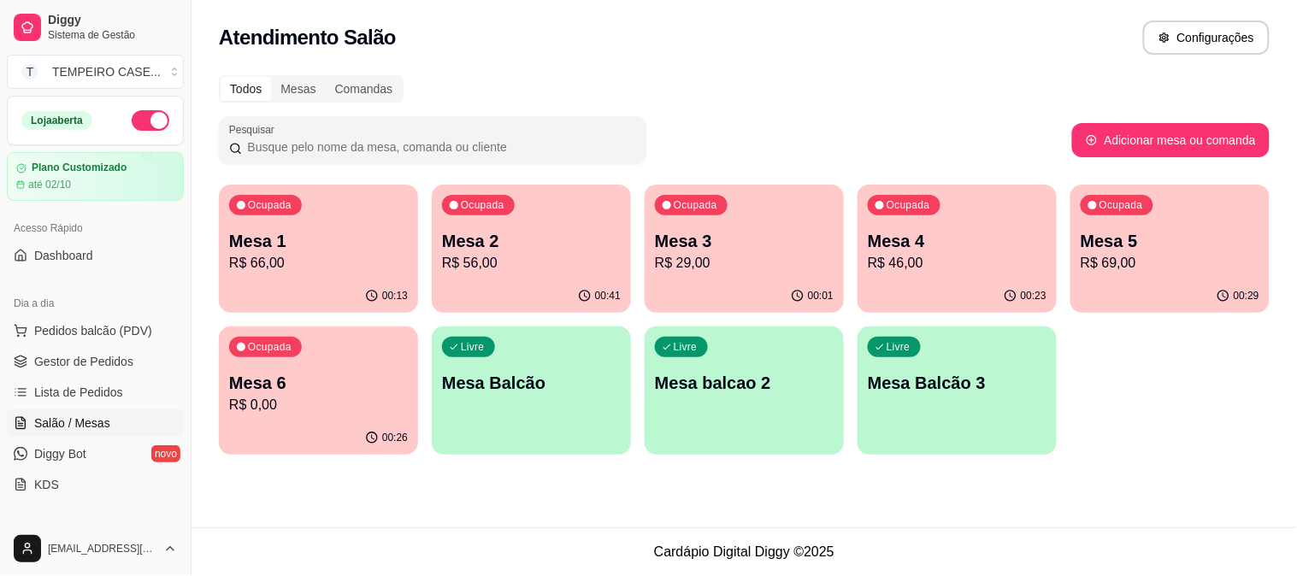
drag, startPoint x: 296, startPoint y: 487, endPoint x: 339, endPoint y: 540, distance: 68.6
click at [339, 540] on main "Toggle Sidebar Sistema de Gestão Diggy Atendimento Salão Configurações Todos Me…" at bounding box center [745, 288] width 1106 height 576
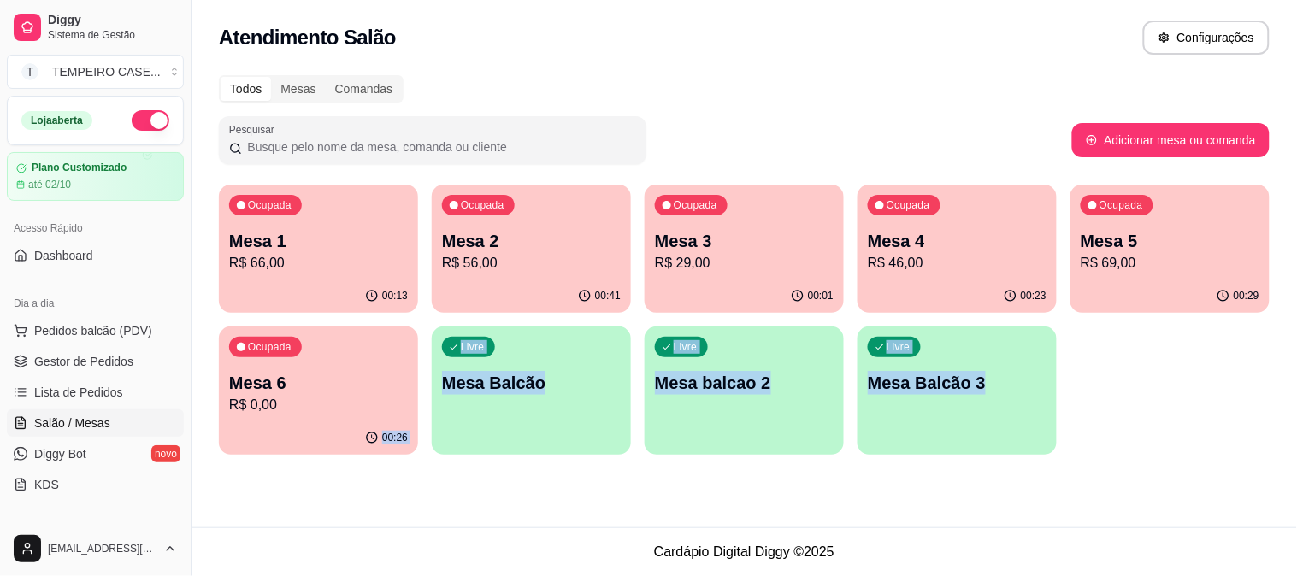
click at [919, 229] on p "Mesa 4" at bounding box center [957, 241] width 179 height 24
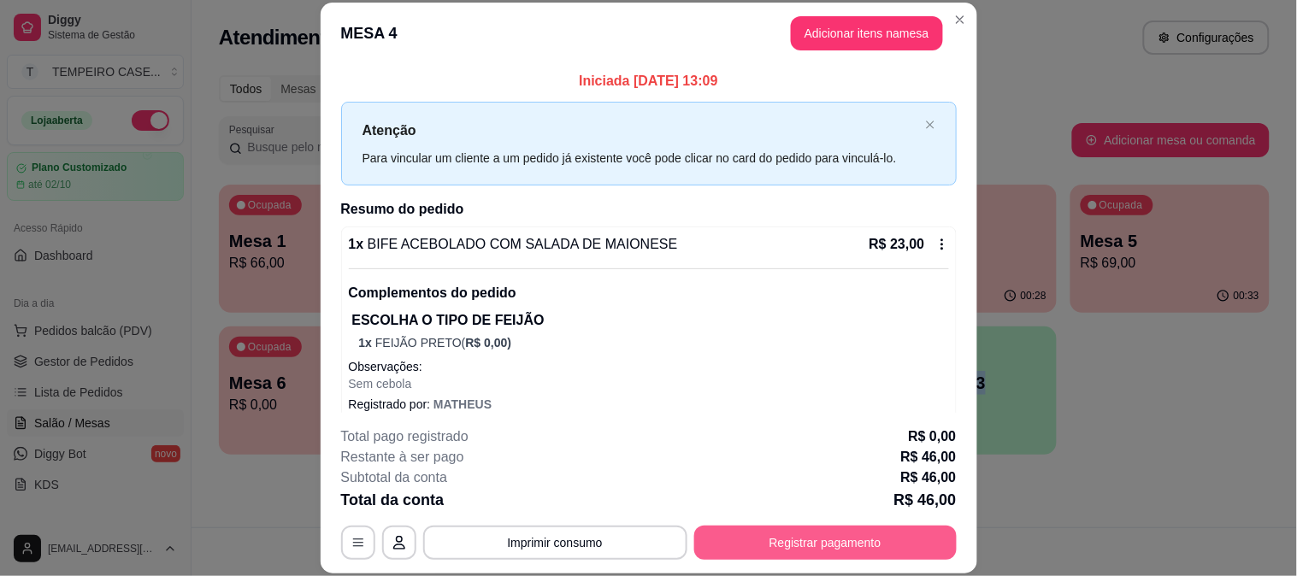
click at [791, 540] on button "Registrar pagamento" at bounding box center [825, 543] width 262 height 34
click at [866, 43] on button "Adicionar itens na mesa" at bounding box center [867, 33] width 152 height 34
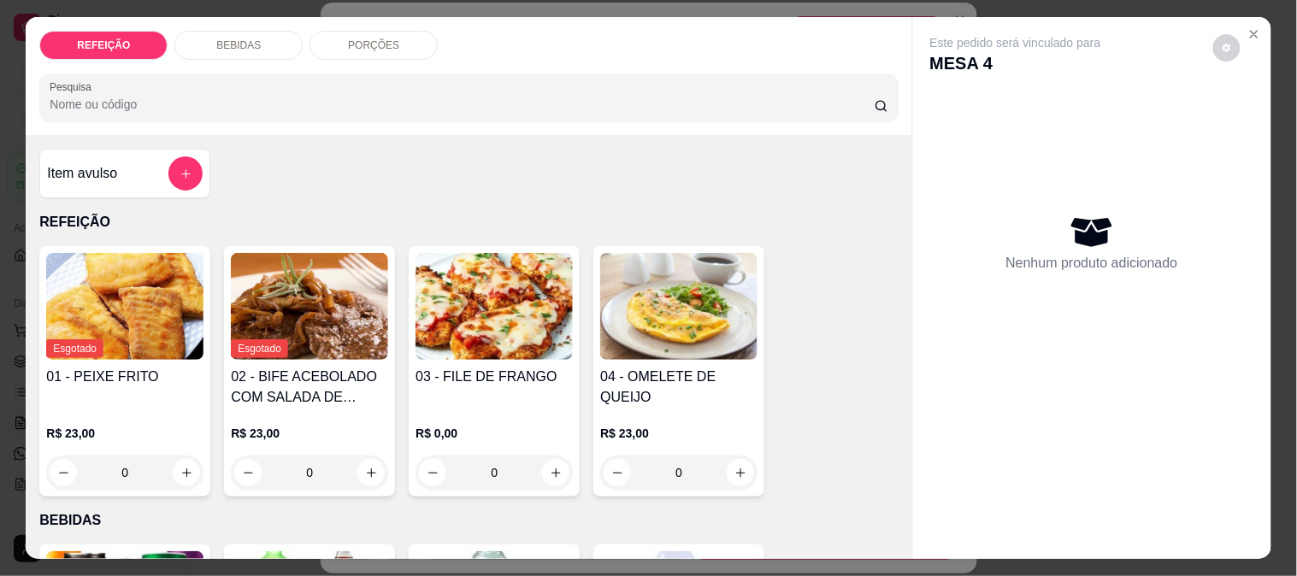
click at [252, 38] on div "BEBIDAS" at bounding box center [238, 45] width 128 height 29
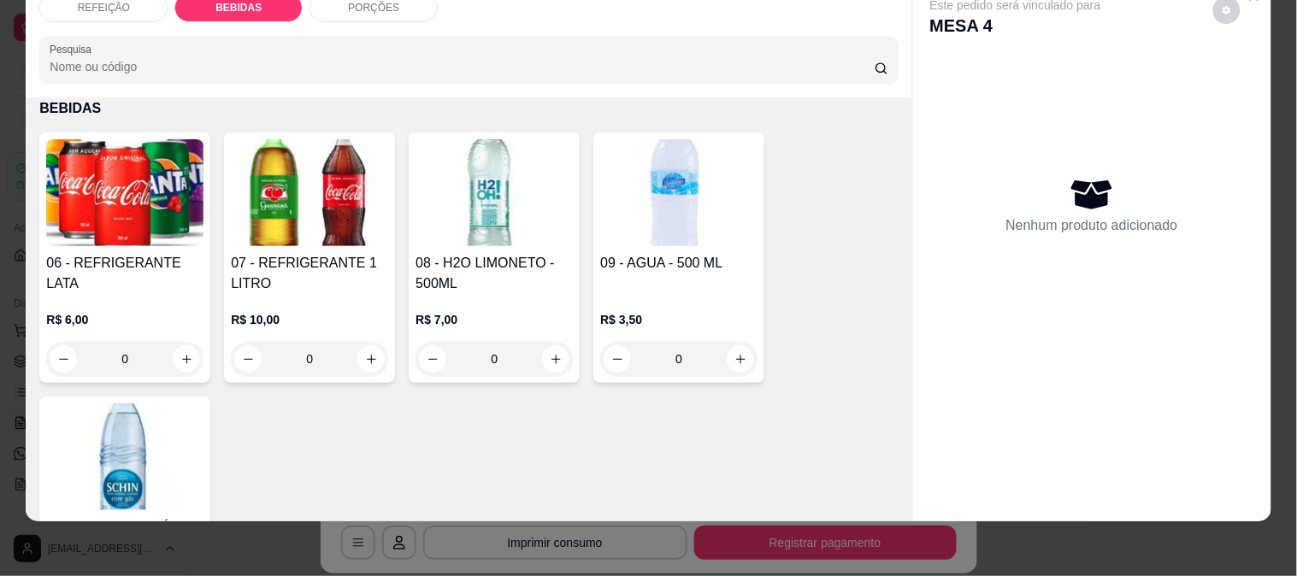
click at [448, 198] on img at bounding box center [494, 192] width 157 height 107
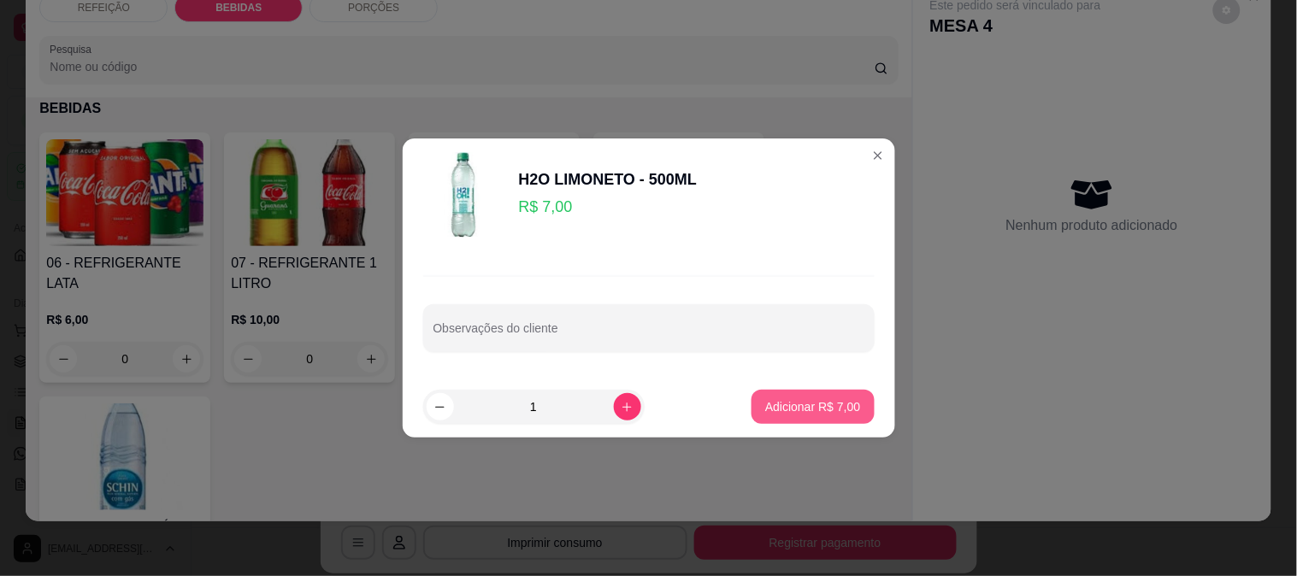
click at [810, 404] on p "Adicionar R$ 7,00" at bounding box center [812, 406] width 95 height 17
type input "1"
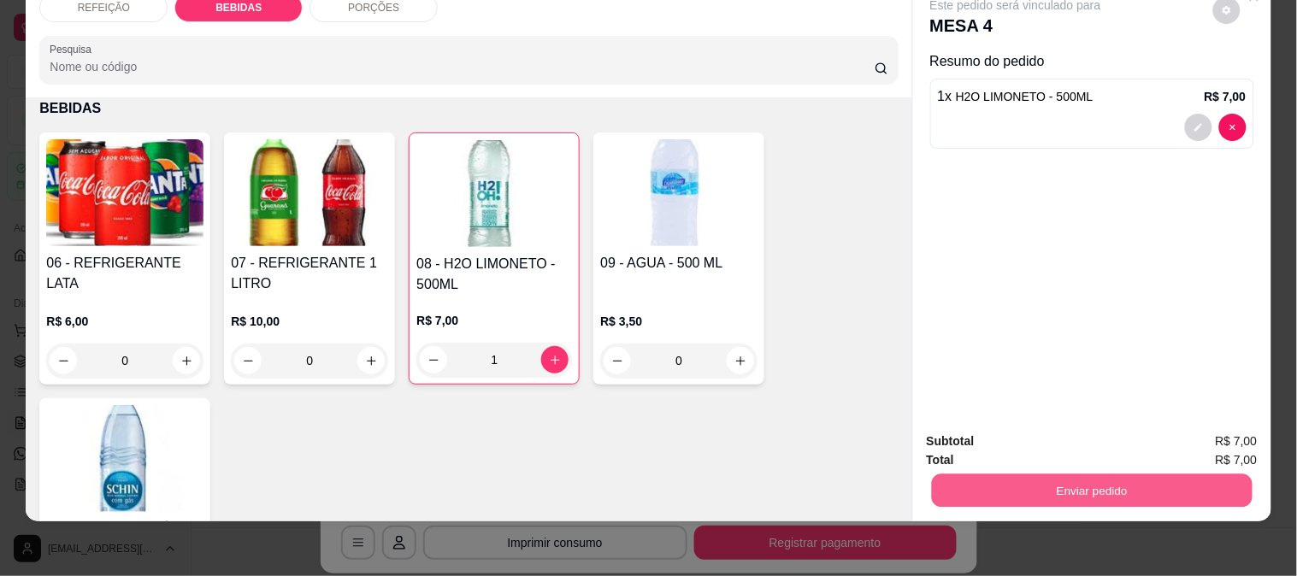
click at [1066, 475] on button "Enviar pedido" at bounding box center [1091, 490] width 321 height 33
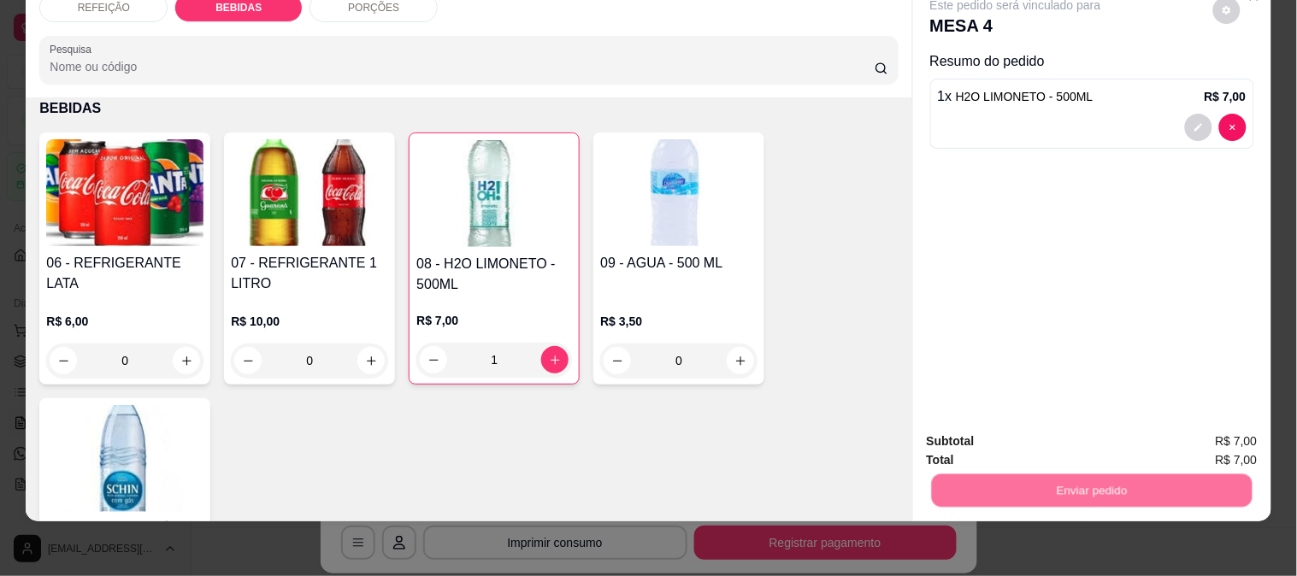
click at [992, 445] on button "Não registrar e enviar pedido" at bounding box center [1035, 435] width 178 height 32
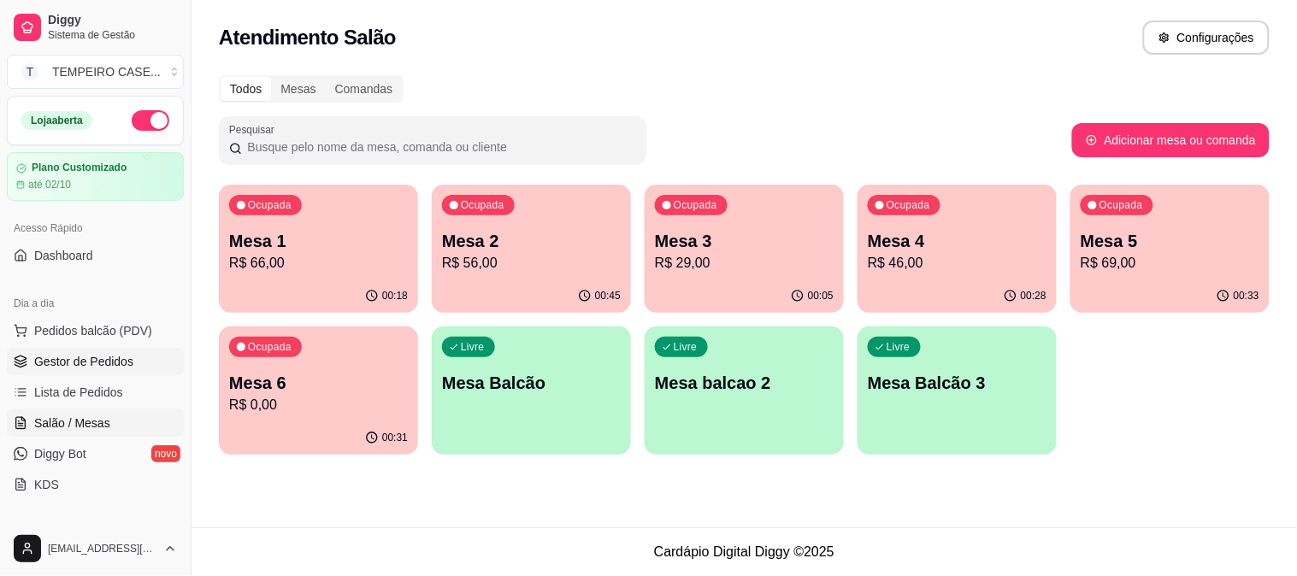
click at [74, 363] on span "Gestor de Pedidos" at bounding box center [83, 361] width 99 height 17
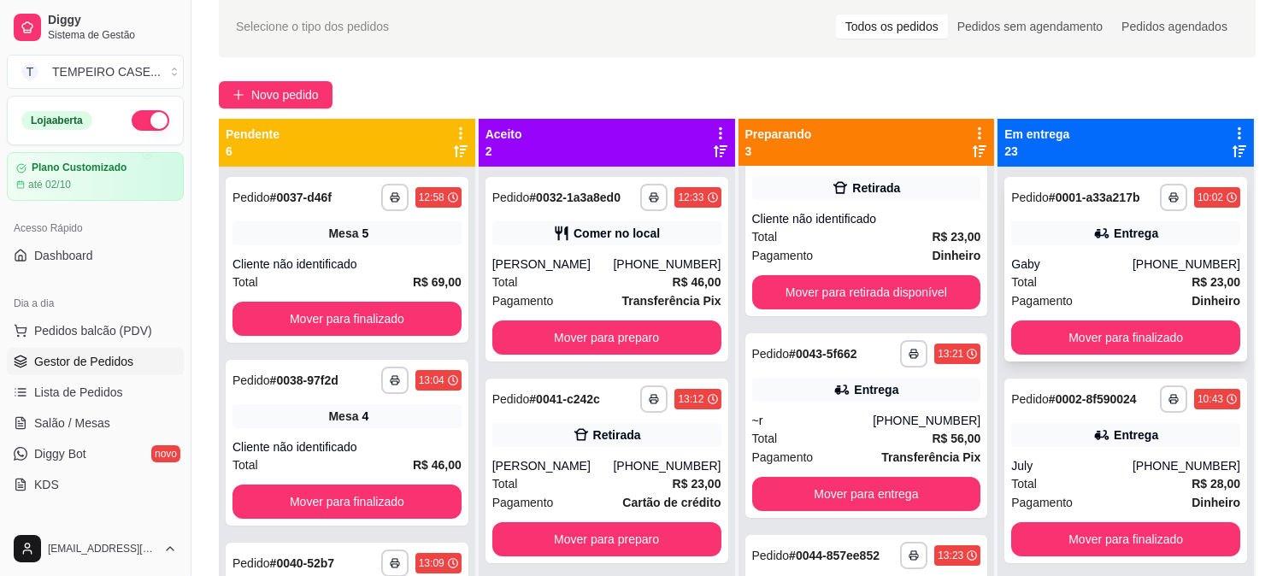
scroll to position [71, 0]
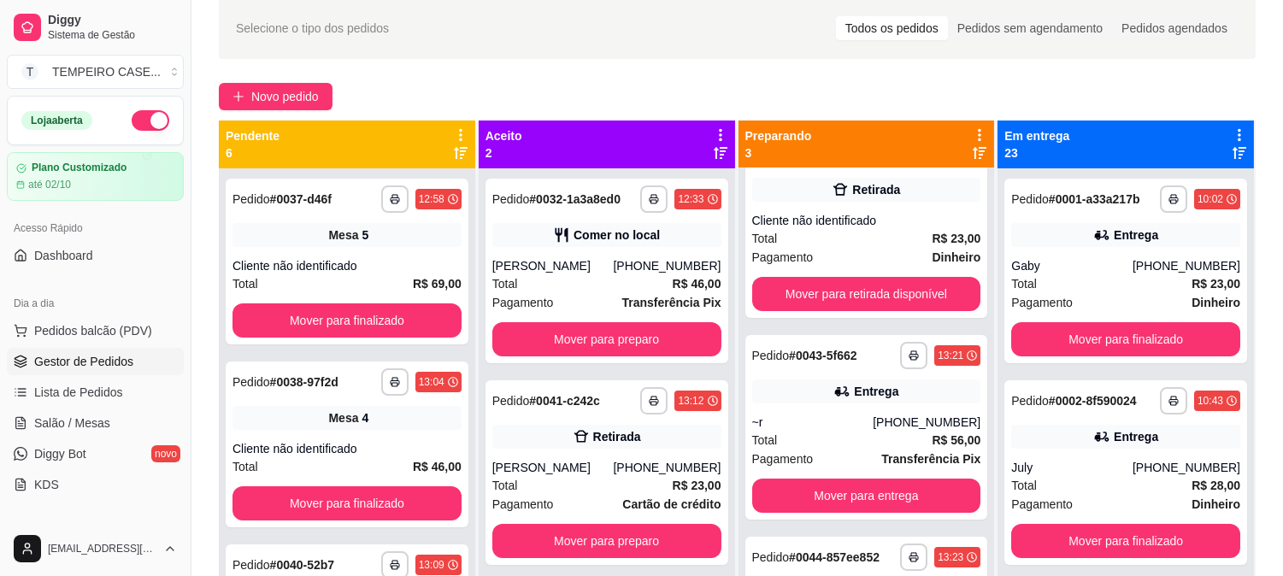
click at [1010, 107] on div "Novo pedido" at bounding box center [737, 96] width 1037 height 27
click at [1232, 139] on icon at bounding box center [1239, 134] width 15 height 15
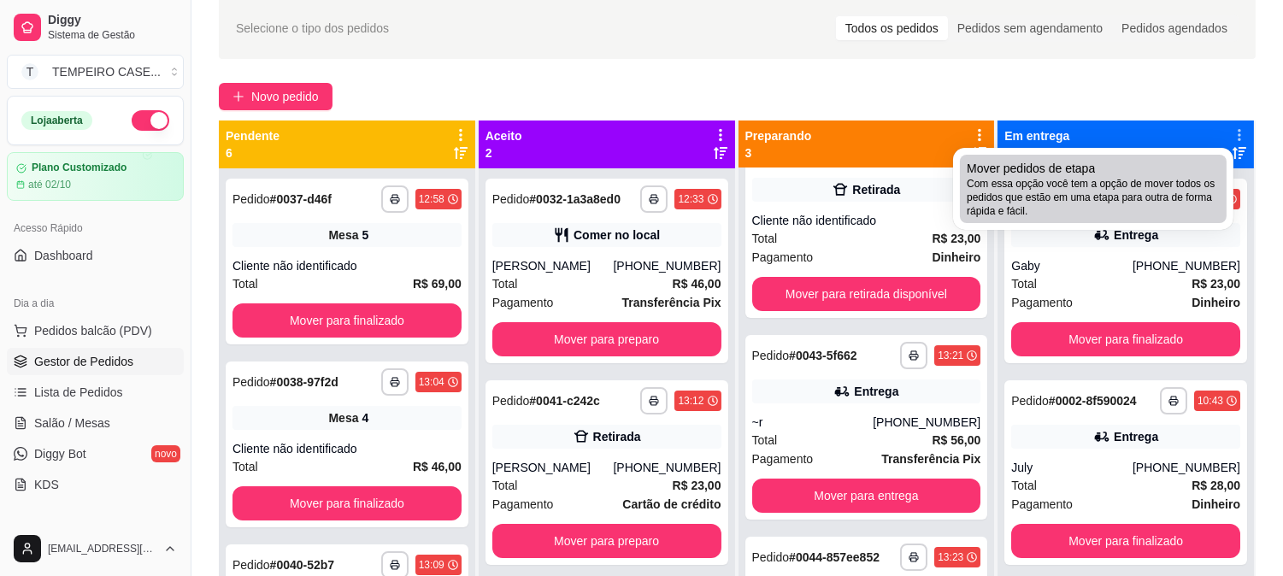
click at [1056, 184] on span "Com essa opção você tem a opção de mover todos os pedidos que estão em uma etap…" at bounding box center [1093, 197] width 253 height 41
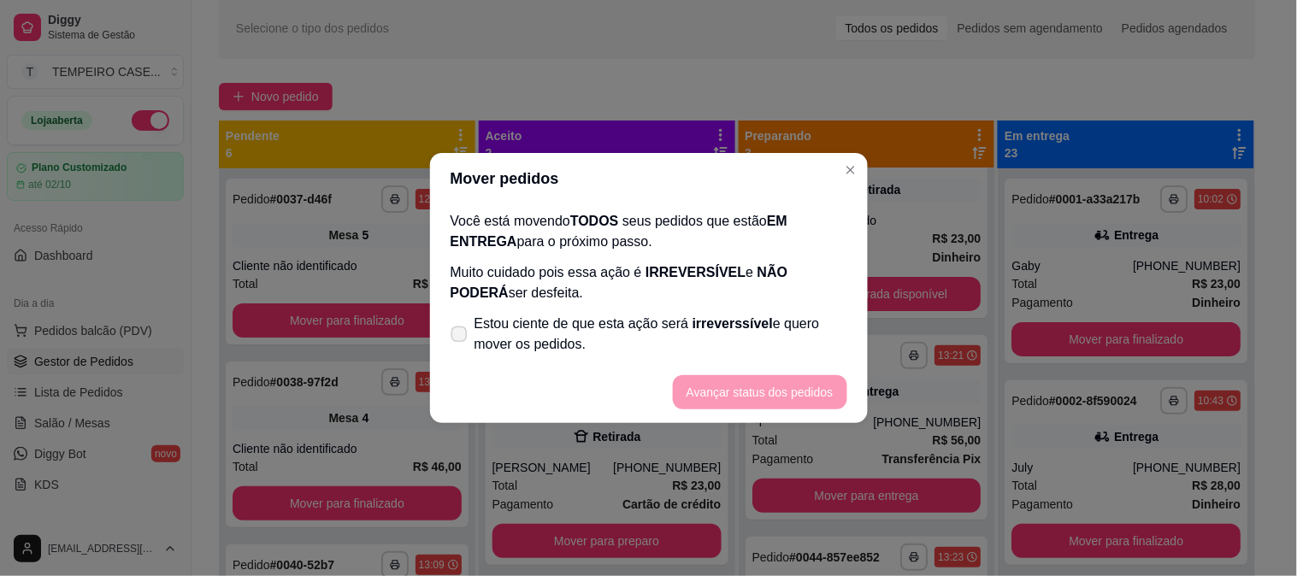
click at [515, 345] on span "Estou ciente de que esta ação será irreverssível e quero mover os pedidos." at bounding box center [661, 334] width 373 height 41
click at [461, 345] on input "Estou ciente de que esta ação será irreverssível e quero mover os pedidos." at bounding box center [455, 343] width 11 height 11
checkbox input "true"
click at [698, 390] on button "Avançar status dos pedidos" at bounding box center [760, 392] width 174 height 34
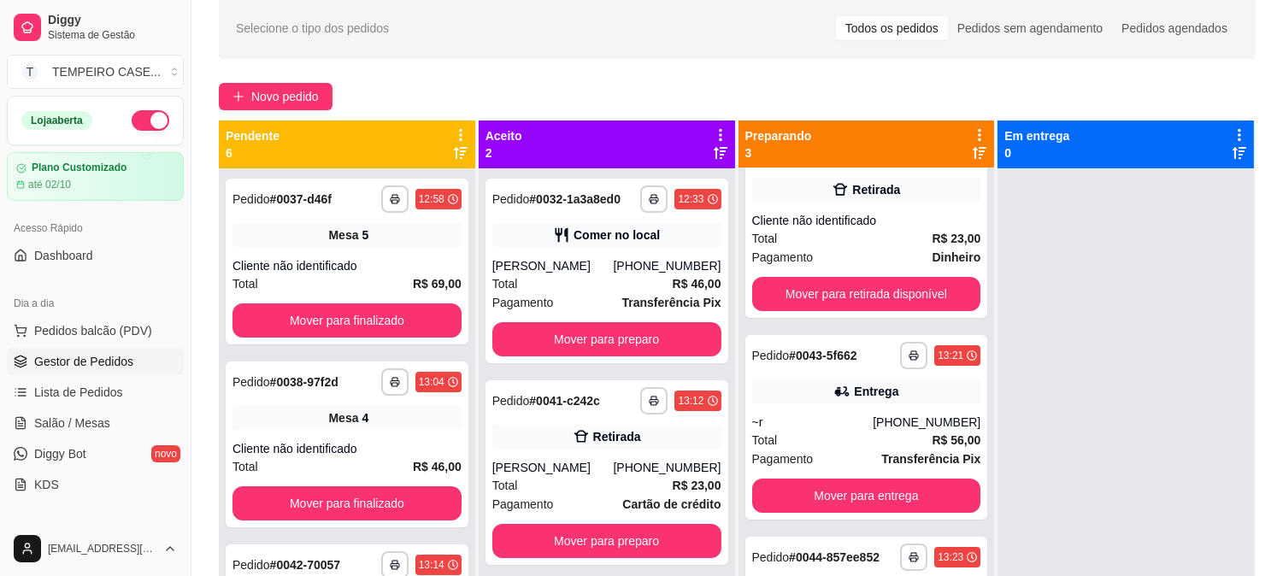
click at [132, 123] on button "button" at bounding box center [151, 120] width 38 height 21
drag, startPoint x: 107, startPoint y: 411, endPoint x: 88, endPoint y: 509, distance: 99.3
click at [88, 509] on div "Loja fechada Plano Customizado até 02/10 Acesso Rápido Dashboard Dia a dia Pedi…" at bounding box center [95, 309] width 191 height 426
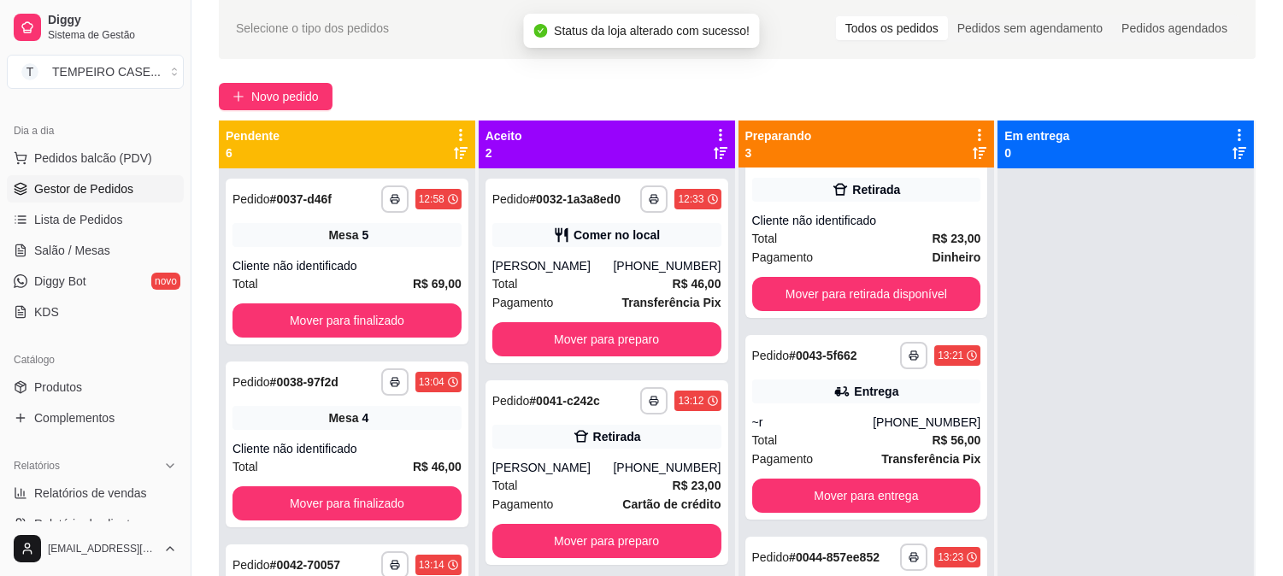
scroll to position [380, 0]
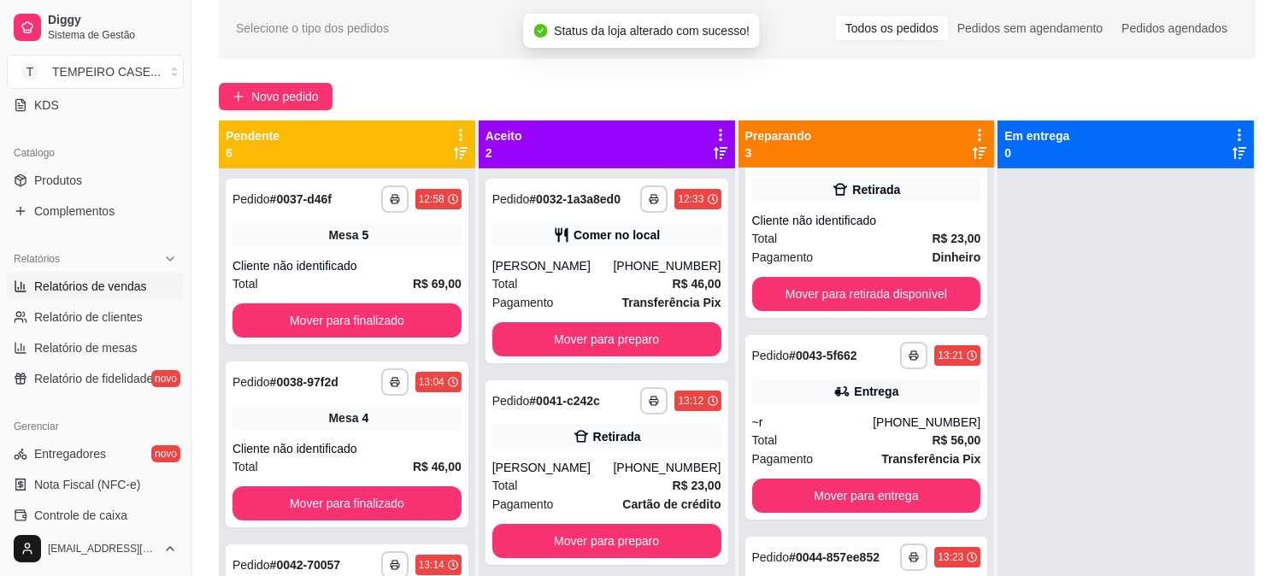
click at [88, 292] on span "Relatórios de vendas" at bounding box center [90, 286] width 113 height 17
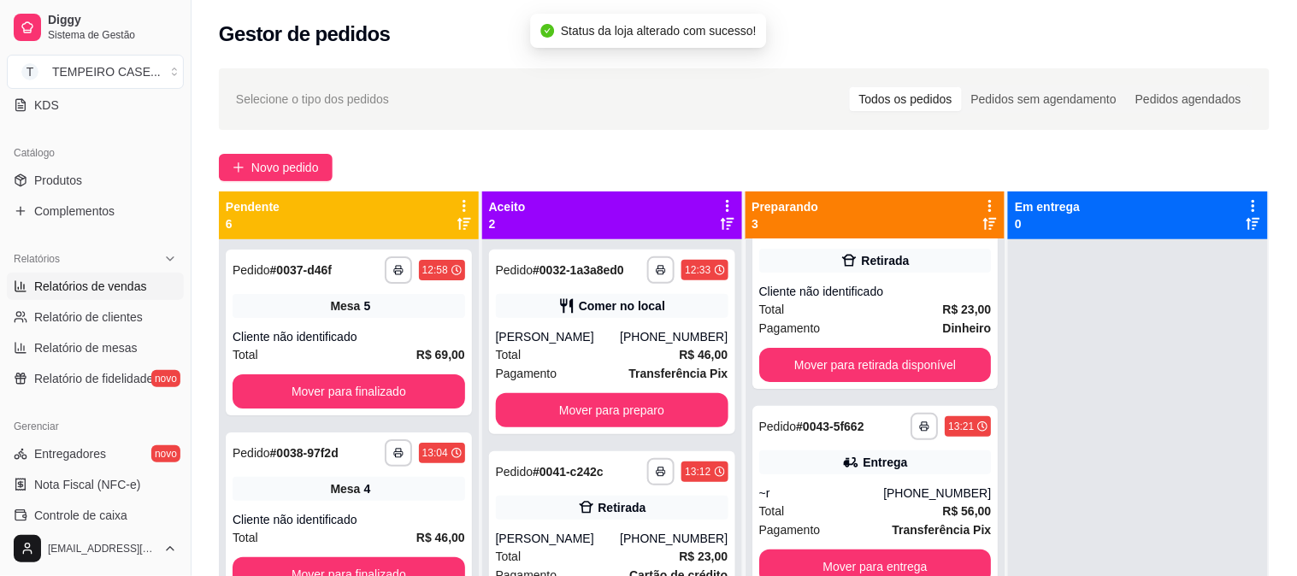
select select "ALL"
select select "0"
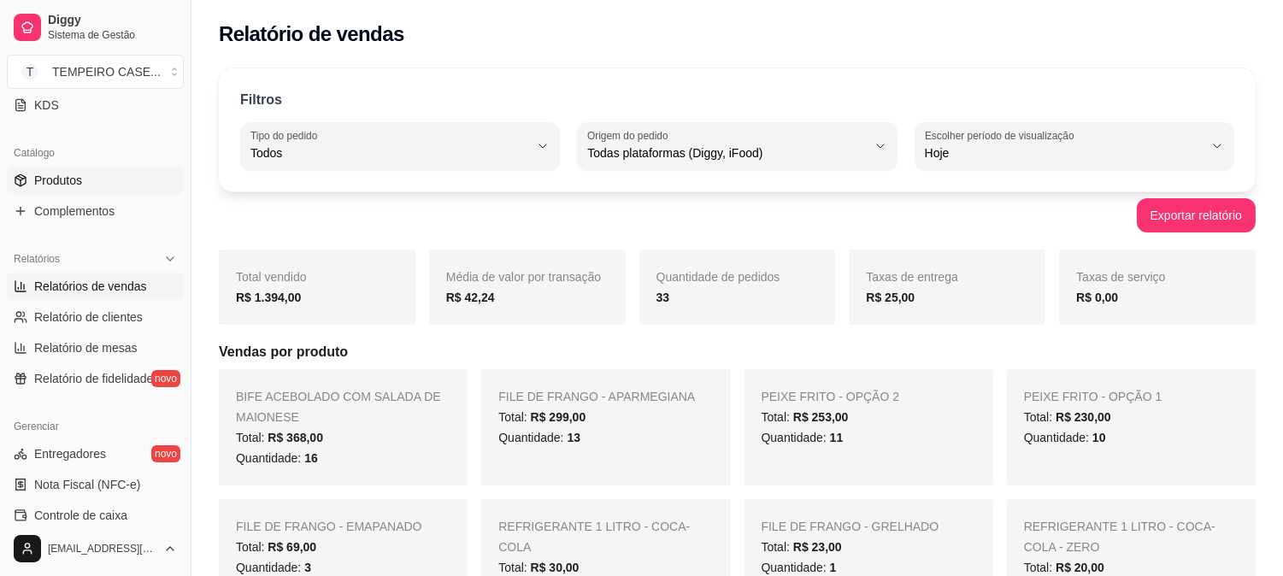
click at [53, 189] on link "Produtos" at bounding box center [95, 180] width 177 height 27
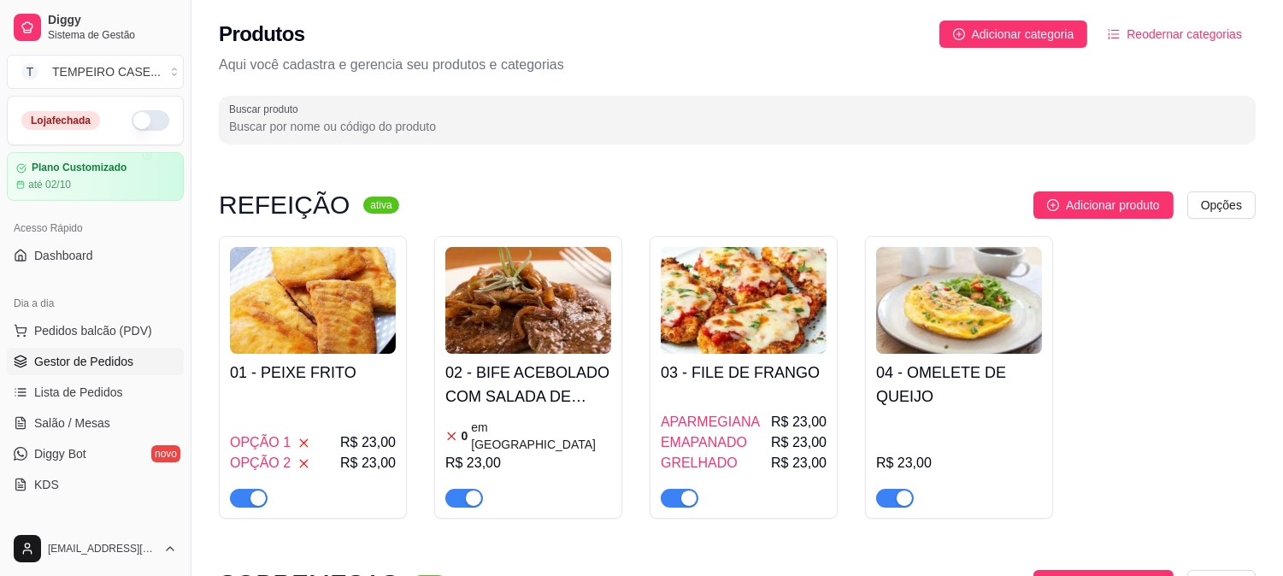
click at [88, 374] on link "Gestor de Pedidos" at bounding box center [95, 361] width 177 height 27
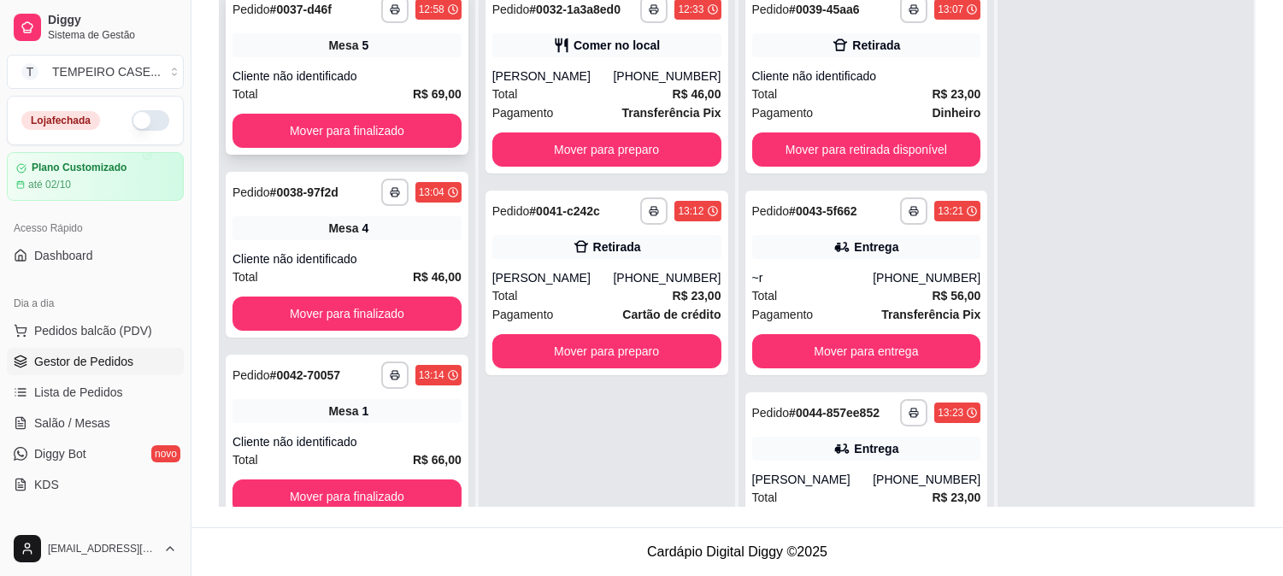
click at [333, 112] on div "**********" at bounding box center [347, 72] width 243 height 166
click at [323, 129] on button "Mover para finalizado" at bounding box center [347, 131] width 222 height 33
click at [333, 129] on button "Mover para finalizado" at bounding box center [347, 131] width 229 height 34
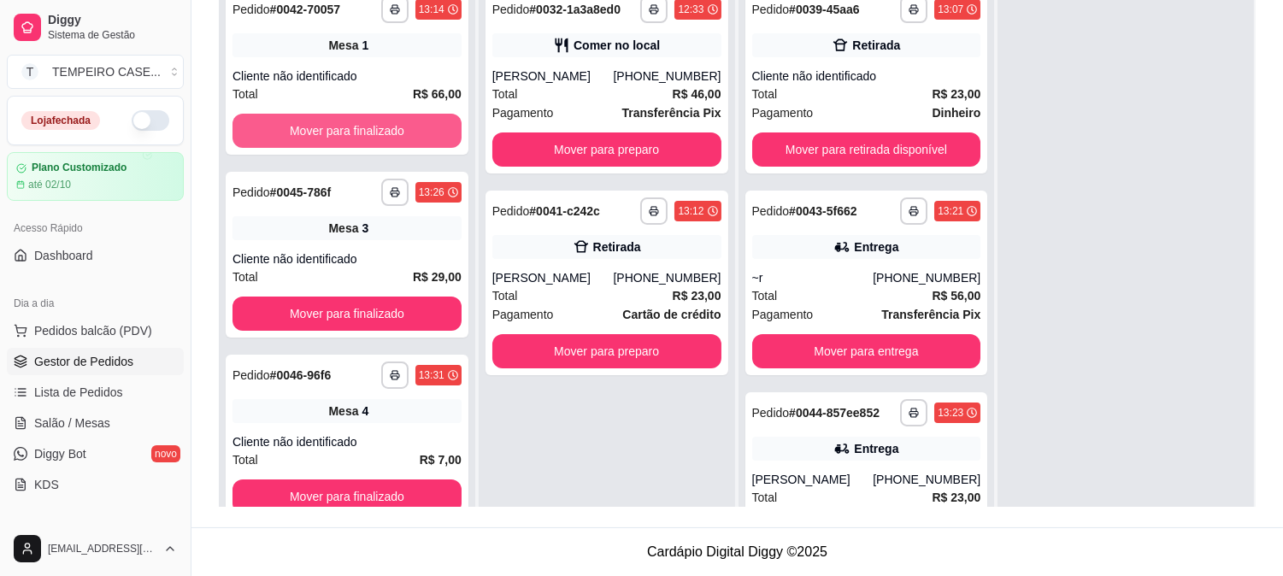
click at [338, 131] on button "Mover para finalizado" at bounding box center [347, 131] width 229 height 34
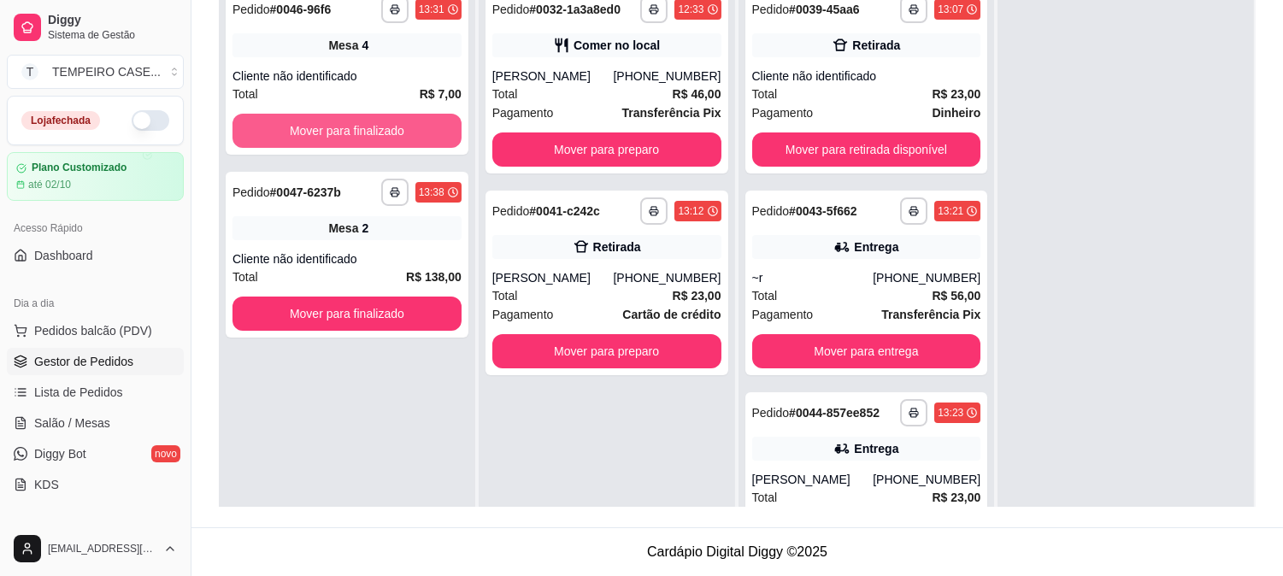
click at [338, 131] on button "Mover para finalizado" at bounding box center [347, 131] width 229 height 34
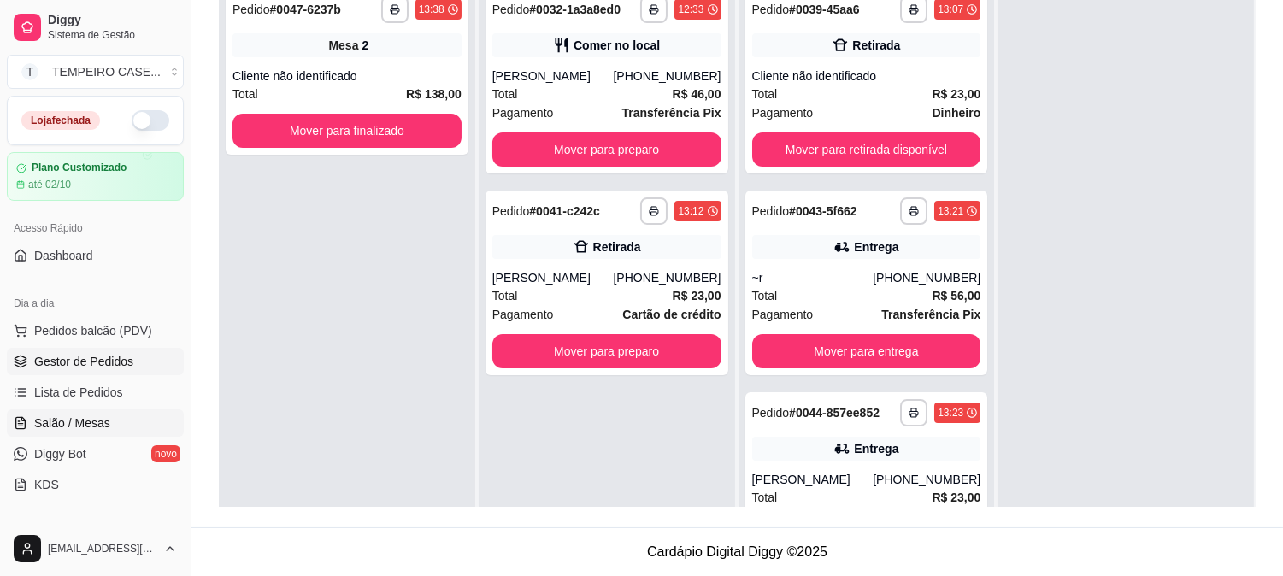
click at [67, 411] on link "Salão / Mesas" at bounding box center [95, 423] width 177 height 27
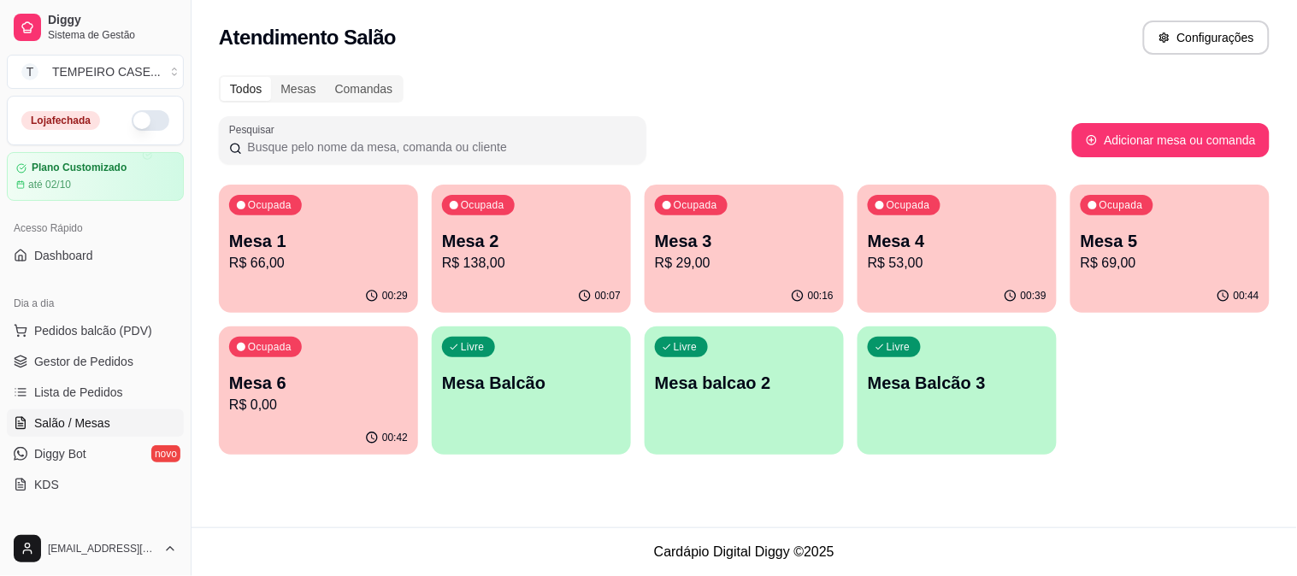
click at [1182, 268] on p "R$ 69,00" at bounding box center [1170, 263] width 179 height 21
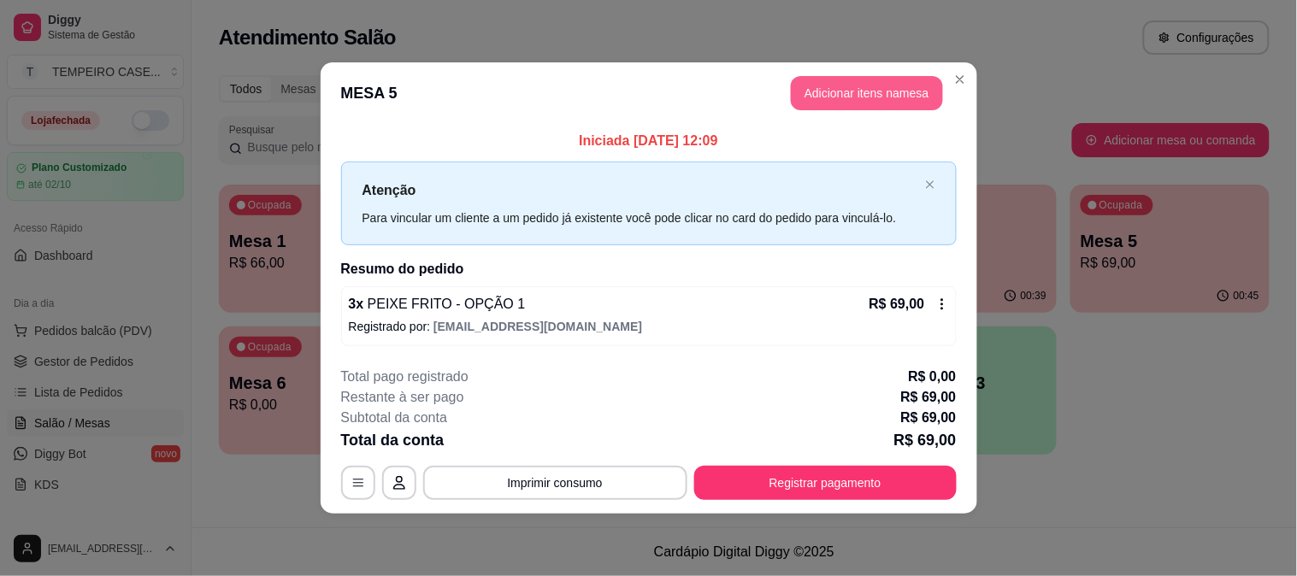
click at [870, 91] on button "Adicionar itens na mesa" at bounding box center [867, 93] width 152 height 34
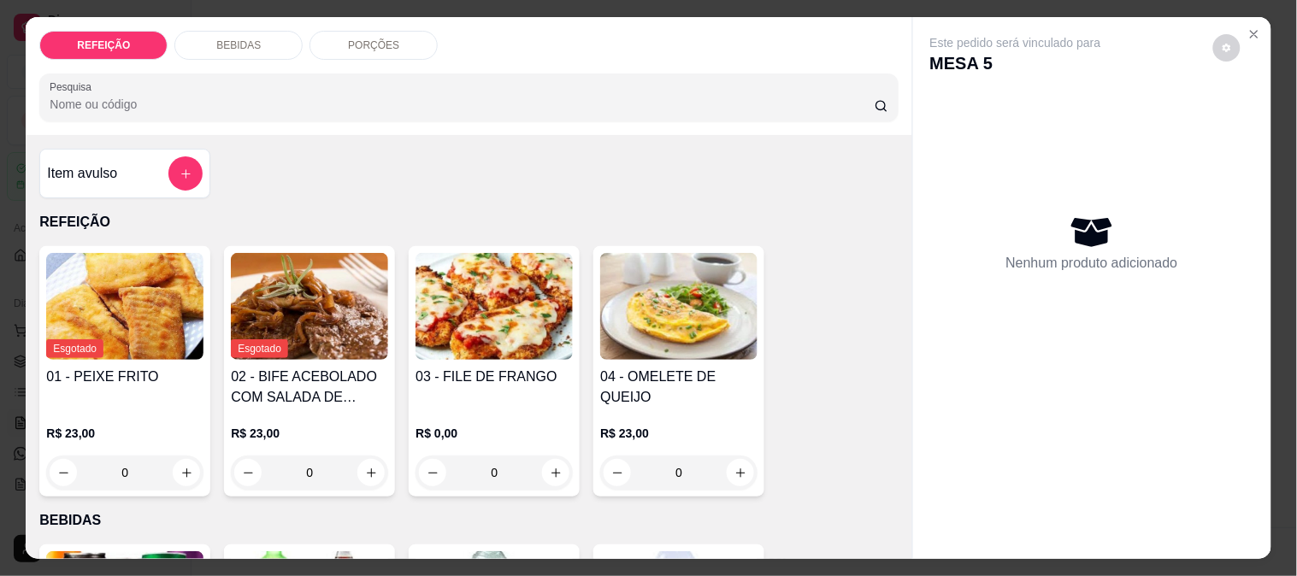
click at [215, 22] on div "REFEIÇÃO BEBIDAS PORÇÕES Pesquisa" at bounding box center [469, 76] width 886 height 118
click at [216, 38] on p "BEBIDAS" at bounding box center [238, 45] width 44 height 14
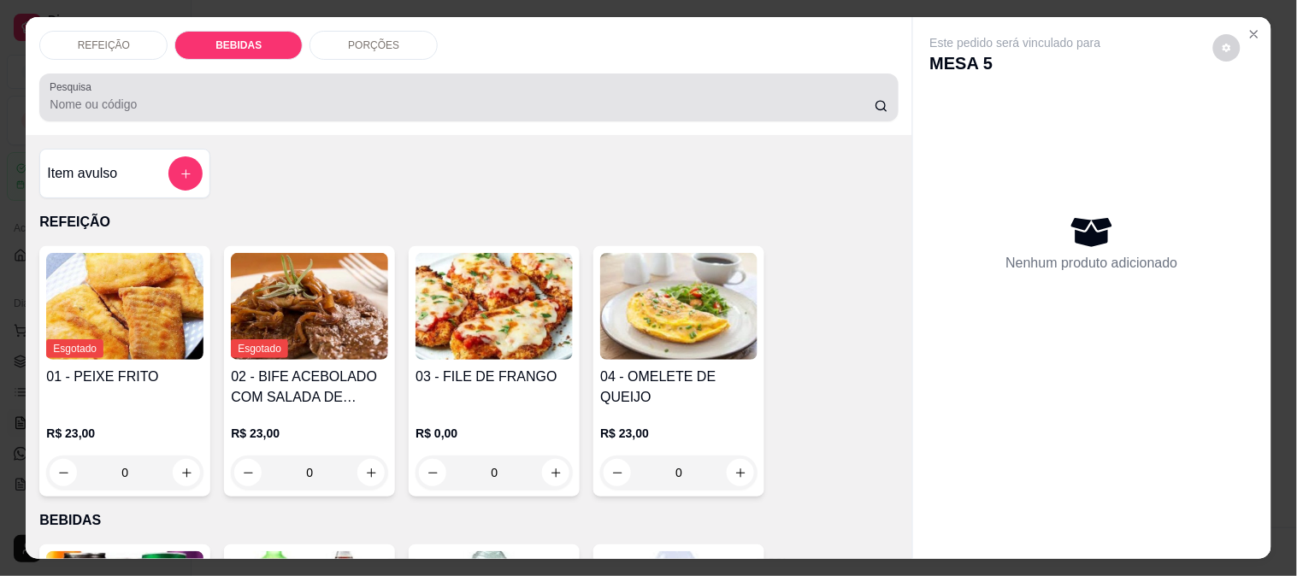
scroll to position [44, 0]
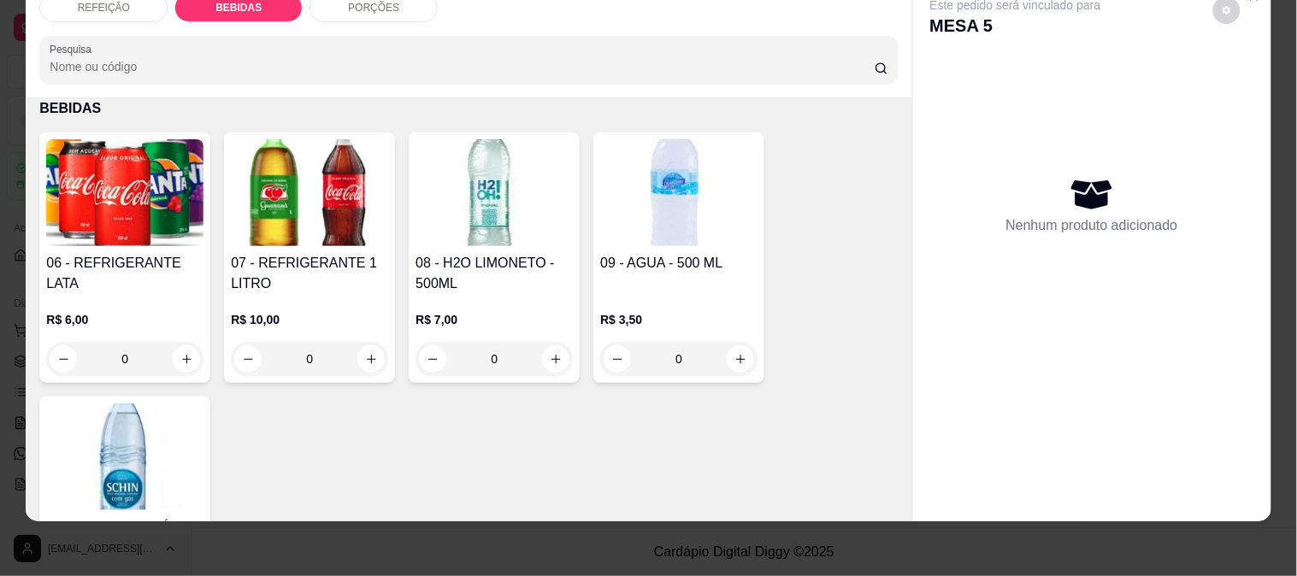
click at [304, 253] on h4 "07 - REFRIGERANTE 1 LITRO" at bounding box center [309, 273] width 157 height 41
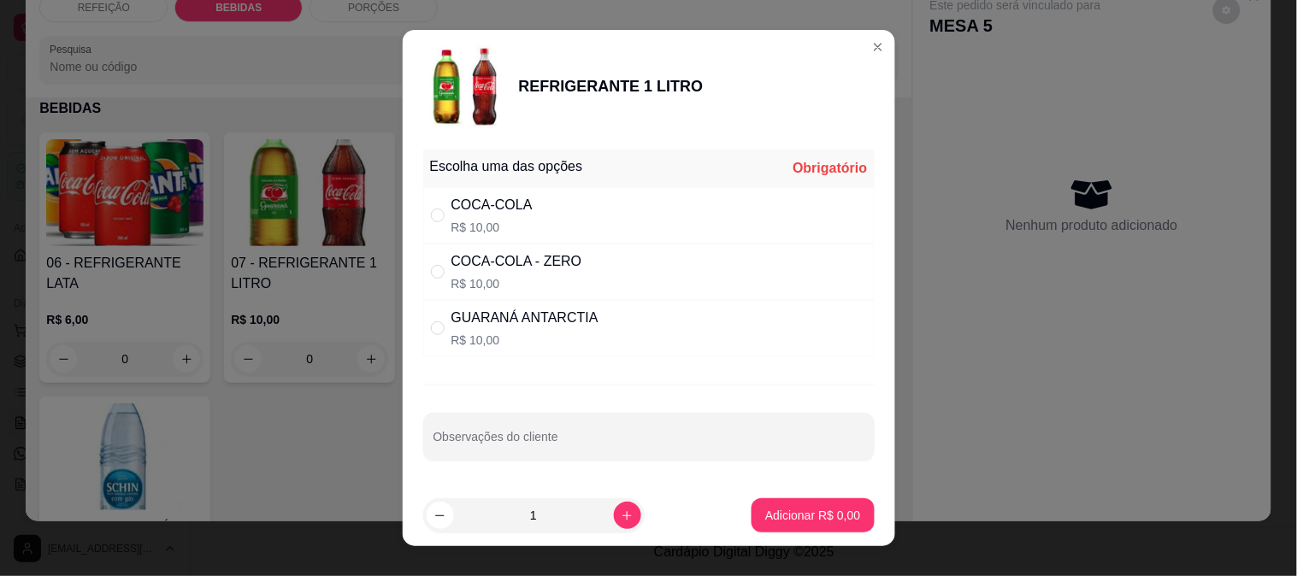
click at [541, 338] on p "R$ 10,00" at bounding box center [524, 340] width 147 height 17
radio input "true"
click at [540, 271] on div "COCA-COLA - ZERO" at bounding box center [516, 261] width 131 height 21
radio input "true"
radio input "false"
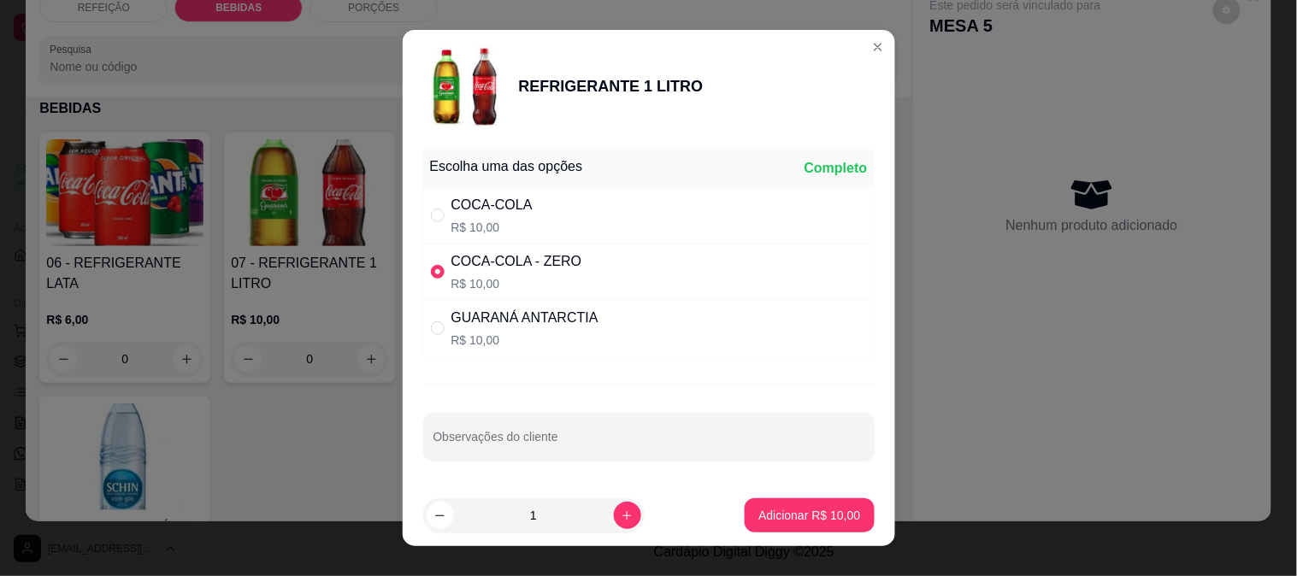
click at [764, 494] on footer "1 Adicionar R$ 10,00" at bounding box center [649, 516] width 492 height 62
click at [771, 498] on button "Adicionar R$ 10,00" at bounding box center [809, 515] width 129 height 34
type input "1"
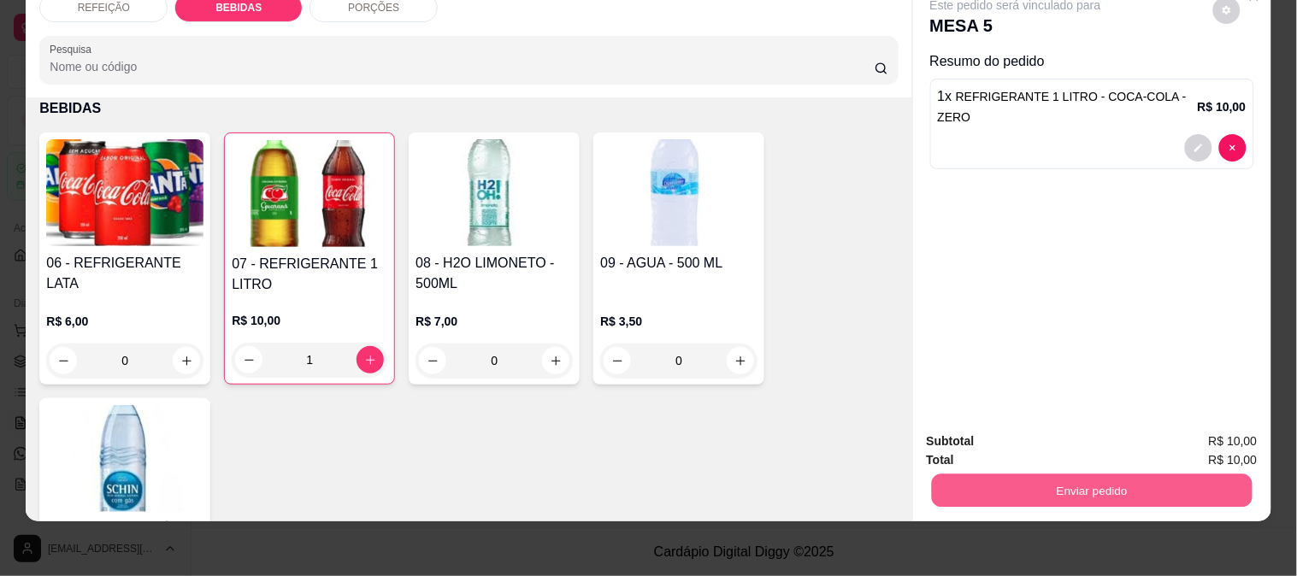
click at [1142, 486] on button "Enviar pedido" at bounding box center [1091, 490] width 321 height 33
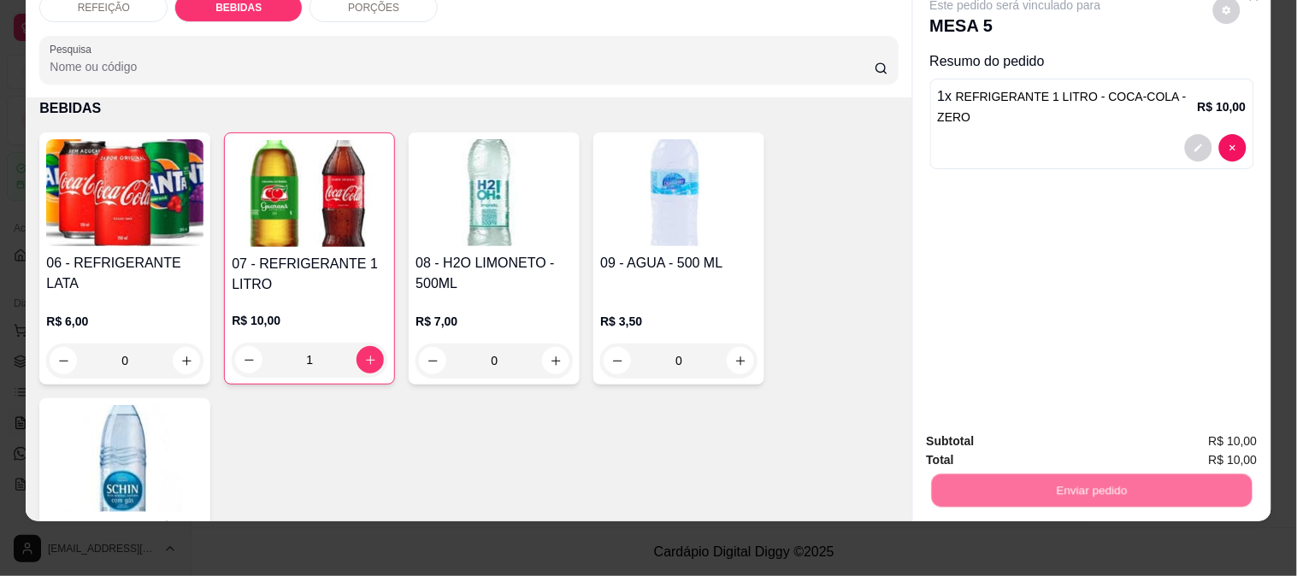
click at [1079, 439] on button "Não registrar e enviar pedido" at bounding box center [1035, 434] width 178 height 32
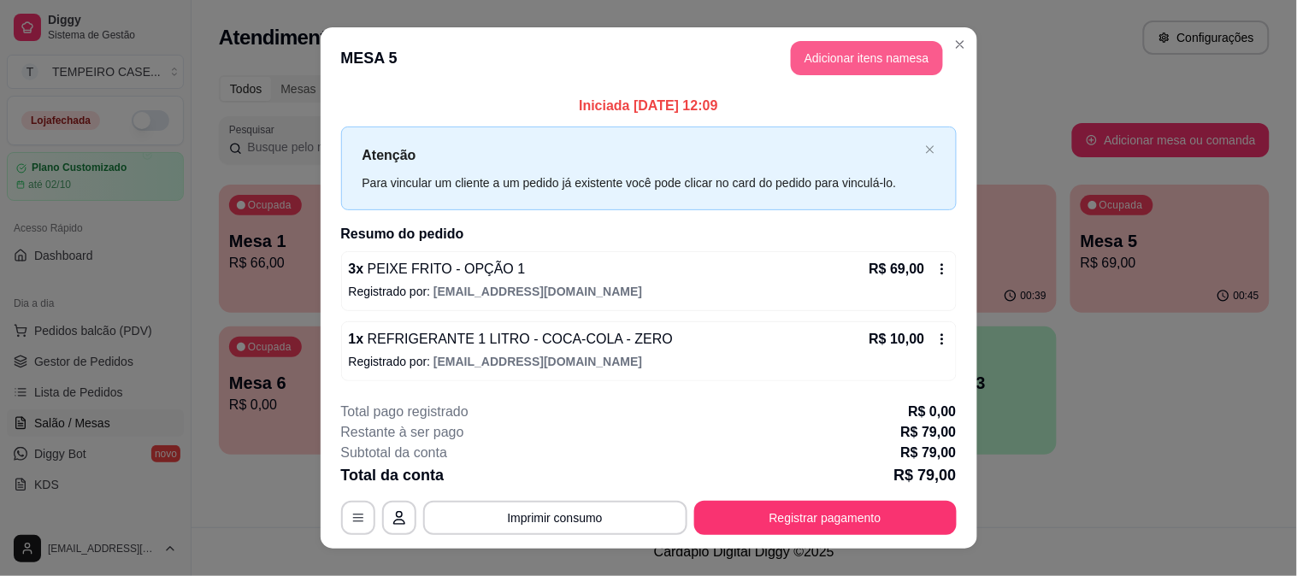
click at [881, 55] on button "Adicionar itens na mesa" at bounding box center [867, 58] width 152 height 34
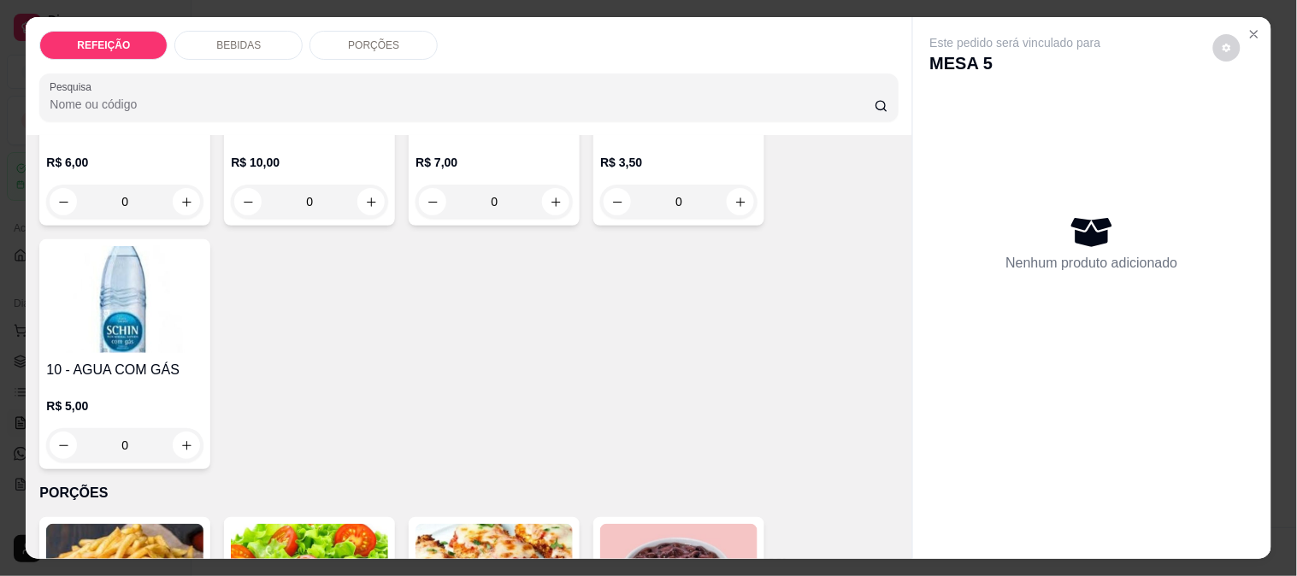
scroll to position [475, 0]
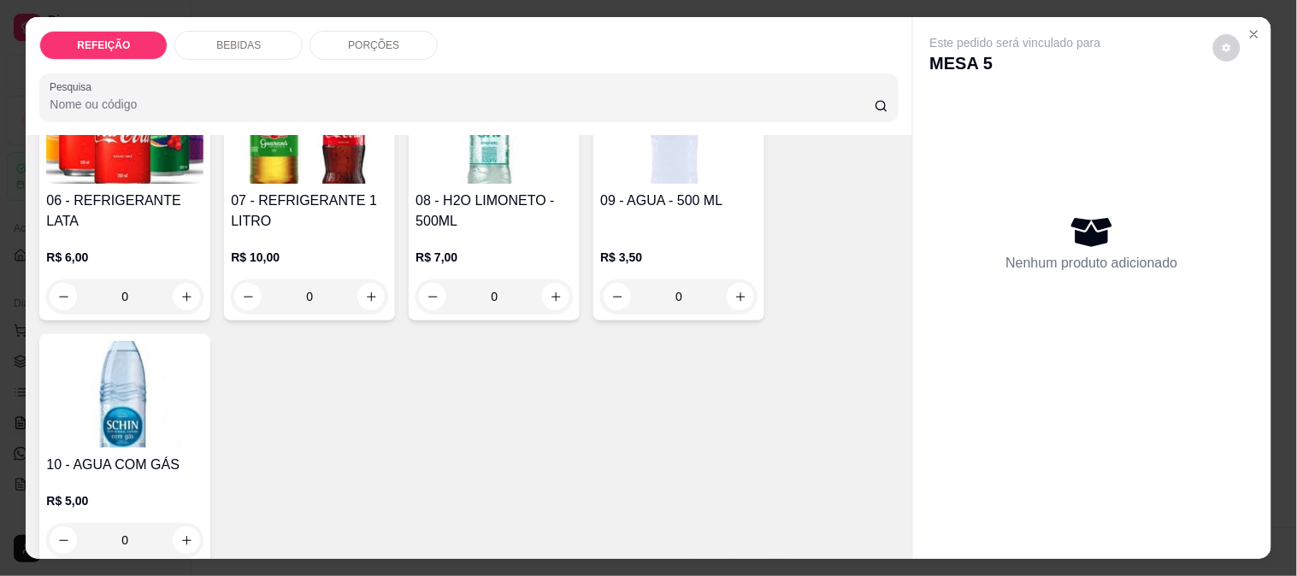
click at [671, 203] on h4 "09 - AGUA - 500 ML" at bounding box center [678, 201] width 157 height 21
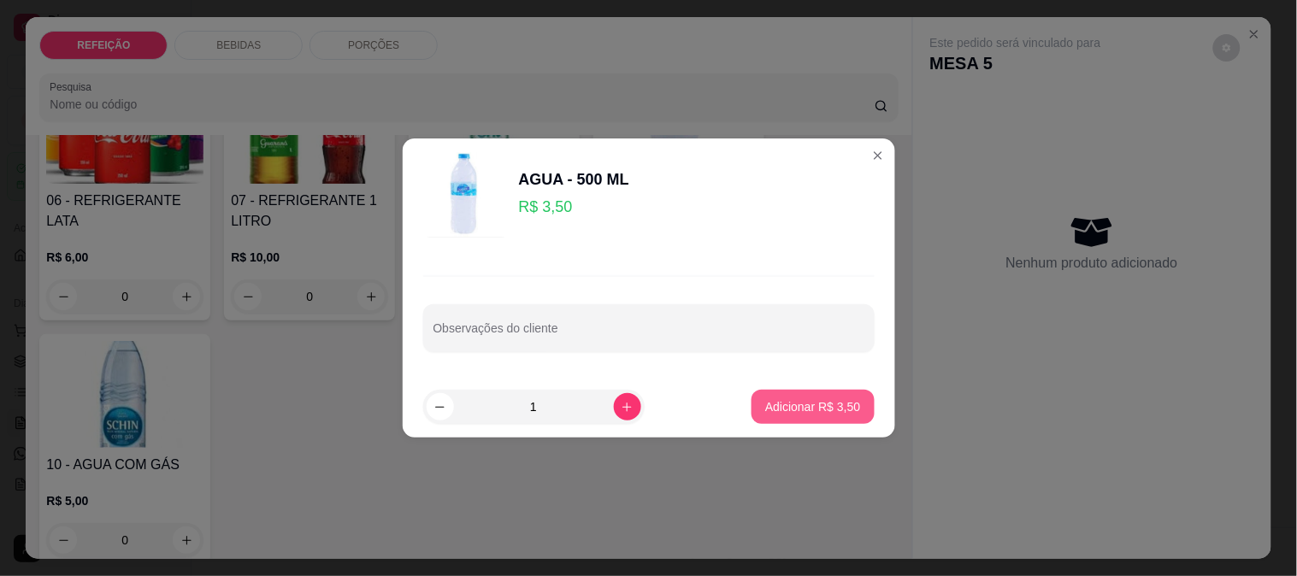
click at [779, 408] on p "Adicionar R$ 3,50" at bounding box center [812, 406] width 95 height 17
type input "1"
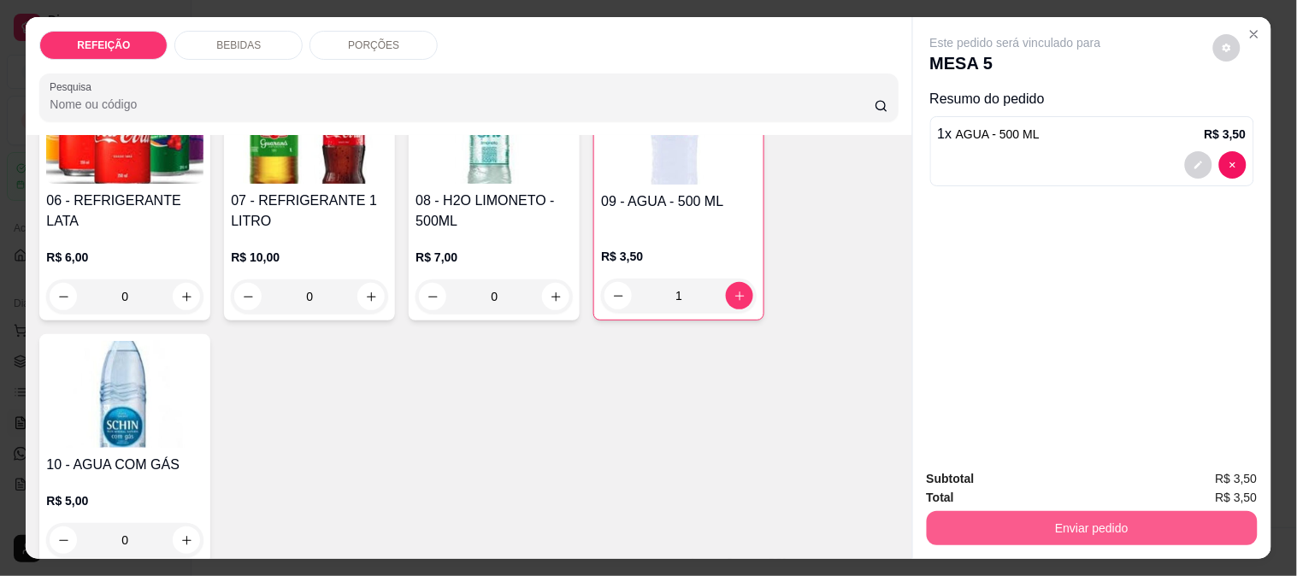
click at [1000, 511] on button "Enviar pedido" at bounding box center [1092, 528] width 331 height 34
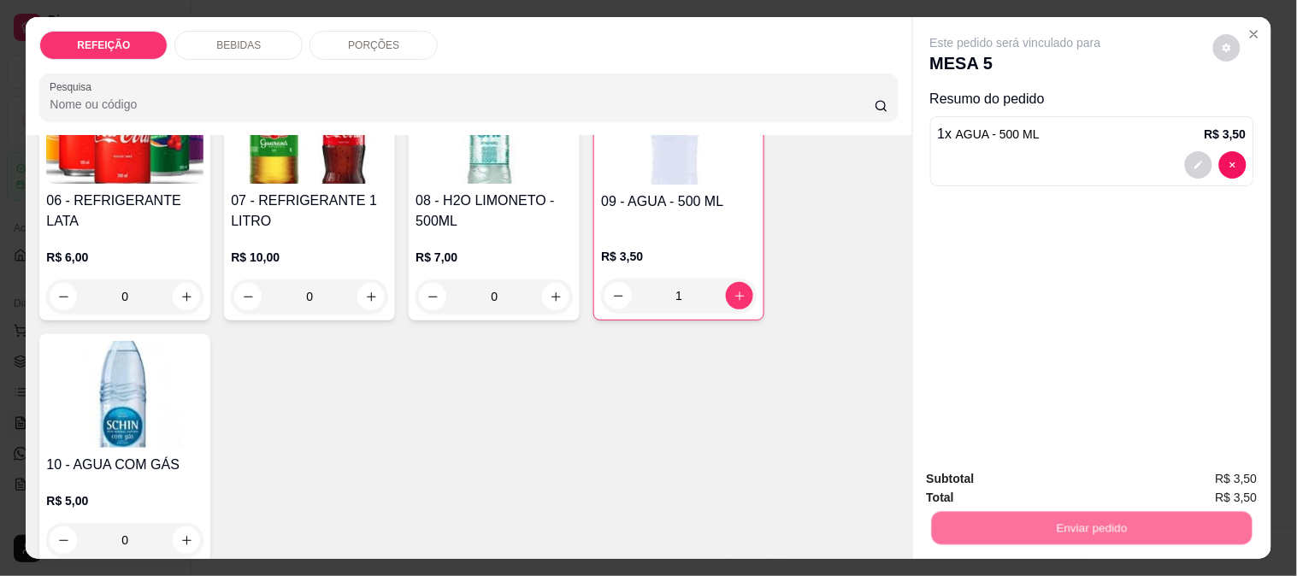
click at [1001, 485] on button "Não registrar e enviar pedido" at bounding box center [1035, 479] width 178 height 32
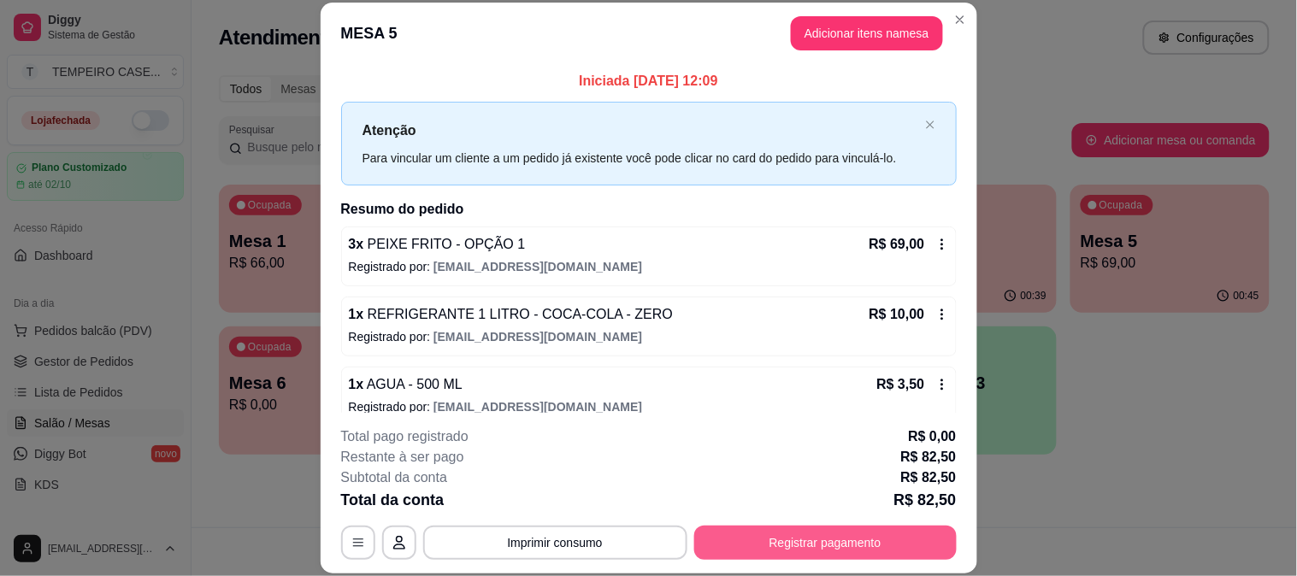
click at [852, 547] on button "Registrar pagamento" at bounding box center [825, 543] width 262 height 34
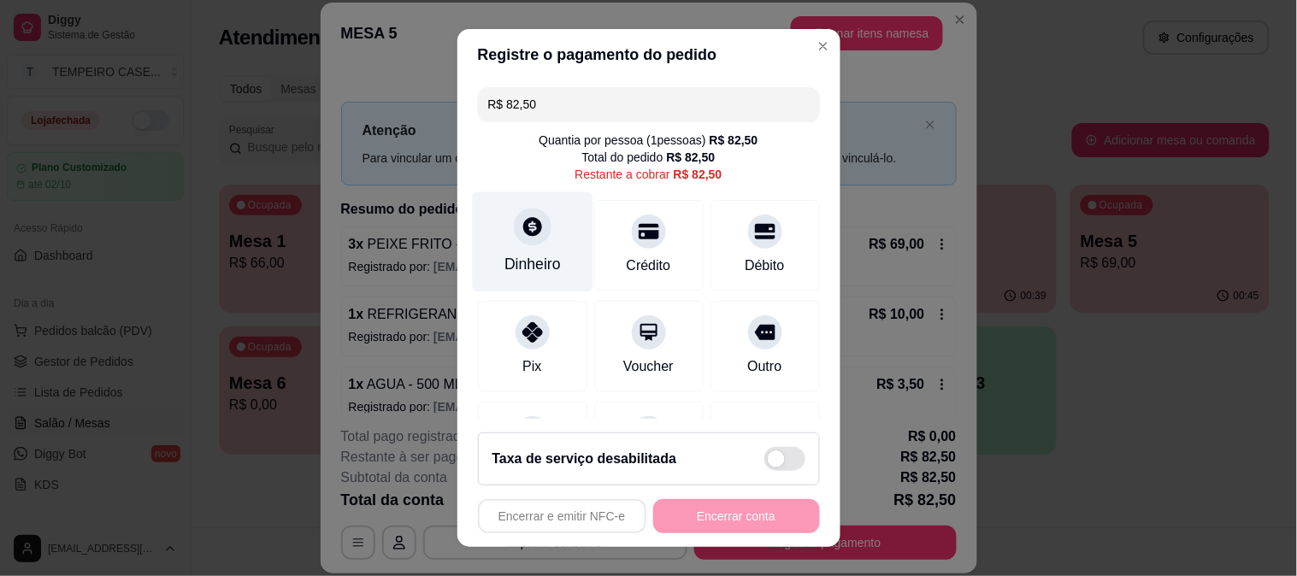
click at [539, 274] on div "Dinheiro" at bounding box center [532, 264] width 56 height 22
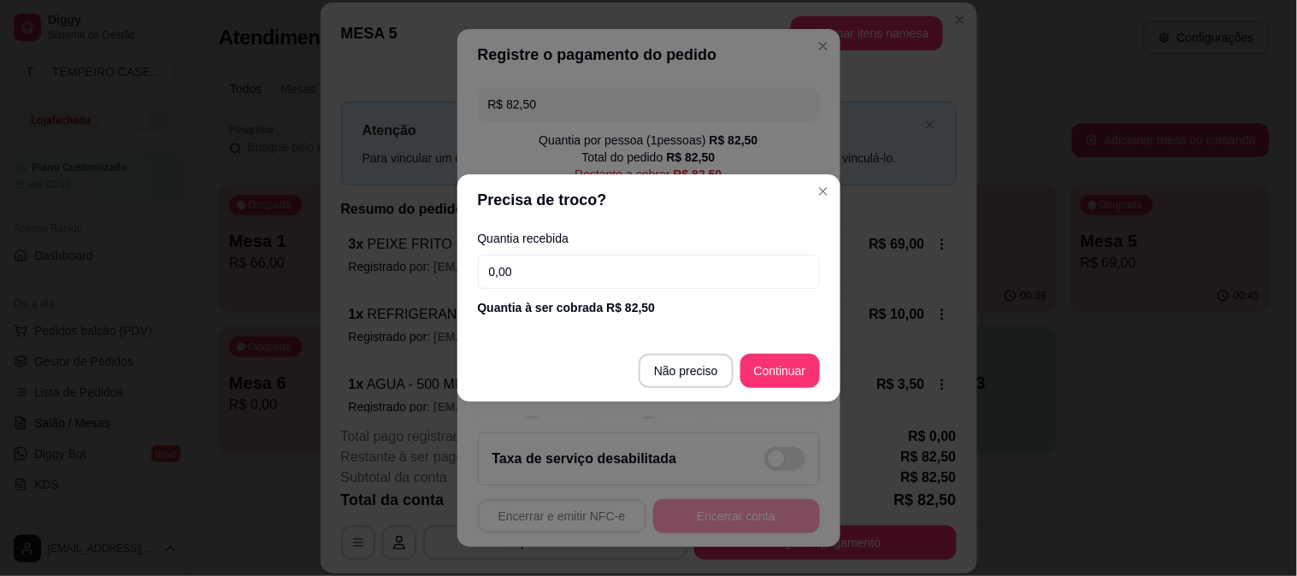
drag, startPoint x: 434, startPoint y: 269, endPoint x: 410, endPoint y: 269, distance: 23.9
click at [410, 269] on div "Precisa de troco? Quantia recebida 0,00 Quantia à ser cobrada R$ 82,50 Não prec…" at bounding box center [648, 288] width 1297 height 576
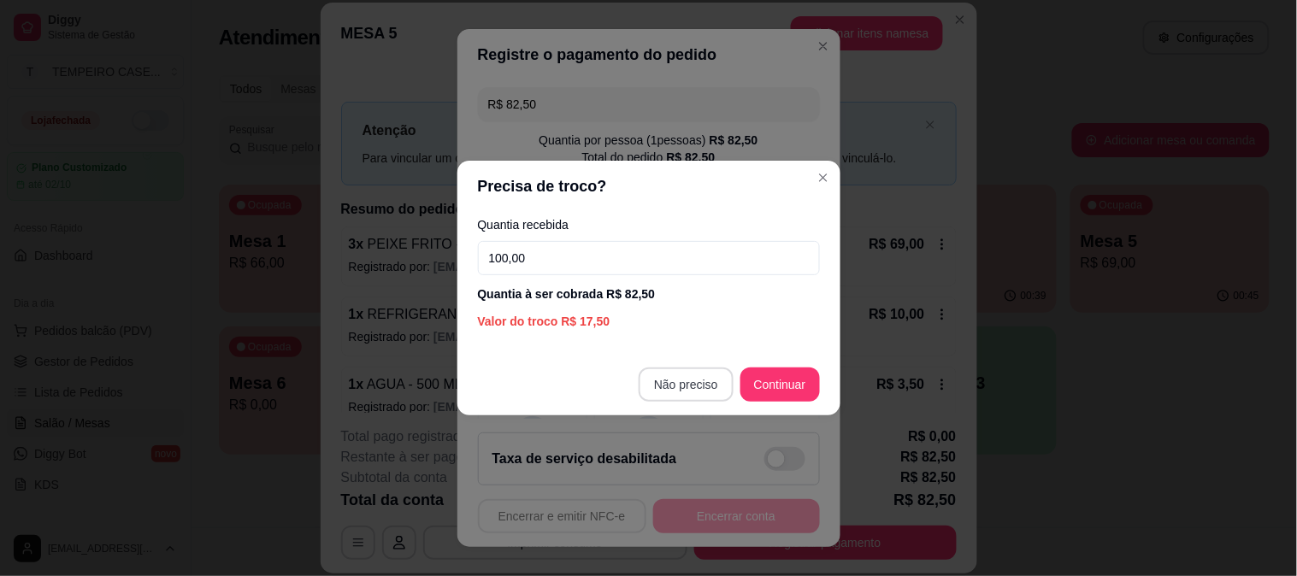
type input "100,00"
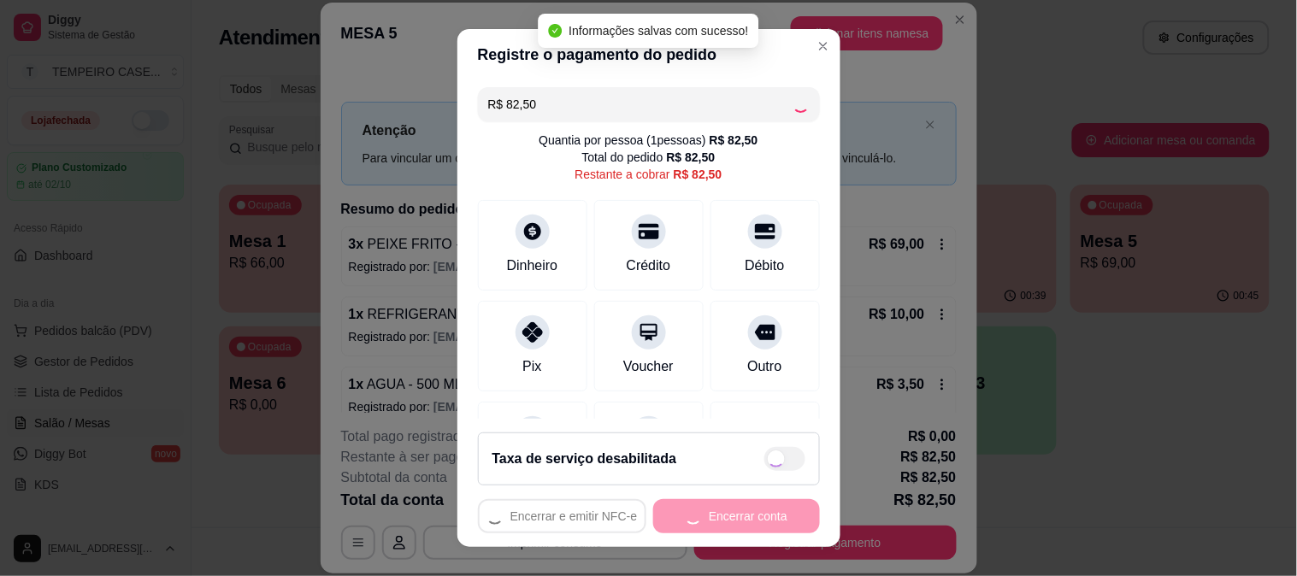
click at [720, 514] on div "Encerrar e emitir NFC-e Encerrar conta" at bounding box center [649, 516] width 342 height 34
type input "R$ 0,00"
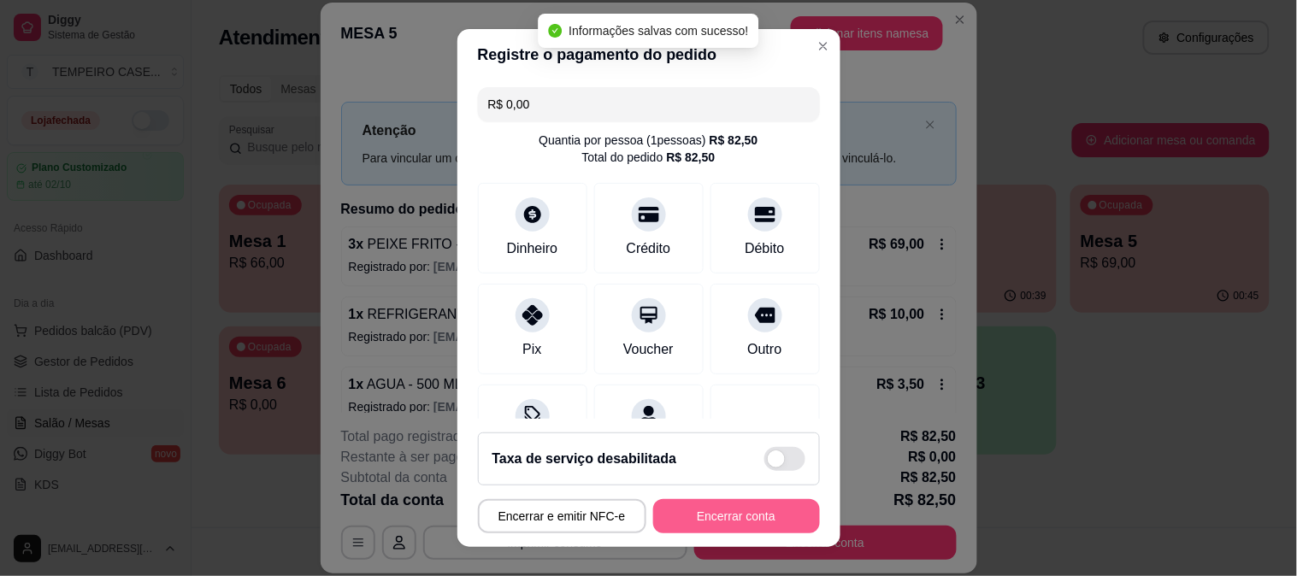
click at [722, 514] on button "Encerrar conta" at bounding box center [736, 516] width 167 height 34
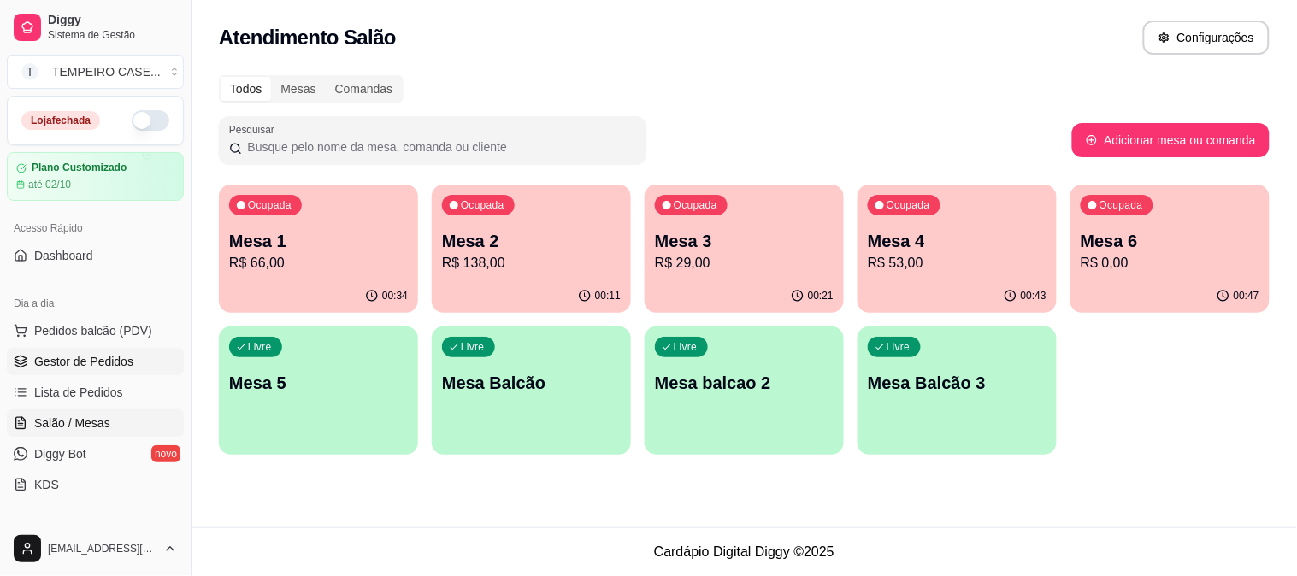
click at [85, 369] on span "Gestor de Pedidos" at bounding box center [83, 361] width 99 height 17
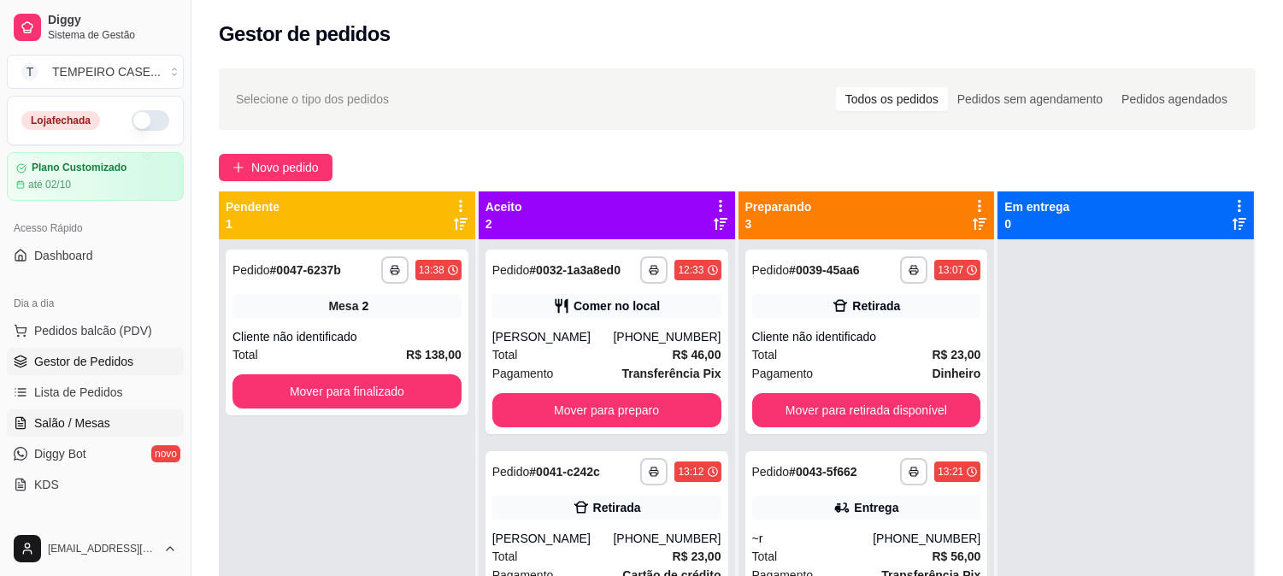
click at [66, 433] on link "Salão / Mesas" at bounding box center [95, 423] width 177 height 27
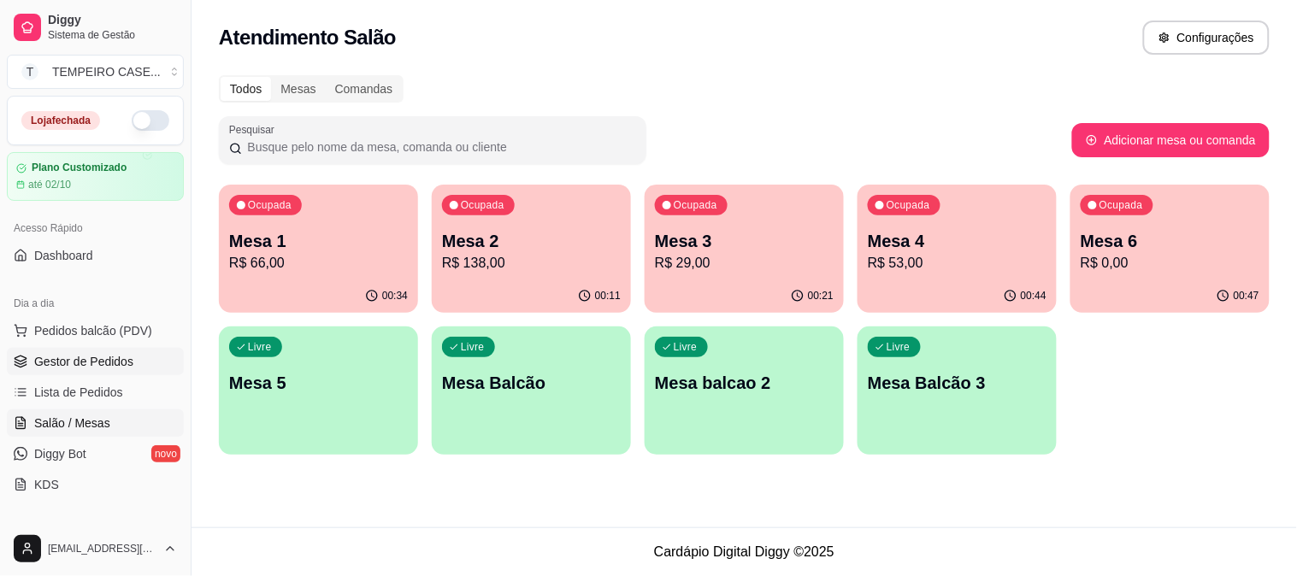
click at [105, 368] on span "Gestor de Pedidos" at bounding box center [83, 361] width 99 height 17
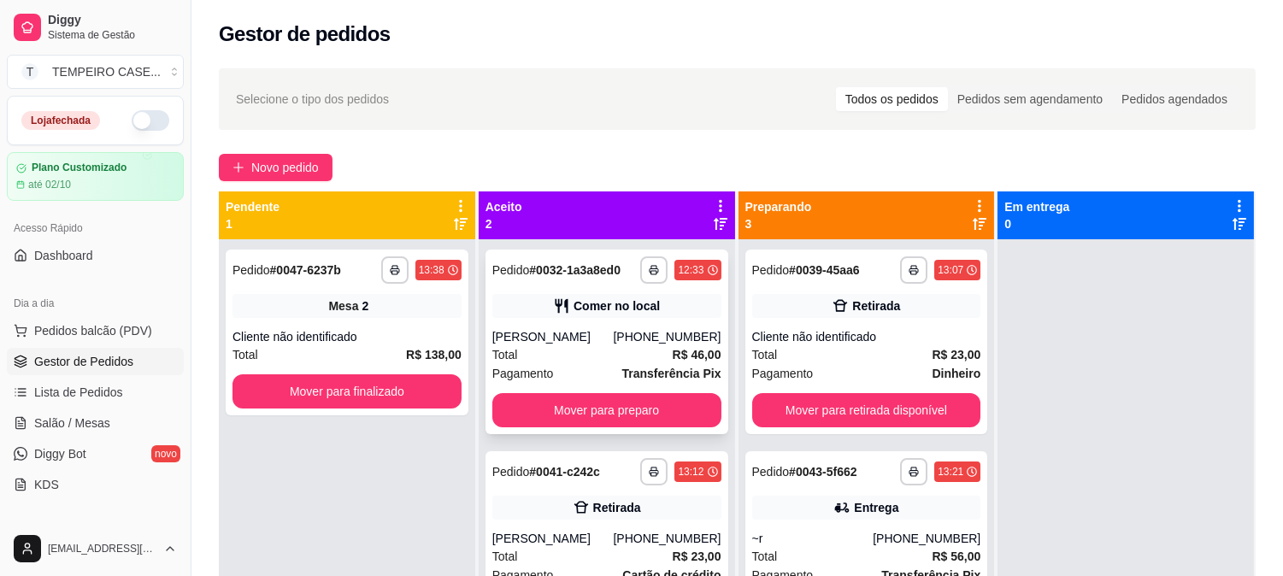
click at [653, 329] on div "[PHONE_NUMBER]" at bounding box center [667, 336] width 108 height 17
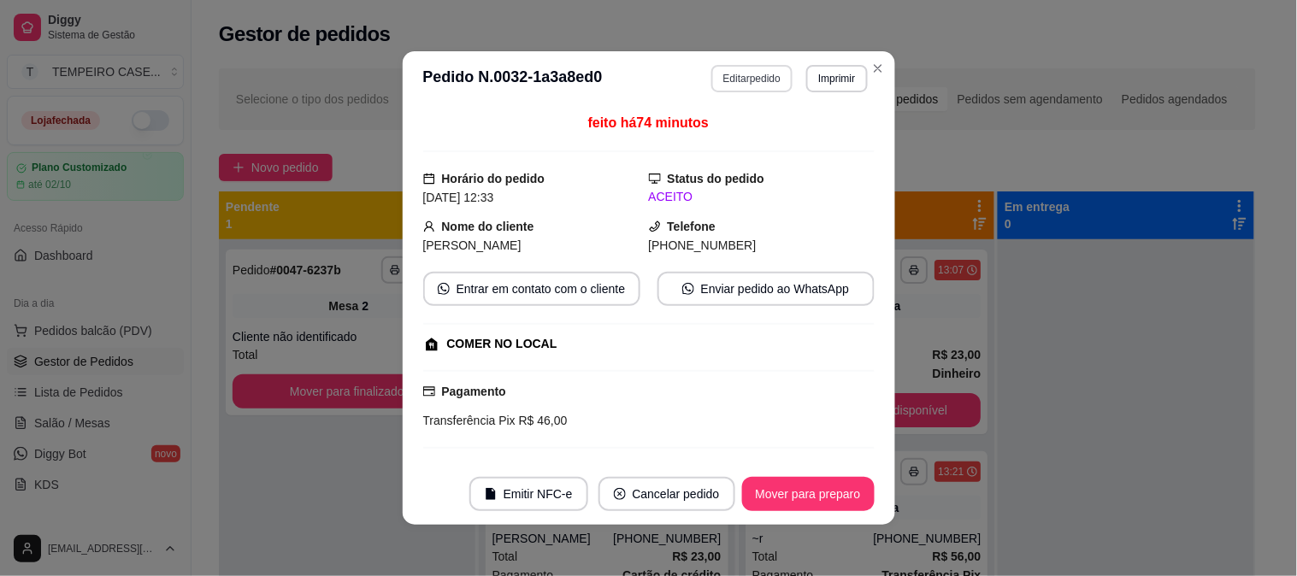
click at [745, 80] on button "Editar pedido" at bounding box center [751, 78] width 81 height 27
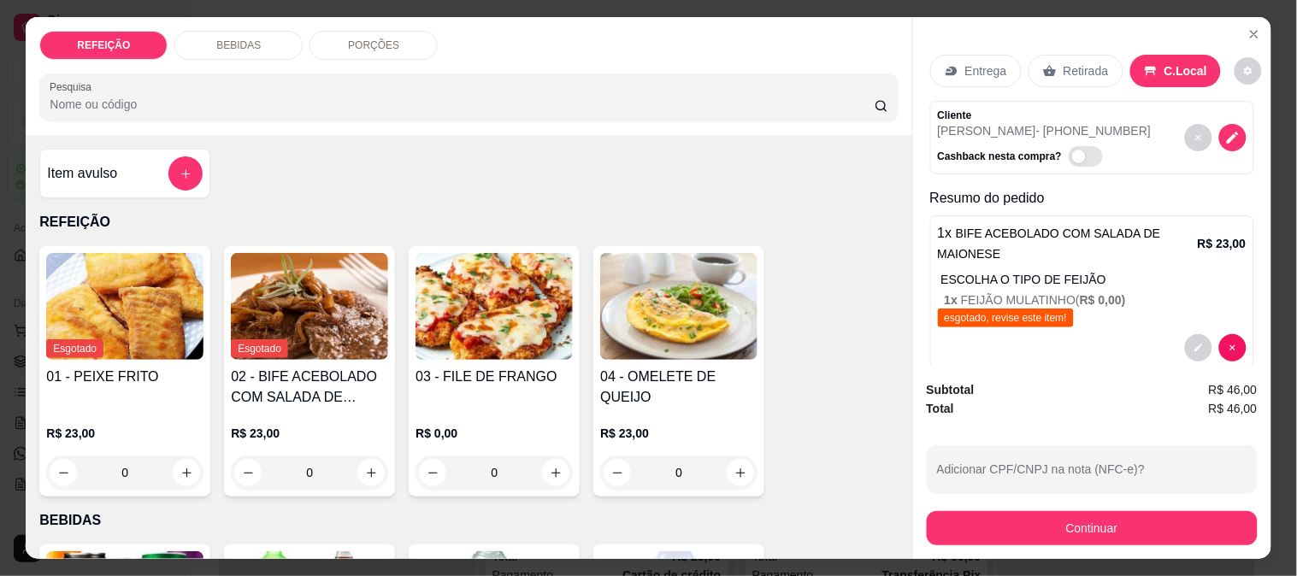
click at [229, 39] on p "BEBIDAS" at bounding box center [238, 45] width 44 height 14
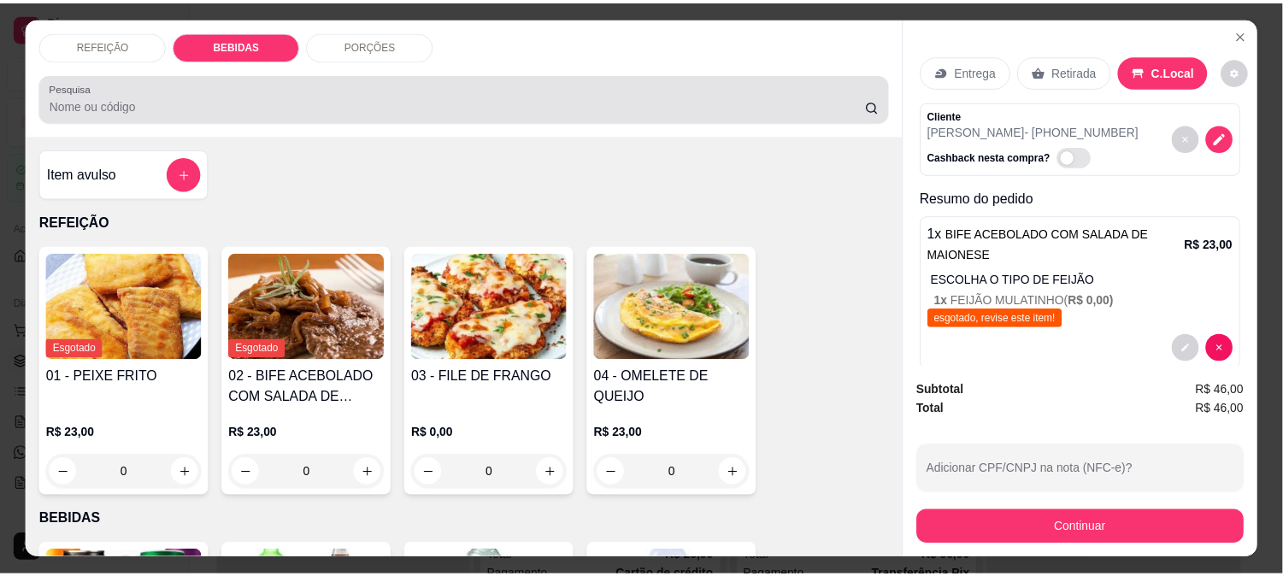
scroll to position [44, 0]
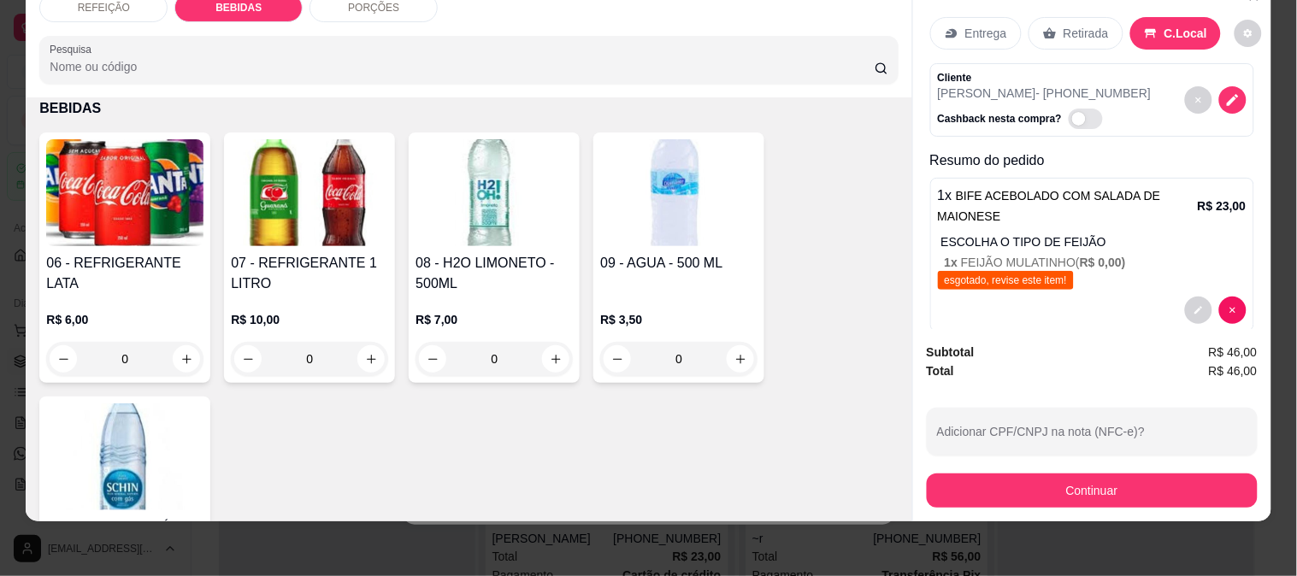
click at [322, 201] on img at bounding box center [309, 192] width 157 height 107
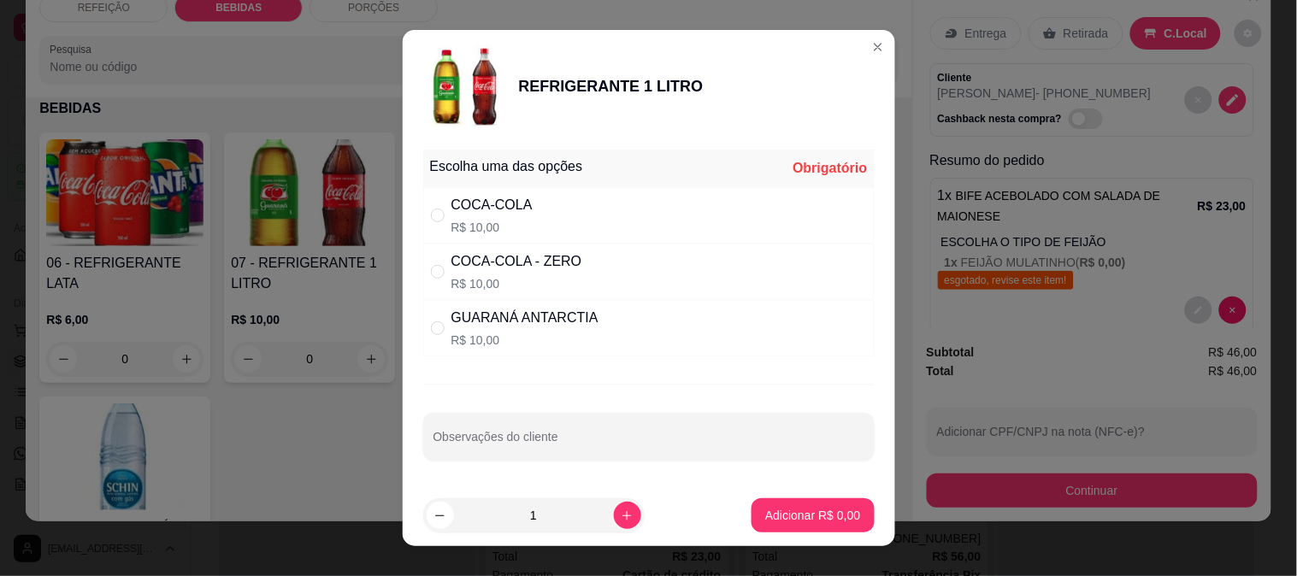
click at [545, 217] on div "COCA-COLA R$ 10,00" at bounding box center [648, 215] width 451 height 56
radio input "true"
click at [835, 514] on p "Adicionar R$ 10,00" at bounding box center [809, 515] width 99 height 16
type input "1"
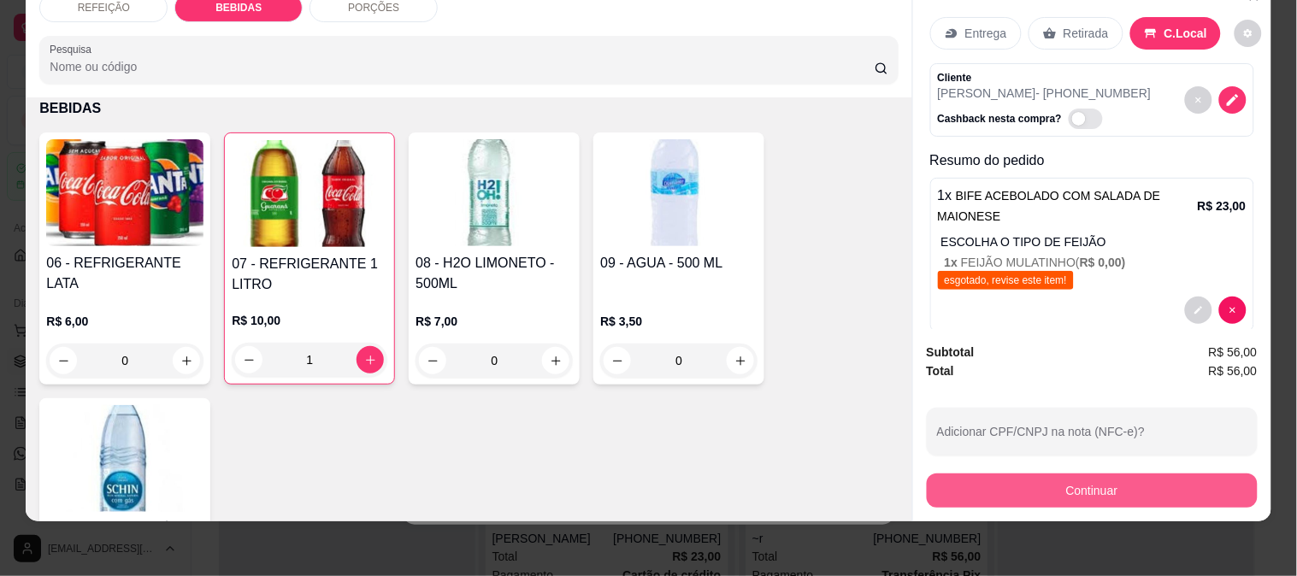
click at [1073, 469] on div "Continuar" at bounding box center [1092, 488] width 331 height 38
click at [1062, 477] on button "Continuar" at bounding box center [1092, 491] width 331 height 34
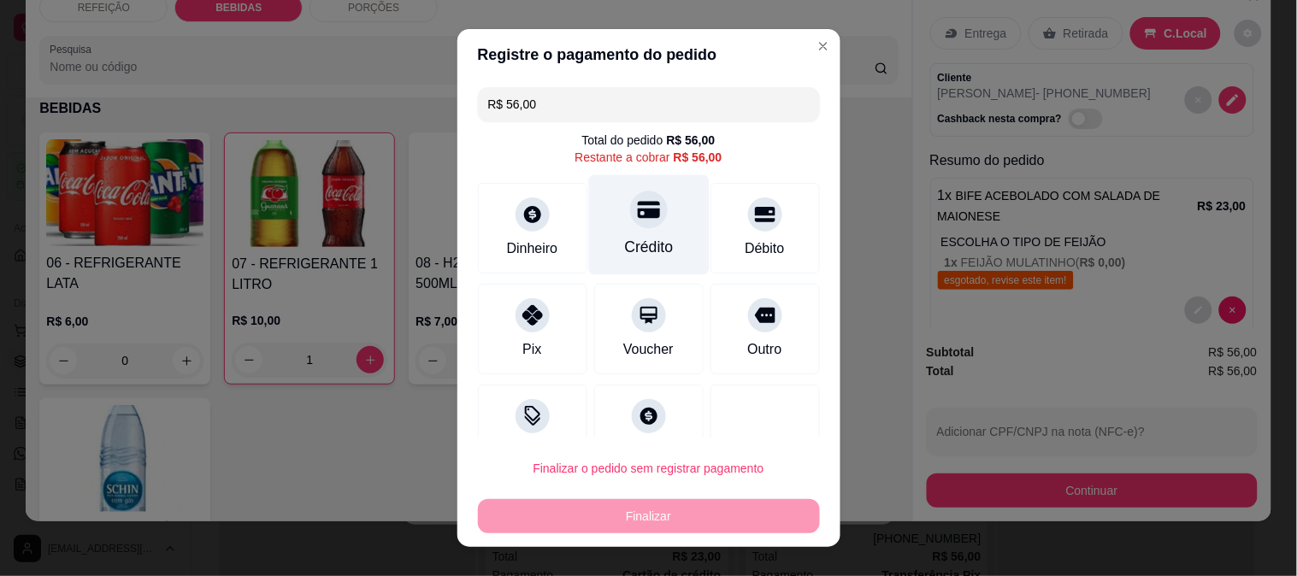
click at [644, 243] on div "Crédito" at bounding box center [648, 247] width 49 height 22
type input "R$ 0,00"
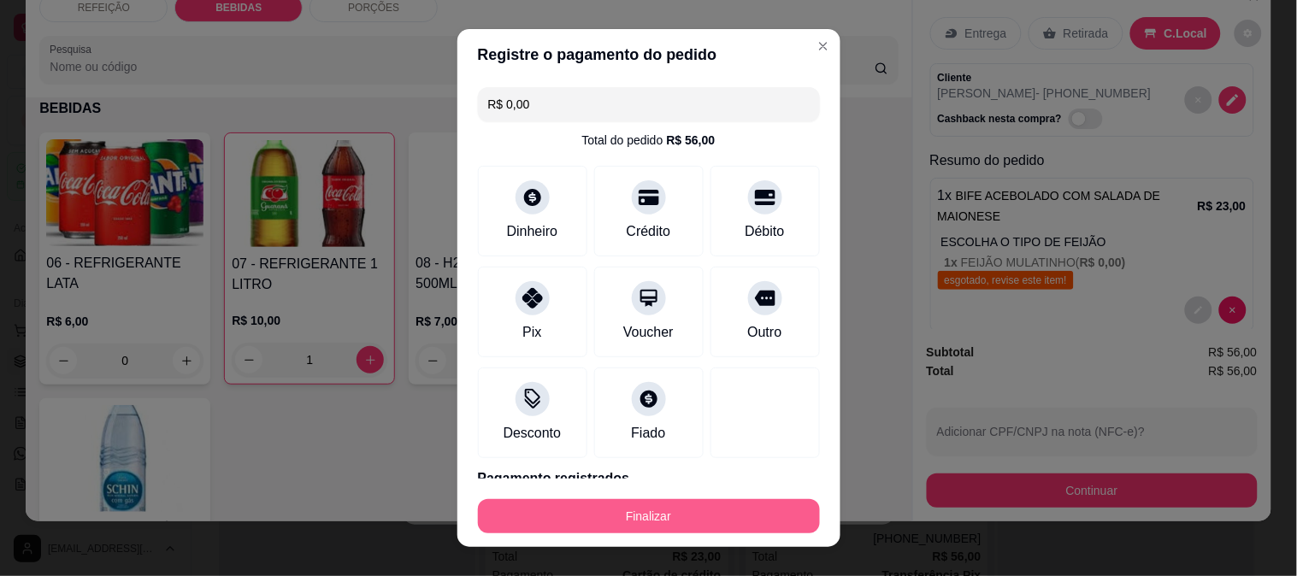
click at [669, 501] on button "Finalizar" at bounding box center [649, 516] width 342 height 34
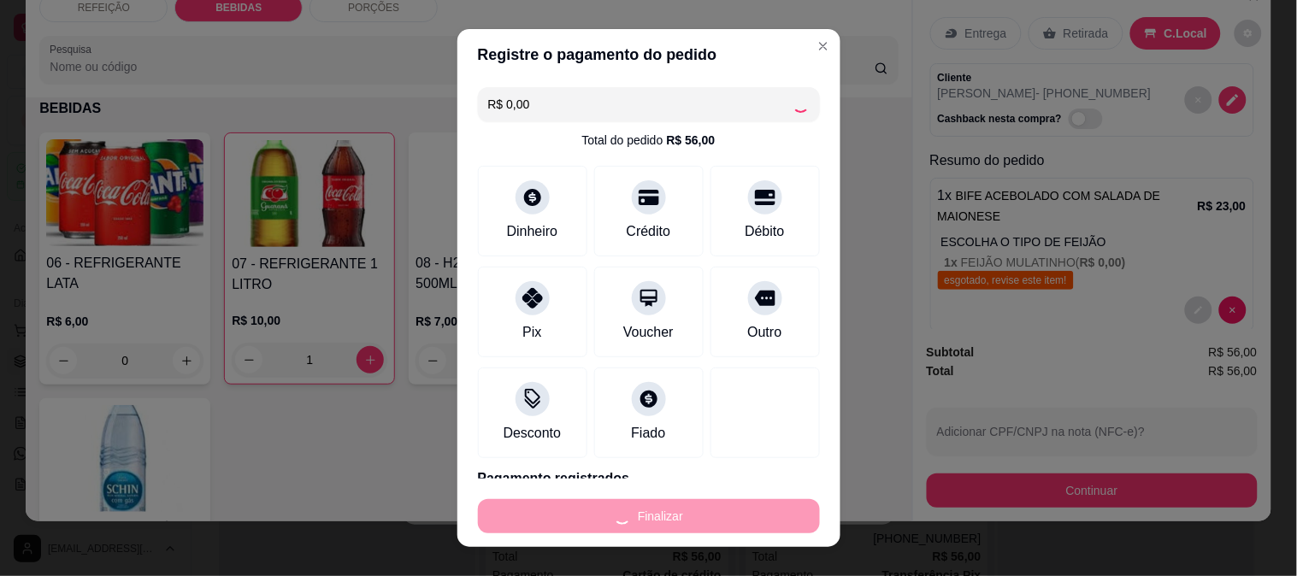
type input "0"
type input "-R$ 56,00"
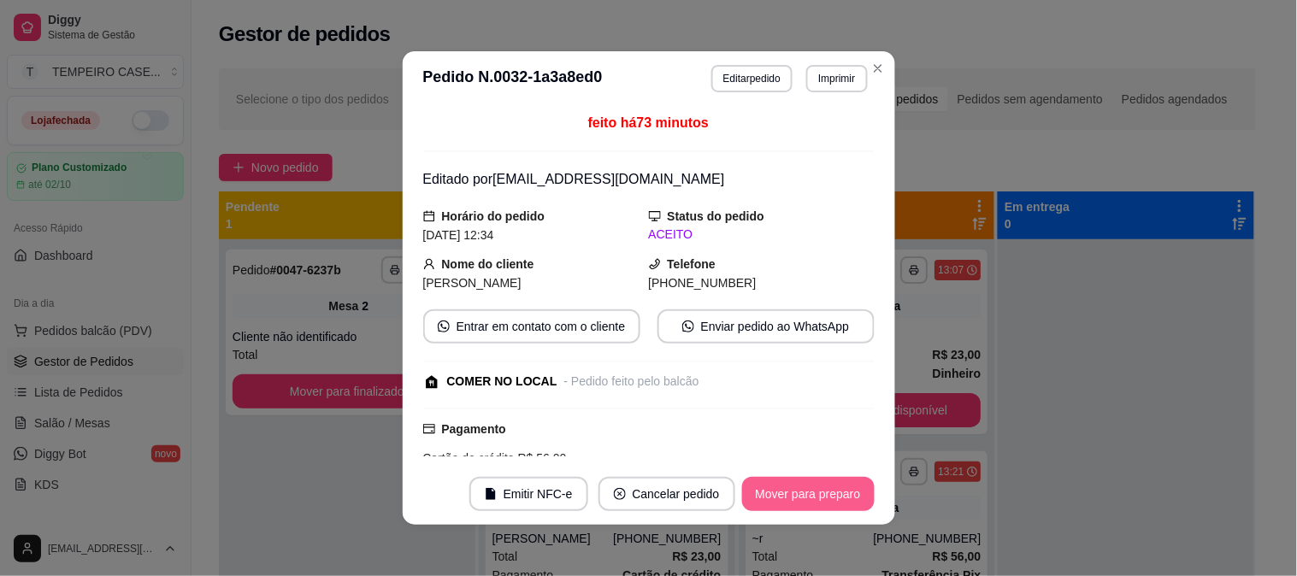
click at [817, 499] on button "Mover para preparo" at bounding box center [808, 494] width 133 height 34
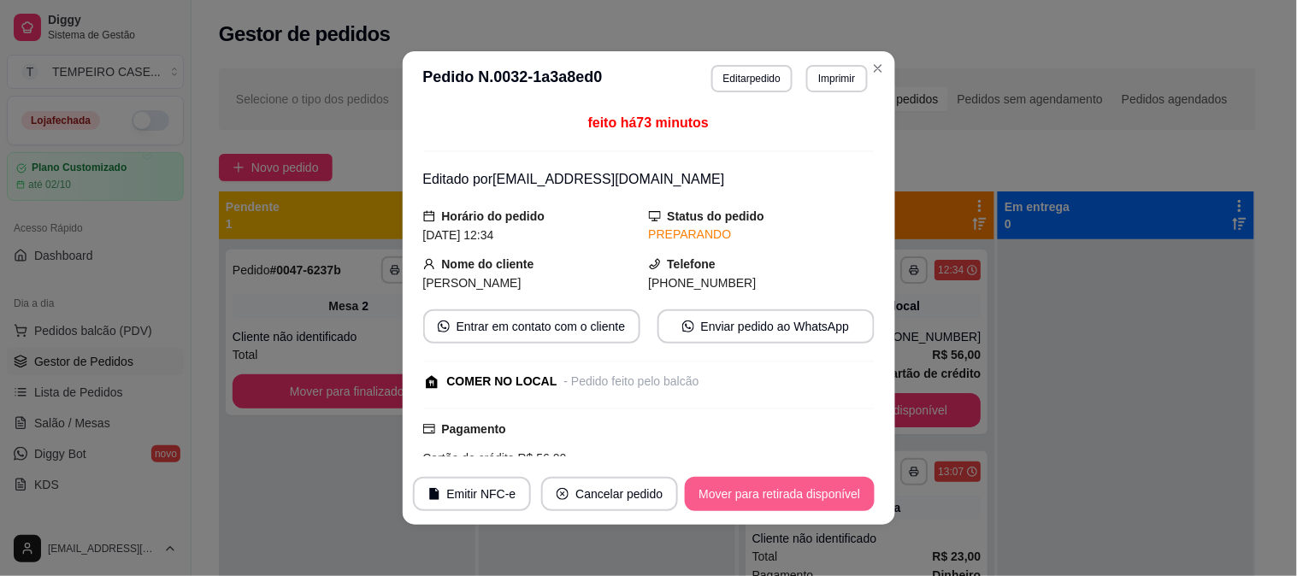
click at [798, 491] on button "Mover para retirada disponível" at bounding box center [779, 494] width 189 height 34
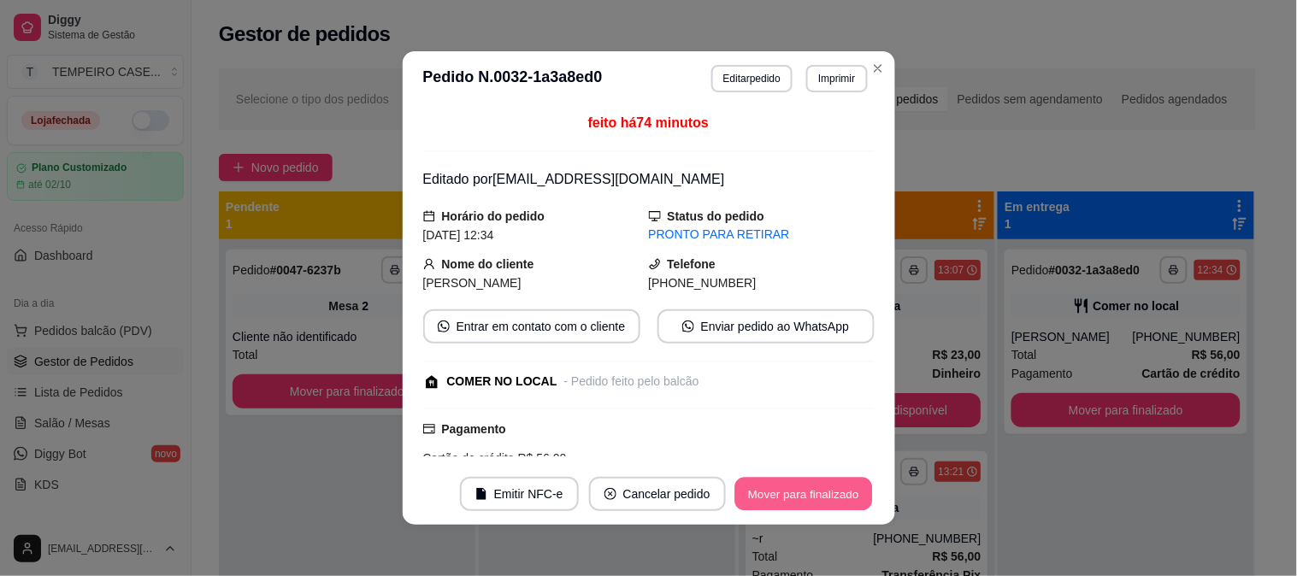
click at [812, 480] on button "Mover para finalizado" at bounding box center [803, 494] width 138 height 33
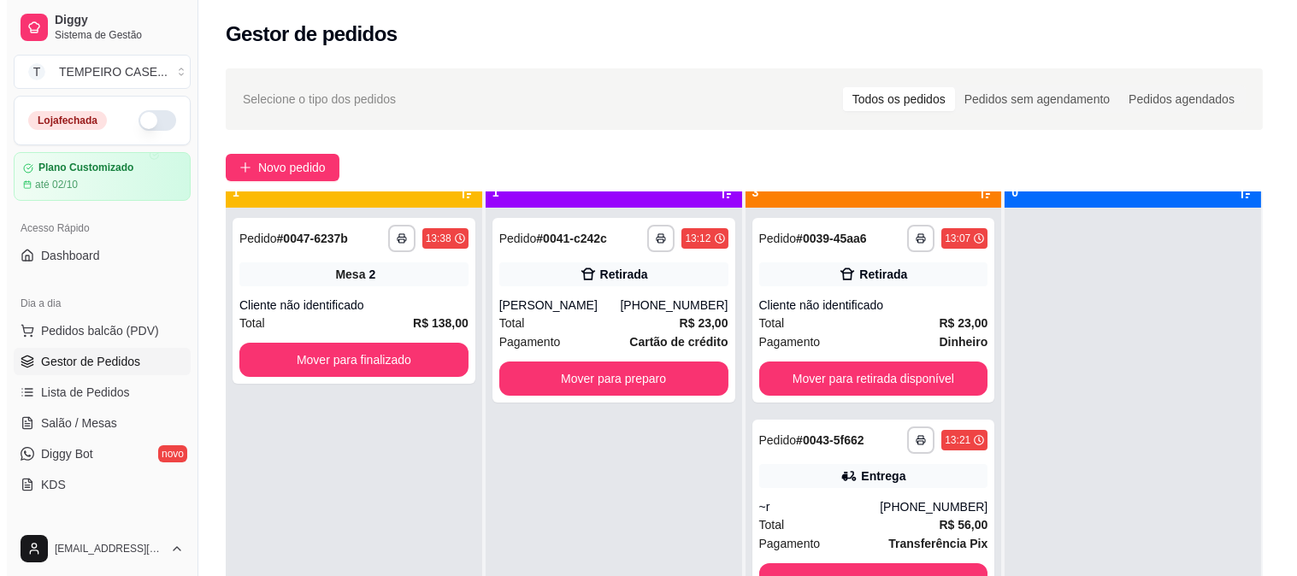
scroll to position [47, 0]
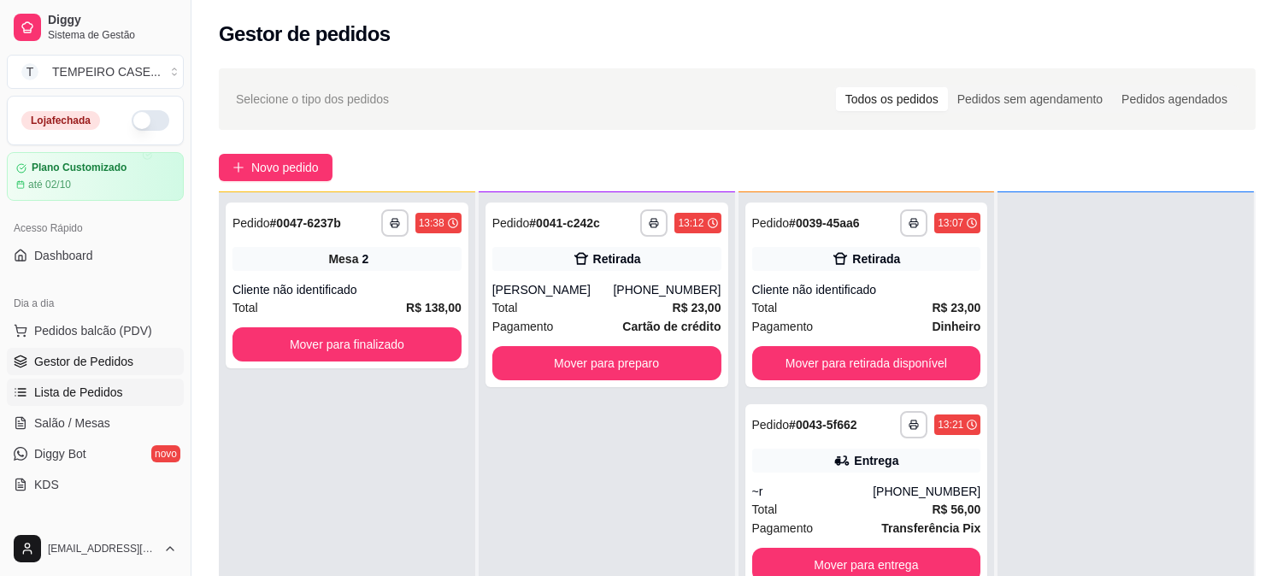
click at [61, 399] on span "Lista de Pedidos" at bounding box center [78, 392] width 89 height 17
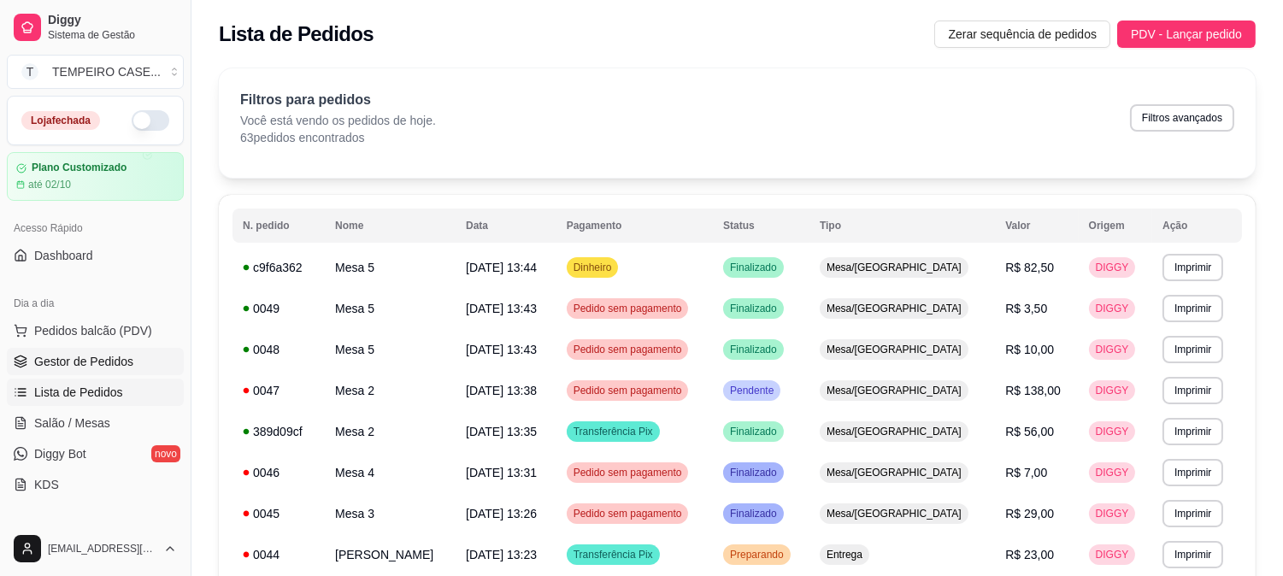
click at [69, 359] on span "Gestor de Pedidos" at bounding box center [83, 361] width 99 height 17
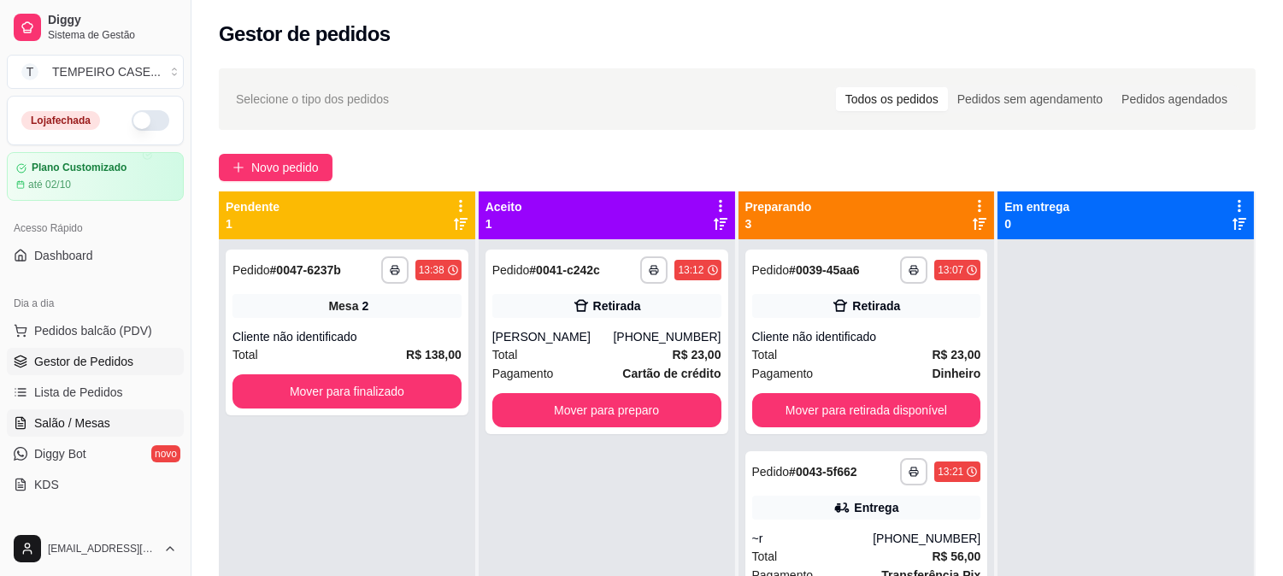
click at [96, 417] on span "Salão / Mesas" at bounding box center [72, 423] width 76 height 17
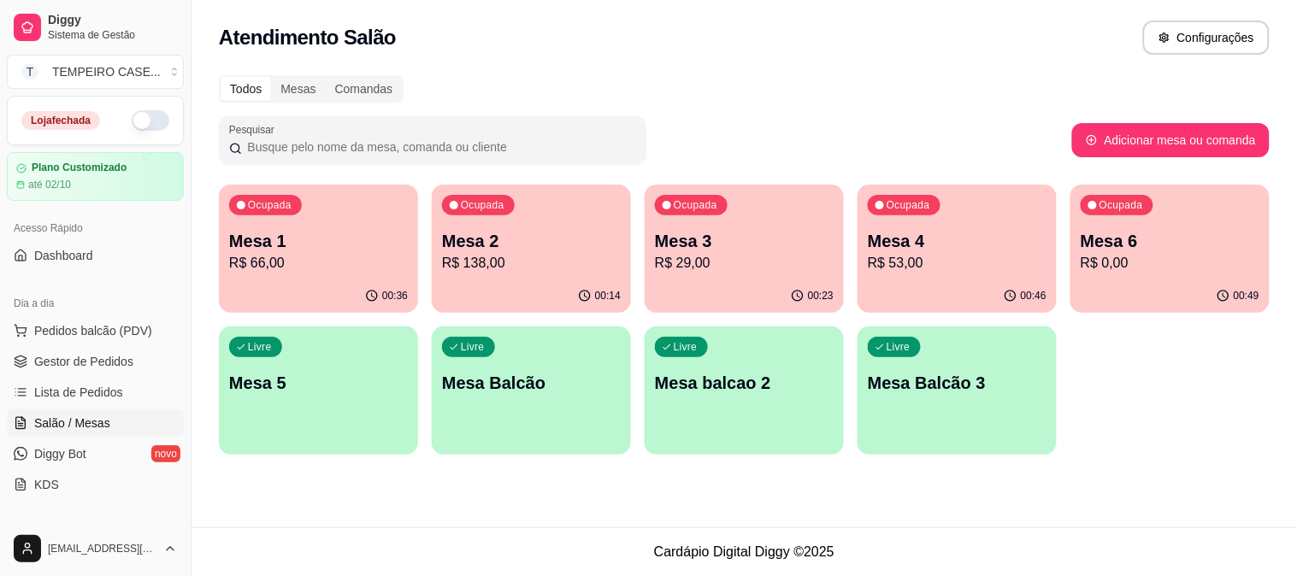
click at [944, 285] on div "00:46" at bounding box center [957, 296] width 199 height 33
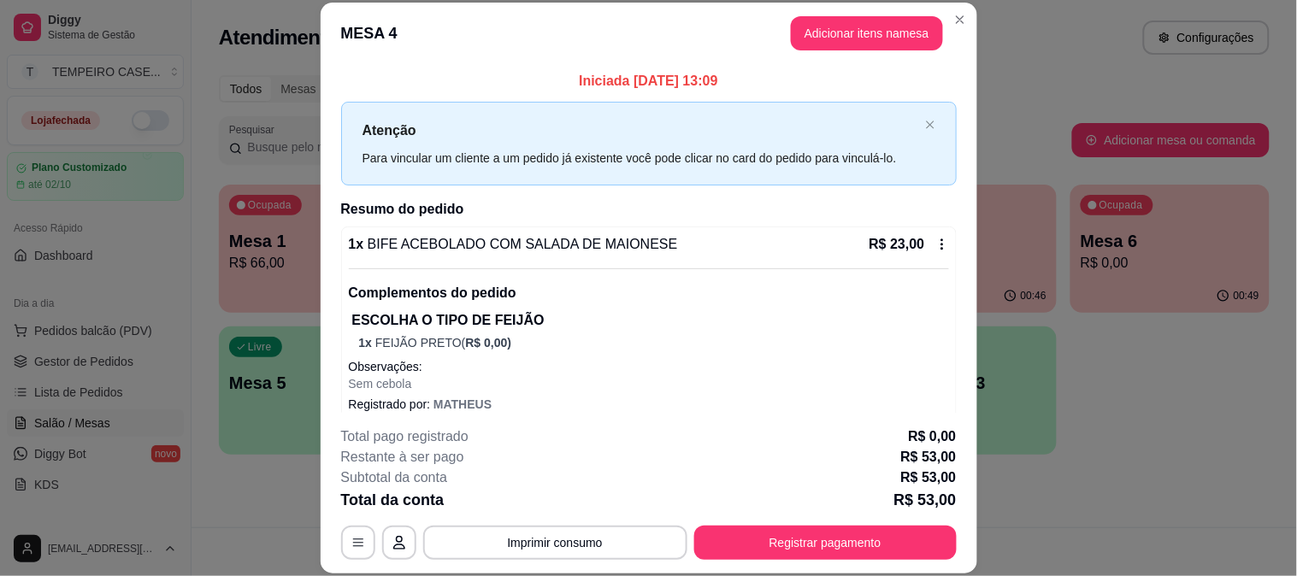
click at [860, 9] on header "MESA 4 Adicionar itens na mesa" at bounding box center [649, 34] width 657 height 62
click at [857, 27] on button "Adicionar itens na mesa" at bounding box center [867, 33] width 152 height 34
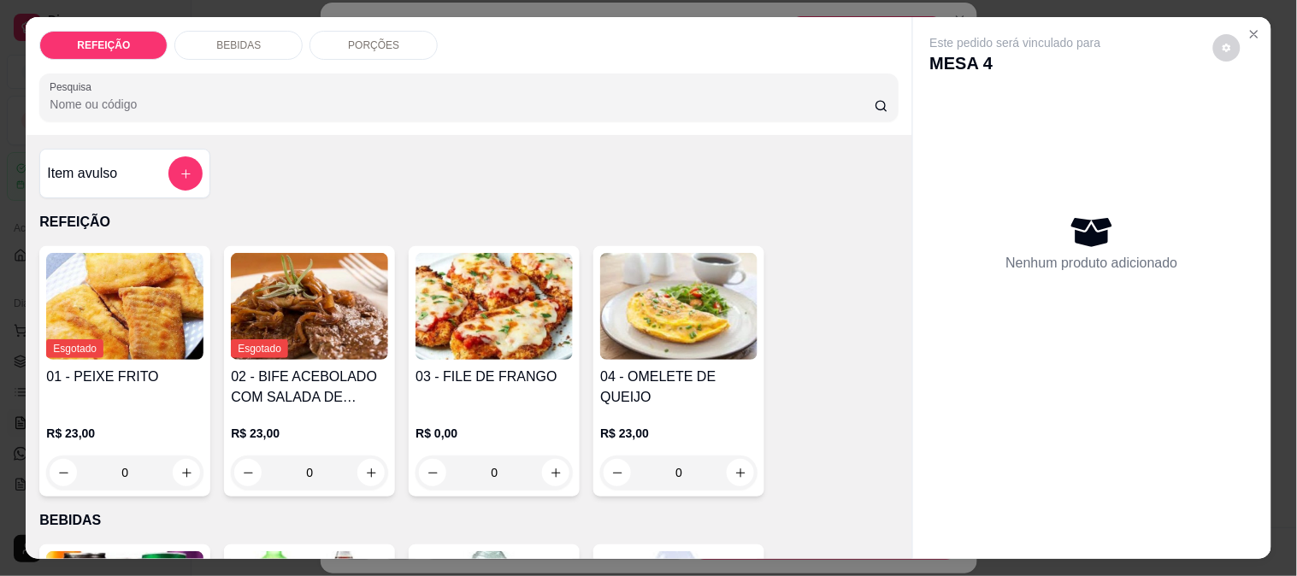
click at [554, 316] on img at bounding box center [494, 306] width 157 height 107
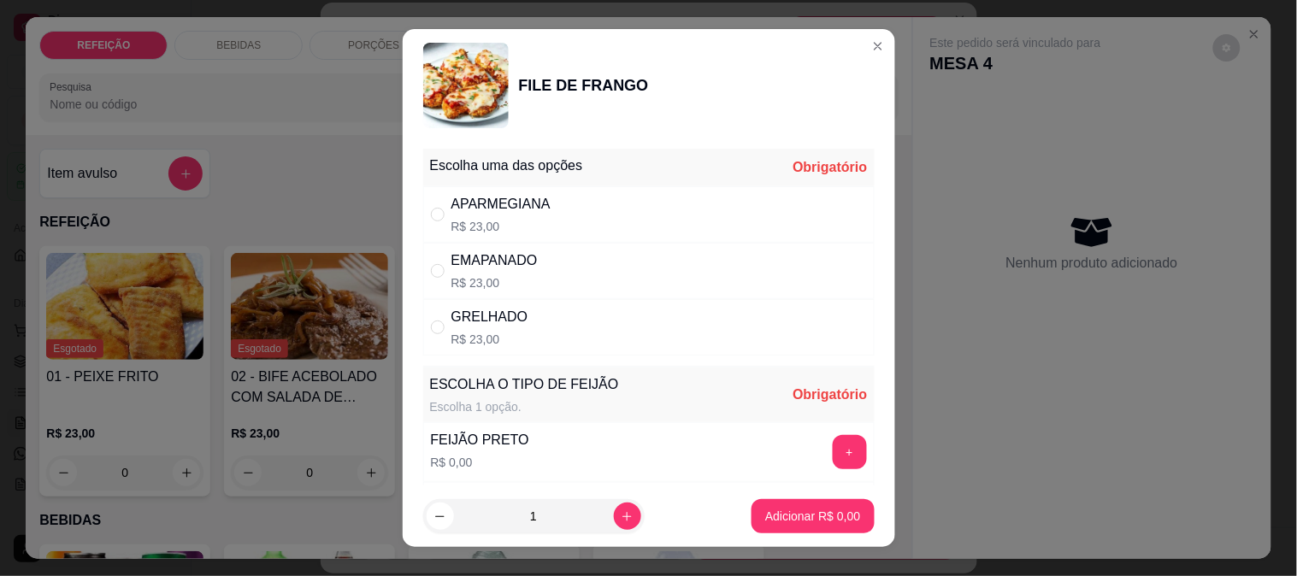
click at [548, 320] on div "GRELHADO R$ 23,00" at bounding box center [648, 327] width 451 height 56
radio input "true"
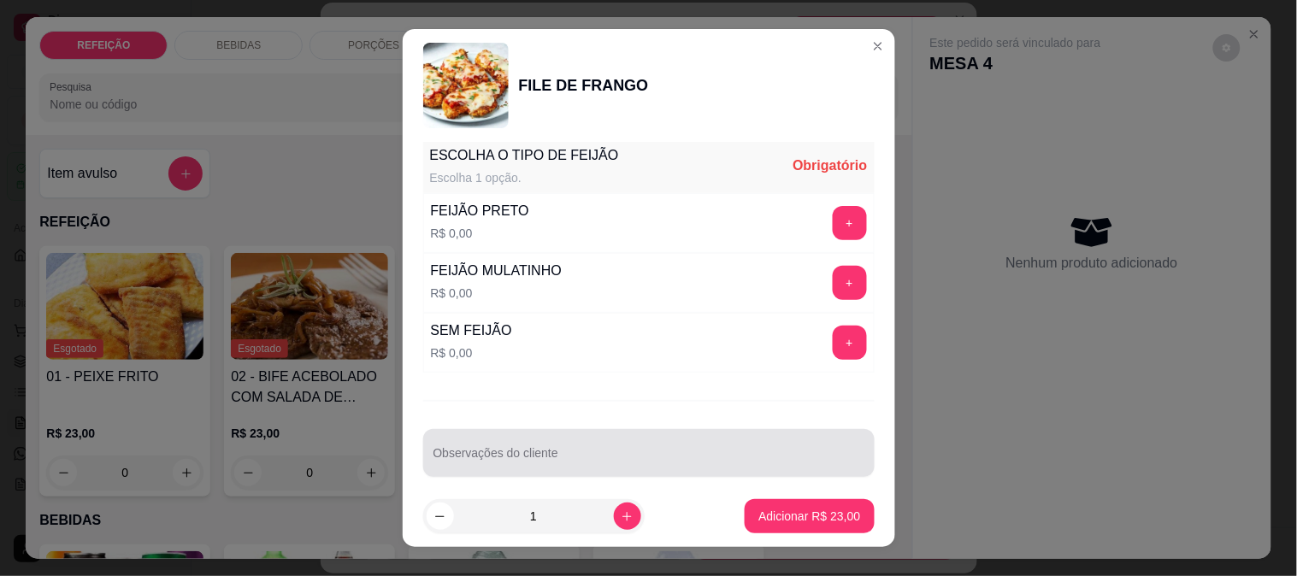
scroll to position [245, 0]
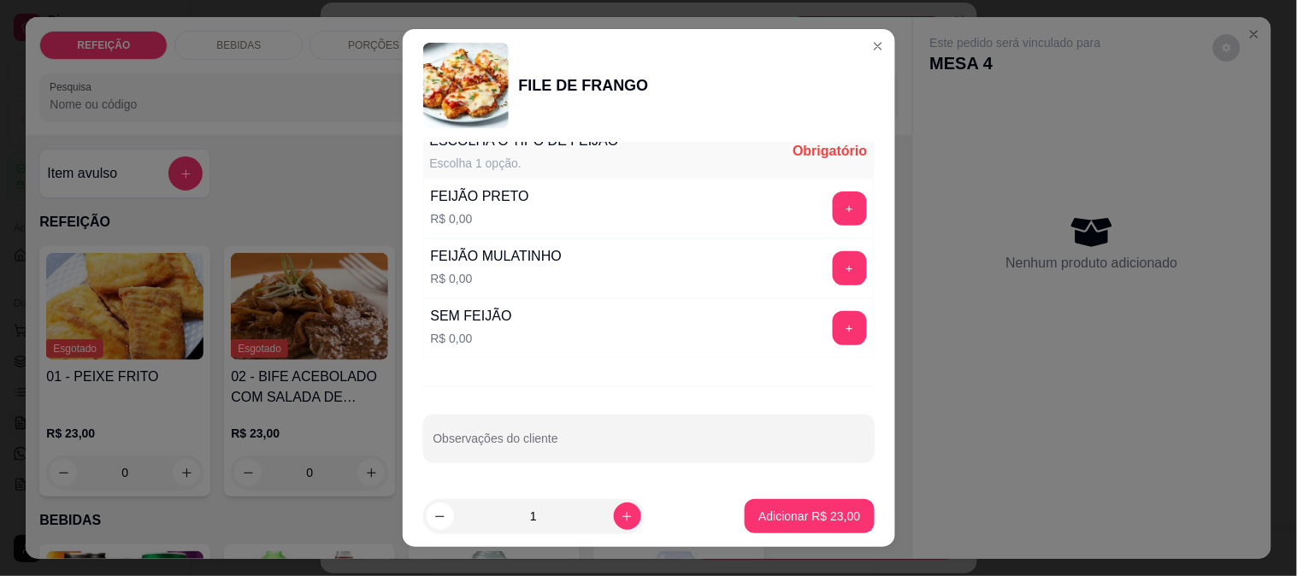
click at [833, 276] on button "+" at bounding box center [850, 268] width 34 height 34
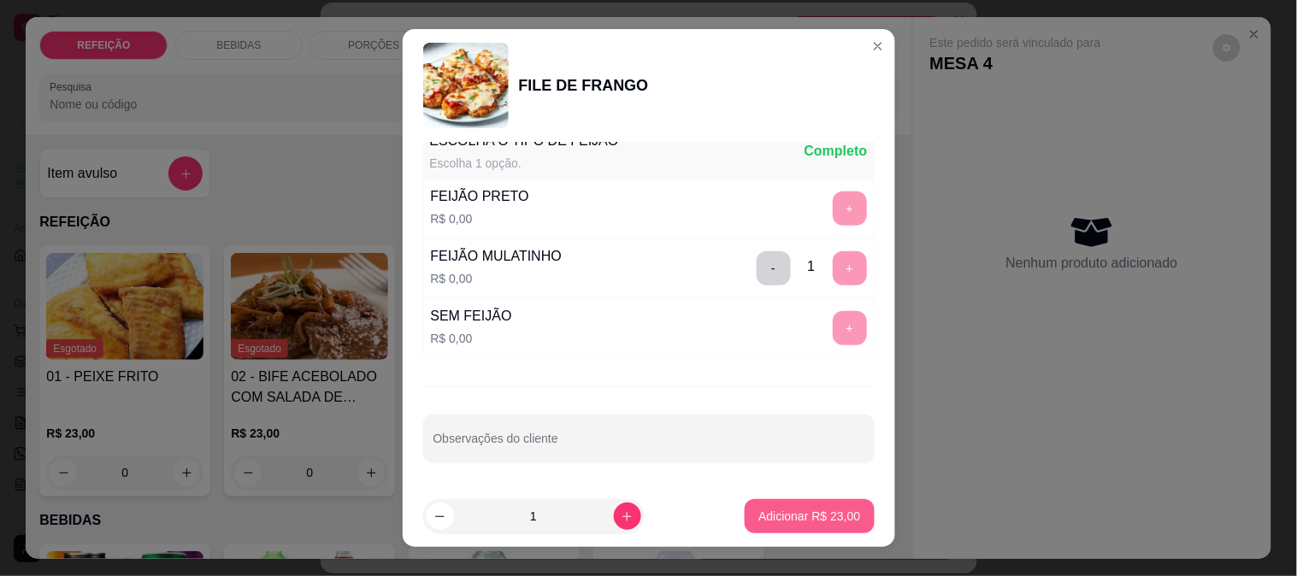
click at [793, 502] on button "Adicionar R$ 23,00" at bounding box center [809, 516] width 129 height 34
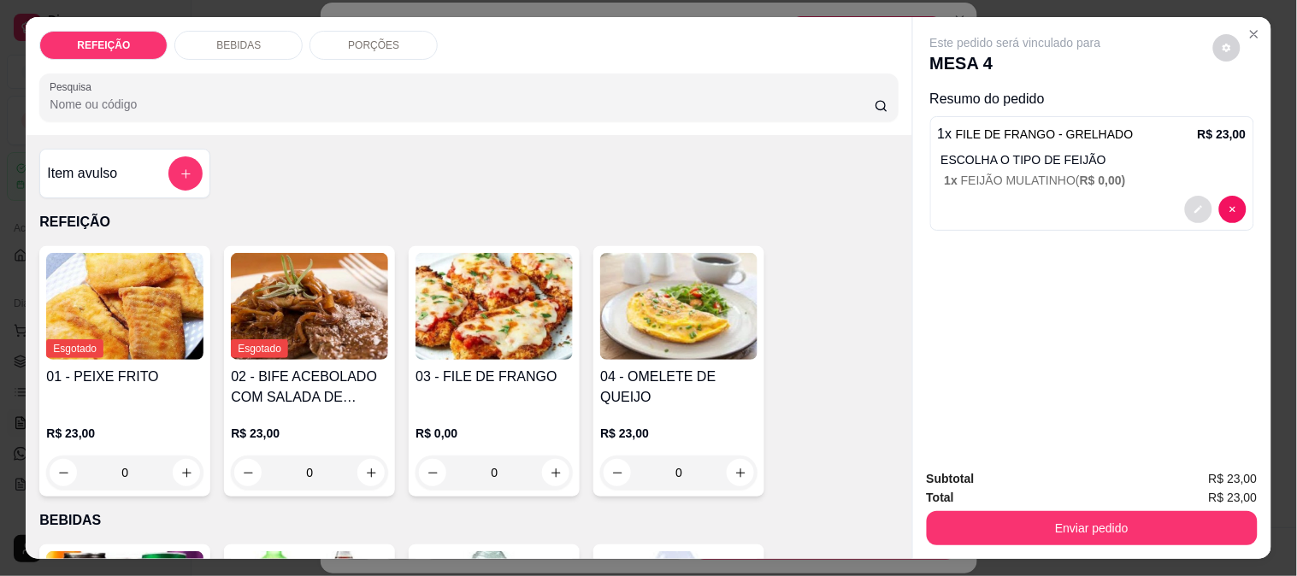
click at [1203, 205] on button "decrease-product-quantity" at bounding box center [1198, 209] width 27 height 27
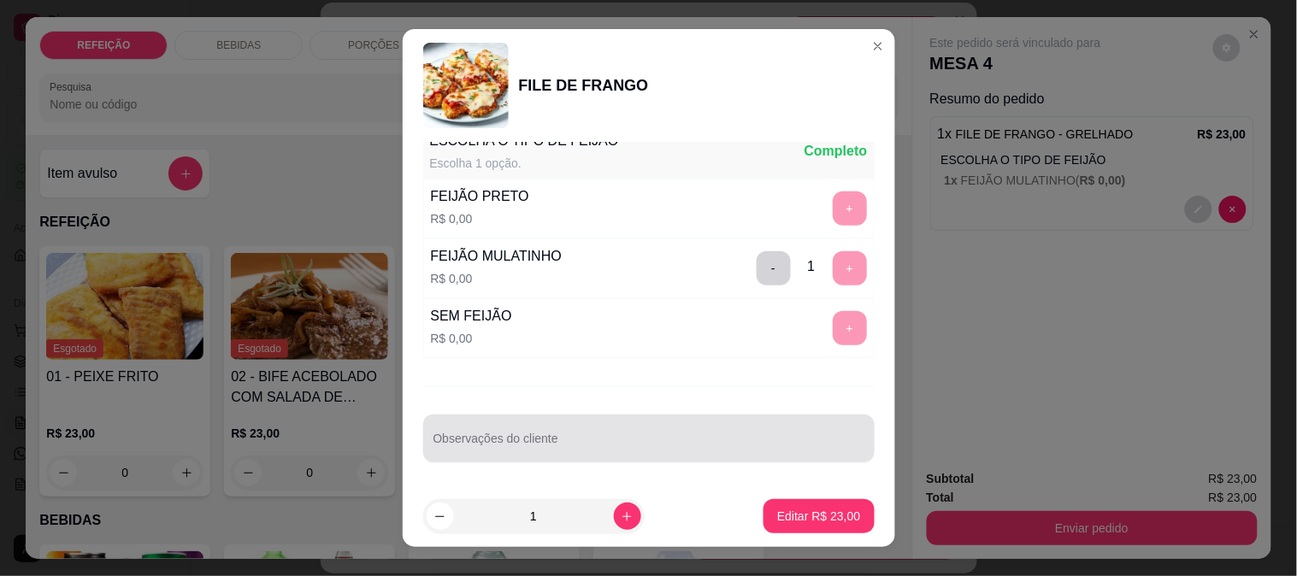
click at [561, 440] on input "Observações do cliente" at bounding box center [648, 445] width 431 height 17
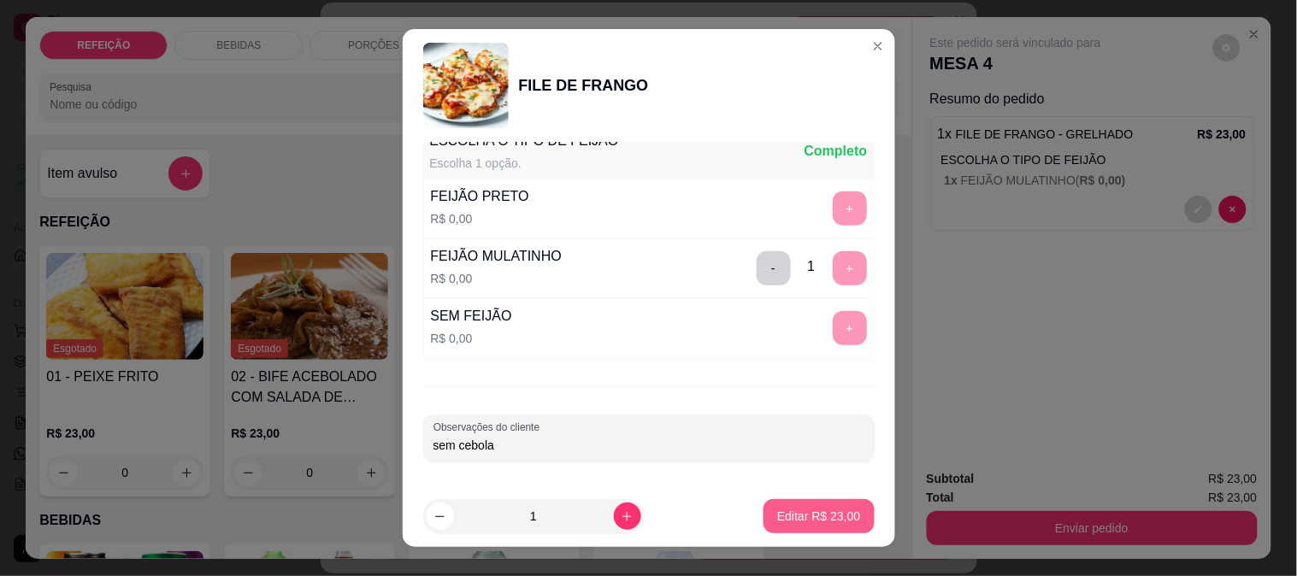
type input "sem cebola"
click at [777, 515] on p "Editar R$ 23,00" at bounding box center [818, 516] width 83 height 17
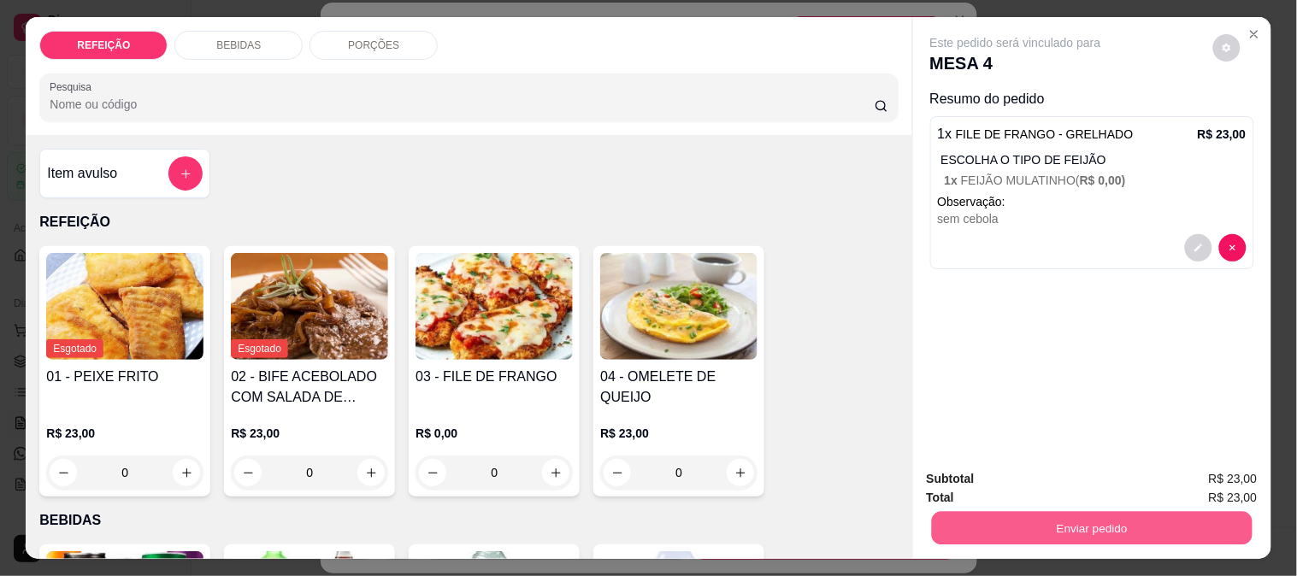
click at [1087, 522] on button "Enviar pedido" at bounding box center [1091, 527] width 321 height 33
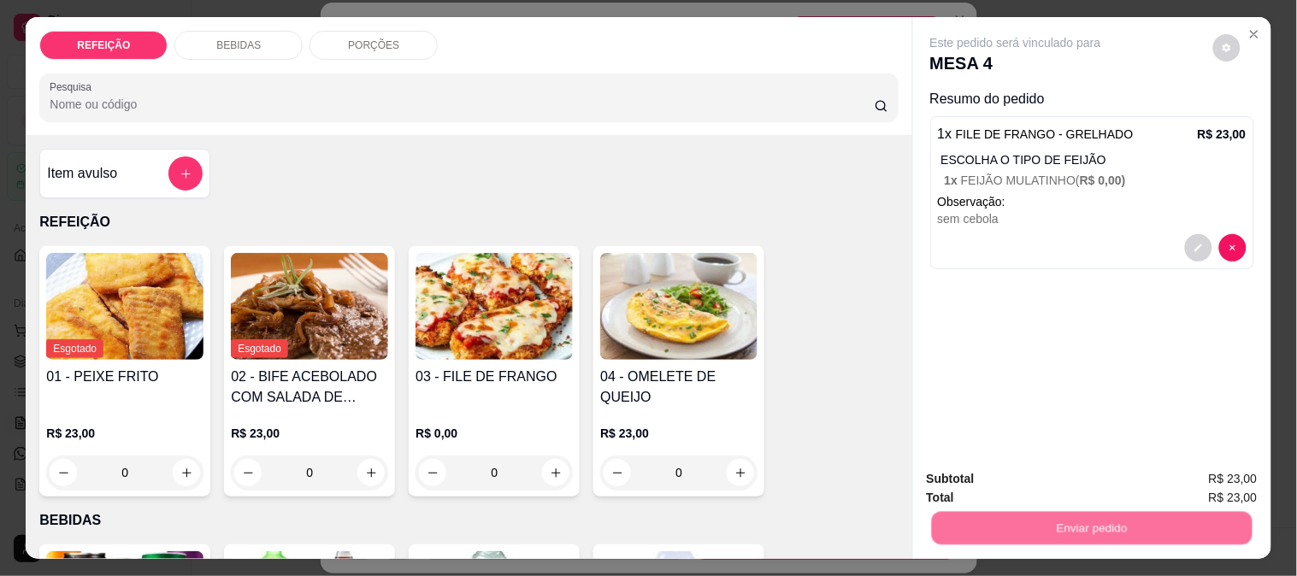
click at [990, 474] on button "Não registrar e enviar pedido" at bounding box center [1035, 479] width 178 height 32
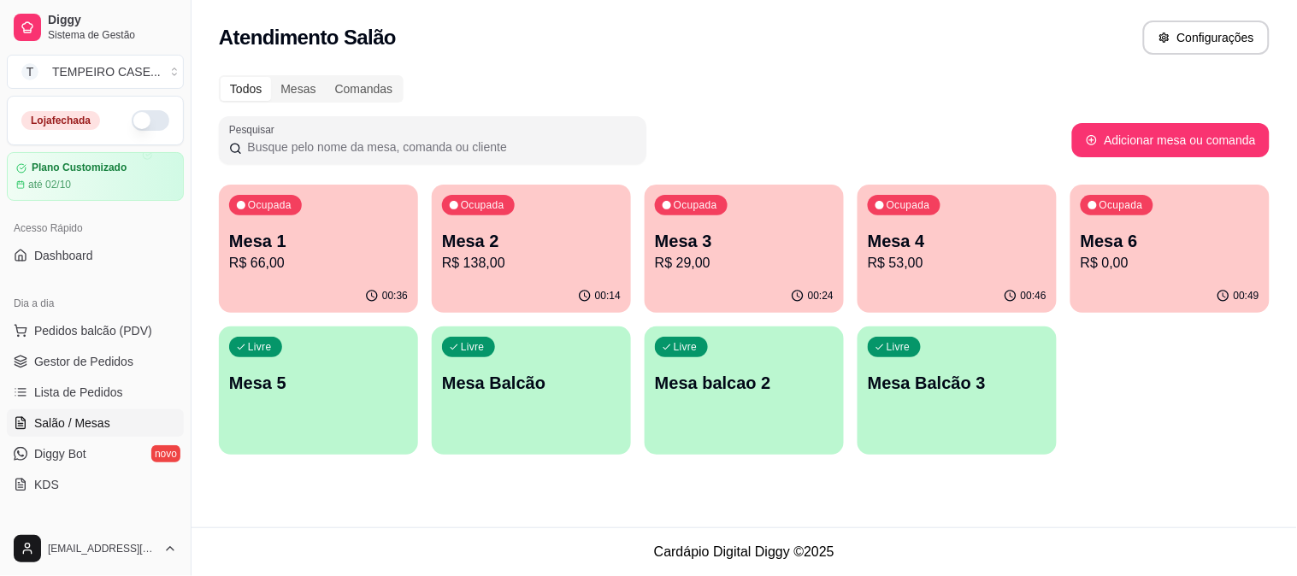
click at [1215, 270] on p "R$ 0,00" at bounding box center [1170, 263] width 179 height 21
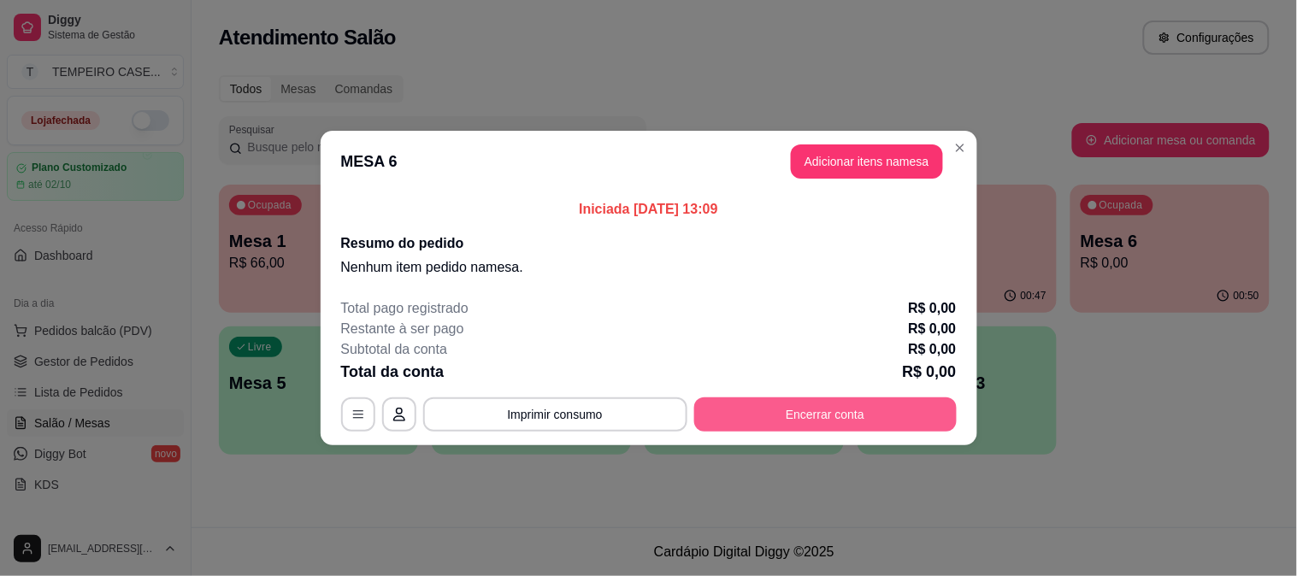
click at [825, 409] on button "Encerrar conta" at bounding box center [825, 415] width 262 height 34
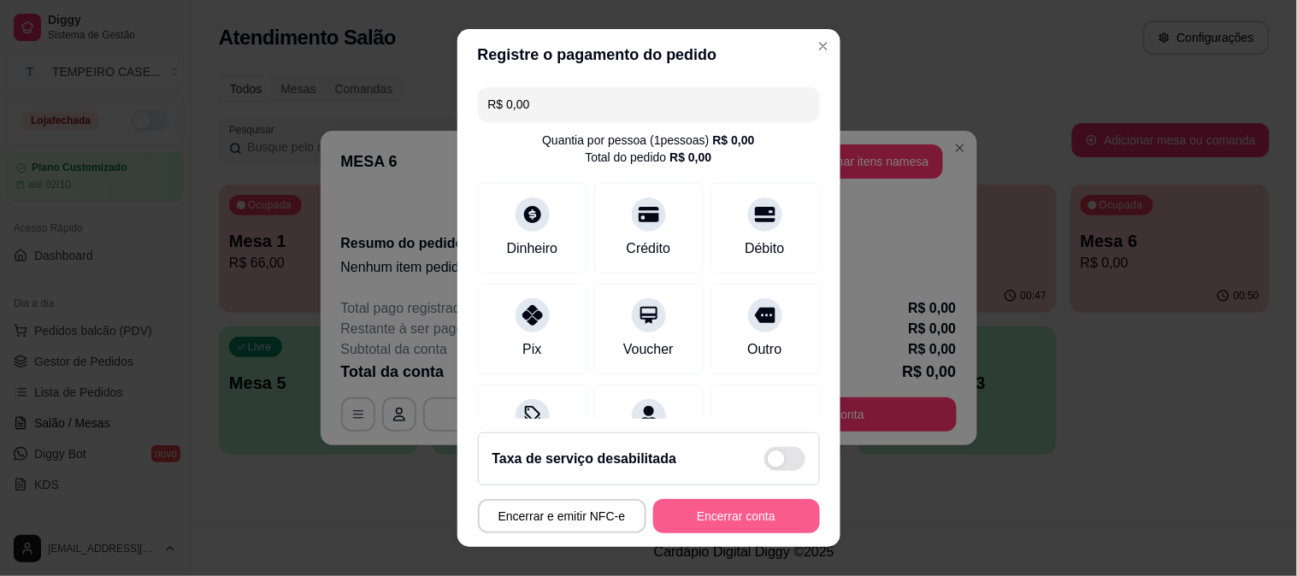
click at [716, 510] on button "Encerrar conta" at bounding box center [736, 516] width 167 height 34
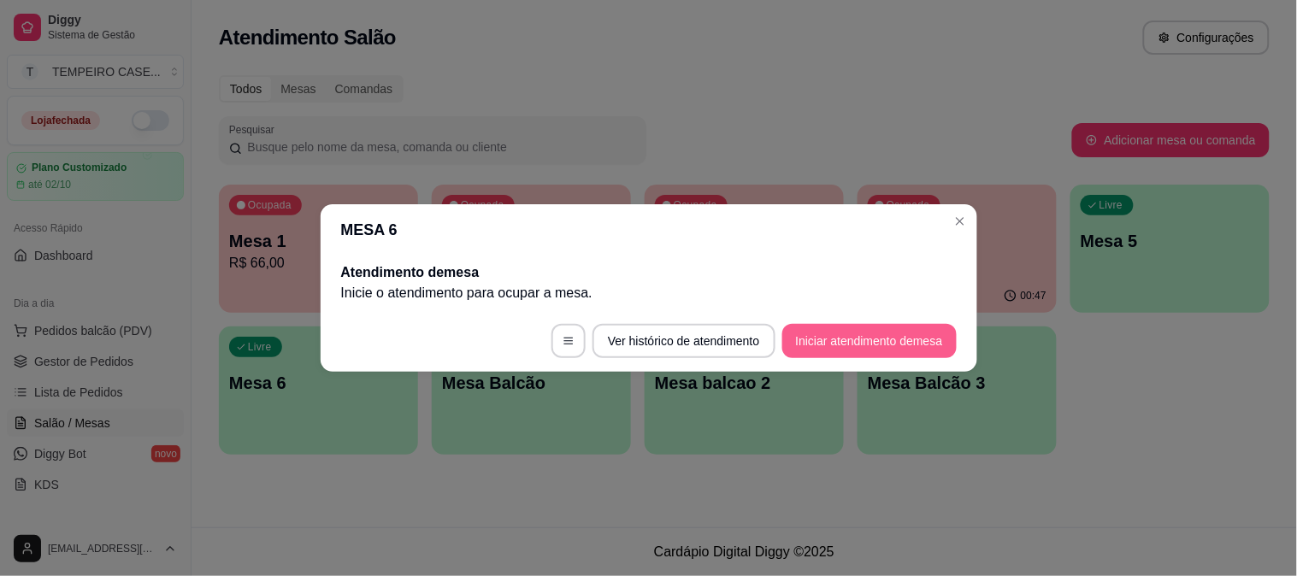
click at [856, 338] on button "Iniciar atendimento de mesa" at bounding box center [869, 341] width 174 height 34
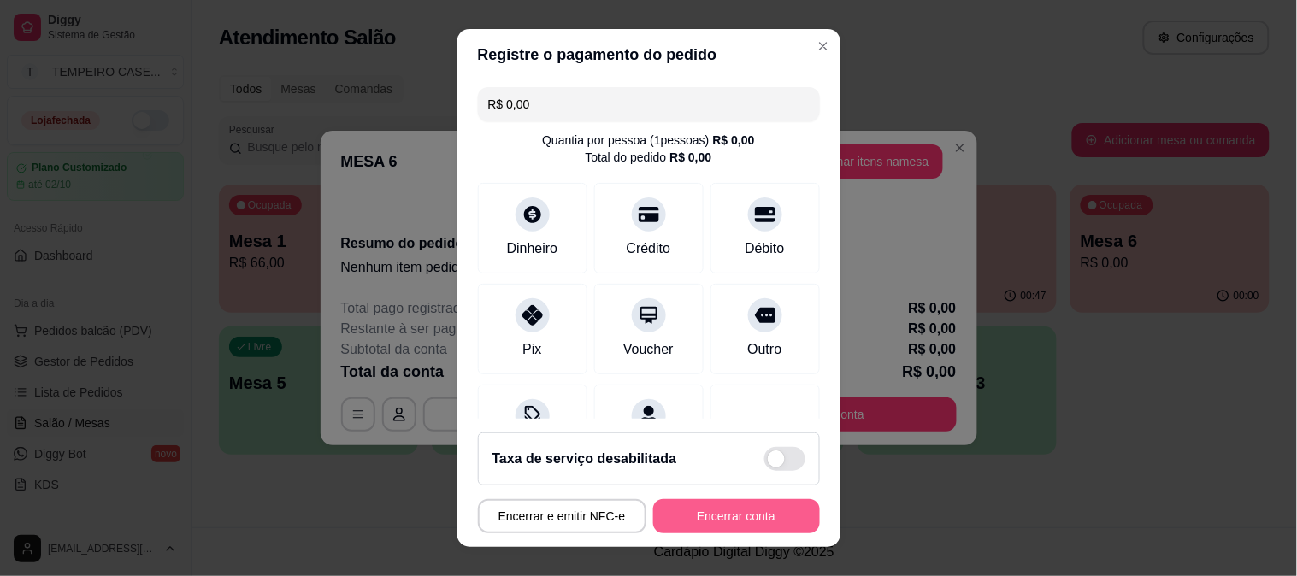
click at [711, 510] on button "Encerrar conta" at bounding box center [736, 516] width 167 height 34
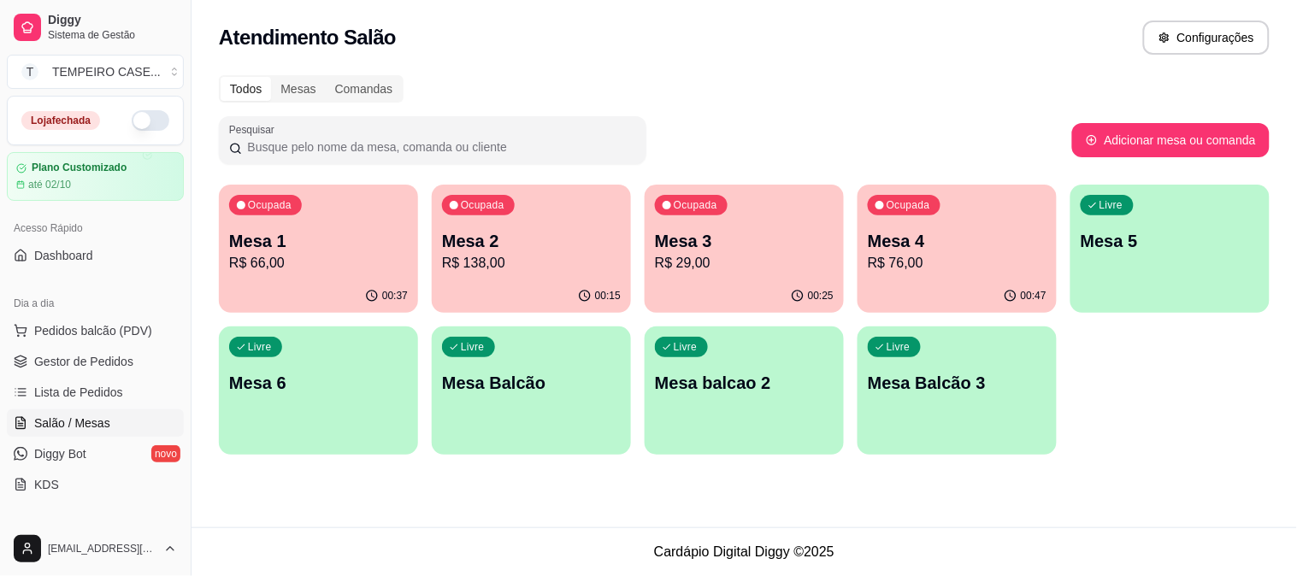
click at [344, 427] on div "Livre Mesa 6" at bounding box center [318, 381] width 199 height 108
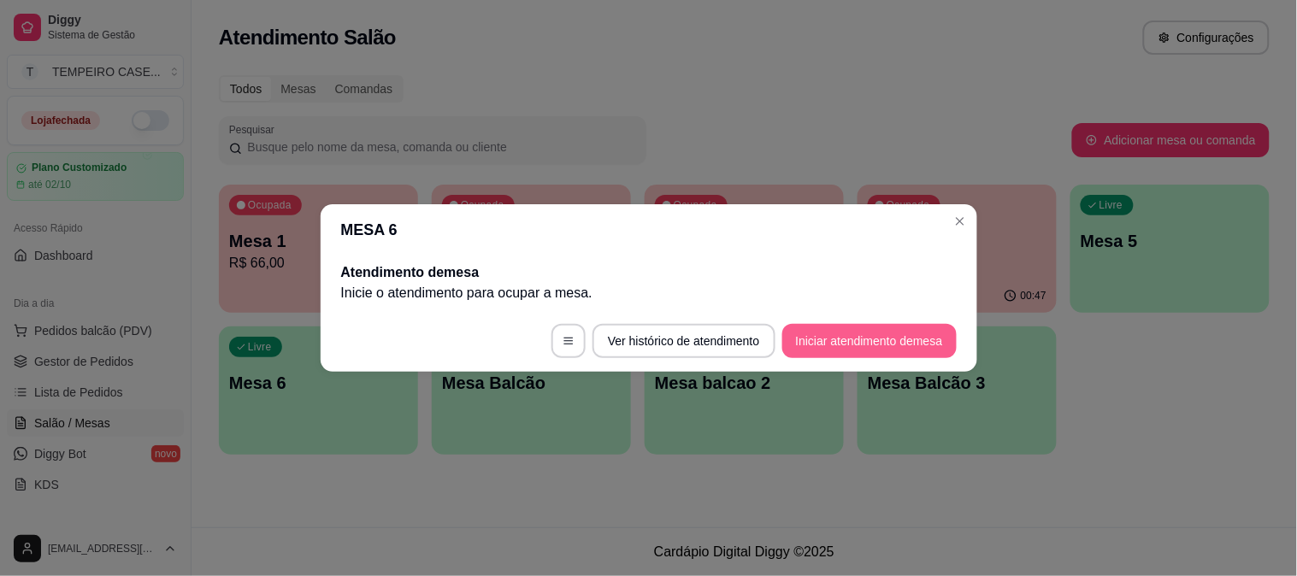
click at [842, 340] on button "Iniciar atendimento de mesa" at bounding box center [869, 341] width 174 height 34
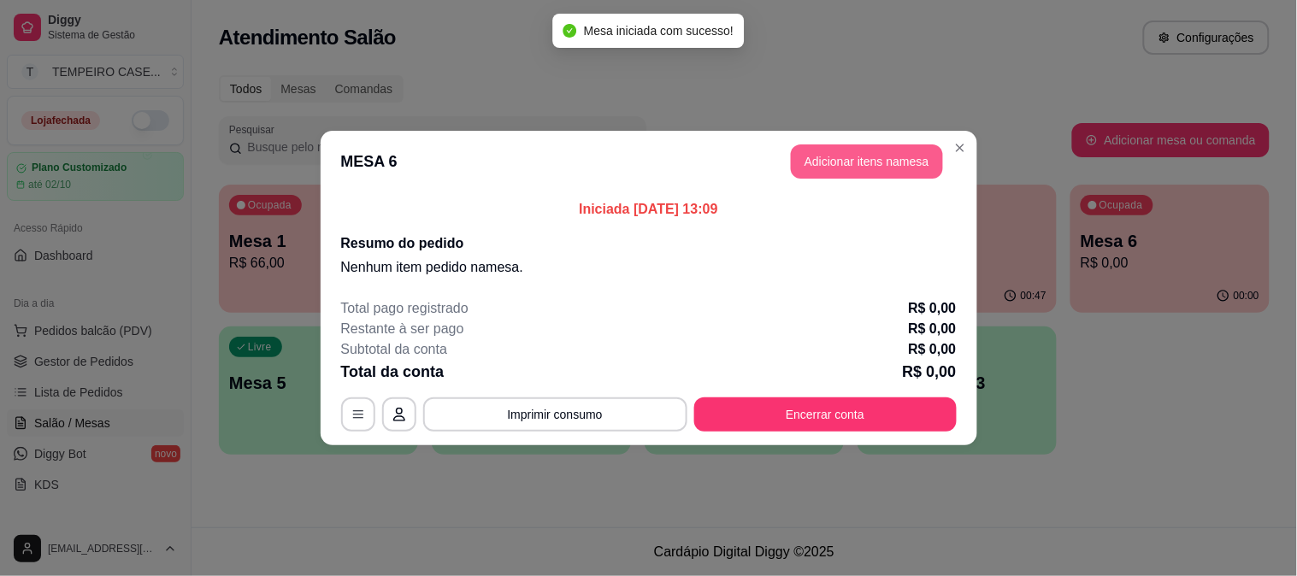
click at [816, 150] on button "Adicionar itens na mesa" at bounding box center [867, 161] width 152 height 34
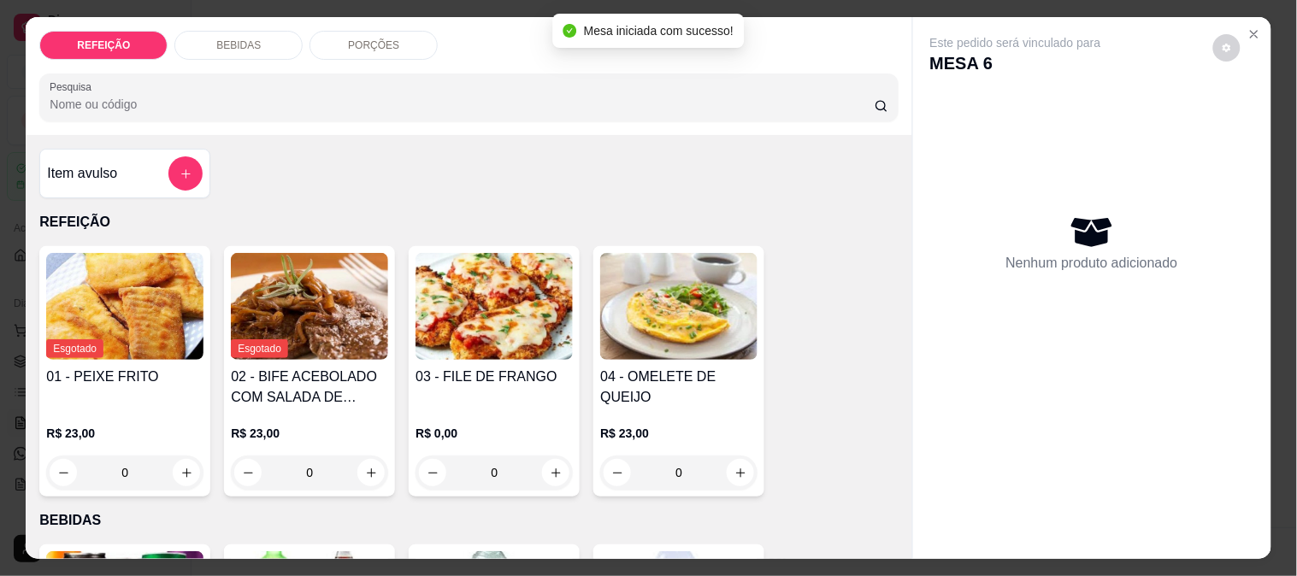
click at [463, 282] on img at bounding box center [494, 306] width 157 height 107
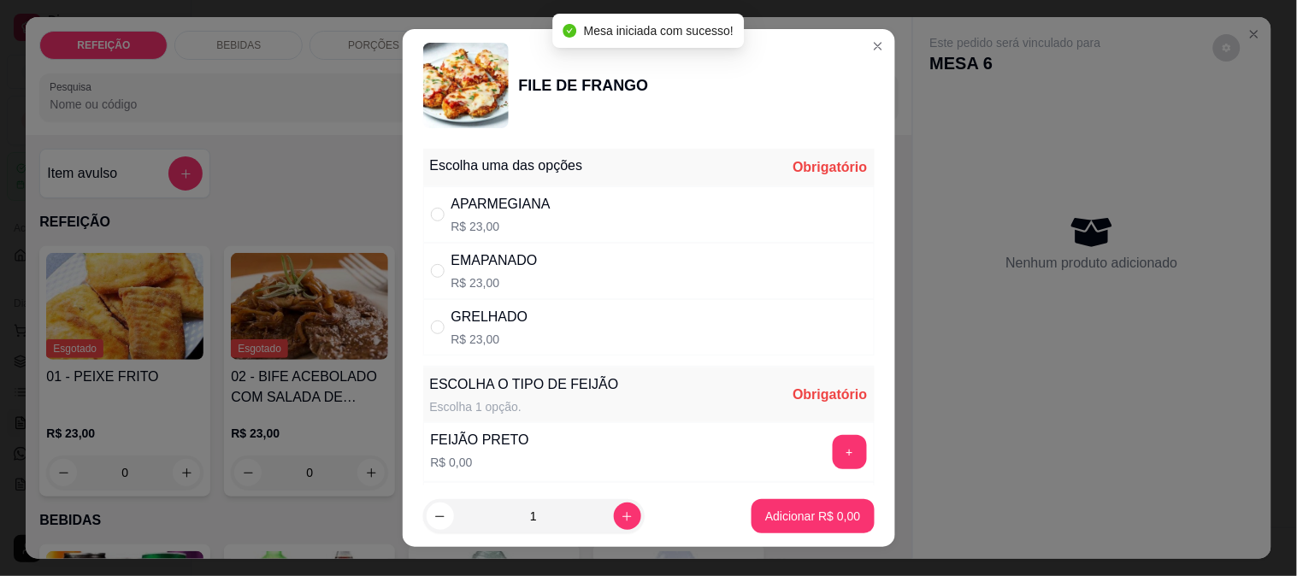
click at [524, 334] on div "GRELHADO R$ 23,00" at bounding box center [648, 327] width 451 height 56
radio input "true"
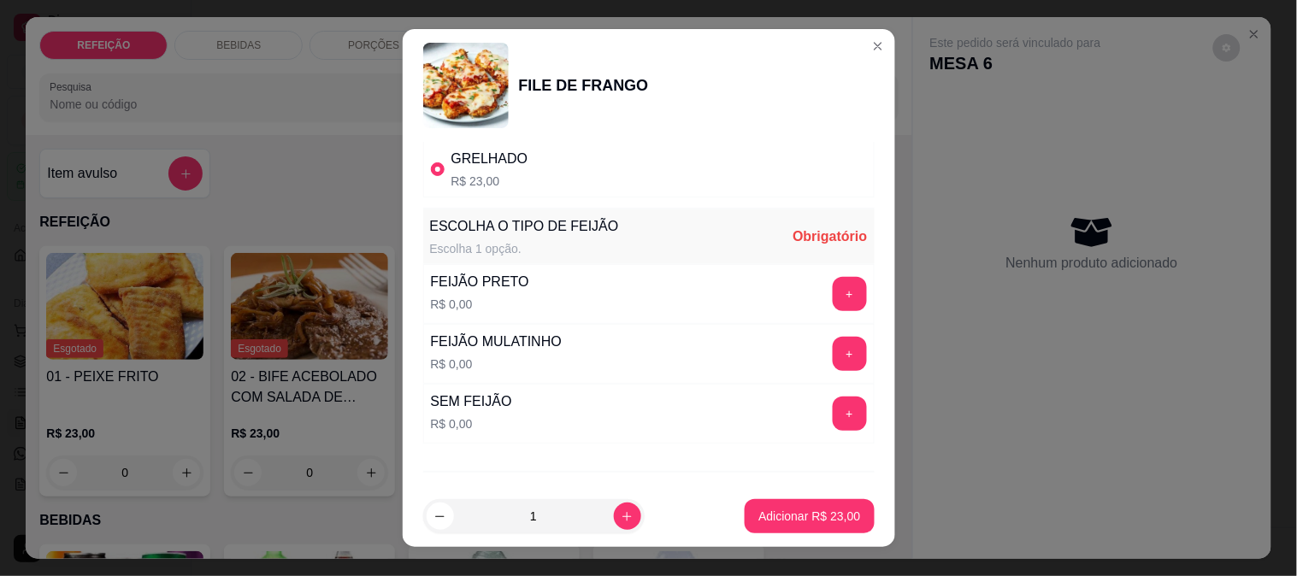
scroll to position [190, 0]
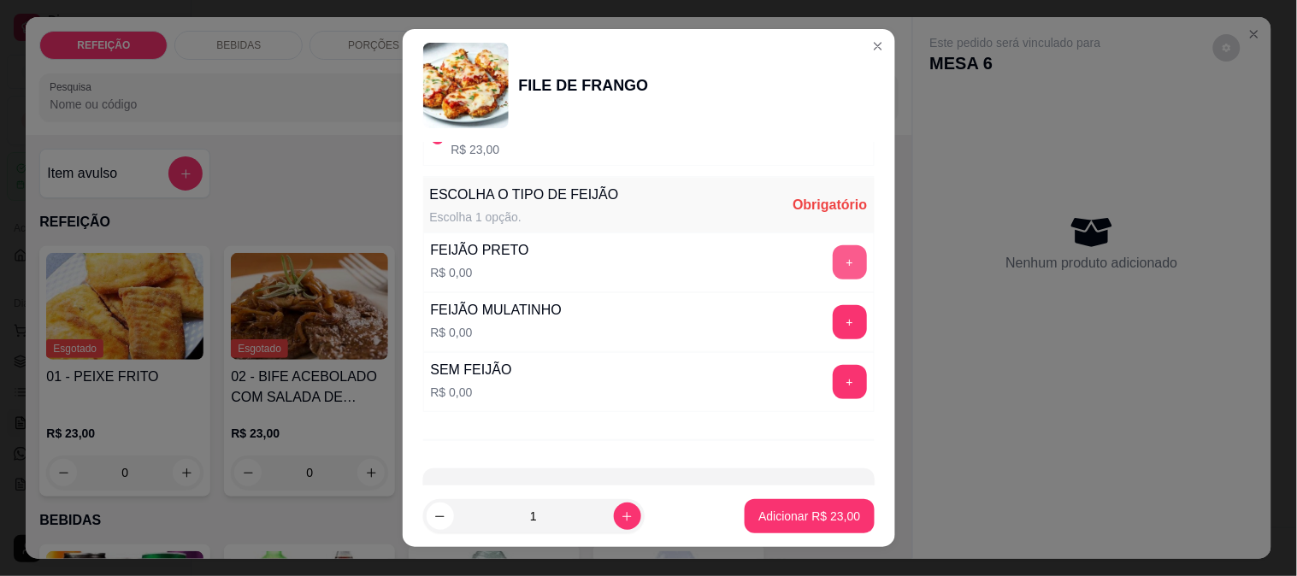
click at [833, 277] on button "+" at bounding box center [850, 262] width 34 height 34
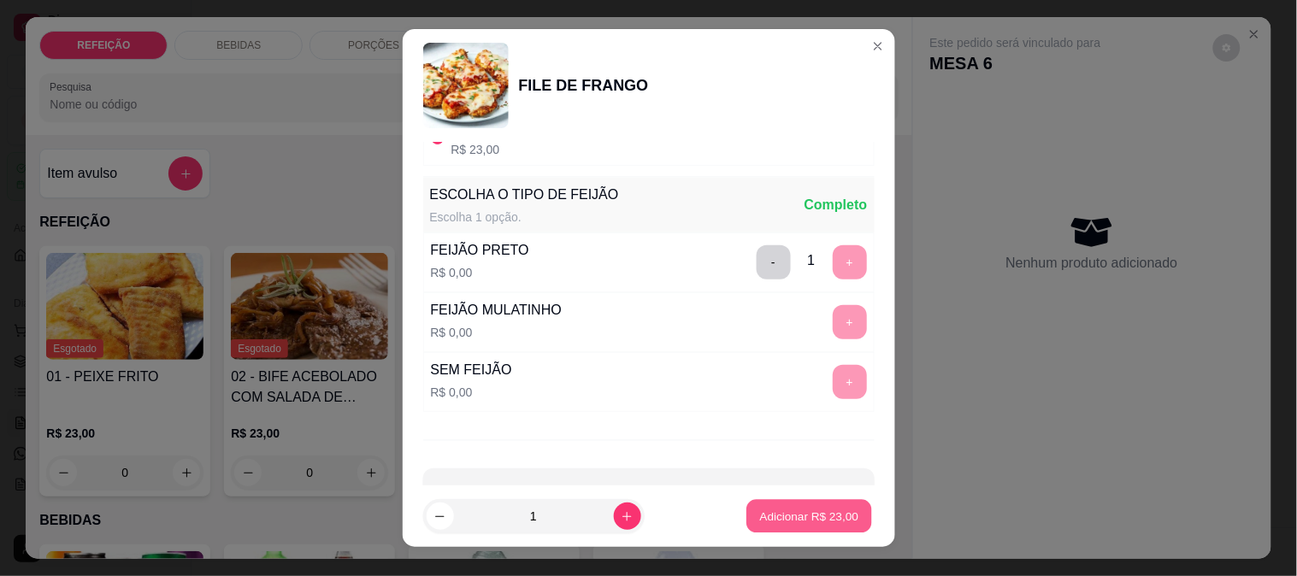
click at [780, 516] on p "Adicionar R$ 23,00" at bounding box center [809, 517] width 99 height 16
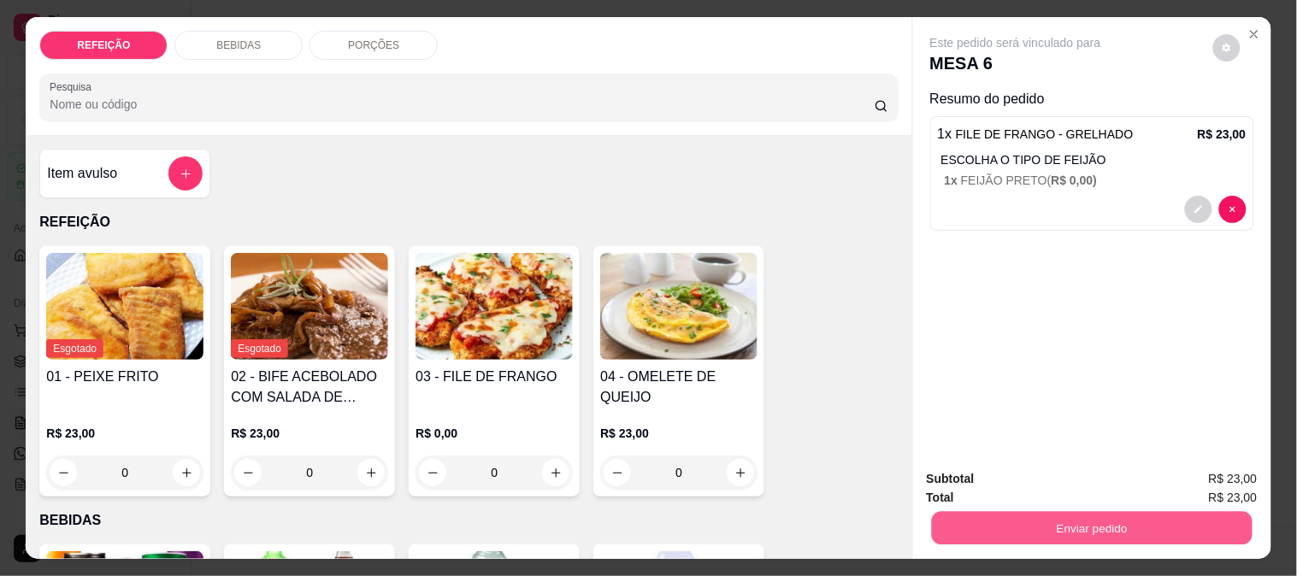
click at [1005, 527] on button "Enviar pedido" at bounding box center [1091, 527] width 321 height 33
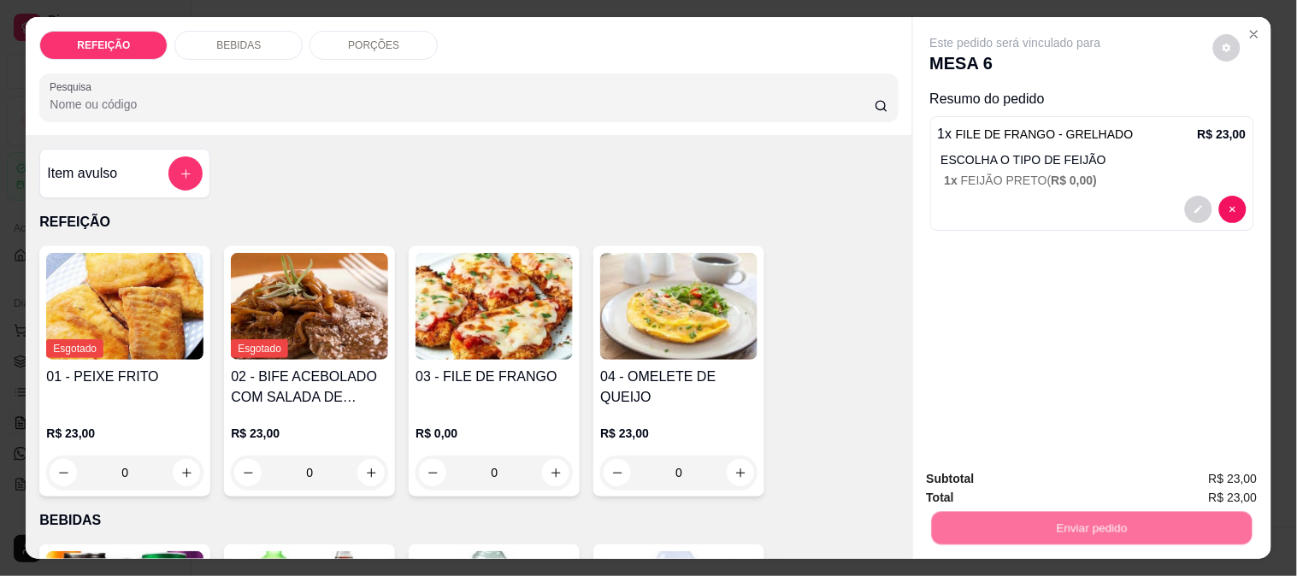
click at [992, 471] on button "Não registrar e enviar pedido" at bounding box center [1035, 479] width 178 height 32
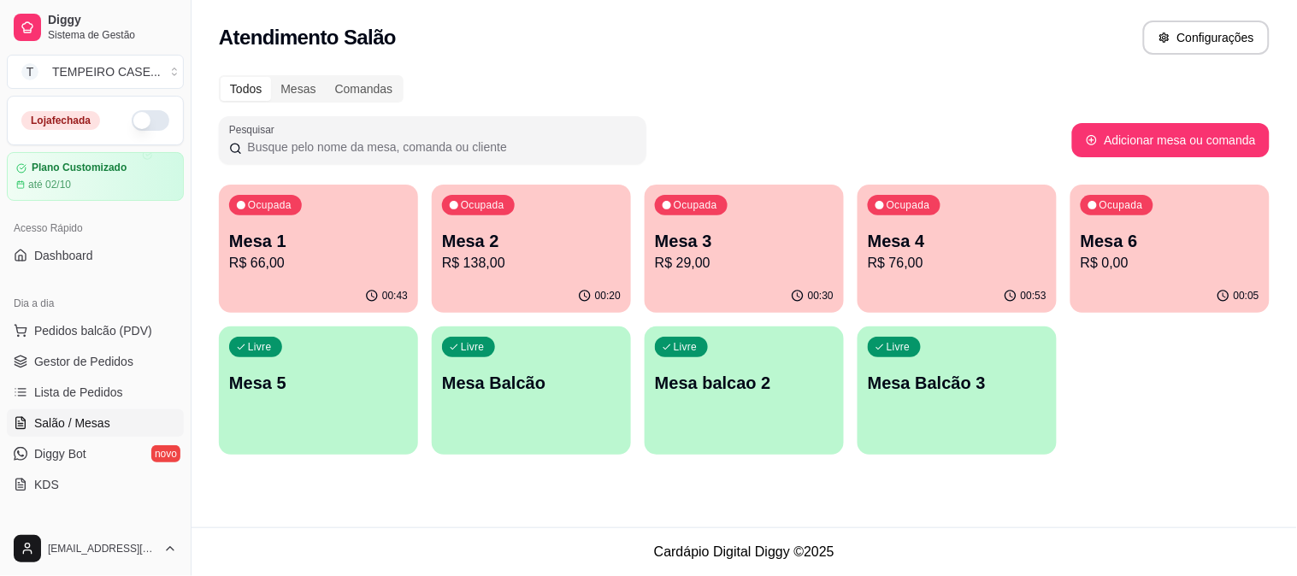
click at [703, 280] on div "00:30" at bounding box center [744, 296] width 199 height 33
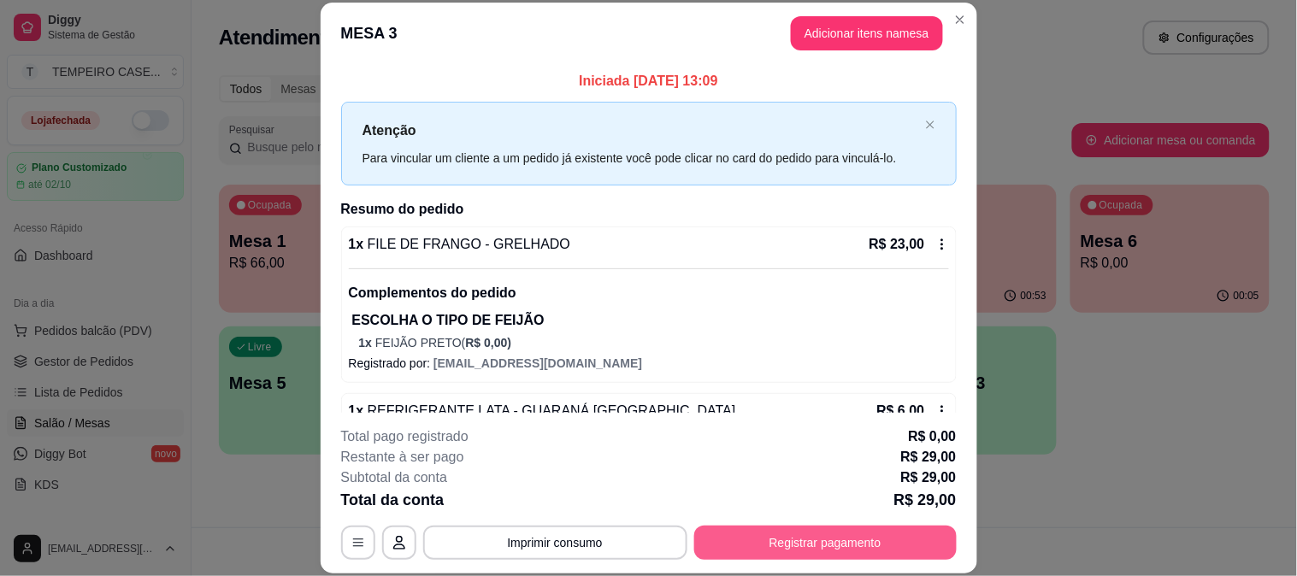
click at [808, 541] on button "Registrar pagamento" at bounding box center [825, 543] width 262 height 34
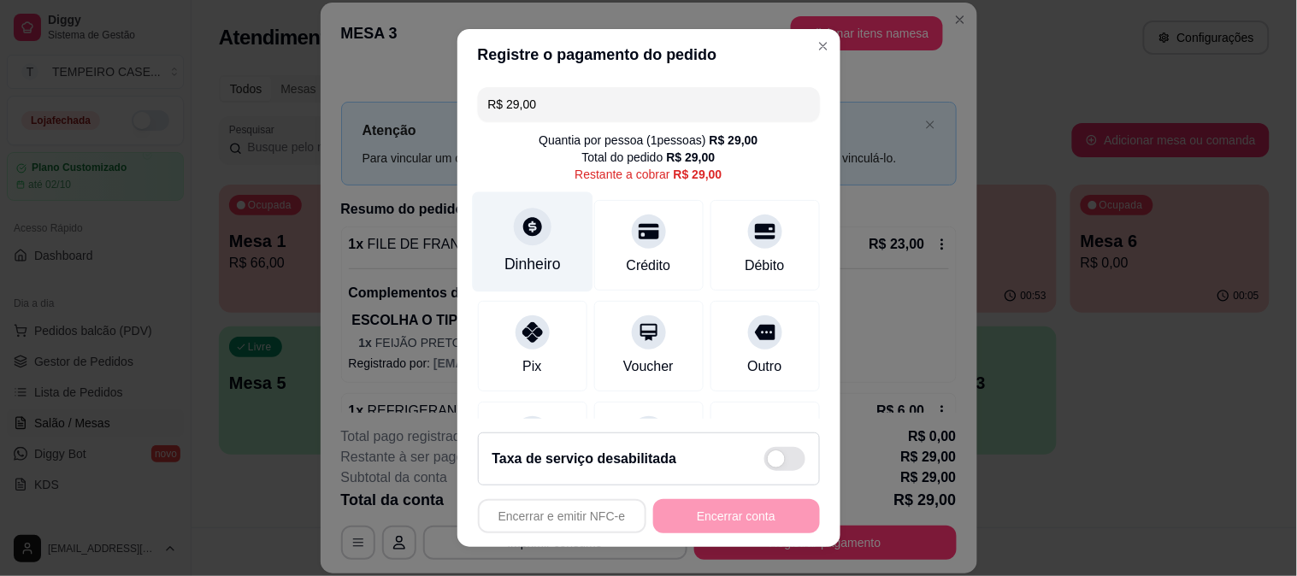
click at [514, 234] on div at bounding box center [533, 227] width 38 height 38
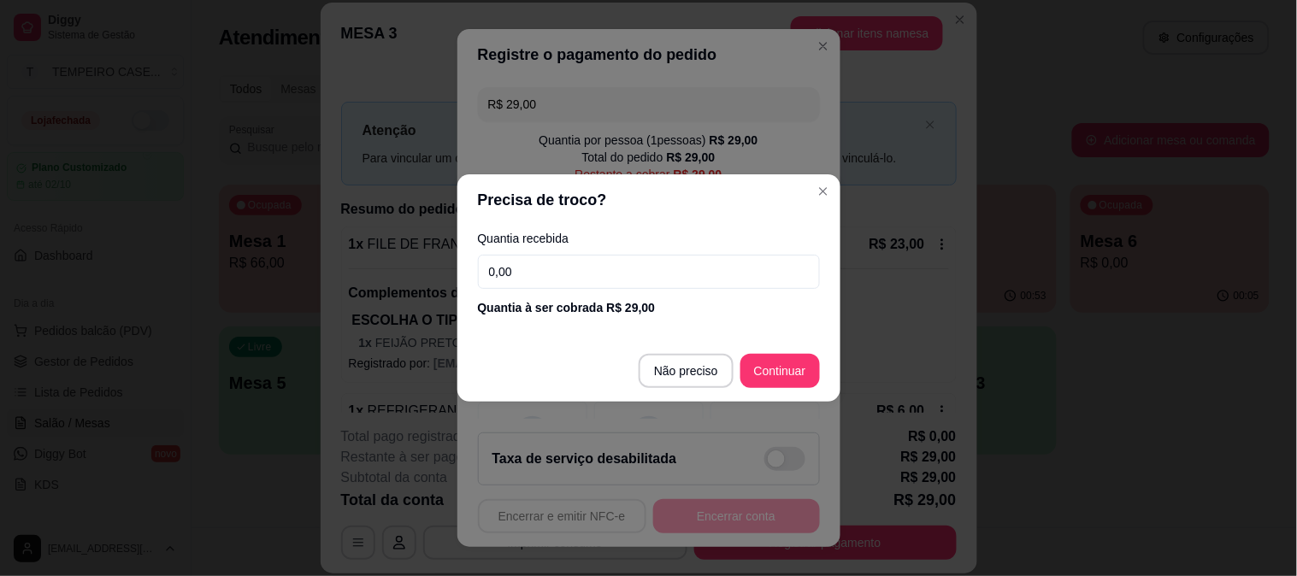
drag, startPoint x: 583, startPoint y: 256, endPoint x: 370, endPoint y: 252, distance: 212.9
click at [390, 260] on div "Precisa de troco? Quantia recebida 0,00 Quantia à ser cobrada R$ 29,00 Não prec…" at bounding box center [648, 288] width 1297 height 576
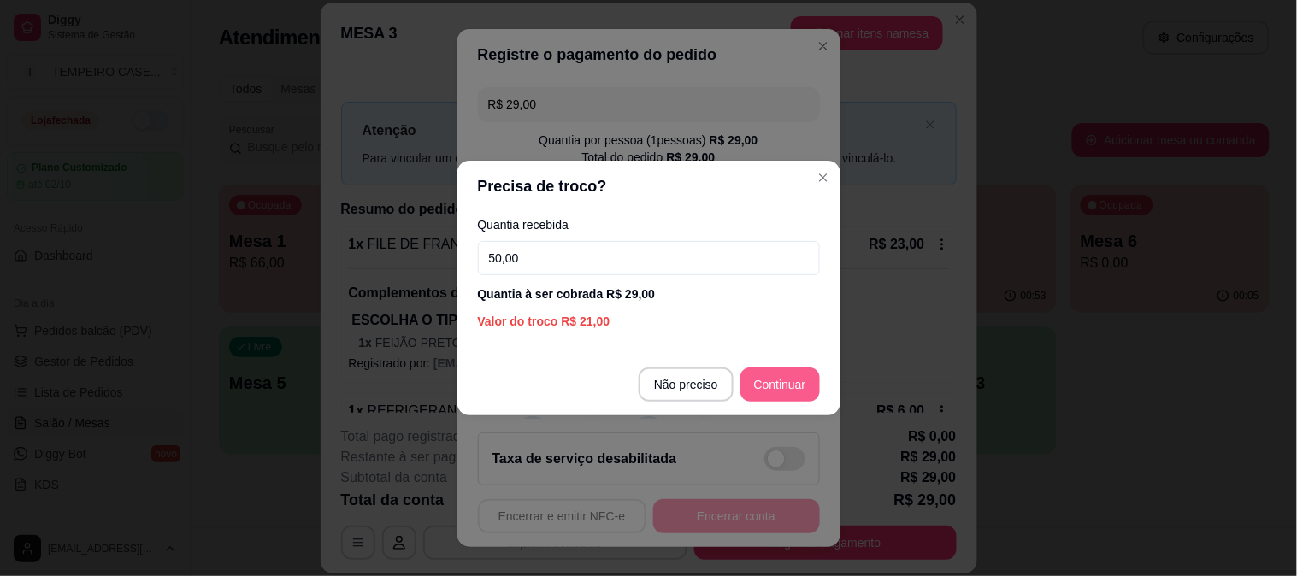
type input "50,00"
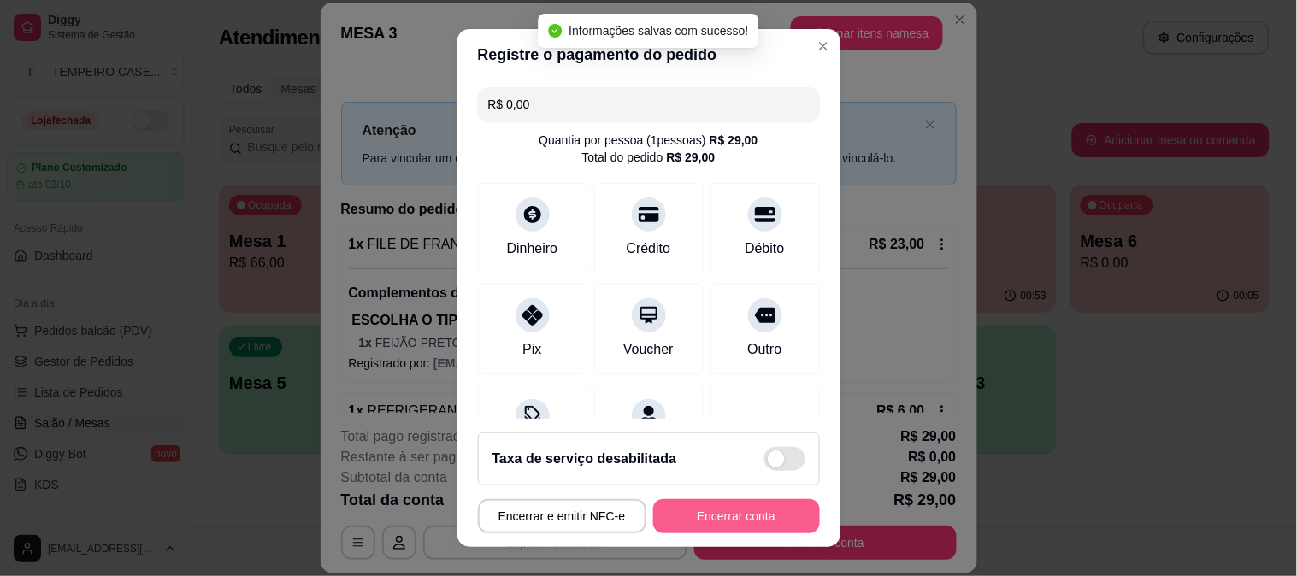
type input "R$ 0,00"
click at [730, 519] on button "Encerrar conta" at bounding box center [736, 516] width 167 height 34
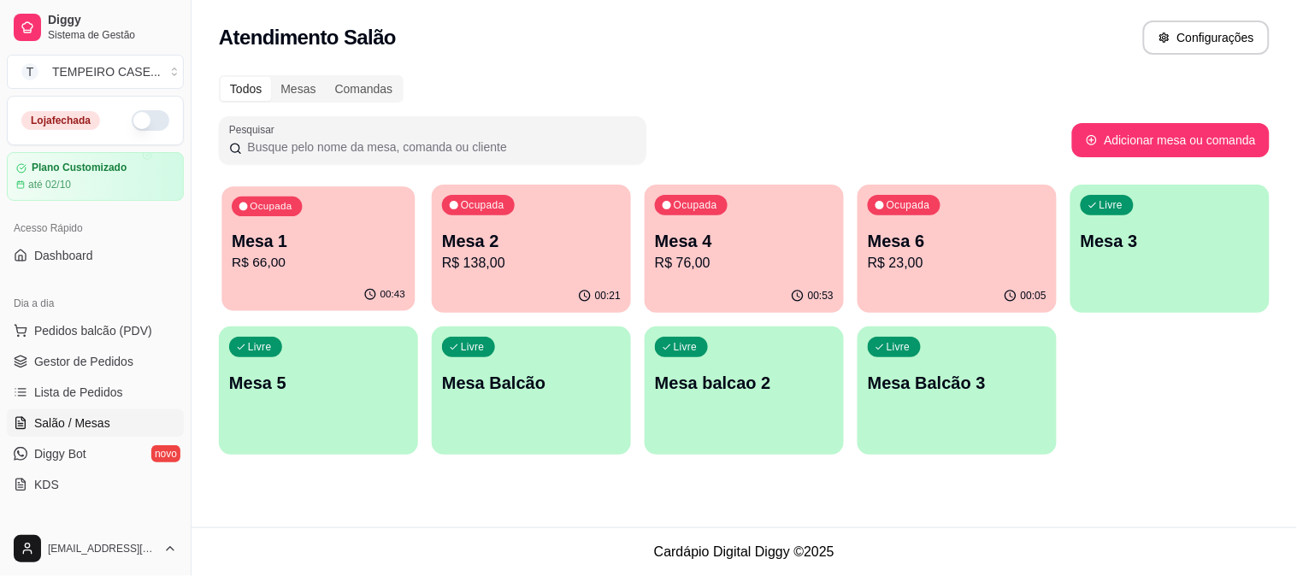
click at [363, 257] on p "R$ 66,00" at bounding box center [319, 263] width 174 height 20
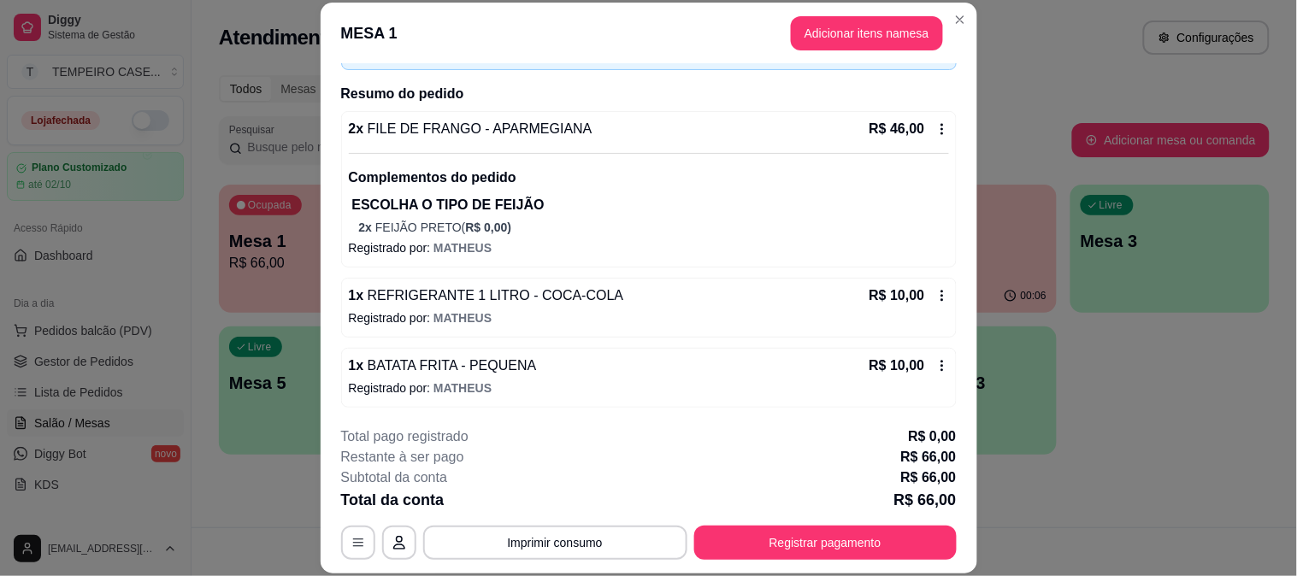
scroll to position [116, 0]
click at [716, 537] on button "Registrar pagamento" at bounding box center [825, 543] width 262 height 34
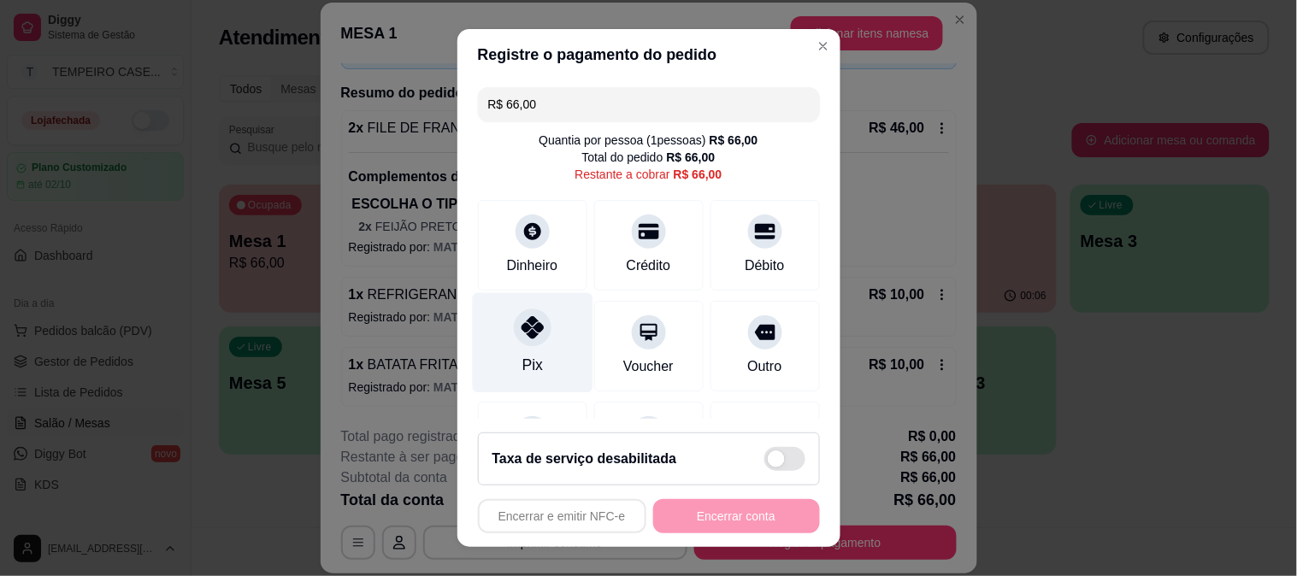
click at [545, 336] on div "Pix" at bounding box center [532, 342] width 121 height 100
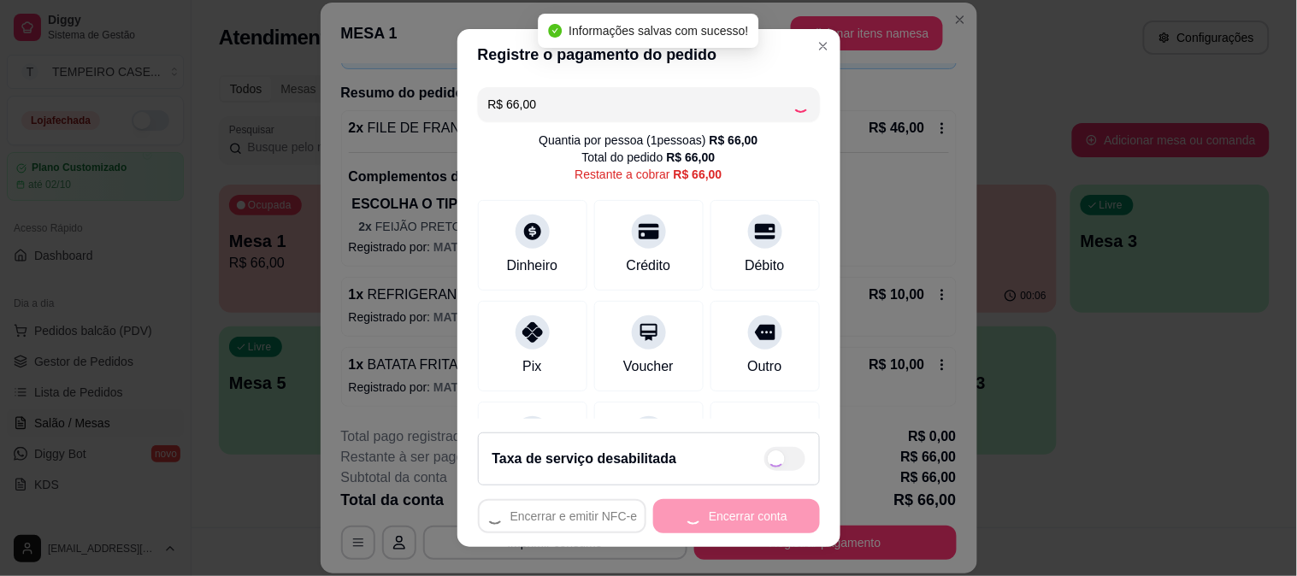
type input "R$ 0,00"
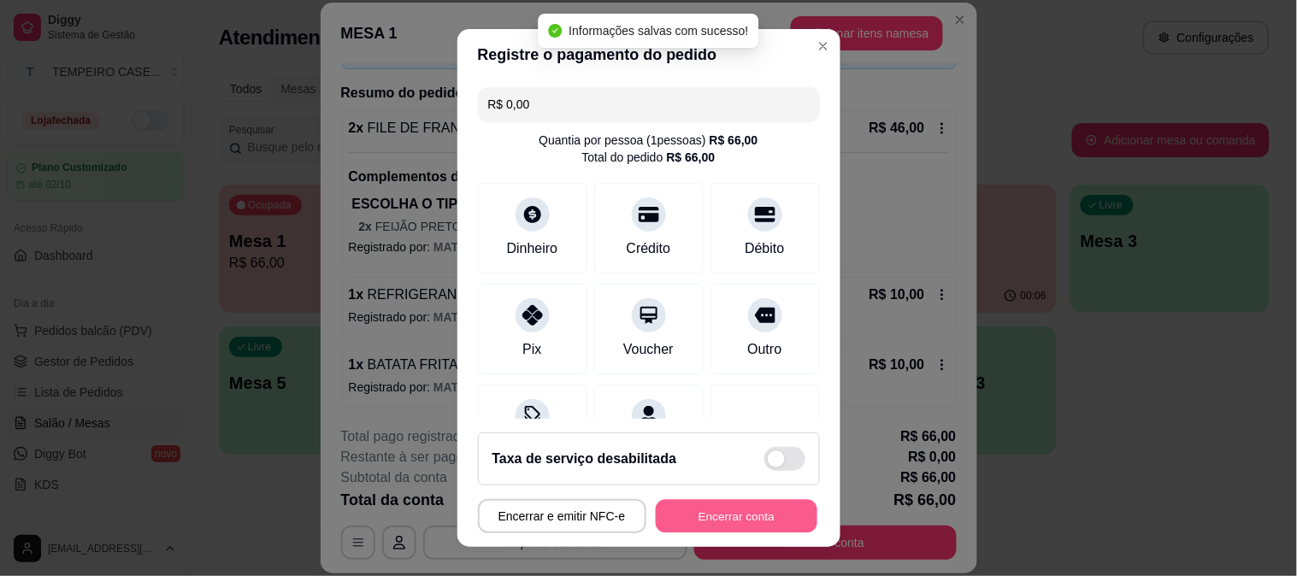
click at [680, 510] on button "Encerrar conta" at bounding box center [737, 516] width 162 height 33
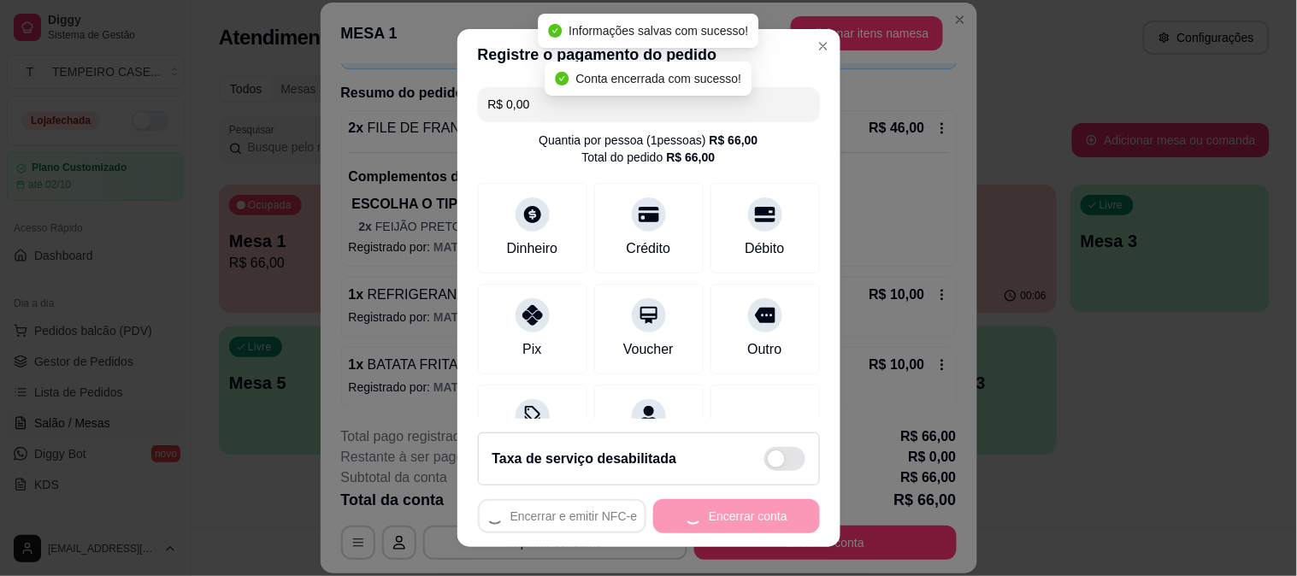
scroll to position [0, 0]
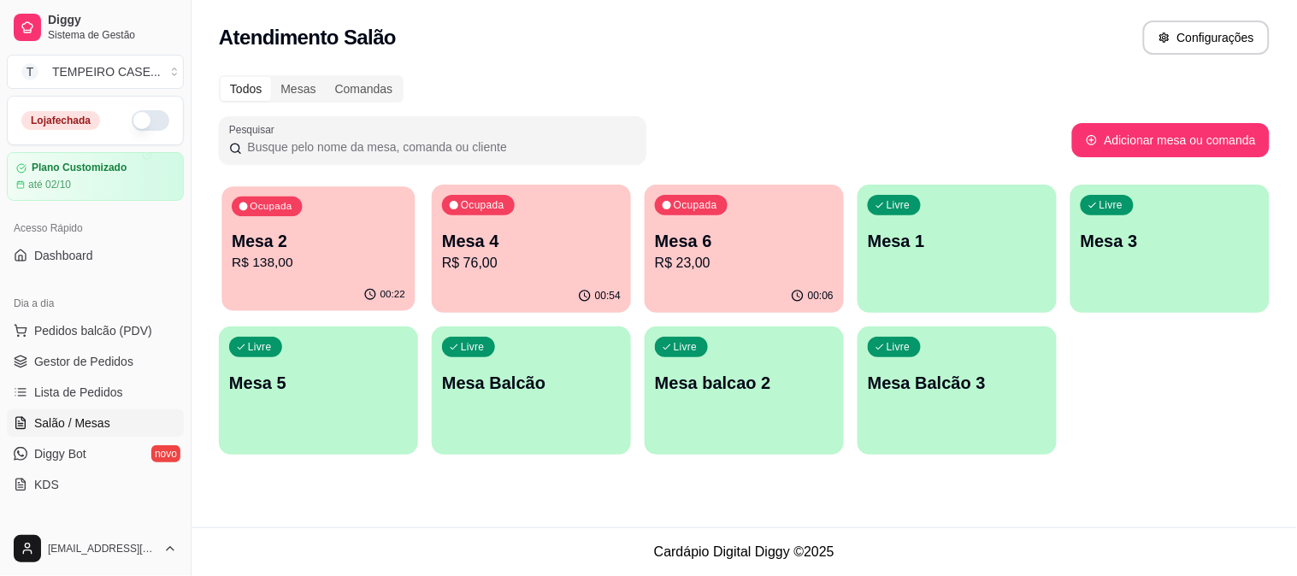
click at [357, 245] on p "Mesa 2" at bounding box center [319, 241] width 174 height 23
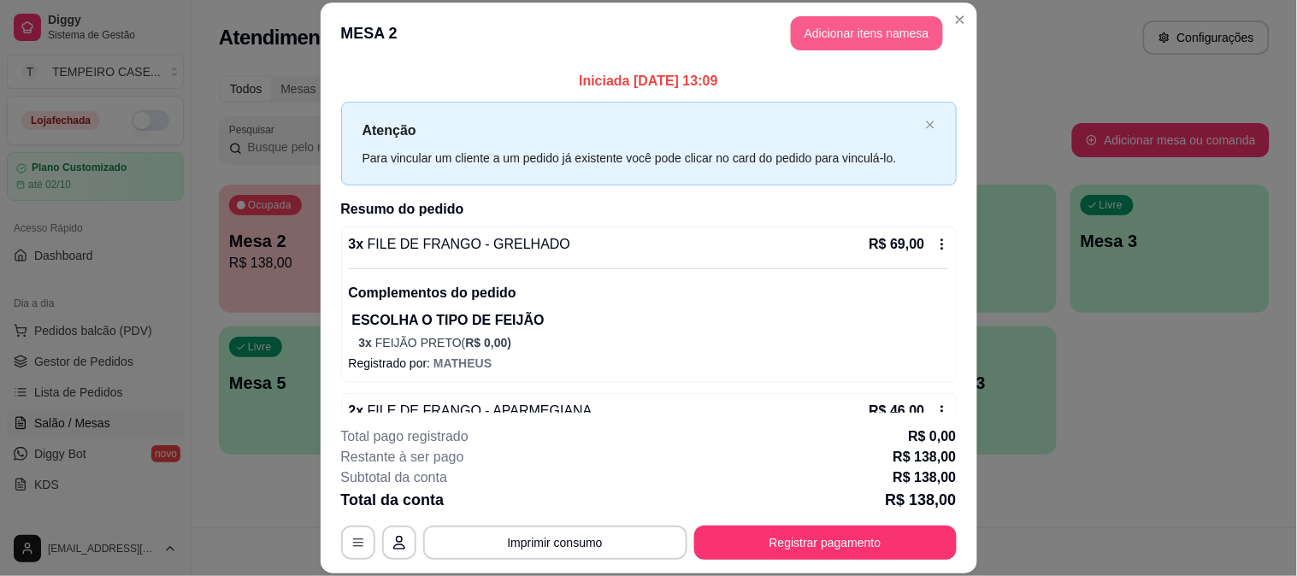
click at [848, 36] on button "Adicionar itens na mesa" at bounding box center [867, 33] width 152 height 34
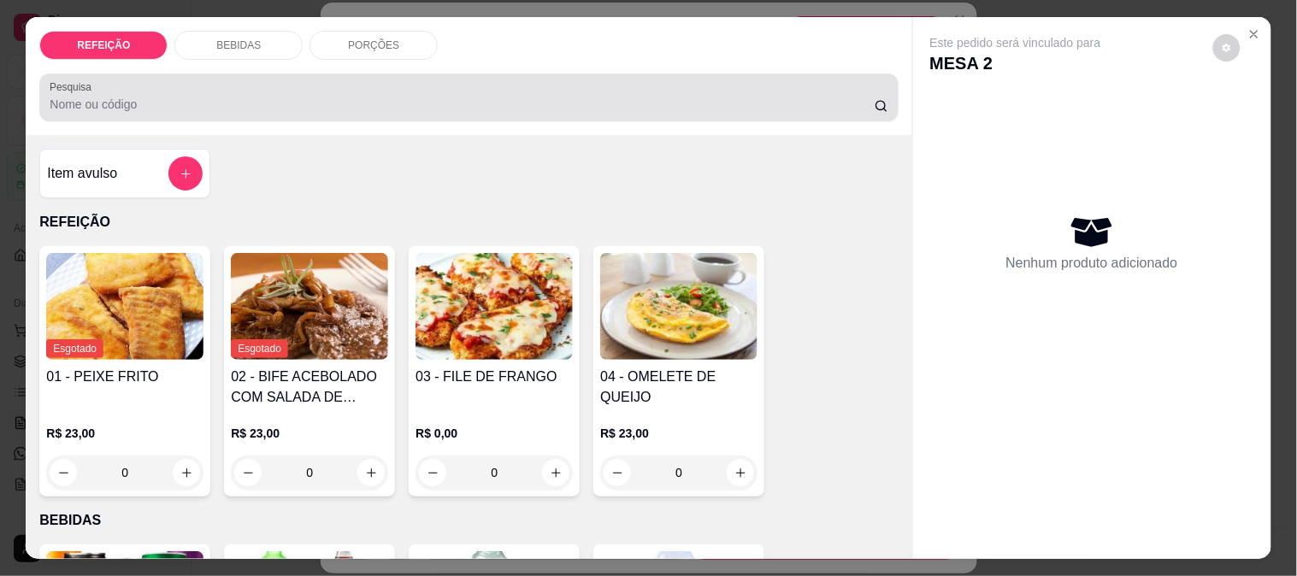
click at [246, 38] on p "BEBIDAS" at bounding box center [238, 45] width 44 height 14
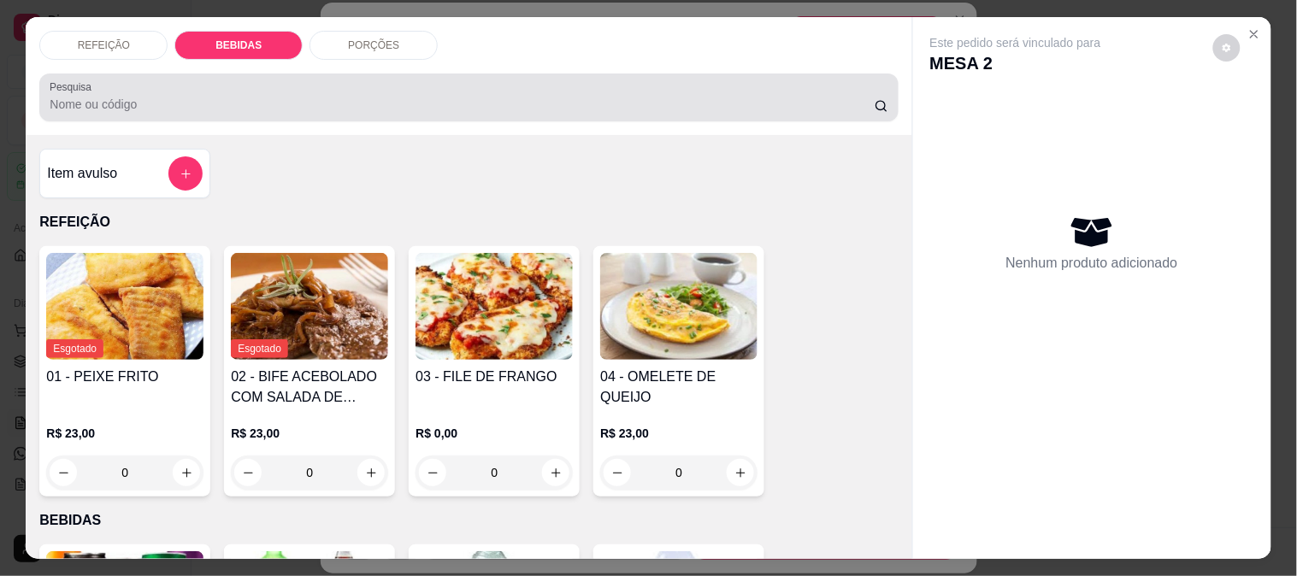
scroll to position [44, 0]
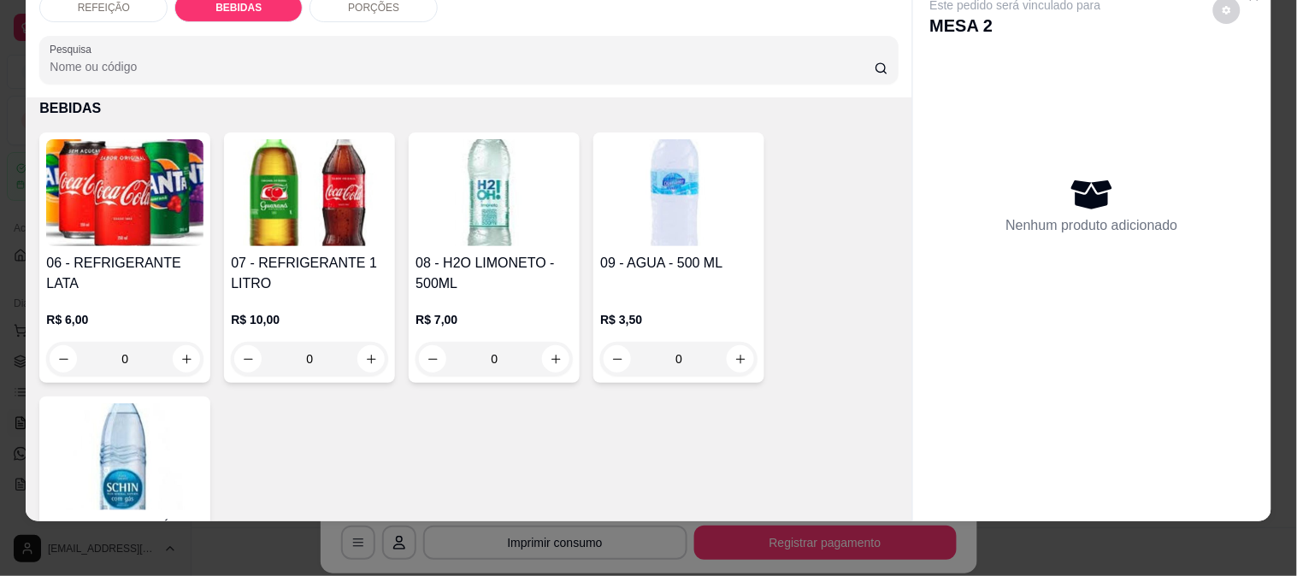
click at [295, 183] on img at bounding box center [309, 192] width 157 height 107
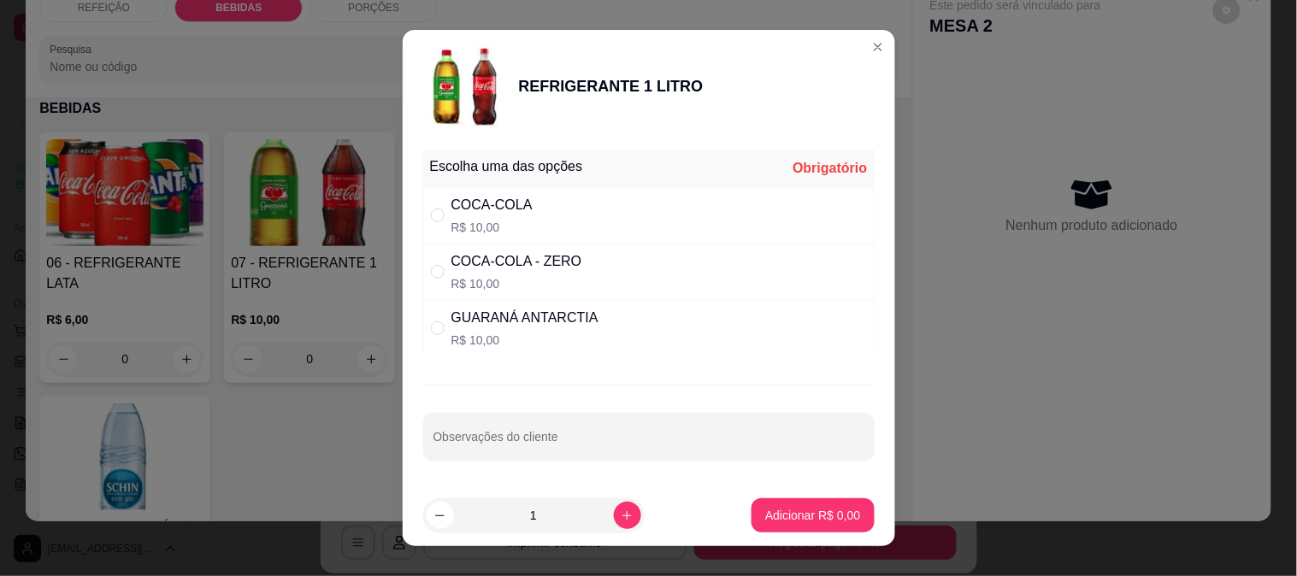
click at [510, 223] on p "R$ 10,00" at bounding box center [491, 227] width 81 height 17
radio input "true"
click at [758, 510] on p "Adicionar R$ 10,00" at bounding box center [809, 515] width 102 height 17
type input "1"
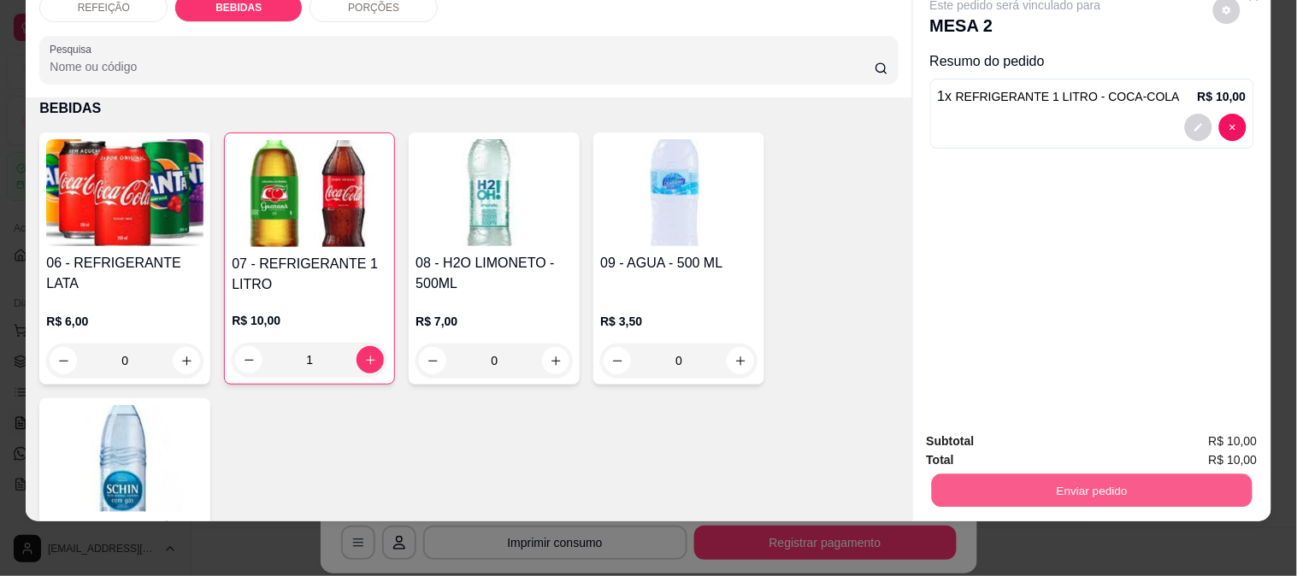
click at [988, 480] on button "Enviar pedido" at bounding box center [1091, 490] width 321 height 33
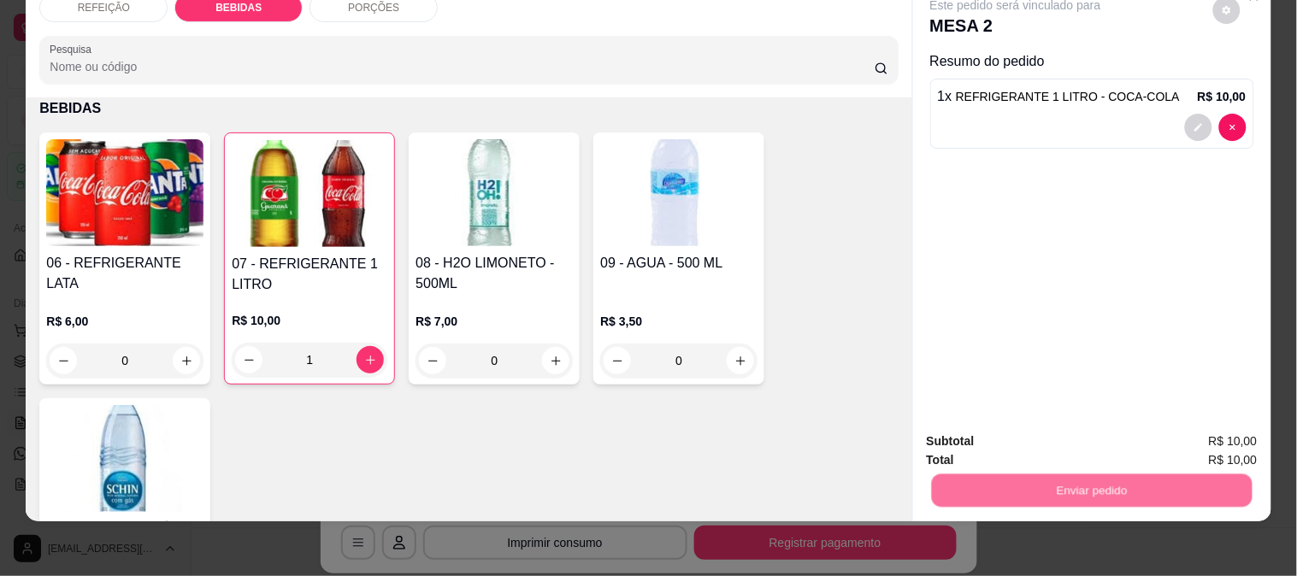
click at [972, 446] on button "Não registrar e enviar pedido" at bounding box center [1035, 434] width 178 height 32
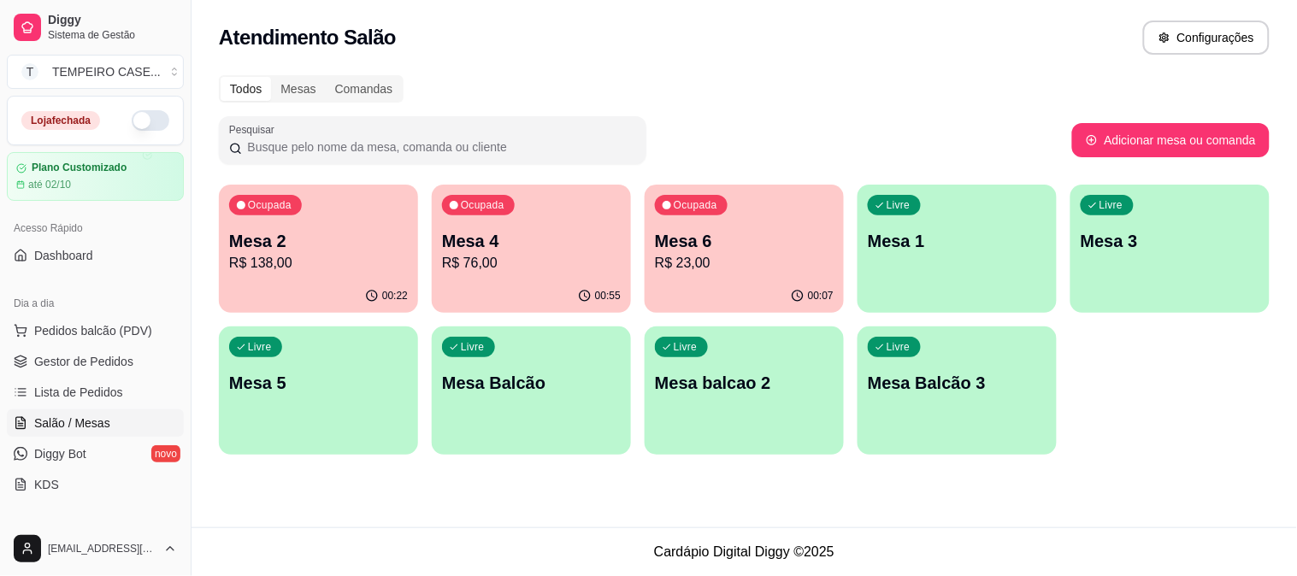
click at [321, 246] on p "Mesa 2" at bounding box center [318, 241] width 179 height 24
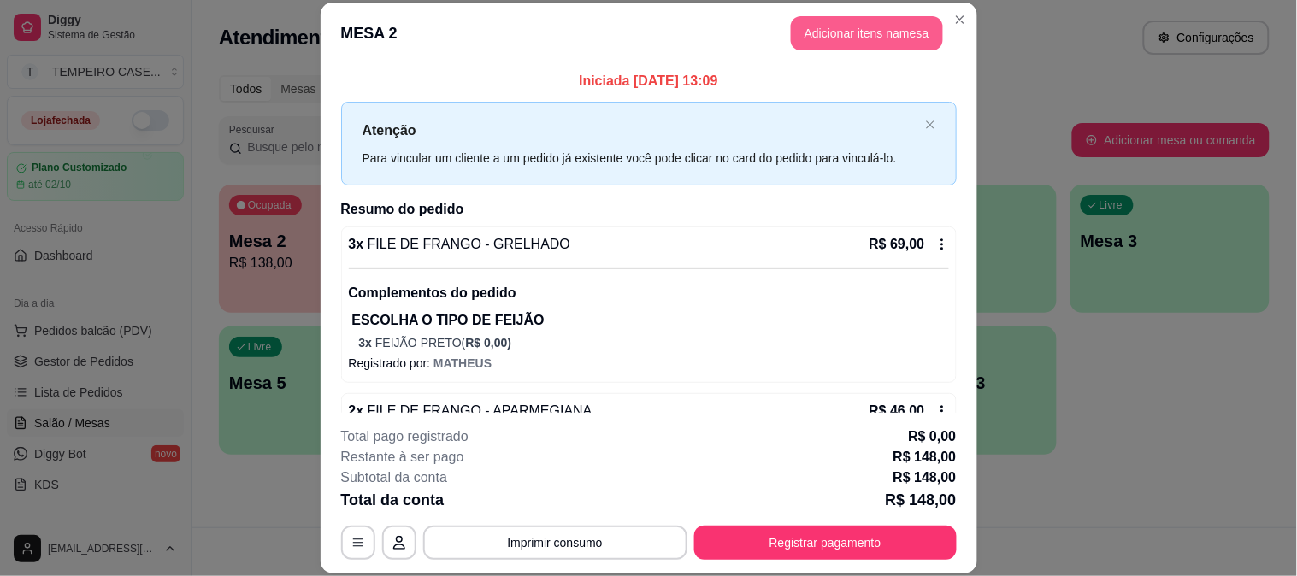
click at [872, 29] on button "Adicionar itens na mesa" at bounding box center [867, 33] width 152 height 34
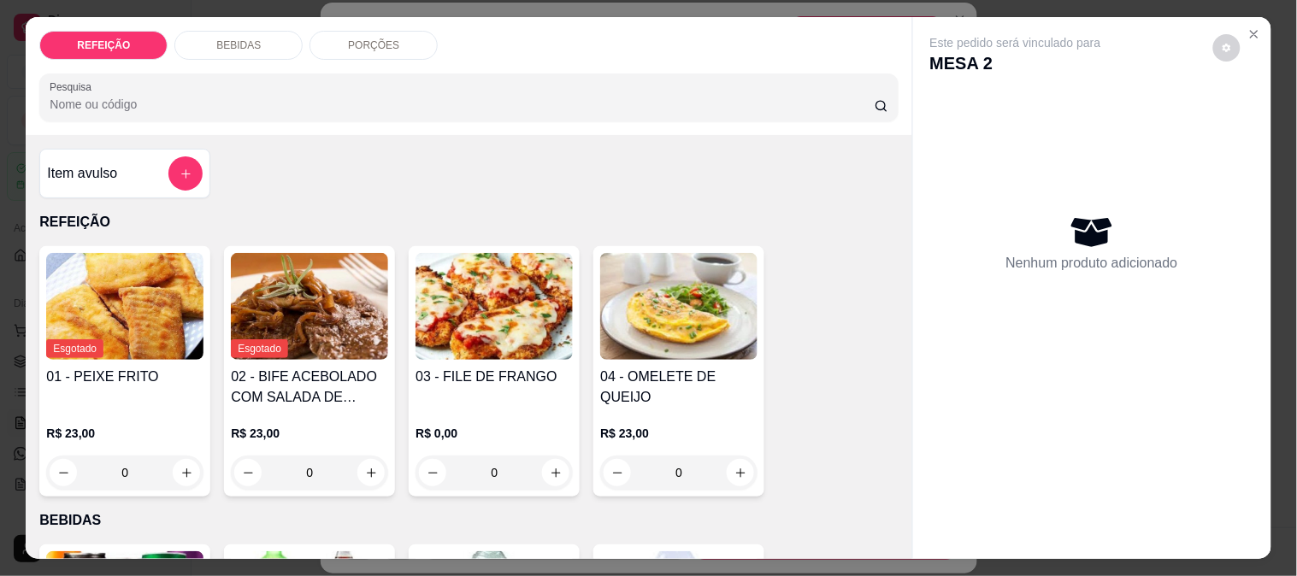
click at [451, 311] on img at bounding box center [494, 306] width 157 height 107
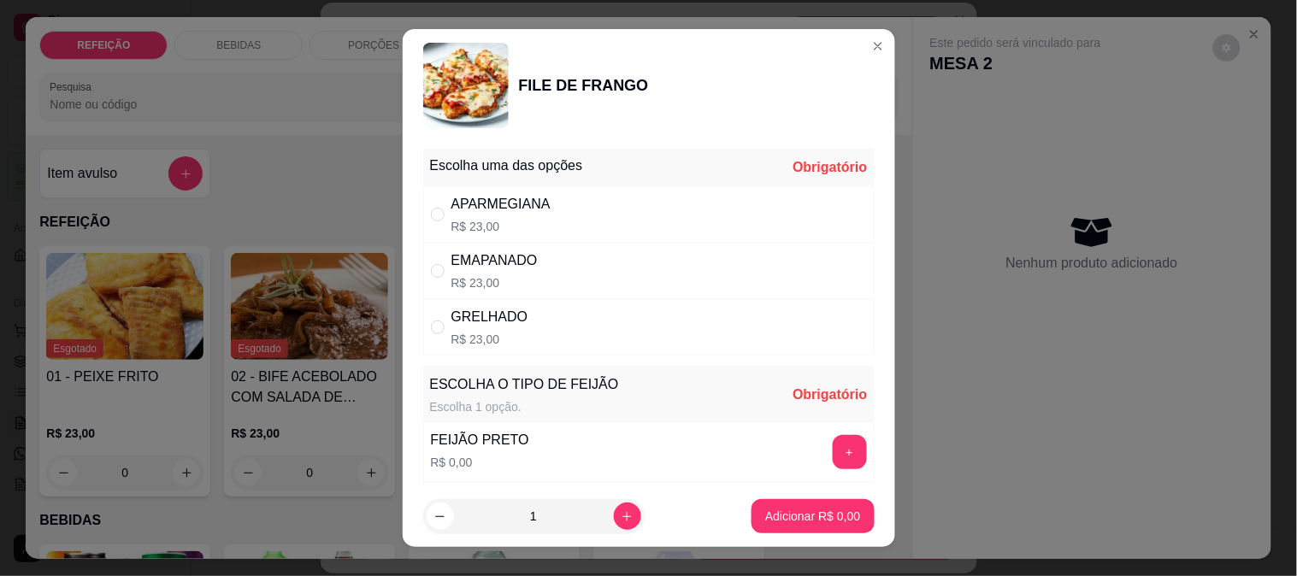
click at [530, 339] on div "GRELHADO R$ 23,00" at bounding box center [648, 327] width 451 height 56
radio input "true"
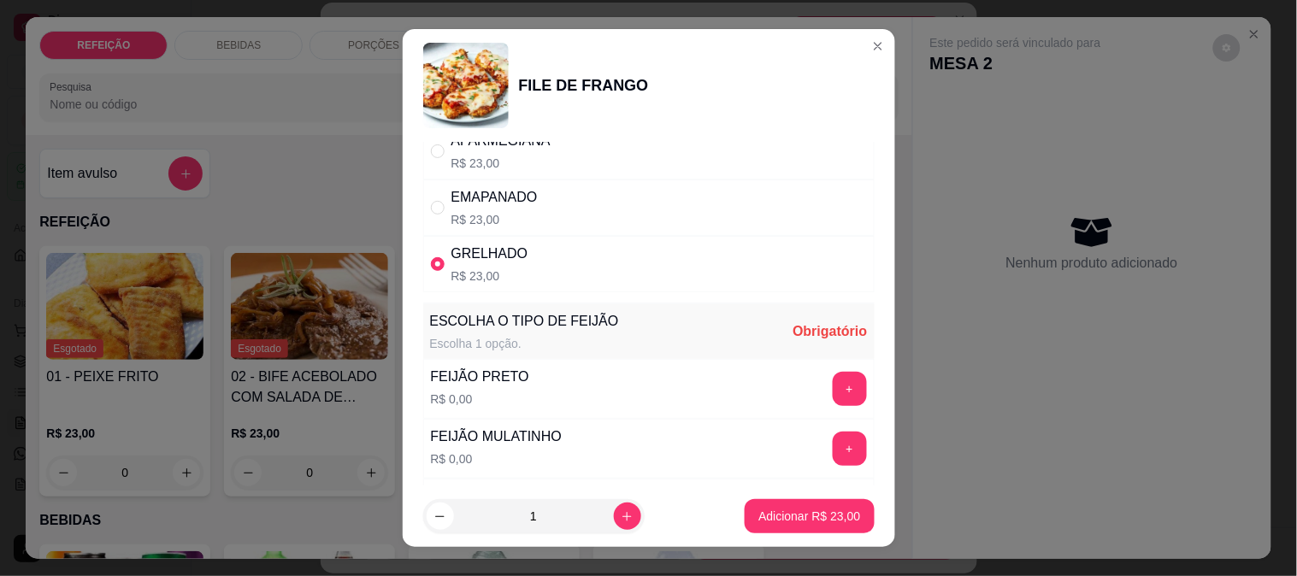
scroll to position [95, 0]
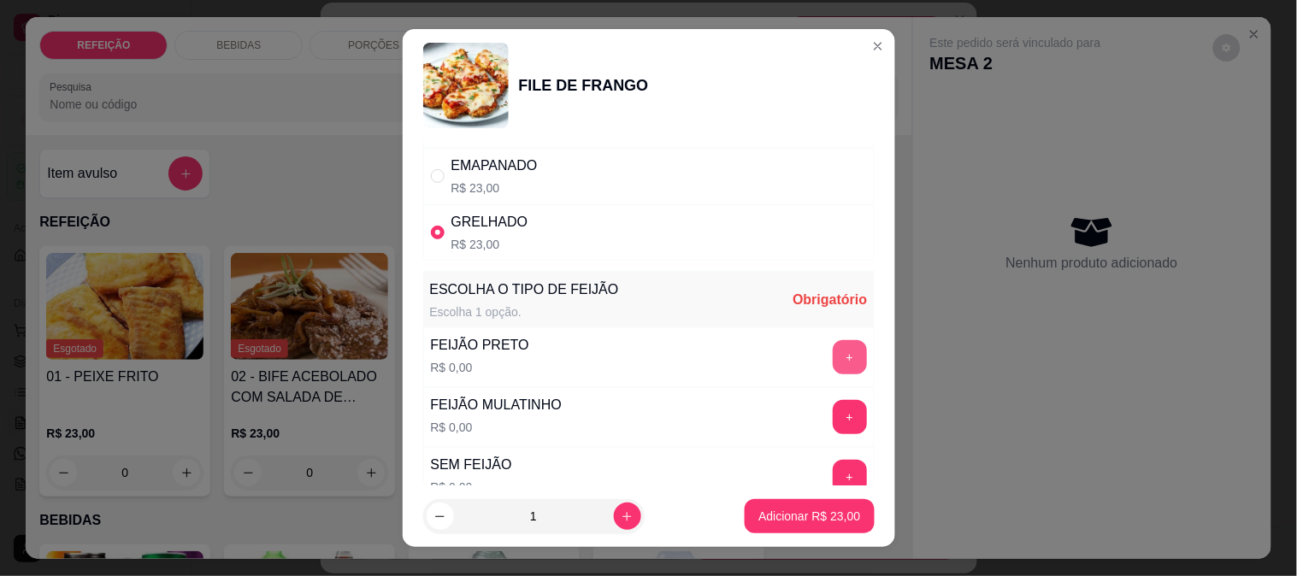
click at [833, 365] on button "+" at bounding box center [850, 357] width 34 height 34
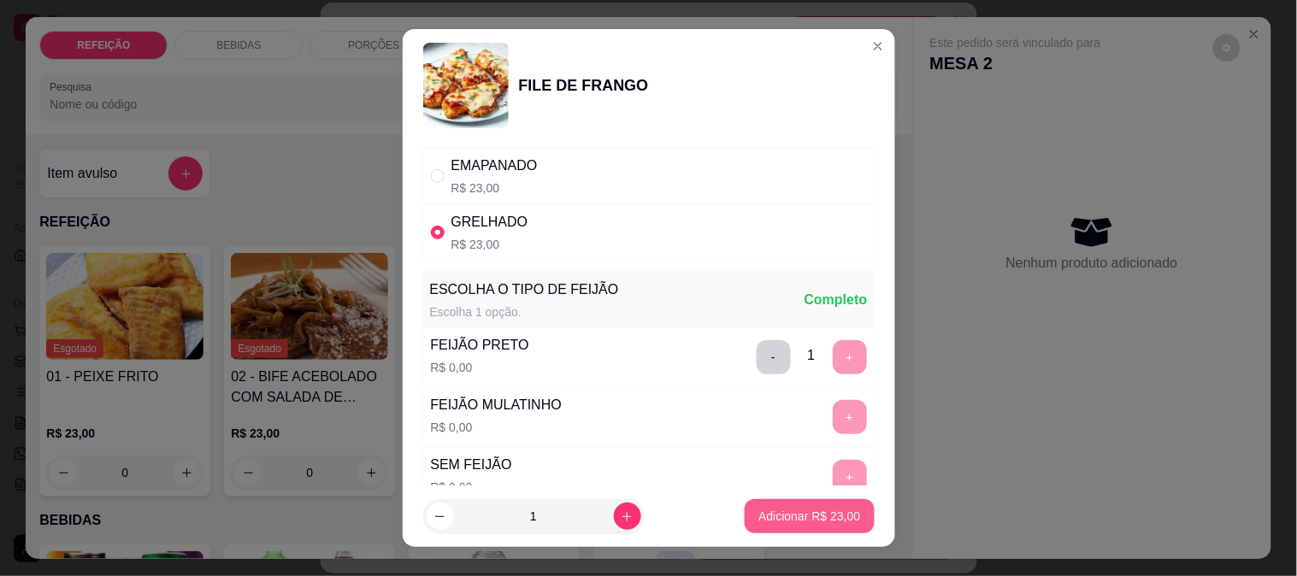
click at [809, 516] on p "Adicionar R$ 23,00" at bounding box center [809, 516] width 102 height 17
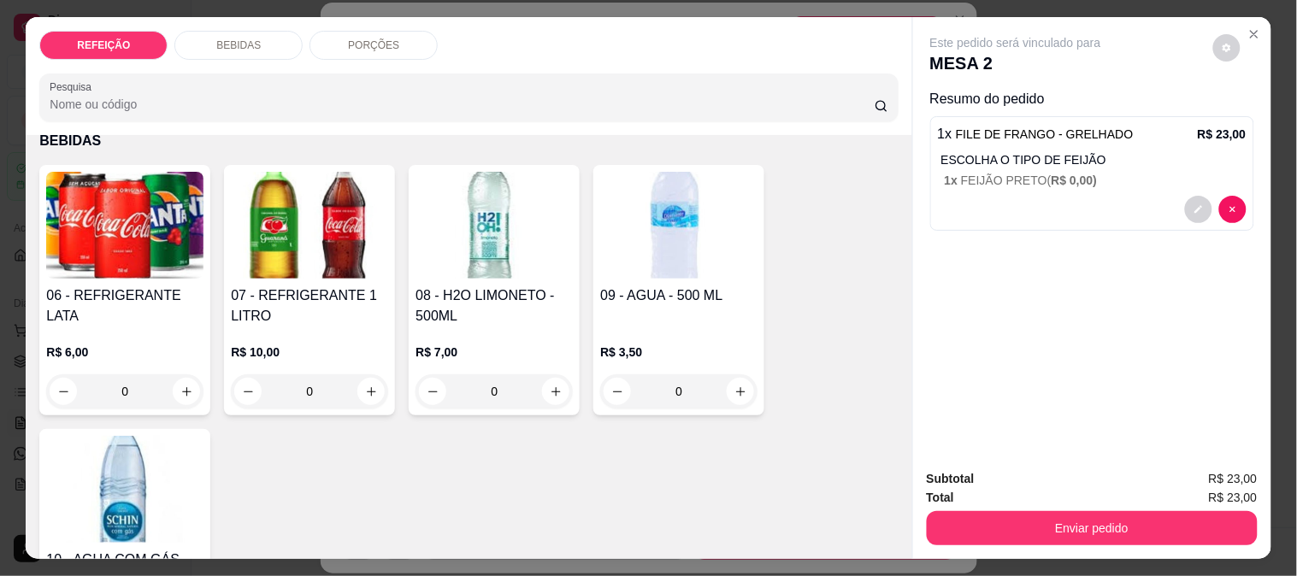
drag, startPoint x: 338, startPoint y: 48, endPoint x: 333, endPoint y: 91, distance: 43.0
click at [338, 47] on div "PORÇÕES" at bounding box center [374, 45] width 128 height 29
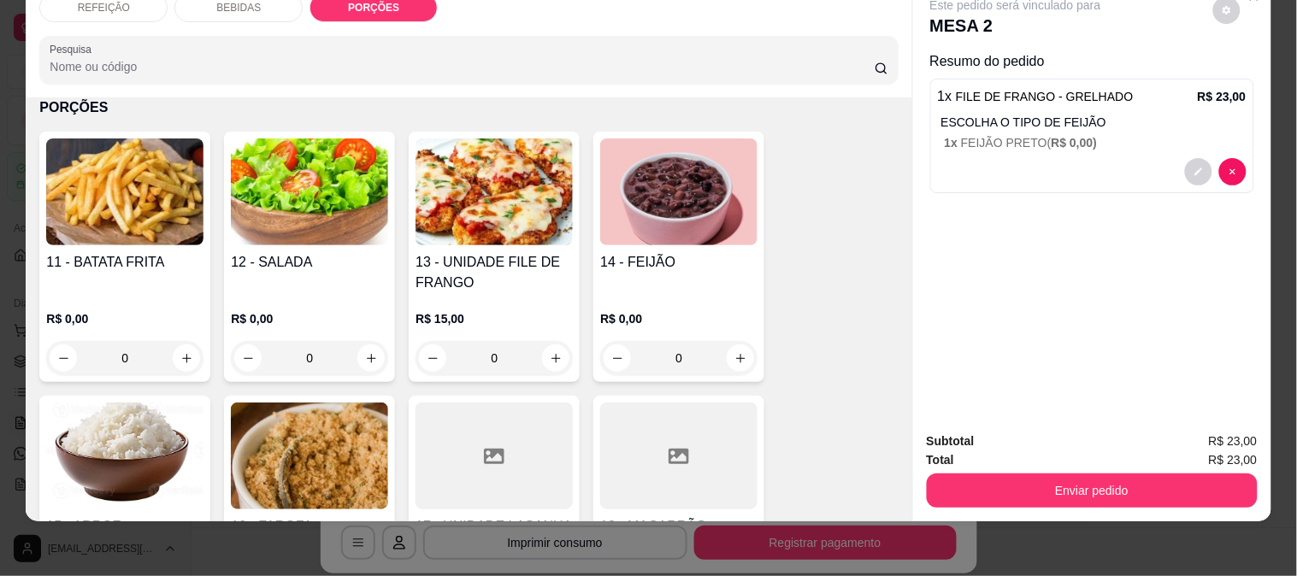
click at [144, 277] on div "11 - BATATA FRITA" at bounding box center [124, 272] width 157 height 41
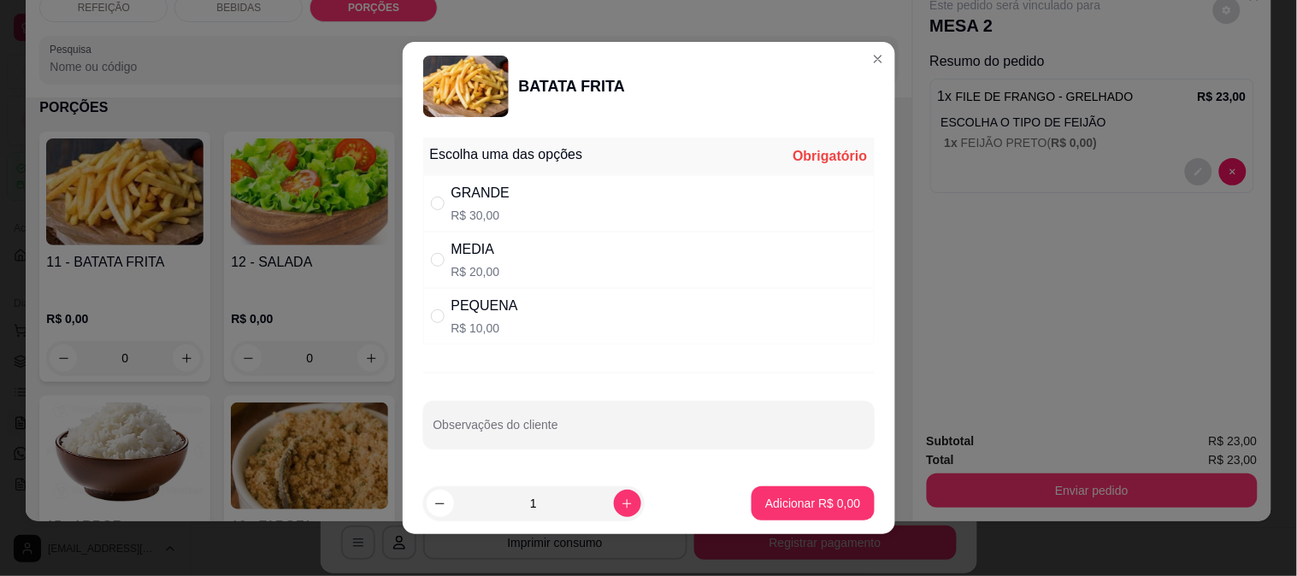
click at [569, 268] on div "MEDIA R$ 20,00" at bounding box center [648, 260] width 451 height 56
radio input "true"
click at [814, 517] on button "Adicionar R$ 20,00" at bounding box center [809, 503] width 129 height 34
type input "1"
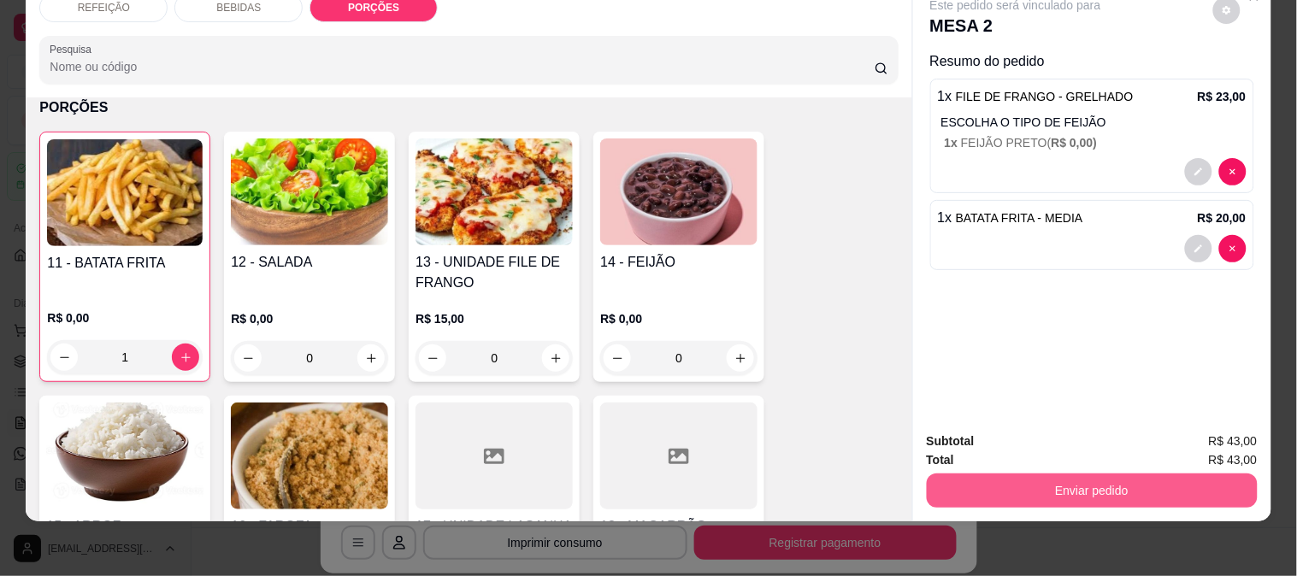
click at [1020, 481] on button "Enviar pedido" at bounding box center [1092, 491] width 331 height 34
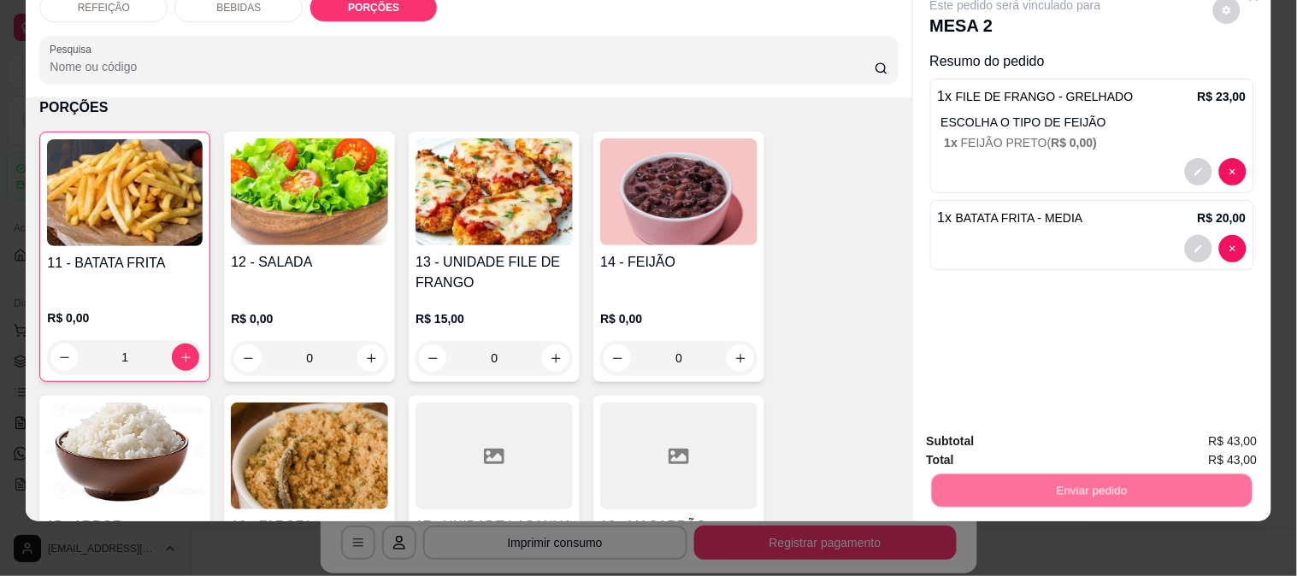
click at [1018, 438] on button "Não registrar e enviar pedido" at bounding box center [1035, 434] width 173 height 32
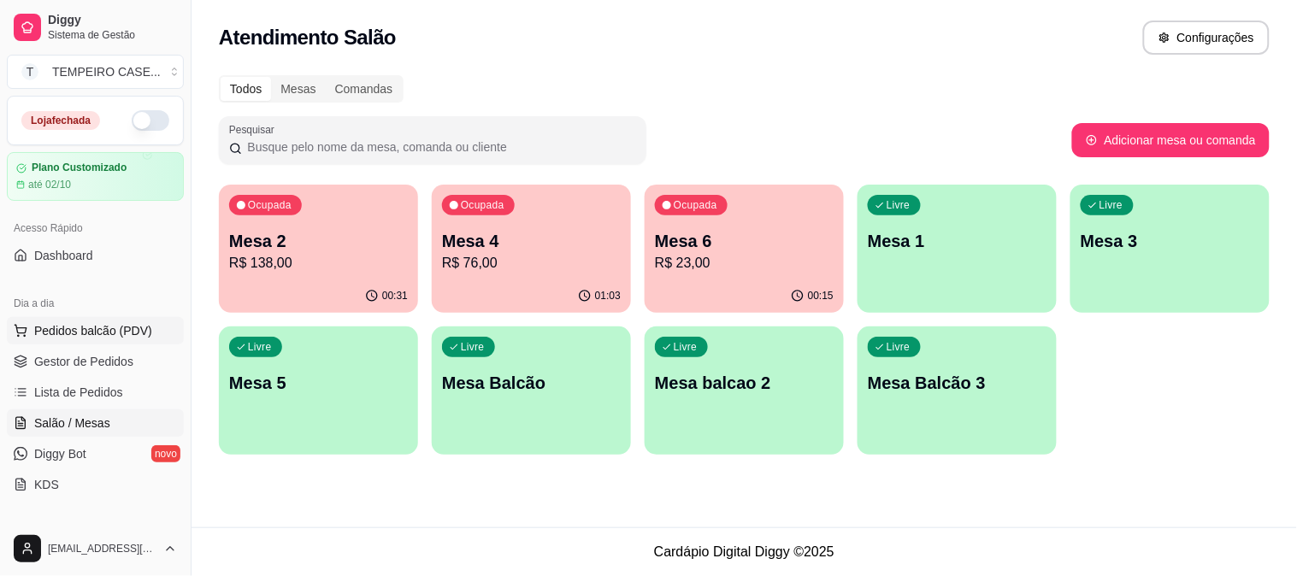
click at [75, 329] on span "Pedidos balcão (PDV)" at bounding box center [93, 330] width 118 height 17
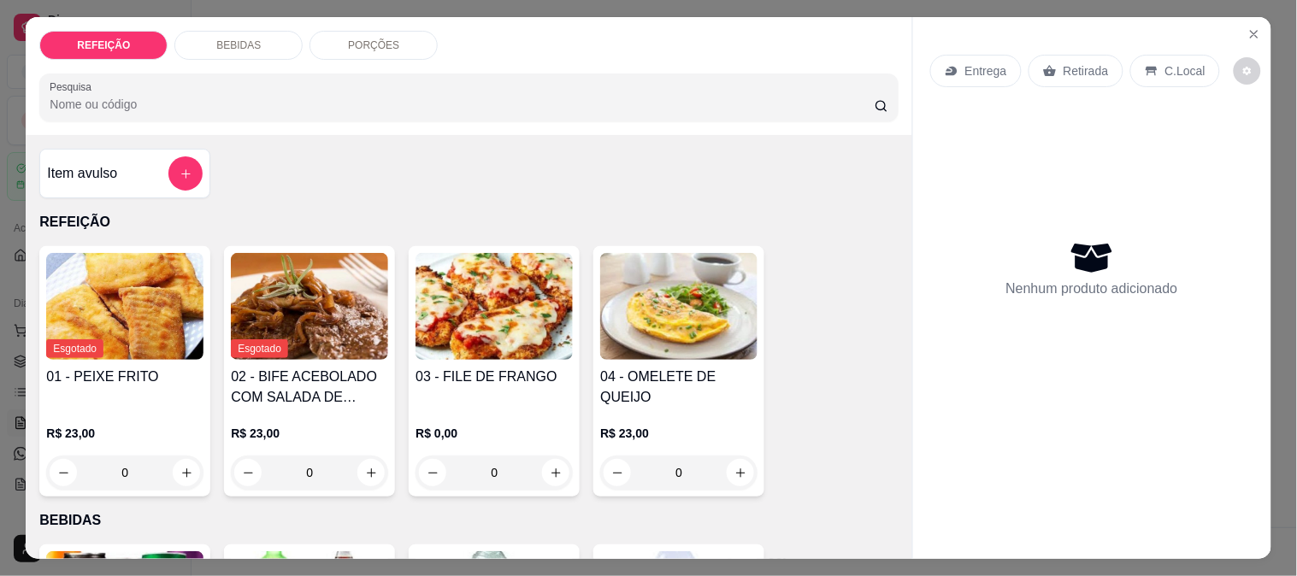
click at [480, 312] on img at bounding box center [494, 306] width 157 height 107
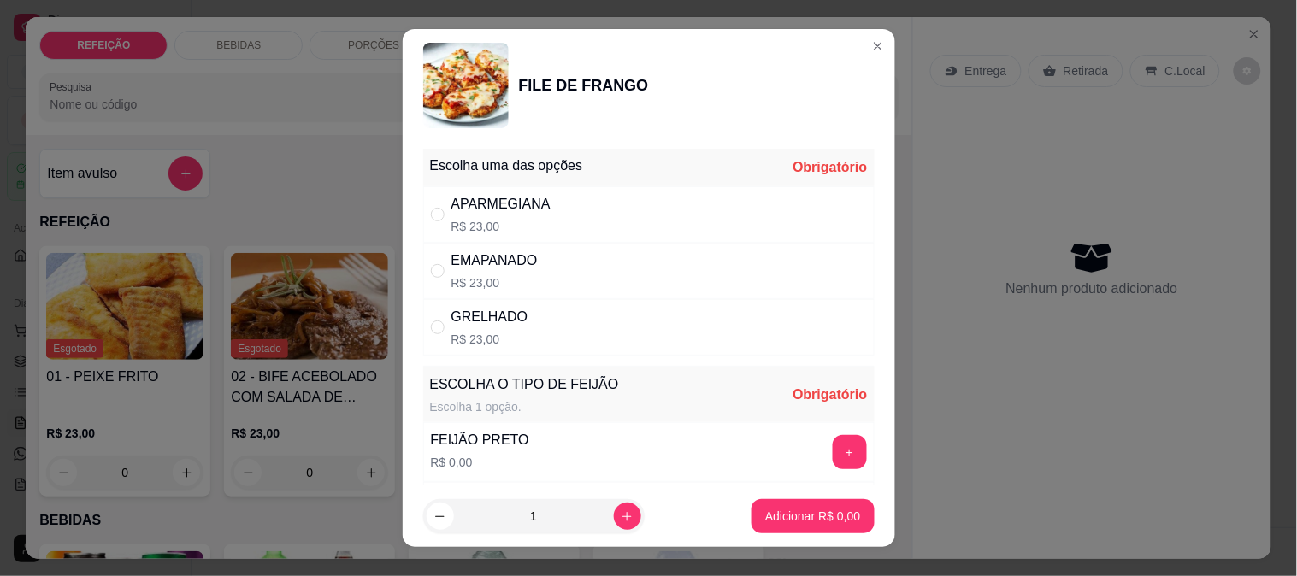
click at [535, 327] on div "GRELHADO R$ 23,00" at bounding box center [648, 327] width 451 height 56
radio input "true"
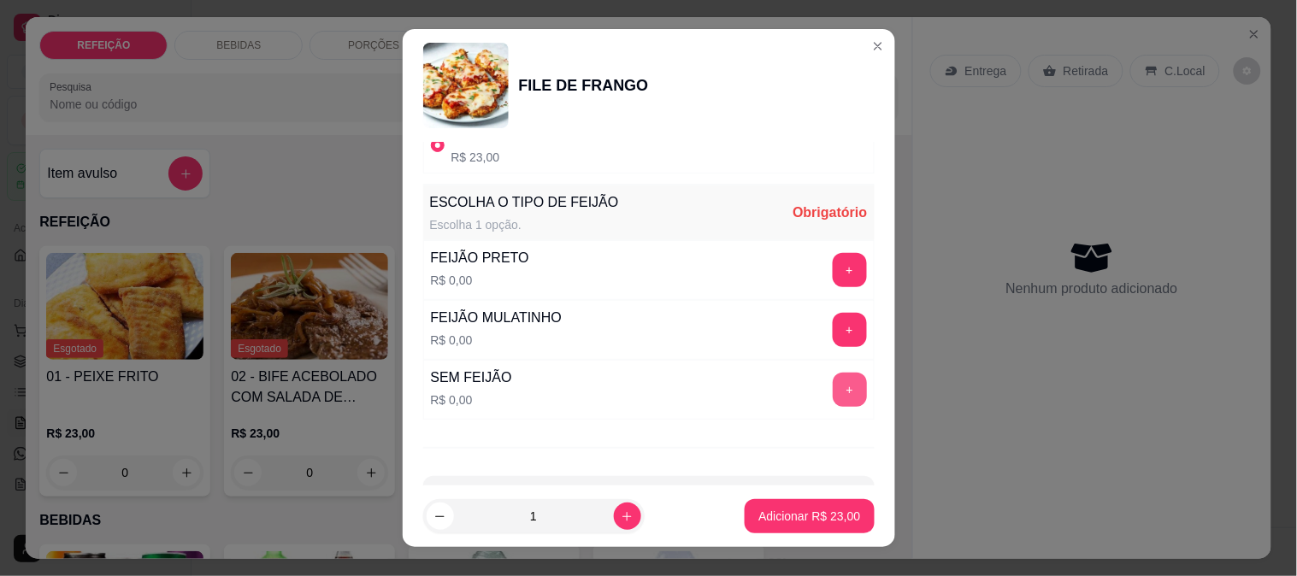
scroll to position [190, 0]
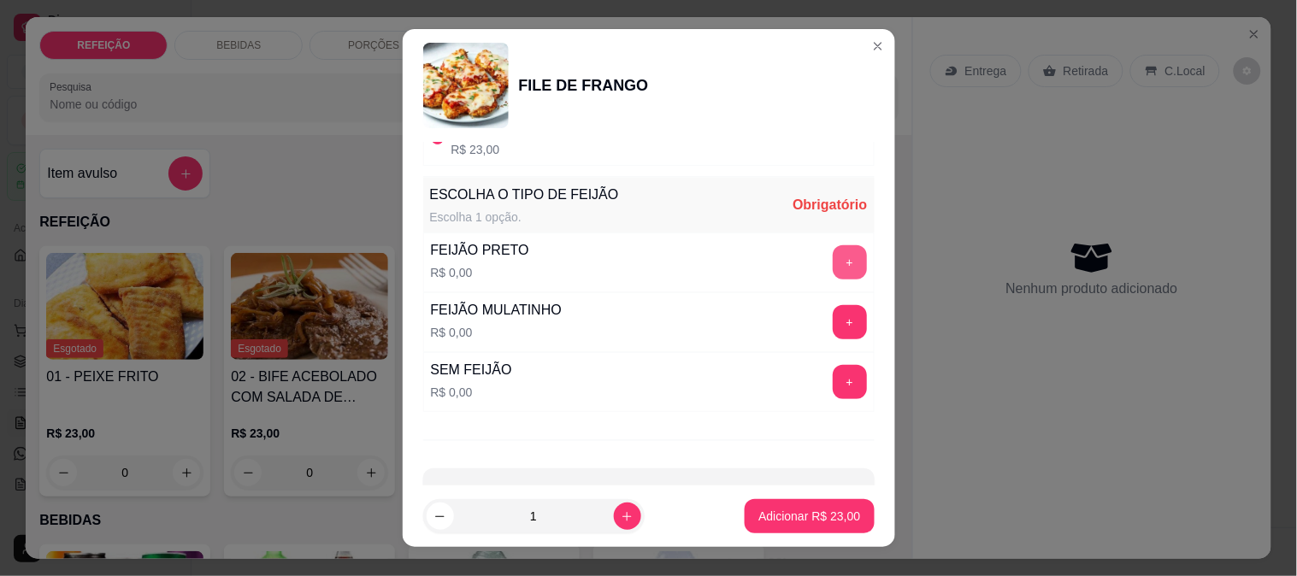
click at [826, 245] on div "+" at bounding box center [850, 262] width 48 height 34
click at [833, 274] on button "+" at bounding box center [850, 262] width 34 height 34
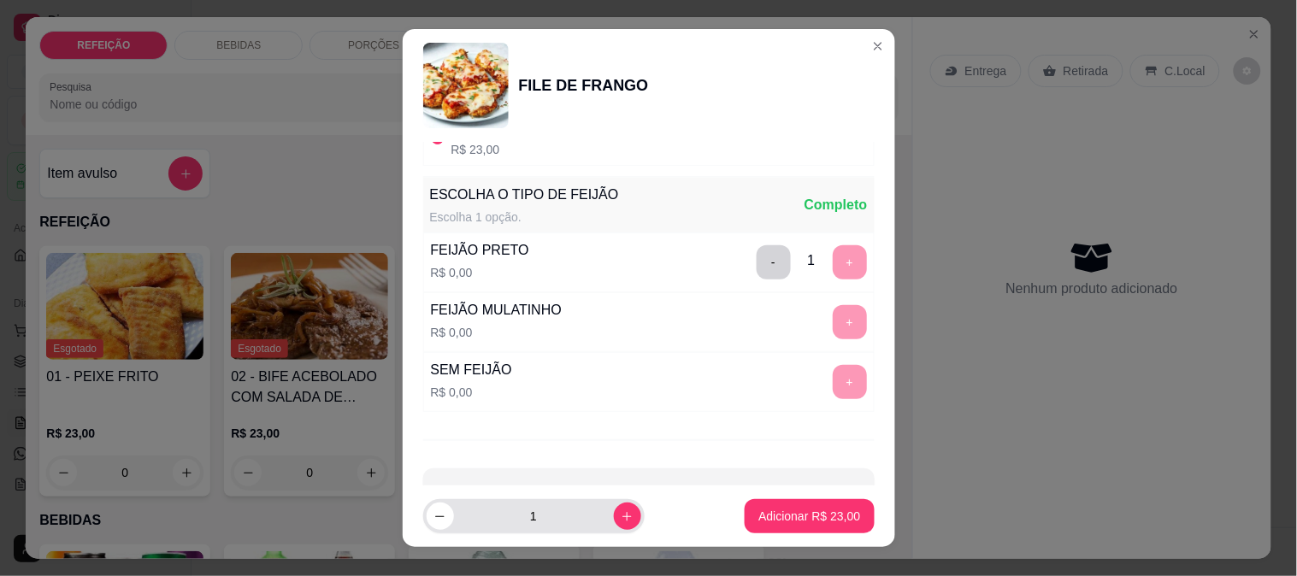
click at [621, 520] on icon "increase-product-quantity" at bounding box center [627, 516] width 13 height 13
type input "2"
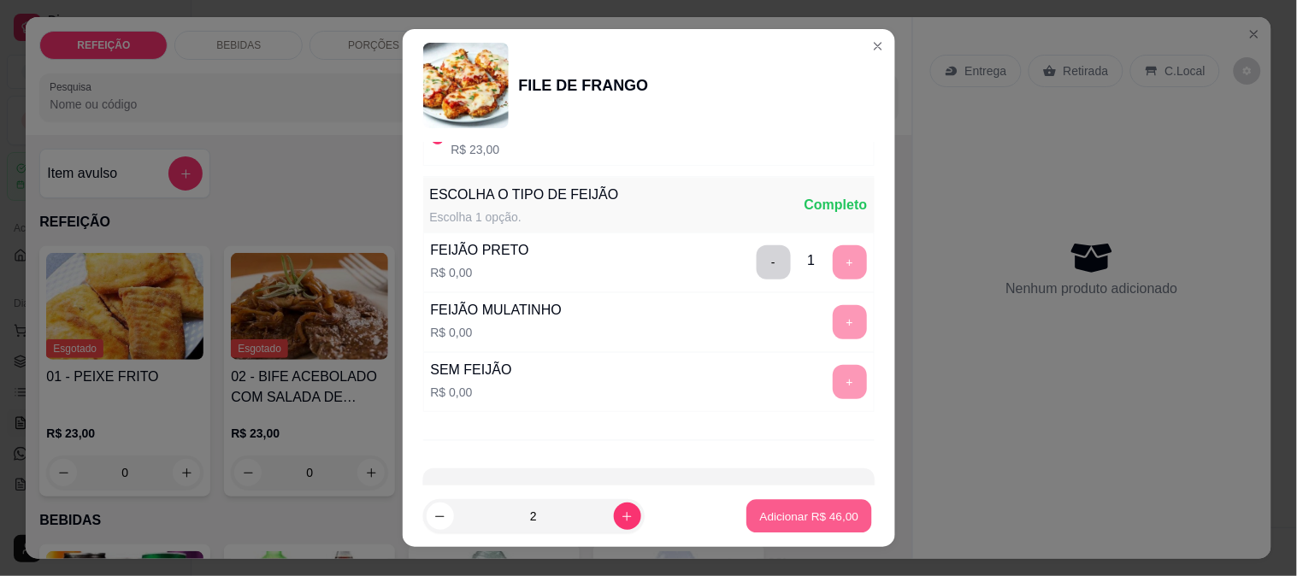
click at [775, 514] on p "Adicionar R$ 46,00" at bounding box center [809, 517] width 99 height 16
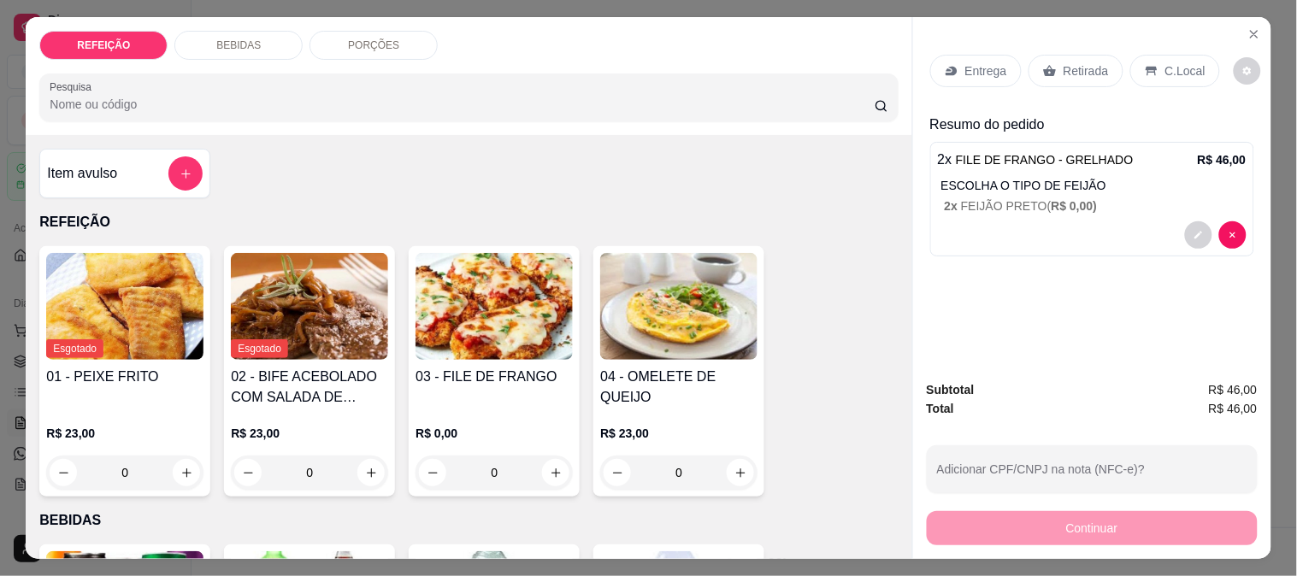
click at [1069, 62] on p "Retirada" at bounding box center [1086, 70] width 45 height 17
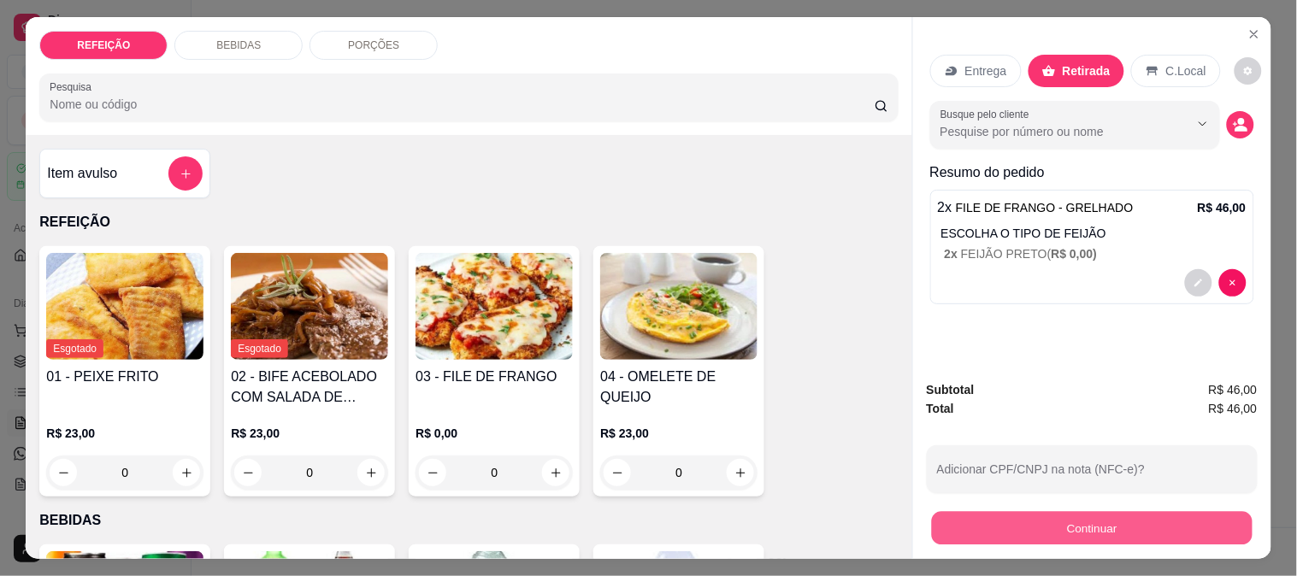
click at [1014, 527] on button "Continuar" at bounding box center [1091, 527] width 321 height 33
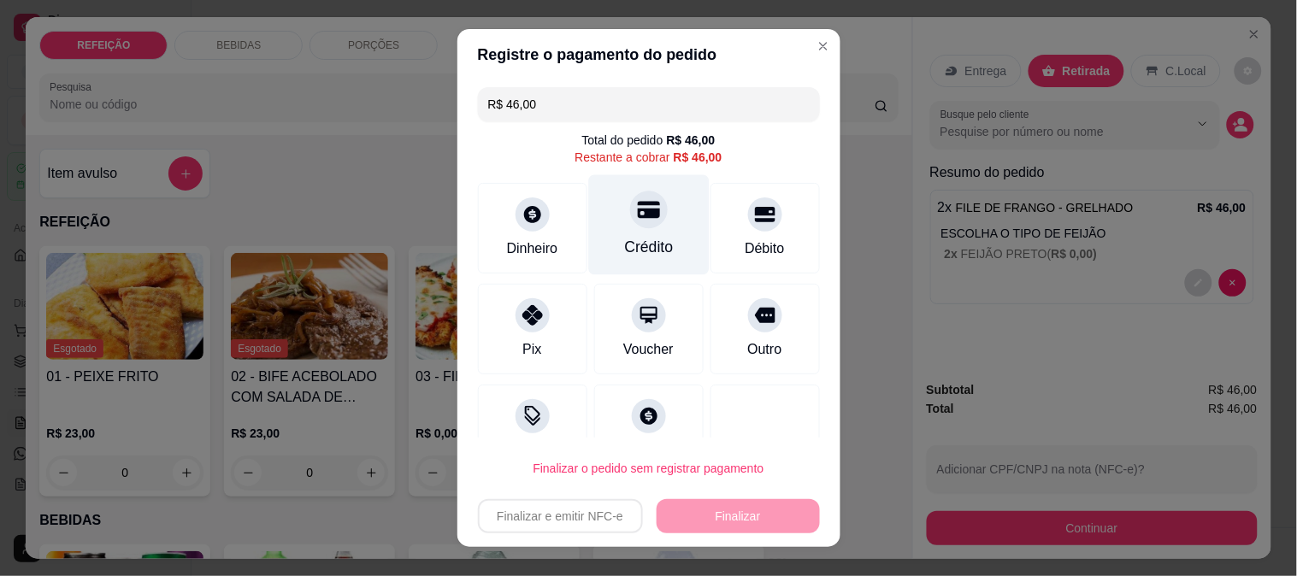
click at [630, 217] on div at bounding box center [649, 210] width 38 height 38
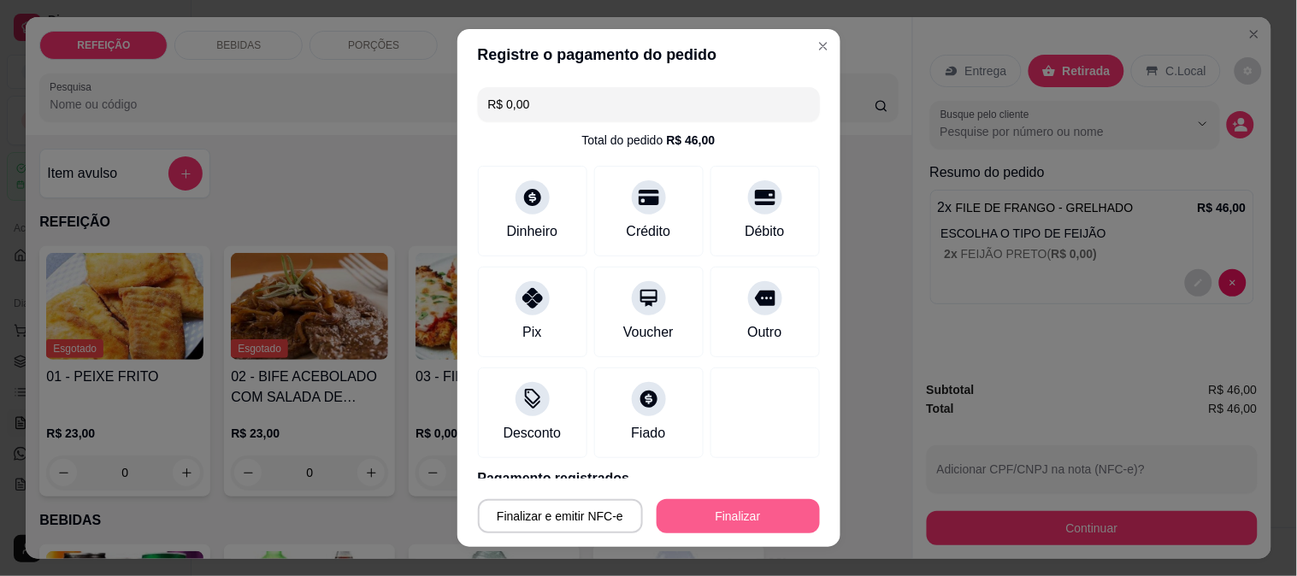
click at [711, 517] on button "Finalizar" at bounding box center [738, 516] width 163 height 34
type input "-R$ 46,00"
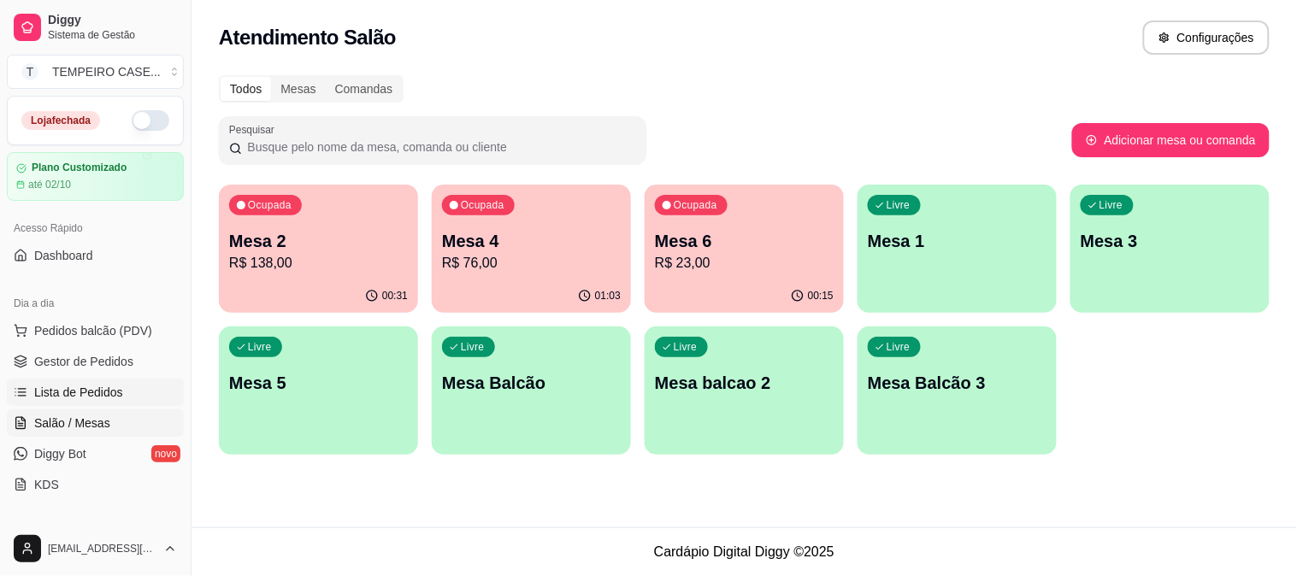
click at [108, 392] on span "Lista de Pedidos" at bounding box center [78, 392] width 89 height 17
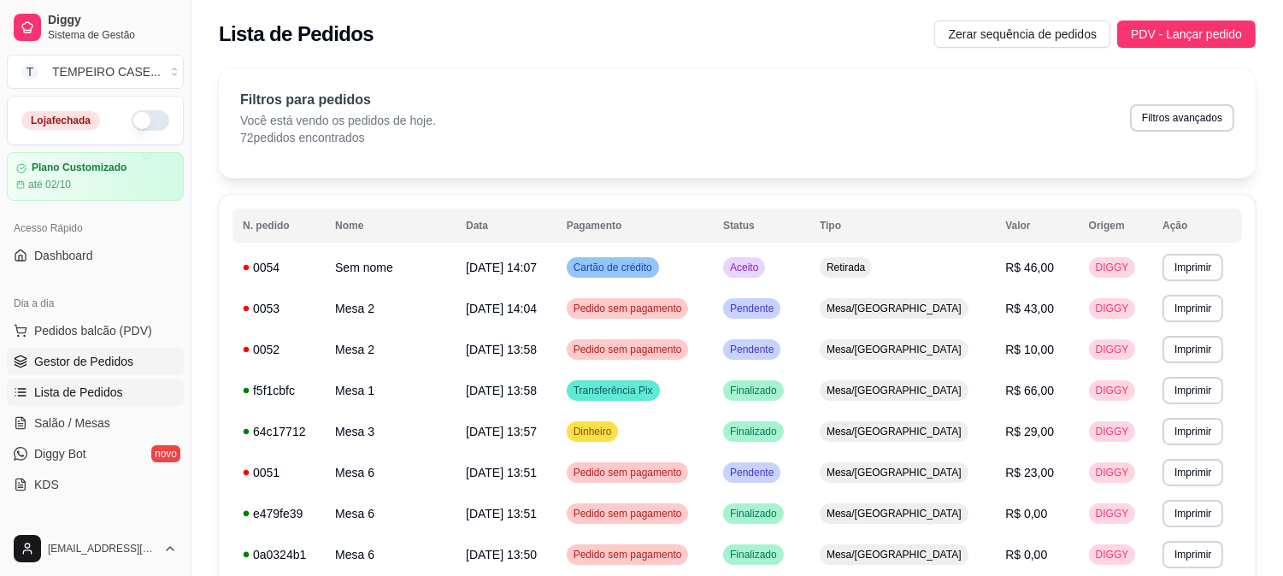
click at [60, 354] on span "Gestor de Pedidos" at bounding box center [83, 361] width 99 height 17
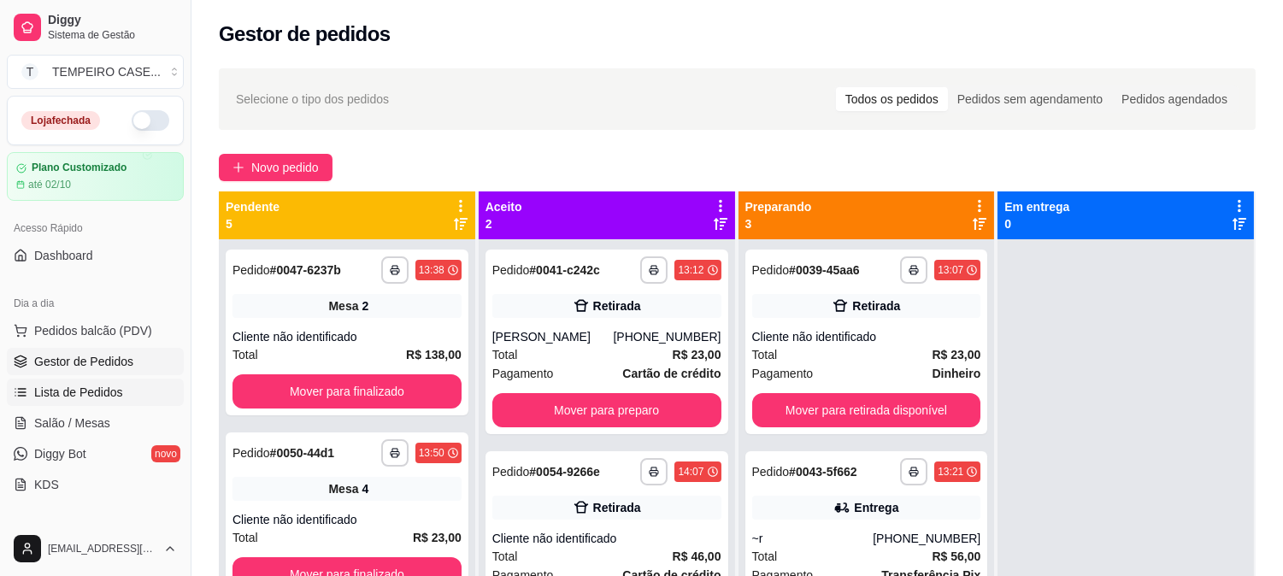
click at [74, 405] on link "Lista de Pedidos" at bounding box center [95, 392] width 177 height 27
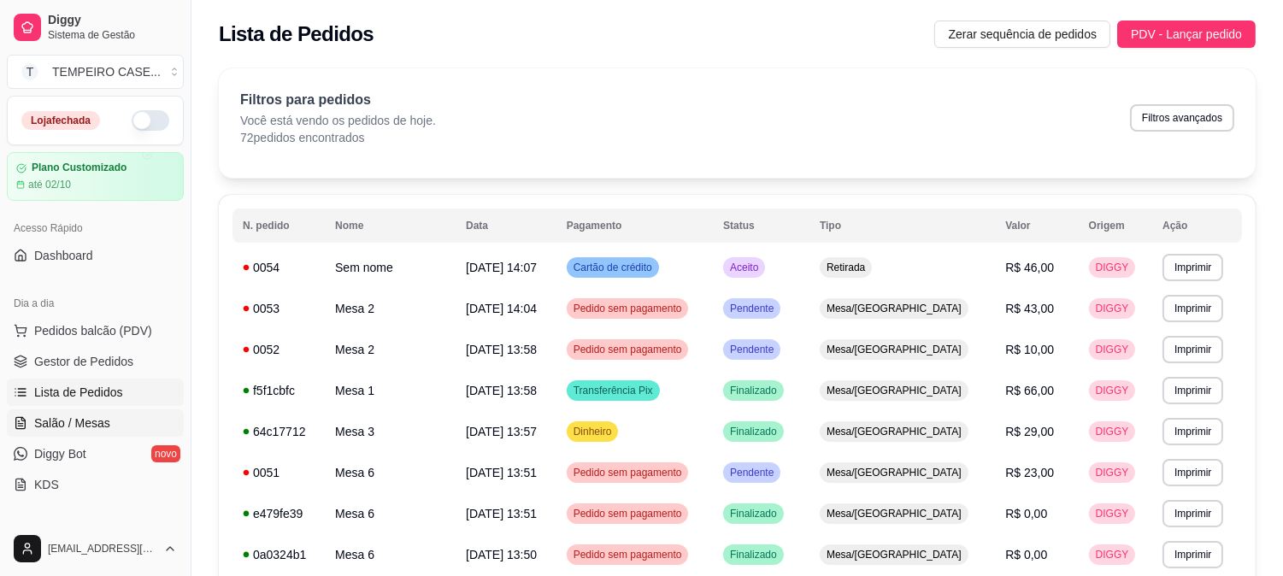
click at [67, 434] on link "Salão / Mesas" at bounding box center [95, 423] width 177 height 27
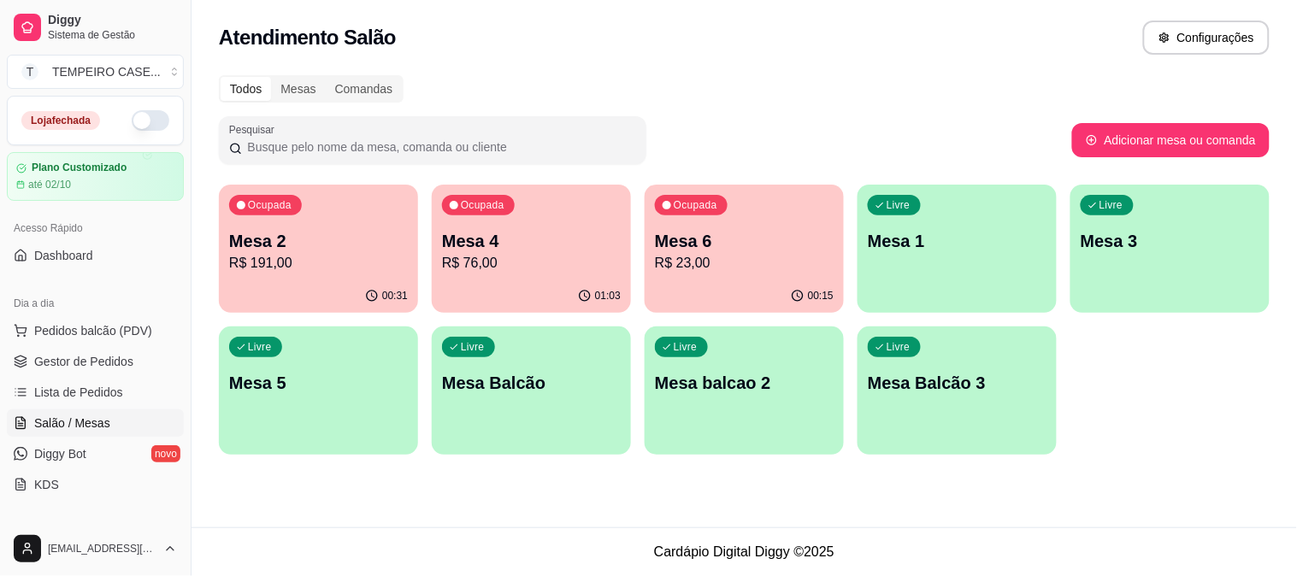
click at [330, 258] on p "R$ 191,00" at bounding box center [318, 263] width 179 height 21
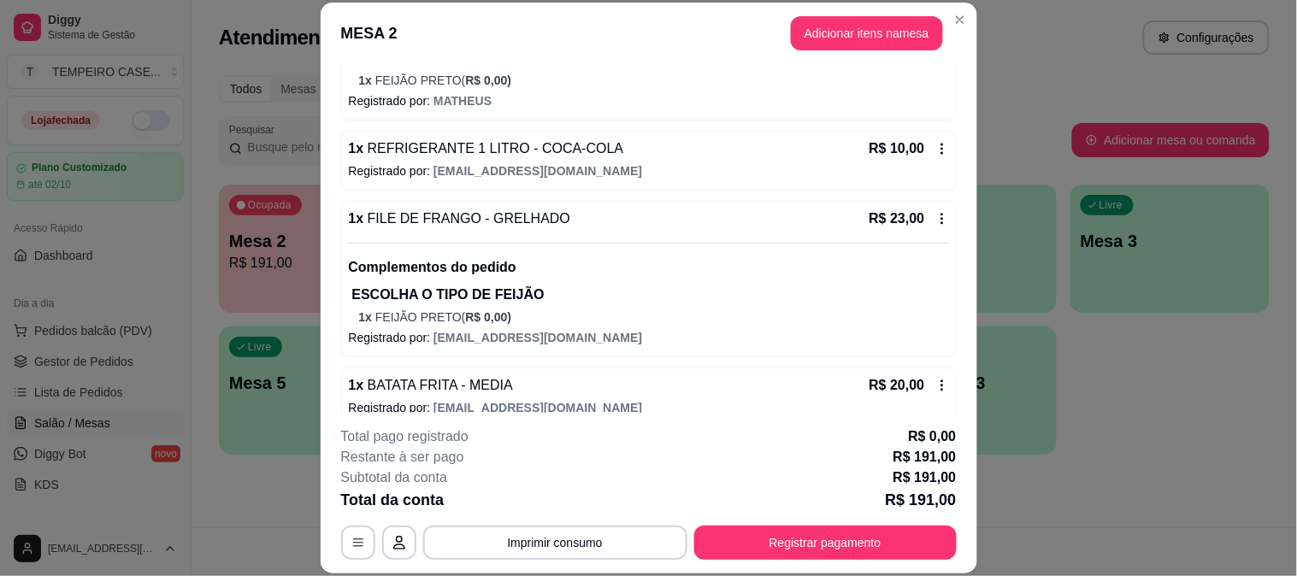
scroll to position [617, 0]
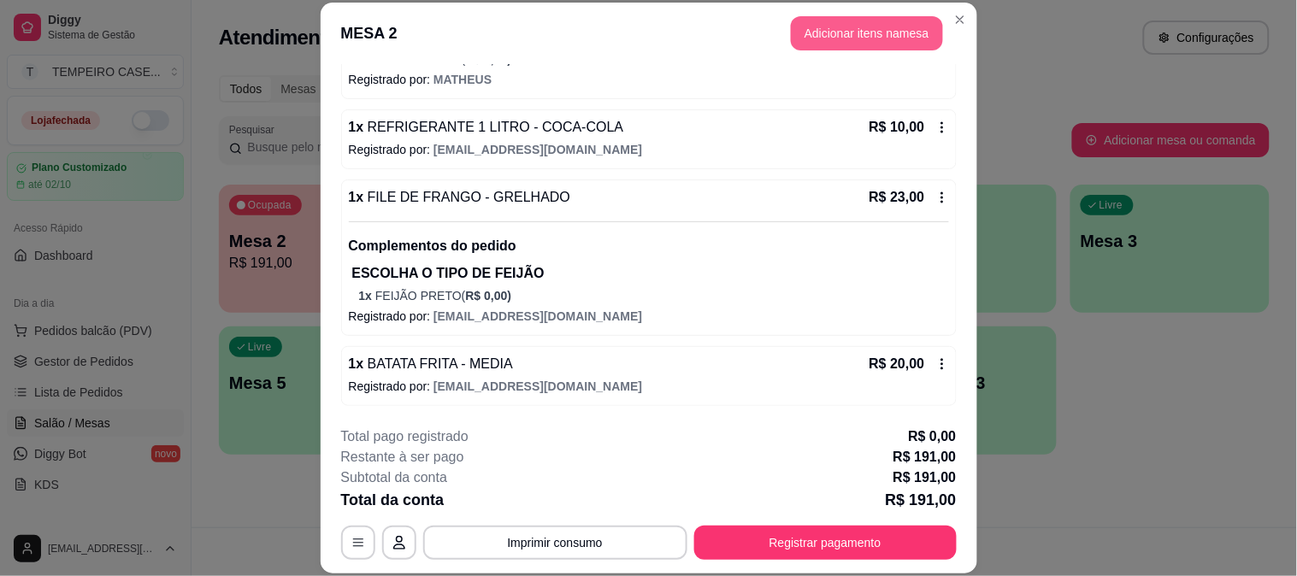
click at [811, 39] on button "Adicionar itens na mesa" at bounding box center [867, 33] width 152 height 34
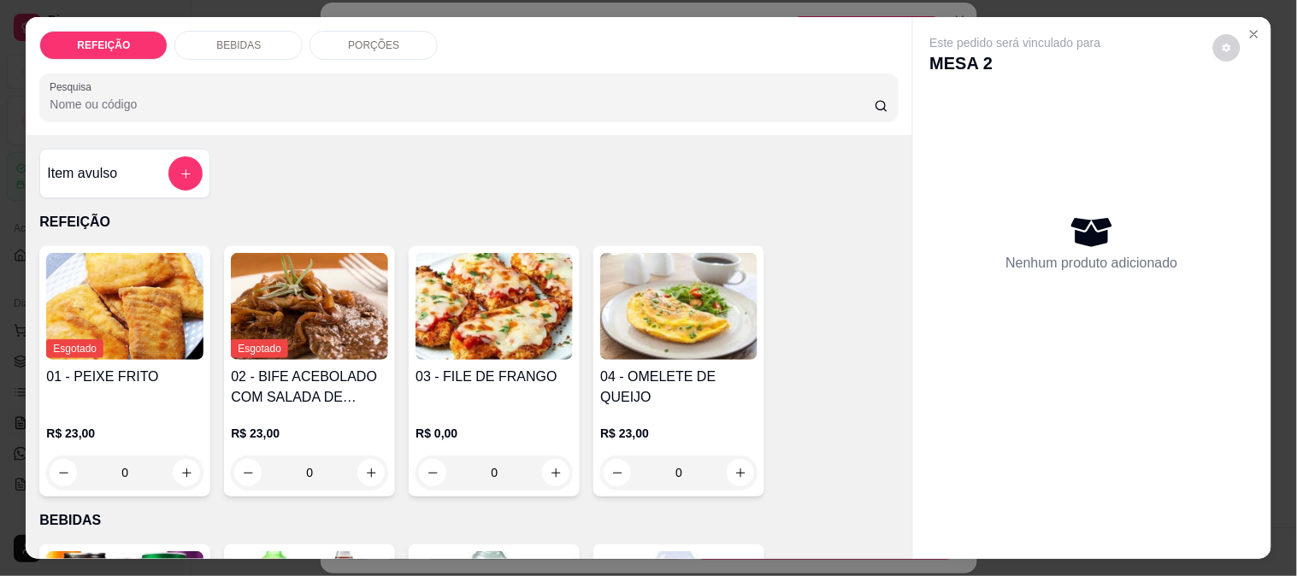
click at [371, 38] on p "PORÇÕES" at bounding box center [373, 45] width 51 height 14
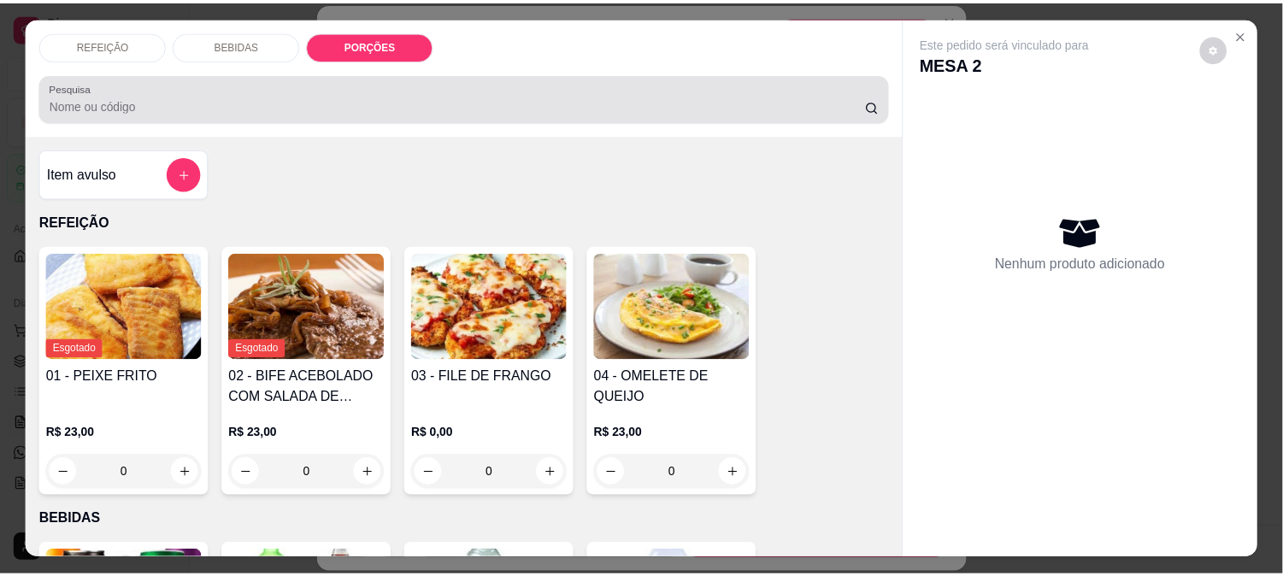
scroll to position [44, 0]
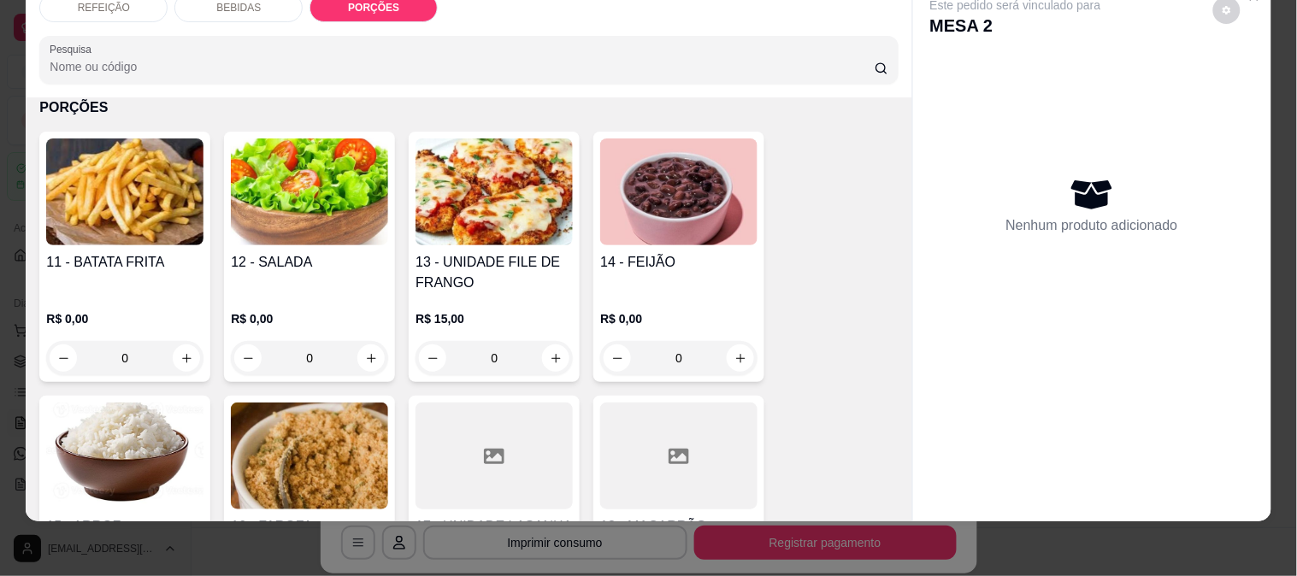
click at [103, 268] on div "11 - BATATA FRITA" at bounding box center [124, 272] width 157 height 41
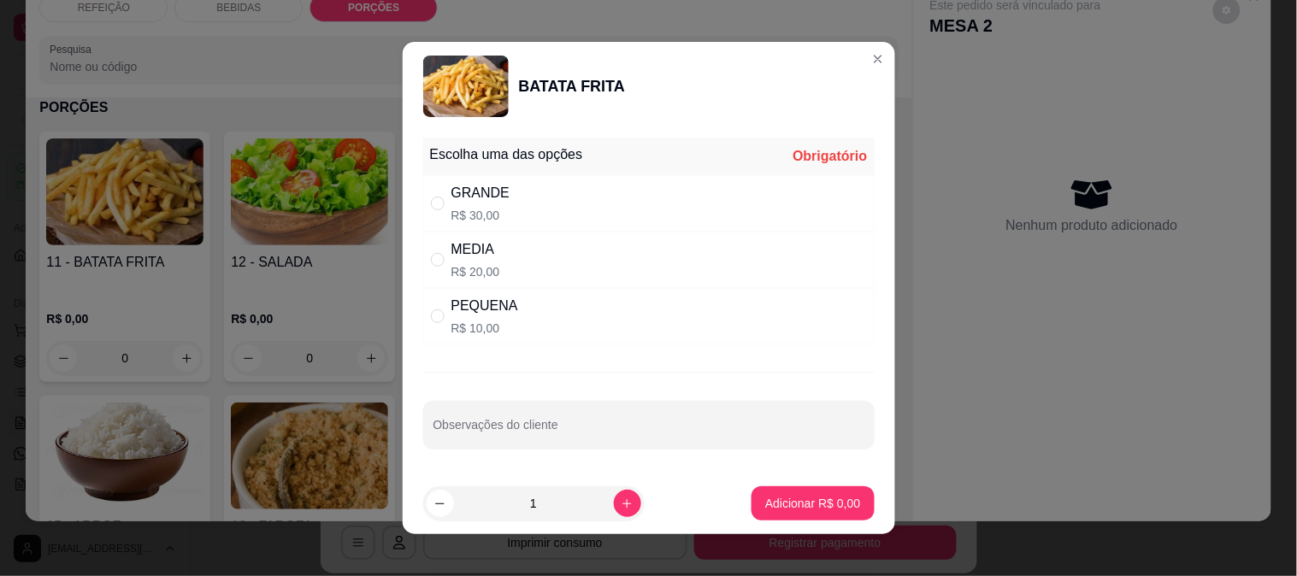
click at [547, 327] on div "PEQUENA R$ 10,00" at bounding box center [648, 316] width 451 height 56
radio input "true"
click at [759, 492] on button "Adicionar R$ 10,00" at bounding box center [809, 503] width 129 height 34
type input "1"
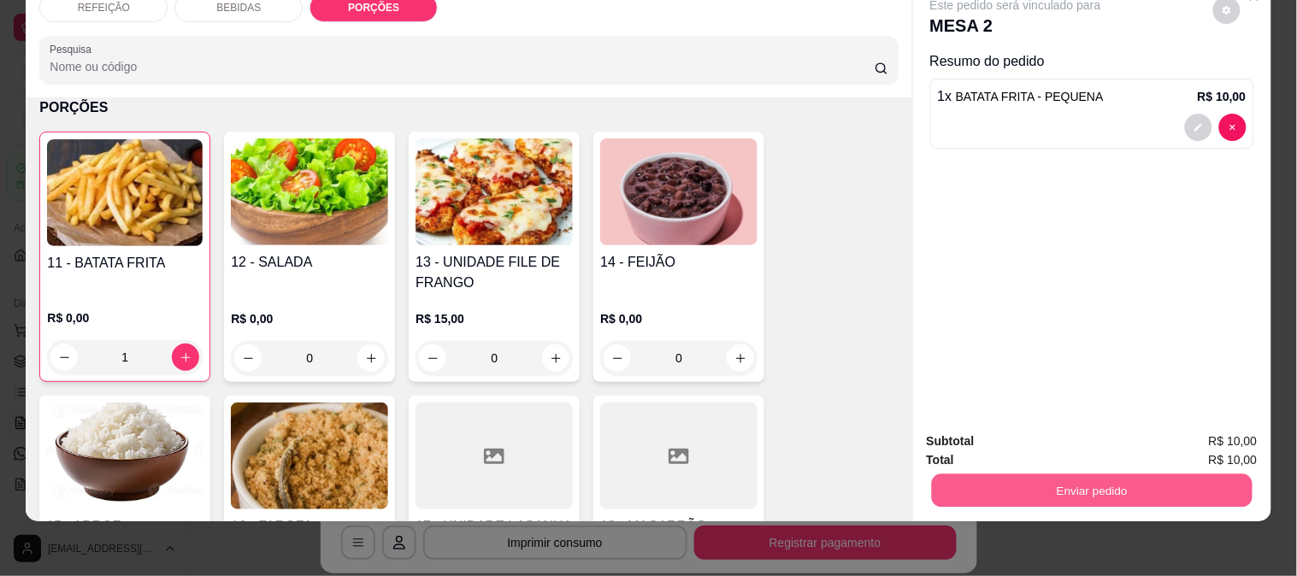
click at [1069, 474] on button "Enviar pedido" at bounding box center [1091, 490] width 321 height 33
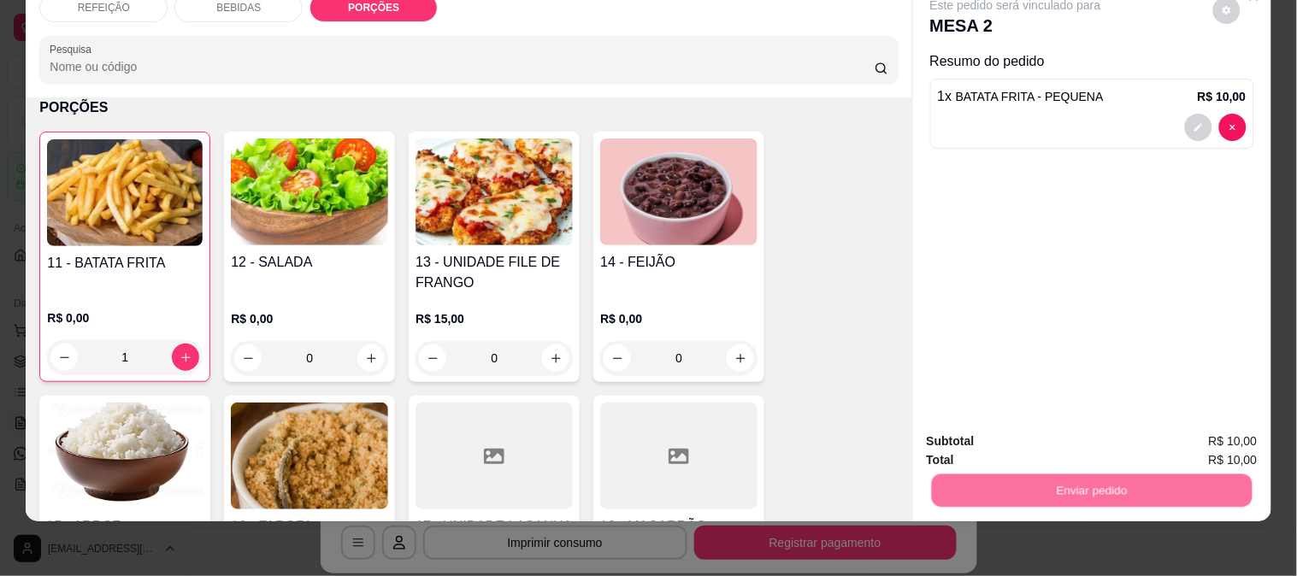
click at [1011, 420] on button "Não registrar e enviar pedido" at bounding box center [1035, 435] width 178 height 32
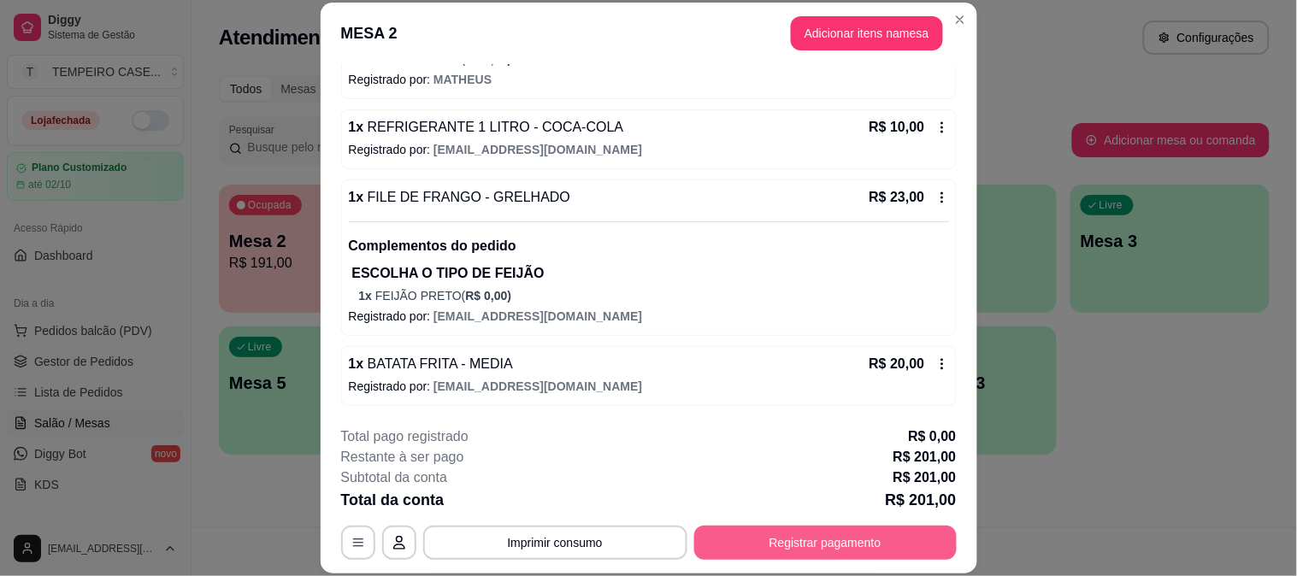
click at [802, 536] on button "Registrar pagamento" at bounding box center [825, 543] width 262 height 34
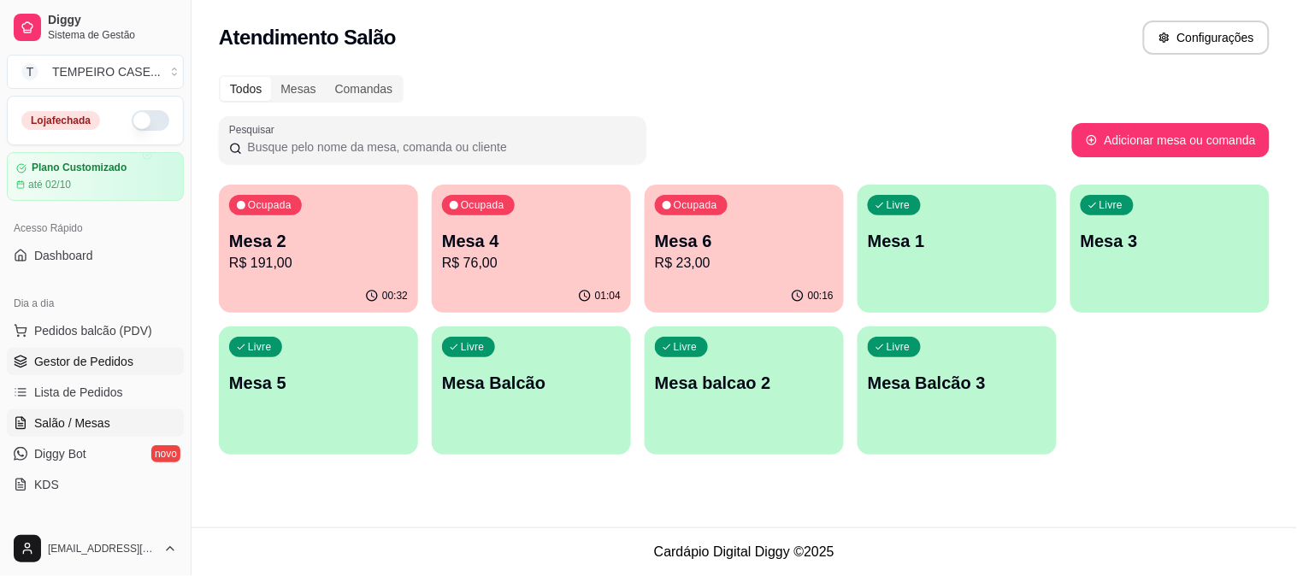
click at [127, 363] on span "Gestor de Pedidos" at bounding box center [83, 361] width 99 height 17
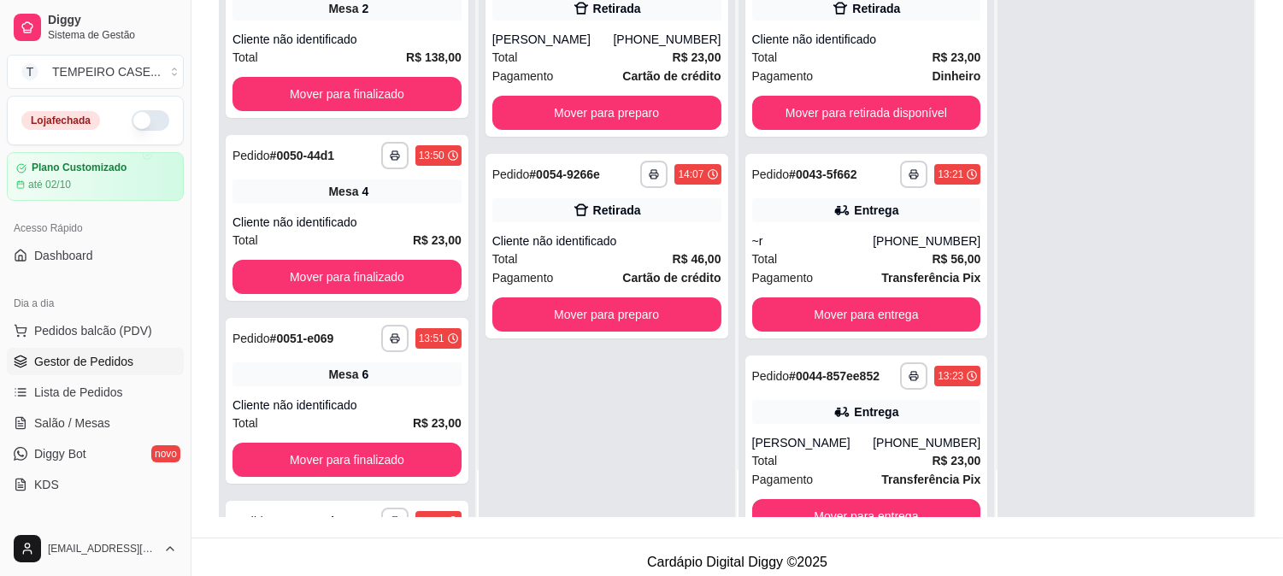
scroll to position [261, 0]
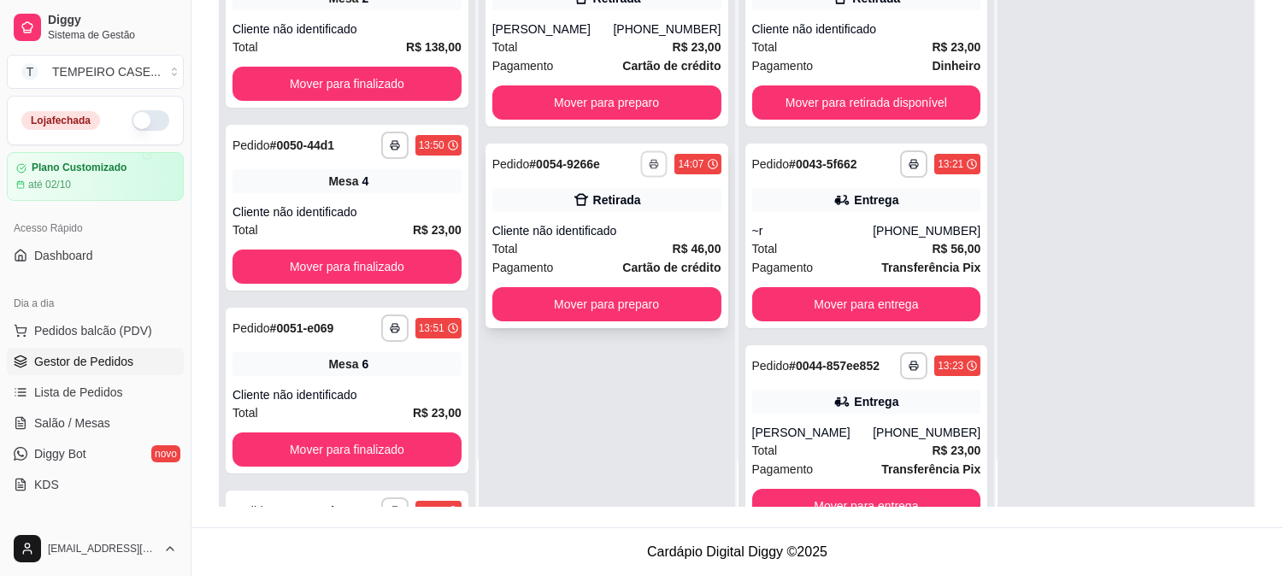
click at [659, 165] on button "button" at bounding box center [654, 163] width 27 height 27
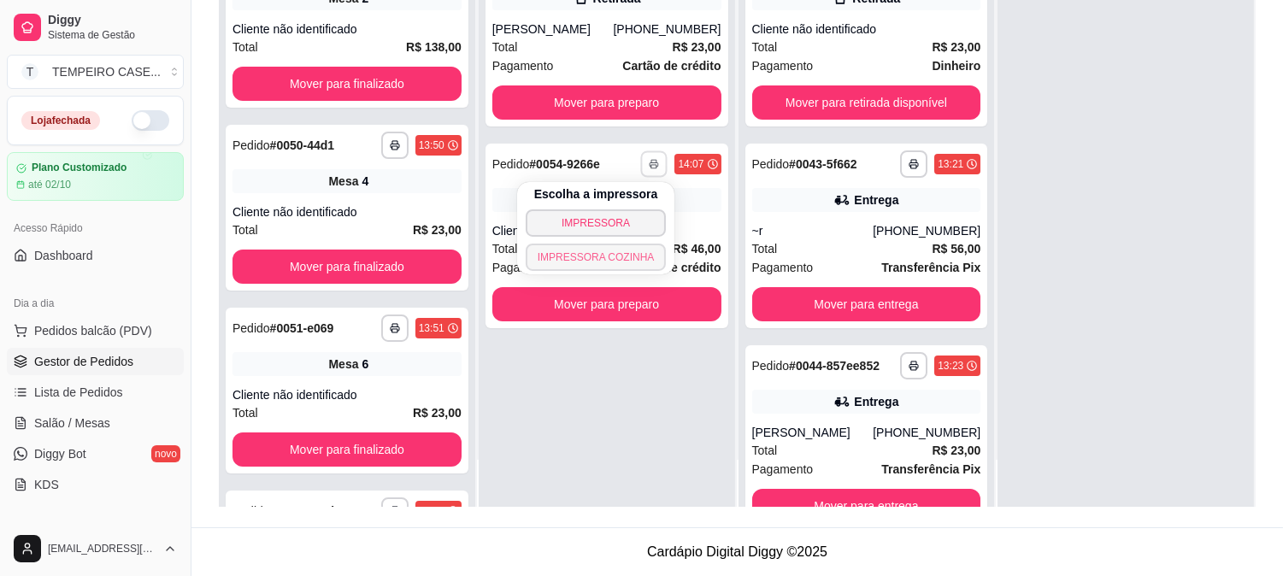
click at [633, 266] on button "IMPRESSORA COZINHA" at bounding box center [596, 257] width 141 height 27
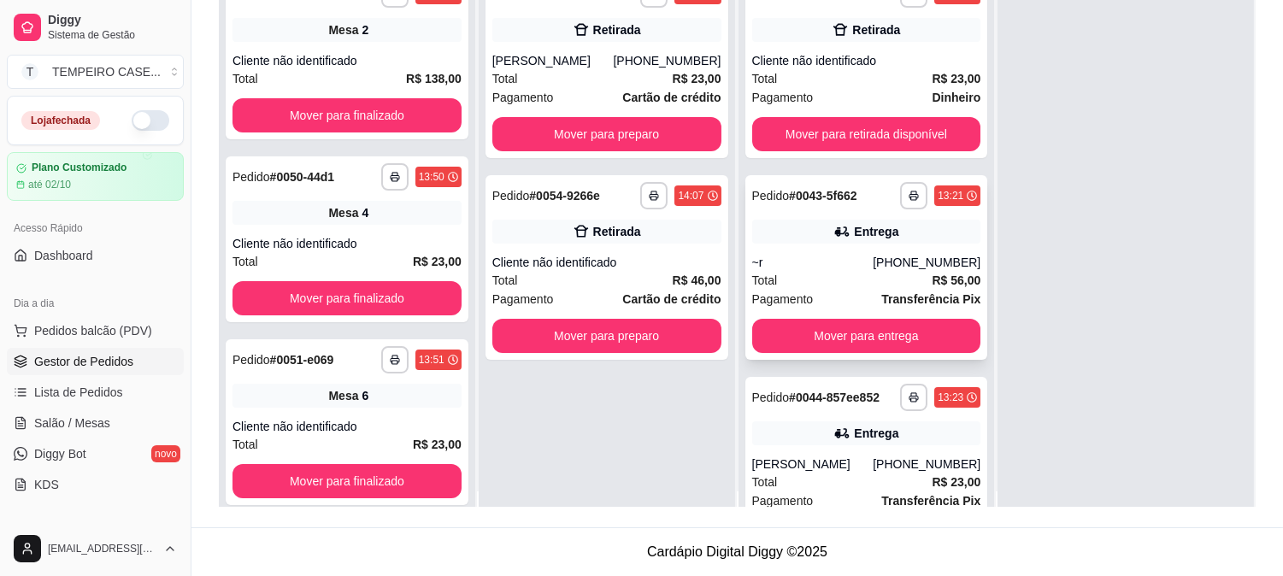
scroll to position [0, 0]
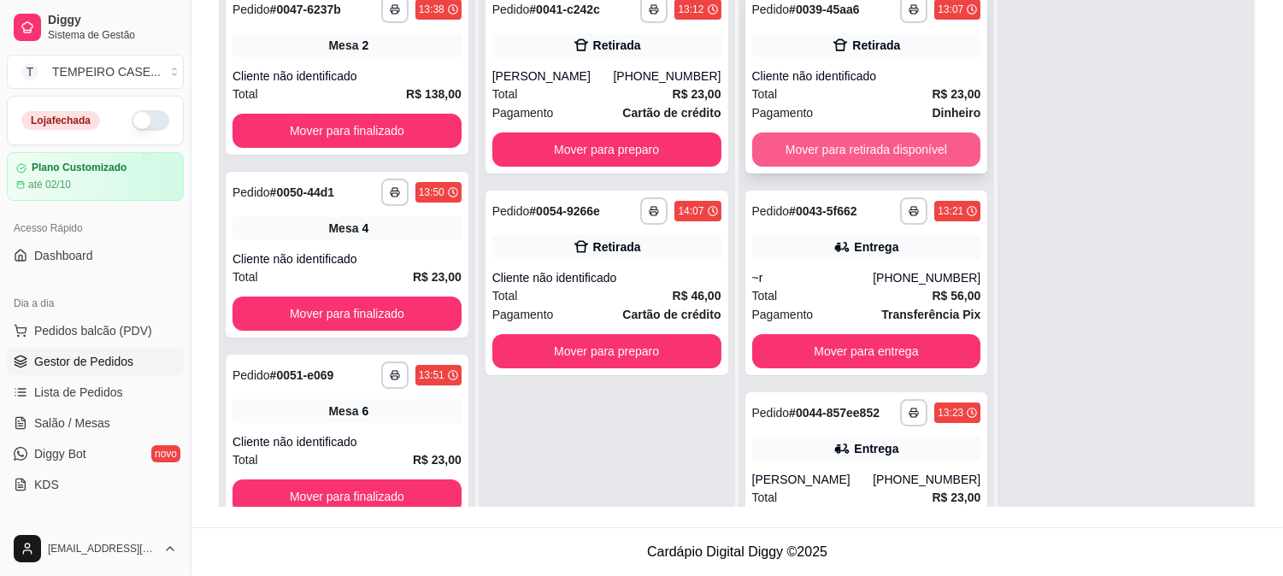
click at [856, 144] on button "Mover para retirada disponível" at bounding box center [866, 150] width 229 height 34
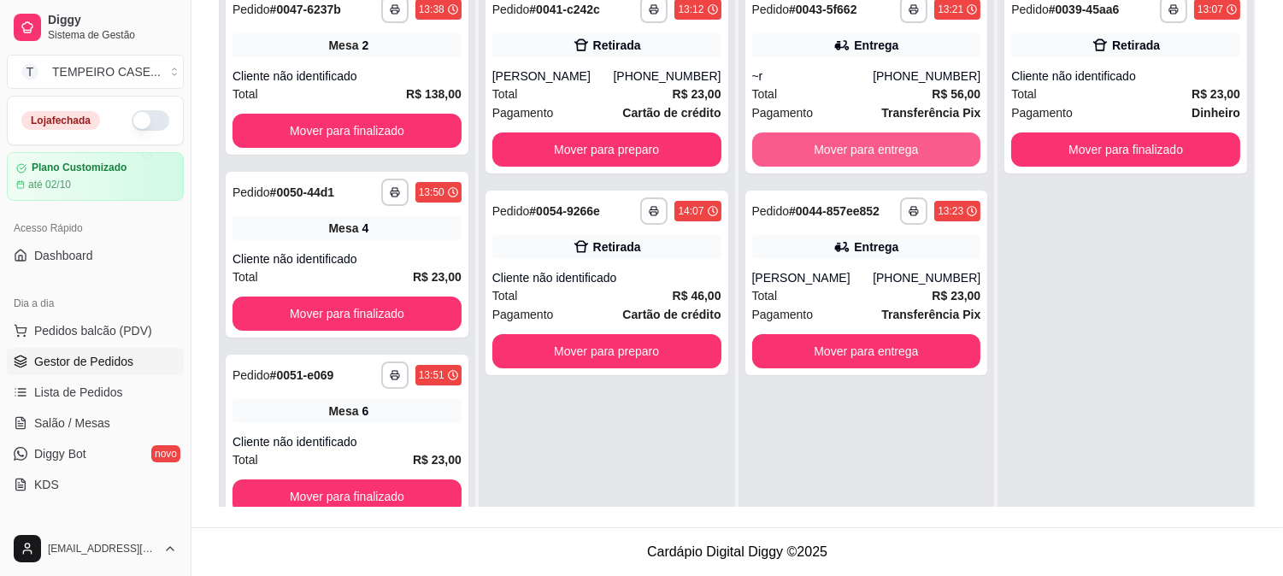
click at [860, 149] on button "Mover para entrega" at bounding box center [866, 150] width 229 height 34
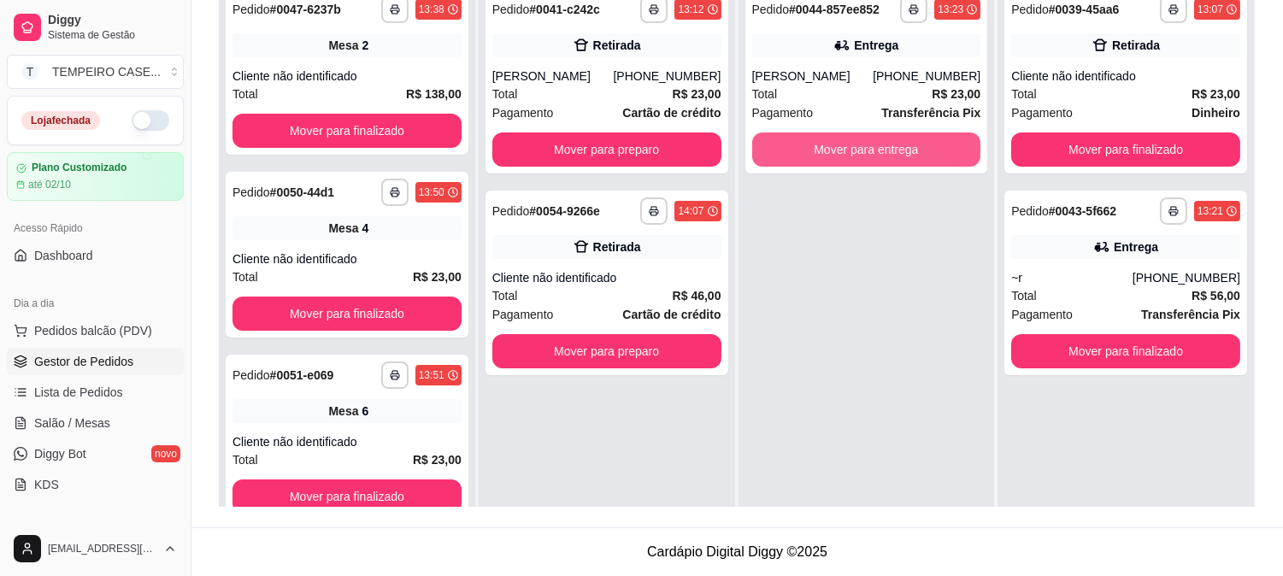
click at [865, 150] on button "Mover para entrega" at bounding box center [866, 150] width 229 height 34
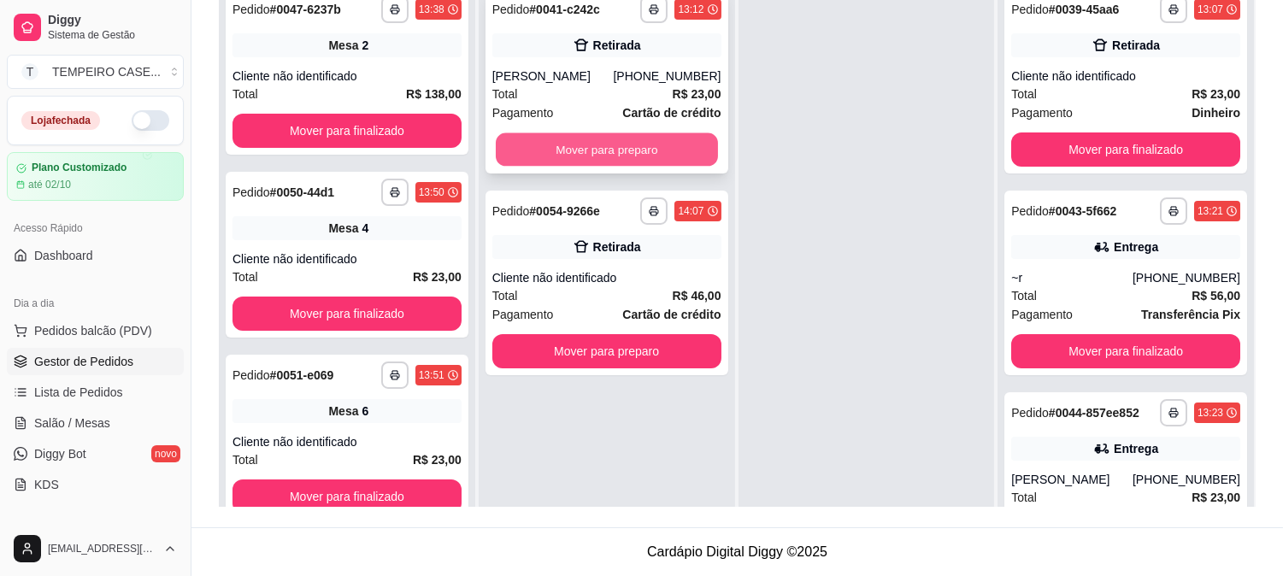
click at [638, 150] on button "Mover para preparo" at bounding box center [607, 149] width 222 height 33
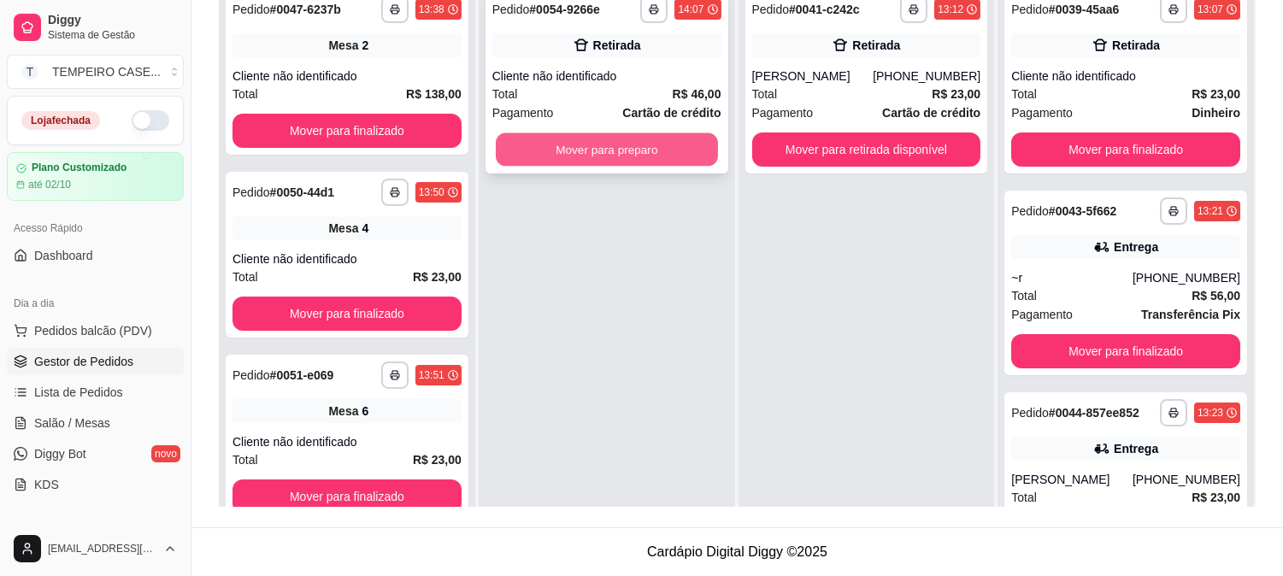
click at [657, 151] on button "Mover para preparo" at bounding box center [607, 149] width 222 height 33
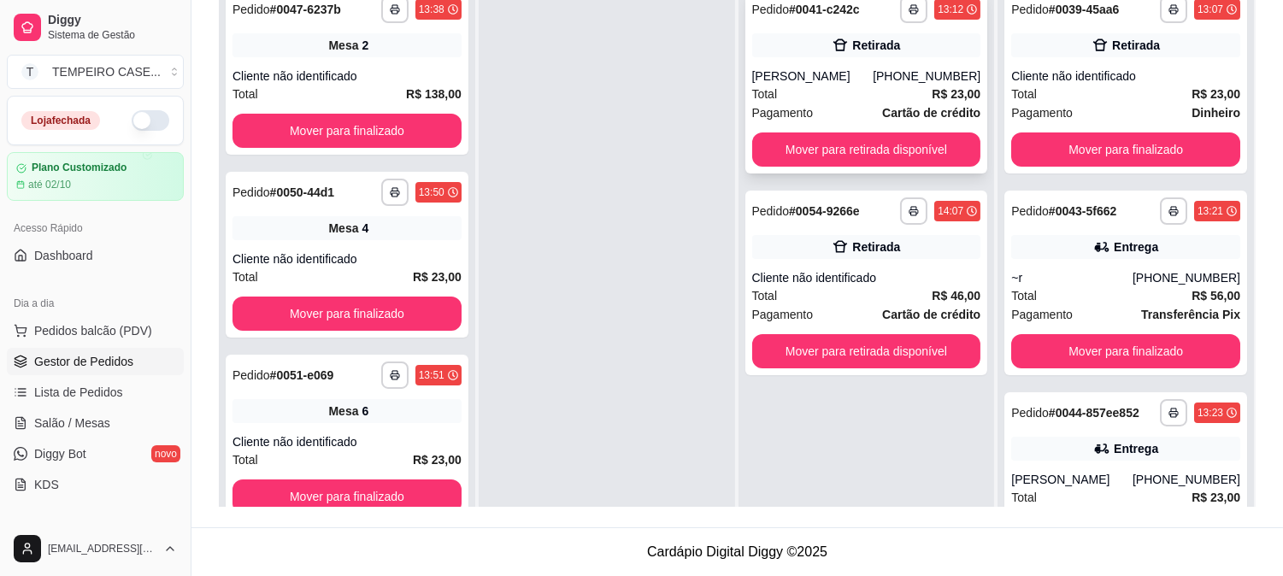
click at [864, 166] on div "**********" at bounding box center [867, 81] width 243 height 185
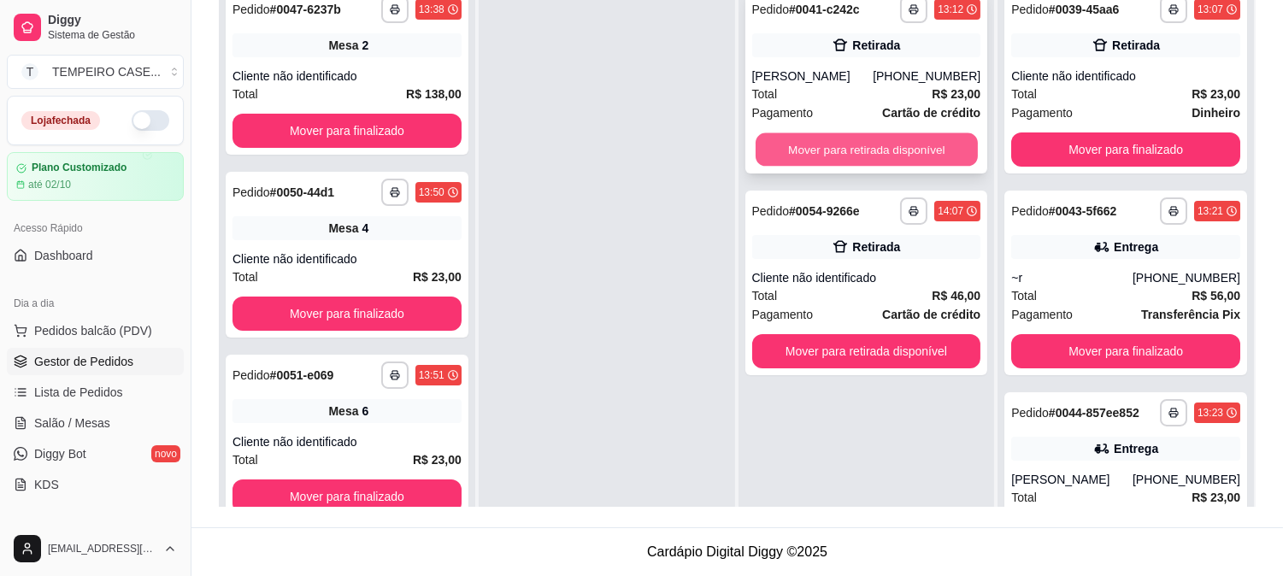
click at [895, 133] on button "Mover para retirada disponível" at bounding box center [867, 149] width 222 height 33
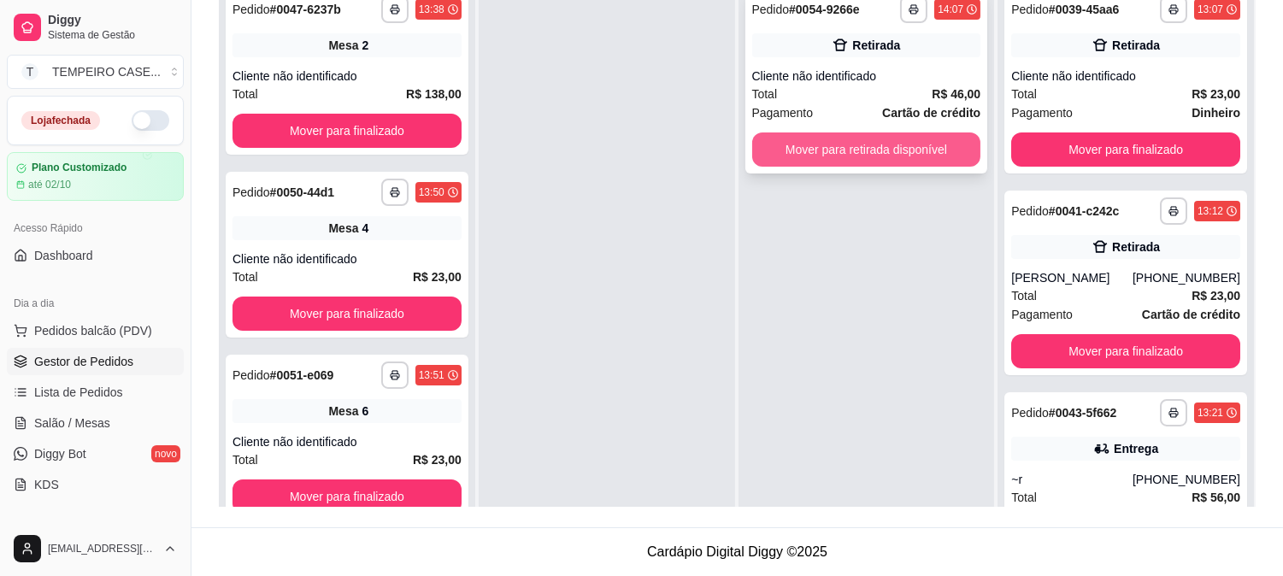
click at [858, 146] on button "Mover para retirada disponível" at bounding box center [866, 150] width 229 height 34
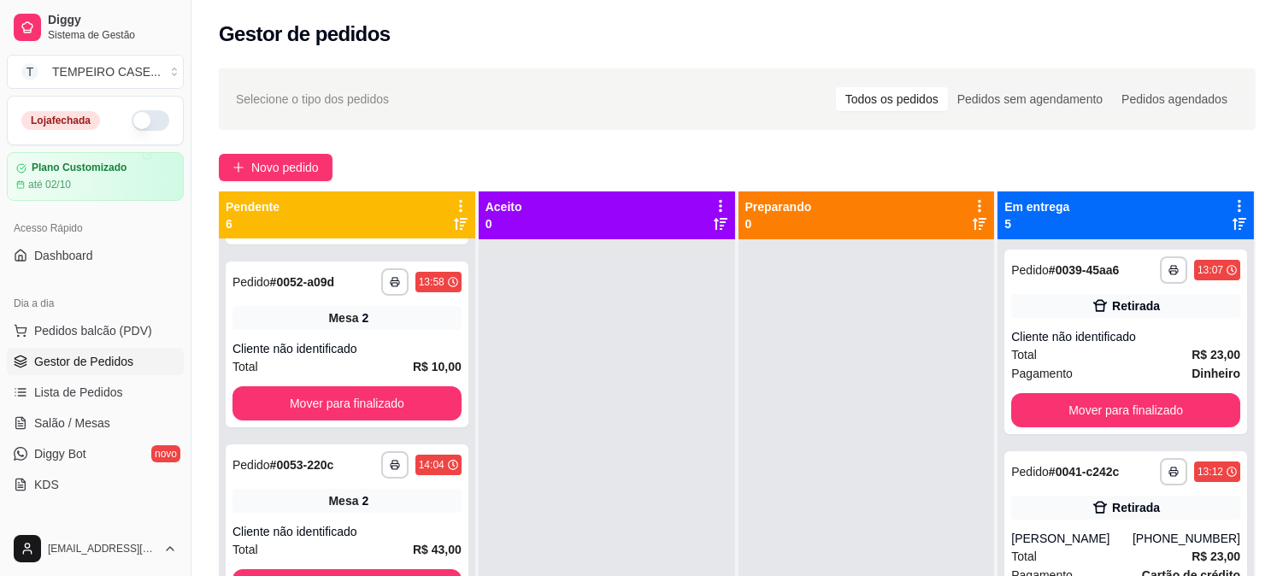
click at [1232, 203] on icon at bounding box center [1239, 205] width 15 height 15
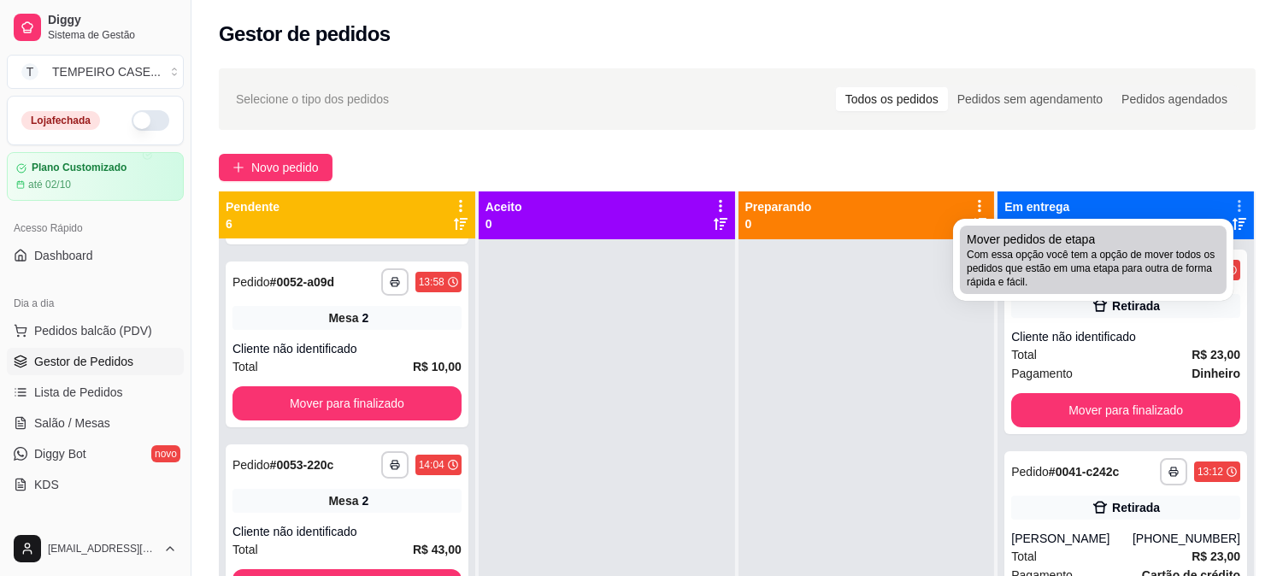
click at [1052, 259] on span "Com essa opção você tem a opção de mover todos os pedidos que estão em uma etap…" at bounding box center [1093, 268] width 253 height 41
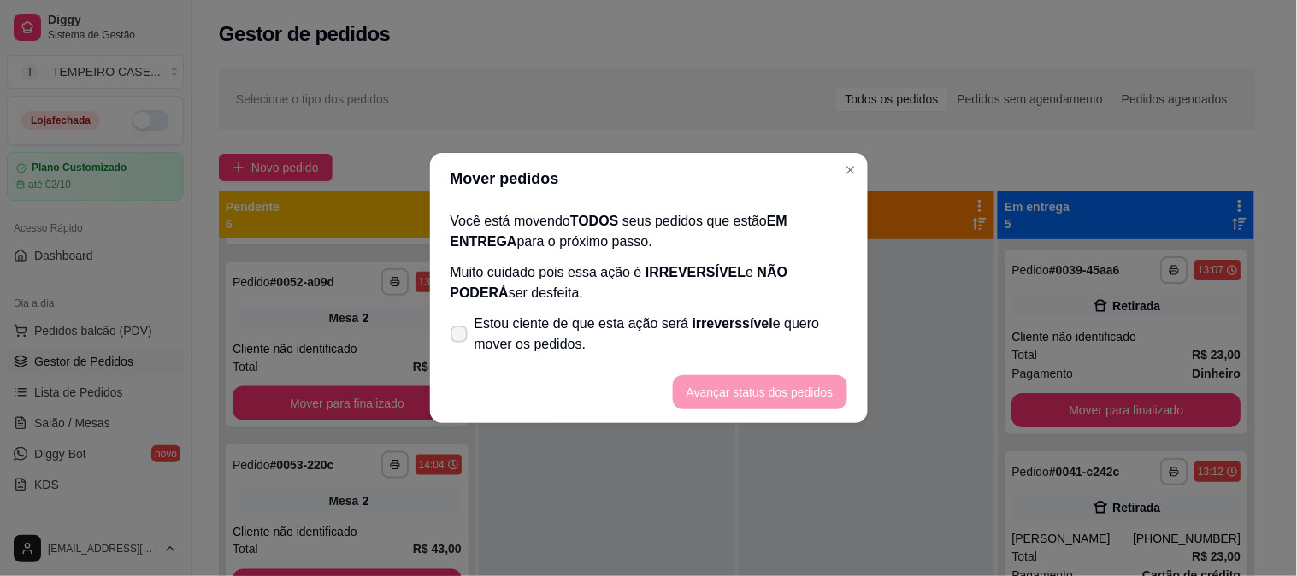
click at [634, 327] on span "Estou ciente de que esta ação será irreverssível e quero mover os pedidos." at bounding box center [661, 334] width 373 height 41
click at [461, 338] on input "Estou ciente de que esta ação será irreverssível e quero mover os pedidos." at bounding box center [455, 343] width 11 height 11
checkbox input "true"
click at [730, 386] on button "Avançar status dos pedidos" at bounding box center [759, 392] width 169 height 33
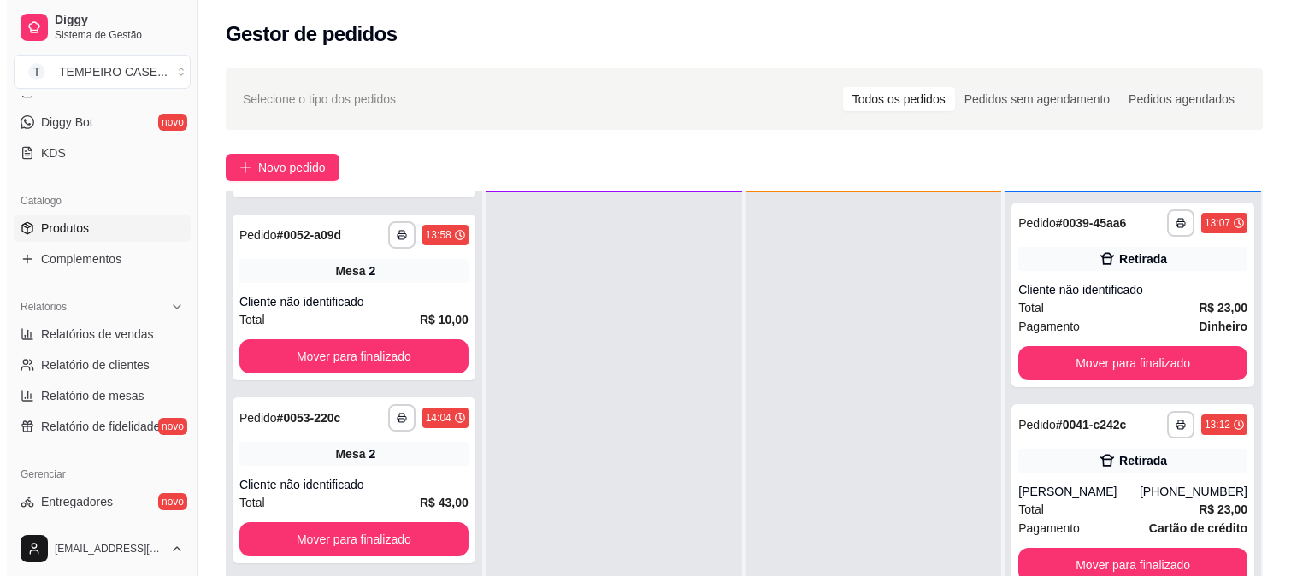
scroll to position [274, 0]
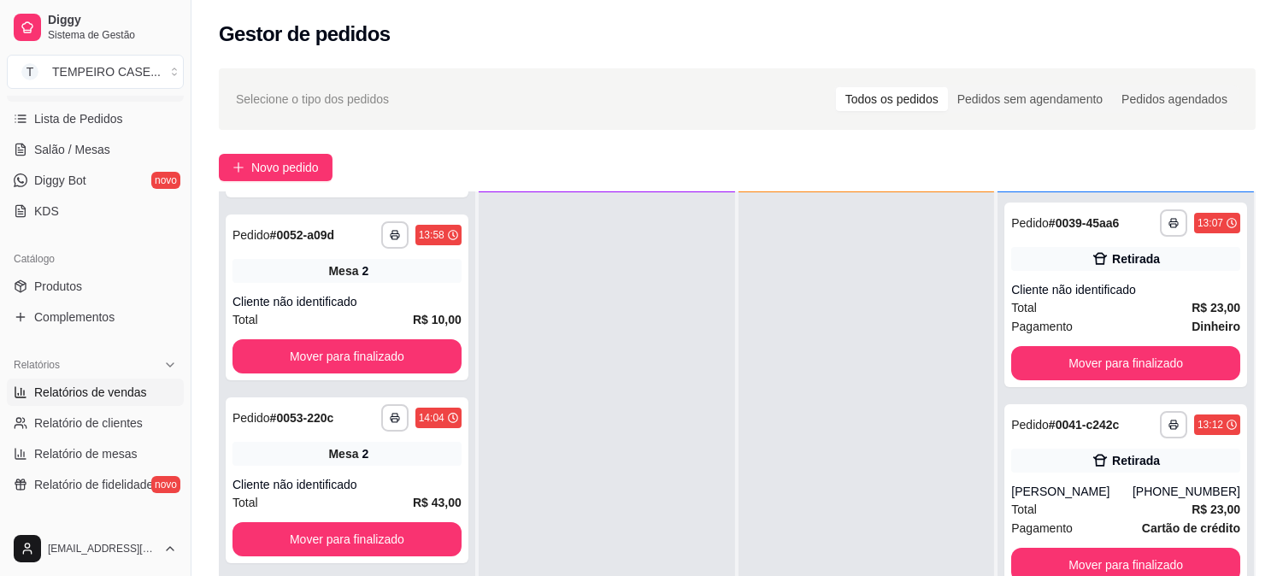
click at [81, 385] on span "Relatórios de vendas" at bounding box center [90, 392] width 113 height 17
select select "ALL"
select select "0"
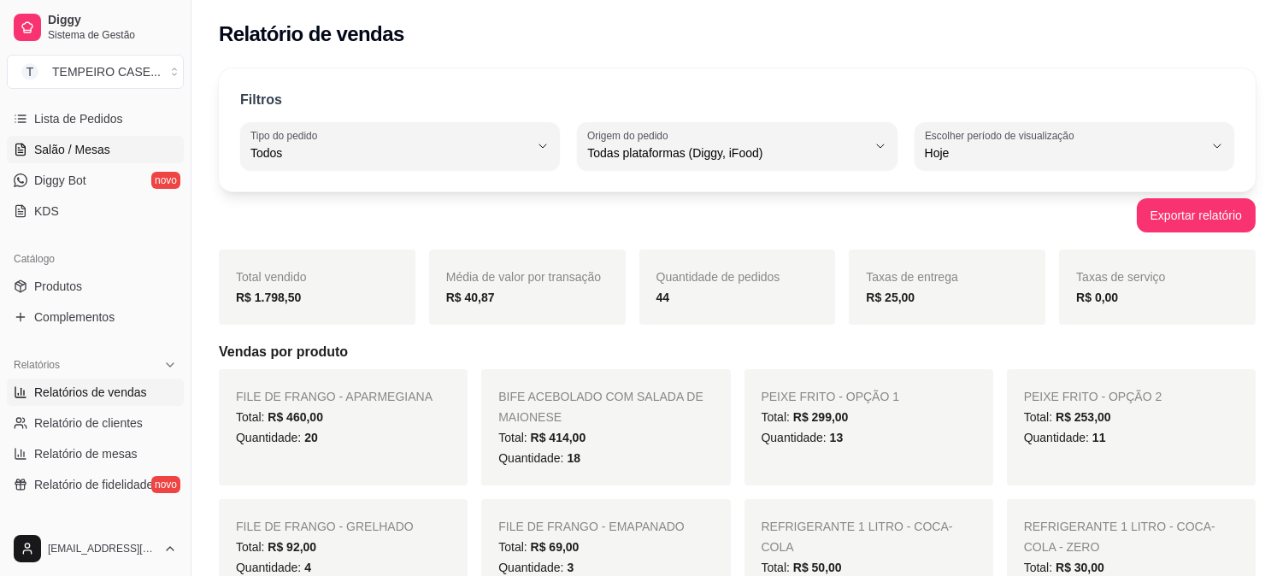
click at [88, 160] on link "Salão / Mesas" at bounding box center [95, 149] width 177 height 27
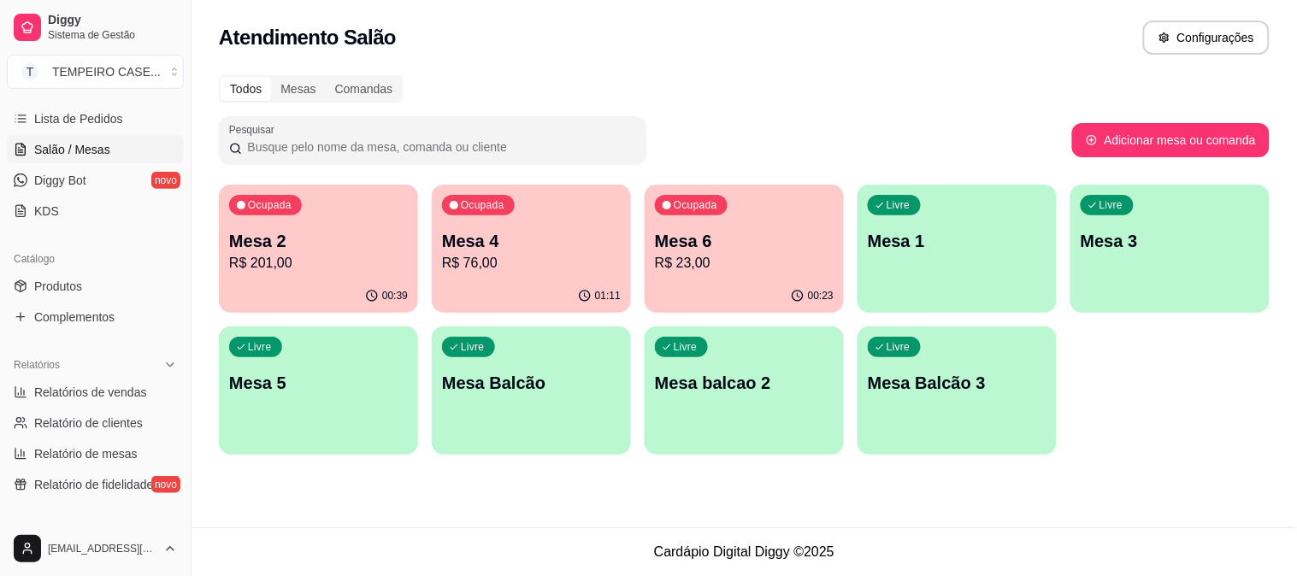
click at [482, 293] on div "01:11" at bounding box center [531, 296] width 199 height 33
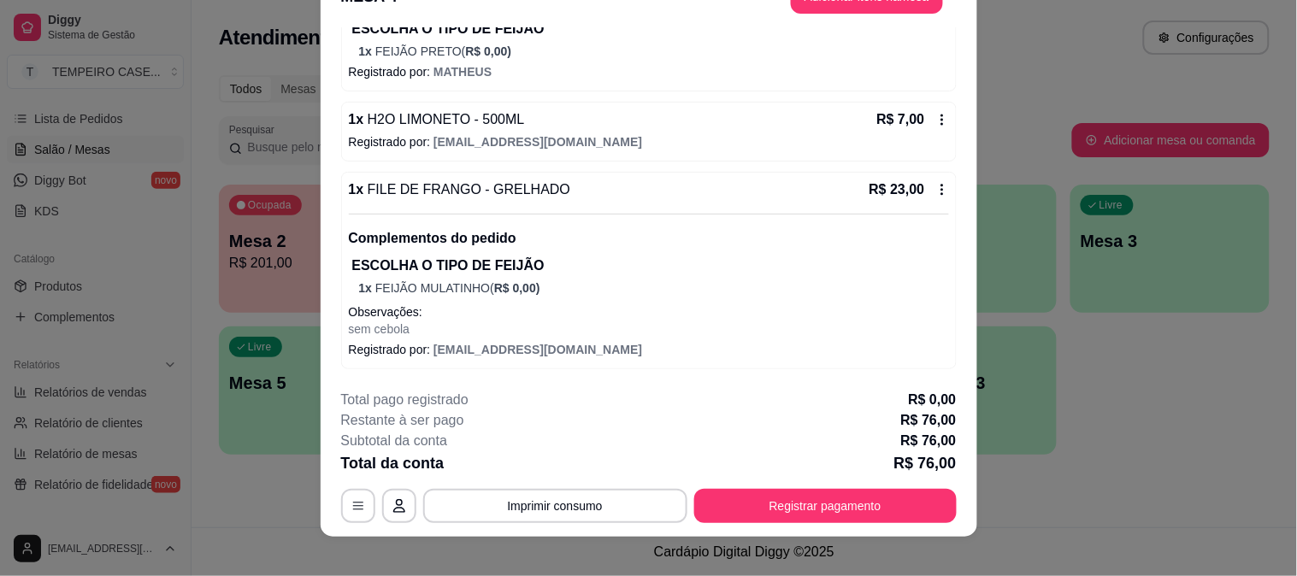
scroll to position [52, 0]
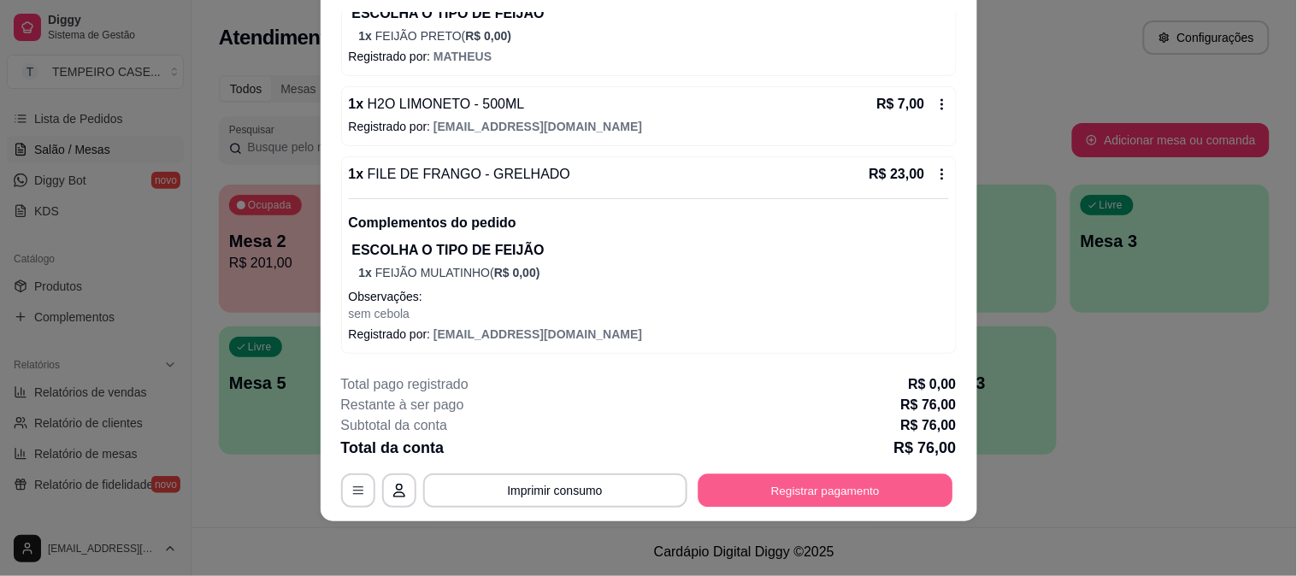
click at [781, 480] on button "Registrar pagamento" at bounding box center [825, 490] width 255 height 33
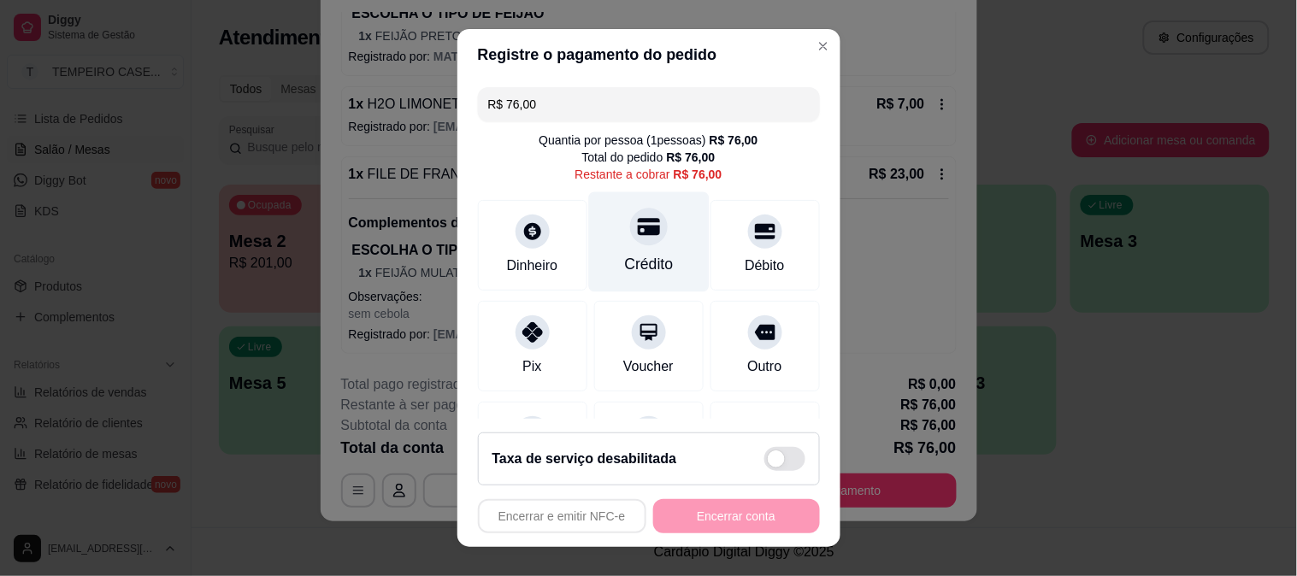
click at [657, 258] on div "Crédito" at bounding box center [648, 242] width 121 height 100
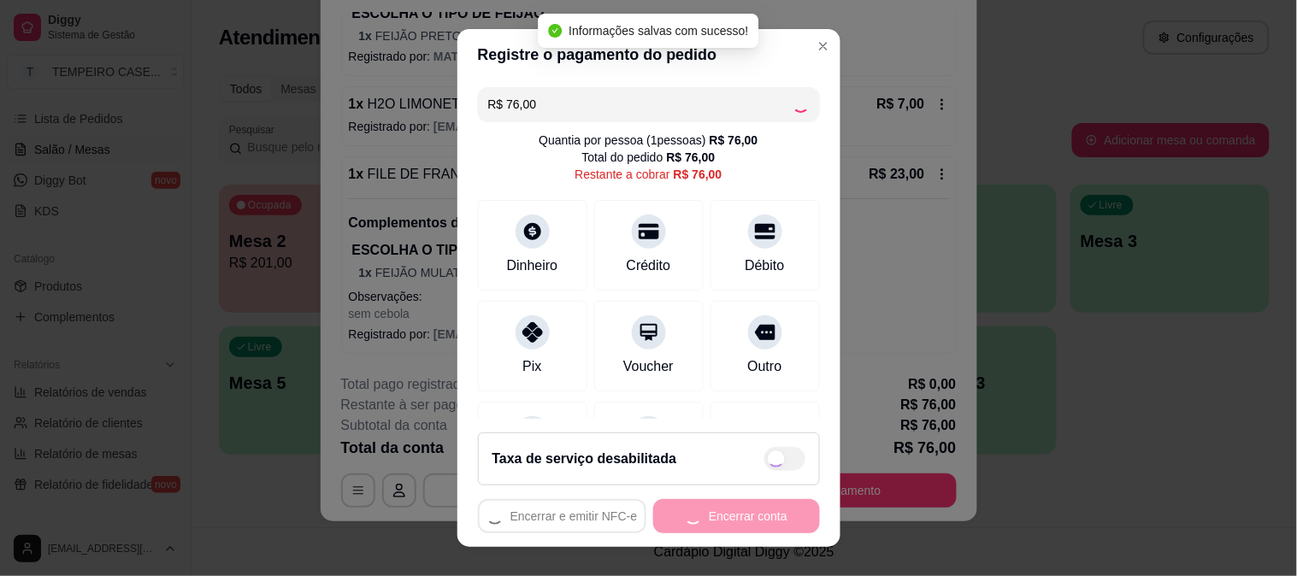
type input "R$ 0,00"
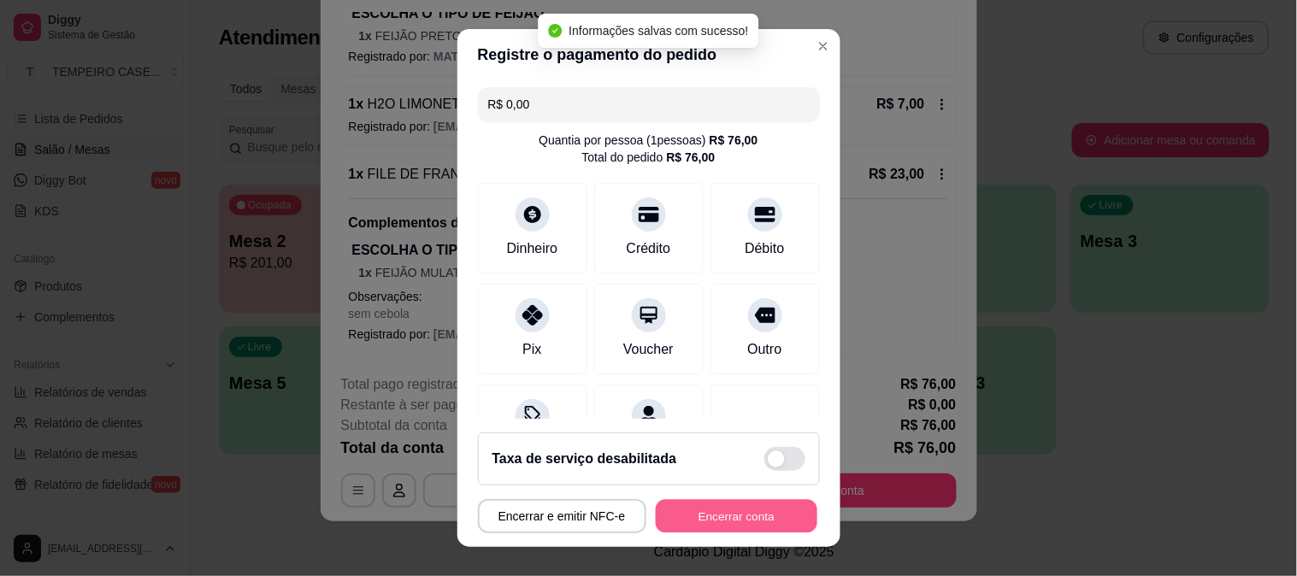
click at [736, 504] on button "Encerrar conta" at bounding box center [737, 516] width 162 height 33
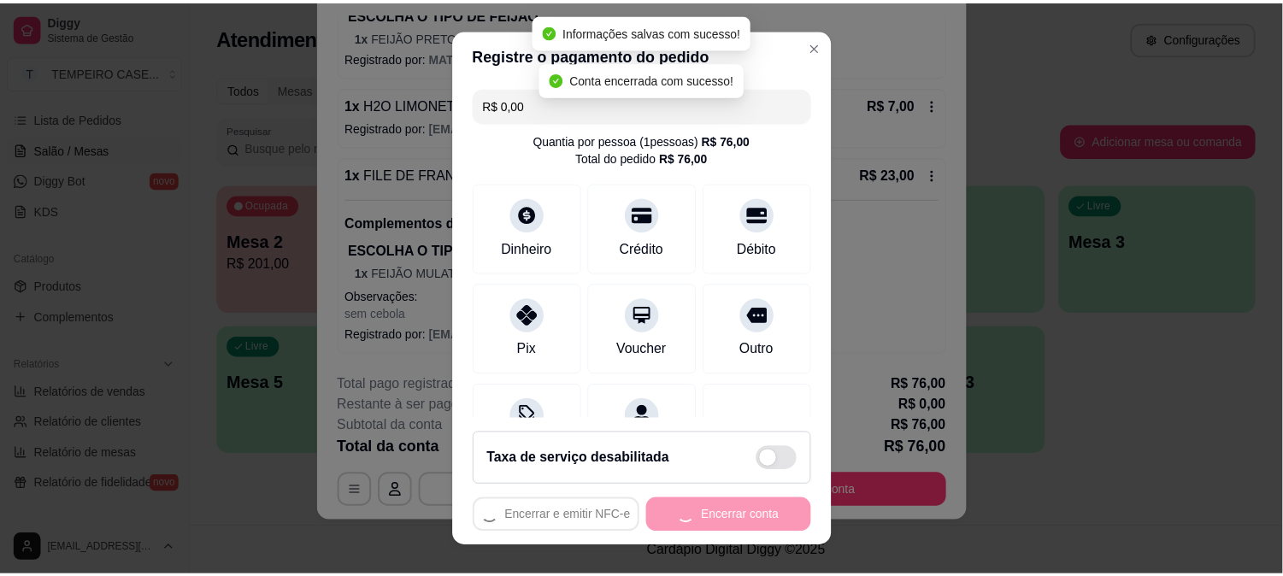
scroll to position [0, 0]
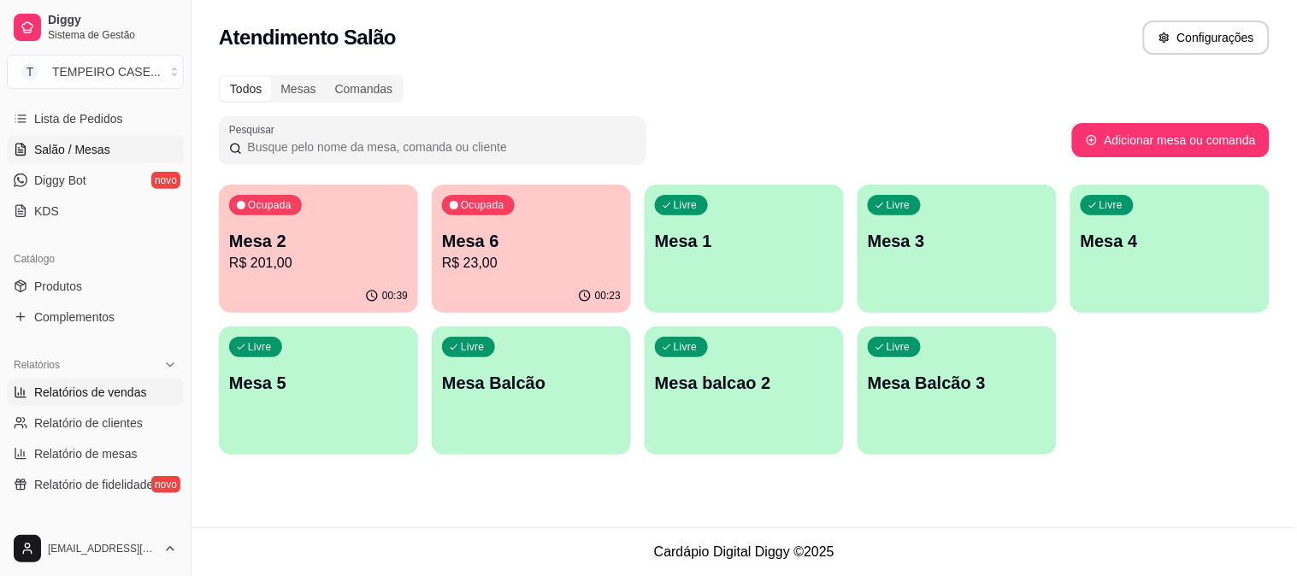
click at [91, 379] on link "Relatórios de vendas" at bounding box center [95, 392] width 177 height 27
select select "ALL"
select select "0"
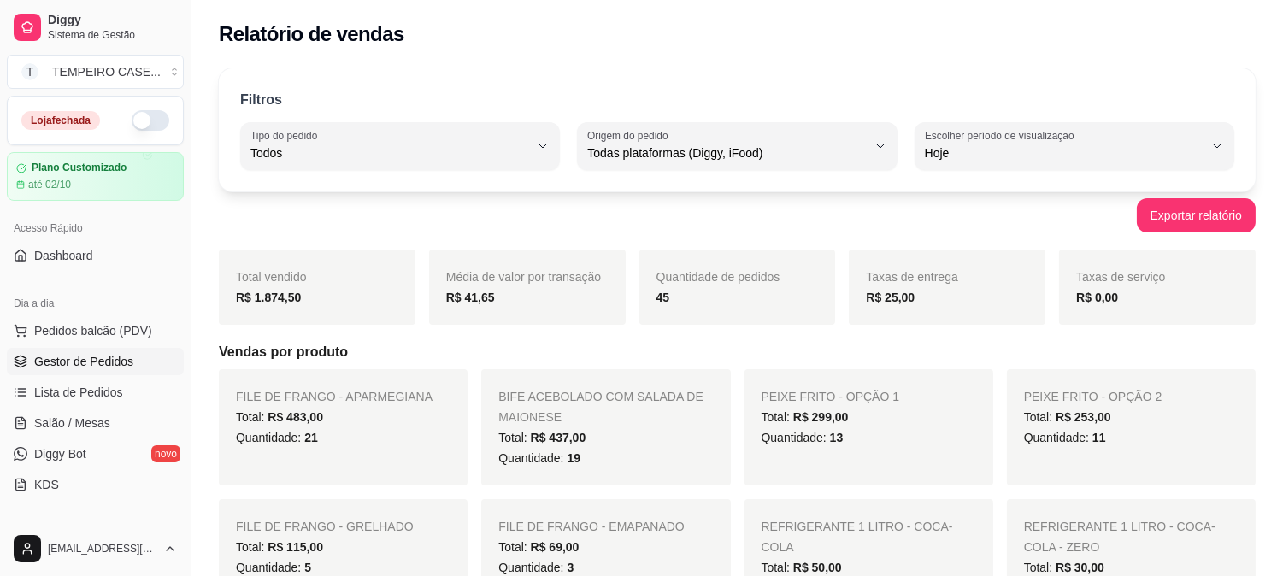
click at [87, 353] on span "Gestor de Pedidos" at bounding box center [83, 361] width 99 height 17
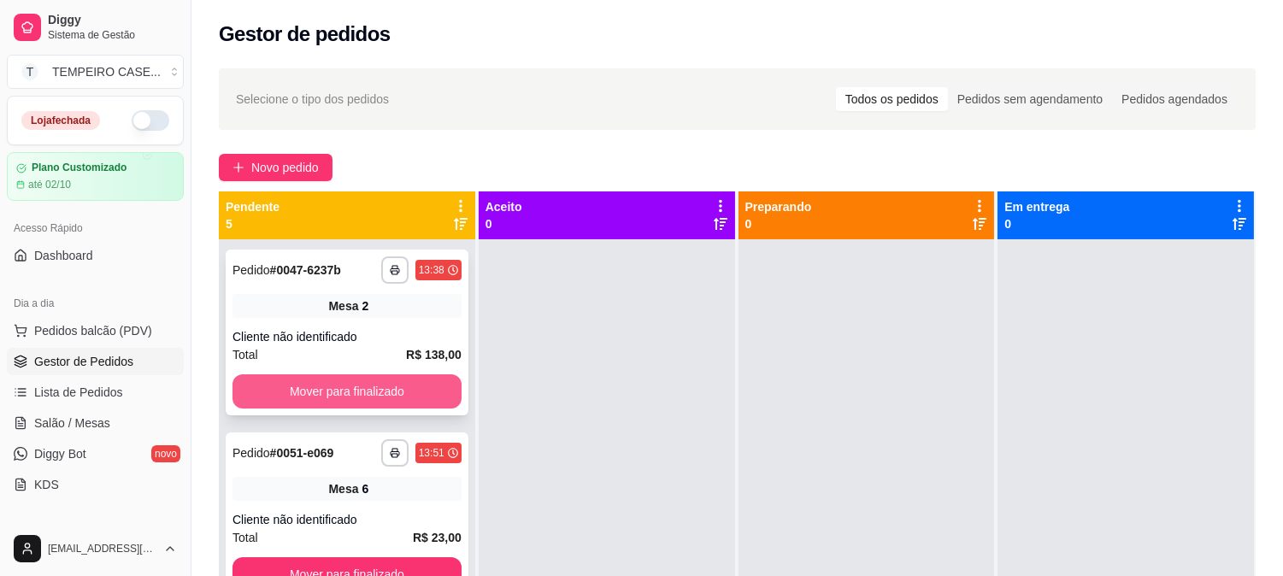
click at [339, 390] on button "Mover para finalizado" at bounding box center [347, 391] width 229 height 34
click at [354, 385] on button "Mover para finalizado" at bounding box center [347, 391] width 229 height 34
click at [369, 390] on button "Mover para finalizado" at bounding box center [347, 391] width 229 height 34
click at [382, 391] on button "Mover para finalizado" at bounding box center [347, 391] width 229 height 34
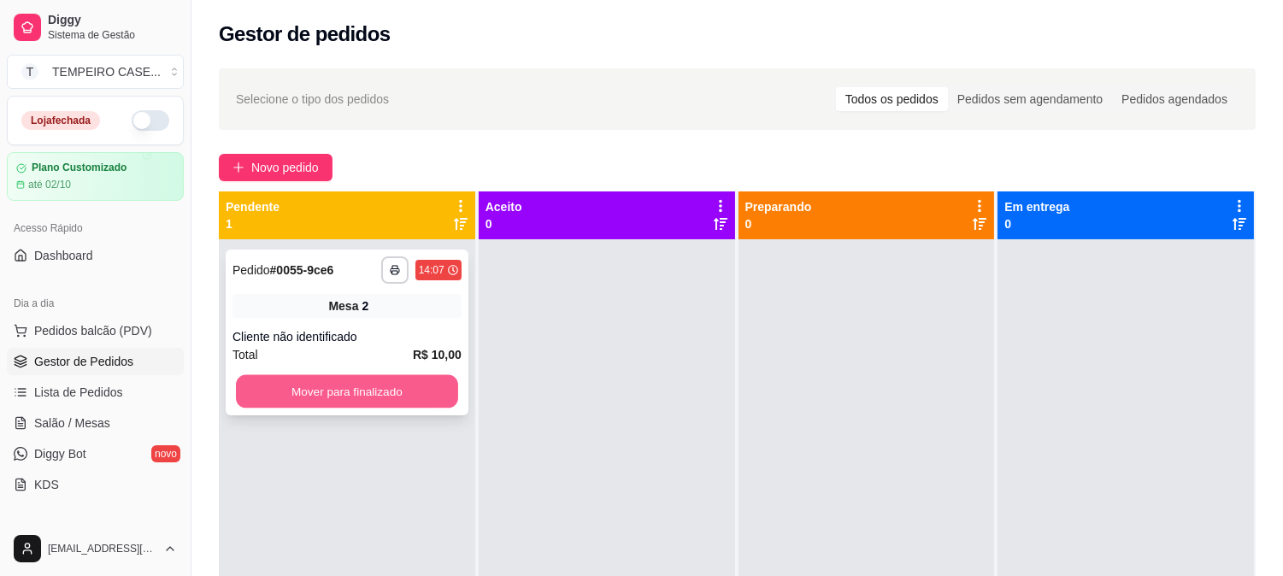
click at [380, 391] on button "Mover para finalizado" at bounding box center [347, 391] width 222 height 33
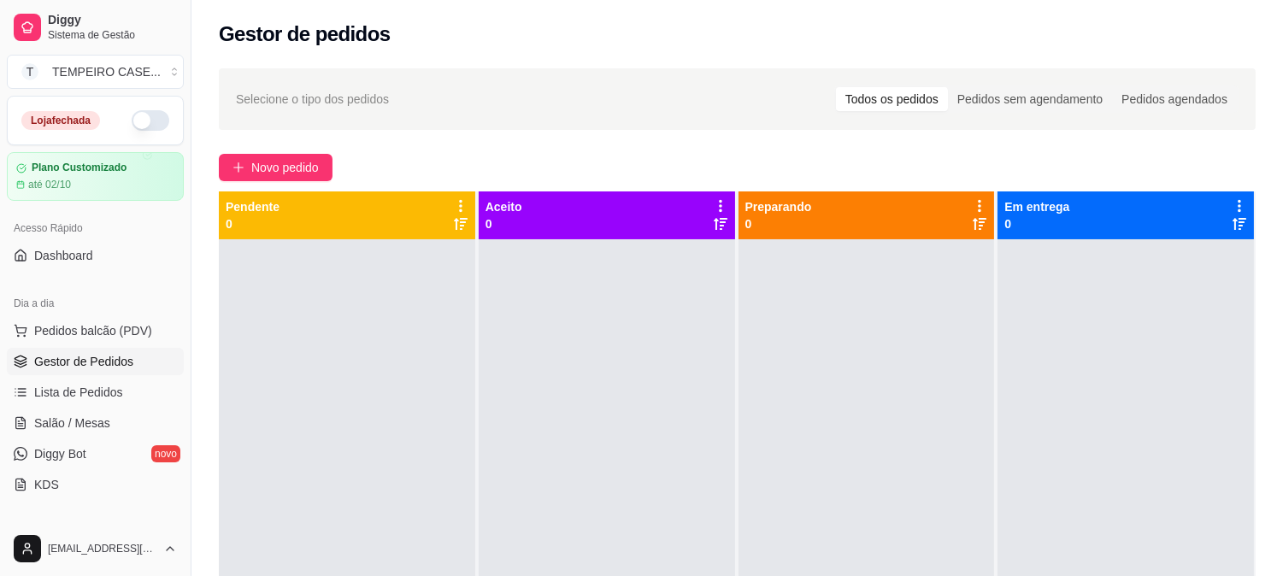
click at [528, 411] on div at bounding box center [607, 527] width 256 height 576
click at [62, 374] on link "Gestor de Pedidos" at bounding box center [95, 361] width 177 height 27
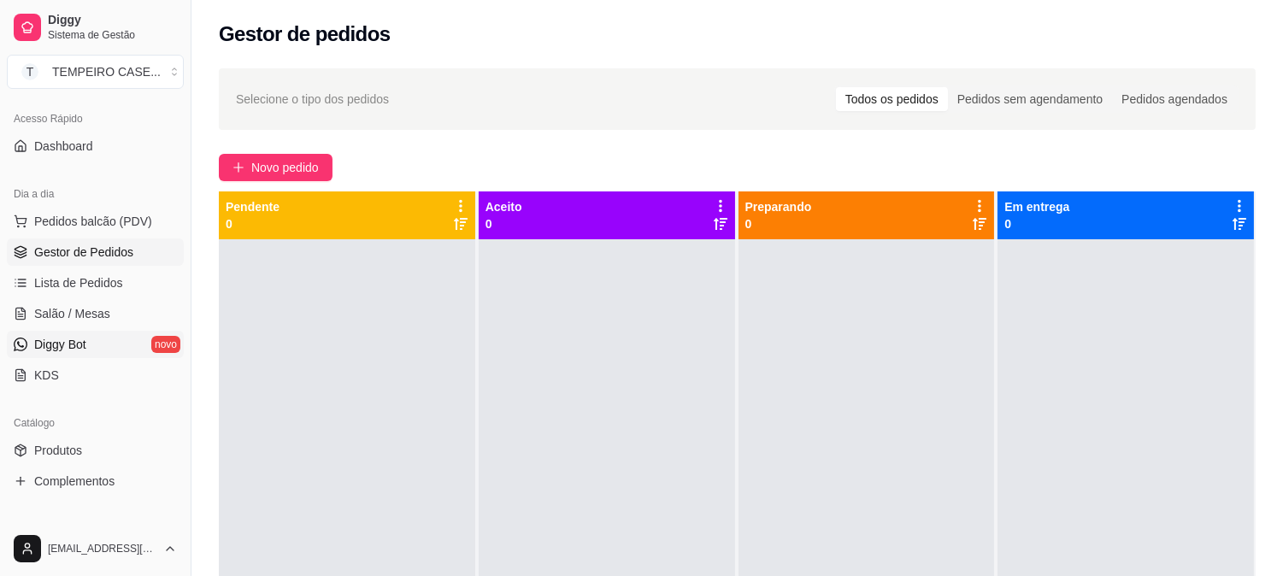
scroll to position [190, 0]
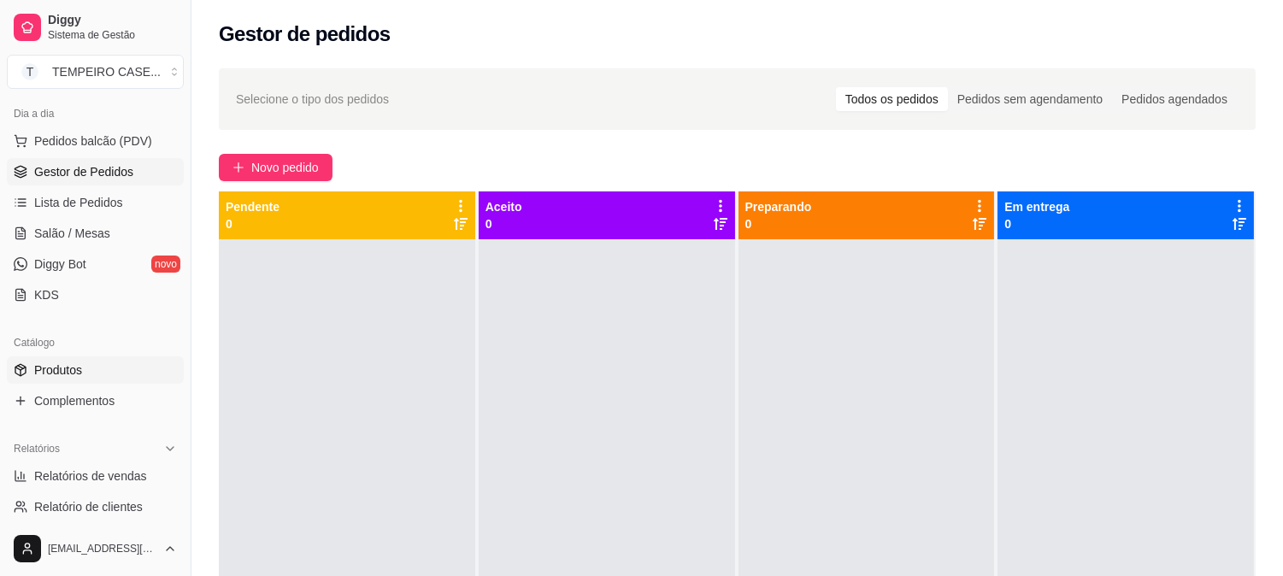
click at [73, 380] on link "Produtos" at bounding box center [95, 370] width 177 height 27
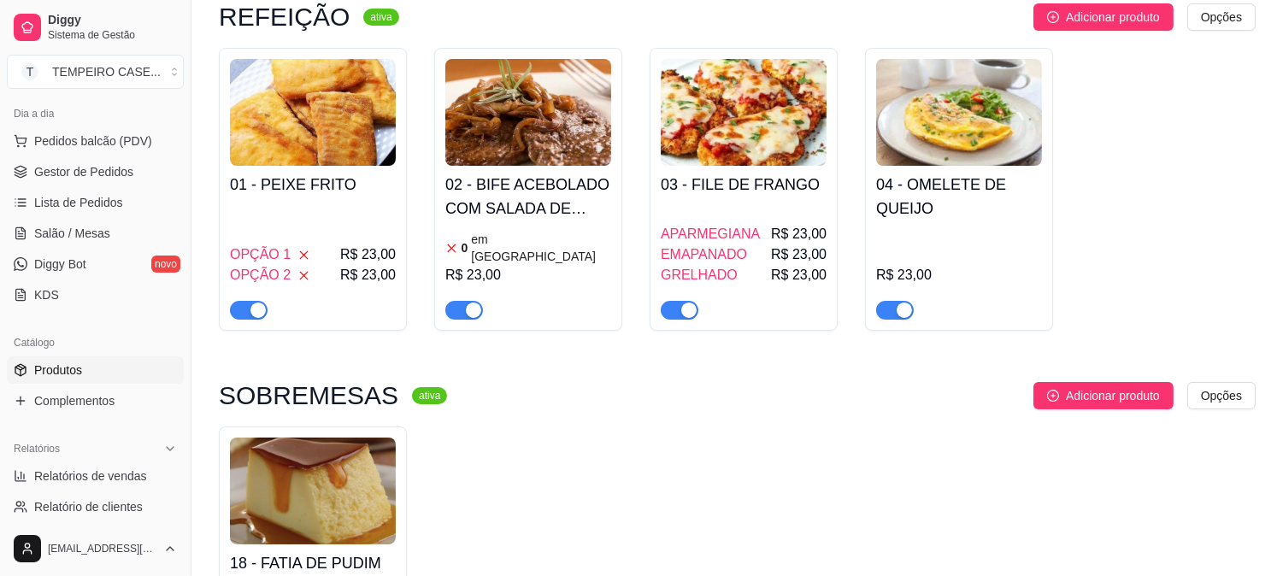
scroll to position [190, 0]
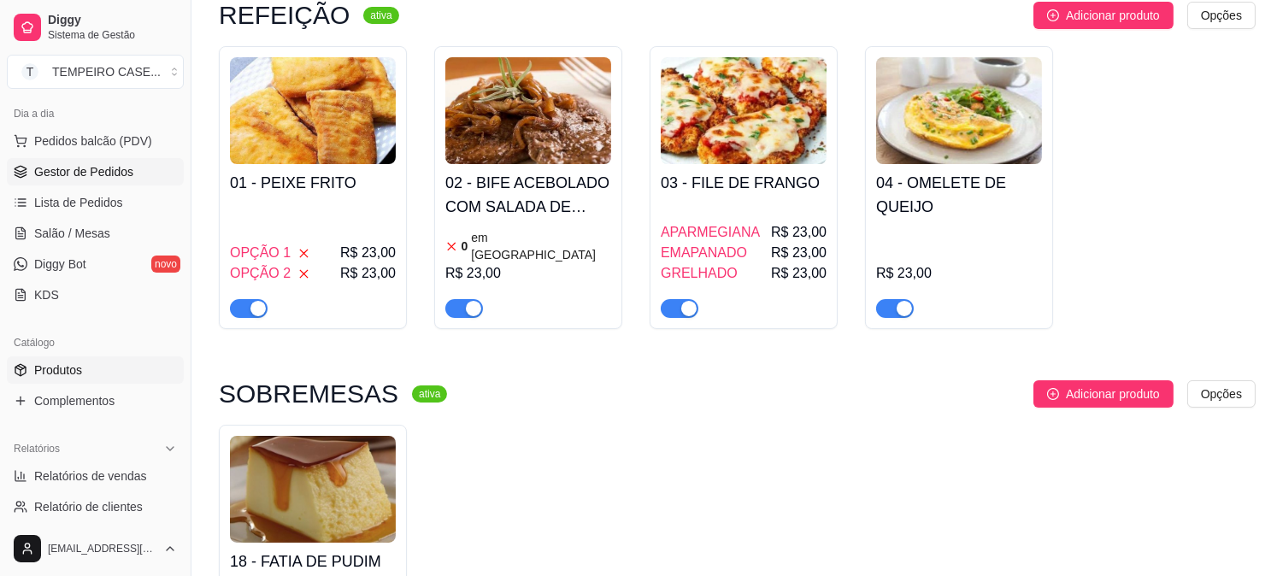
click at [45, 169] on span "Gestor de Pedidos" at bounding box center [83, 171] width 99 height 17
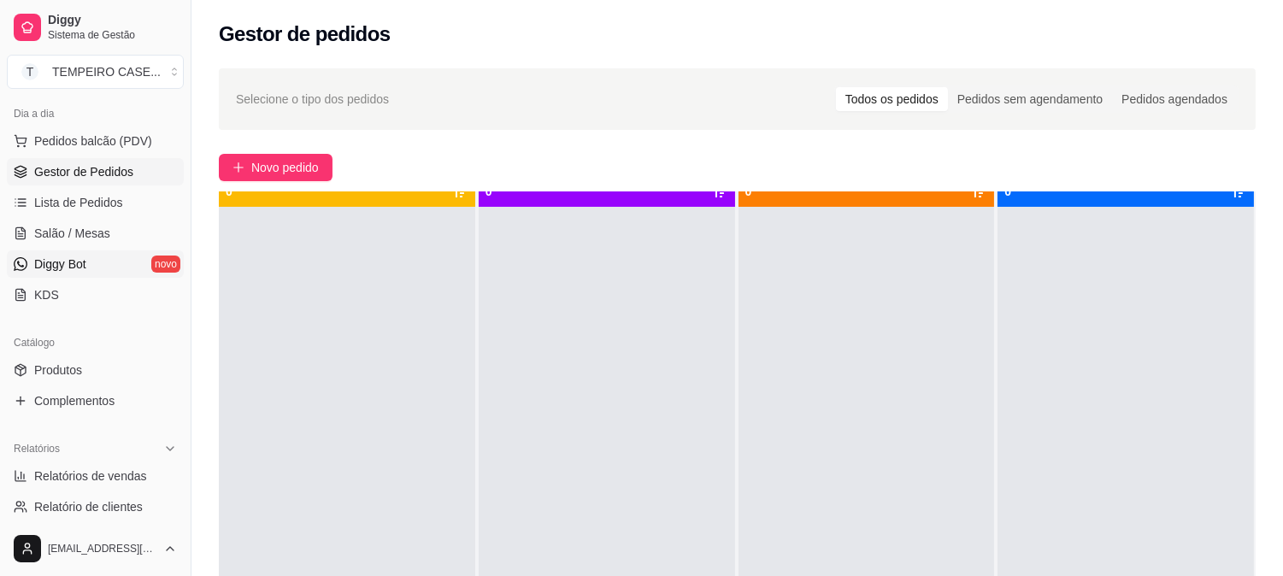
scroll to position [47, 0]
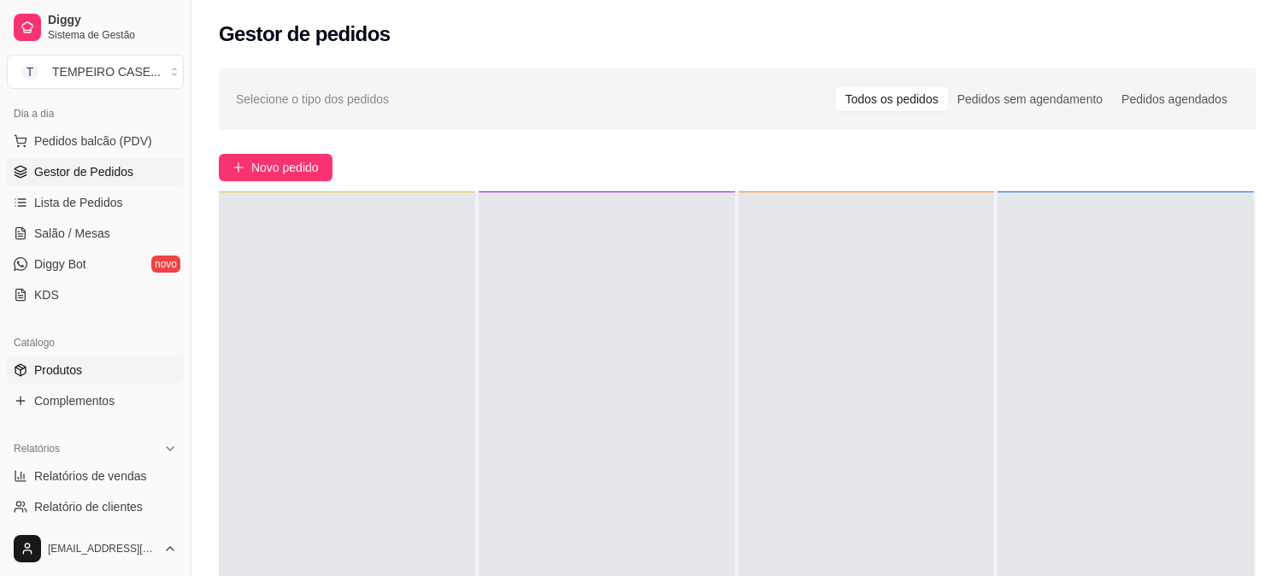
click at [60, 369] on span "Produtos" at bounding box center [58, 370] width 48 height 17
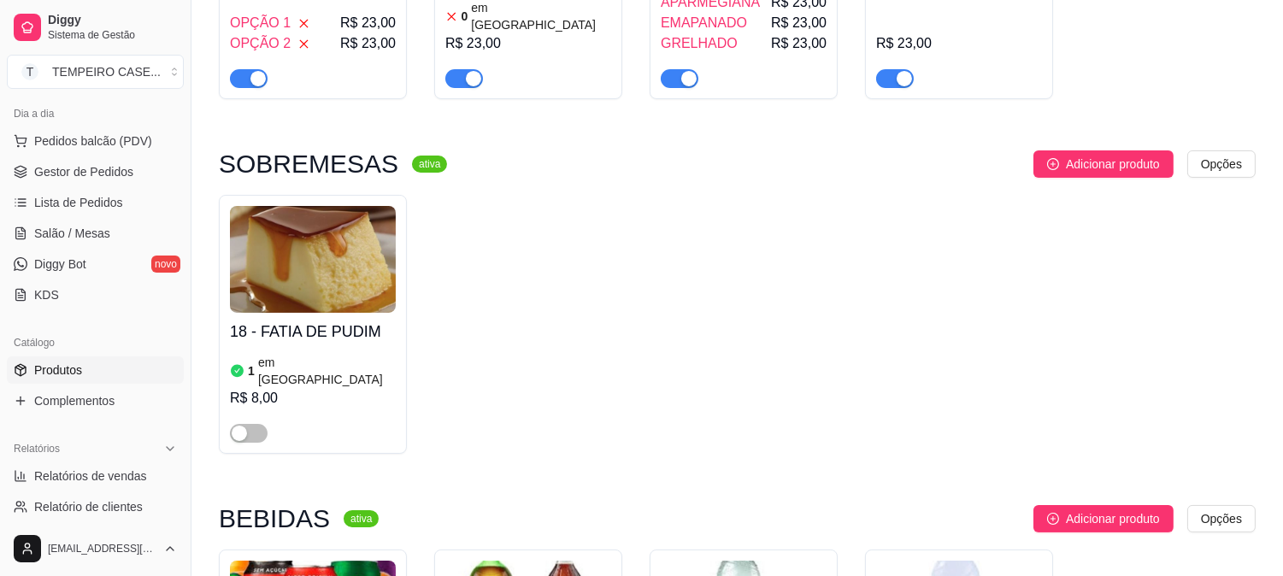
scroll to position [664, 0]
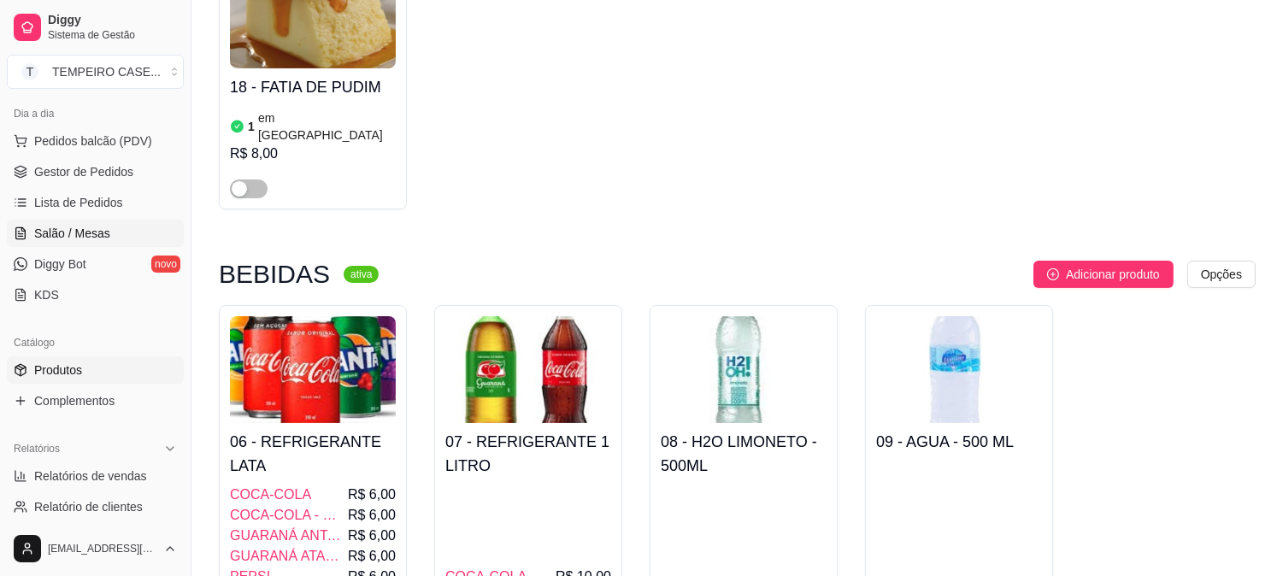
click at [70, 225] on span "Salão / Mesas" at bounding box center [72, 233] width 76 height 17
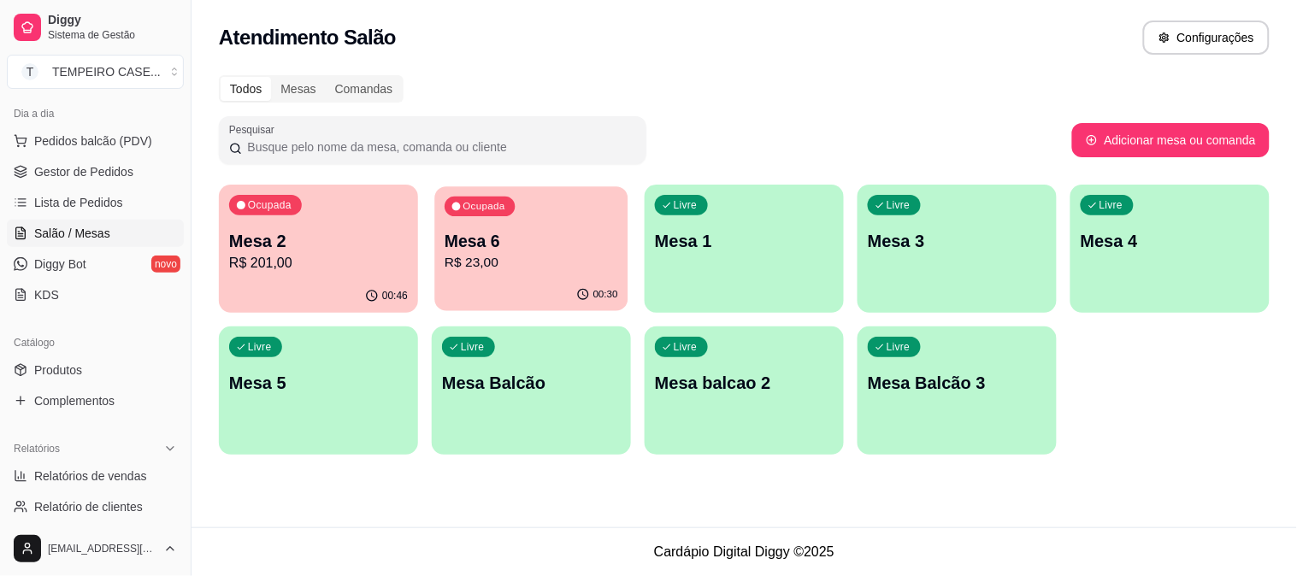
click at [550, 202] on div "Ocupada Mesa 6 R$ 23,00" at bounding box center [530, 232] width 193 height 92
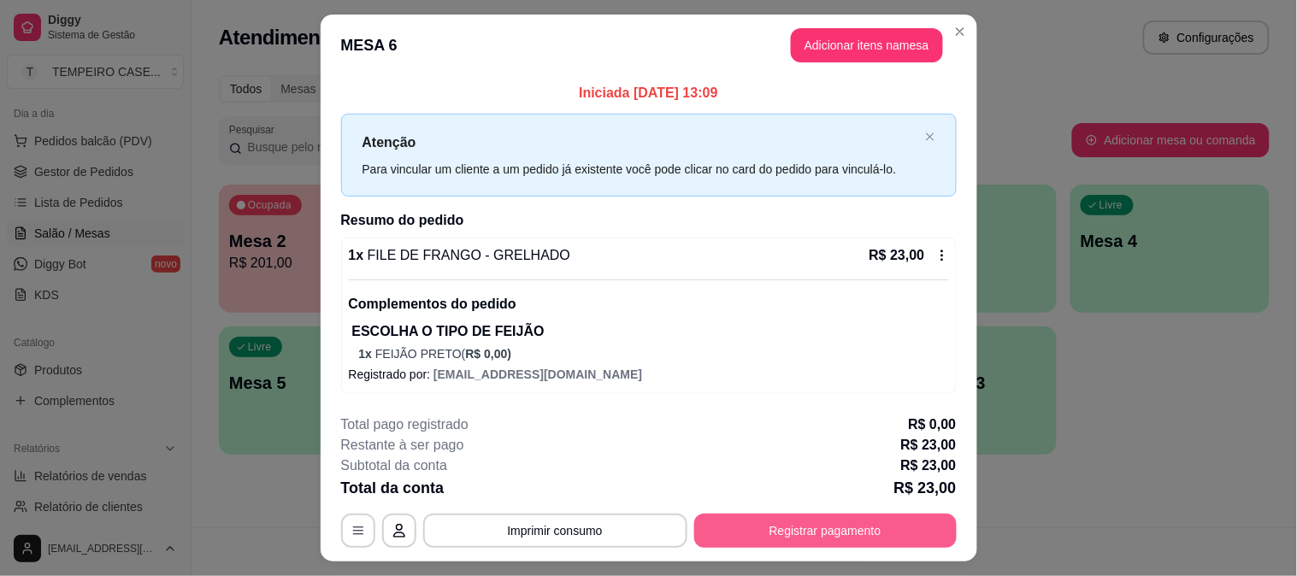
click at [790, 552] on footer "**********" at bounding box center [649, 481] width 657 height 161
click at [791, 544] on button "Registrar pagamento" at bounding box center [825, 531] width 255 height 33
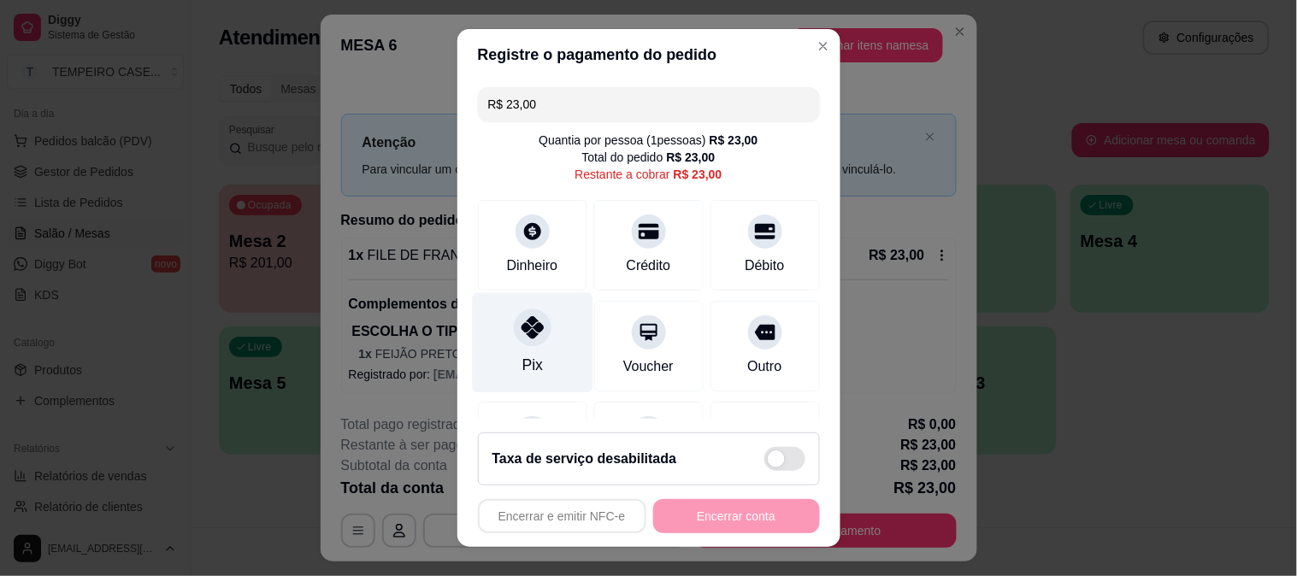
click at [527, 345] on div "Pix" at bounding box center [532, 342] width 121 height 100
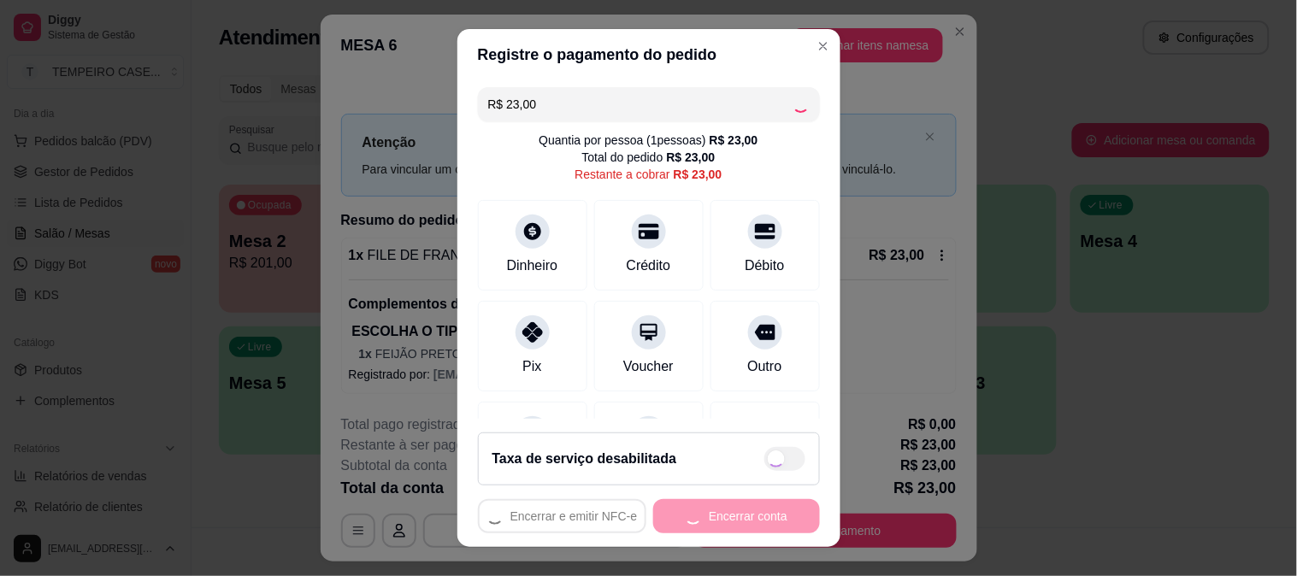
type input "R$ 0,00"
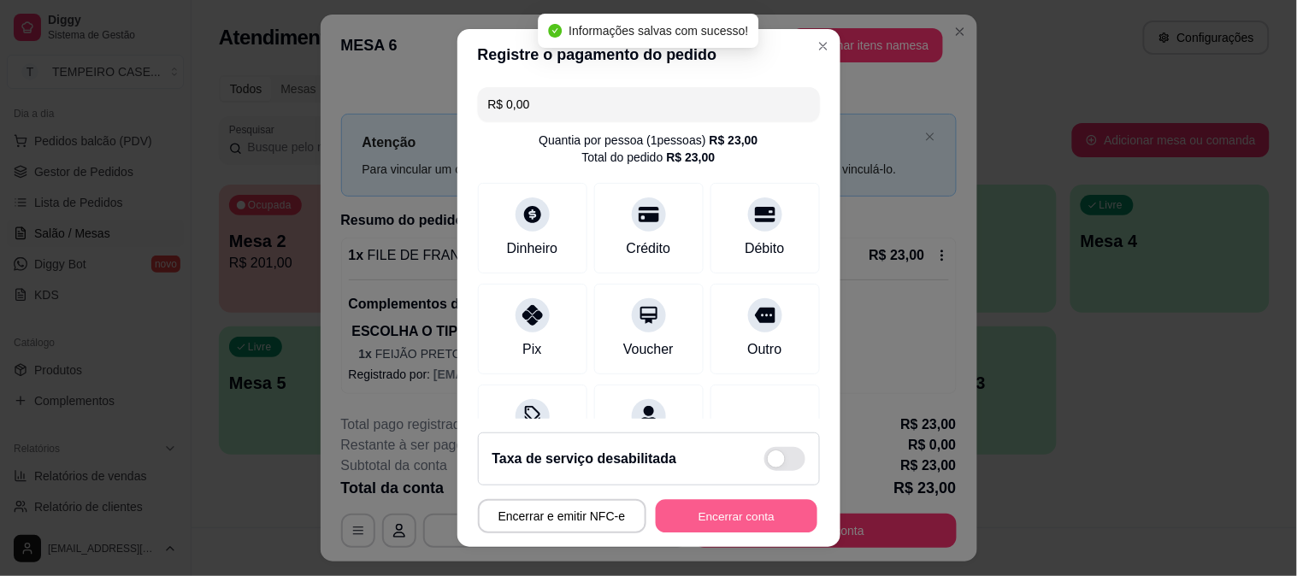
click at [730, 525] on button "Encerrar conta" at bounding box center [737, 516] width 162 height 33
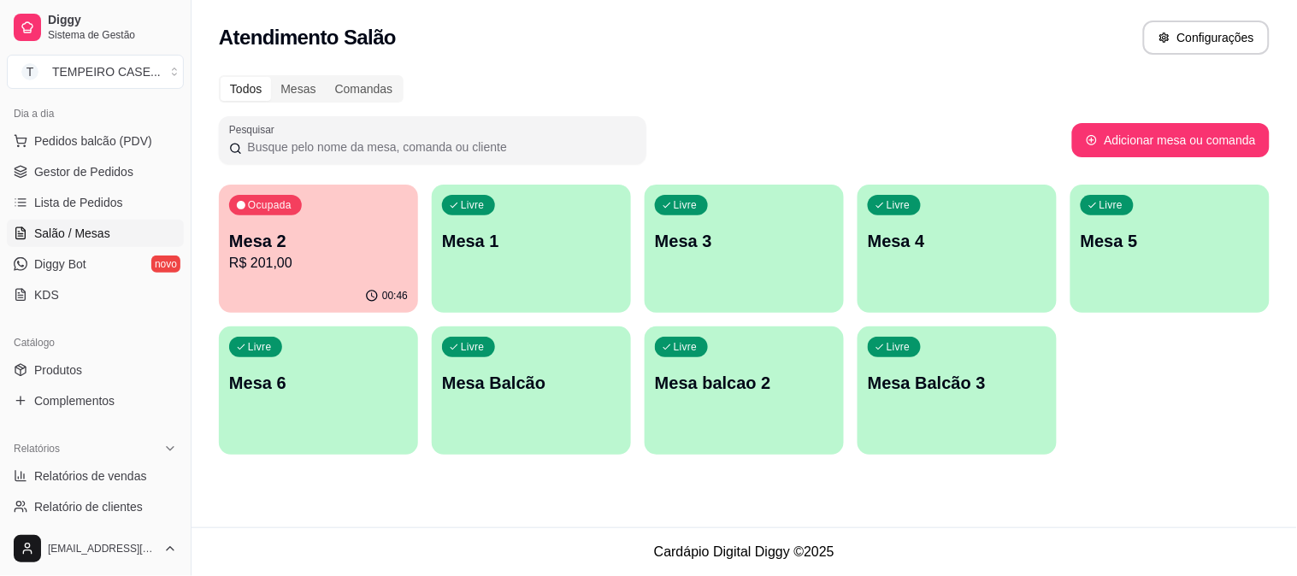
click at [327, 227] on div "Ocupada Mesa 2 R$ 201,00" at bounding box center [318, 232] width 199 height 95
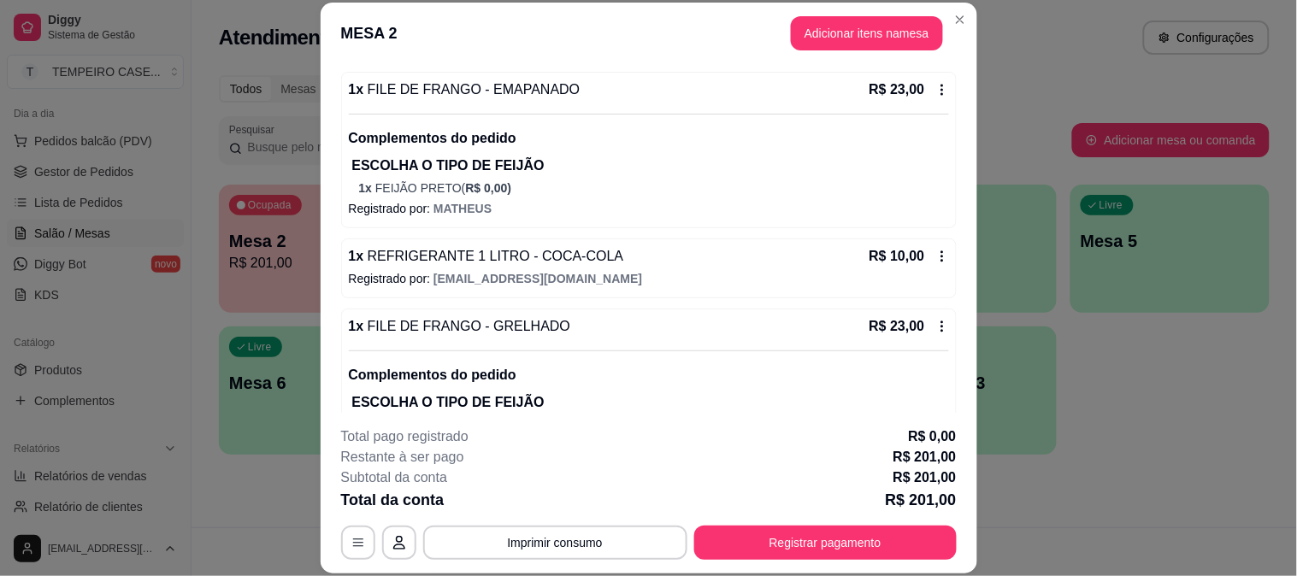
scroll to position [380, 0]
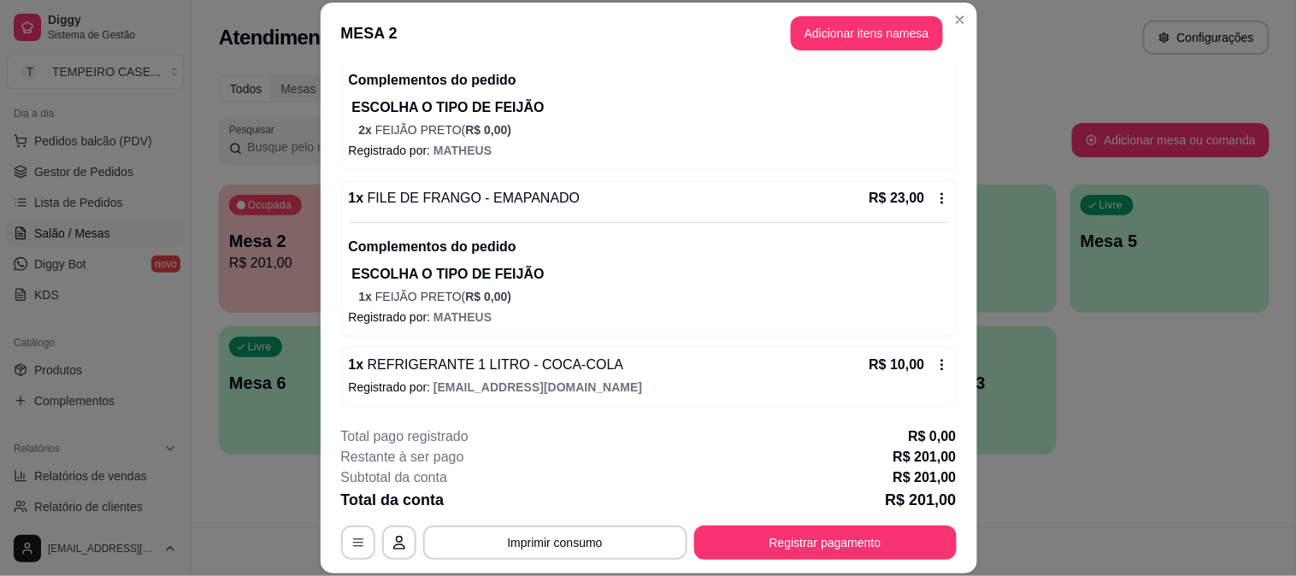
click at [935, 199] on icon at bounding box center [942, 199] width 14 height 14
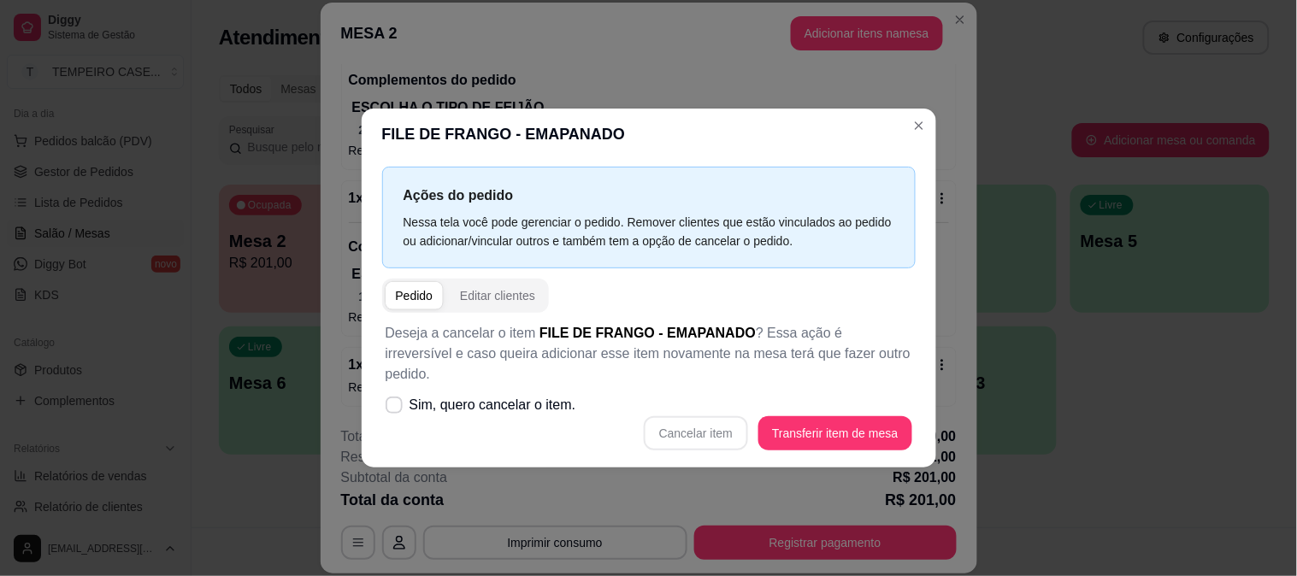
click at [497, 365] on p "Deseja a cancelar o item FILE DE FRANGO - EMAPANADO ? Essa ação é irreversível …" at bounding box center [649, 354] width 527 height 62
click at [497, 395] on span "Sim, quero cancelar o item." at bounding box center [493, 405] width 167 height 21
click at [396, 409] on input "Sim, quero cancelar o item." at bounding box center [390, 414] width 11 height 11
checkbox input "true"
click at [725, 417] on button "Cancelar item" at bounding box center [697, 433] width 102 height 33
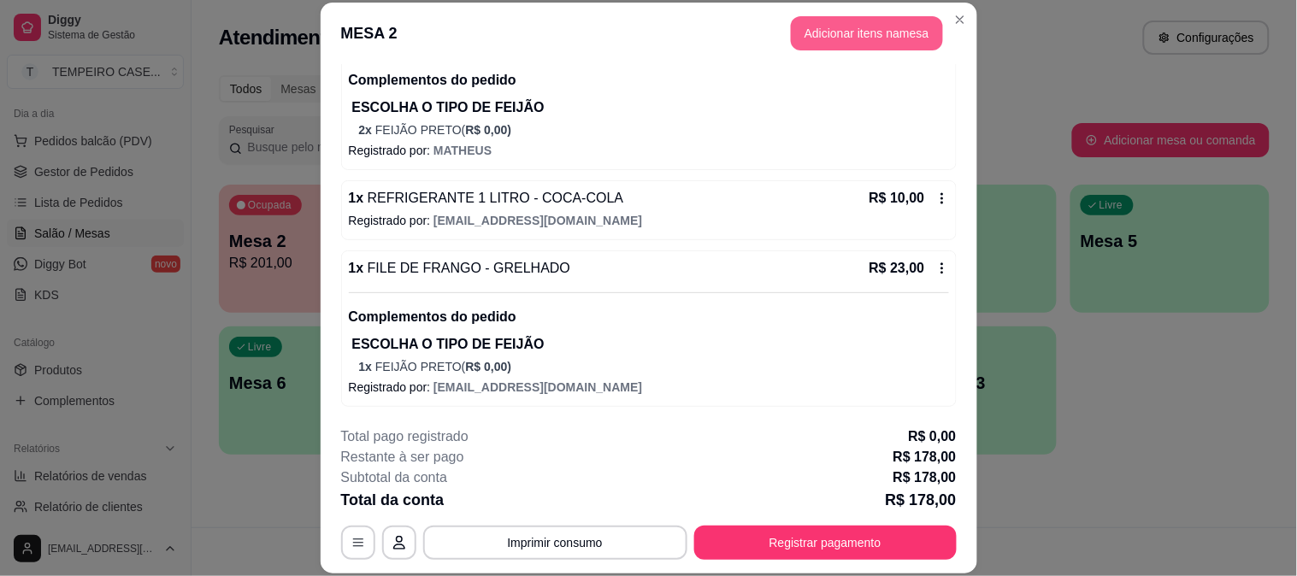
click at [864, 27] on button "Adicionar itens na mesa" at bounding box center [867, 33] width 152 height 34
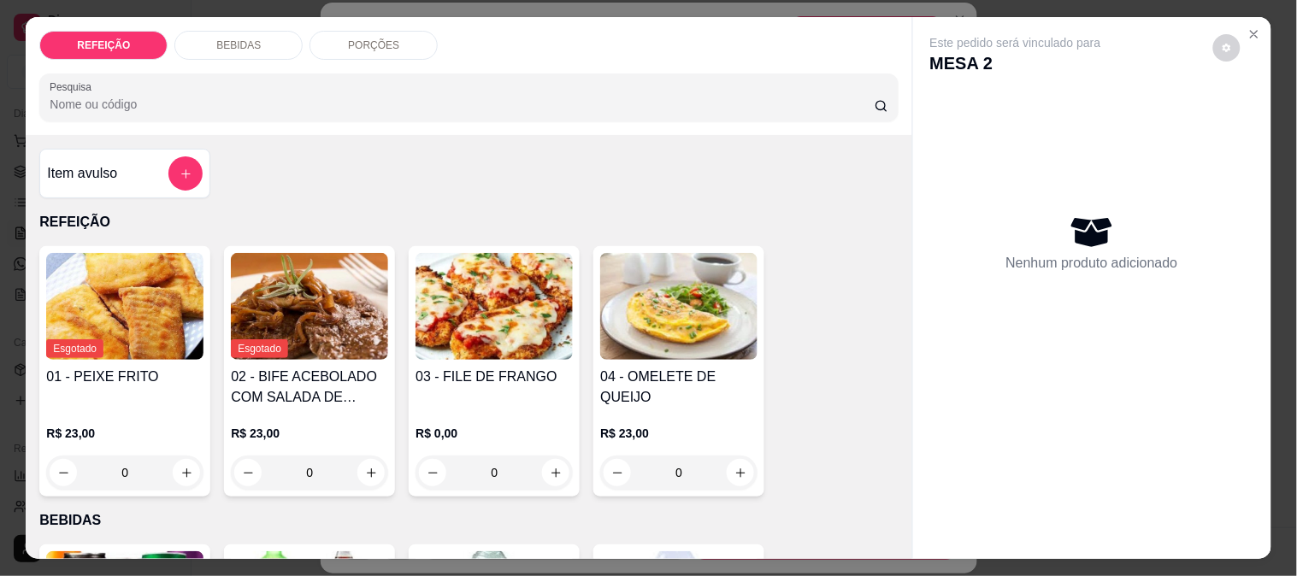
click at [327, 310] on img at bounding box center [309, 306] width 157 height 107
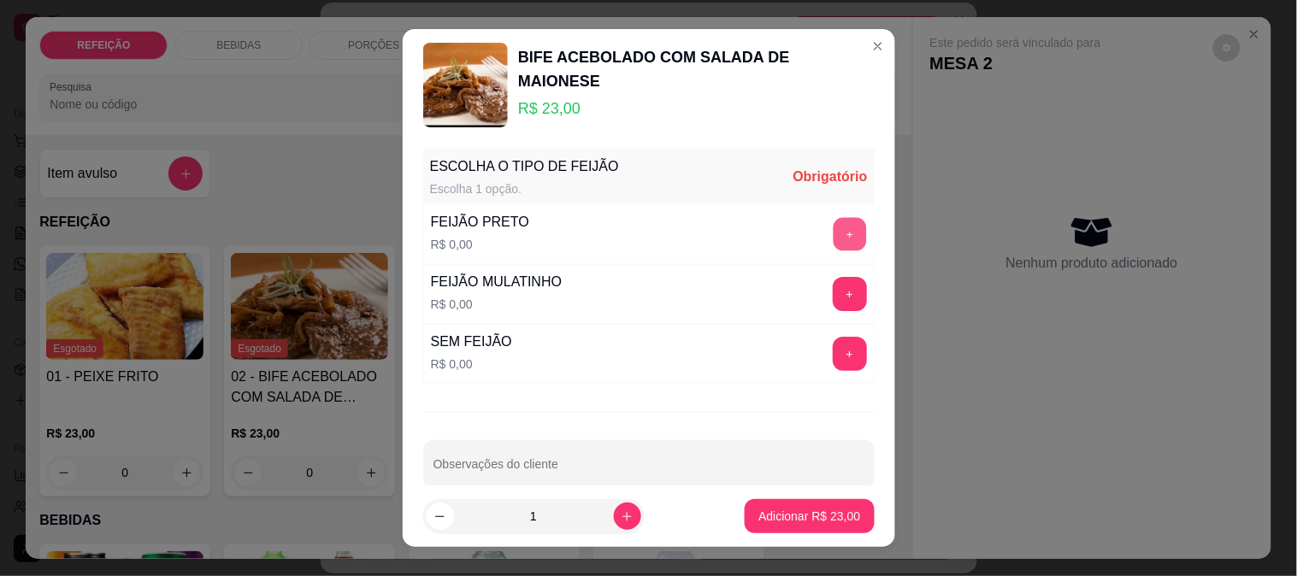
click at [833, 232] on button "+" at bounding box center [849, 234] width 33 height 33
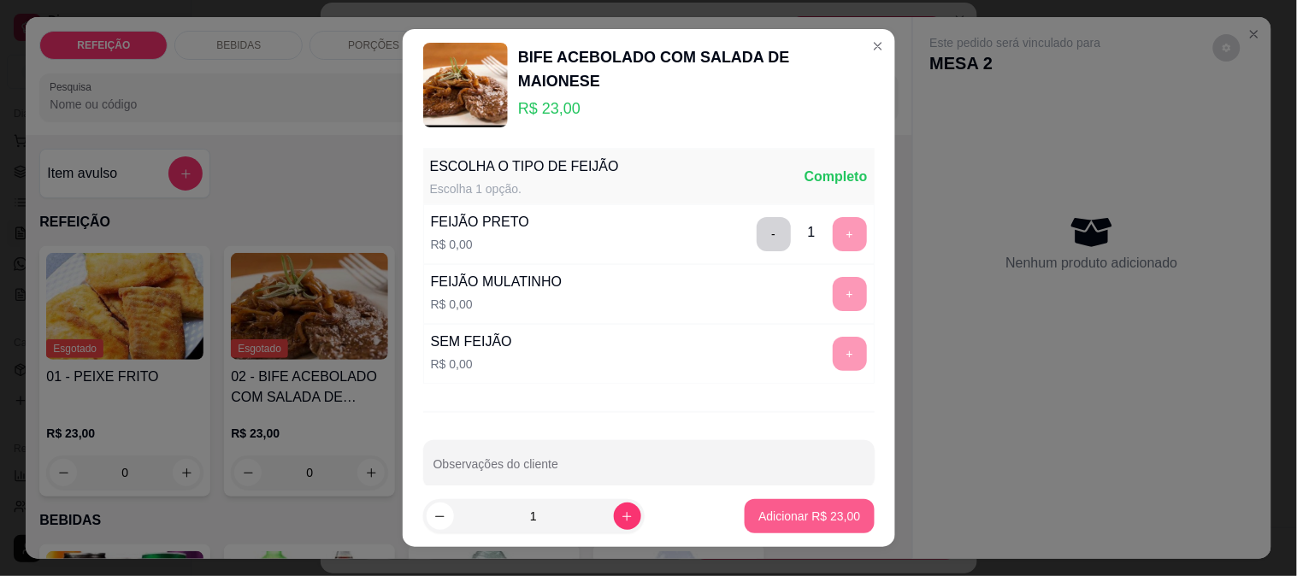
click at [796, 507] on button "Adicionar R$ 23,00" at bounding box center [809, 516] width 129 height 34
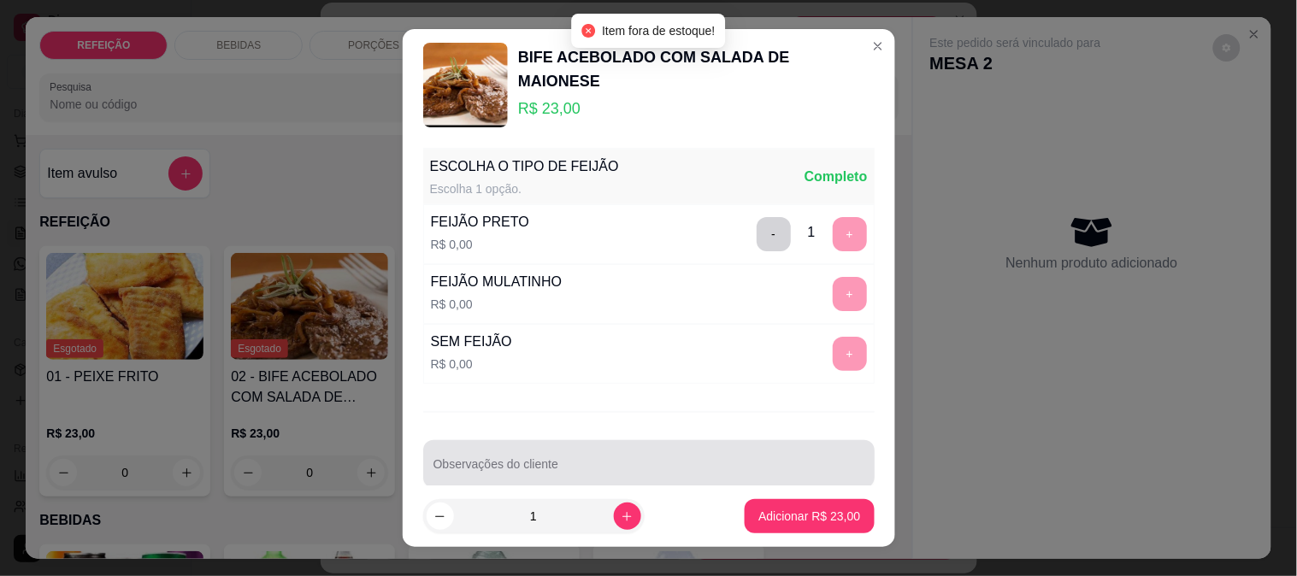
drag, startPoint x: 768, startPoint y: 488, endPoint x: 866, endPoint y: 333, distance: 183.3
click at [780, 485] on section "BIFE ACEBOLADO COM SALADA DE MAIONESE R$ 23,00 ESCOLHA O TIPO DE FEIJÃO Escolha…" at bounding box center [649, 288] width 492 height 519
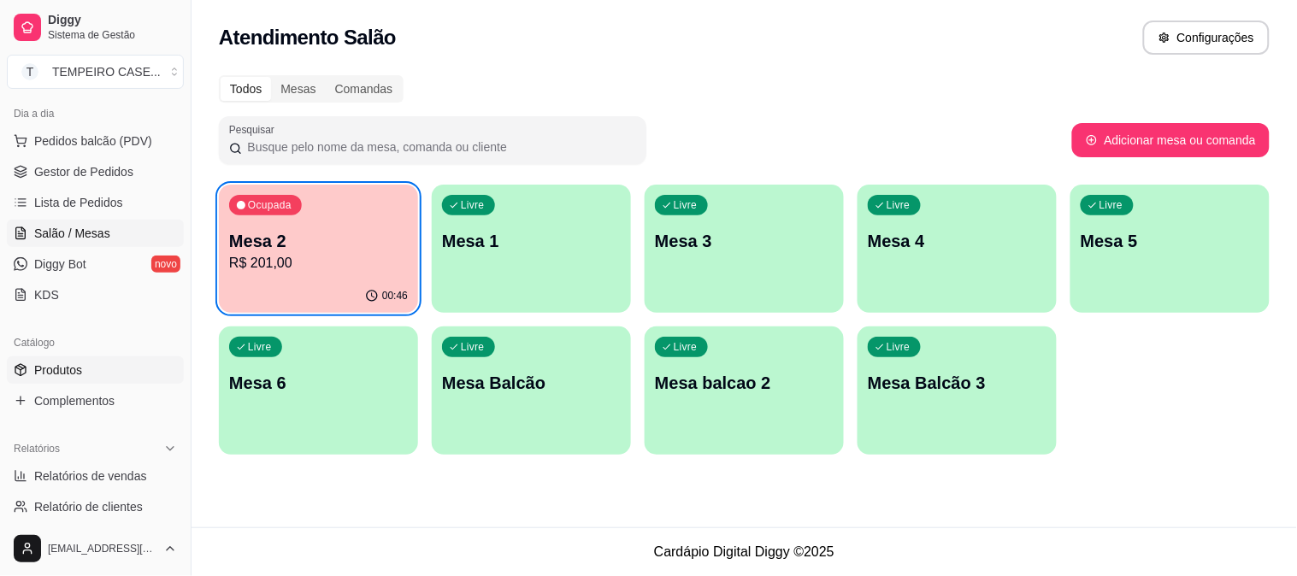
click at [66, 370] on span "Produtos" at bounding box center [58, 370] width 48 height 17
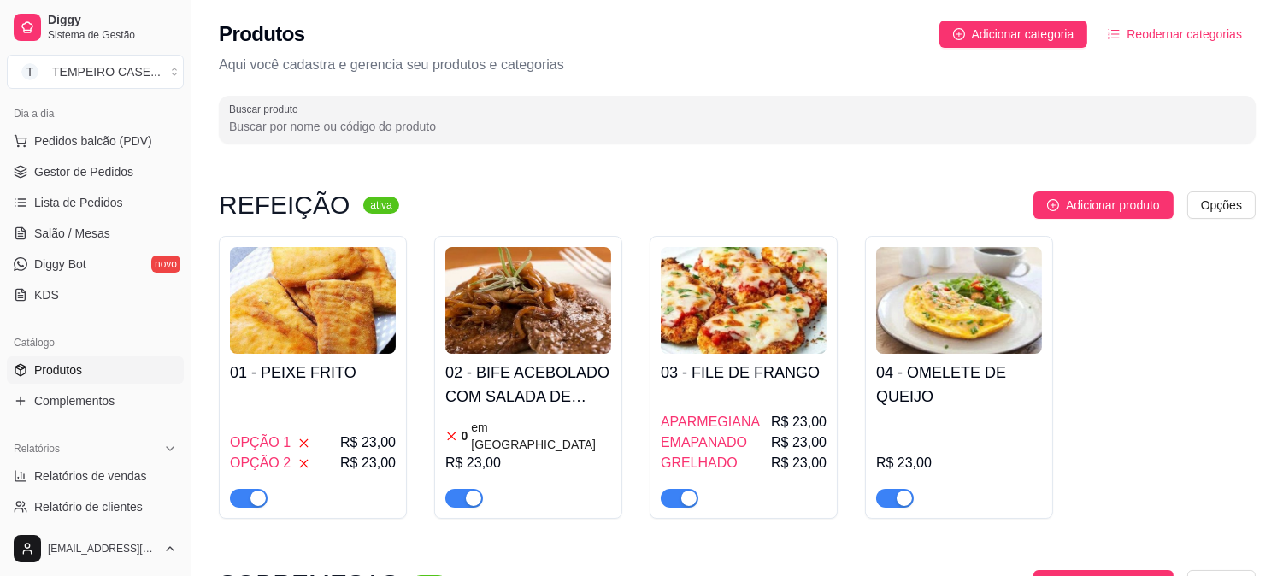
click at [561, 347] on img at bounding box center [528, 300] width 166 height 107
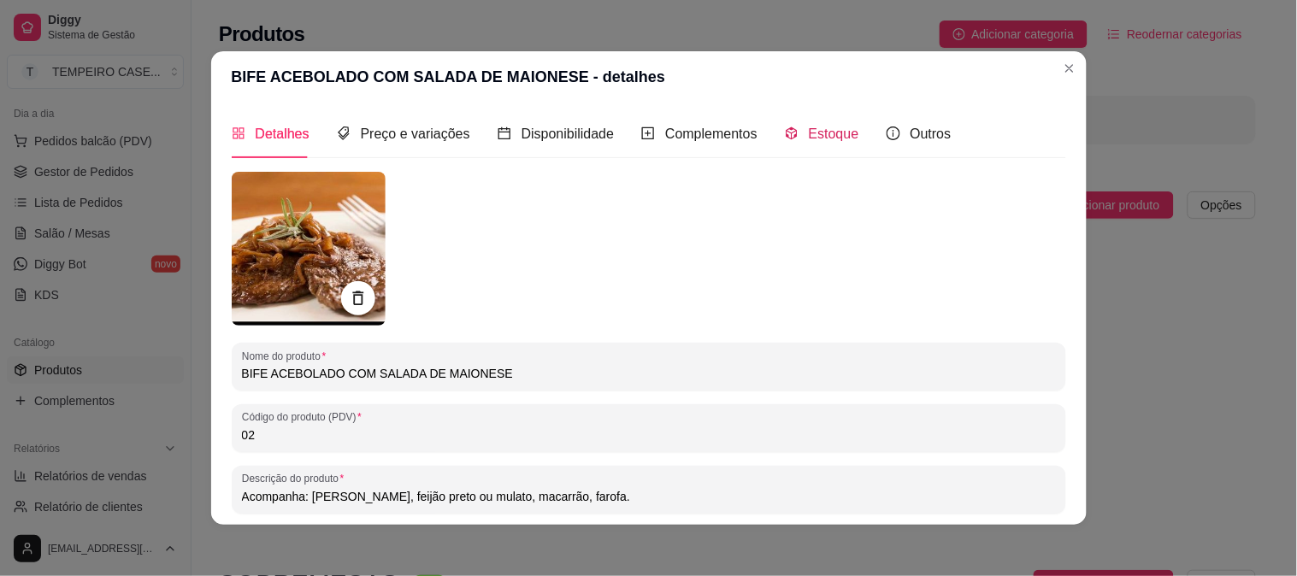
click at [815, 133] on span "Estoque" at bounding box center [834, 134] width 50 height 15
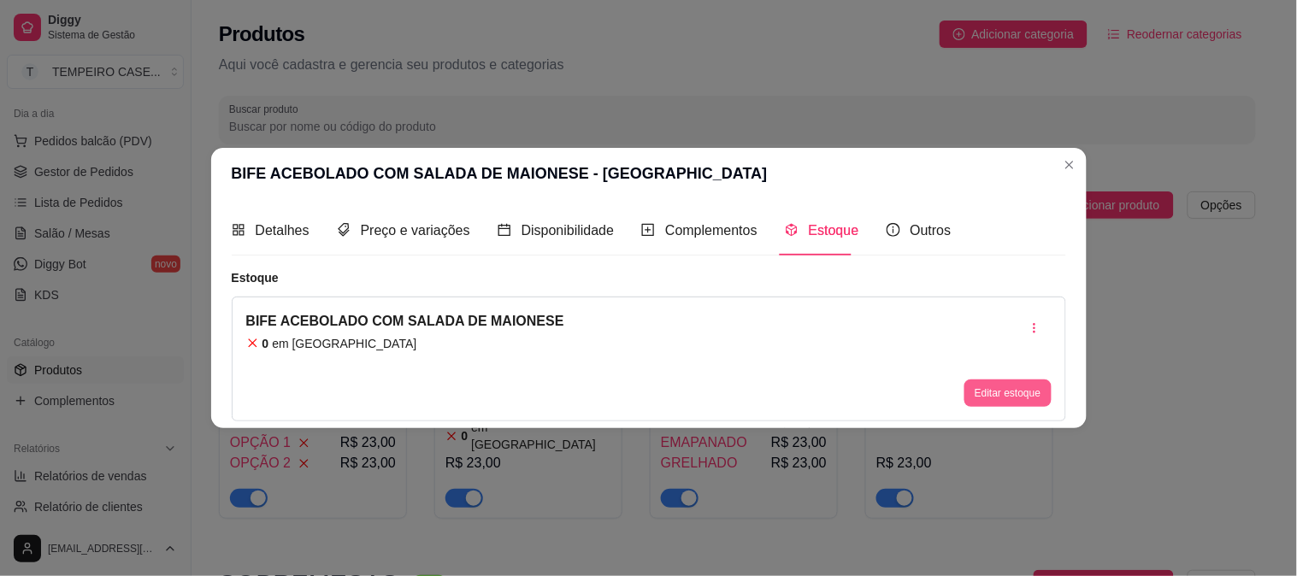
click at [1022, 382] on button "Editar estoque" at bounding box center [1007, 393] width 86 height 27
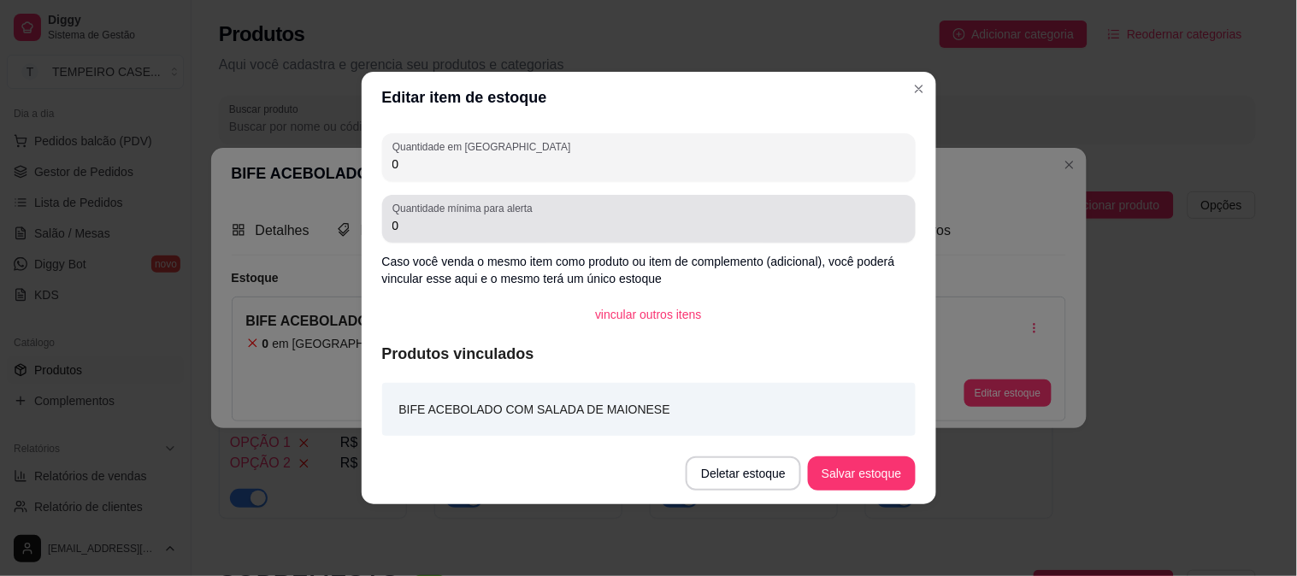
click at [494, 202] on label "Quantidade mínima para alerta" at bounding box center [465, 208] width 146 height 15
click at [494, 217] on input "0" at bounding box center [648, 225] width 513 height 17
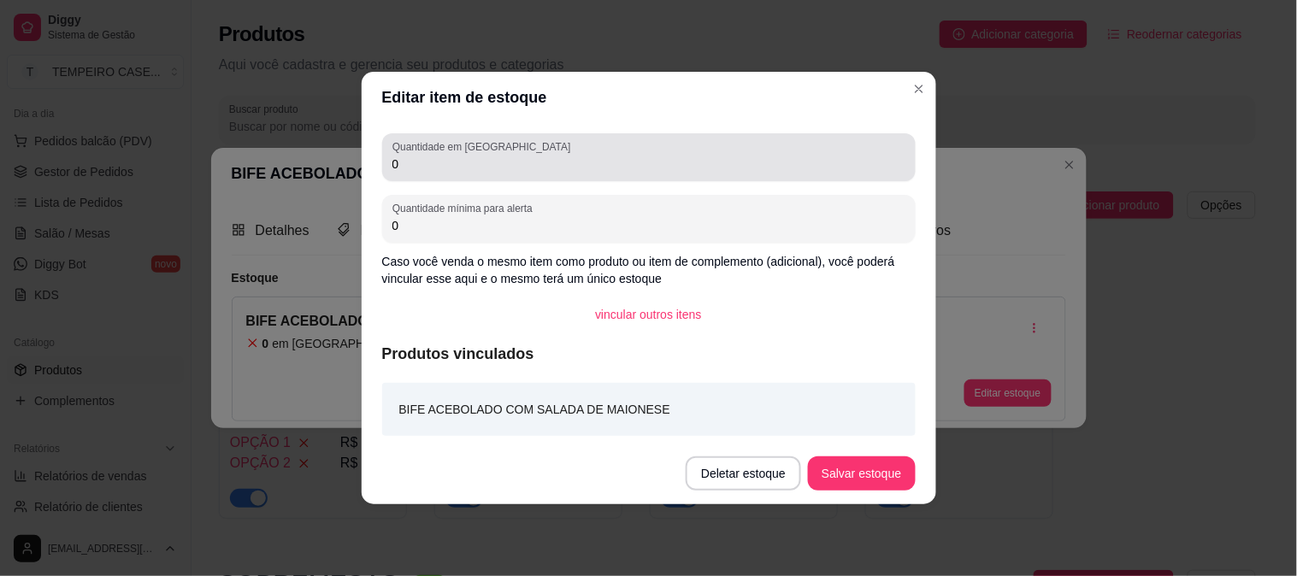
click at [492, 180] on div "Quantidade em estoque 0" at bounding box center [649, 157] width 534 height 48
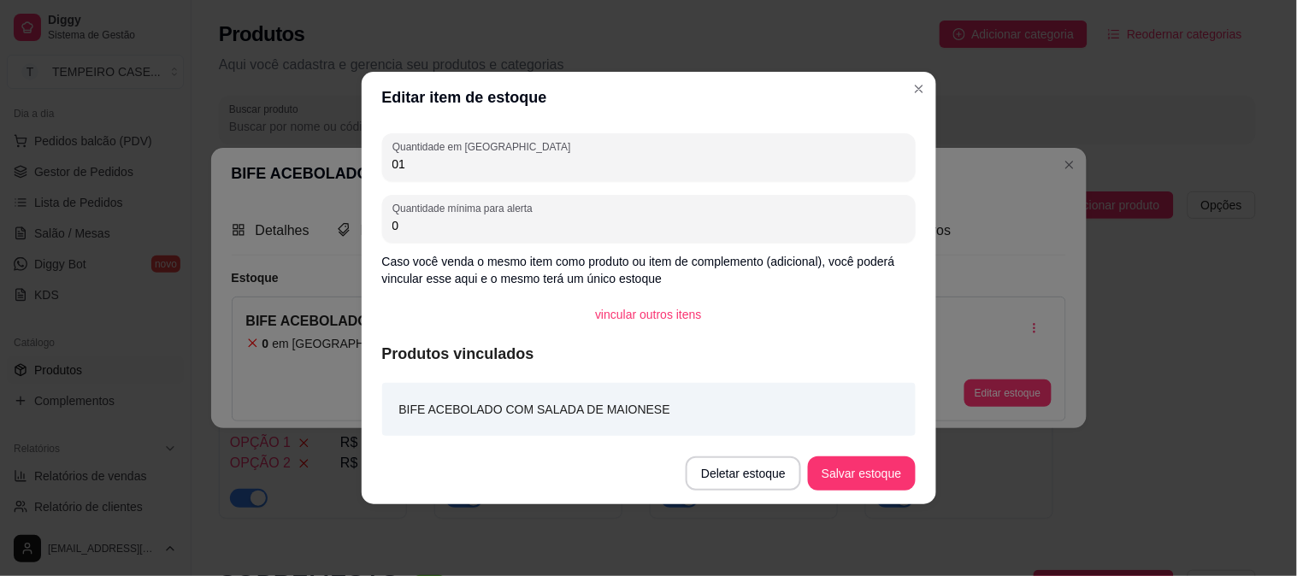
drag, startPoint x: 486, startPoint y: 176, endPoint x: 313, endPoint y: 155, distance: 174.0
click at [313, 155] on div "Editar item de estoque Quantidade em estoque 01 Quantidade mínima para alerta 0…" at bounding box center [648, 288] width 1297 height 576
click at [434, 168] on input "01" at bounding box center [648, 164] width 513 height 17
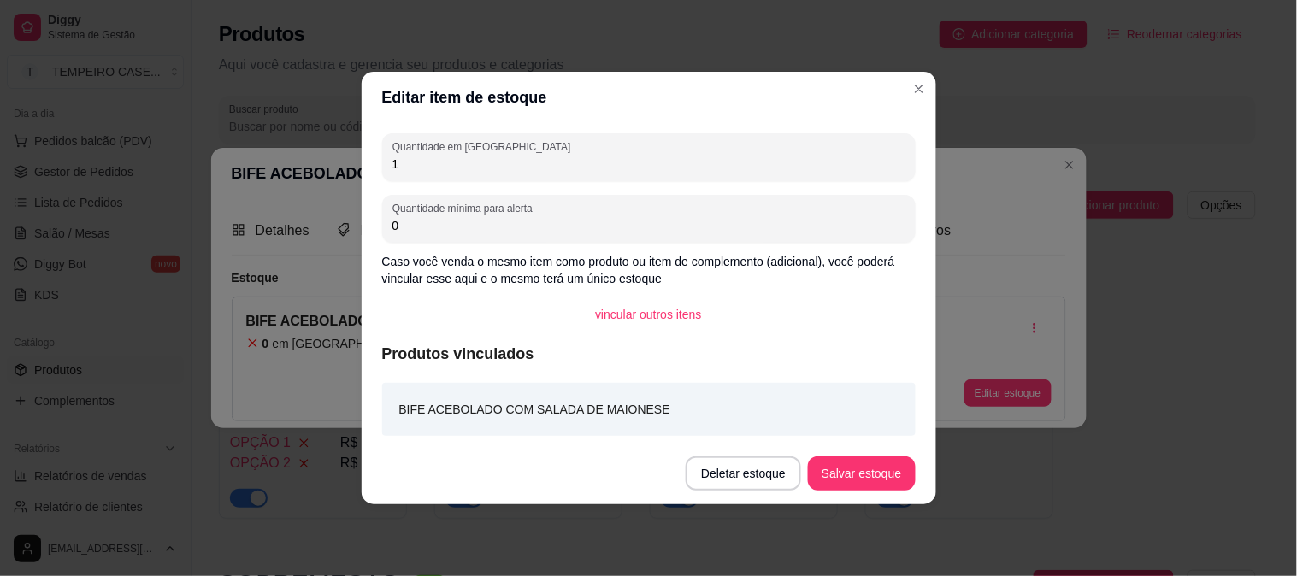
type input "1"
click at [870, 468] on button "Salvar estoque" at bounding box center [862, 473] width 104 height 33
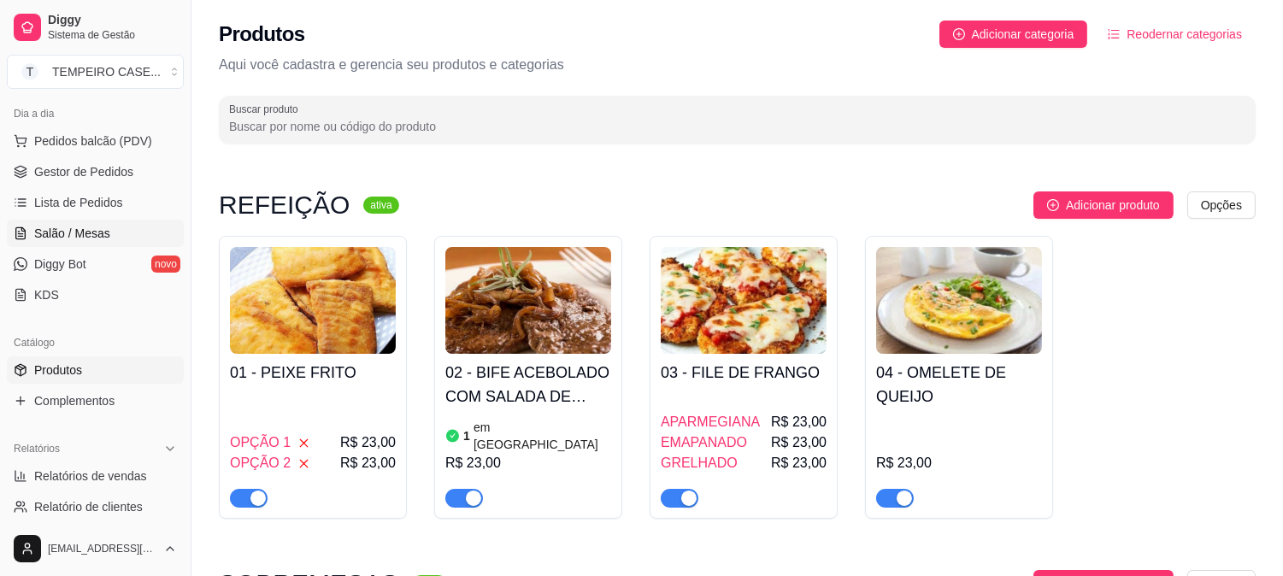
click at [96, 238] on span "Salão / Mesas" at bounding box center [72, 233] width 76 height 17
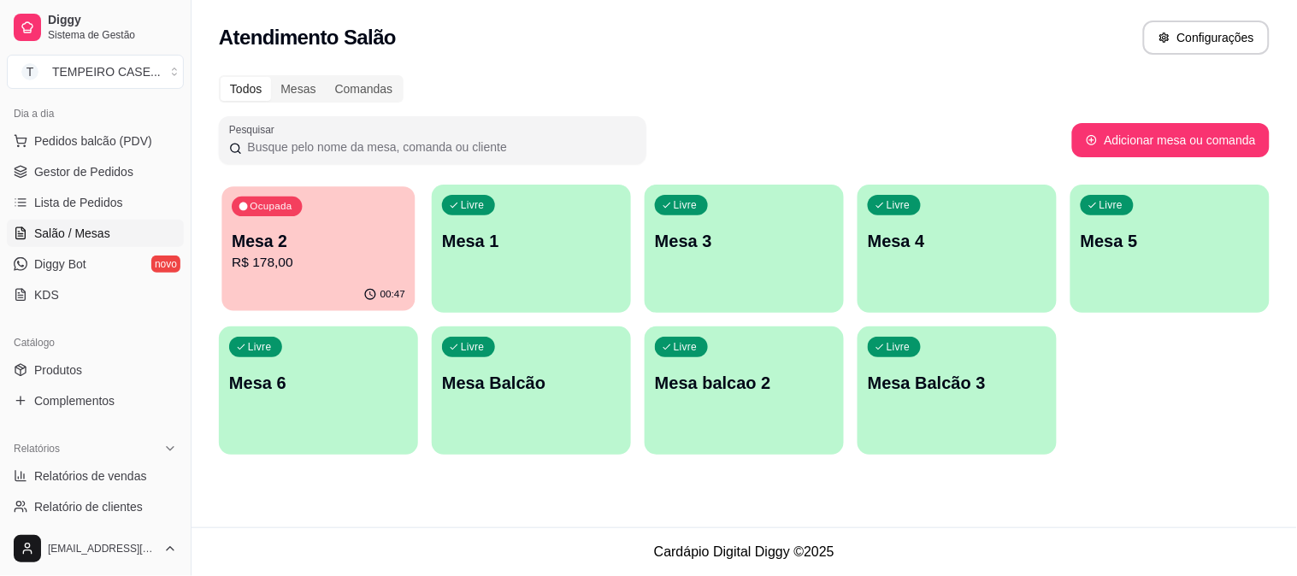
click at [295, 277] on div "Ocupada Mesa 2 R$ 178,00" at bounding box center [317, 232] width 193 height 92
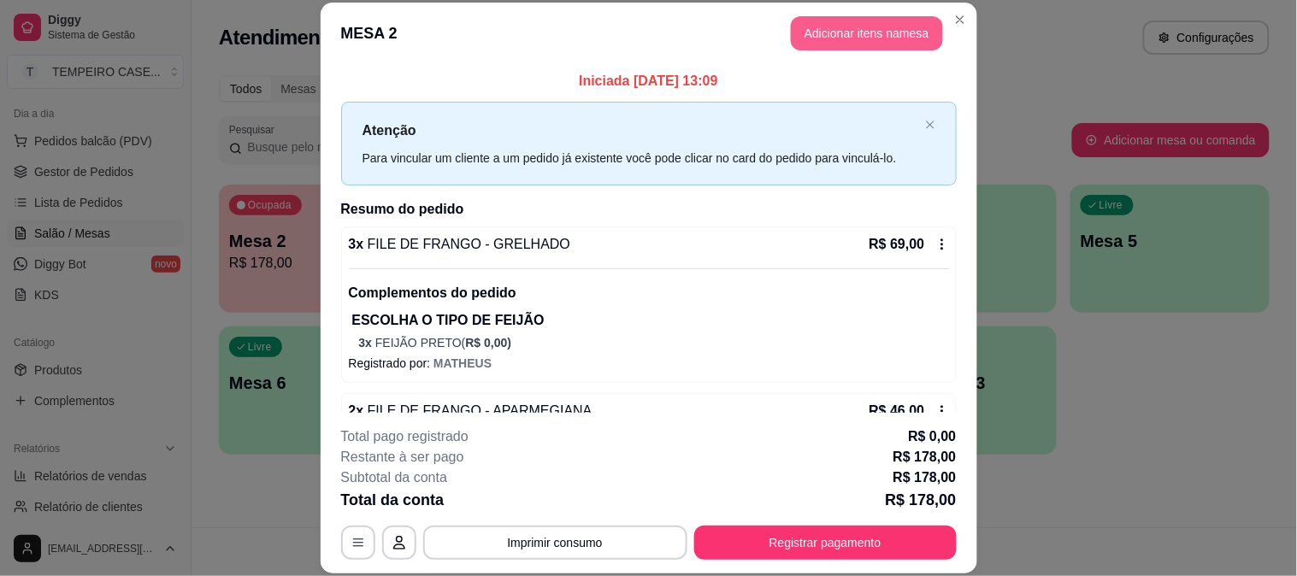
click at [848, 38] on button "Adicionar itens na mesa" at bounding box center [867, 33] width 152 height 34
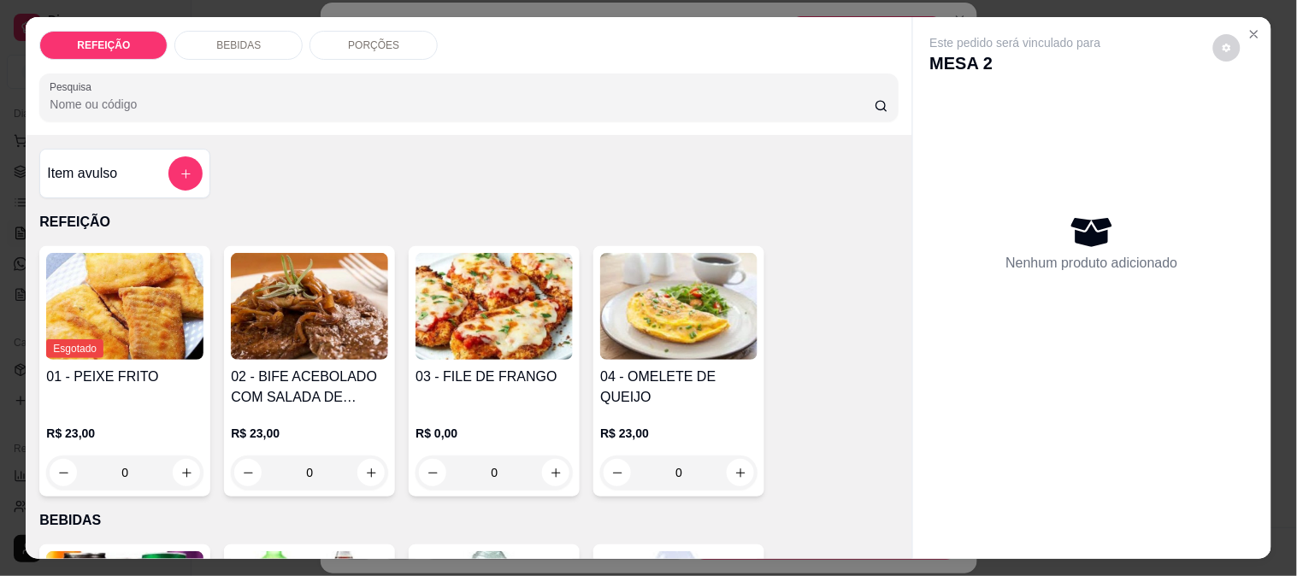
click at [360, 299] on img at bounding box center [309, 306] width 157 height 107
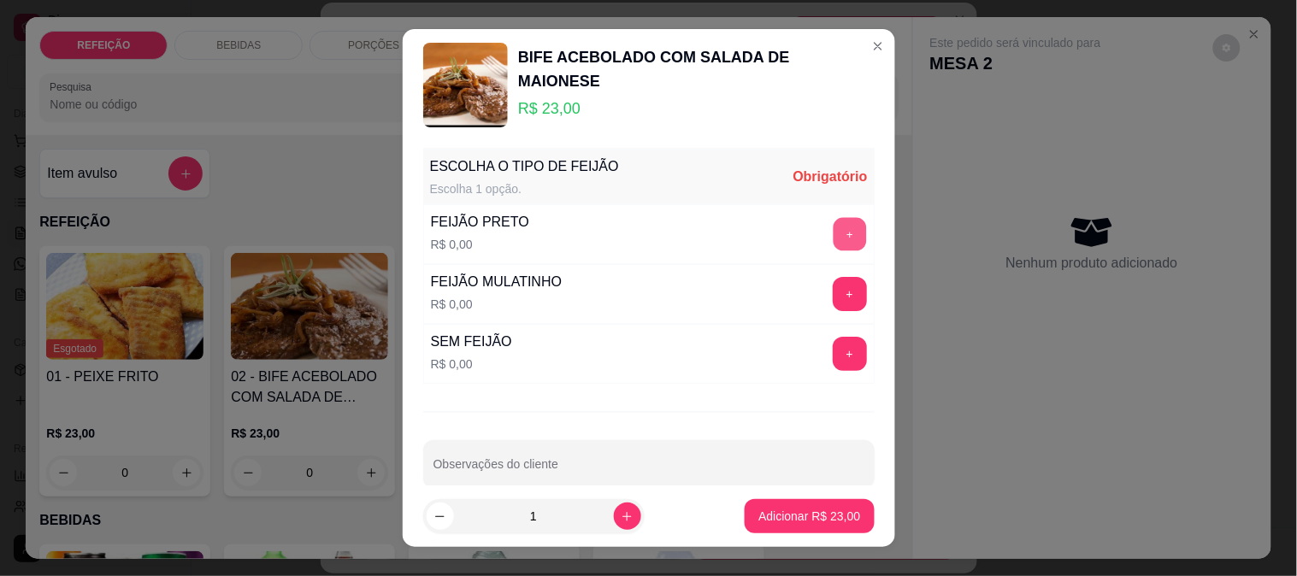
click at [833, 227] on button "+" at bounding box center [849, 234] width 33 height 33
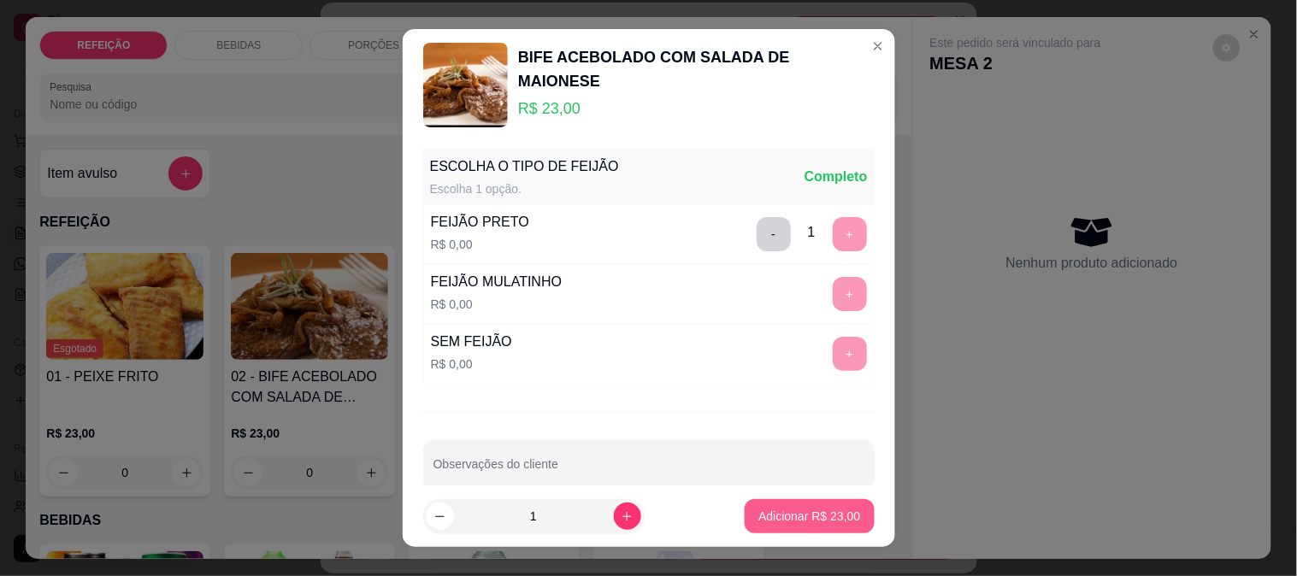
click at [805, 517] on p "Adicionar R$ 23,00" at bounding box center [809, 516] width 102 height 17
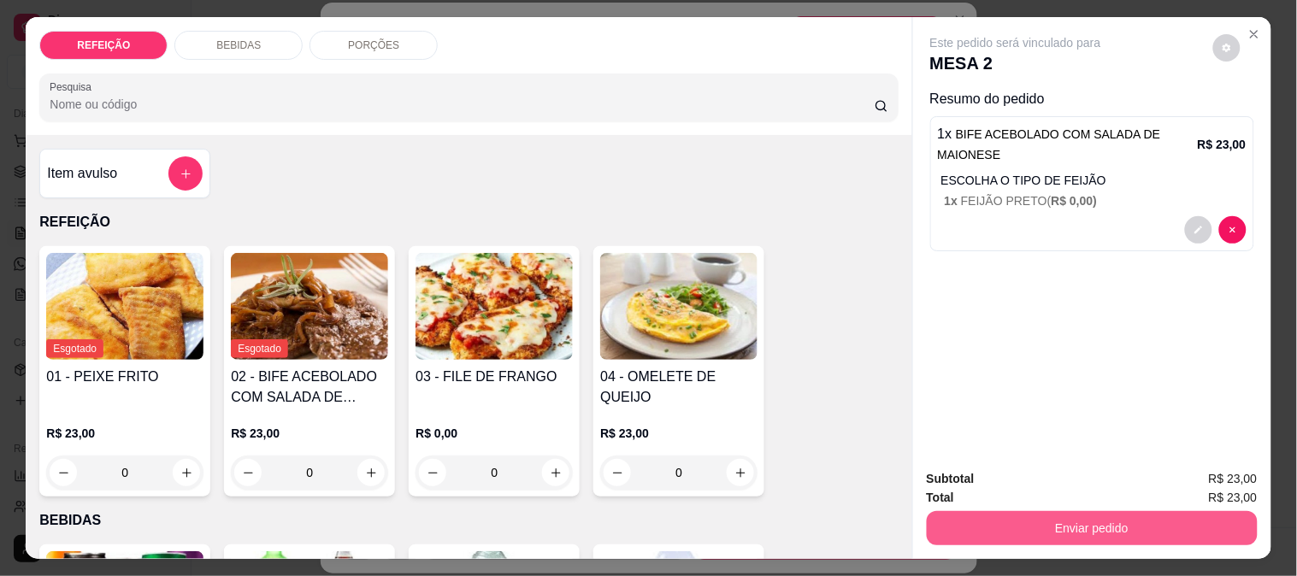
click at [996, 515] on button "Enviar pedido" at bounding box center [1092, 528] width 331 height 34
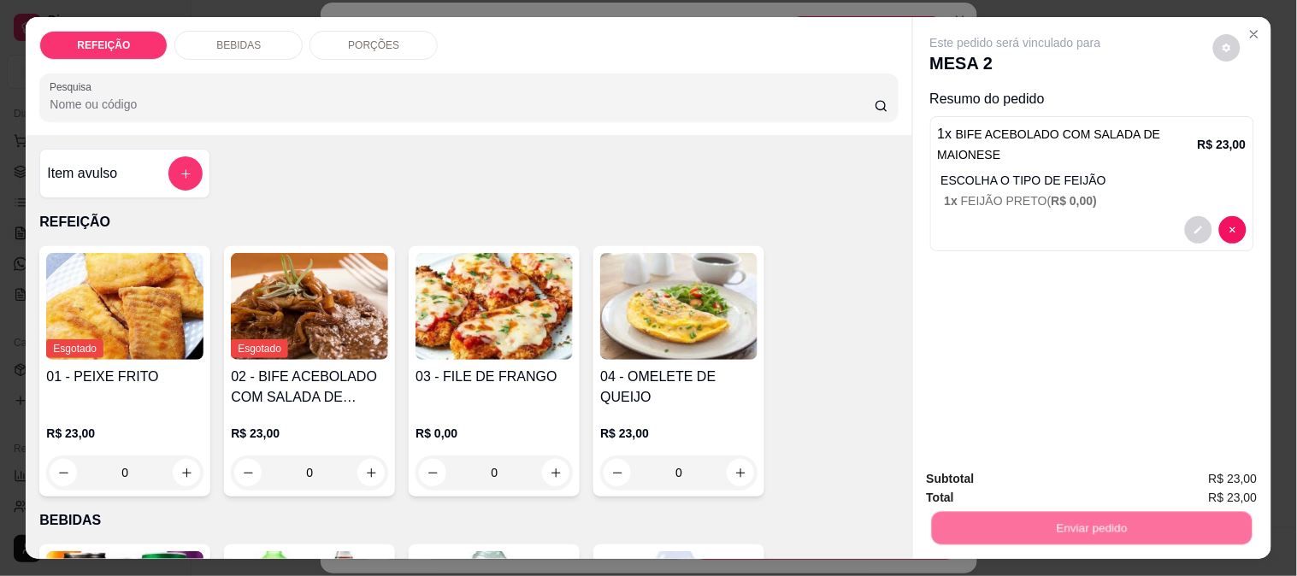
click at [1002, 468] on button "Não registrar e enviar pedido" at bounding box center [1035, 479] width 173 height 32
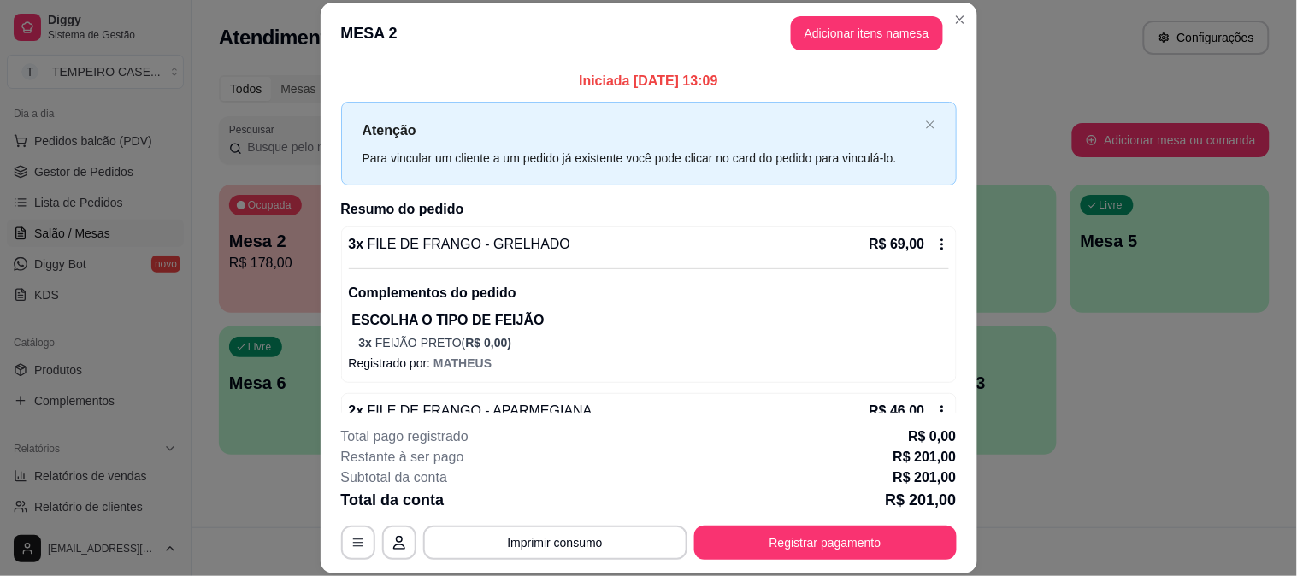
click at [962, 7] on header "MESA 2 Adicionar itens na mesa" at bounding box center [649, 34] width 657 height 62
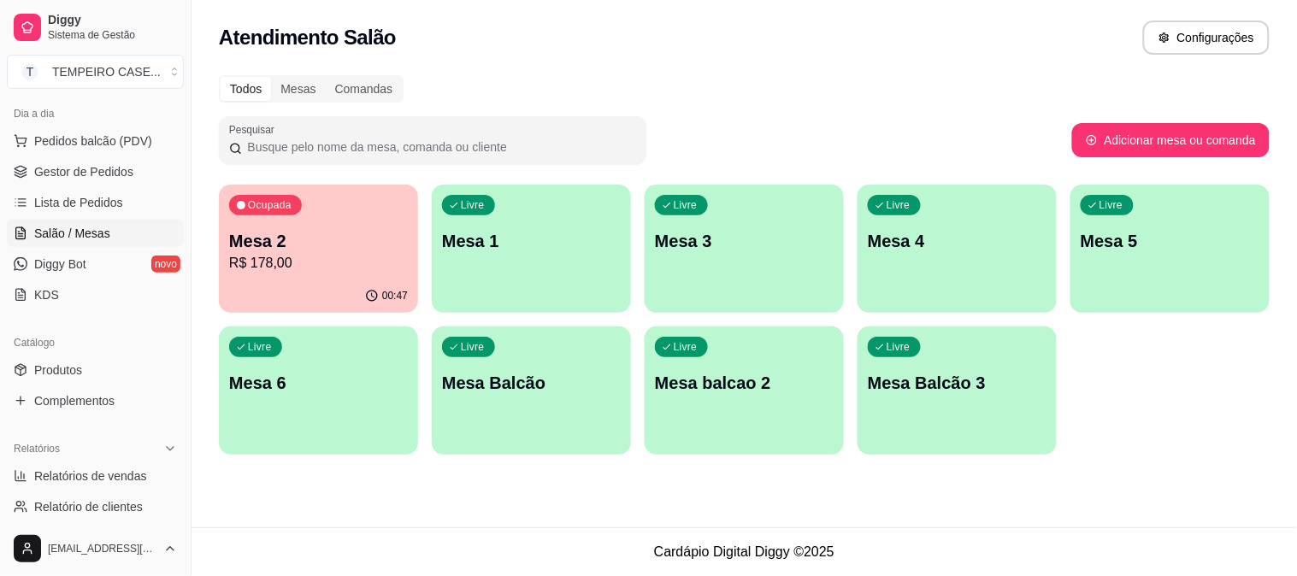
click at [368, 240] on p "Mesa 2" at bounding box center [318, 241] width 179 height 24
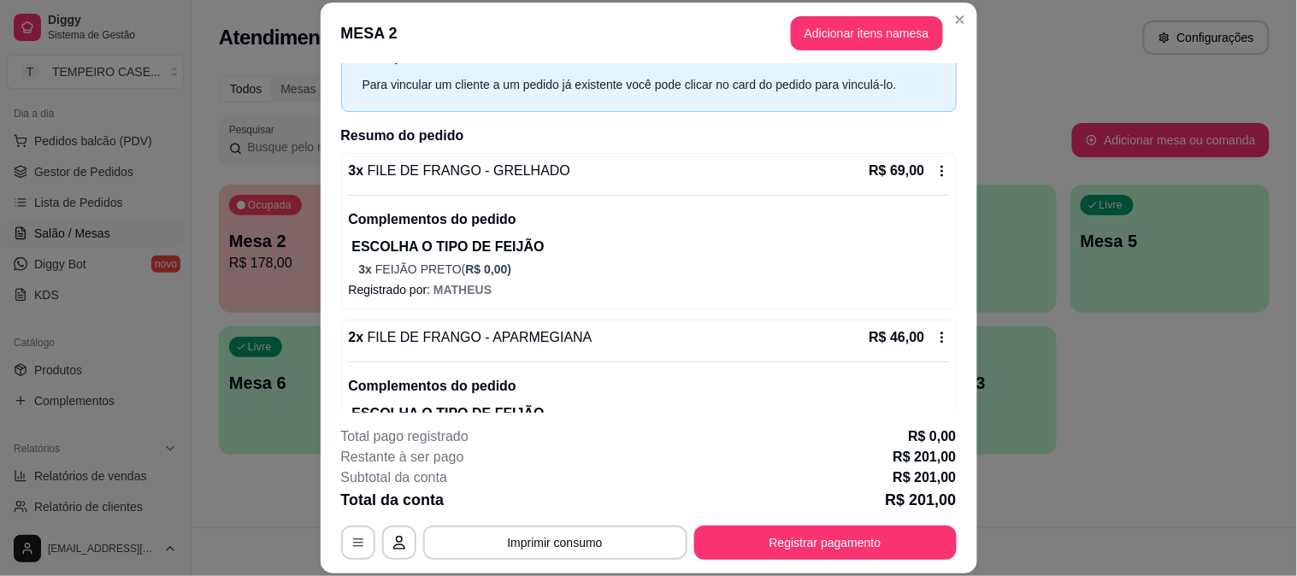
scroll to position [27, 0]
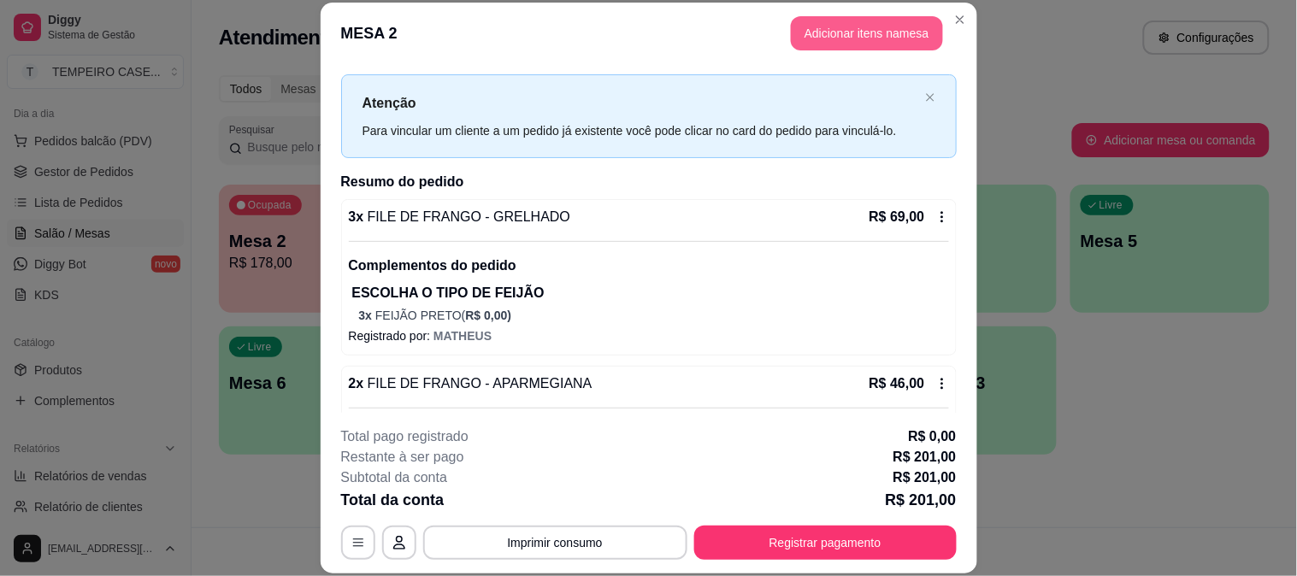
click at [804, 37] on button "Adicionar itens na mesa" at bounding box center [867, 33] width 152 height 34
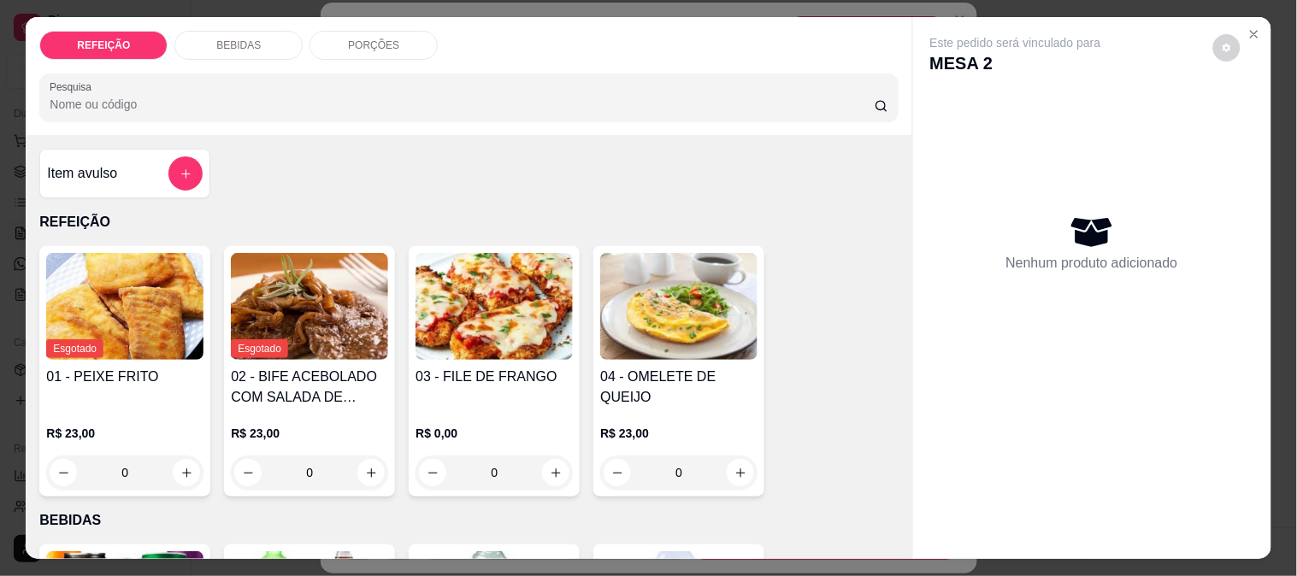
click at [257, 41] on div "BEBIDAS" at bounding box center [238, 45] width 128 height 29
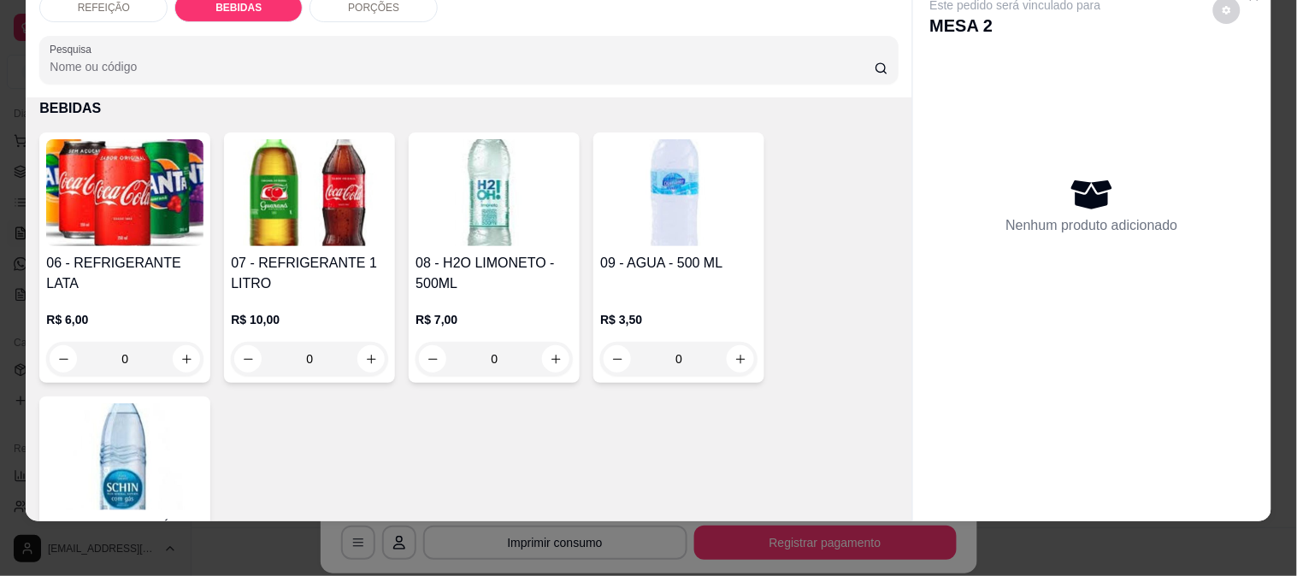
click at [262, 183] on img at bounding box center [309, 192] width 157 height 107
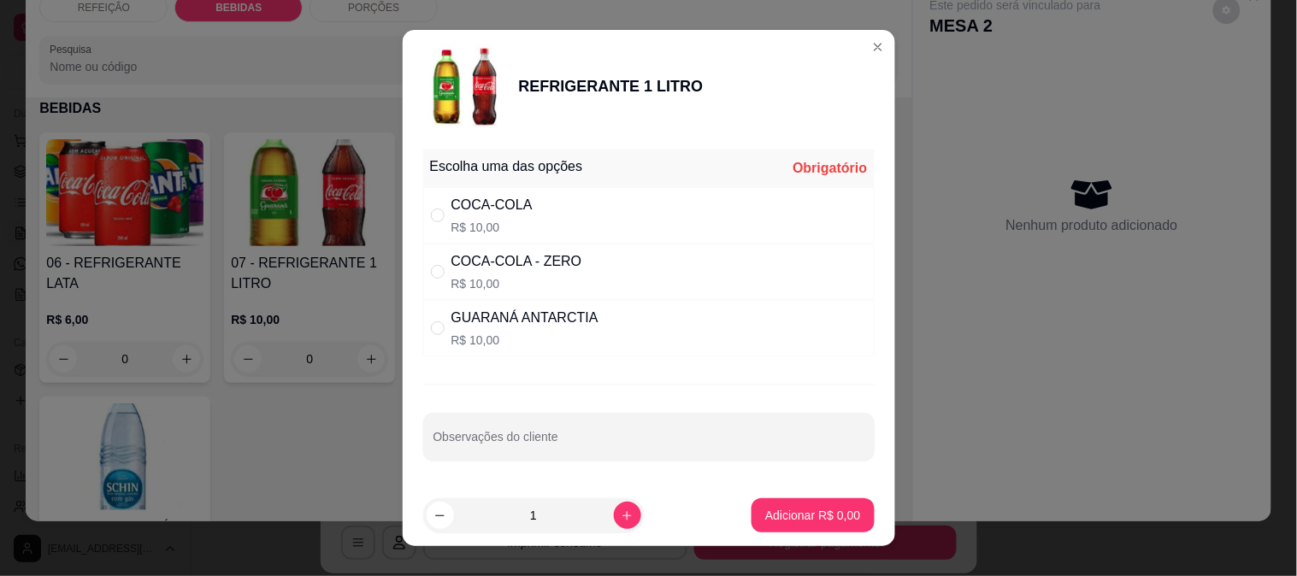
click at [450, 187] on div "COCA-COLA R$ 10,00" at bounding box center [648, 215] width 451 height 56
radio input "true"
click at [758, 511] on p "Adicionar R$ 10,00" at bounding box center [809, 515] width 102 height 17
type input "1"
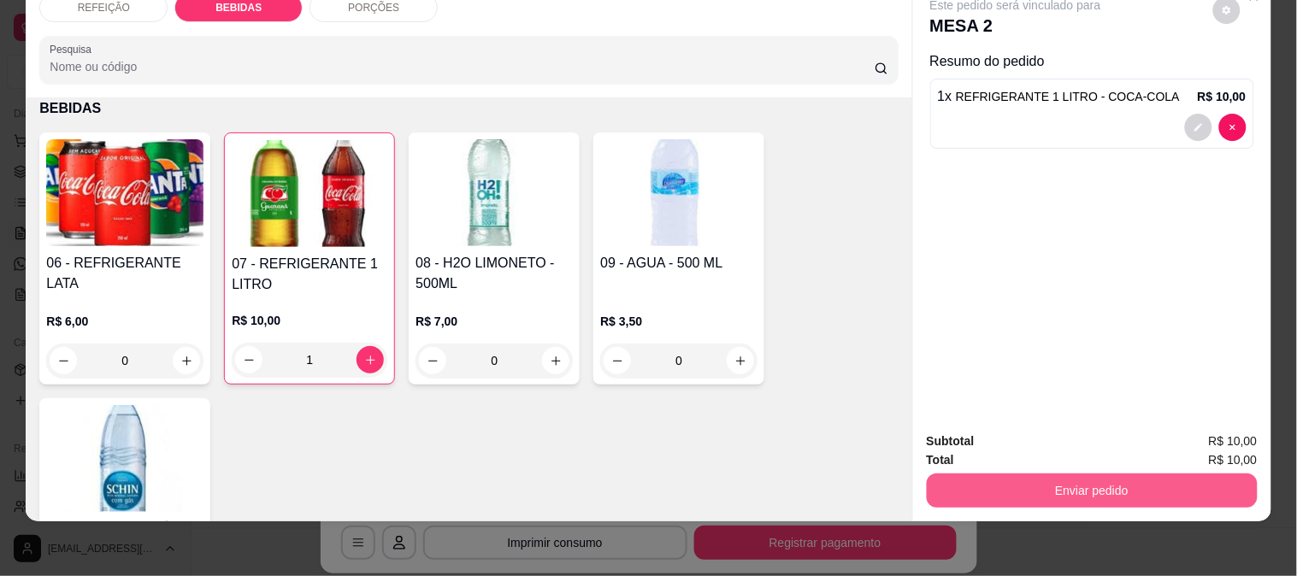
click at [1010, 480] on button "Enviar pedido" at bounding box center [1092, 491] width 331 height 34
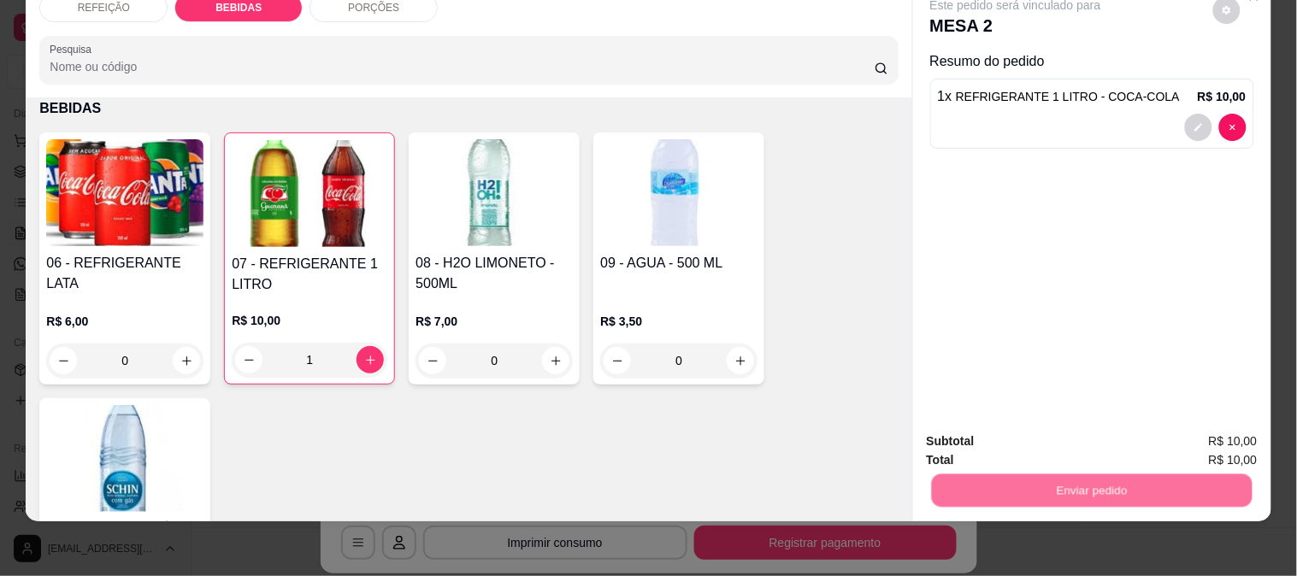
click at [1002, 428] on button "Não registrar e enviar pedido" at bounding box center [1035, 434] width 178 height 32
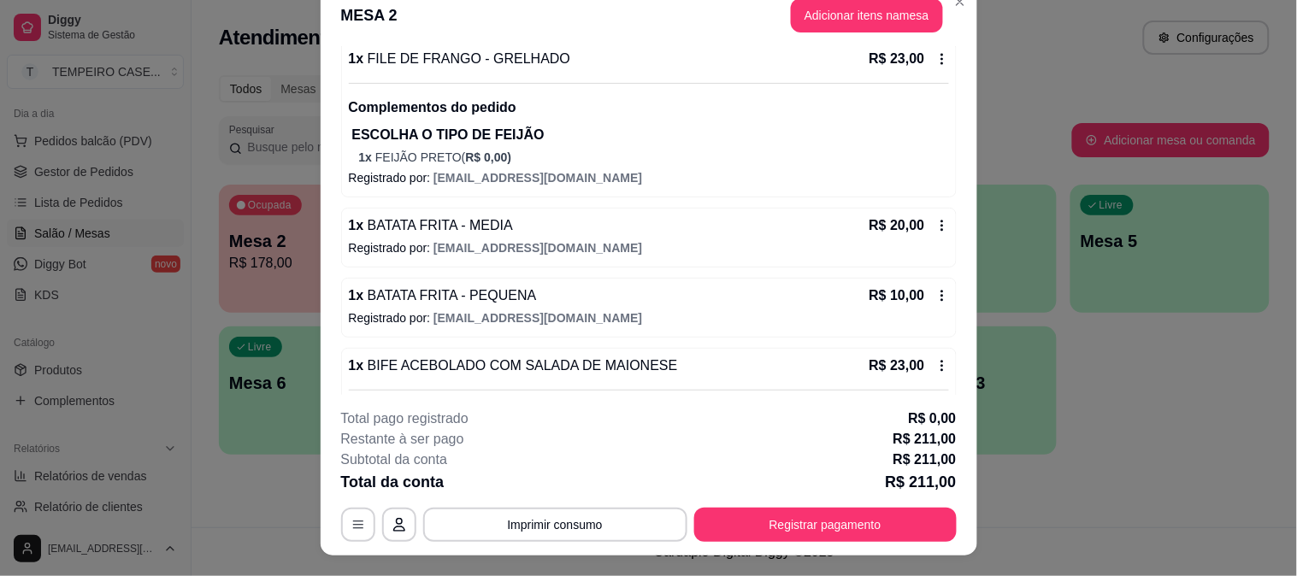
scroll to position [0, 0]
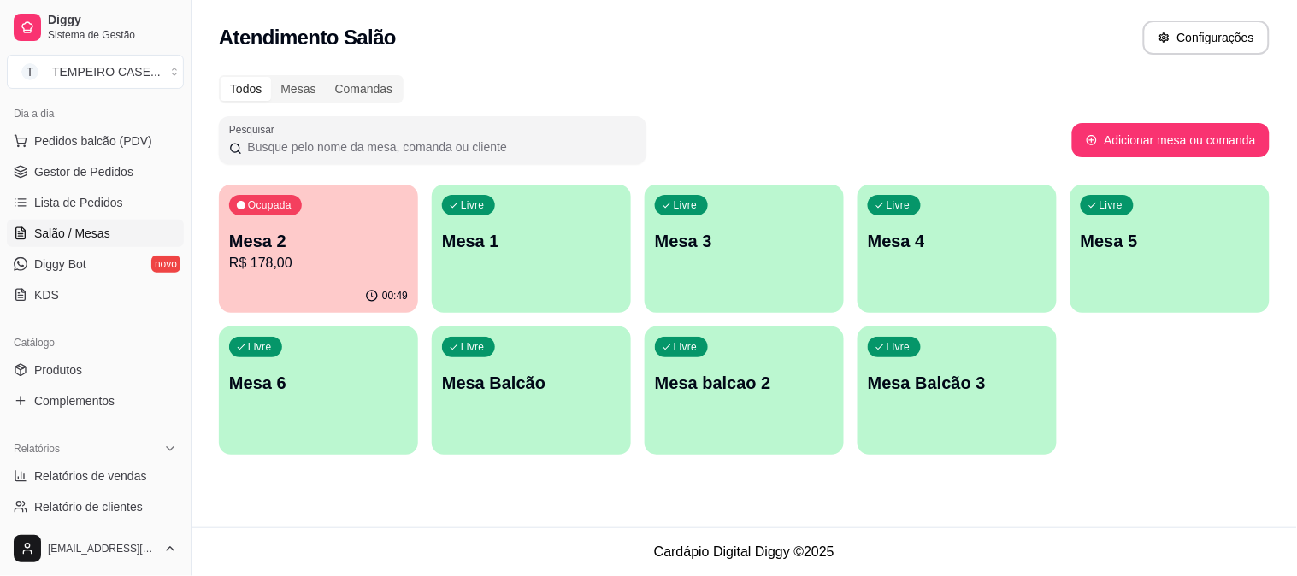
click at [356, 299] on div "00:49" at bounding box center [318, 296] width 199 height 33
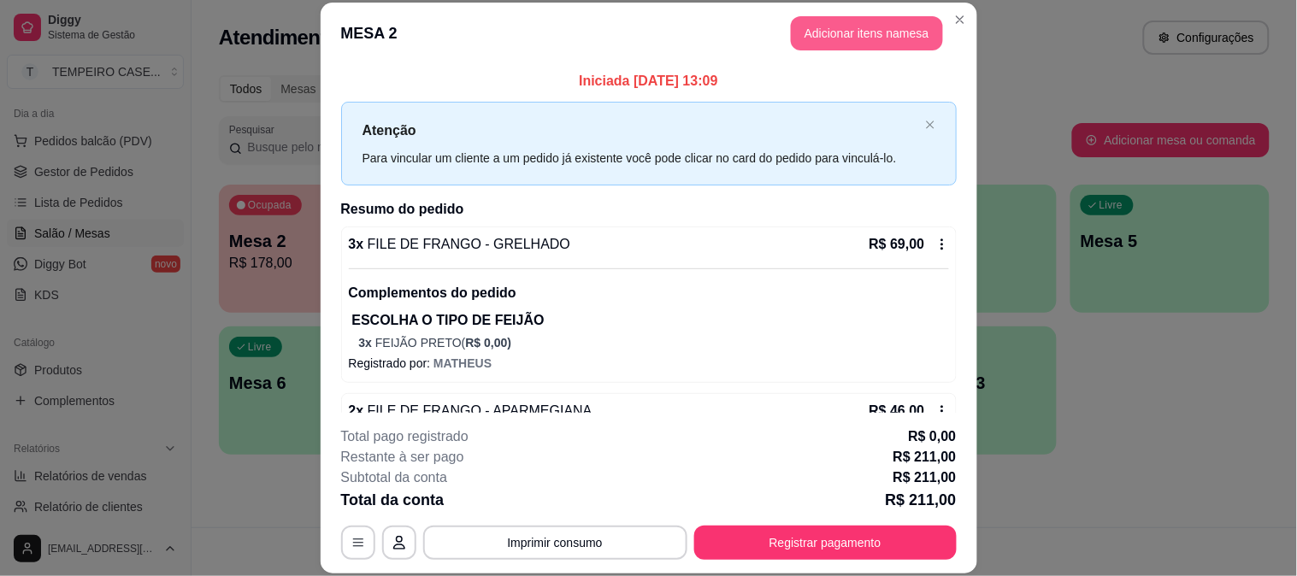
click at [815, 31] on button "Adicionar itens na mesa" at bounding box center [867, 33] width 152 height 34
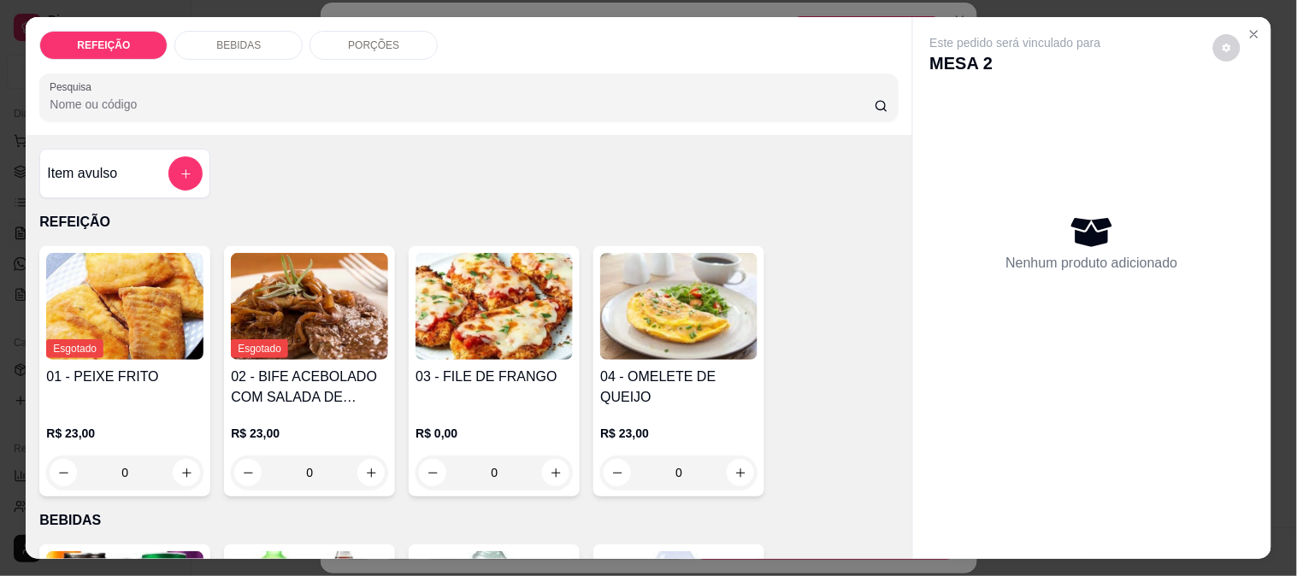
drag, startPoint x: 251, startPoint y: 43, endPoint x: 275, endPoint y: 118, distance: 79.0
click at [251, 43] on div "BEBIDAS" at bounding box center [238, 45] width 128 height 29
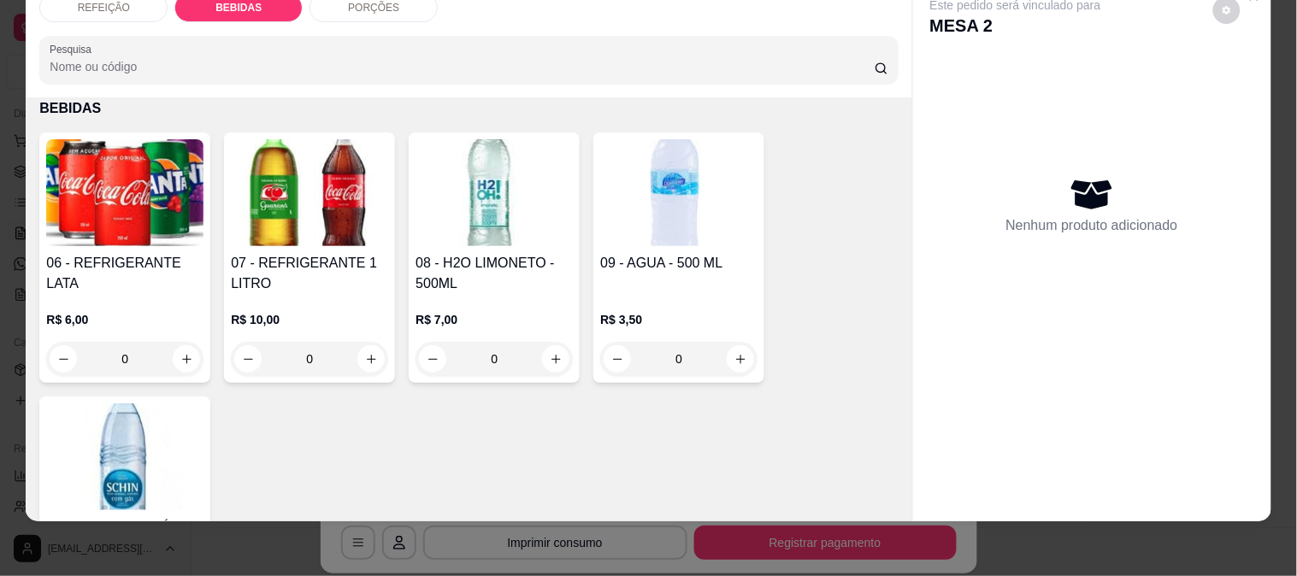
click at [609, 176] on img at bounding box center [678, 192] width 157 height 107
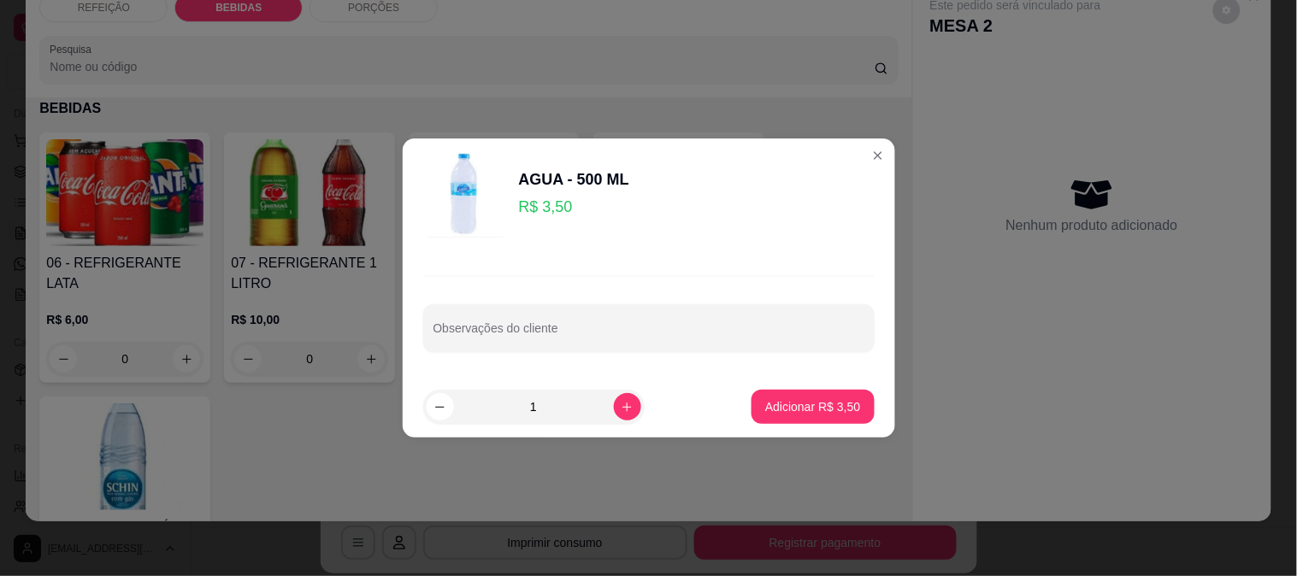
click at [778, 393] on button "Adicionar R$ 3,50" at bounding box center [813, 407] width 122 height 34
type input "1"
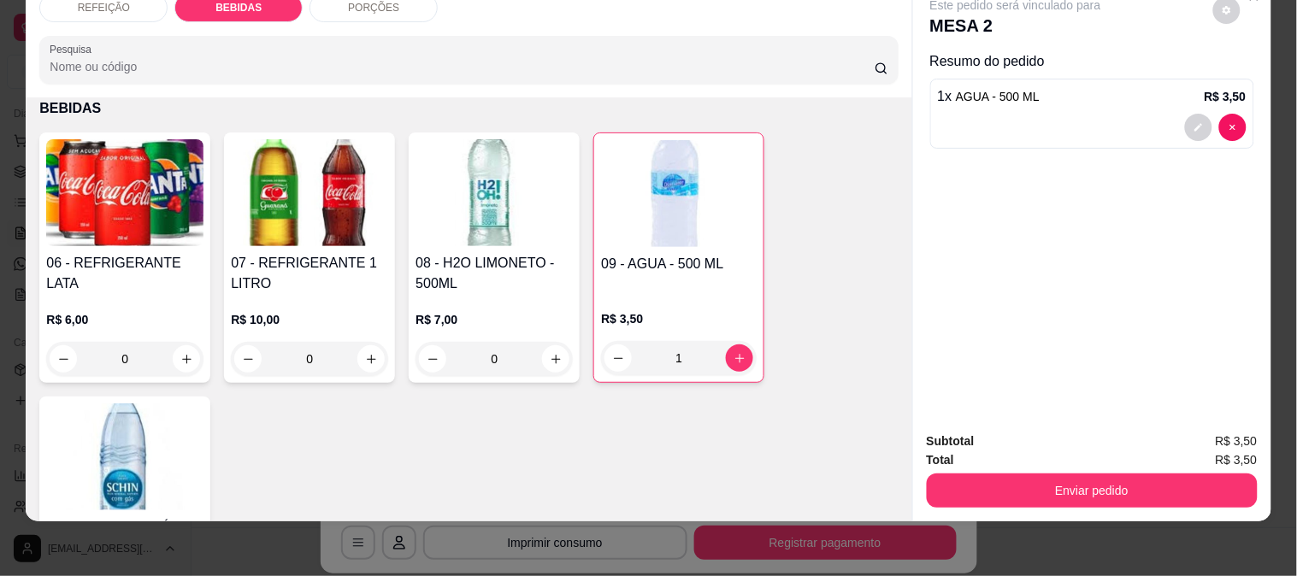
click at [1000, 474] on button "Enviar pedido" at bounding box center [1092, 491] width 331 height 34
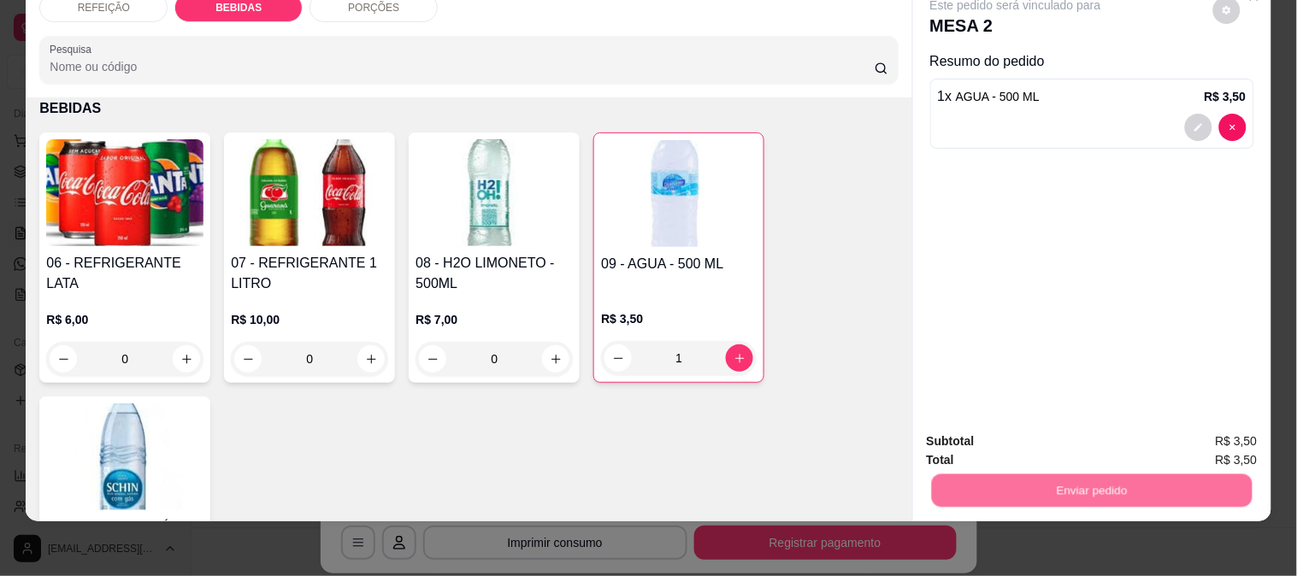
click at [986, 427] on button "Não registrar e enviar pedido" at bounding box center [1035, 434] width 178 height 32
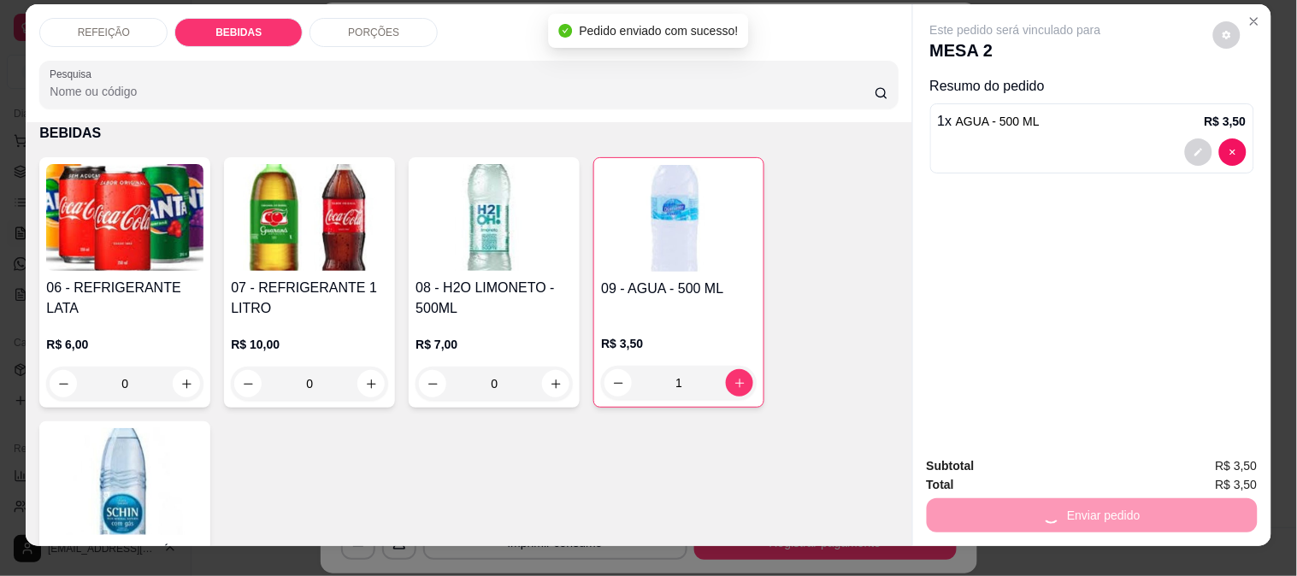
scroll to position [0, 0]
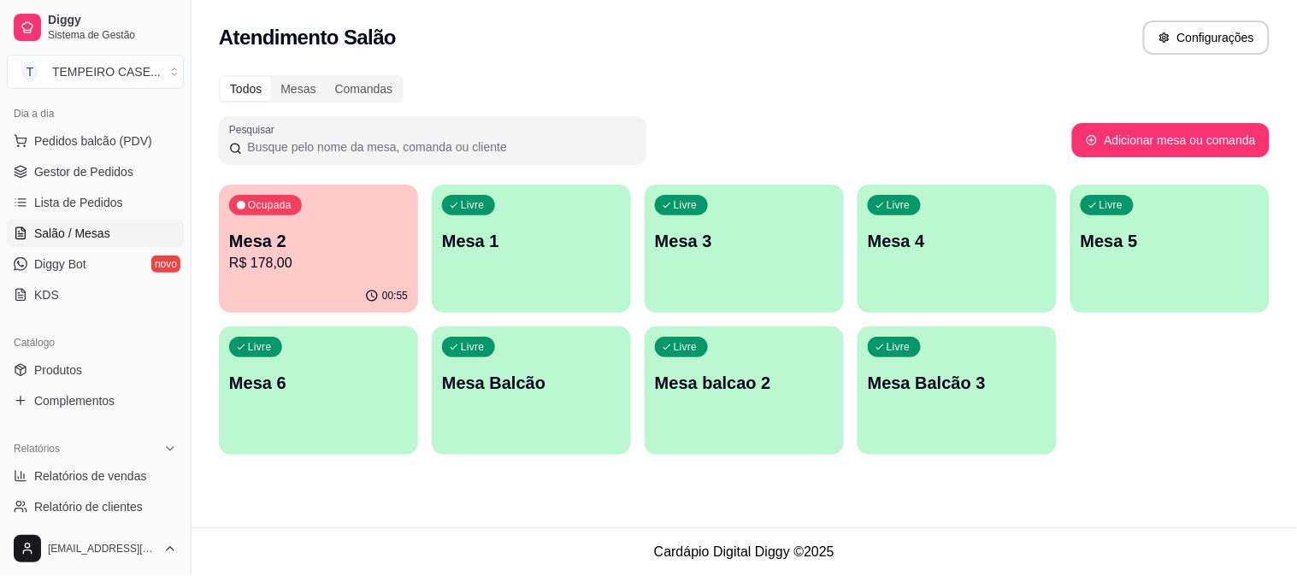
click at [323, 268] on p "R$ 178,00" at bounding box center [318, 263] width 179 height 21
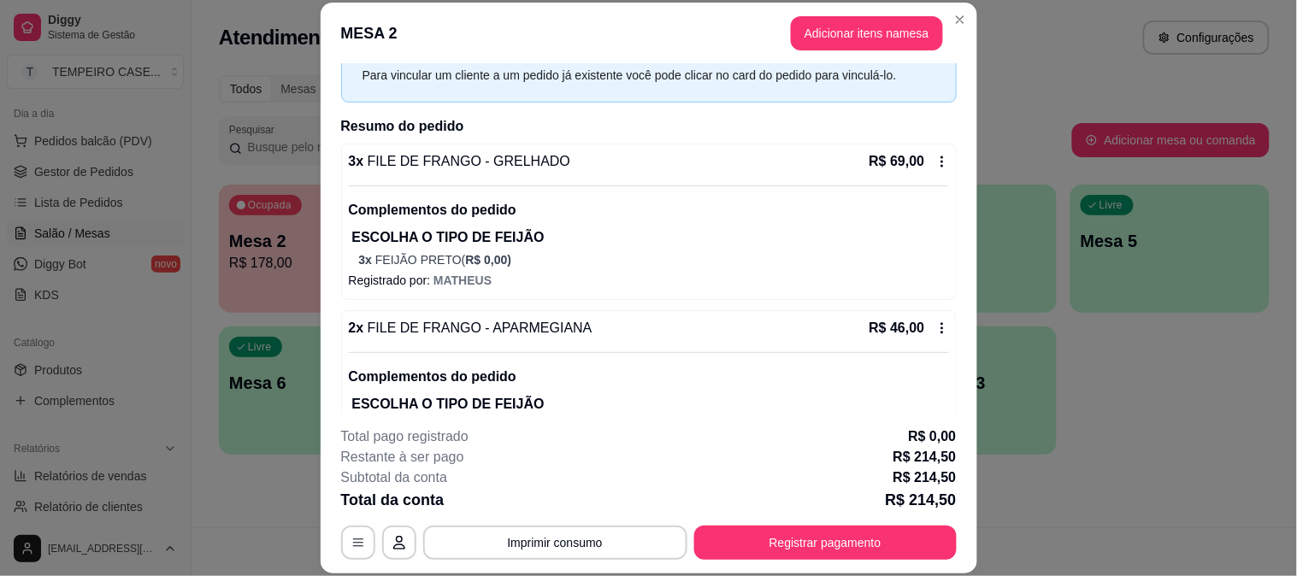
scroll to position [190, 0]
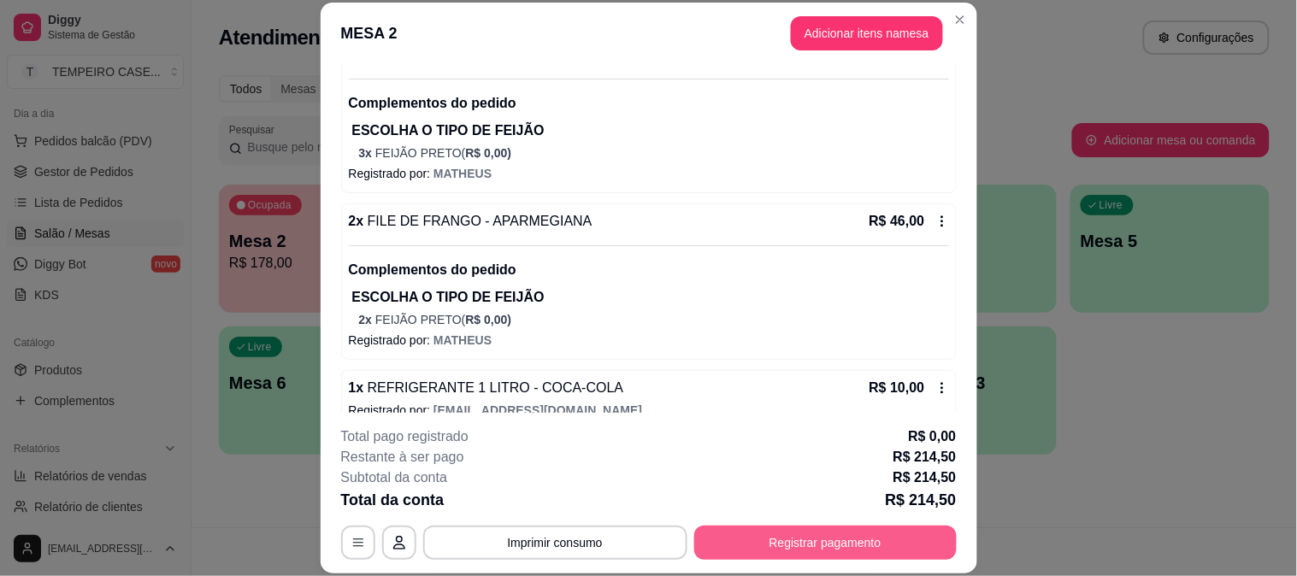
click at [795, 535] on button "Registrar pagamento" at bounding box center [825, 543] width 262 height 34
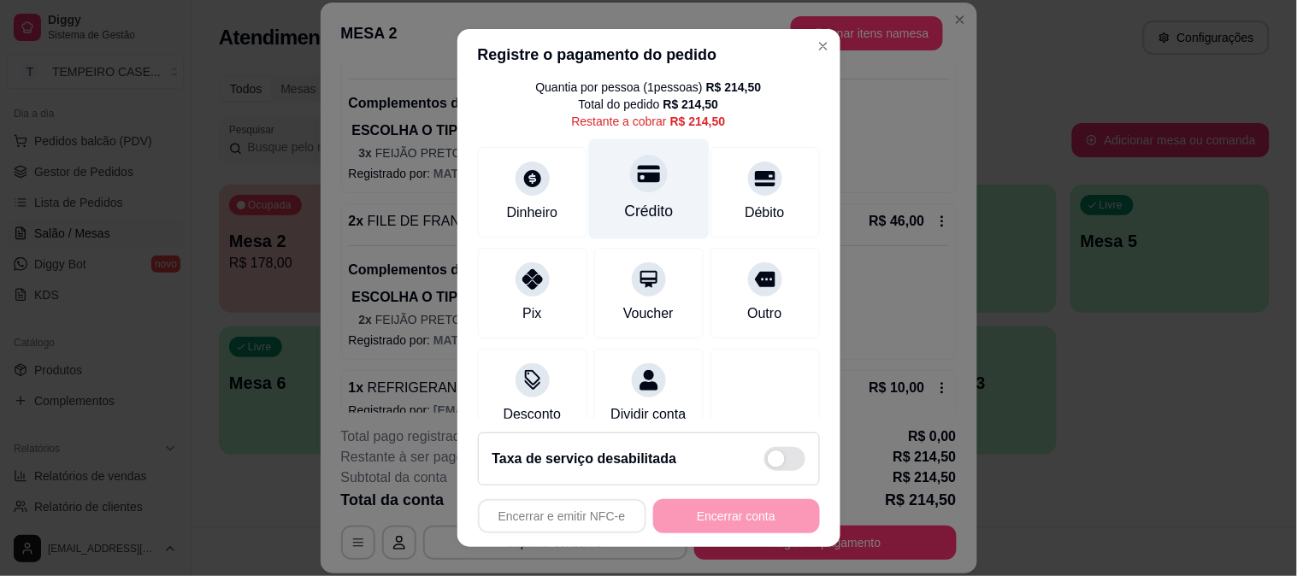
scroll to position [99, 0]
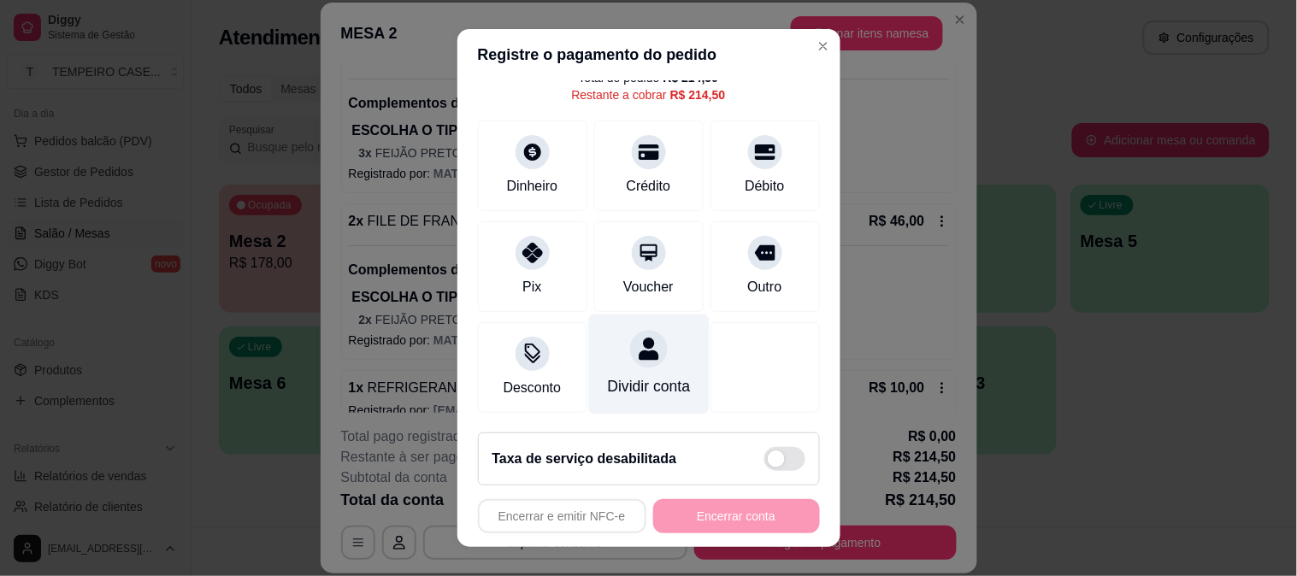
click at [607, 375] on div "Dividir conta" at bounding box center [648, 386] width 83 height 22
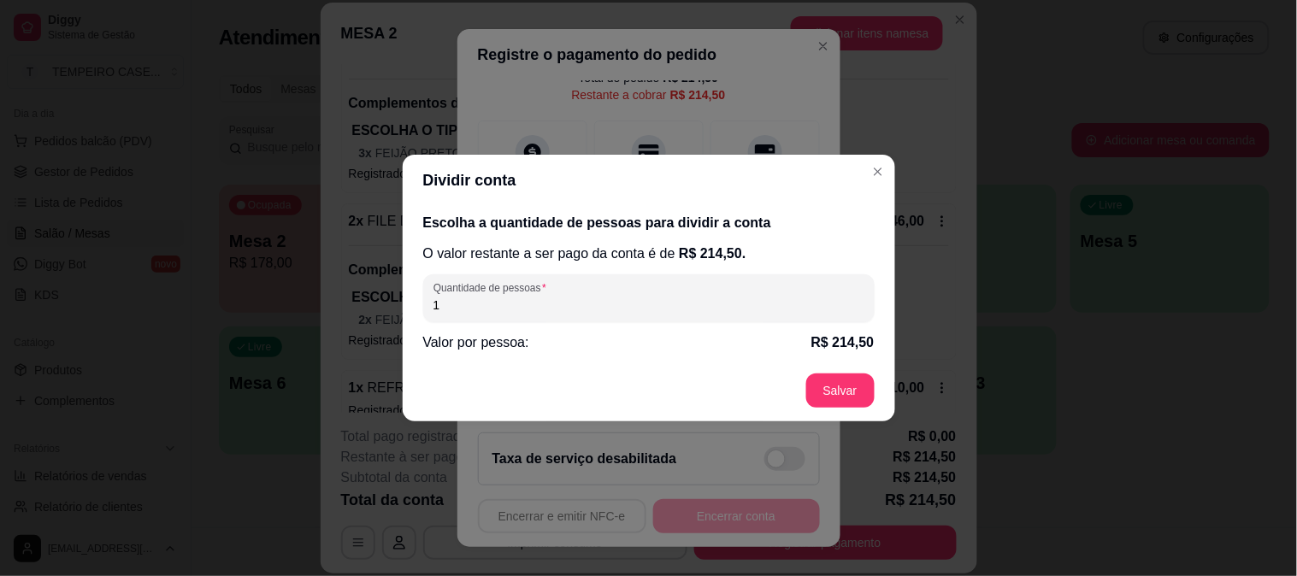
drag, startPoint x: 443, startPoint y: 305, endPoint x: 325, endPoint y: 293, distance: 118.6
click at [325, 293] on div "Dividir conta Escolha a quantidade de pessoas para dividir a conta O valor rest…" at bounding box center [648, 288] width 1297 height 576
type input "2"
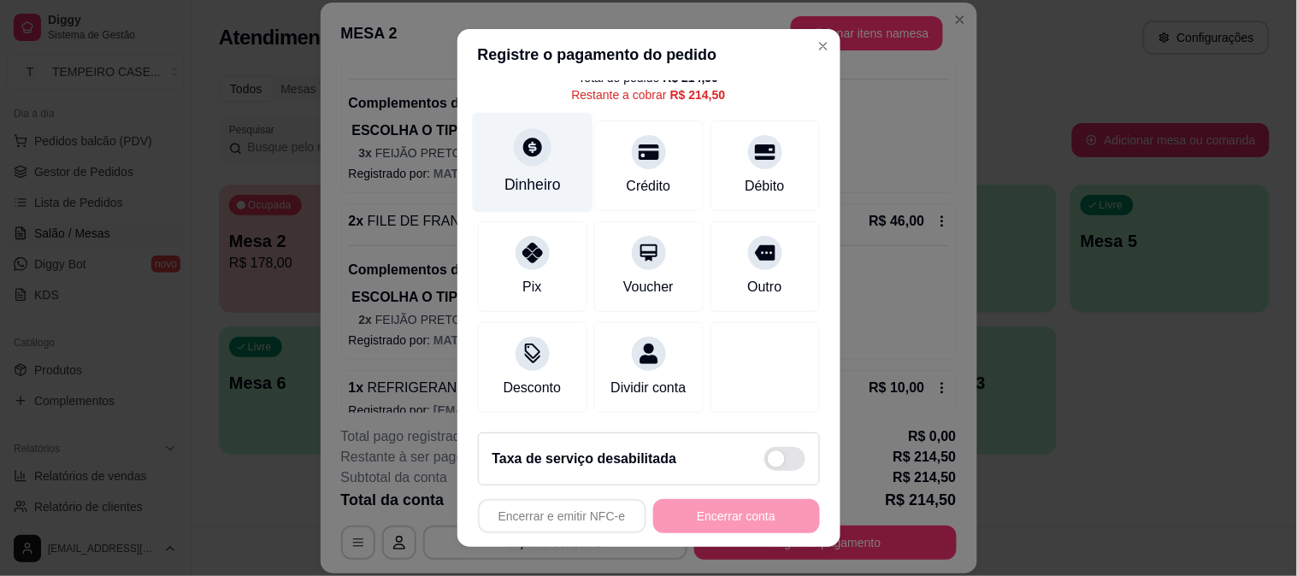
scroll to position [0, 0]
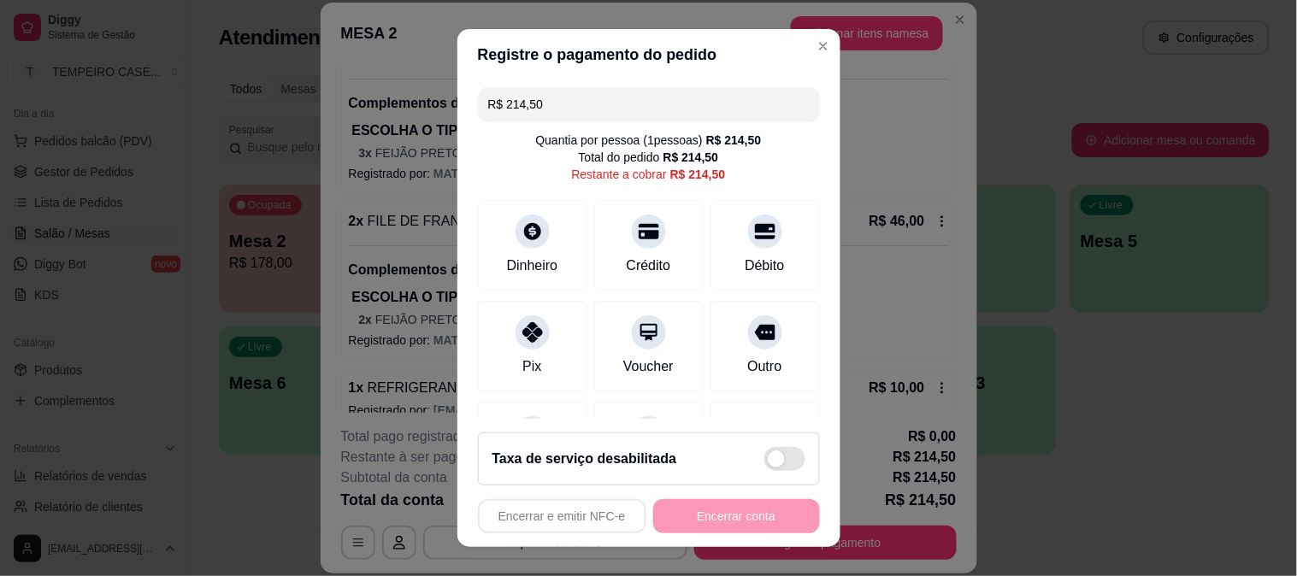
drag, startPoint x: 582, startPoint y: 88, endPoint x: 471, endPoint y: 94, distance: 111.3
click at [478, 94] on div "R$ 214,50" at bounding box center [649, 104] width 342 height 34
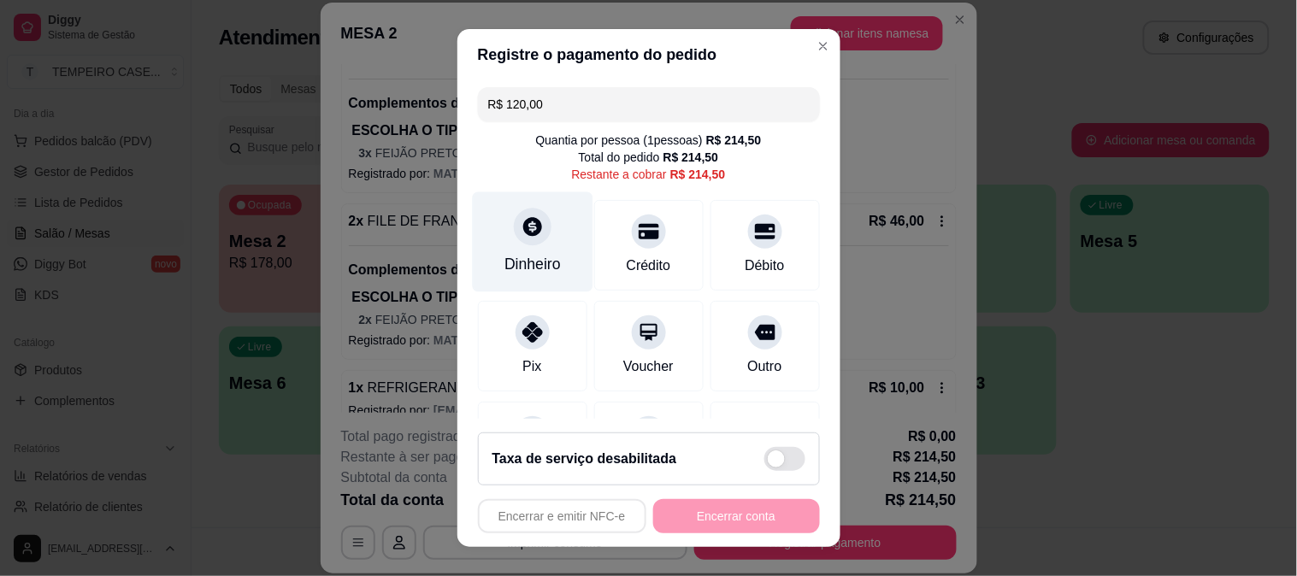
click at [533, 239] on div at bounding box center [533, 227] width 38 height 38
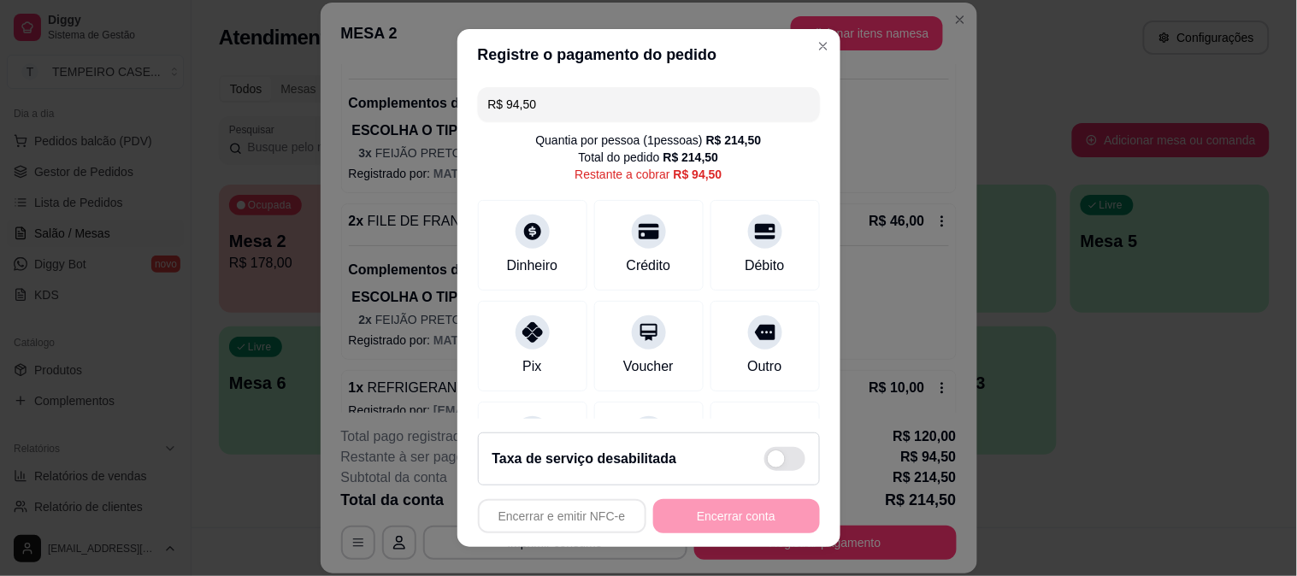
drag, startPoint x: 628, startPoint y: 184, endPoint x: 516, endPoint y: 176, distance: 112.3
click at [516, 176] on div "Quantia por pessoa ( 1 pessoas) R$ 214,50 Total do pedido R$ 214,50 Restante a …" at bounding box center [649, 157] width 342 height 51
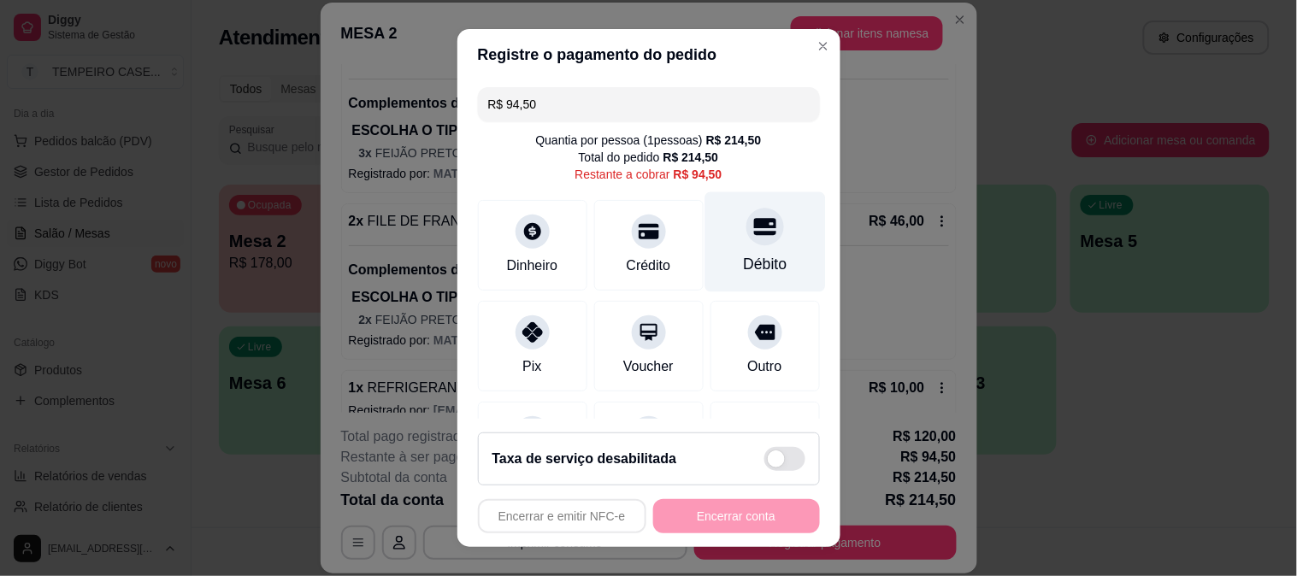
click at [746, 243] on div at bounding box center [765, 227] width 38 height 38
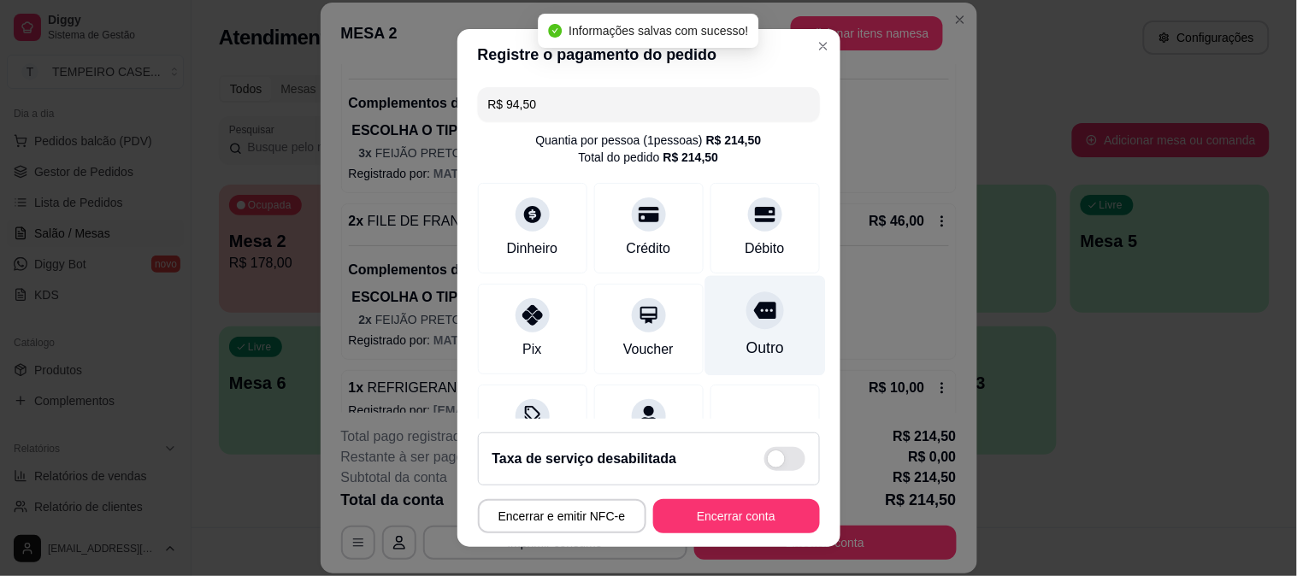
type input "R$ 0,00"
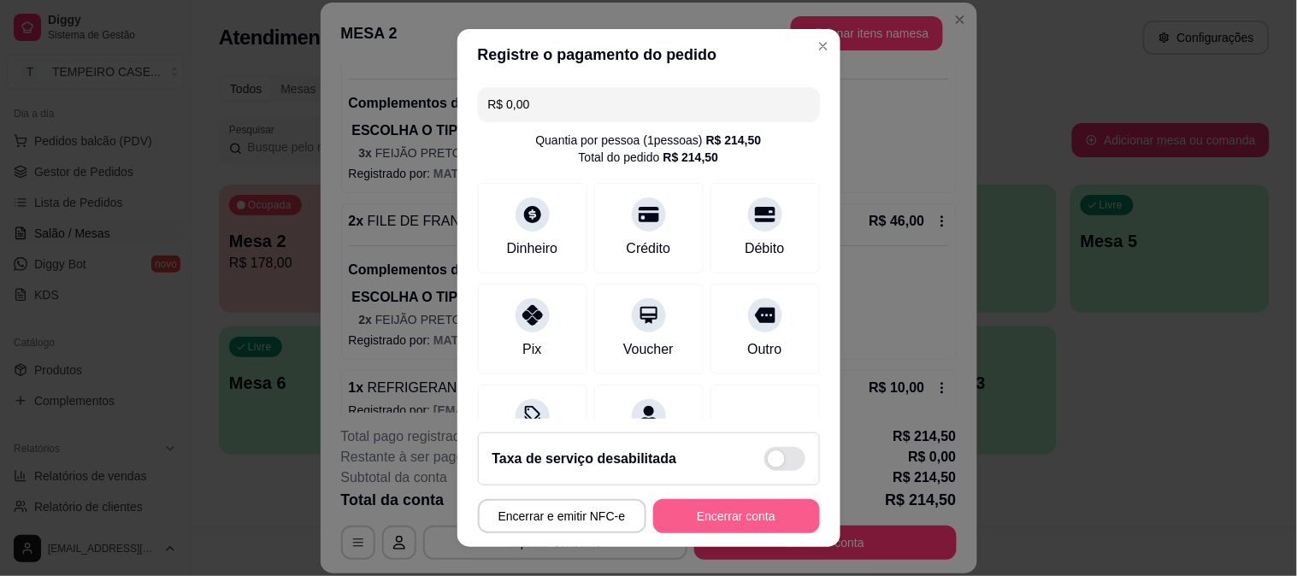
click at [708, 527] on button "Encerrar conta" at bounding box center [736, 516] width 167 height 34
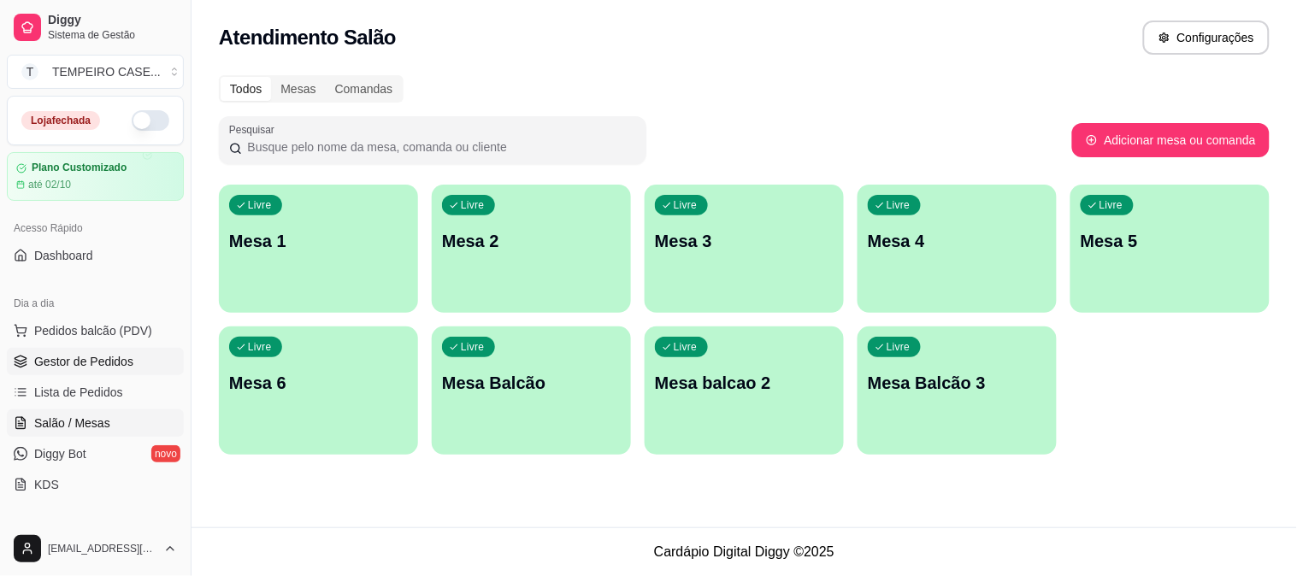
click at [79, 361] on span "Gestor de Pedidos" at bounding box center [83, 361] width 99 height 17
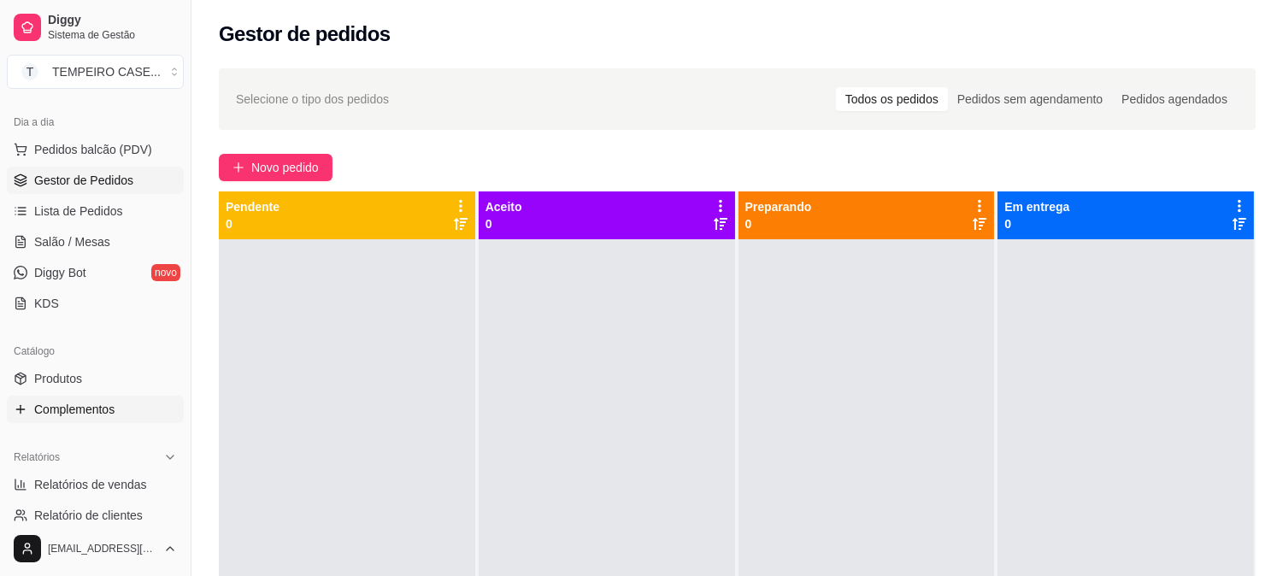
scroll to position [190, 0]
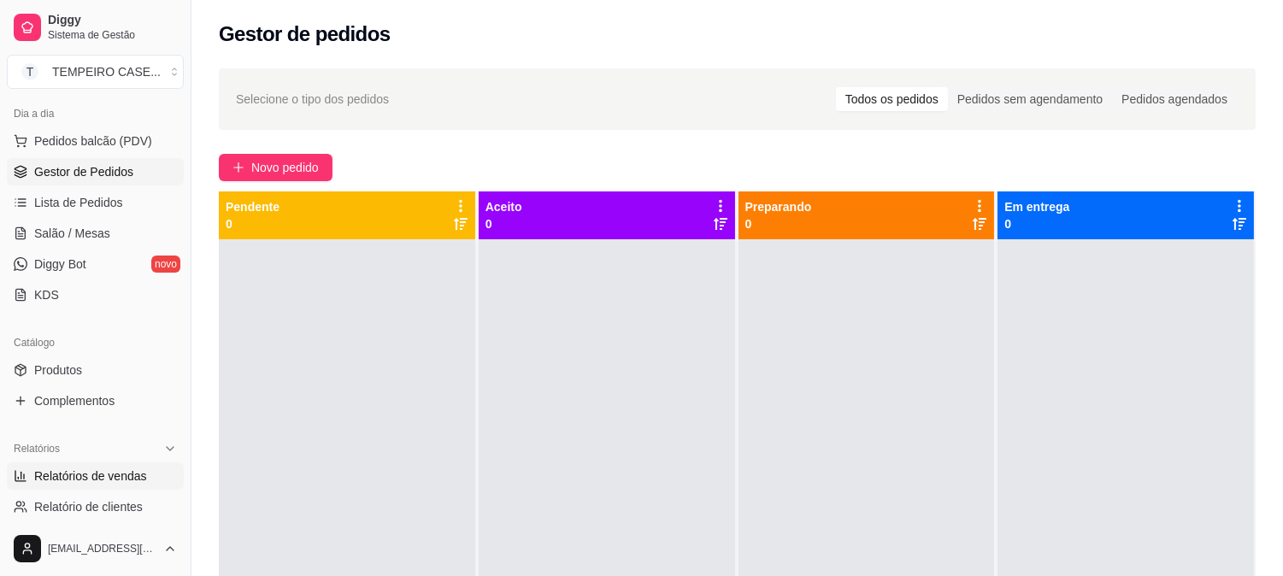
click at [109, 463] on link "Relatórios de vendas" at bounding box center [95, 476] width 177 height 27
select select "ALL"
select select "0"
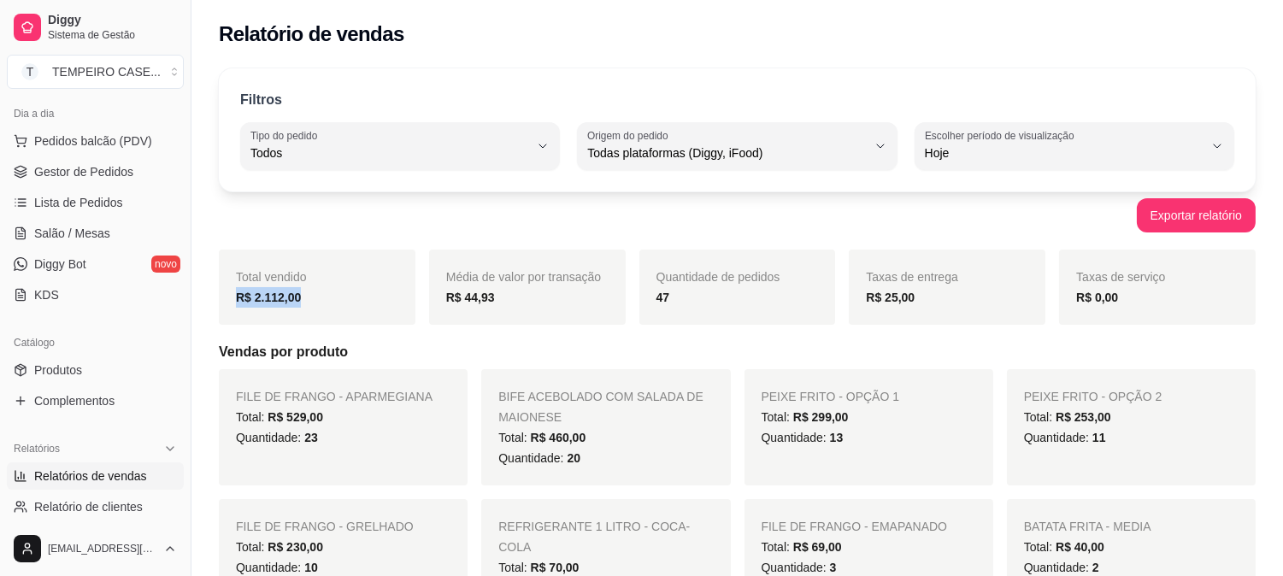
drag, startPoint x: 296, startPoint y: 305, endPoint x: 237, endPoint y: 304, distance: 59.0
click at [237, 304] on div "R$ 2.112,00" at bounding box center [317, 297] width 162 height 21
